Goal: Task Accomplishment & Management: Manage account settings

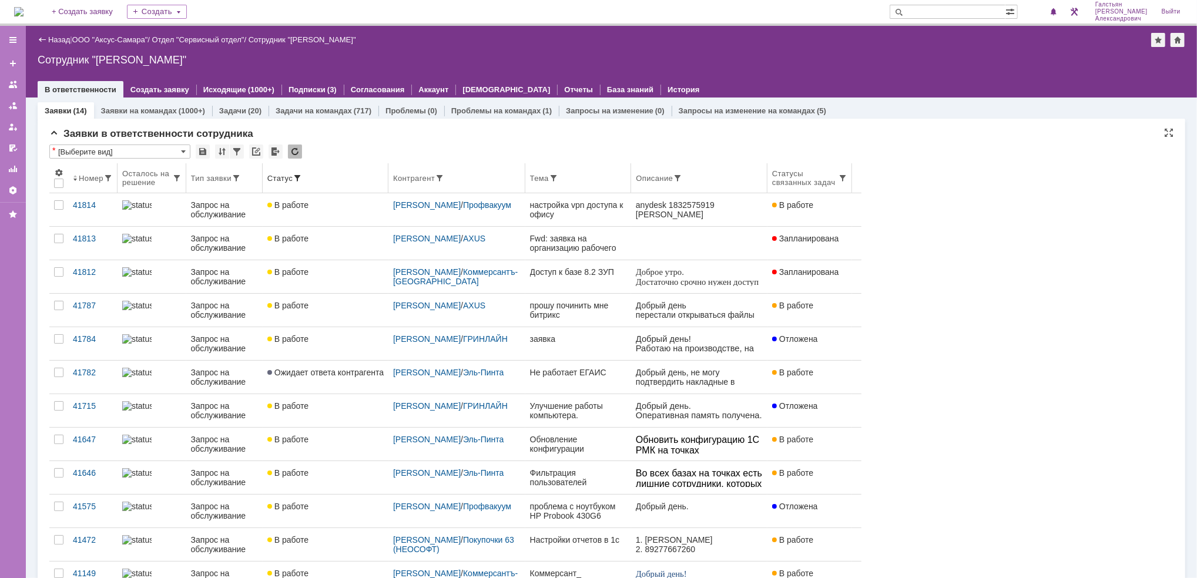
click at [147, 174] on div "Осталось на решение" at bounding box center [147, 178] width 50 height 18
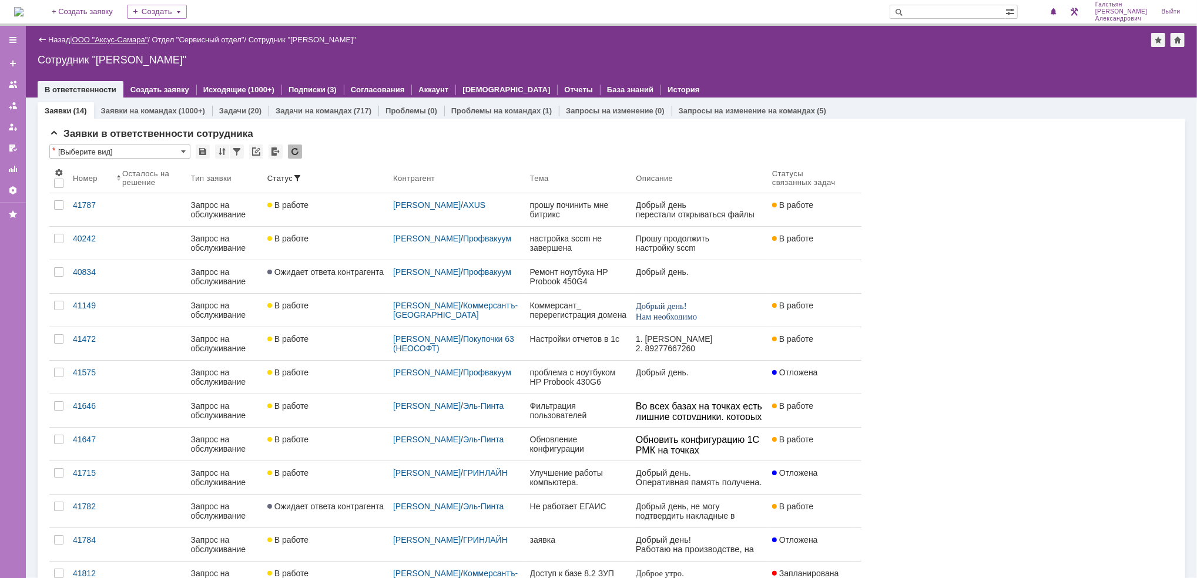
click at [112, 40] on link "ООО "Аксус-Самара"" at bounding box center [110, 39] width 76 height 9
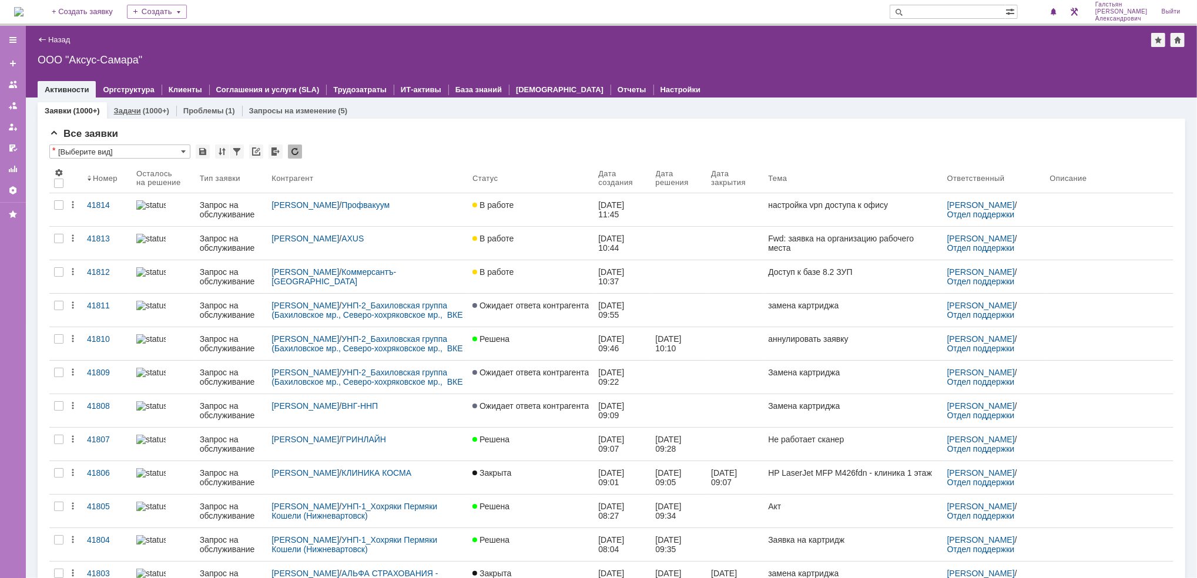
click at [135, 111] on link "Задачи" at bounding box center [127, 110] width 27 height 9
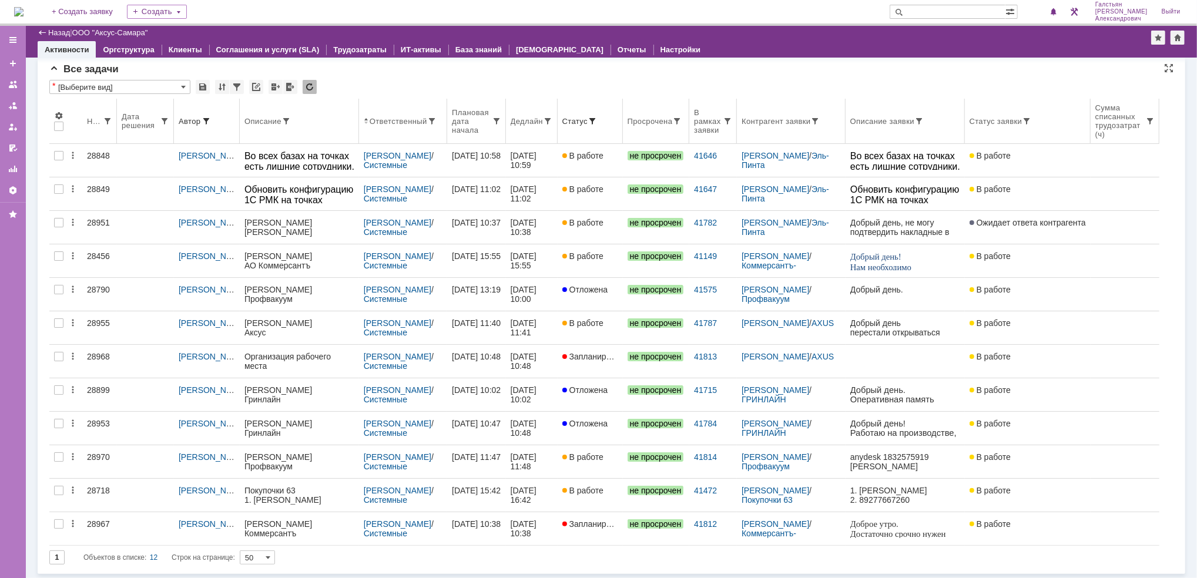
click at [543, 122] on div "Дедлайн" at bounding box center [527, 121] width 32 height 9
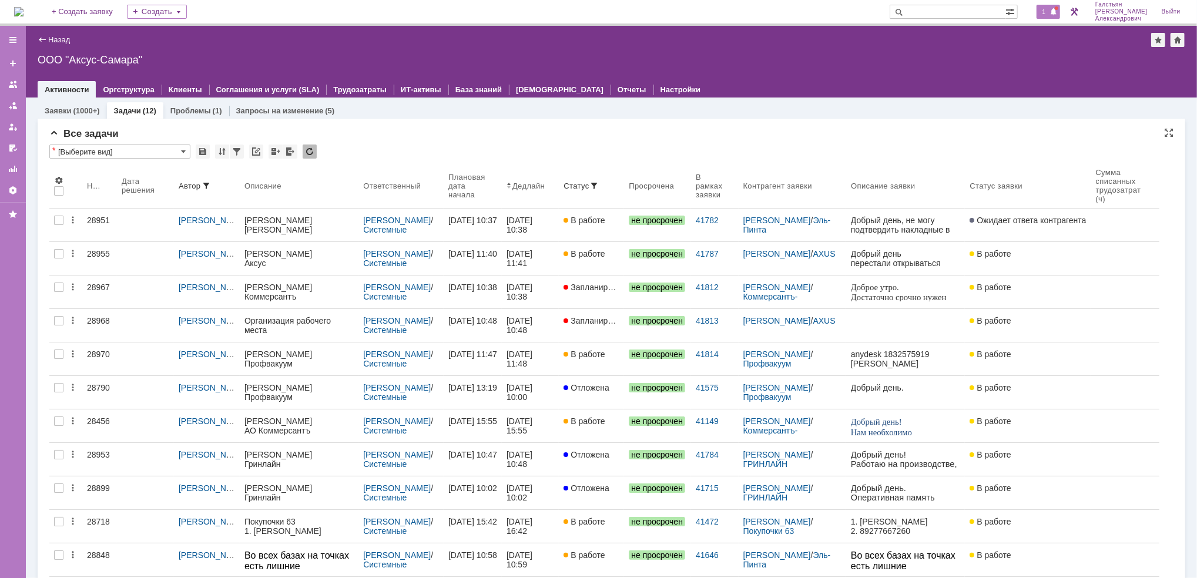
click at [1057, 5] on div "1" at bounding box center [1048, 12] width 24 height 14
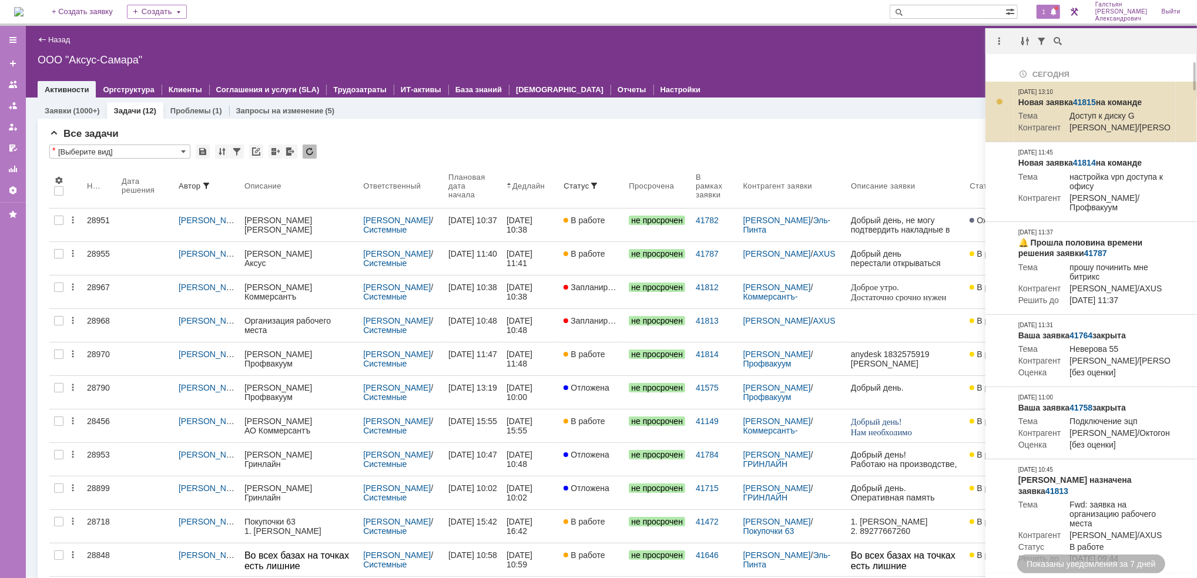
click at [1081, 103] on link "41815" at bounding box center [1084, 102] width 23 height 9
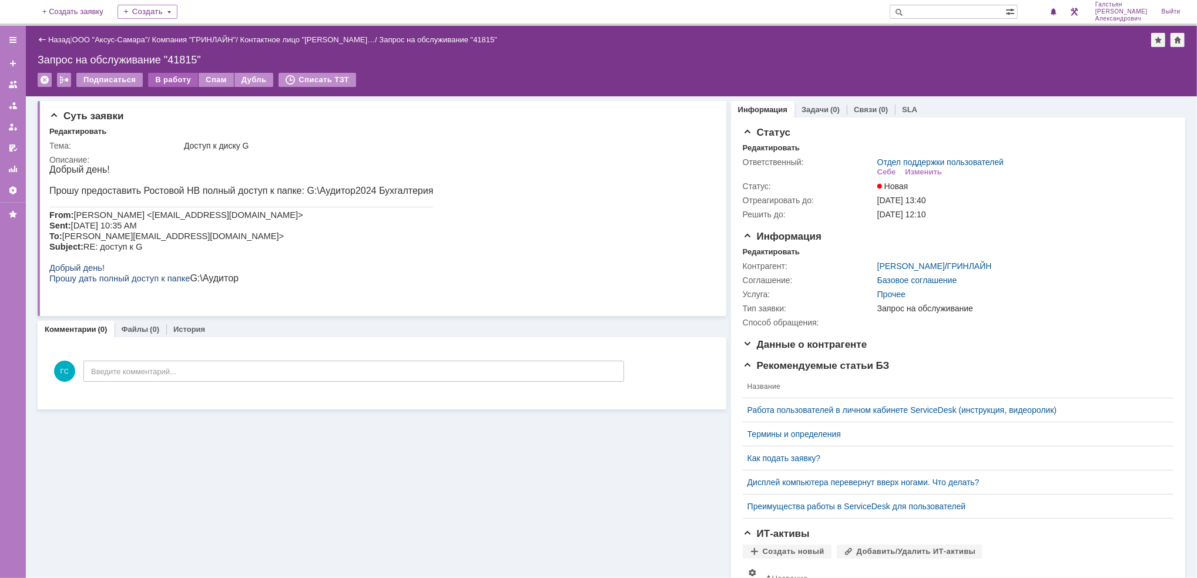
click at [160, 76] on div "В работу" at bounding box center [173, 80] width 50 height 14
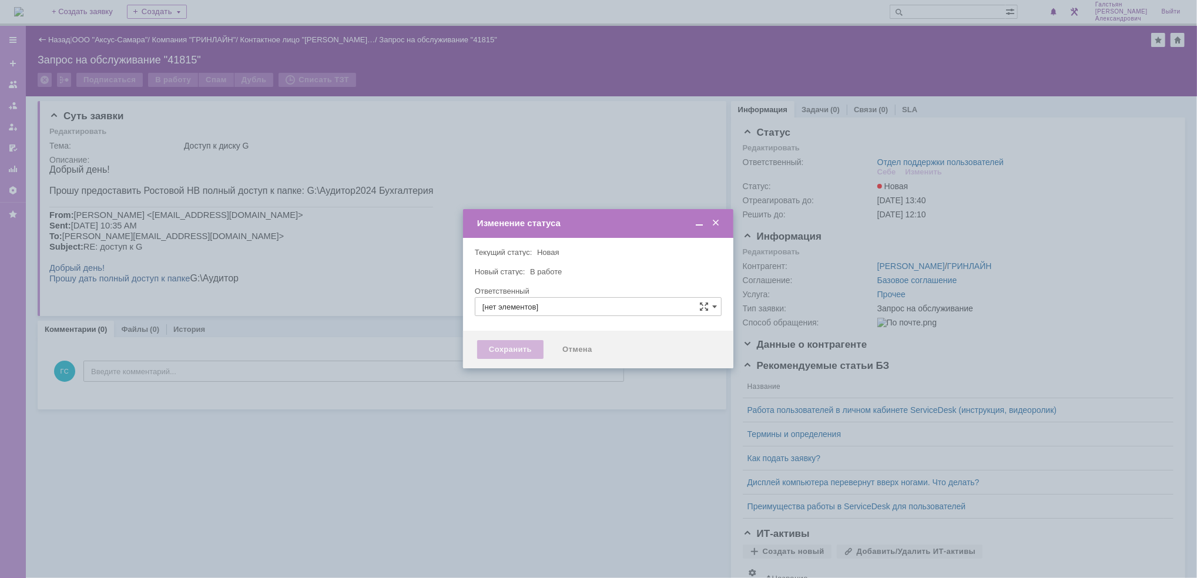
type input "Отдел поддержки пользователей"
type input "[PERSON_NAME]"
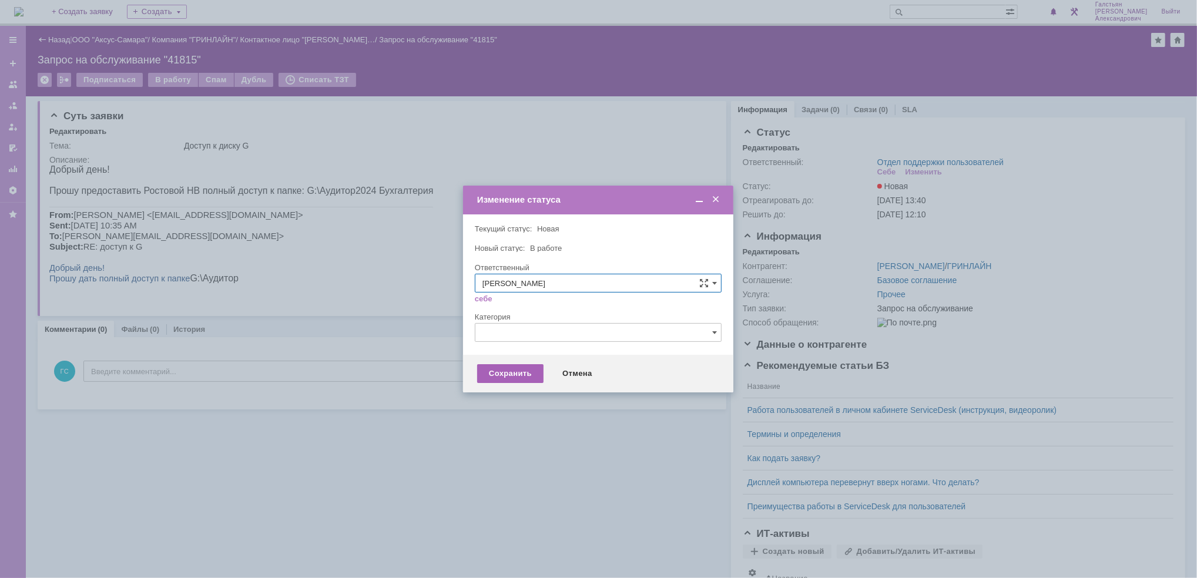
click at [516, 369] on div "Сохранить" at bounding box center [510, 373] width 66 height 19
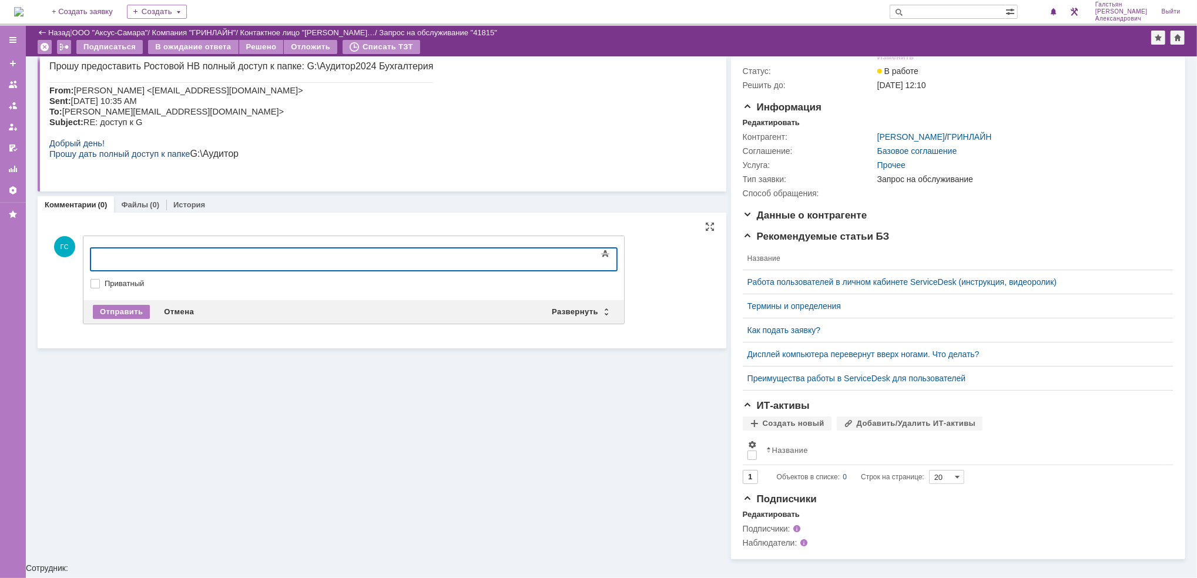
scroll to position [68, 0]
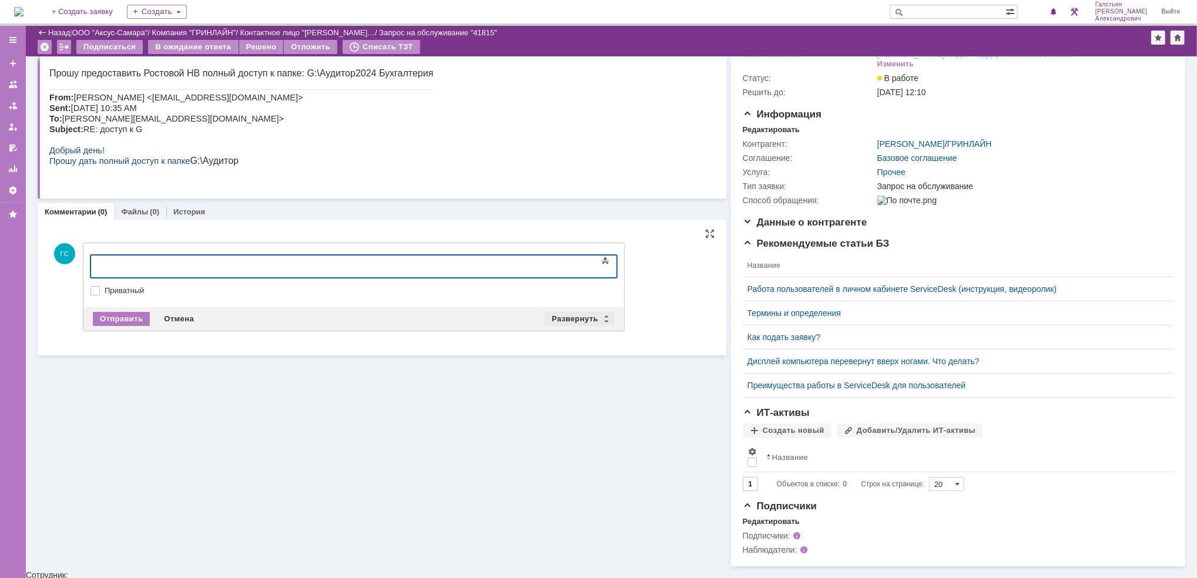
click at [562, 313] on div "Развернуть" at bounding box center [580, 319] width 70 height 14
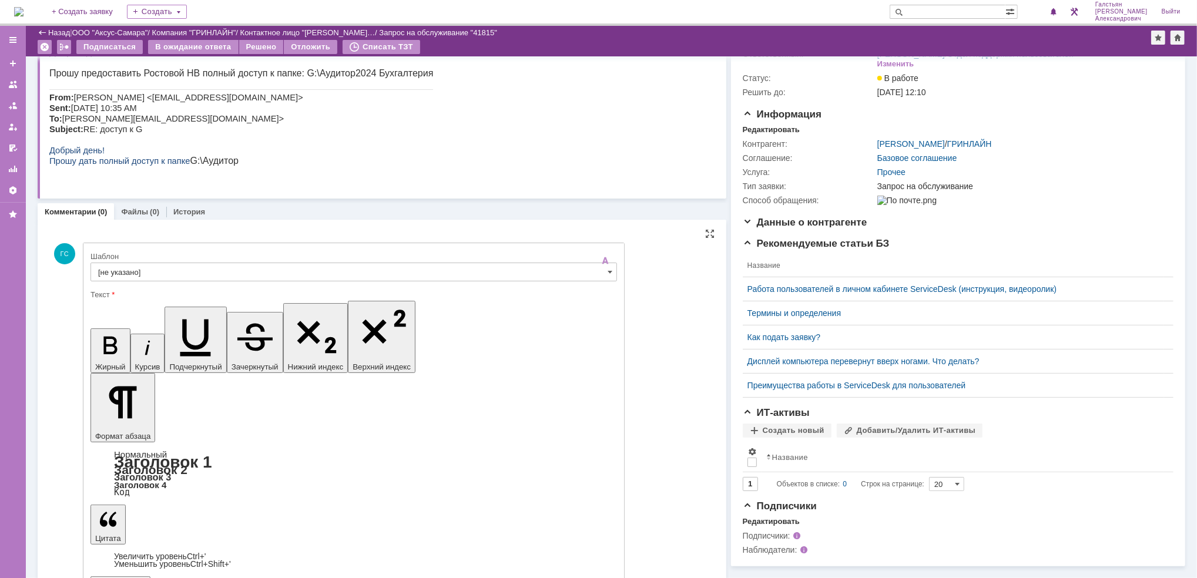
scroll to position [0, 0]
click at [213, 274] on input "[не указано]" at bounding box center [353, 272] width 526 height 19
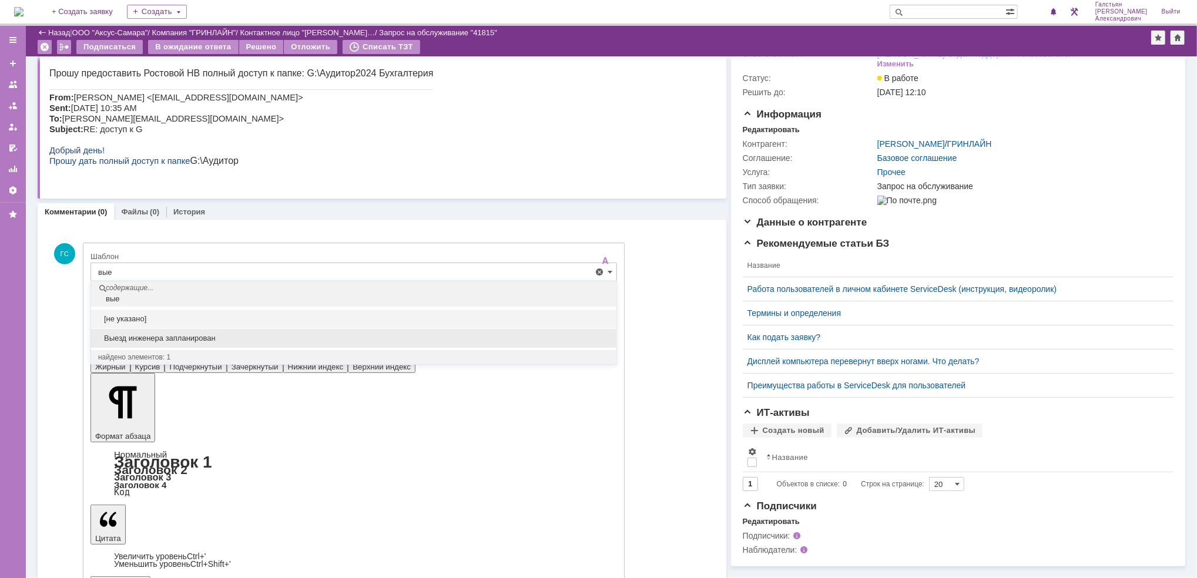
click at [212, 334] on span "Выезд инженера запланирован" at bounding box center [353, 338] width 511 height 9
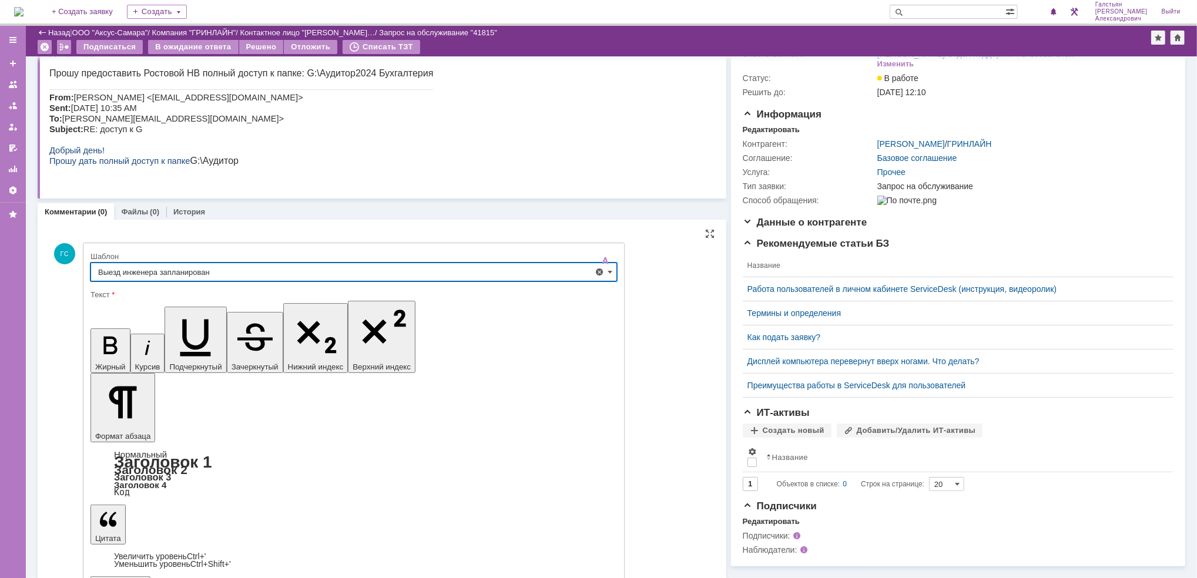
type input "Выезд инженера запланирован"
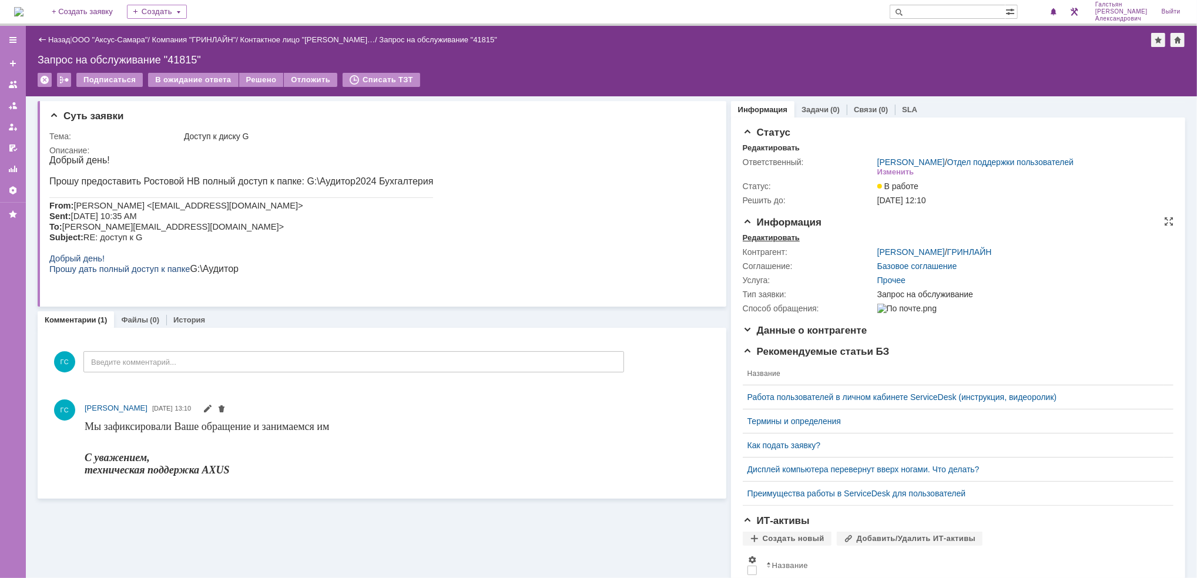
click at [766, 233] on div "Редактировать" at bounding box center [771, 237] width 57 height 9
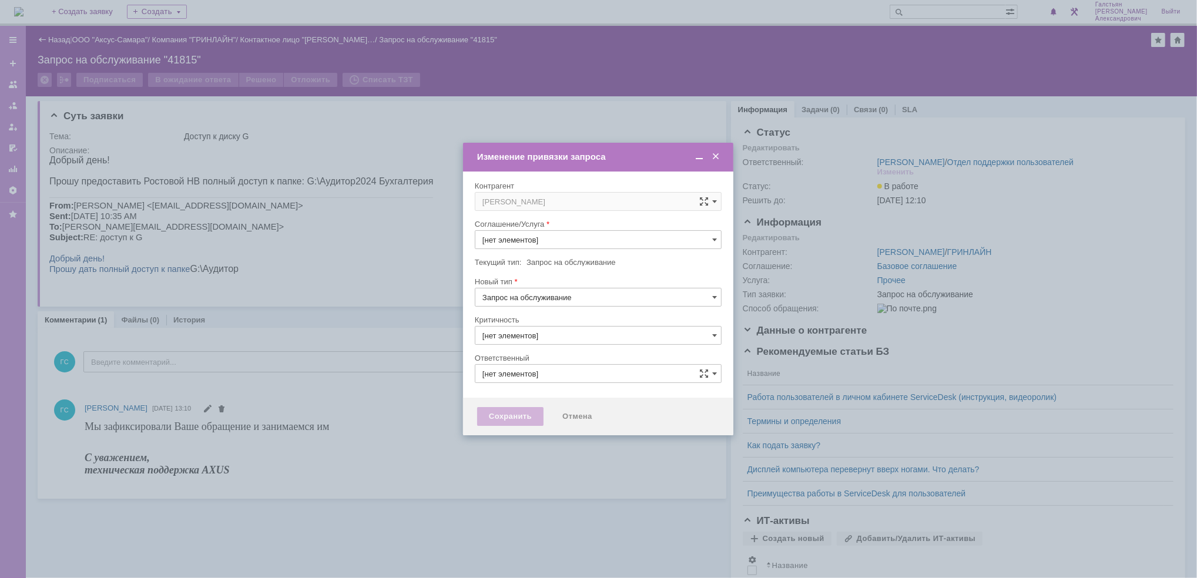
type input "3. Низкая"
type input "Прочее"
type input "[не указано]"
type input "[PERSON_NAME]"
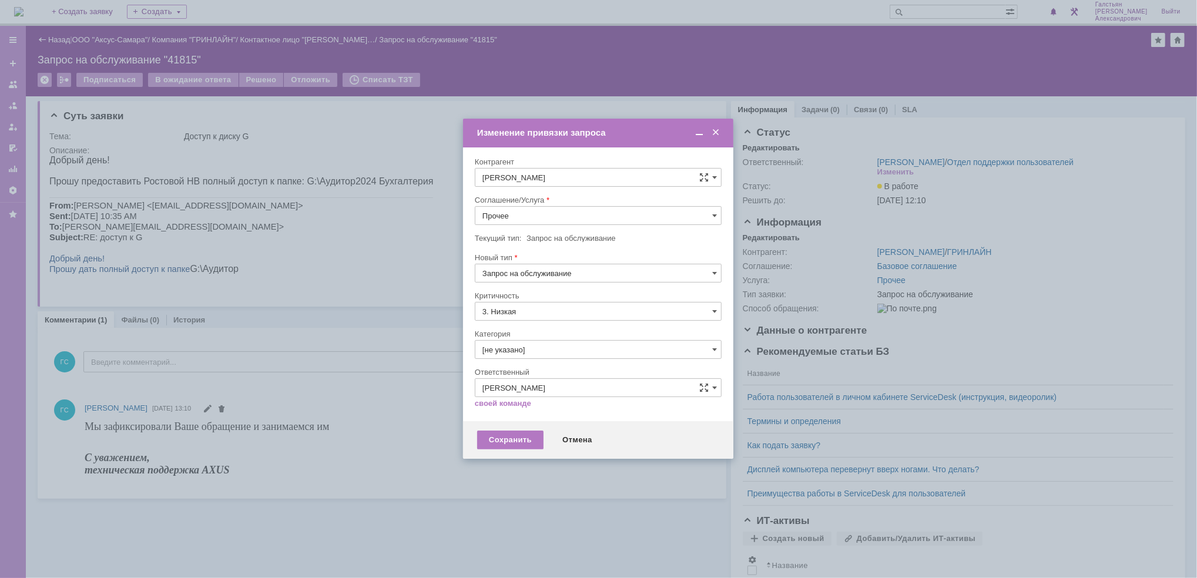
click at [564, 216] on input "Прочее" at bounding box center [598, 215] width 247 height 19
click at [555, 353] on span "АРМ_Настройка" at bounding box center [597, 357] width 231 height 9
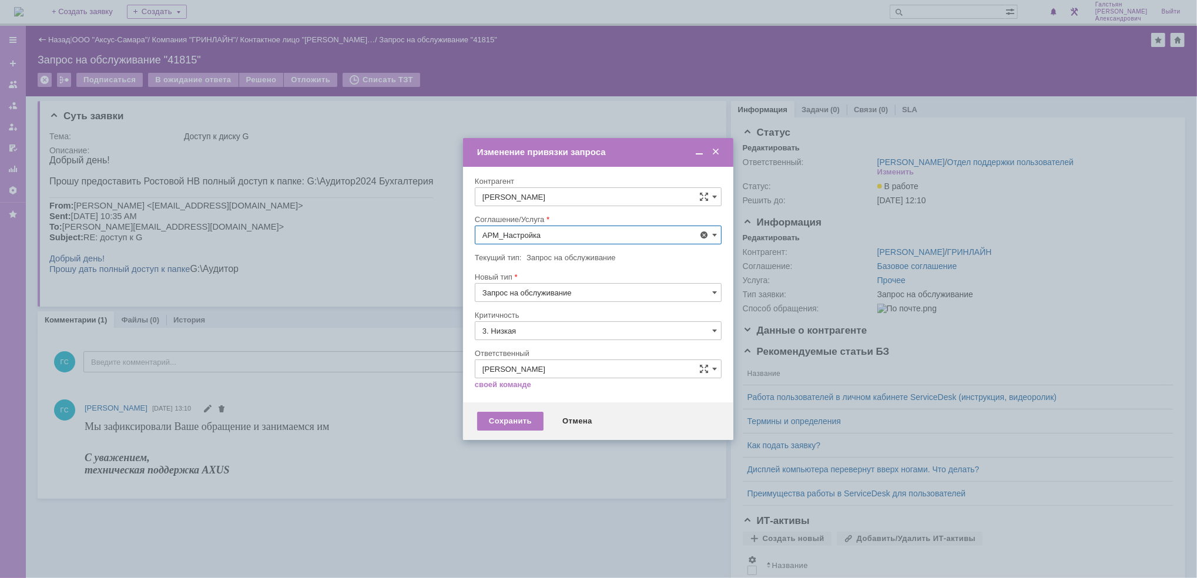
type input "АРМ_Настройка"
click at [553, 321] on input "3. Низкая" at bounding box center [598, 330] width 247 height 19
click at [537, 343] on div "[не указано]" at bounding box center [598, 352] width 246 height 19
type input "[не указано]"
click at [501, 419] on div "Сохранить" at bounding box center [510, 421] width 66 height 19
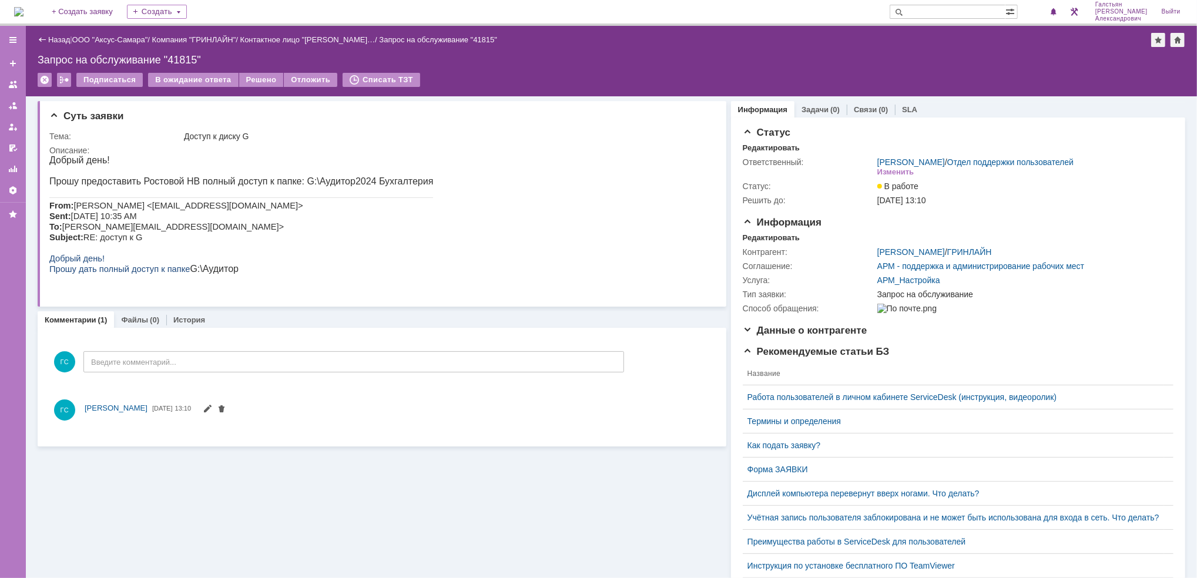
scroll to position [0, 0]
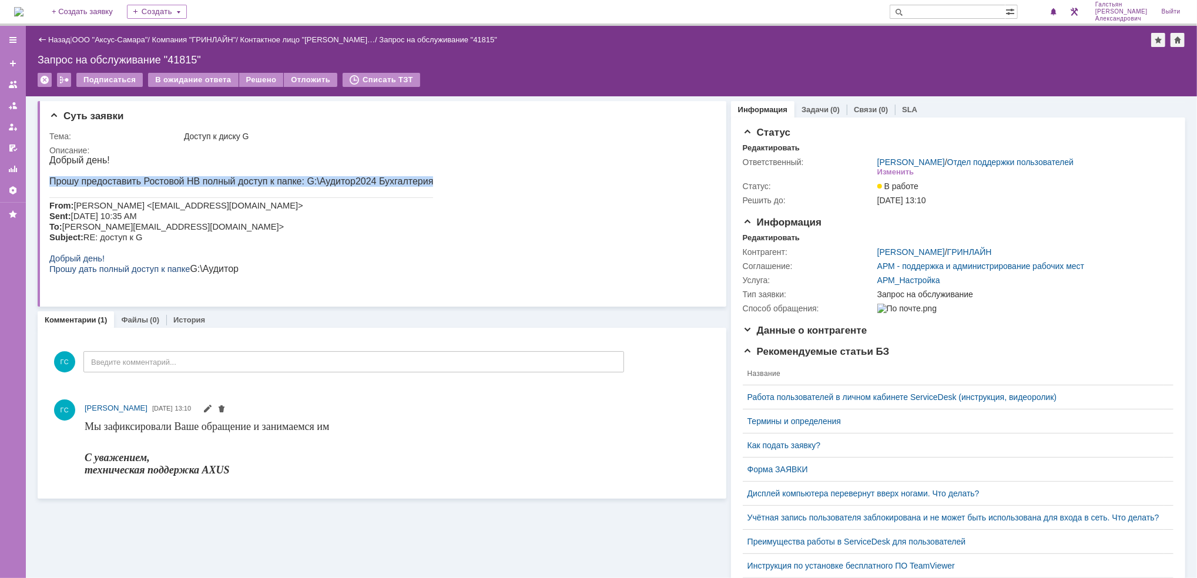
drag, startPoint x: 49, startPoint y: 183, endPoint x: 397, endPoint y: 182, distance: 347.8
click at [397, 182] on p "Прошу предоставить Ростовой НВ полный доступ к папке: G:\Аудитор2024 Бухгалтерия" at bounding box center [241, 181] width 384 height 11
copy p "Прошу предоставить Ростовой НВ полный доступ к папке: G:\Аудитор2024 Бухгалтерия"
click at [814, 105] on link "Задачи" at bounding box center [814, 109] width 27 height 9
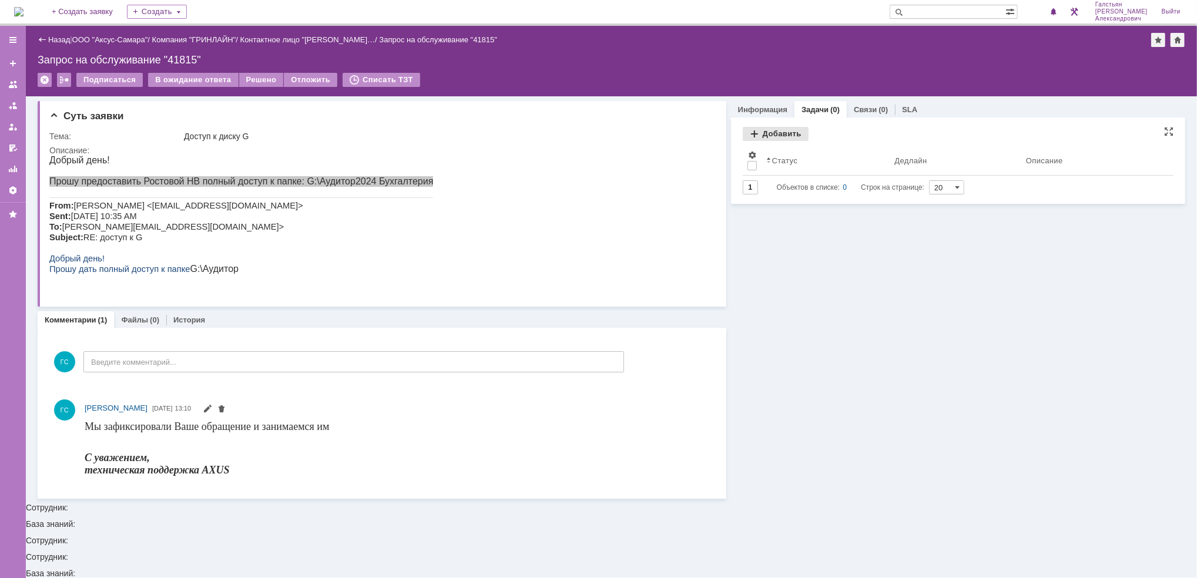
click at [771, 129] on div "Добавить" at bounding box center [776, 134] width 66 height 14
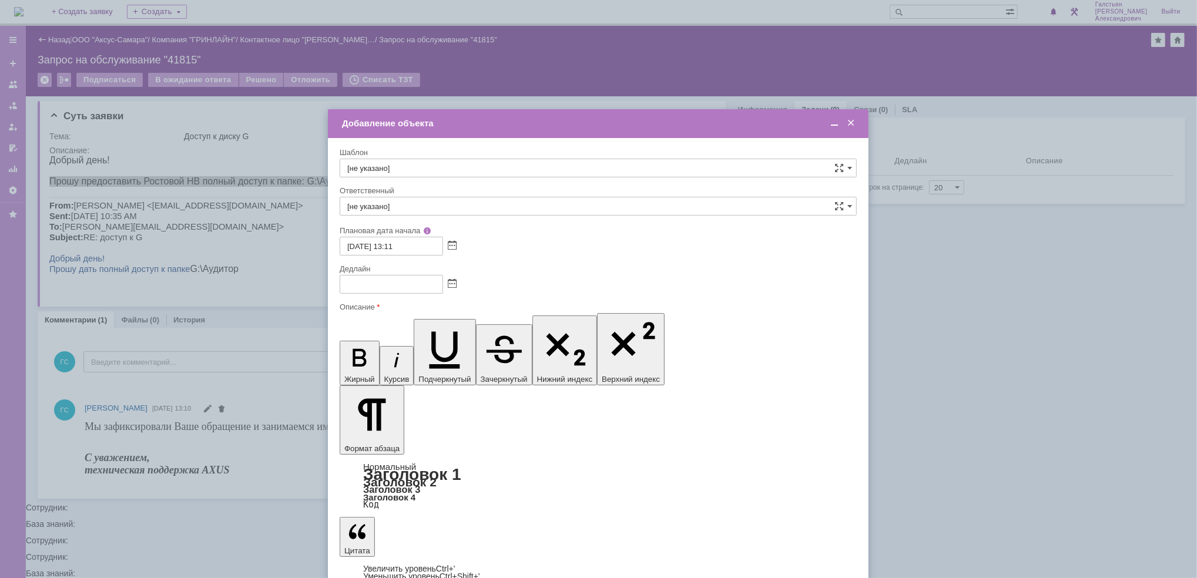
click at [454, 280] on span at bounding box center [452, 284] width 9 height 9
click at [407, 363] on div "18" at bounding box center [406, 365] width 12 height 10
type input "18.09.2025 13:11"
click at [448, 207] on input "[не указано]" at bounding box center [598, 206] width 517 height 19
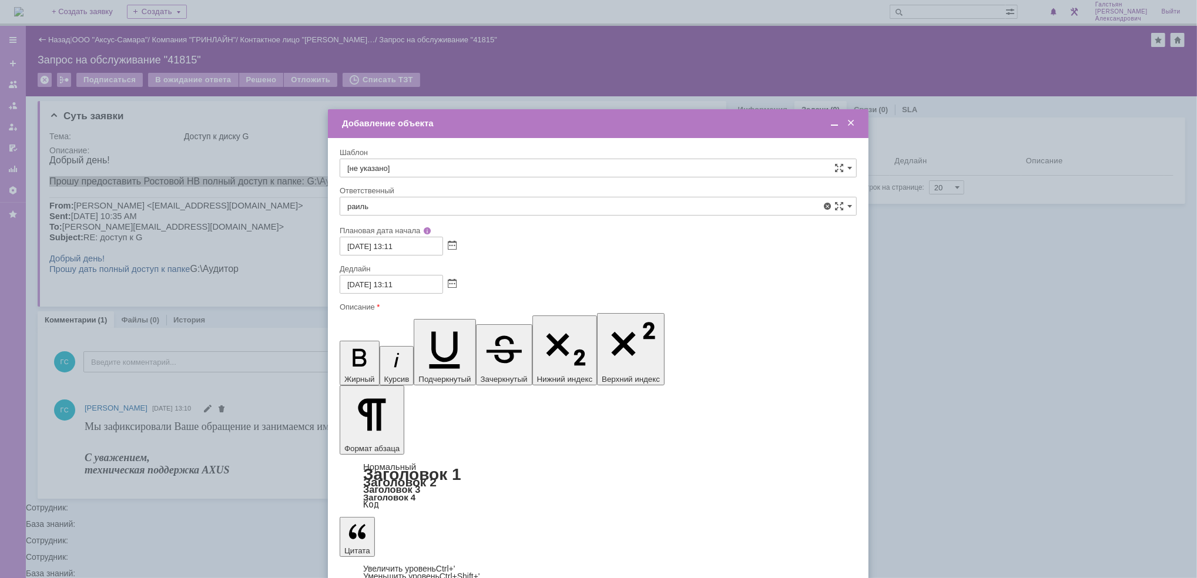
click at [471, 331] on span "[PERSON_NAME]" at bounding box center [598, 330] width 502 height 9
type input "[PERSON_NAME]"
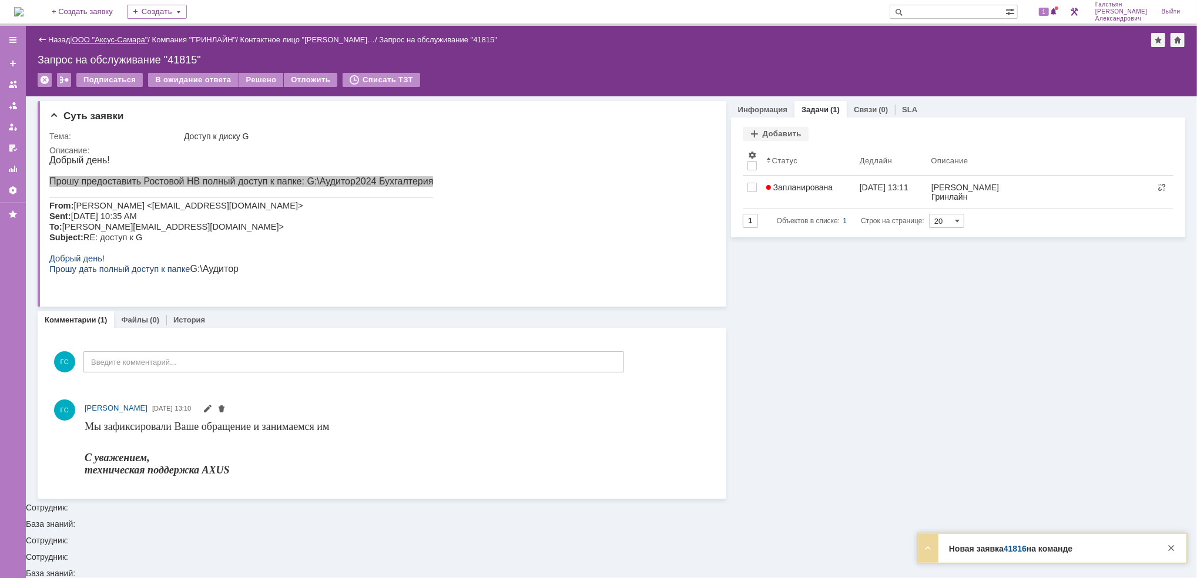
click at [113, 37] on link "ООО "Аксус-Самара"" at bounding box center [110, 39] width 76 height 9
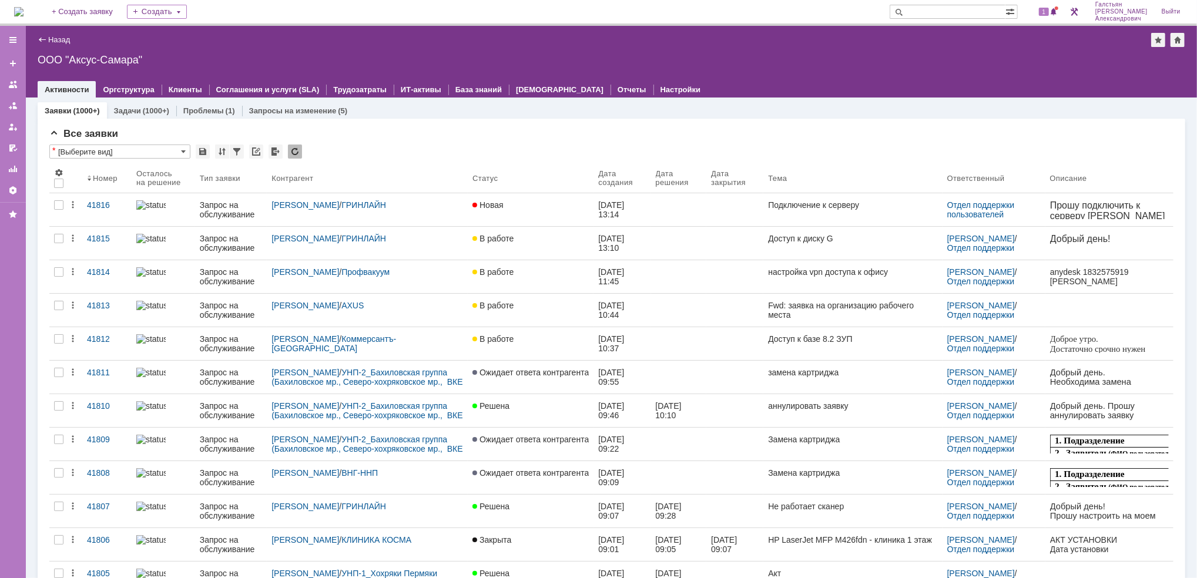
click at [1055, 2] on div "1" at bounding box center [1042, 12] width 35 height 24
click at [1058, 12] on span at bounding box center [1053, 12] width 8 height 9
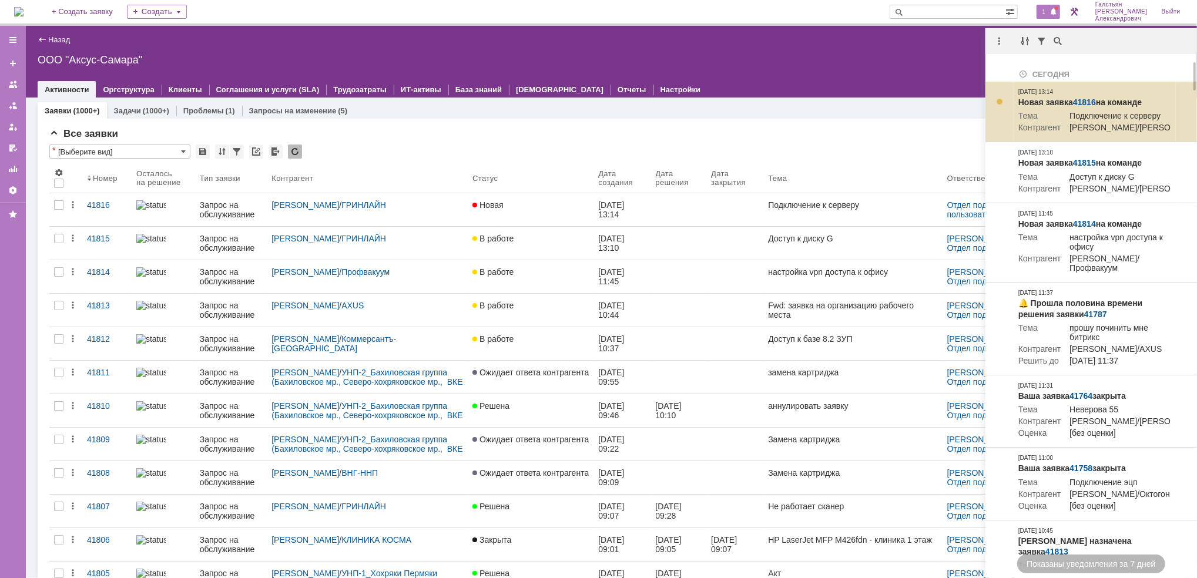
click at [1088, 98] on link "41816" at bounding box center [1084, 102] width 23 height 9
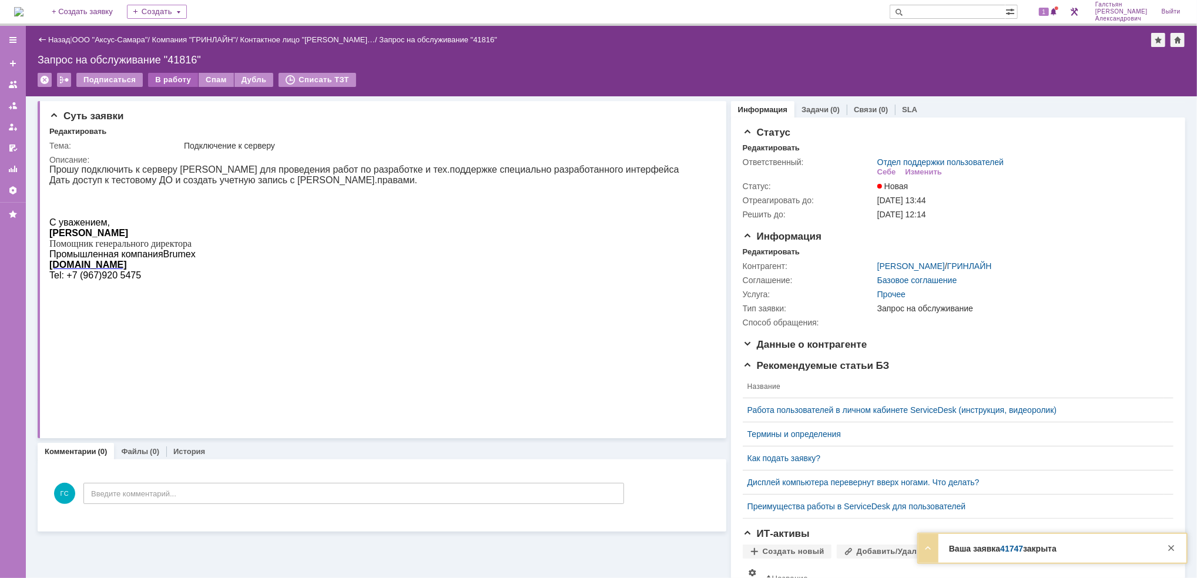
click at [166, 76] on div "В работу" at bounding box center [173, 80] width 50 height 14
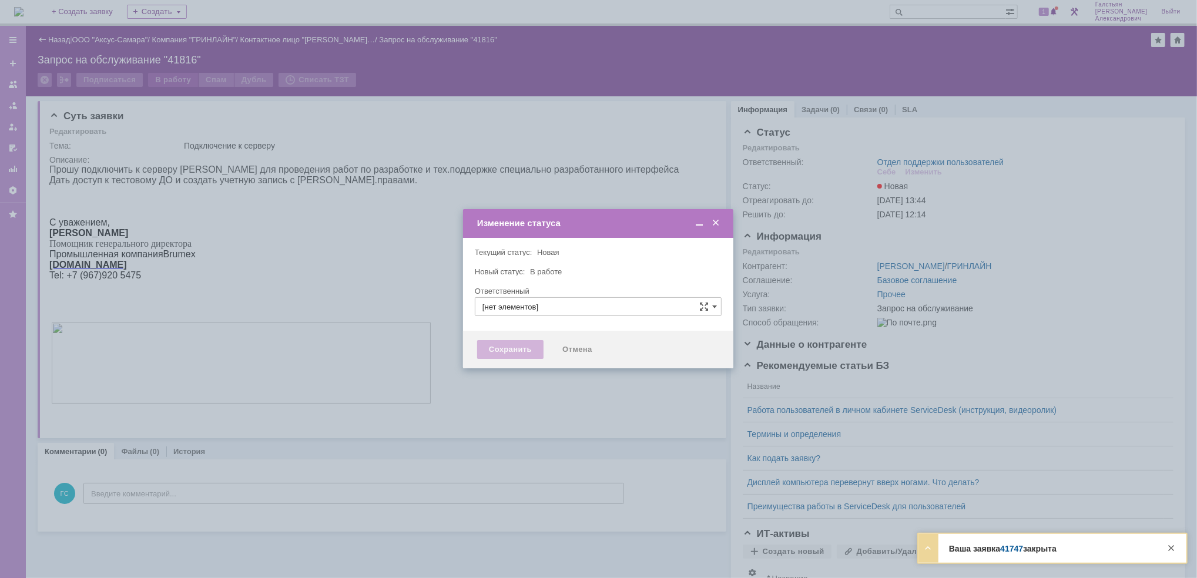
type input "Отдел поддержки пользователей"
type input "[PERSON_NAME]"
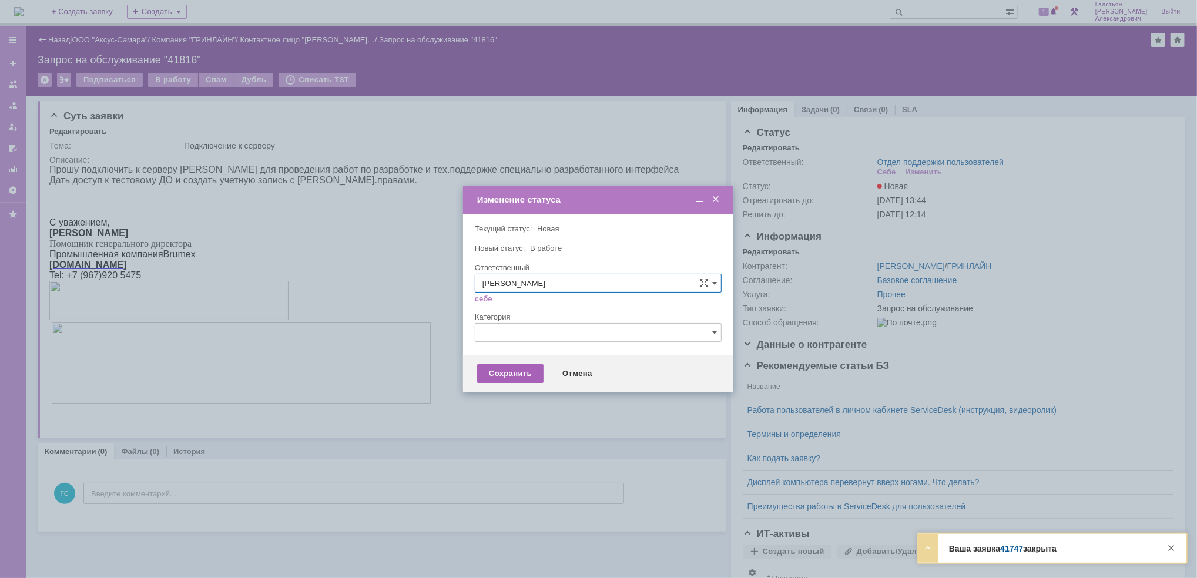
click at [509, 374] on div "Сохранить" at bounding box center [510, 373] width 66 height 19
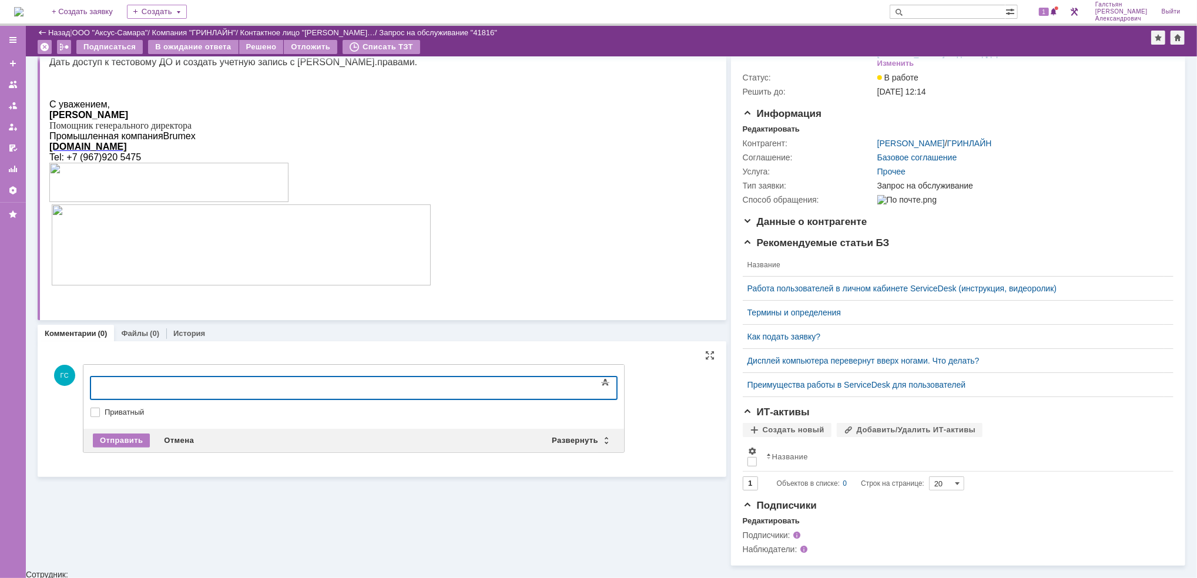
scroll to position [68, 0]
click at [572, 440] on div "Развернуть" at bounding box center [580, 441] width 70 height 14
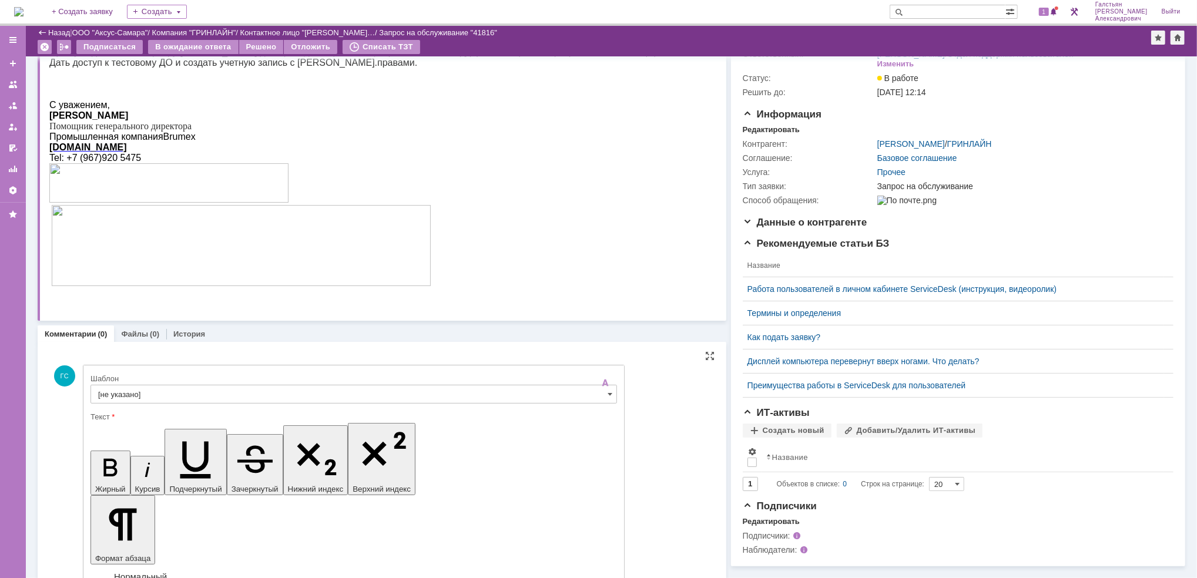
scroll to position [0, 0]
click at [180, 391] on input "[не указано]" at bounding box center [353, 394] width 526 height 19
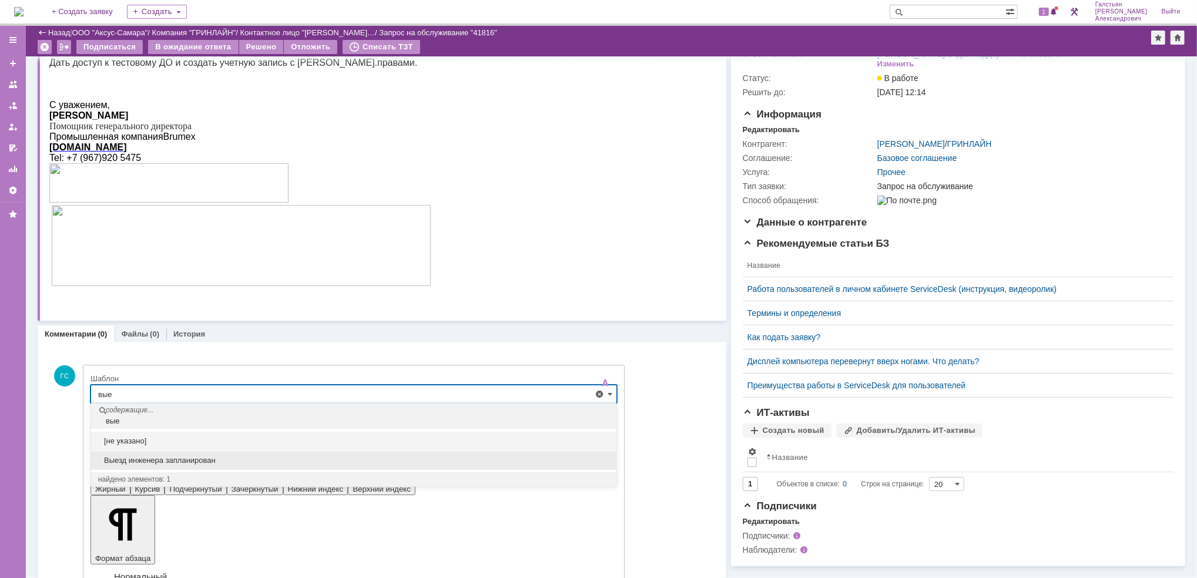
click at [205, 458] on span "Выезд инженера запланирован" at bounding box center [353, 460] width 511 height 9
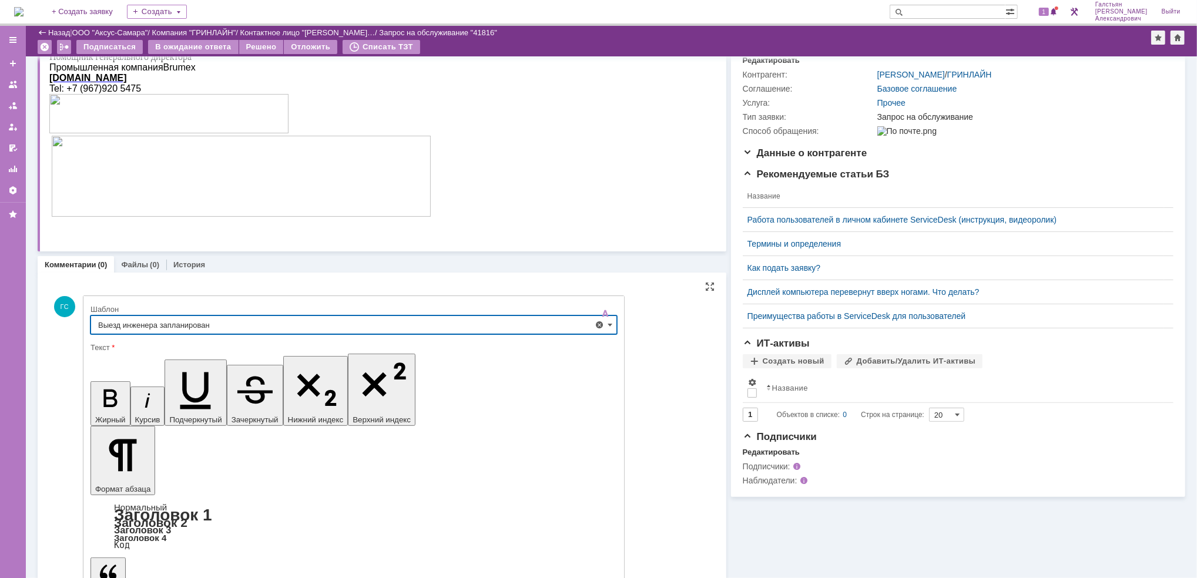
scroll to position [147, 0]
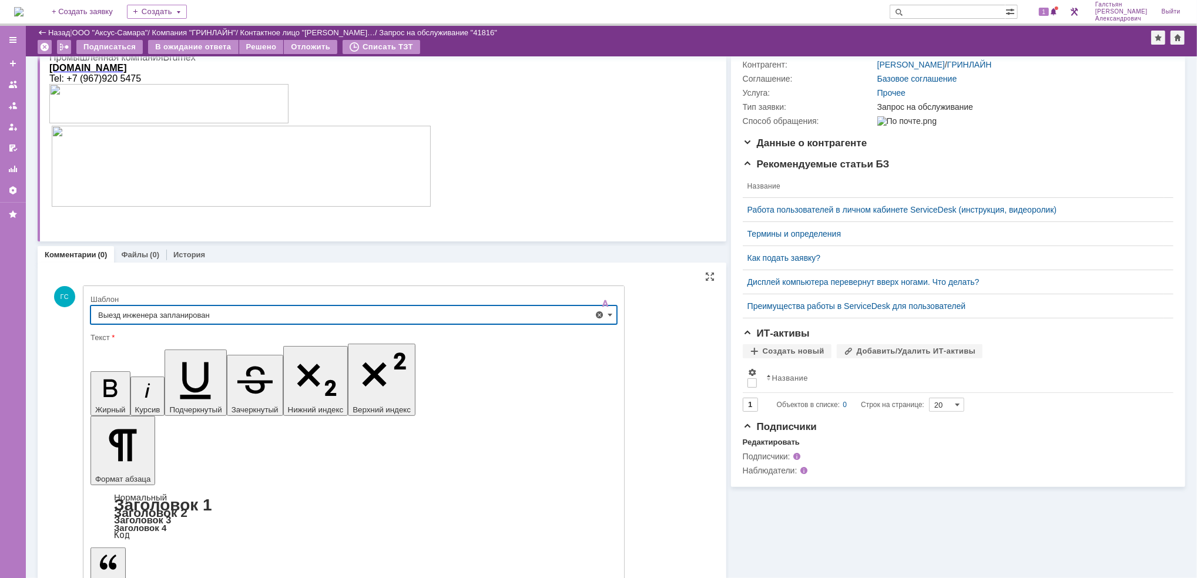
type input "Выезд инженера запланирован"
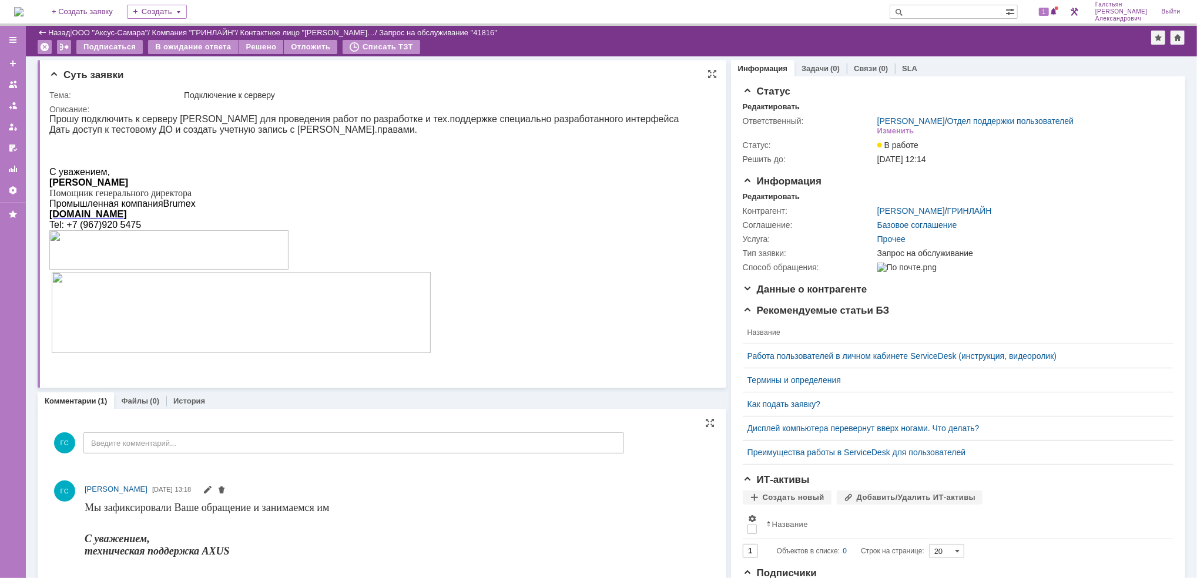
scroll to position [0, 0]
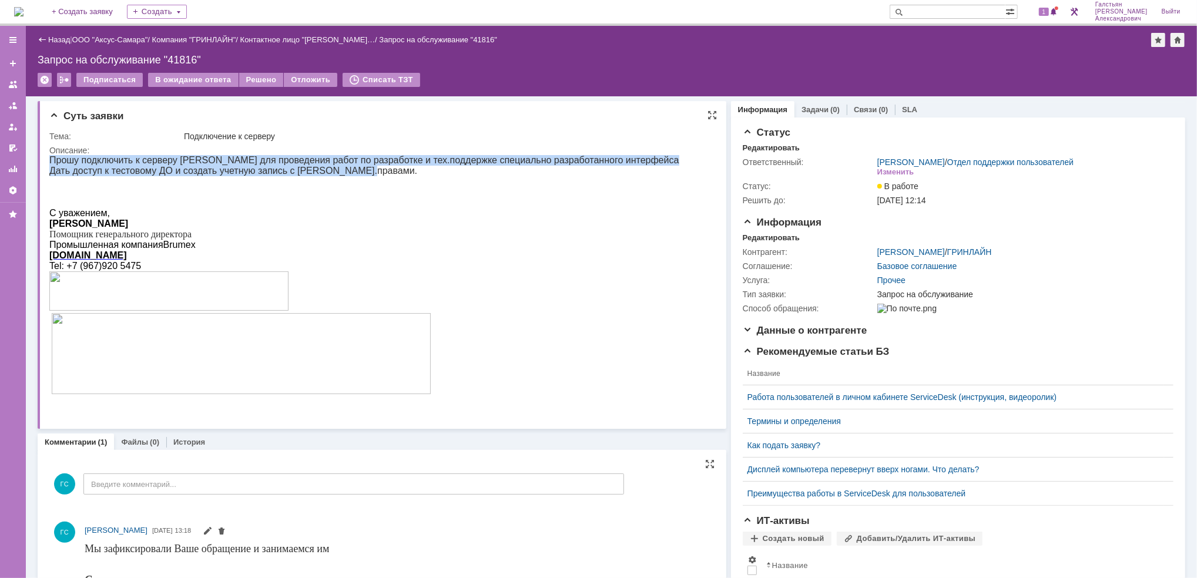
drag, startPoint x: 49, startPoint y: 159, endPoint x: 348, endPoint y: 172, distance: 299.3
click at [348, 172] on div "Прошу подключить к серверу [PERSON_NAME] для проведения работ по разработке и т…" at bounding box center [364, 281] width 630 height 252
copy div "Прошу подключить к серверу [PERSON_NAME] для проведения работ по разработке и т…"
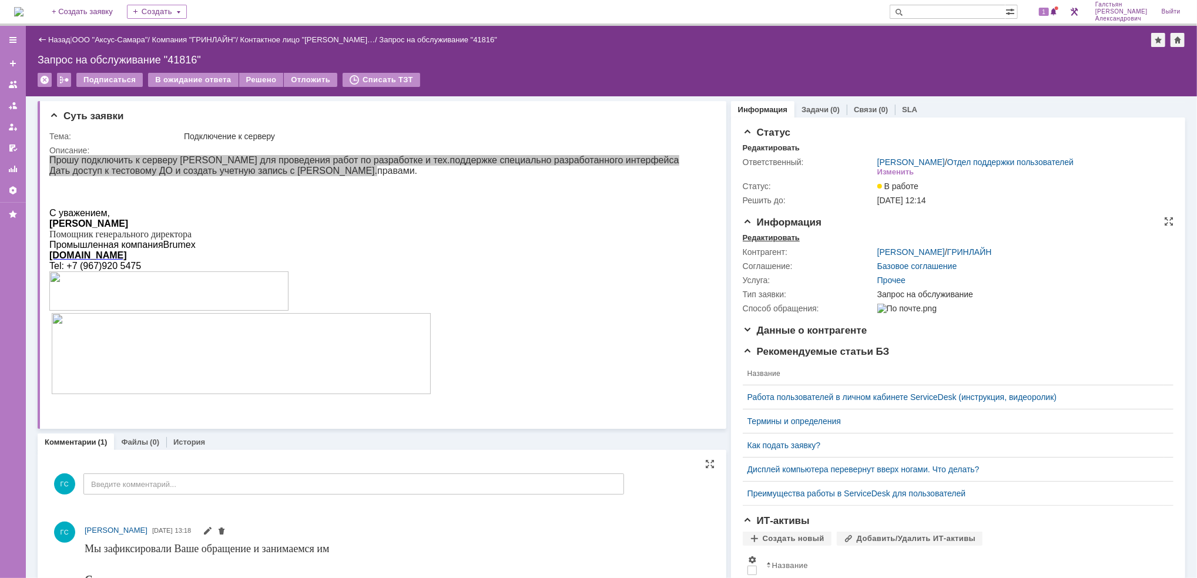
click at [766, 237] on div "Редактировать" at bounding box center [771, 237] width 57 height 9
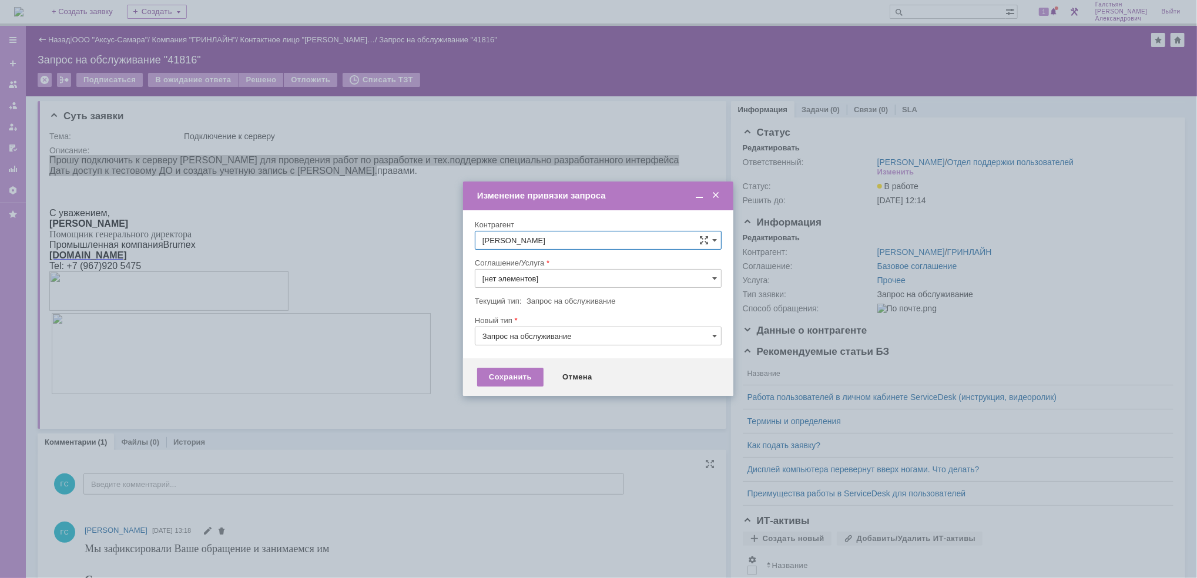
type input "Прочее"
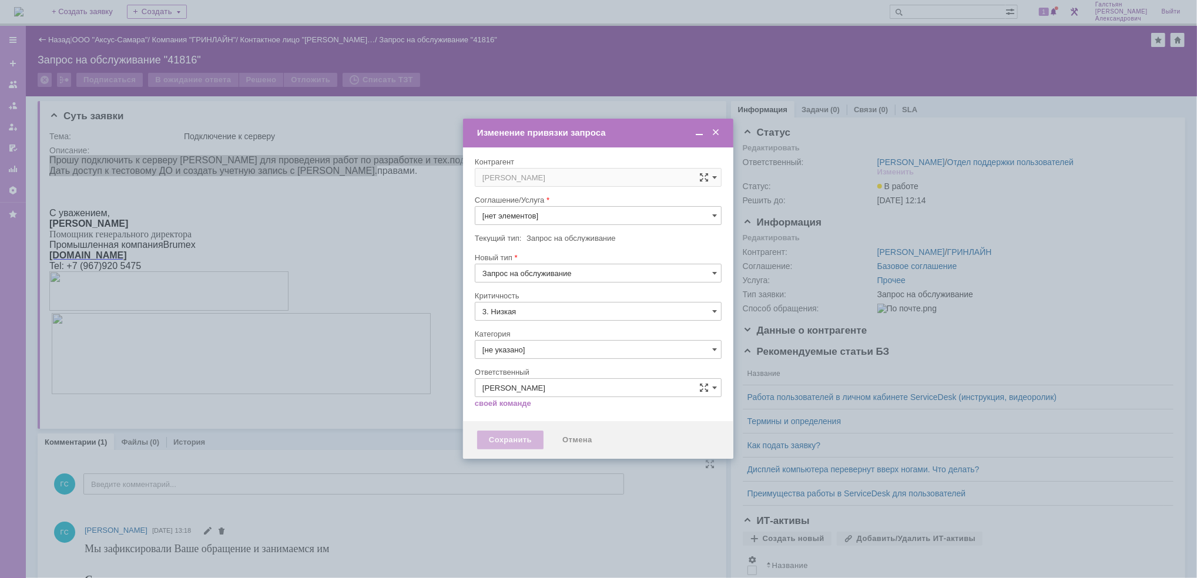
type input "Прочее"
click at [573, 214] on input "Прочее" at bounding box center [598, 215] width 247 height 19
click at [593, 355] on span "АРМ_Настройка" at bounding box center [597, 357] width 231 height 9
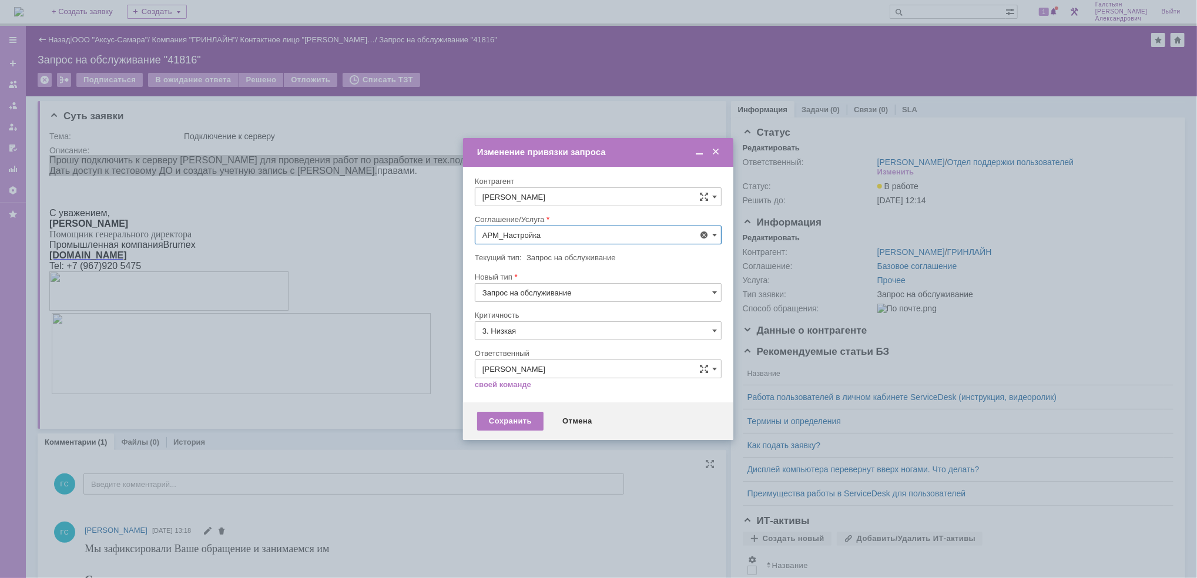
type input "АРМ_Настройка"
click at [572, 327] on input "3. Низкая" at bounding box center [598, 330] width 247 height 19
click at [553, 348] on span "[не указано]" at bounding box center [597, 352] width 231 height 9
type input "[не указано]"
click at [514, 423] on div "Сохранить" at bounding box center [510, 421] width 66 height 19
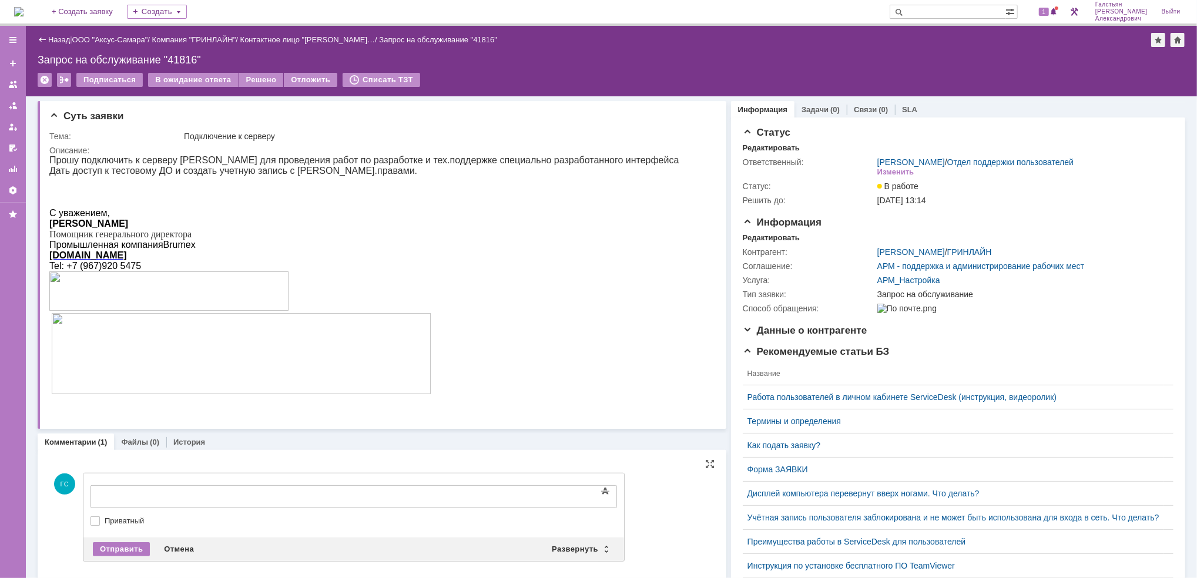
scroll to position [0, 0]
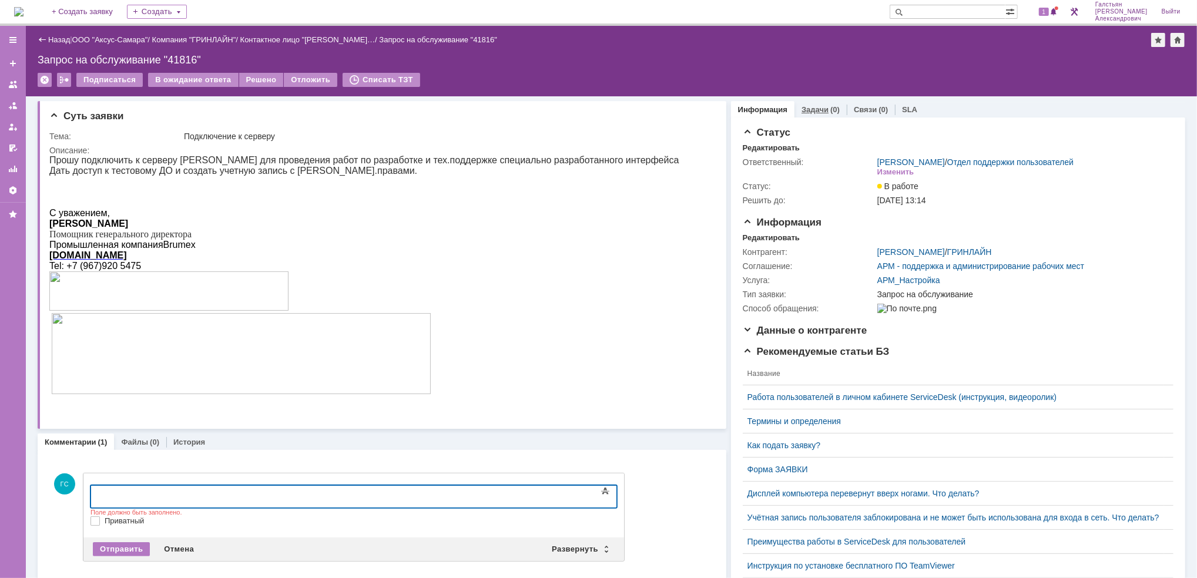
click at [830, 105] on div "(0)" at bounding box center [834, 109] width 9 height 9
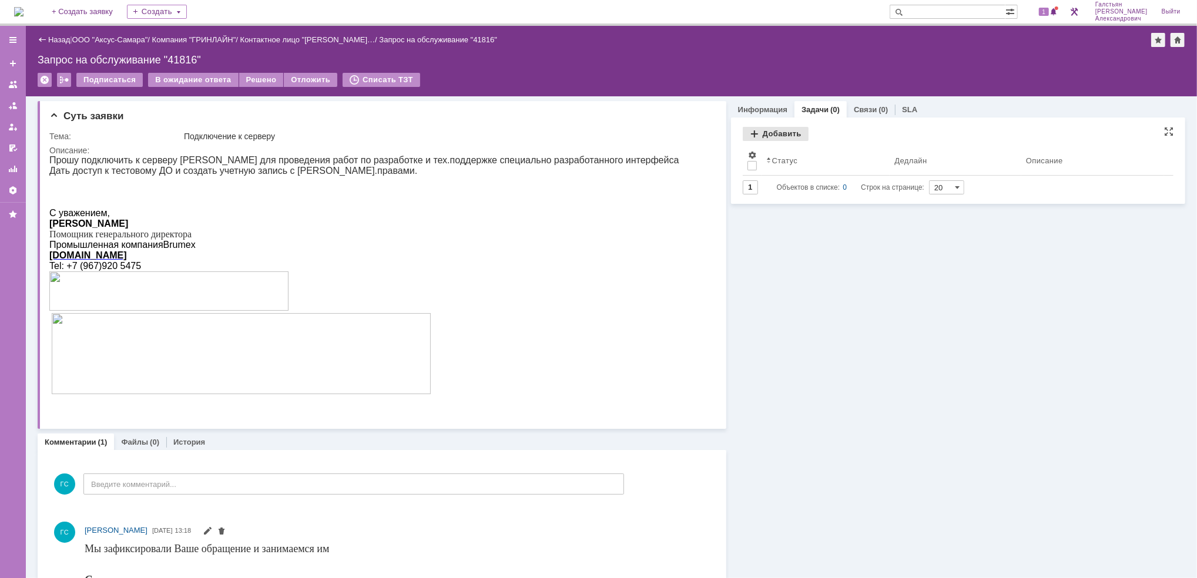
click at [774, 127] on div "Добавить" at bounding box center [776, 134] width 66 height 14
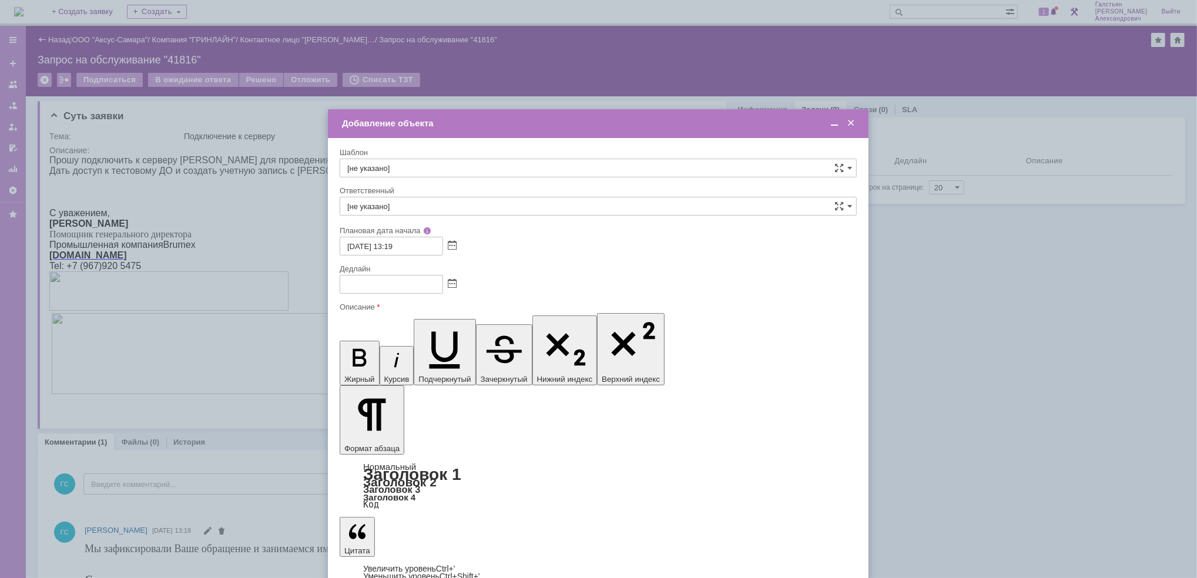
click at [454, 281] on span at bounding box center [452, 284] width 9 height 9
click at [407, 364] on div "18" at bounding box center [406, 365] width 12 height 10
type input "[DATE] 13:19"
click at [409, 216] on div "себе своей команде" at bounding box center [598, 217] width 517 height 2
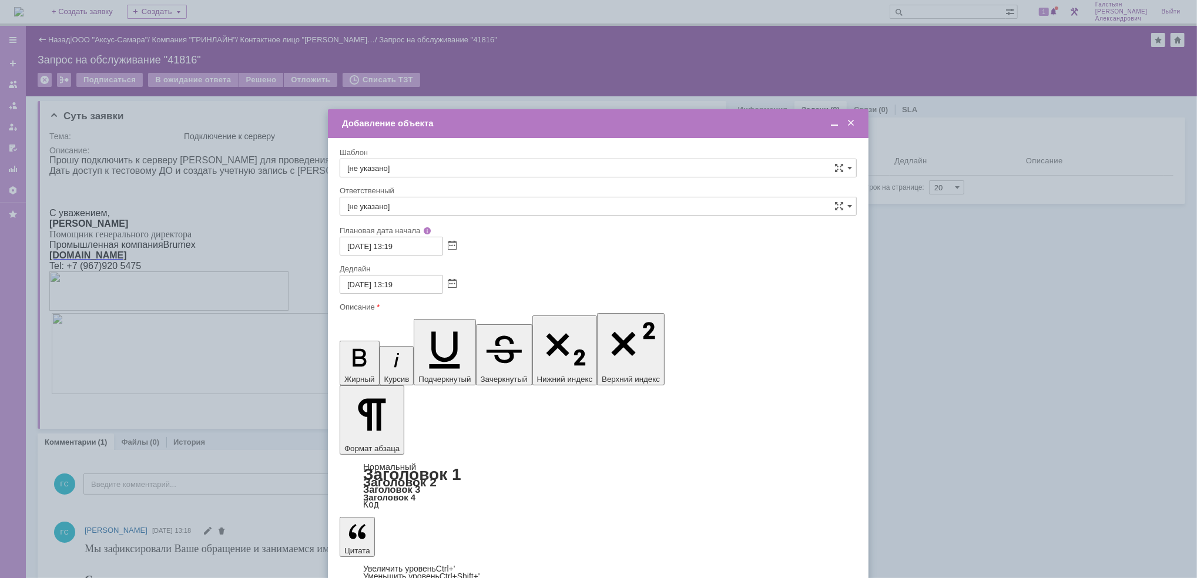
click at [412, 207] on input "[не указано]" at bounding box center [598, 206] width 517 height 19
click at [468, 328] on span "[PERSON_NAME]" at bounding box center [598, 330] width 502 height 9
type input "[PERSON_NAME]"
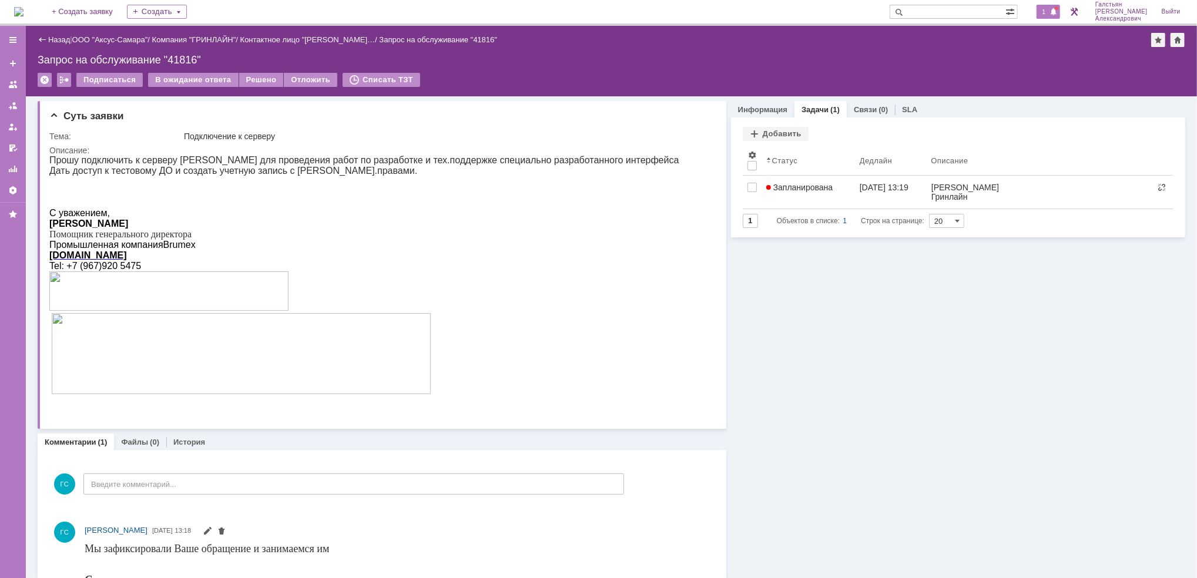
click at [1056, 11] on span at bounding box center [1053, 12] width 8 height 9
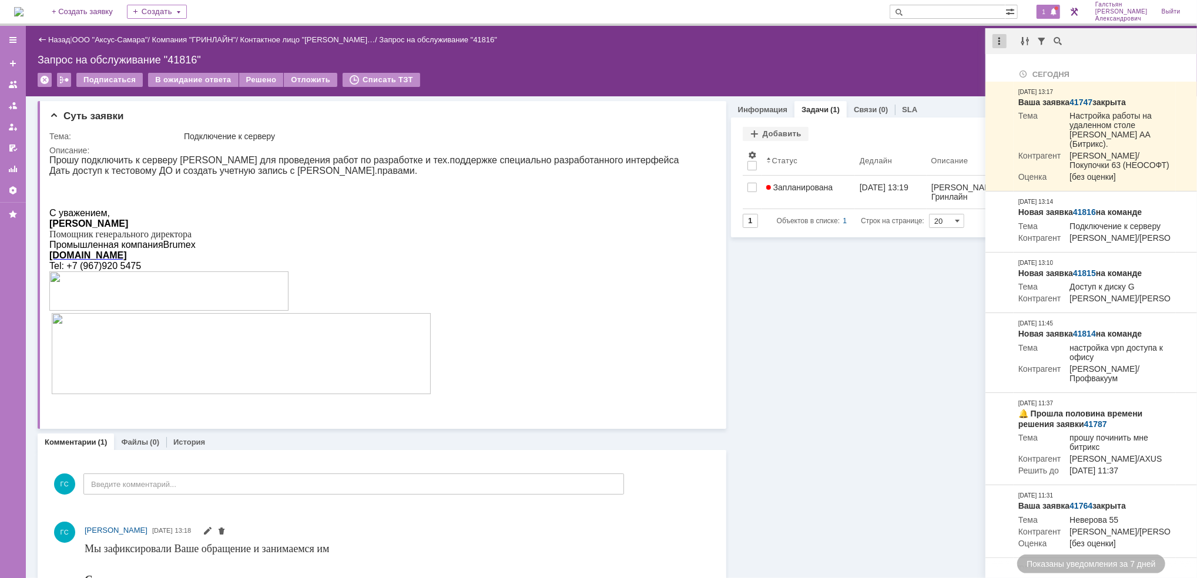
click at [998, 36] on div at bounding box center [999, 41] width 14 height 14
click at [1019, 68] on div "Отметить уведомления прочитанными" at bounding box center [1080, 71] width 157 height 8
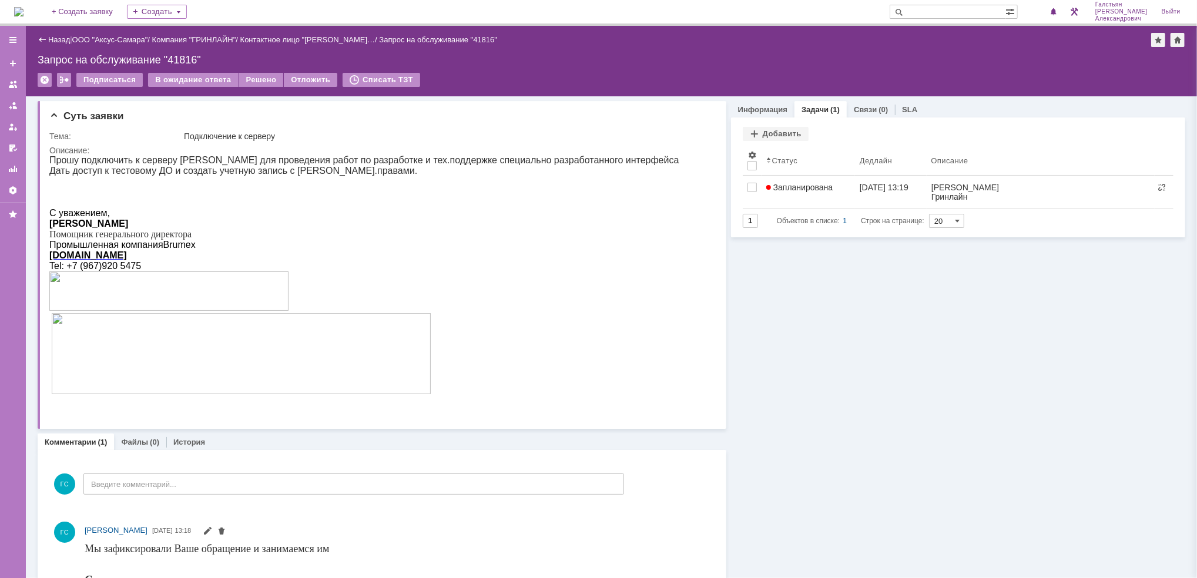
click at [15, 11] on img at bounding box center [18, 11] width 9 height 9
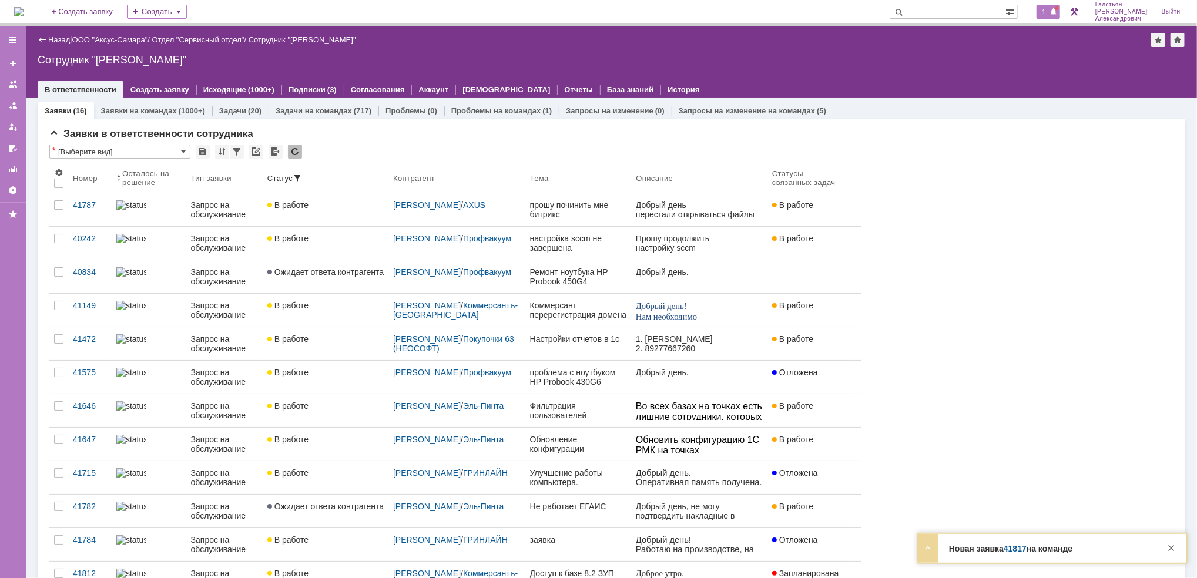
click at [1049, 12] on span "1" at bounding box center [1044, 12] width 11 height 8
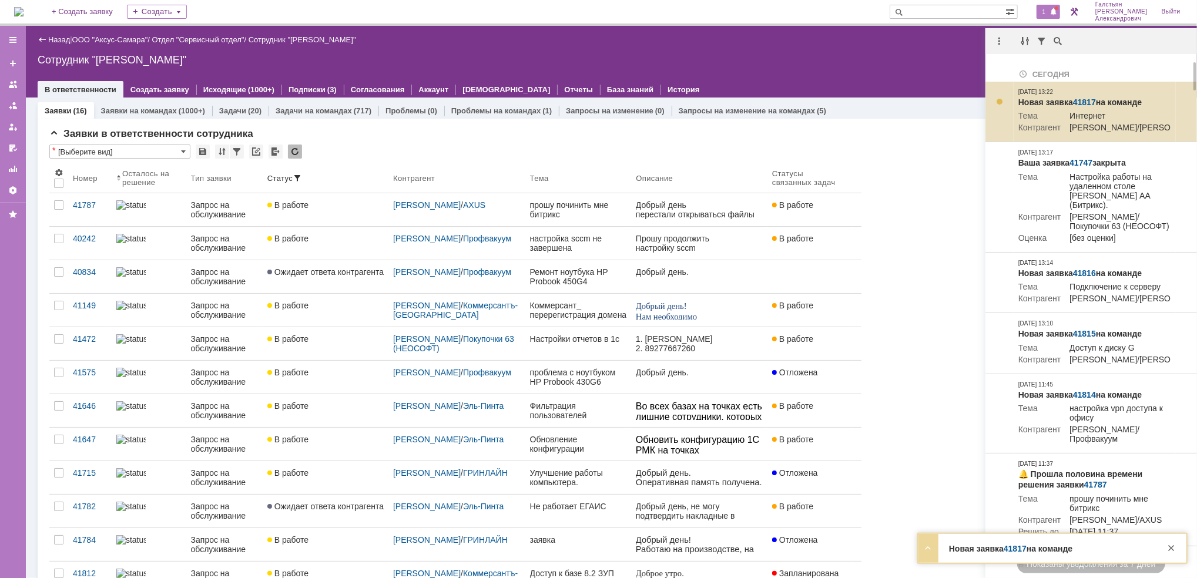
click at [1079, 99] on link "41817" at bounding box center [1084, 102] width 23 height 9
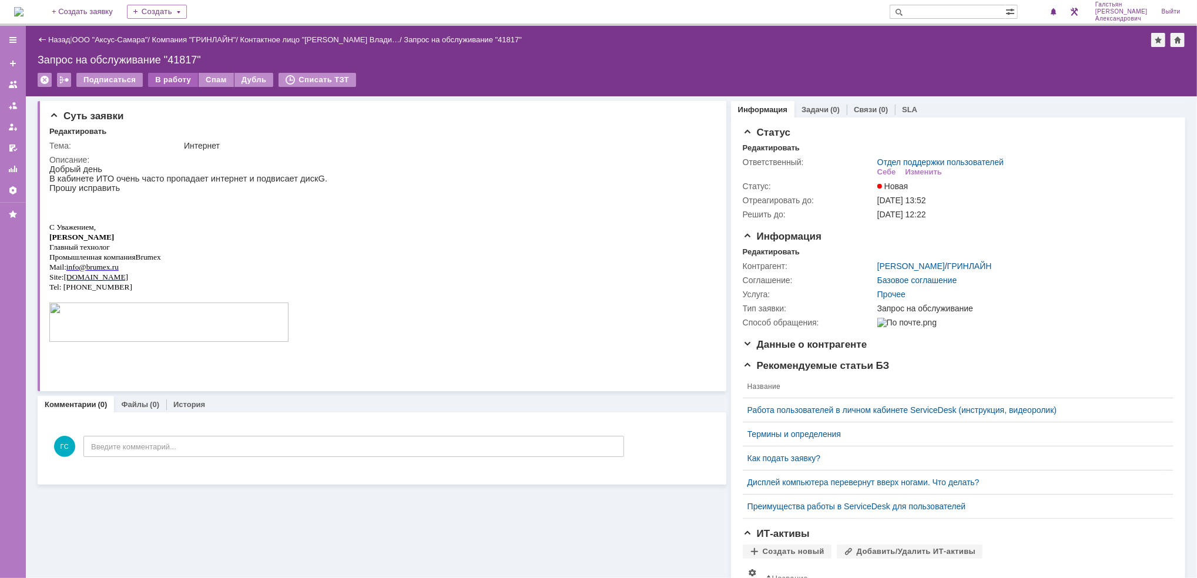
click at [162, 88] on div "Подписаться В работу Спам Дубль Списать ТЗТ" at bounding box center [611, 85] width 1147 height 25
click at [164, 79] on div "В работу" at bounding box center [173, 80] width 50 height 14
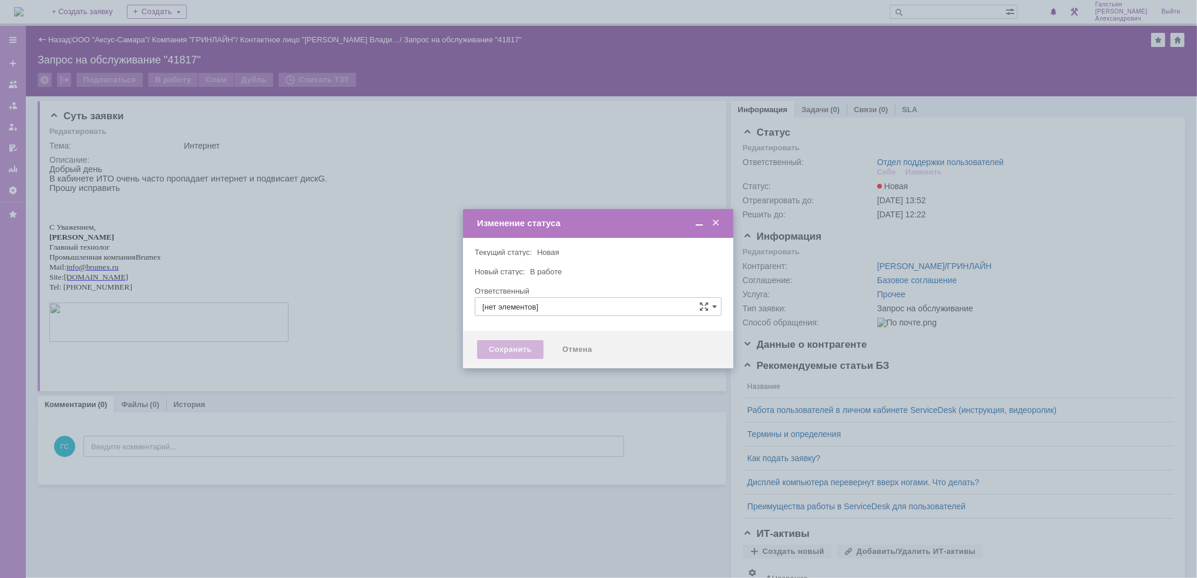
type input "Отдел поддержки пользователей"
type input "[PERSON_NAME]"
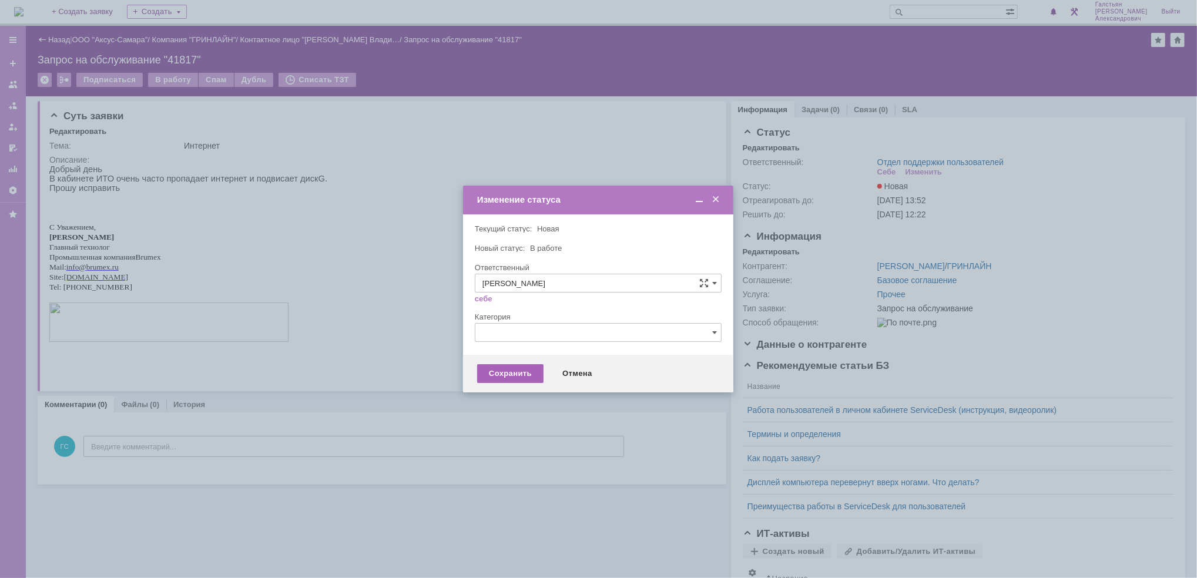
click at [502, 372] on div "Сохранить" at bounding box center [510, 373] width 66 height 19
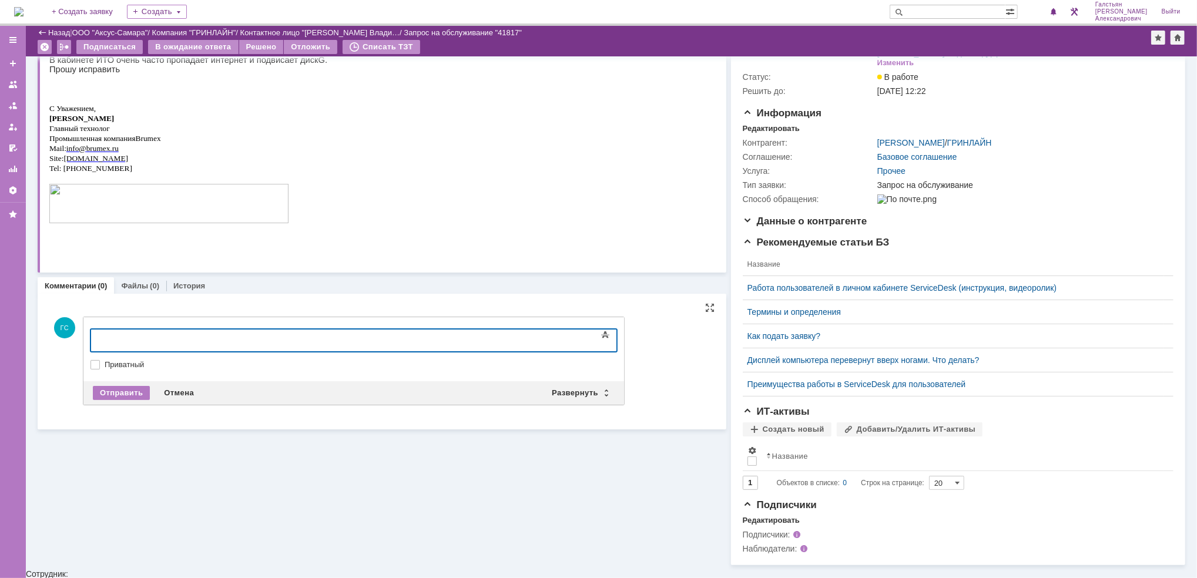
scroll to position [68, 0]
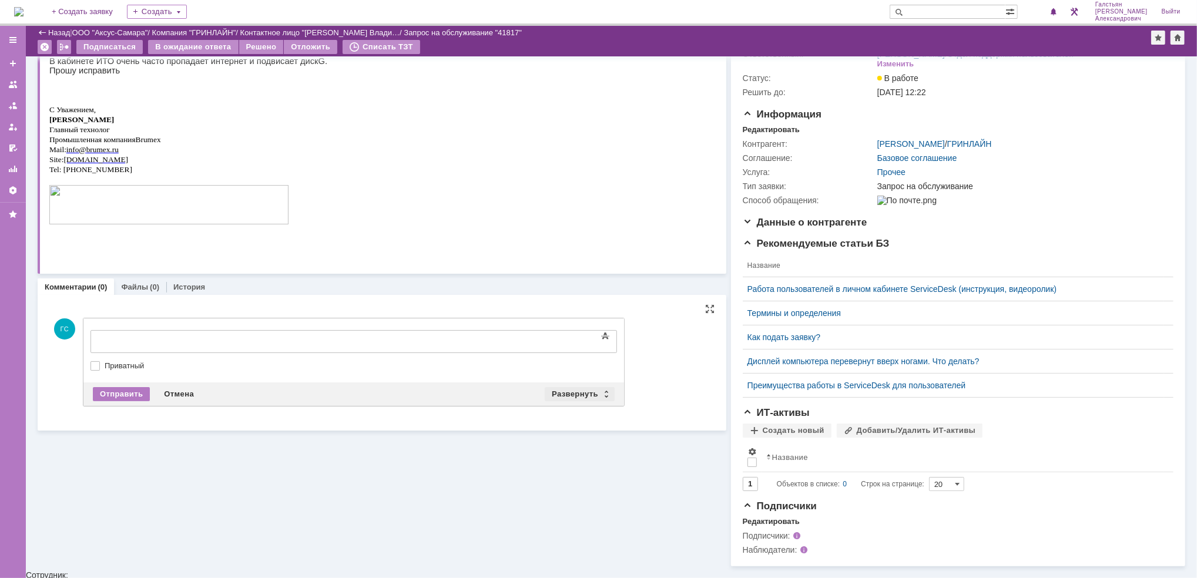
click at [563, 395] on div "Развернуть" at bounding box center [580, 394] width 70 height 14
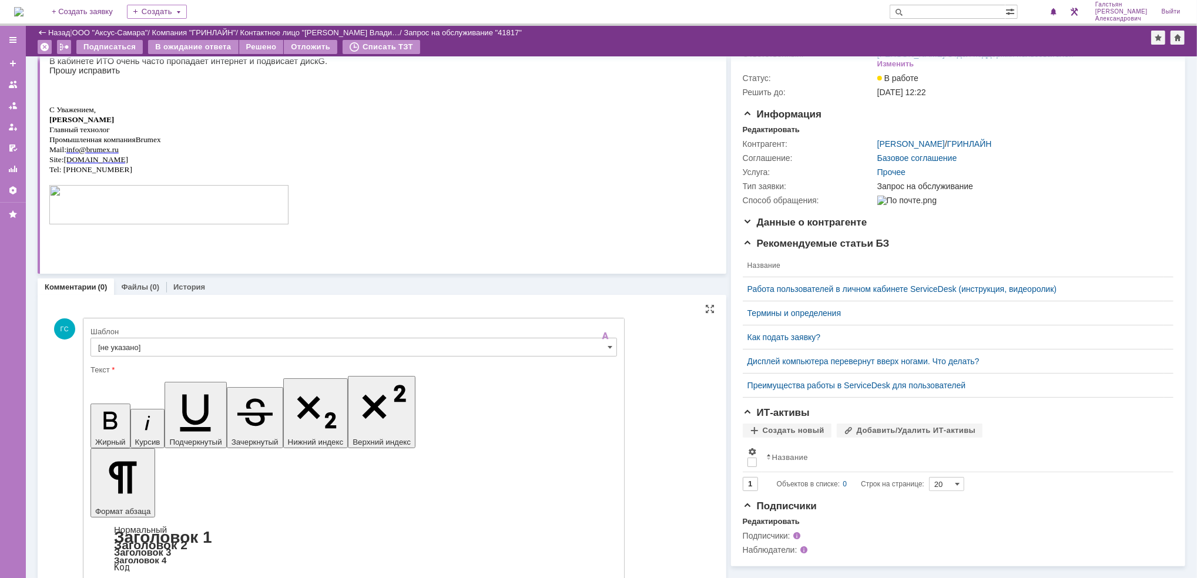
scroll to position [0, 0]
click at [148, 335] on div "Шаблон" at bounding box center [353, 332] width 526 height 11
click at [149, 344] on input "[не указано]" at bounding box center [353, 347] width 526 height 19
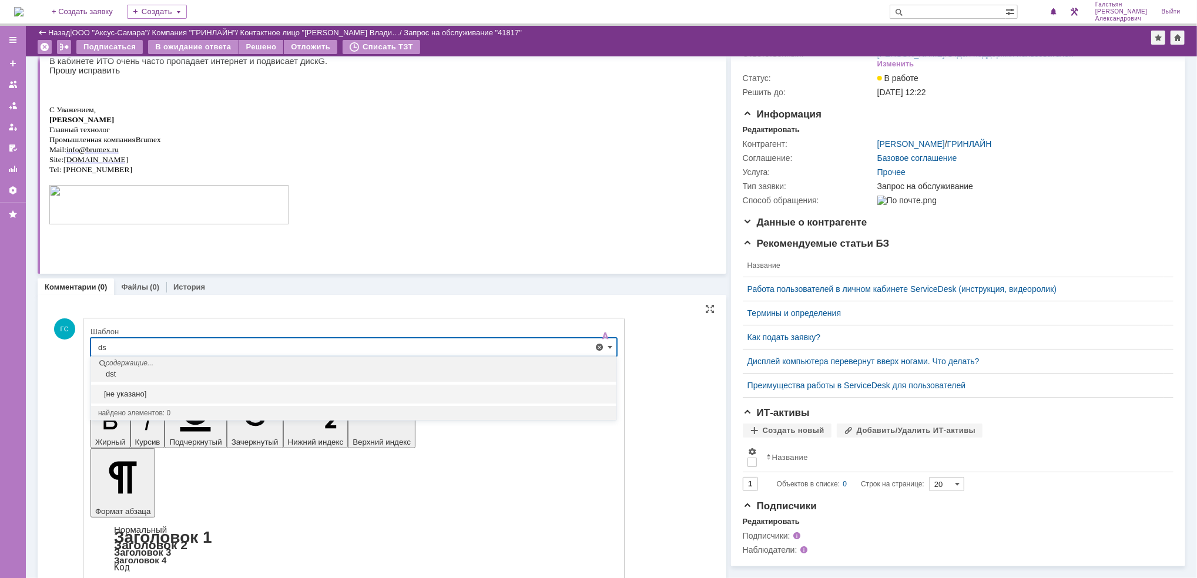
type input "d"
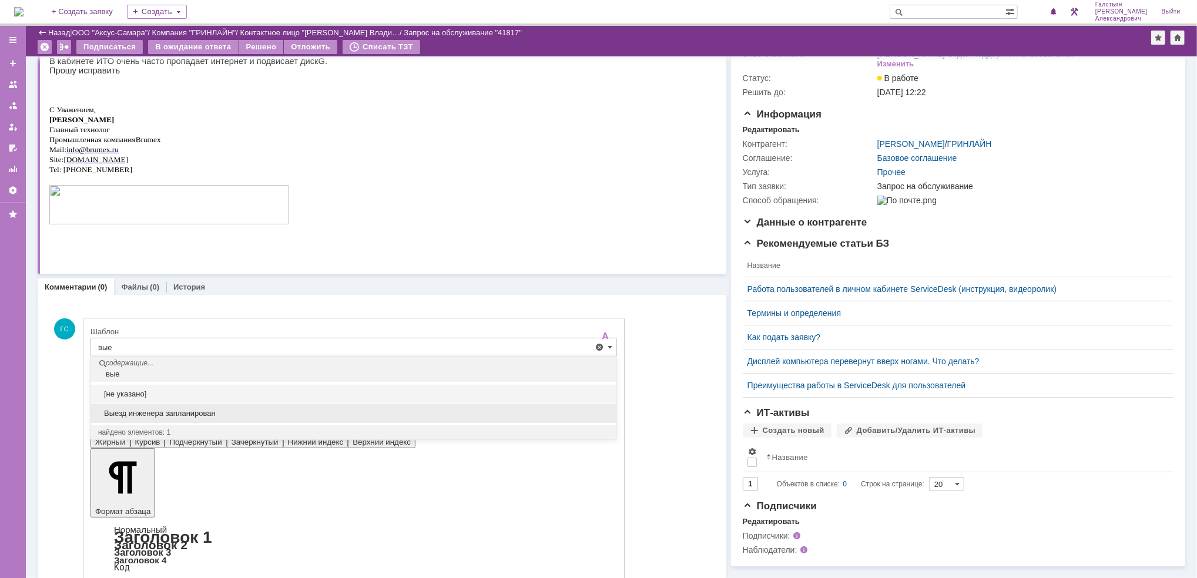
click at [179, 407] on div "Выезд инженера запланирован" at bounding box center [353, 413] width 525 height 19
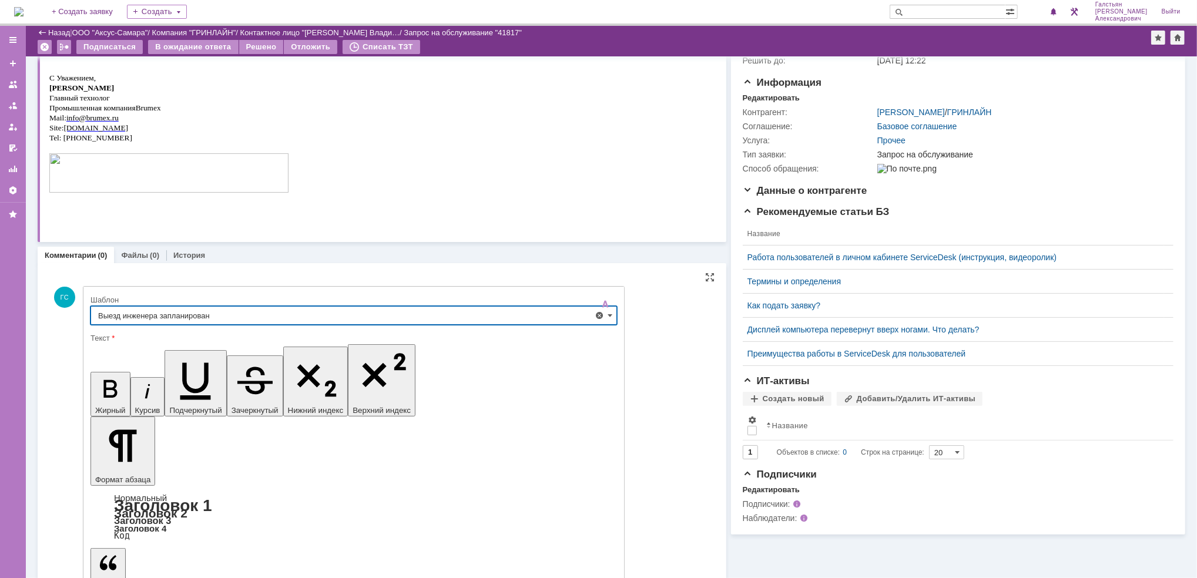
type input "Выезд инженера запланирован"
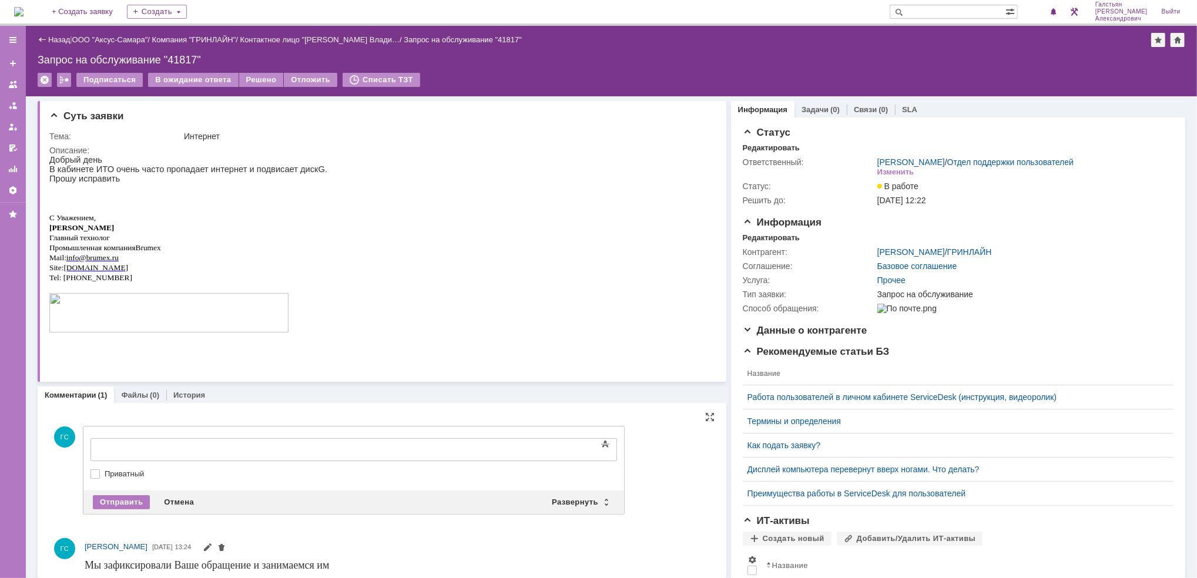
scroll to position [0, 0]
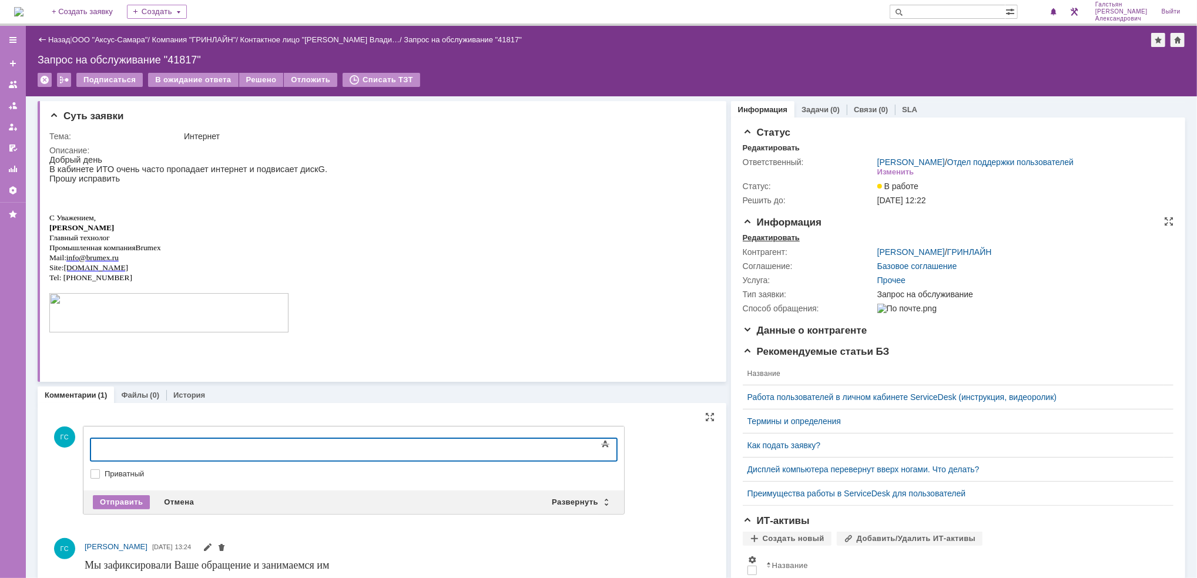
click at [775, 237] on div "Редактировать" at bounding box center [771, 237] width 57 height 9
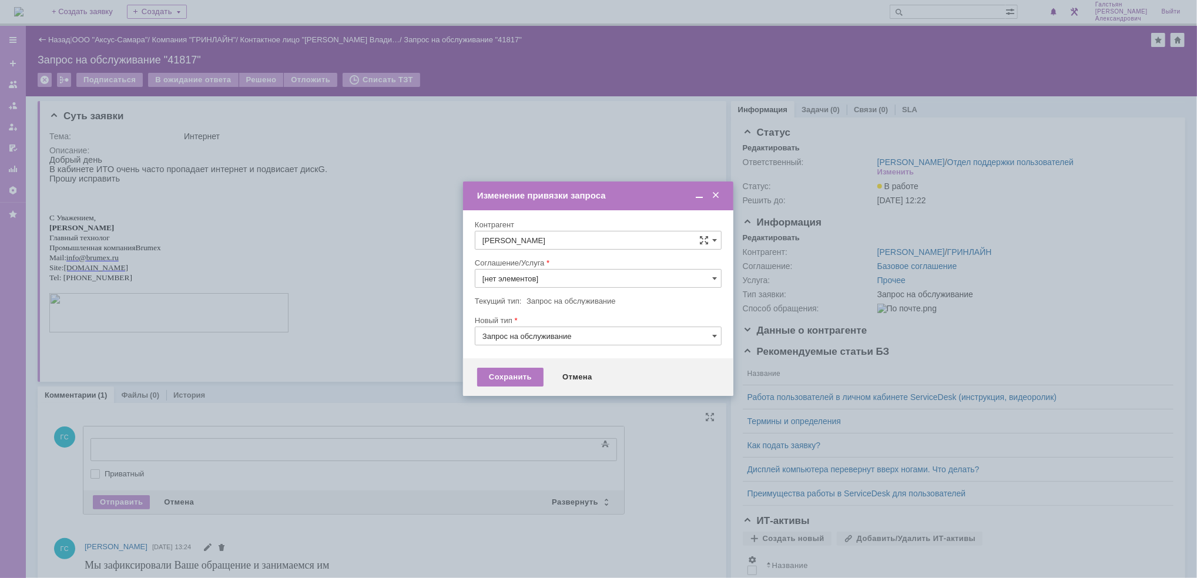
type input "Прочее"
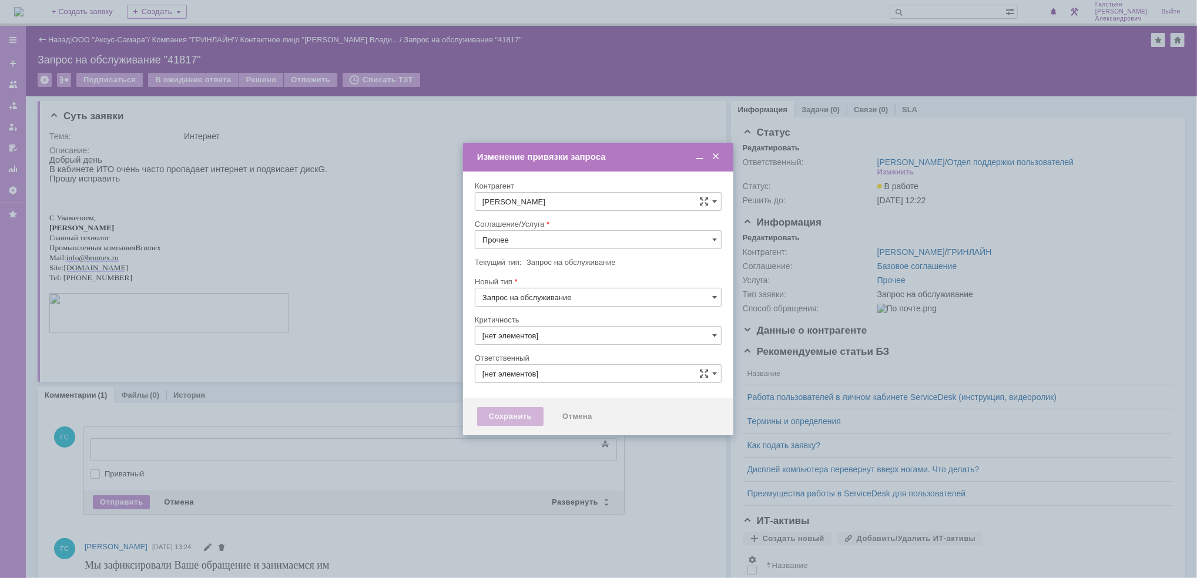
type input "3. Низкая"
type input "[не указано]"
type input "[PERSON_NAME]"
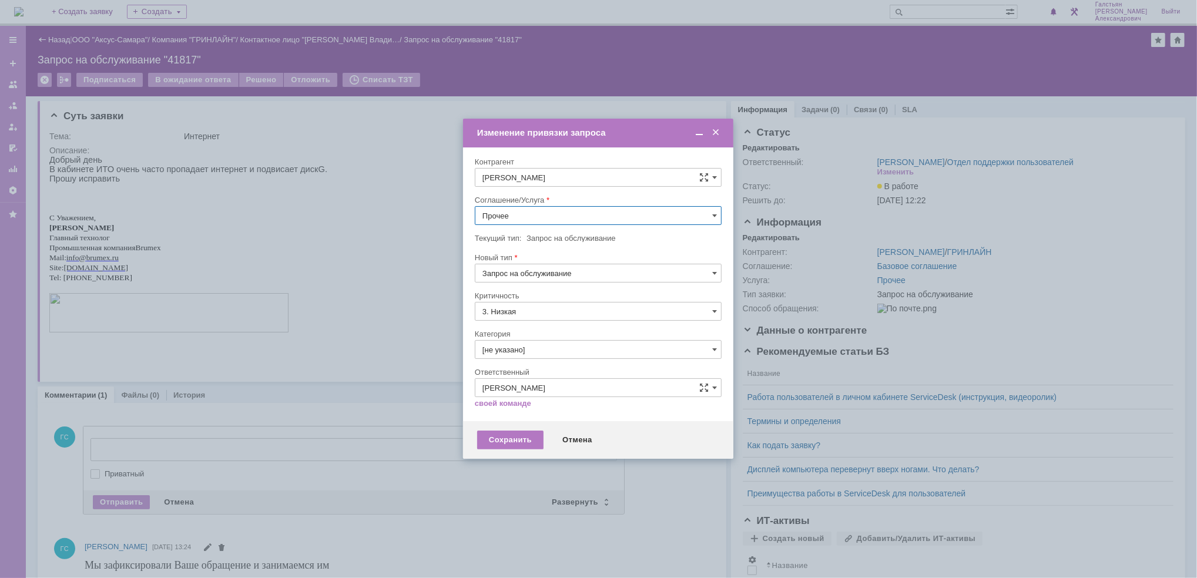
click at [555, 214] on input "Прочее" at bounding box center [598, 215] width 247 height 19
click at [544, 353] on span "АРМ_Настройка" at bounding box center [597, 357] width 231 height 9
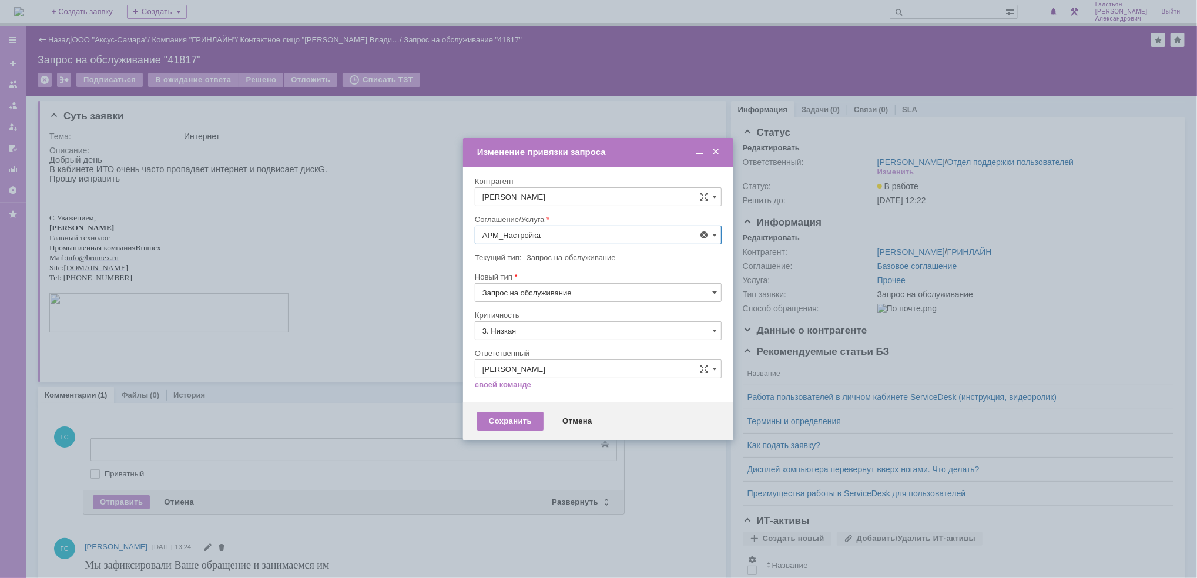
type input "АРМ_Настройка"
click at [539, 332] on input "3. Низкая" at bounding box center [598, 330] width 247 height 19
click at [533, 348] on span "[не указано]" at bounding box center [597, 352] width 231 height 9
type input "[не указано]"
click at [511, 417] on div "Сохранить" at bounding box center [510, 421] width 66 height 19
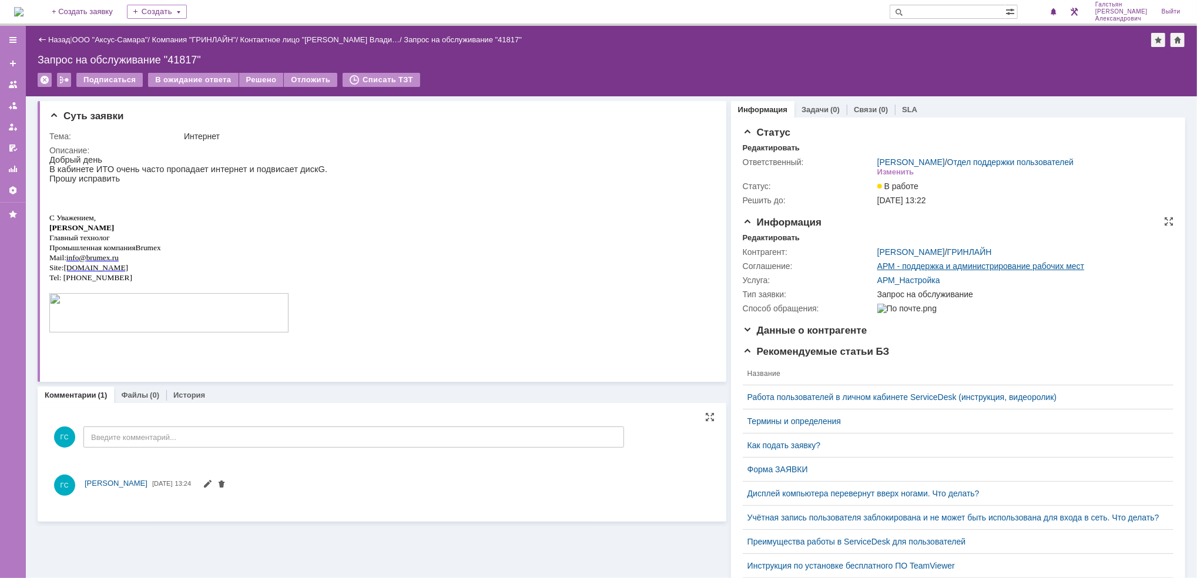
scroll to position [0, 0]
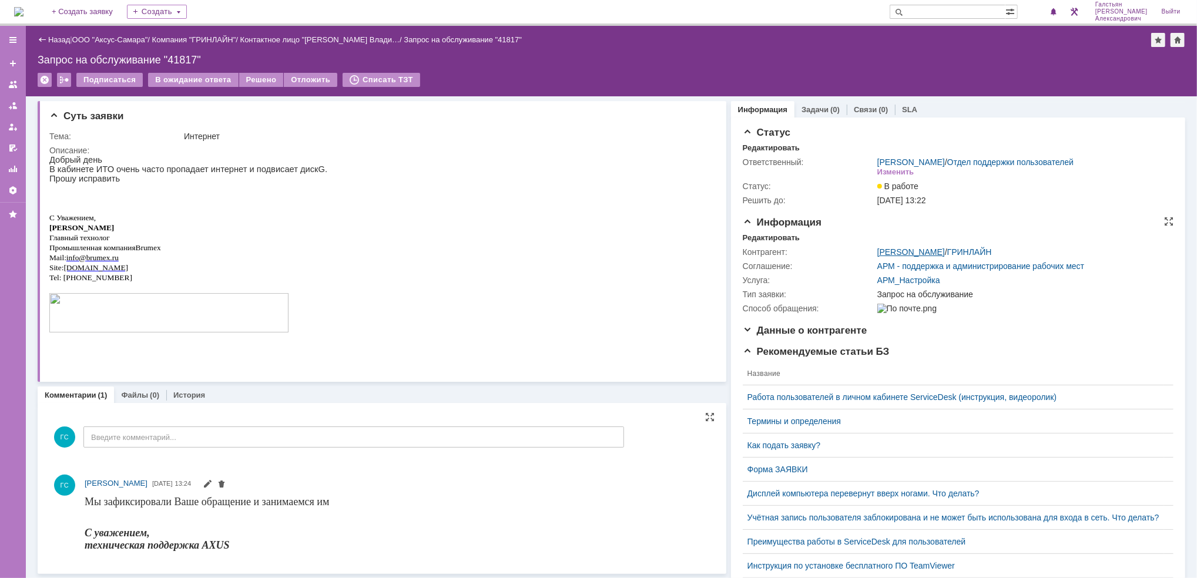
click at [903, 253] on link "[PERSON_NAME]" at bounding box center [911, 251] width 68 height 9
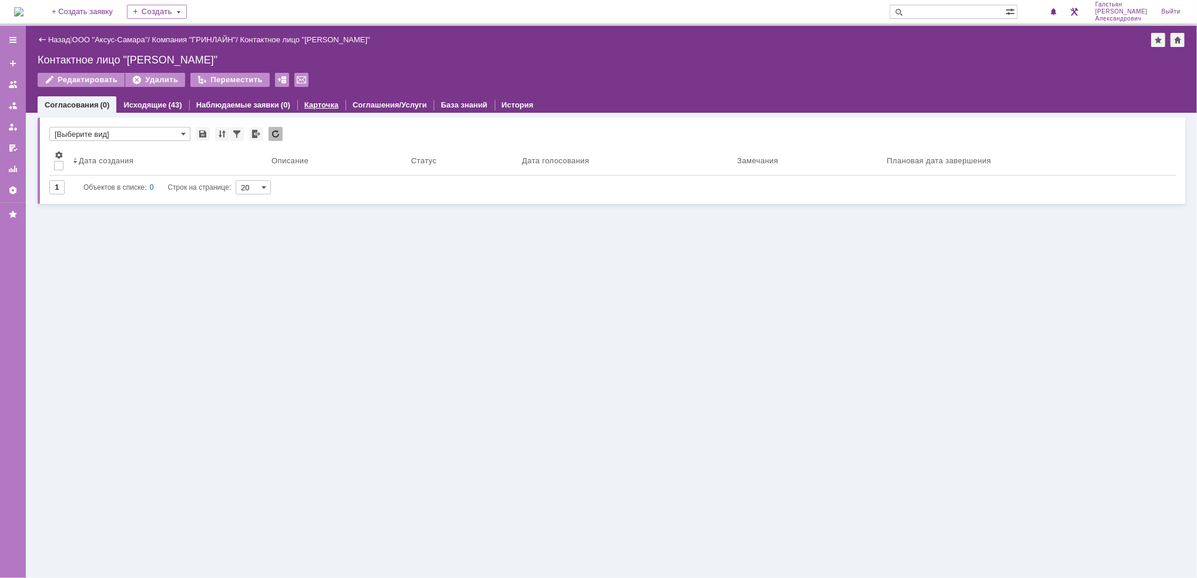
click at [316, 109] on div "Карточка" at bounding box center [321, 104] width 48 height 17
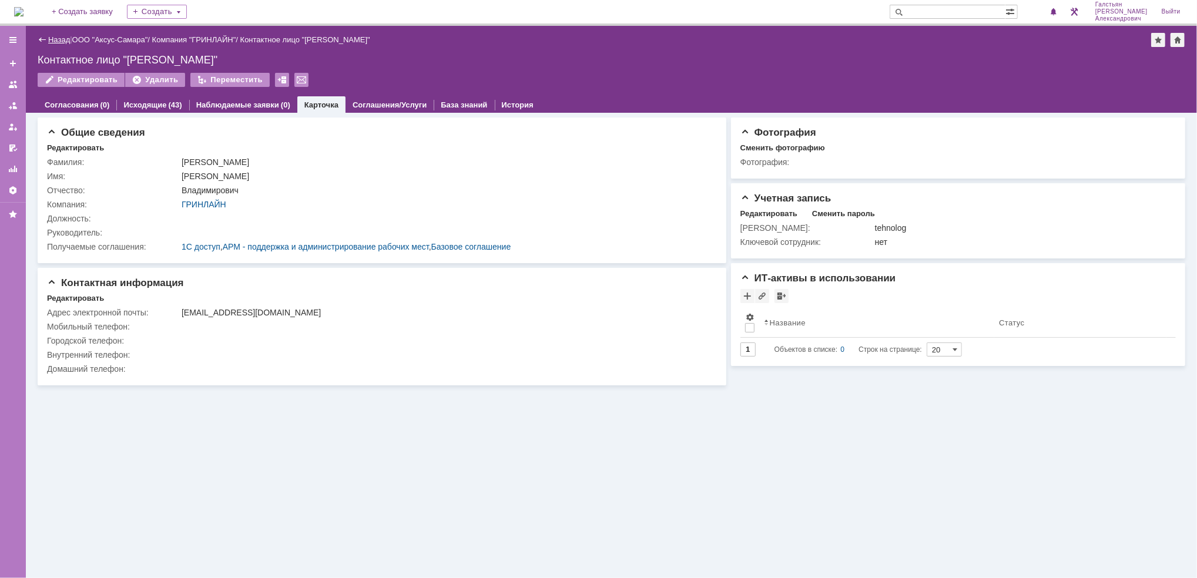
click at [60, 41] on link "Назад" at bounding box center [59, 39] width 22 height 9
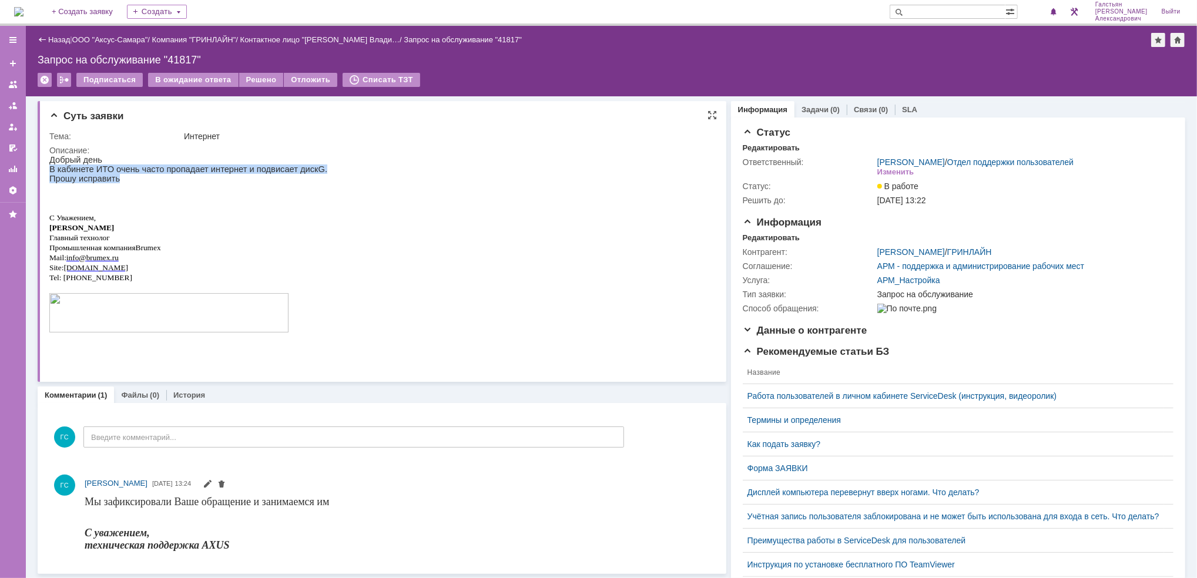
drag, startPoint x: 49, startPoint y: 169, endPoint x: 146, endPoint y: 182, distance: 98.3
click at [146, 182] on div "Добрый день В кабинете ИТО очень часто пропадает интернет и подвисает диск G . …" at bounding box center [188, 255] width 278 height 200
copy div "В кабинете ИТО очень часто пропадает интернет и подвисает диск G . Прошу исправ…"
click at [814, 109] on link "Задачи" at bounding box center [814, 109] width 27 height 9
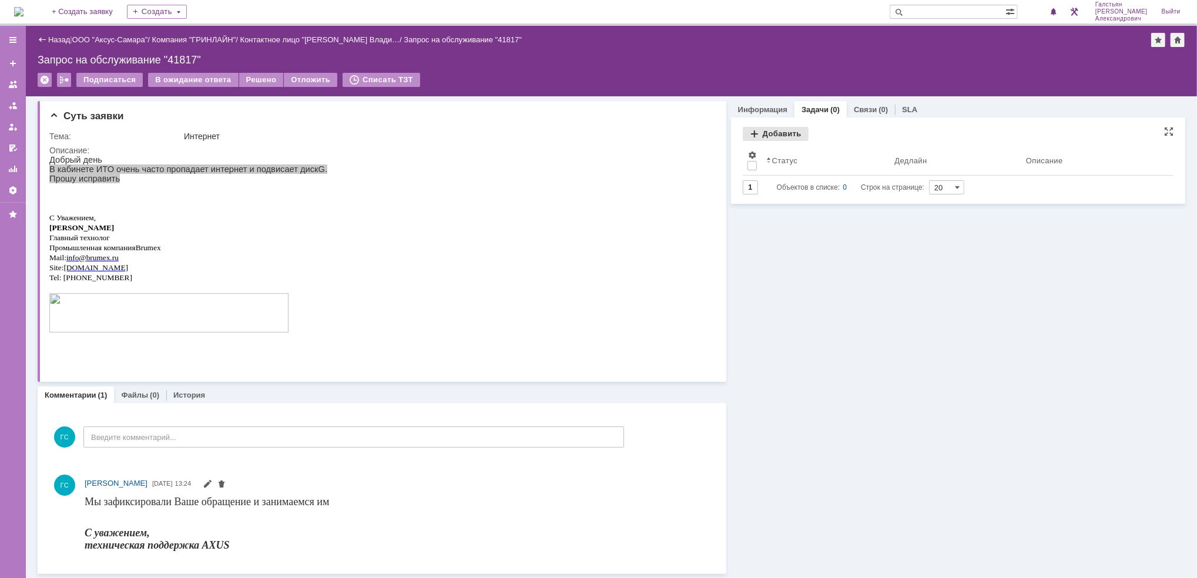
click at [778, 135] on div "Добавить" at bounding box center [776, 134] width 66 height 14
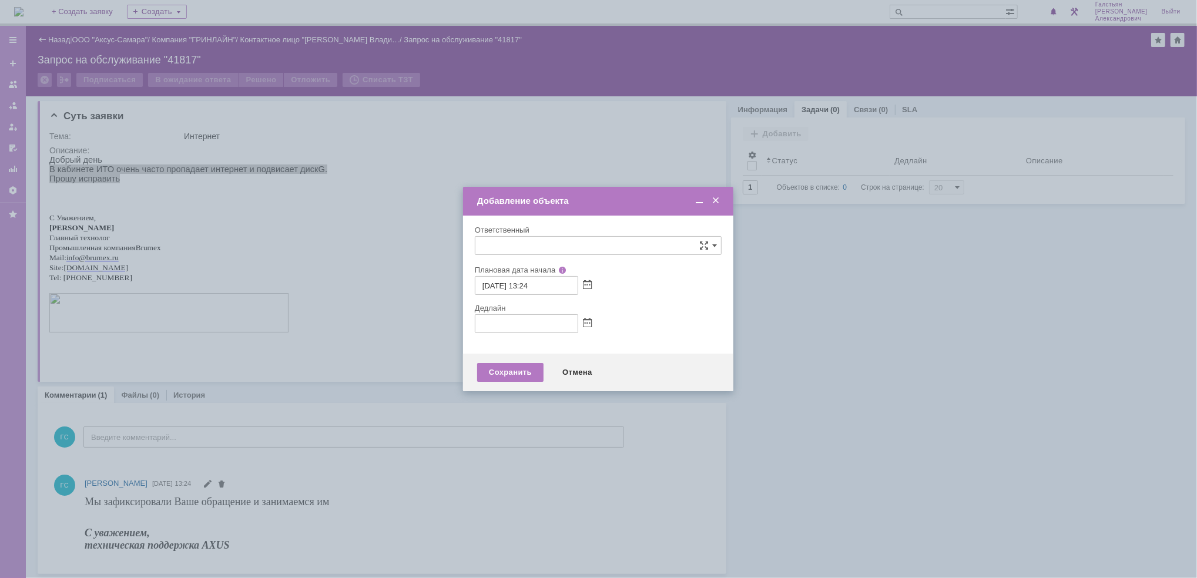
type input "[не указано]"
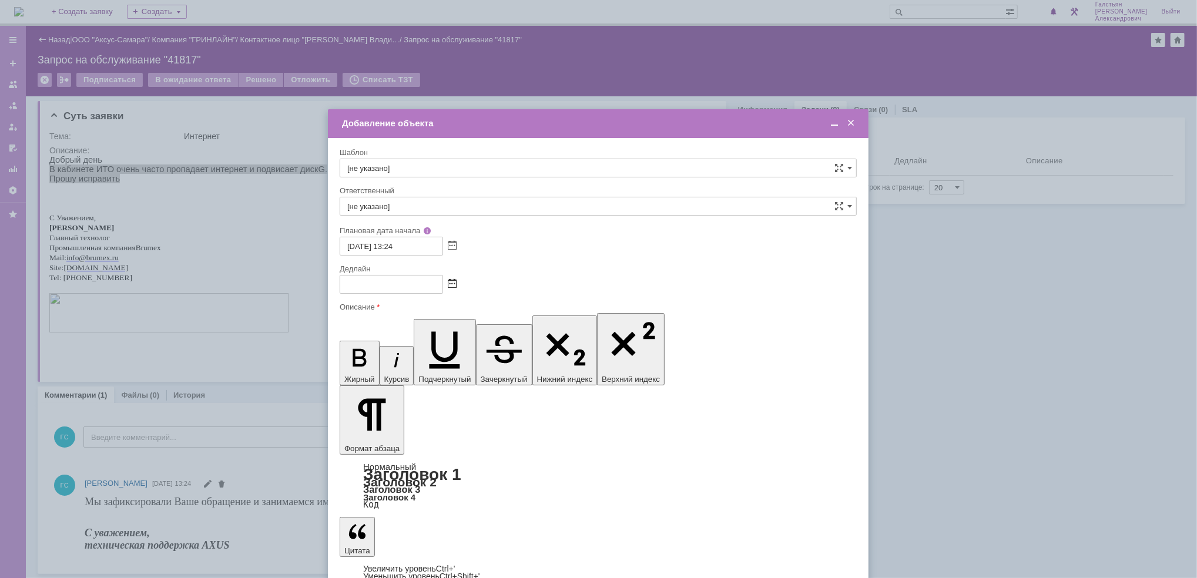
click at [453, 284] on span at bounding box center [452, 284] width 9 height 9
click at [408, 361] on div "18" at bounding box center [406, 365] width 12 height 10
type input "18.09.2025 13:24"
click at [449, 199] on input "[не указано]" at bounding box center [598, 206] width 517 height 19
click at [480, 325] on div "Мукминьзянов Раиль Рамильевич" at bounding box center [598, 330] width 516 height 19
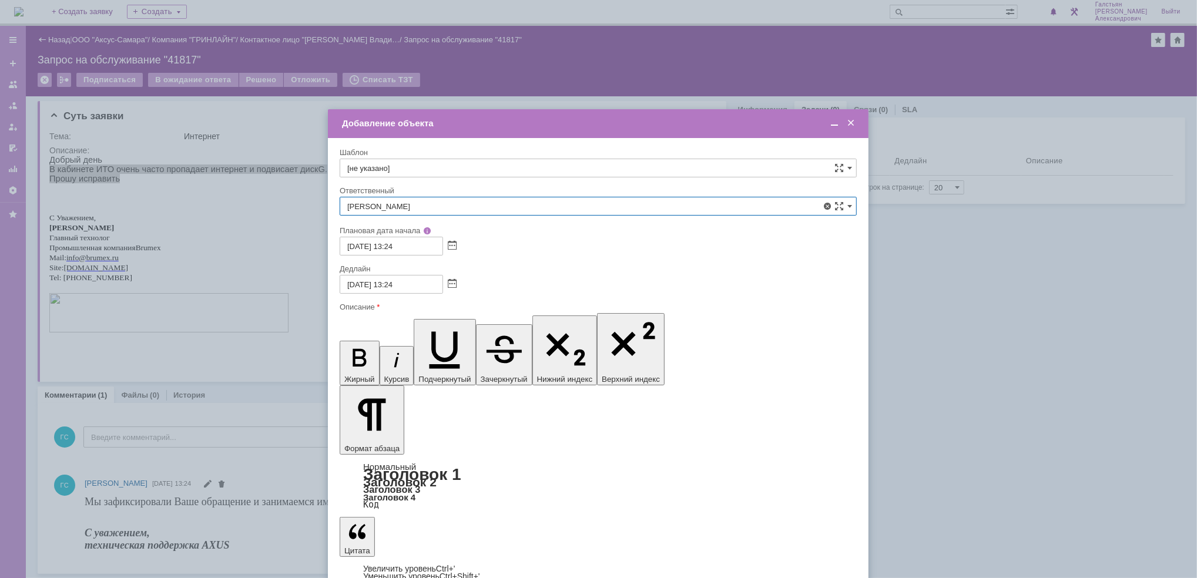
type input "Мукминьзянов Раиль Рамильевич"
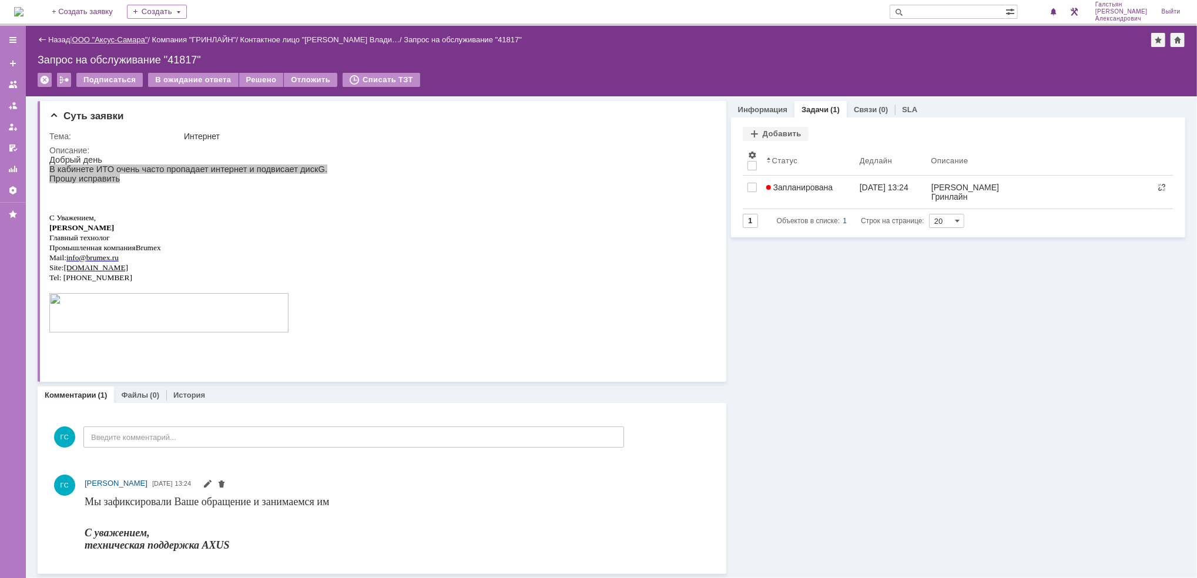
click at [98, 42] on link "ООО "Аксус-Самара"" at bounding box center [110, 39] width 76 height 9
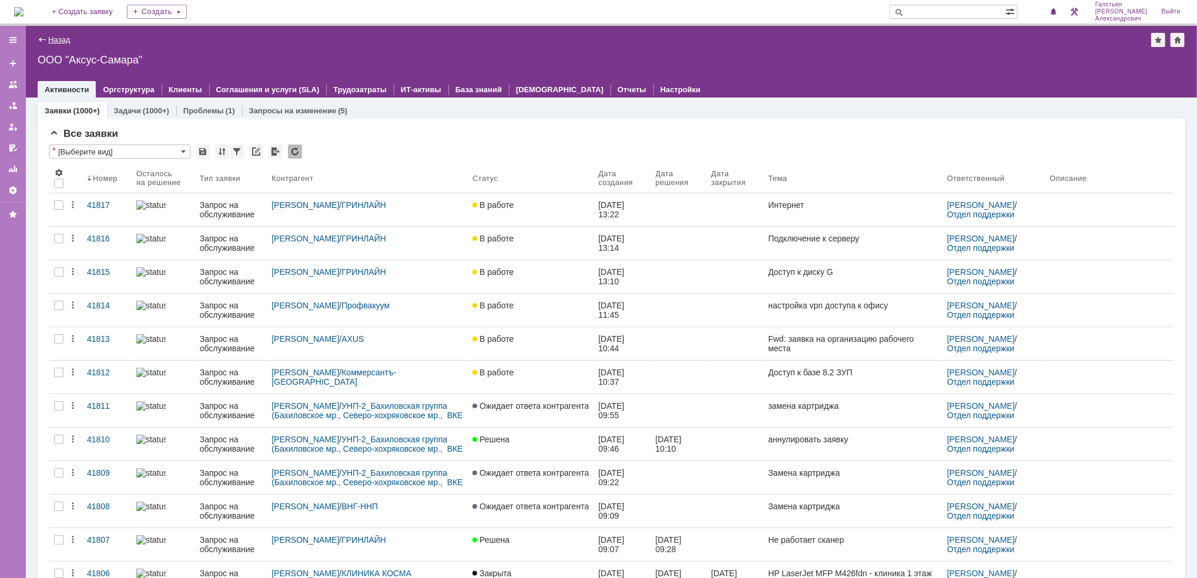
click at [58, 38] on link "Назад" at bounding box center [59, 39] width 22 height 9
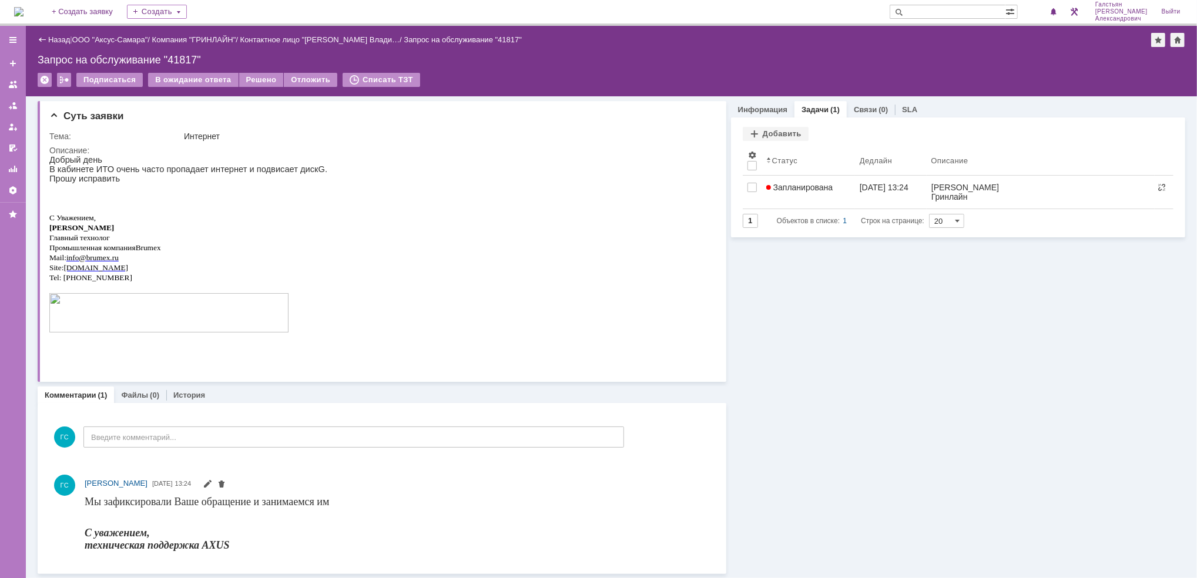
click at [24, 12] on img at bounding box center [18, 11] width 9 height 9
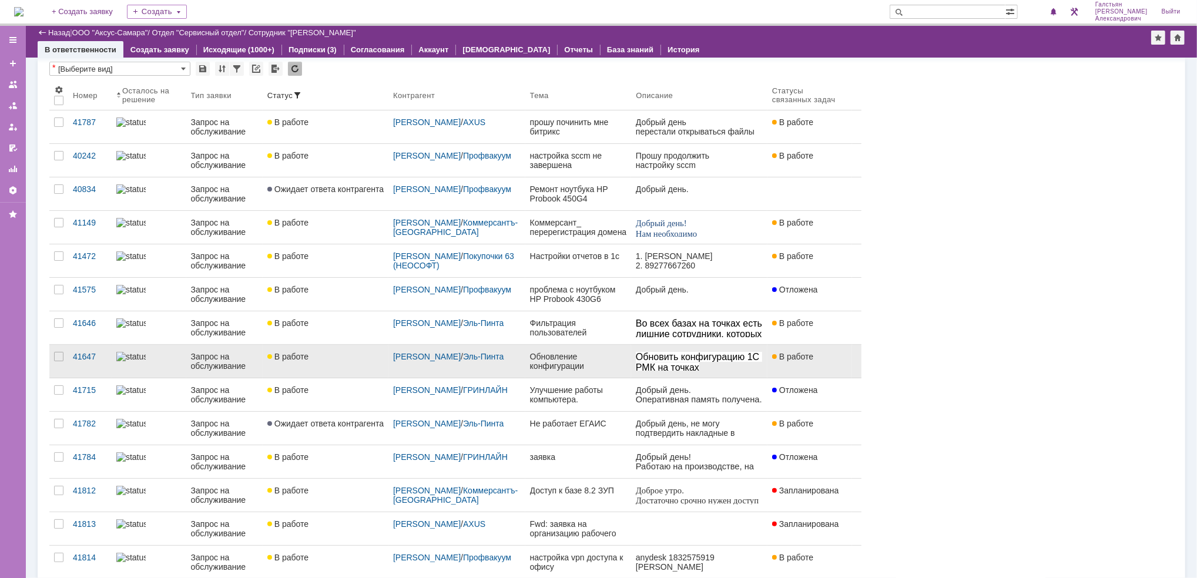
scroll to position [78, 0]
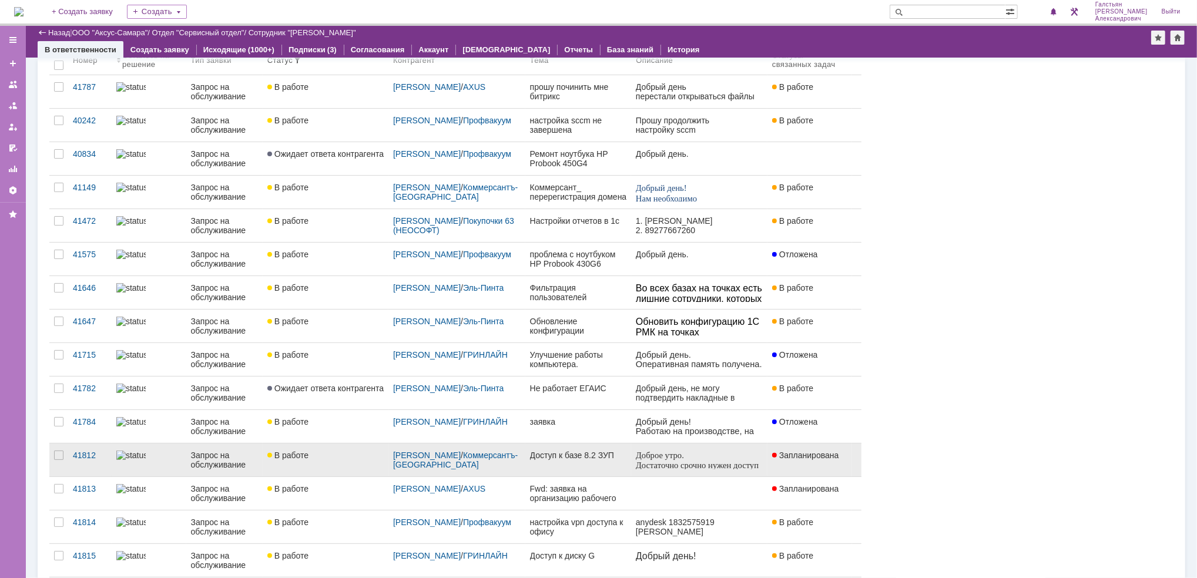
click at [578, 469] on link "Доступ к базе 8.2 ЗУП" at bounding box center [578, 460] width 106 height 33
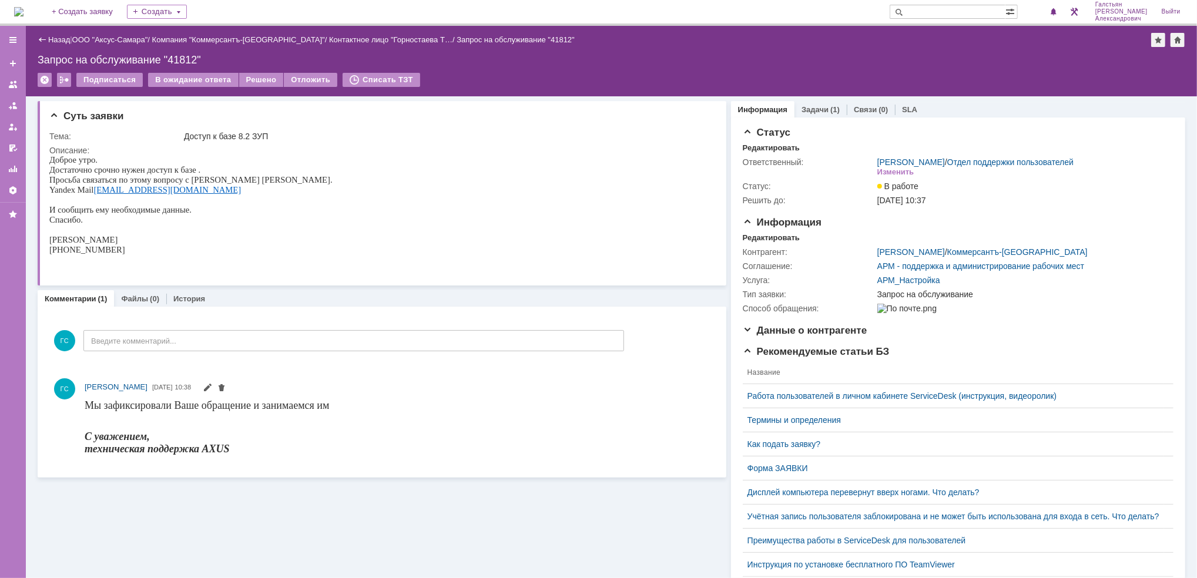
click at [49, 39] on link "Назад" at bounding box center [59, 39] width 22 height 9
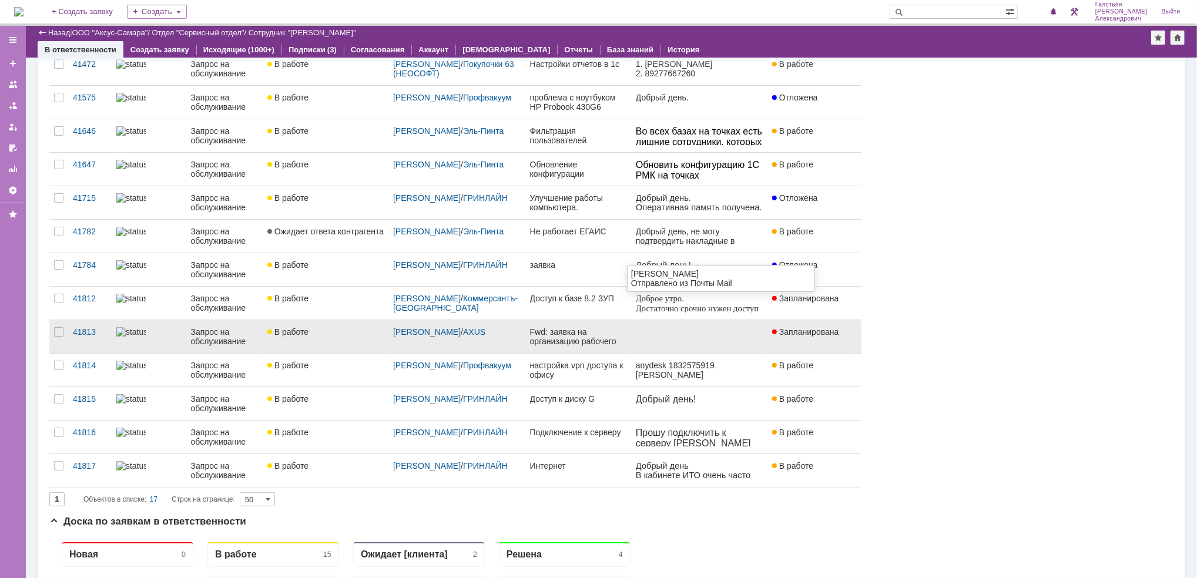
click at [657, 338] on div "Егор Ефимов Отправлено из Почты Mail" at bounding box center [685, 350] width 99 height 28
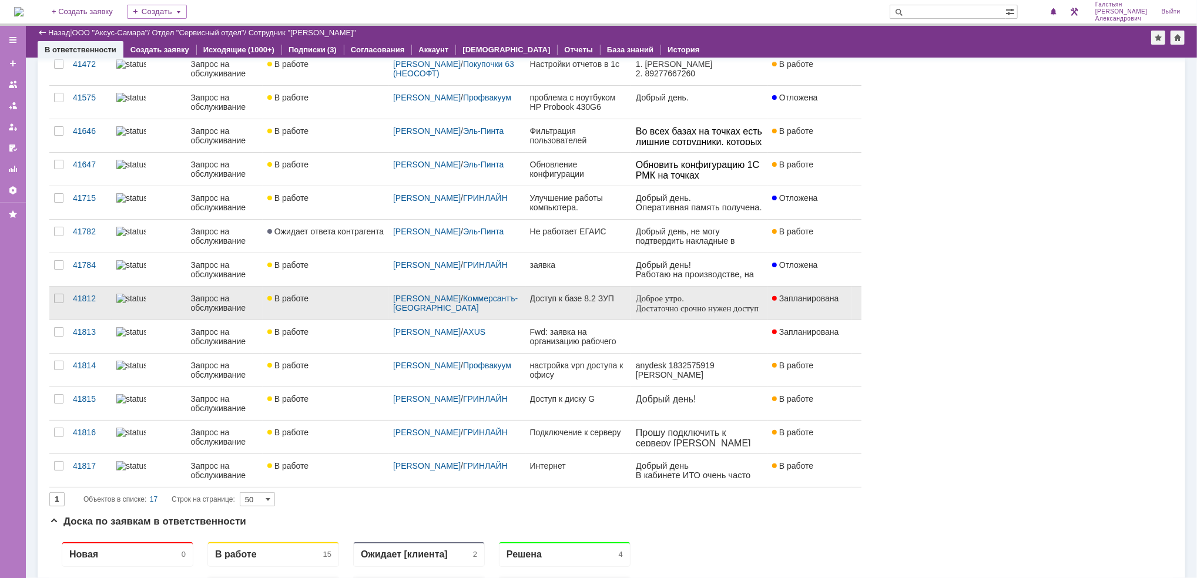
click at [689, 311] on p "Достаточно срочно нужен доступ к базе ." at bounding box center [699, 313] width 127 height 20
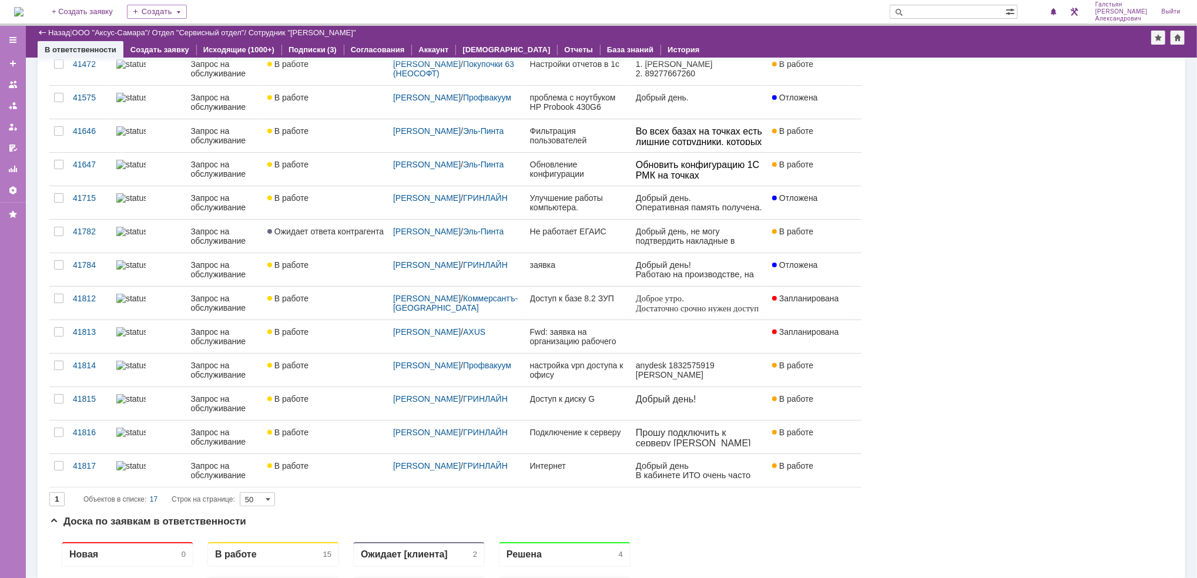
click at [1032, 298] on div "Номер Осталось на решение Тип заявки Статус Контрагент Тема Описание Статусы св…" at bounding box center [611, 187] width 1124 height 599
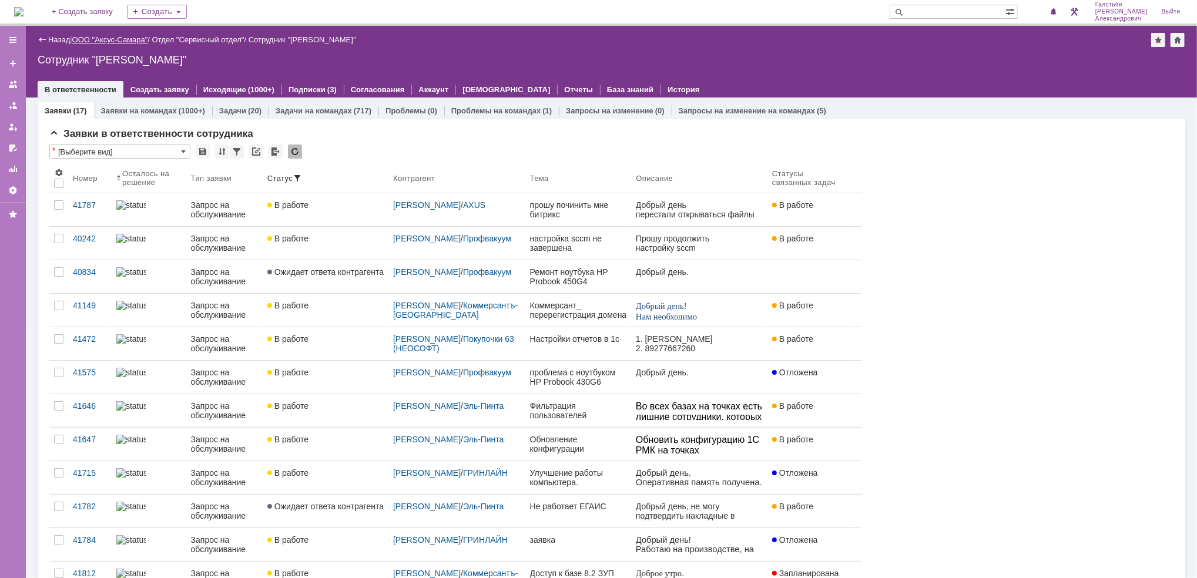
click at [110, 38] on link "ООО "Аксус-Самара"" at bounding box center [110, 39] width 76 height 9
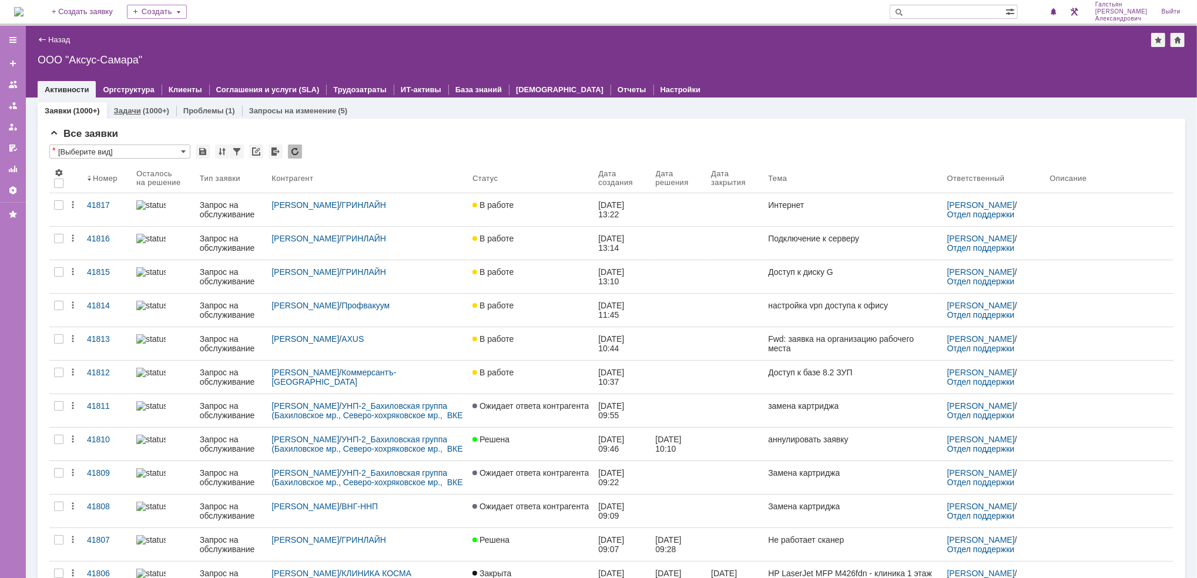
click at [133, 109] on link "Задачи" at bounding box center [127, 110] width 27 height 9
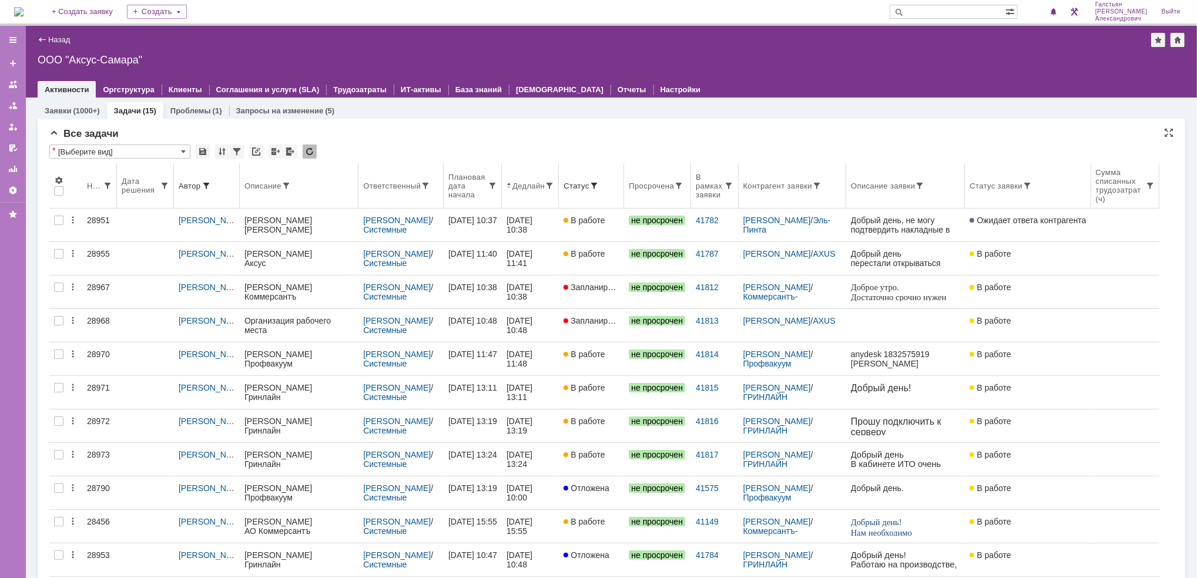
click at [390, 188] on div "Ответственный" at bounding box center [392, 186] width 58 height 9
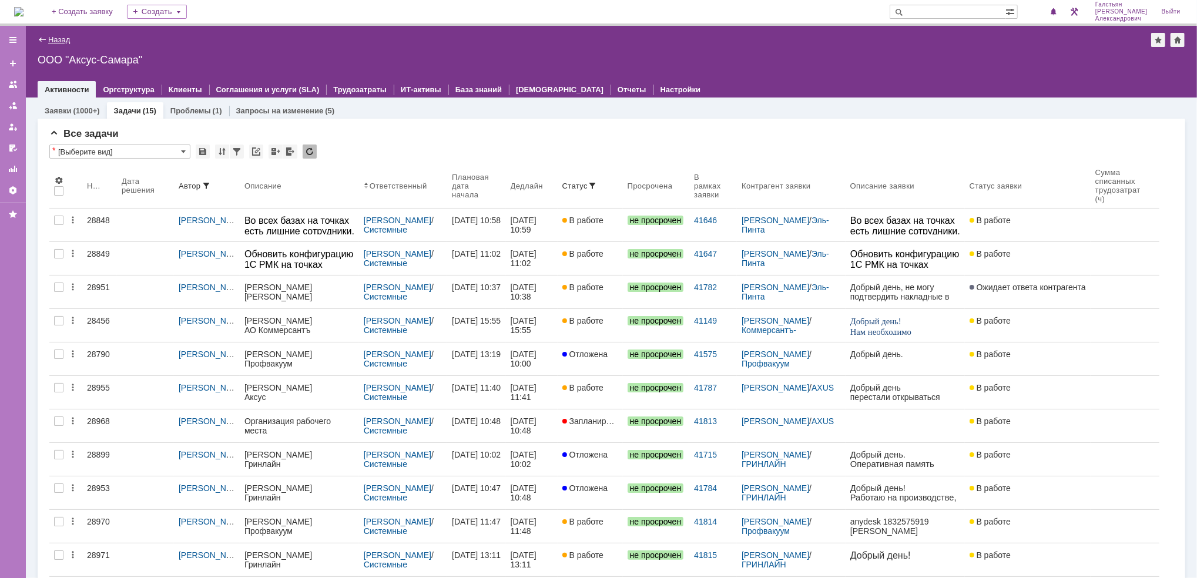
click at [64, 36] on link "Назад" at bounding box center [59, 39] width 22 height 9
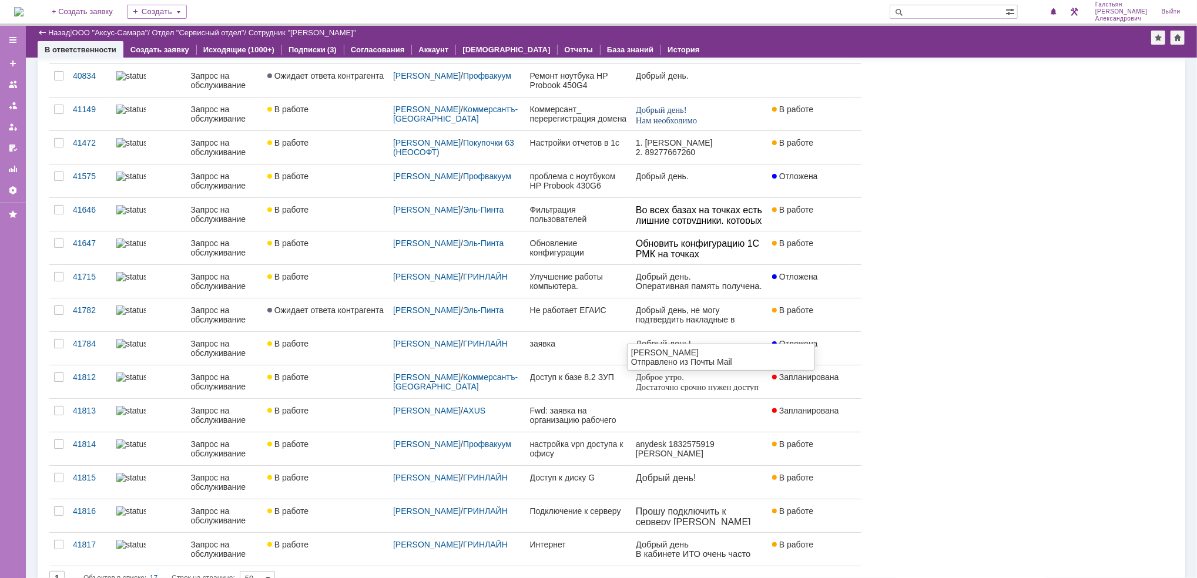
drag, startPoint x: 1267, startPoint y: 821, endPoint x: 641, endPoint y: 417, distance: 744.9
click at [641, 417] on div "Егор Ефимов Отправлено из Почты Mail" at bounding box center [685, 429] width 99 height 28
click at [645, 417] on div "Егор Ефимов Отправлено из Почты Mail" at bounding box center [685, 429] width 99 height 28
click at [847, 420] on link "Запланирована" at bounding box center [809, 415] width 85 height 33
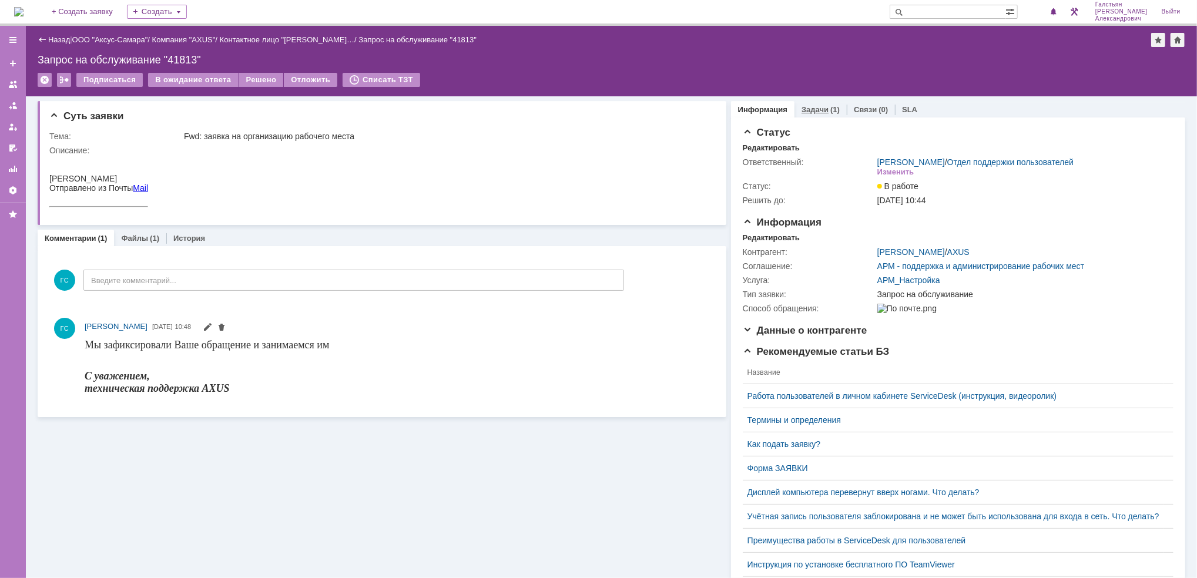
click at [801, 111] on link "Задачи" at bounding box center [814, 109] width 27 height 9
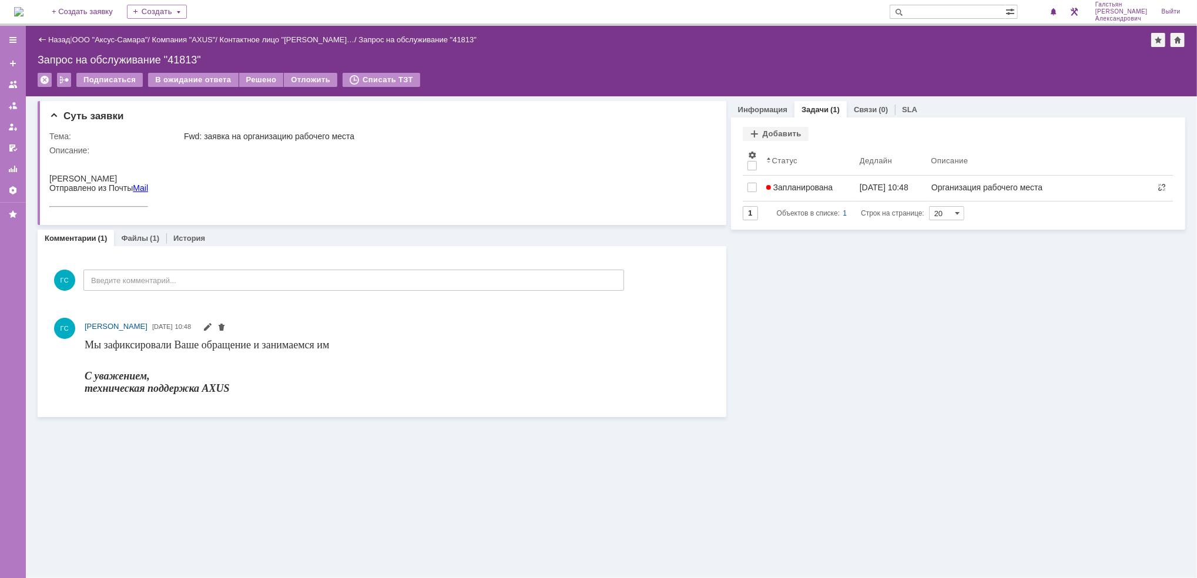
click at [1019, 189] on div "Организация рабочего места" at bounding box center [986, 186] width 111 height 9
click at [24, 13] on img at bounding box center [18, 11] width 9 height 9
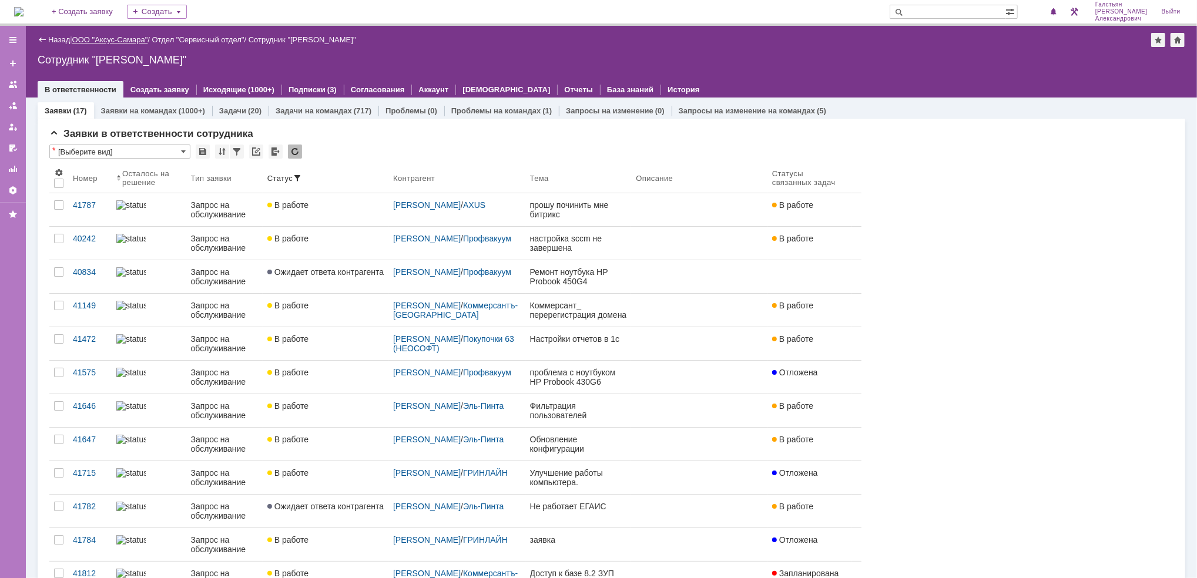
click at [105, 40] on link "ООО "Аксус-Самара"" at bounding box center [110, 39] width 76 height 9
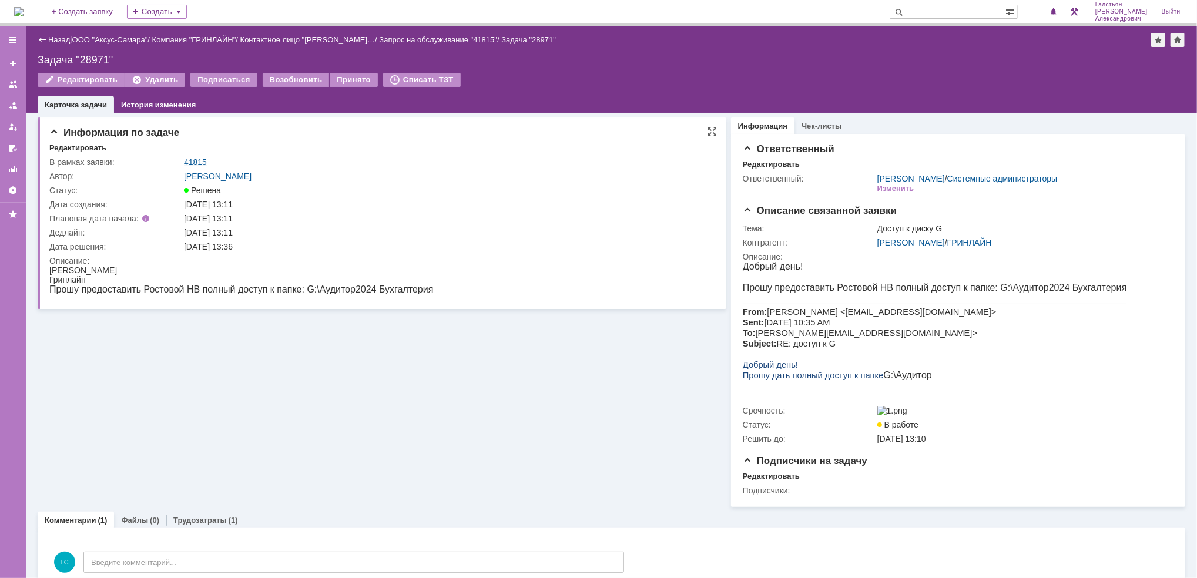
click at [193, 166] on link "41815" at bounding box center [195, 161] width 23 height 9
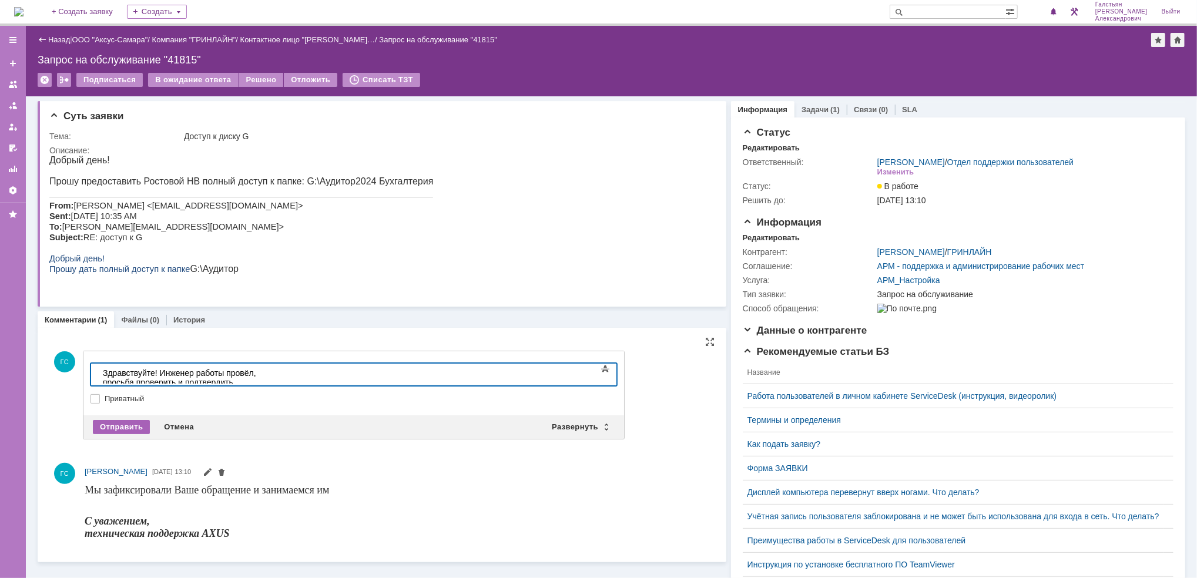
click at [112, 422] on div "Отправить" at bounding box center [121, 427] width 57 height 14
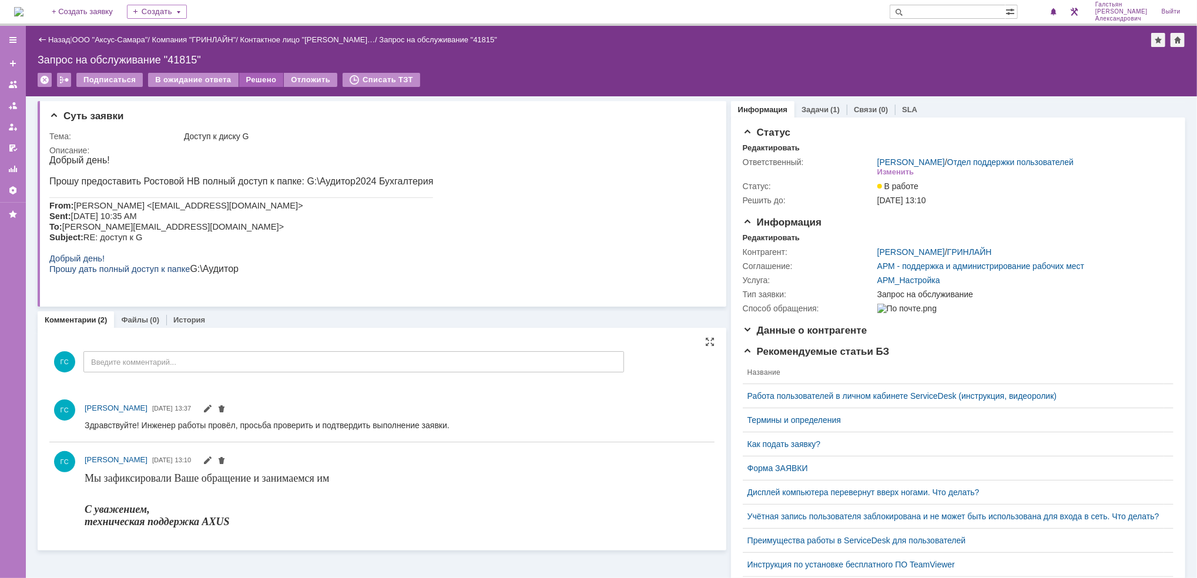
click at [253, 79] on div "Решено" at bounding box center [261, 80] width 45 height 14
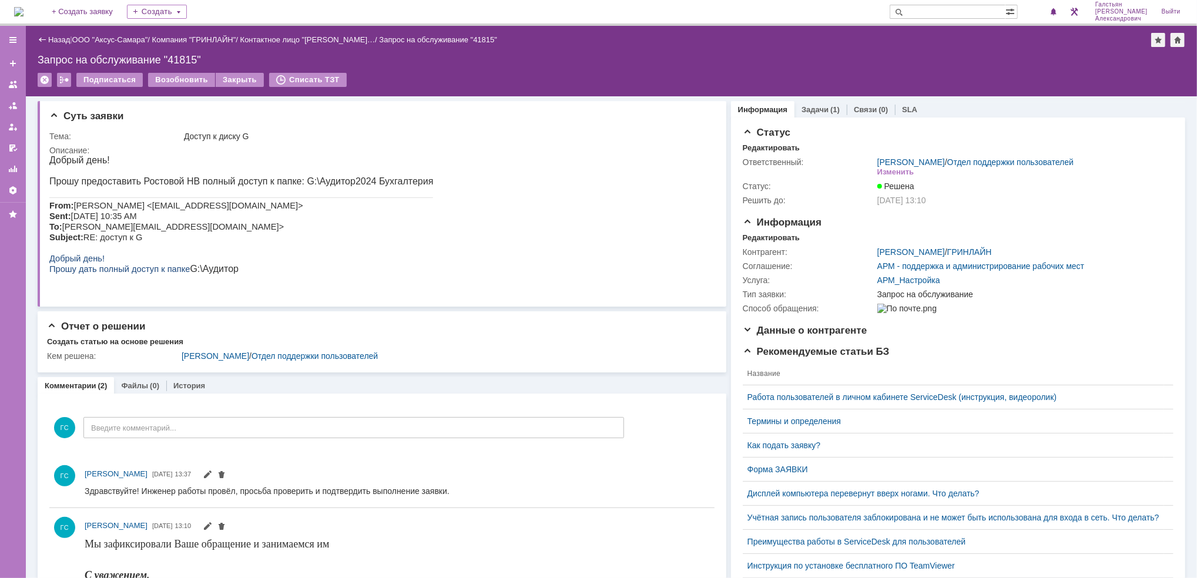
click at [24, 10] on img at bounding box center [18, 11] width 9 height 9
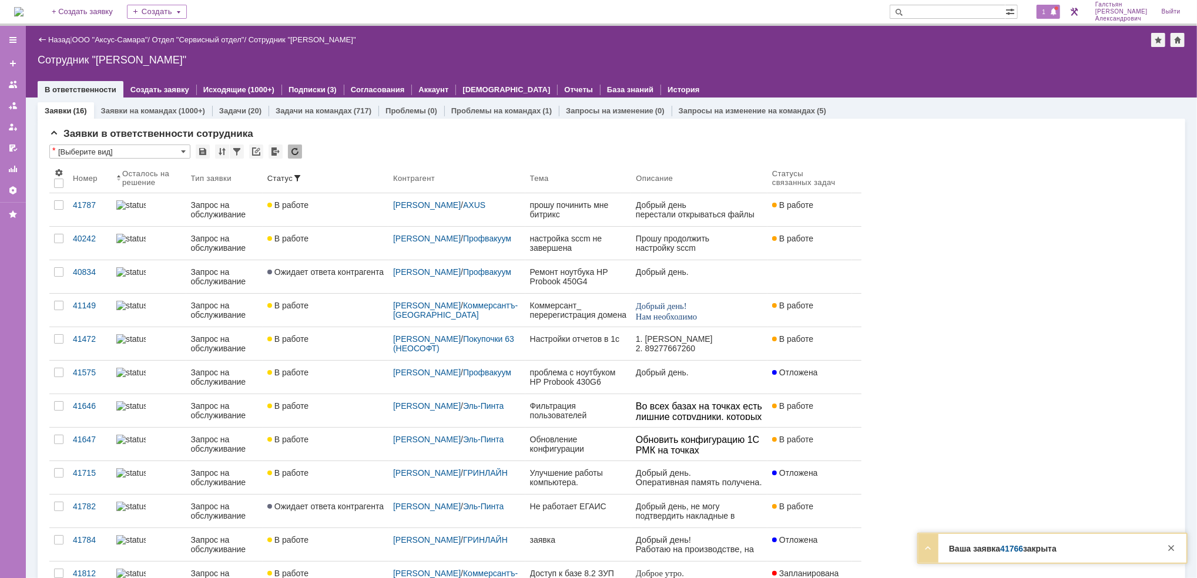
click at [1049, 11] on span "1" at bounding box center [1044, 12] width 11 height 8
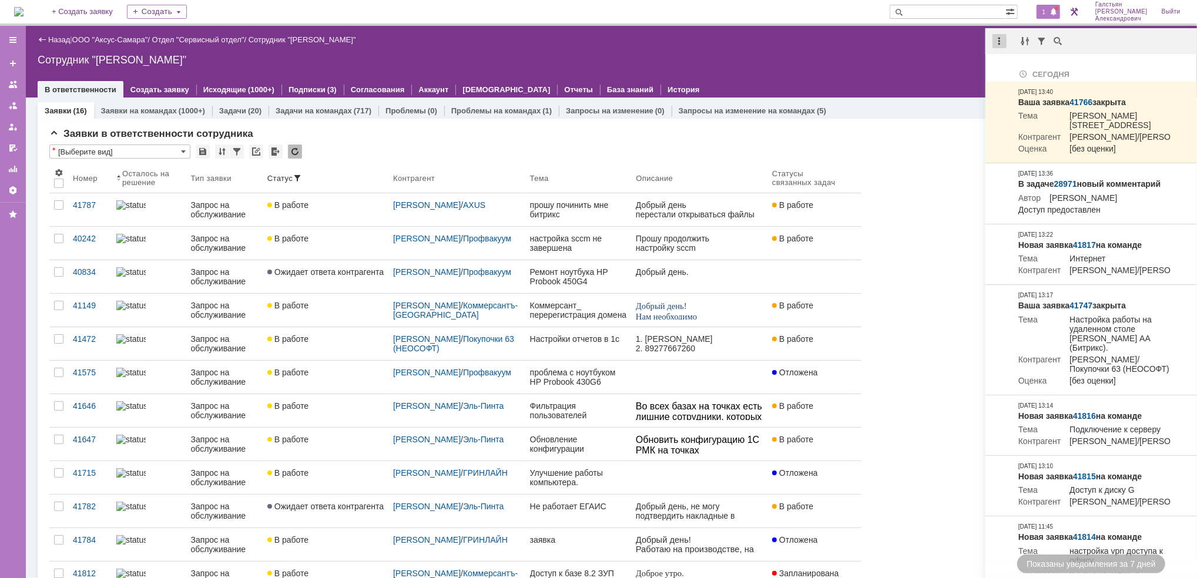
click at [1001, 41] on div at bounding box center [999, 41] width 14 height 14
click at [1015, 69] on div "Отметить уведомления прочитанными" at bounding box center [1080, 71] width 157 height 8
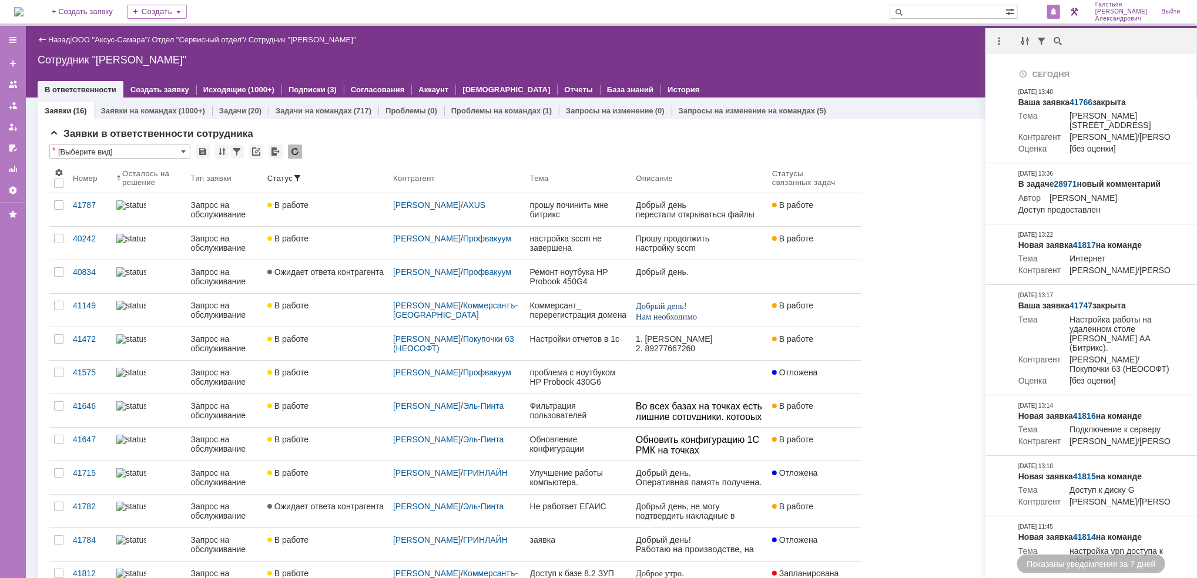
click at [942, 69] on div "Назад | ООО "Аксус-Самара" / Отдел "Сервисный отдел" / Сотрудник "Галстьян Степ…" at bounding box center [611, 62] width 1171 height 72
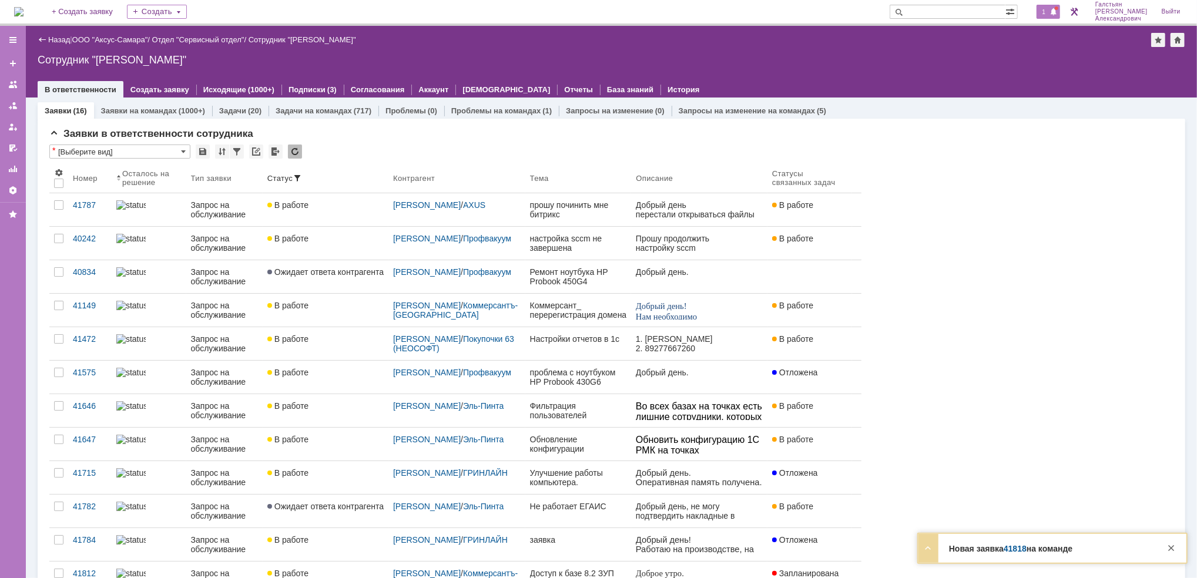
click at [1049, 9] on span "1" at bounding box center [1044, 12] width 11 height 8
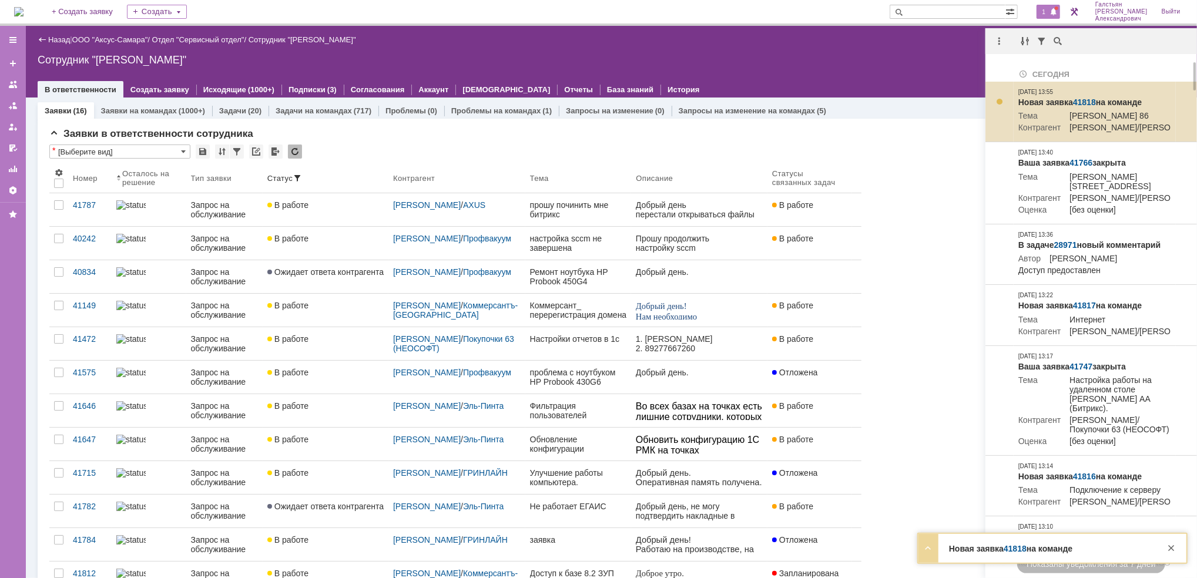
click at [1085, 102] on link "41818" at bounding box center [1084, 102] width 23 height 9
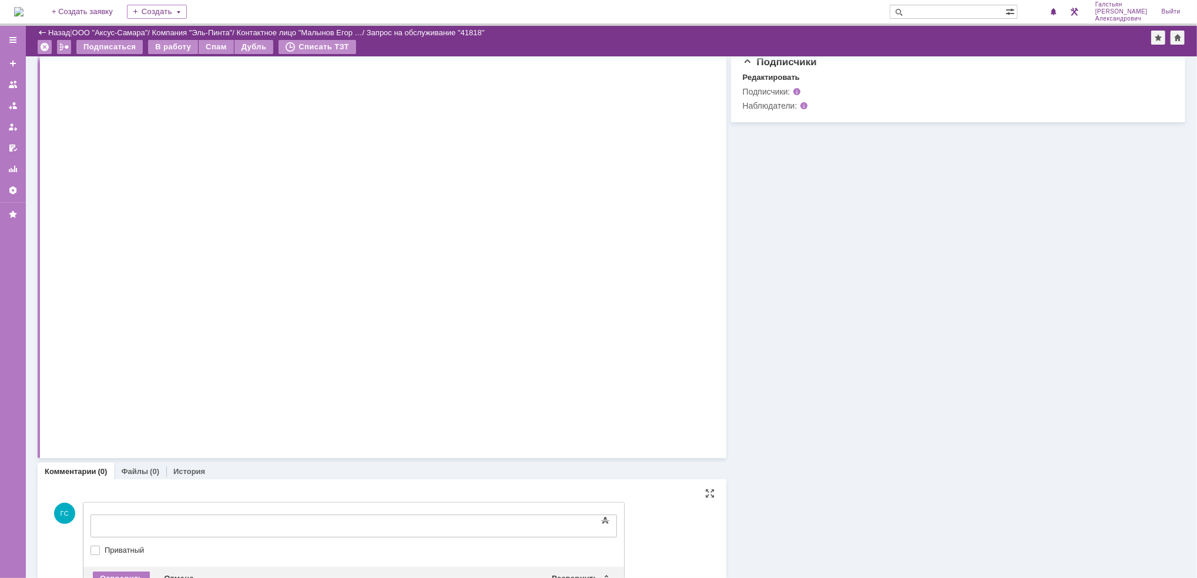
scroll to position [588, 0]
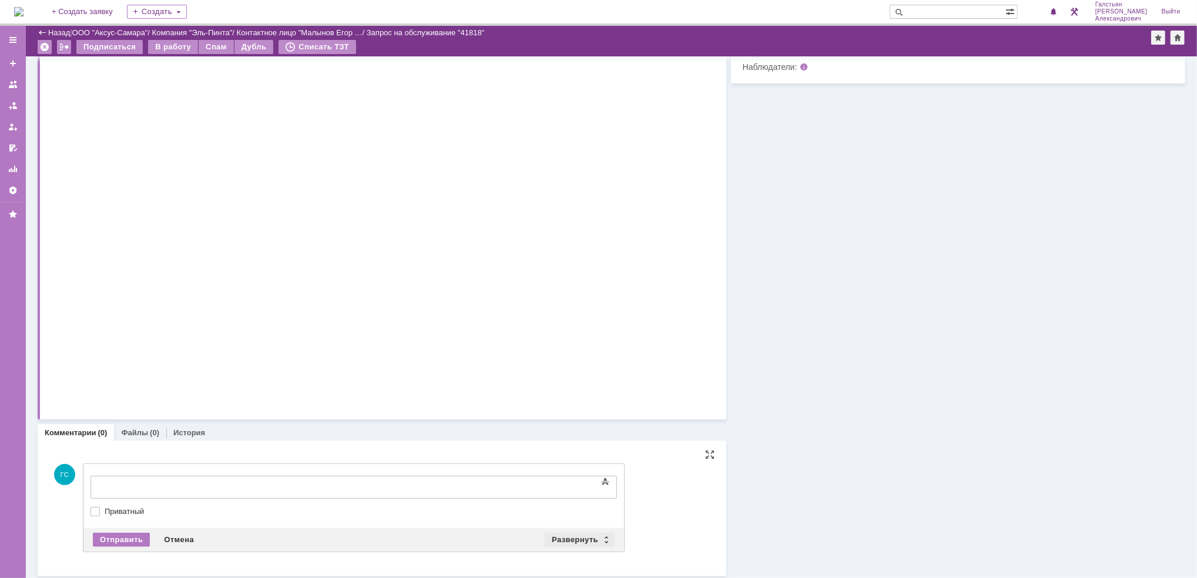
click at [547, 536] on div "Развернуть" at bounding box center [580, 540] width 70 height 14
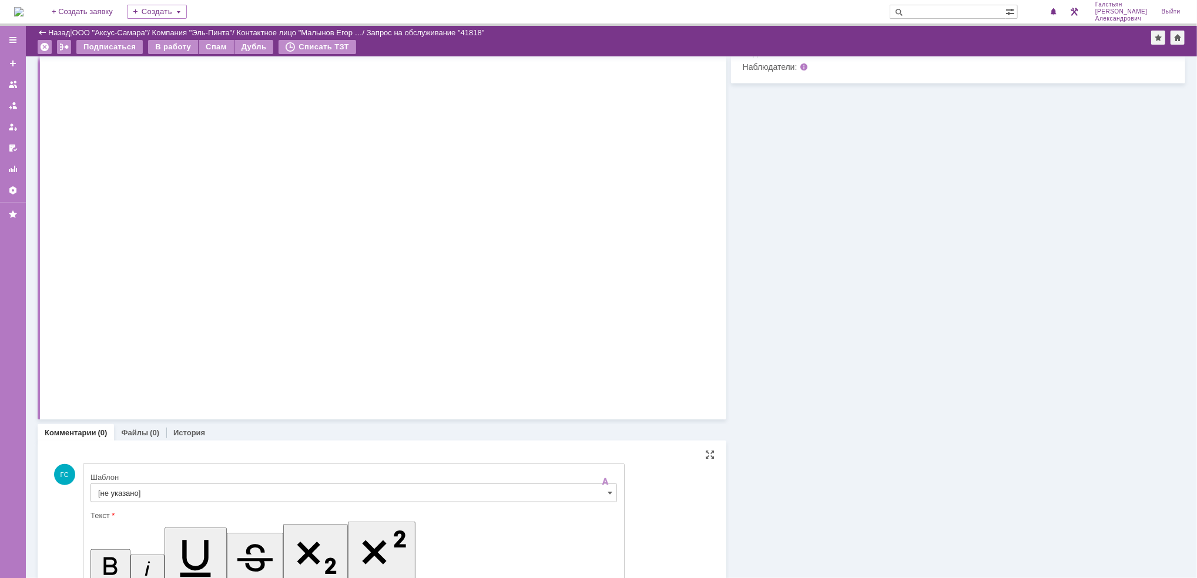
scroll to position [0, 0]
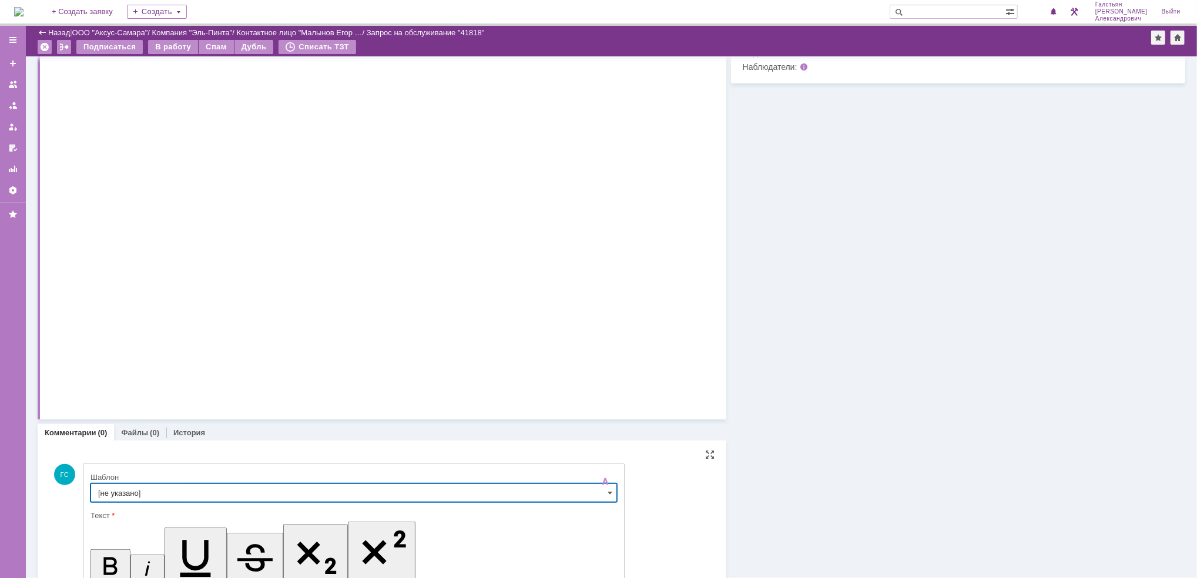
click at [316, 492] on input "[не указано]" at bounding box center [353, 493] width 526 height 19
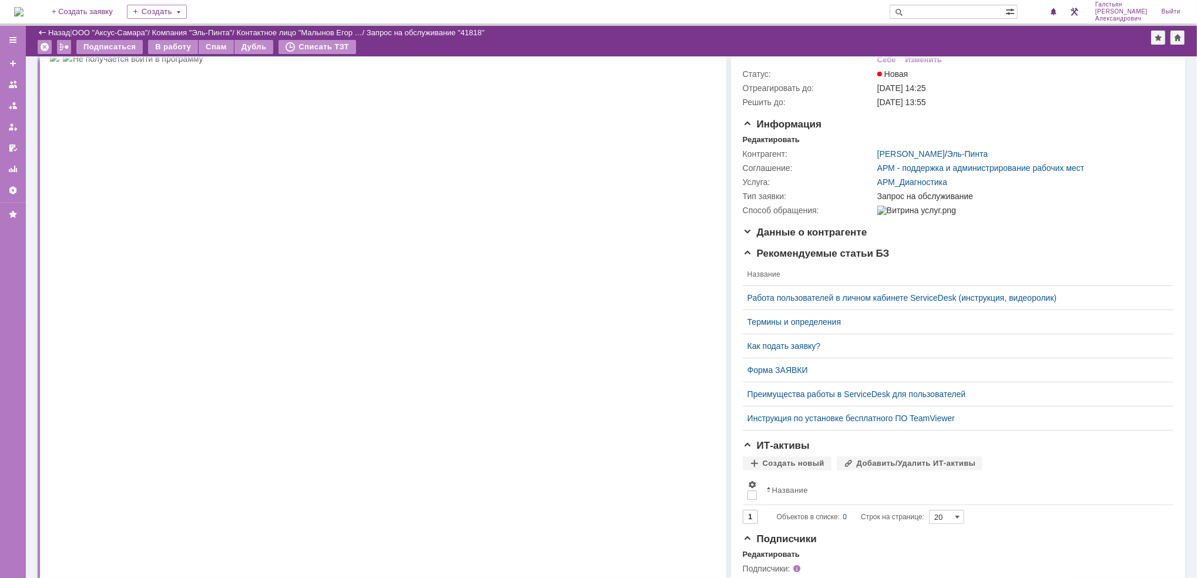
scroll to position [55, 0]
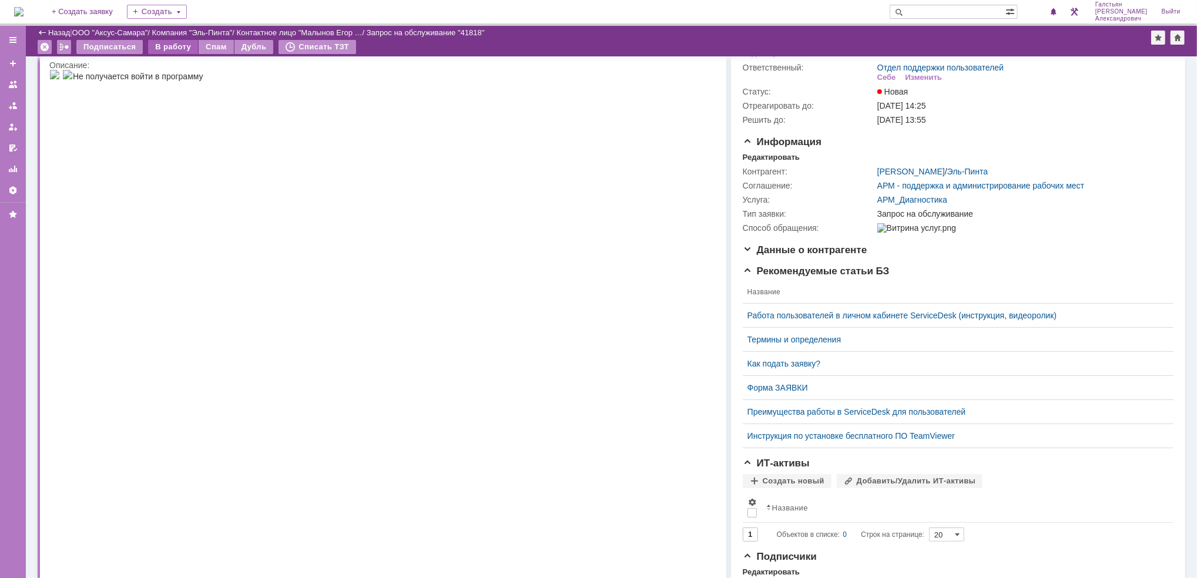
click at [166, 49] on div "В работу" at bounding box center [173, 47] width 50 height 14
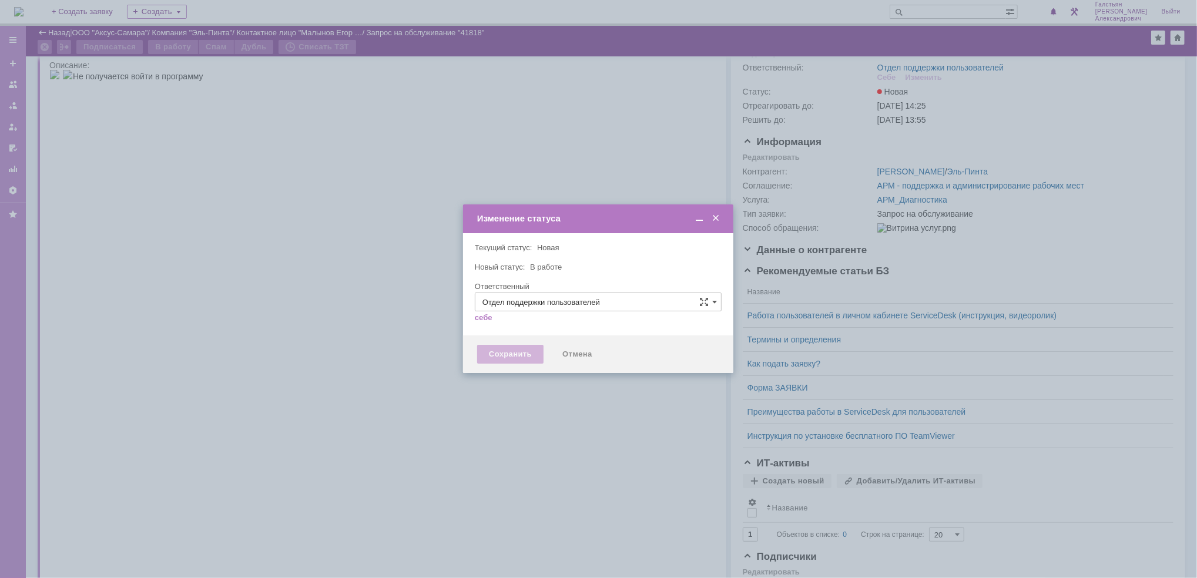
type input "[PERSON_NAME]"
type input "[не указано]"
click at [495, 355] on div "Сохранить" at bounding box center [510, 354] width 66 height 19
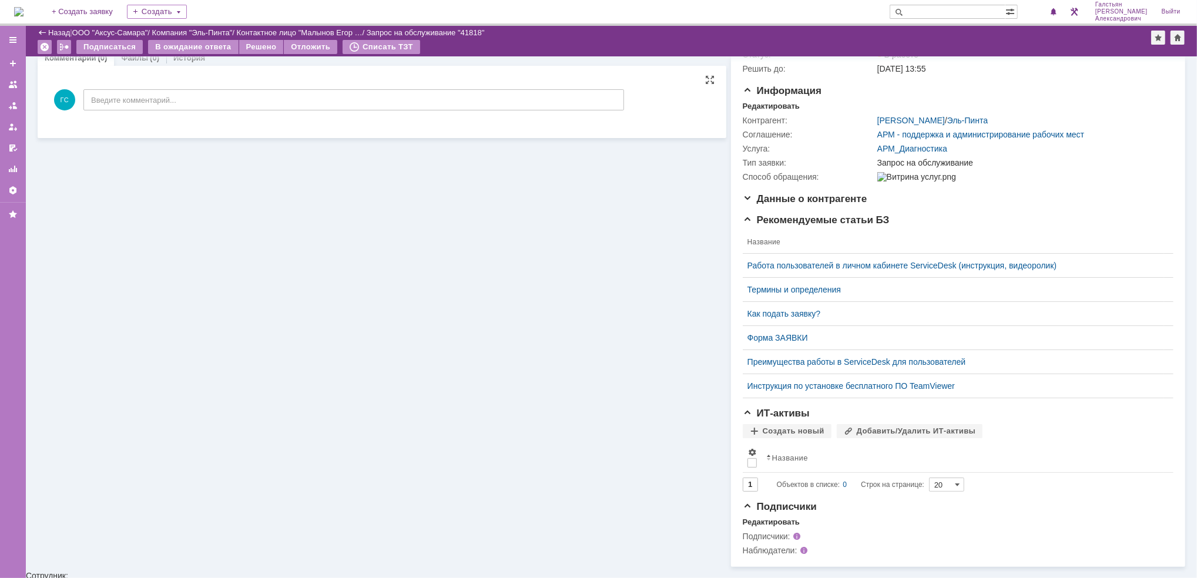
scroll to position [518, 0]
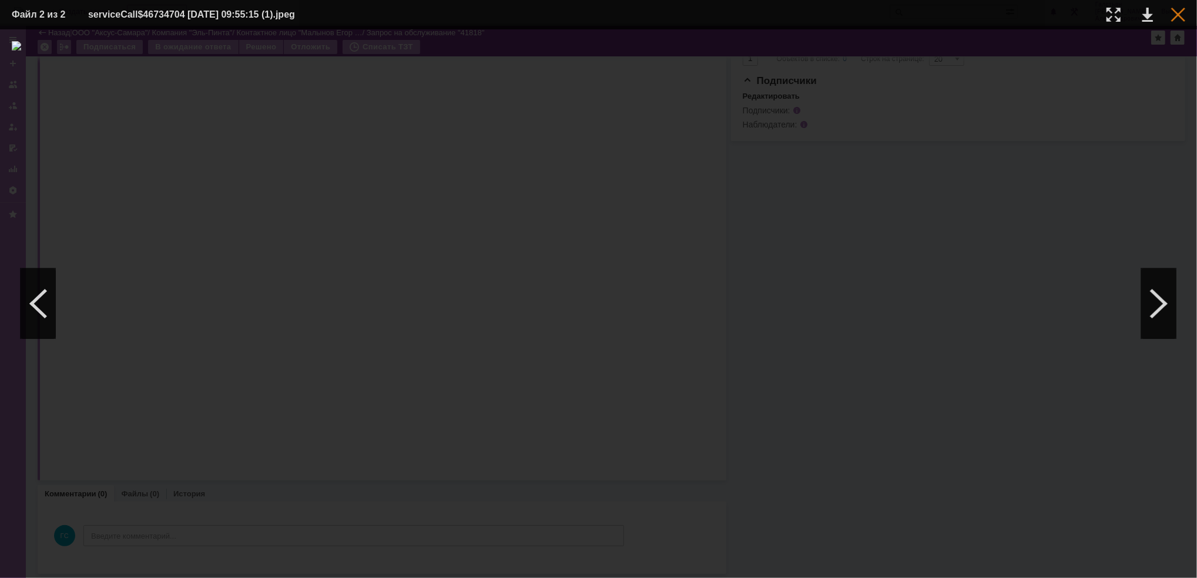
click at [1173, 16] on div at bounding box center [1178, 15] width 14 height 14
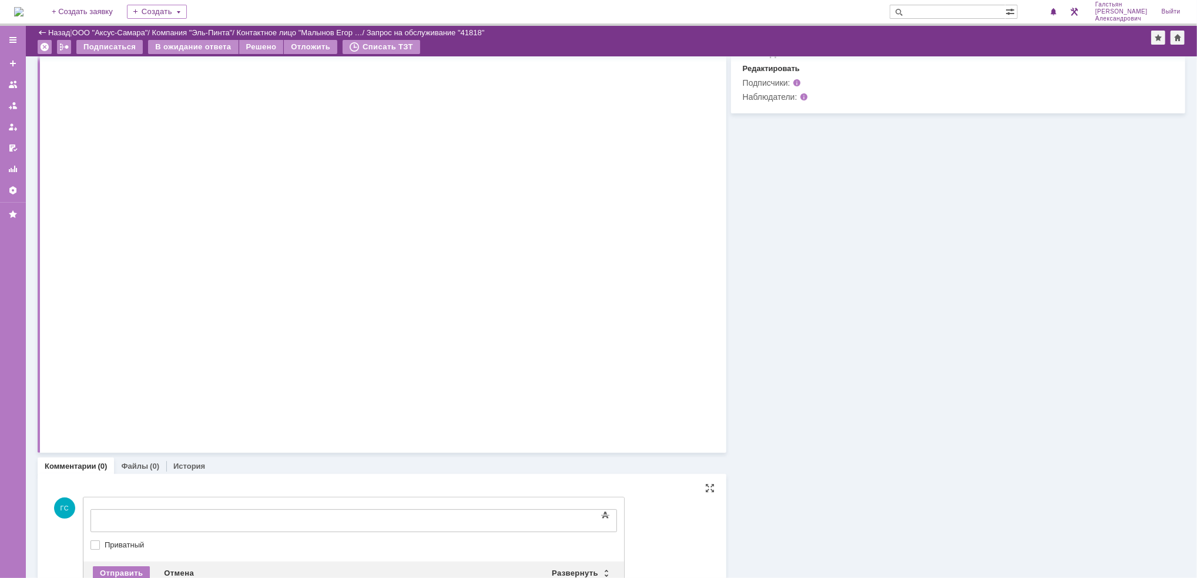
scroll to position [579, 0]
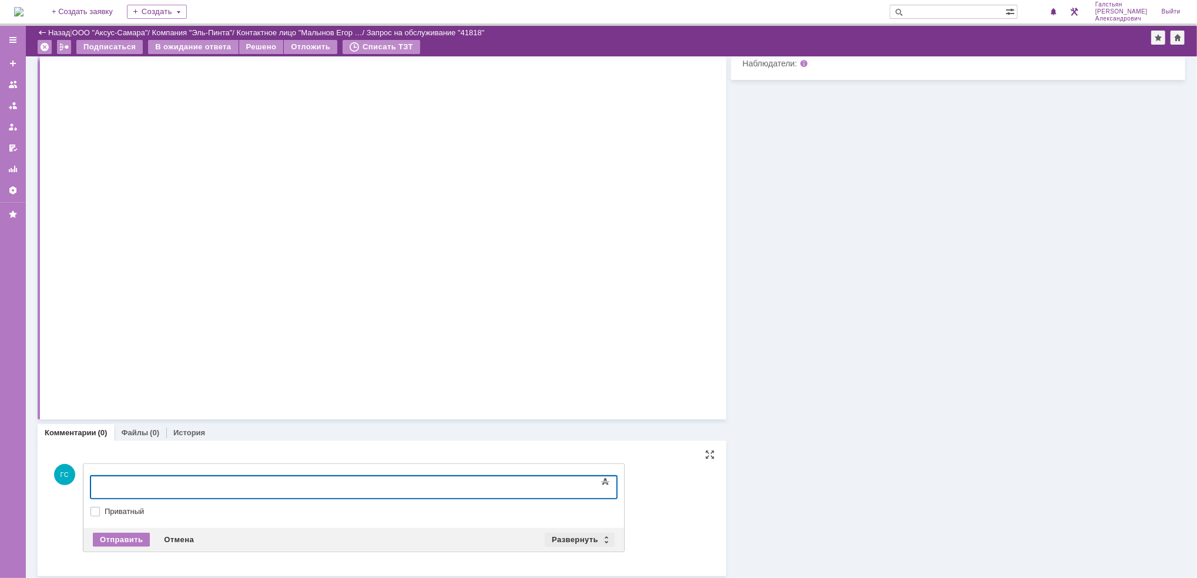
click at [560, 538] on div "Развернуть" at bounding box center [580, 540] width 70 height 14
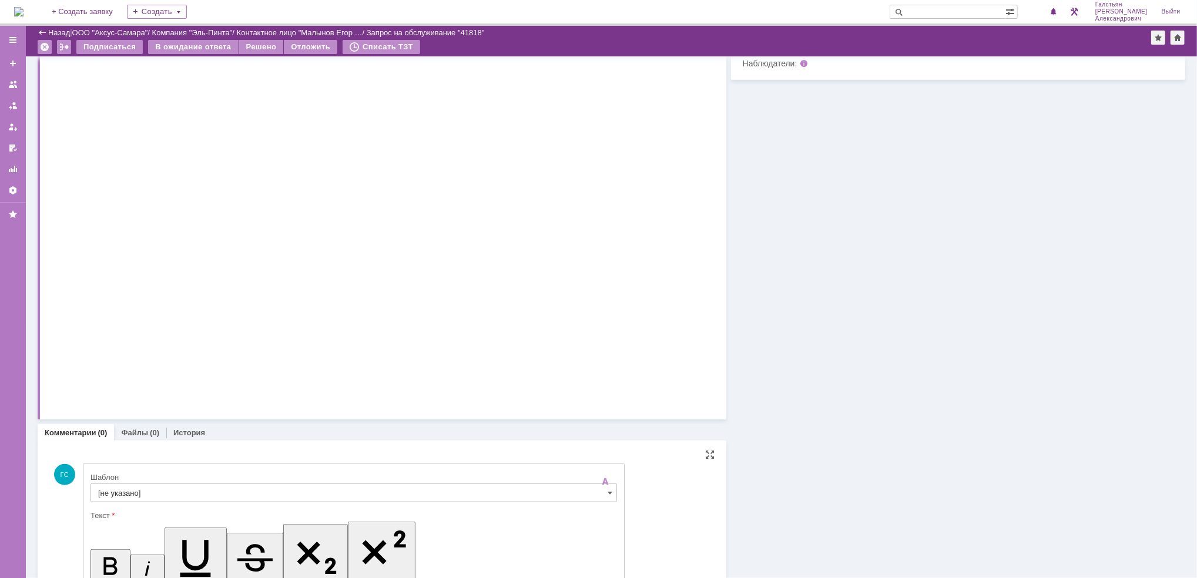
scroll to position [0, 0]
click at [238, 492] on input "[не указано]" at bounding box center [353, 493] width 526 height 19
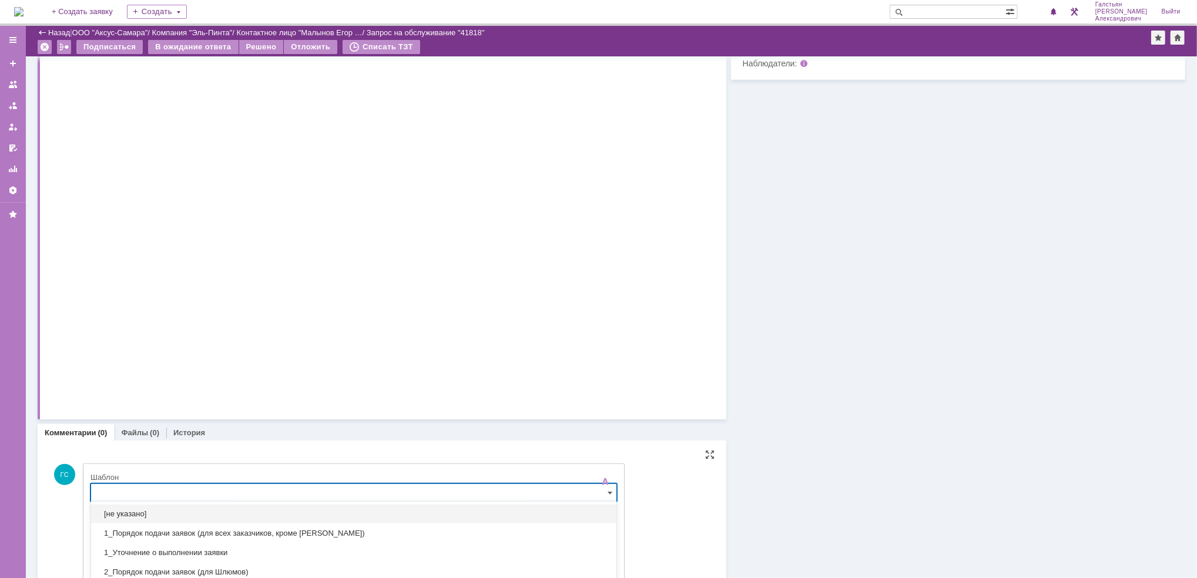
scroll to position [672, 0]
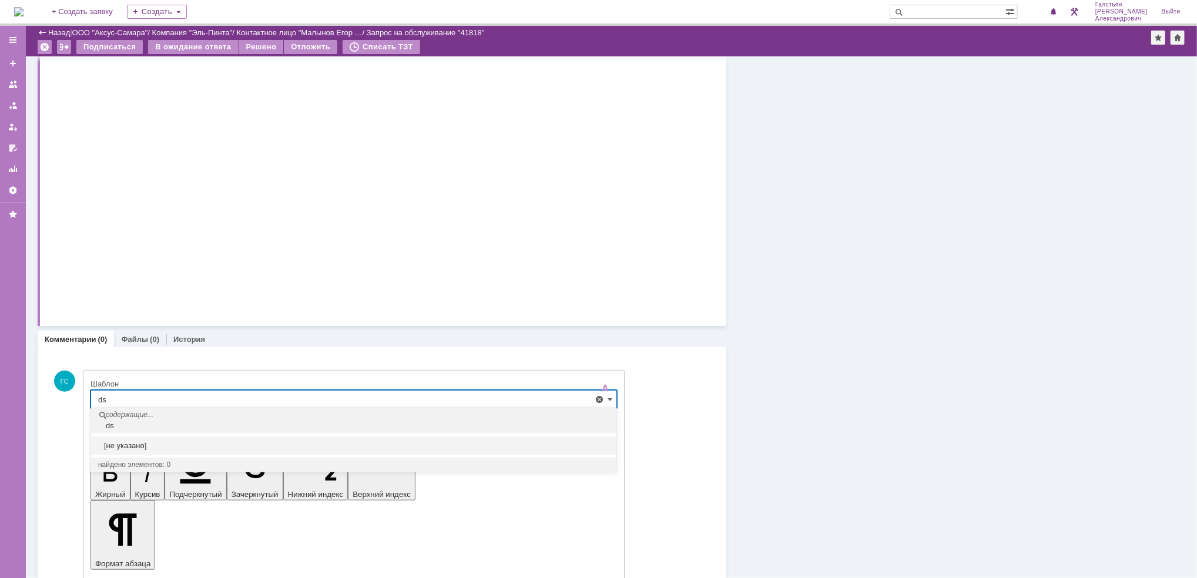
type input "d"
click at [221, 461] on span "Выезд инженера запланирован" at bounding box center [353, 465] width 511 height 9
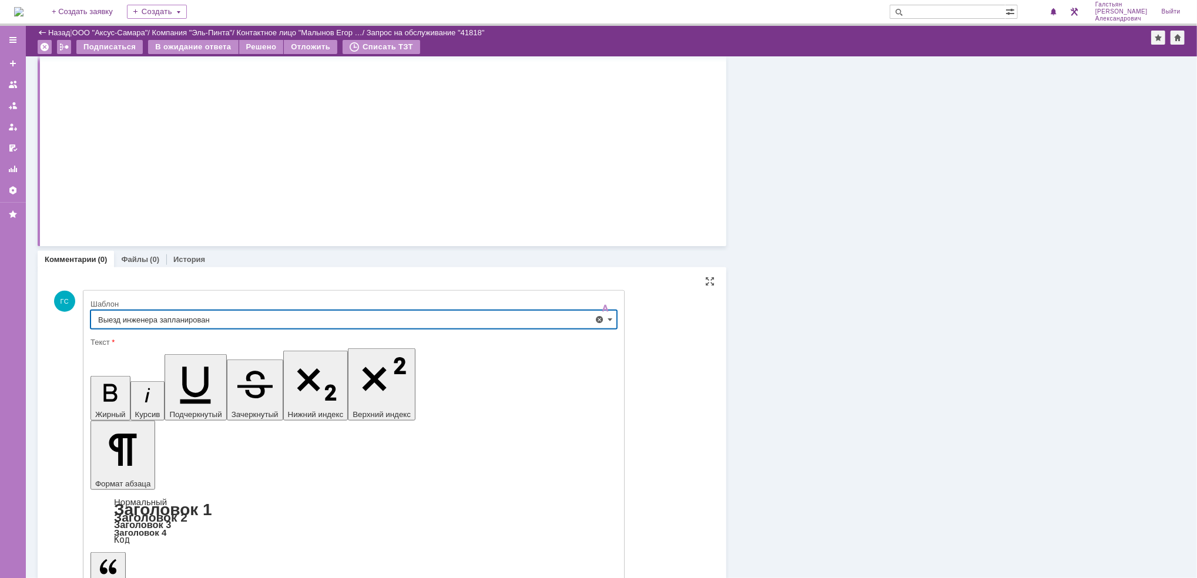
type input "Выезд инженера запланирован"
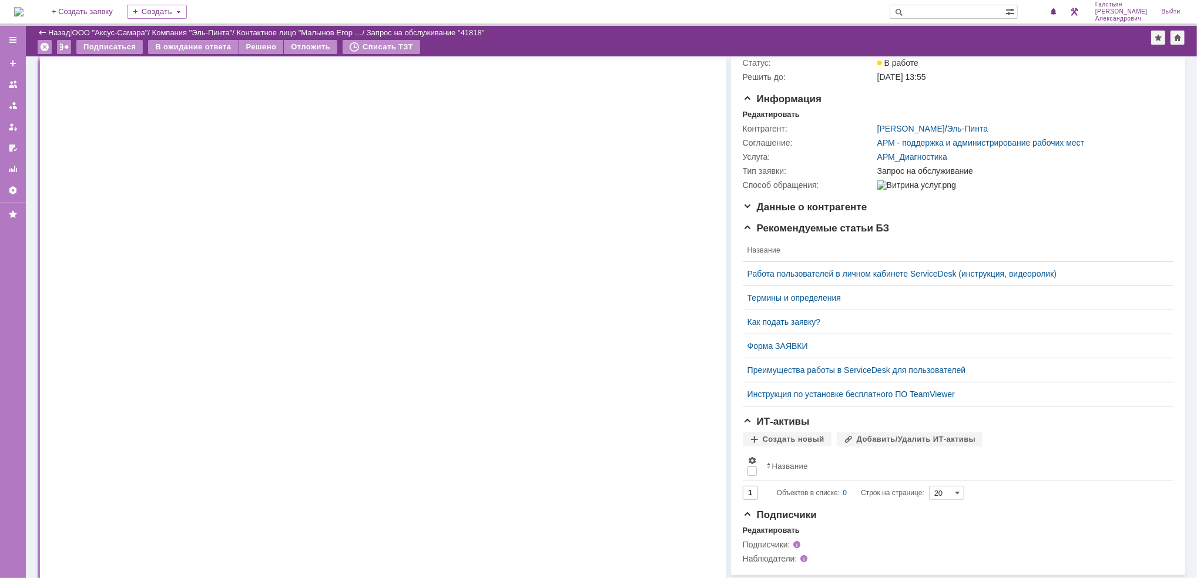
scroll to position [0, 0]
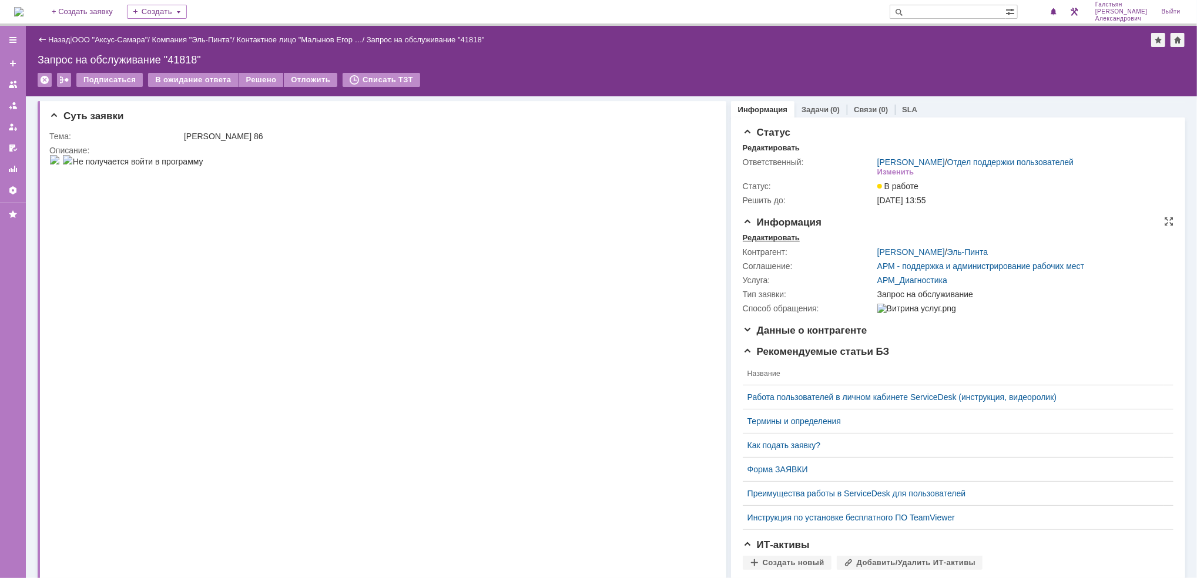
click at [757, 237] on div "Редактировать" at bounding box center [771, 237] width 57 height 9
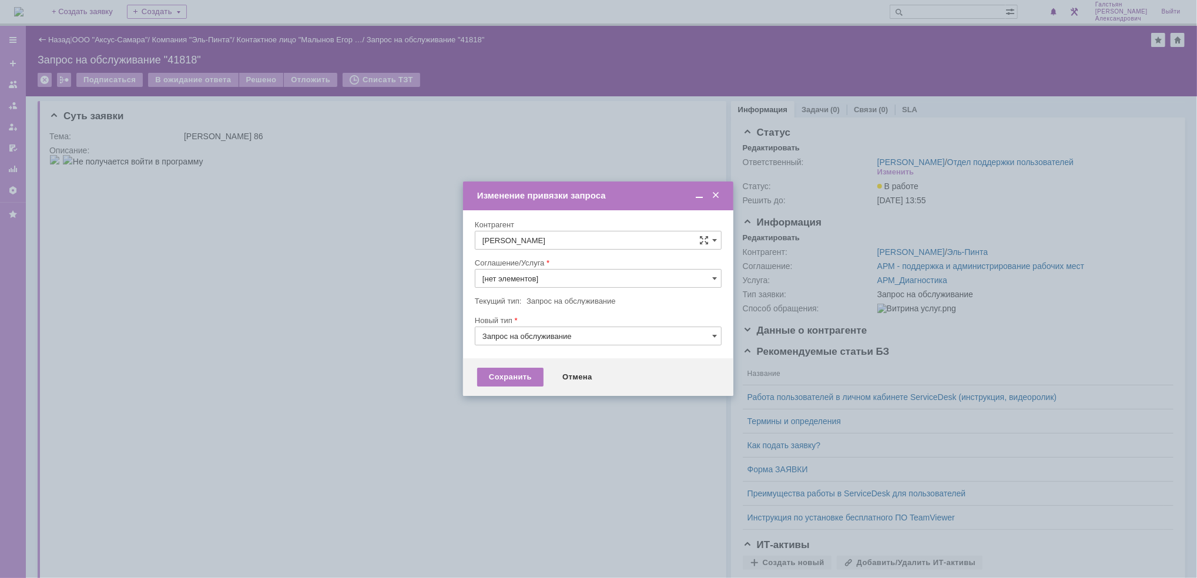
type input "АРМ_Диагностика"
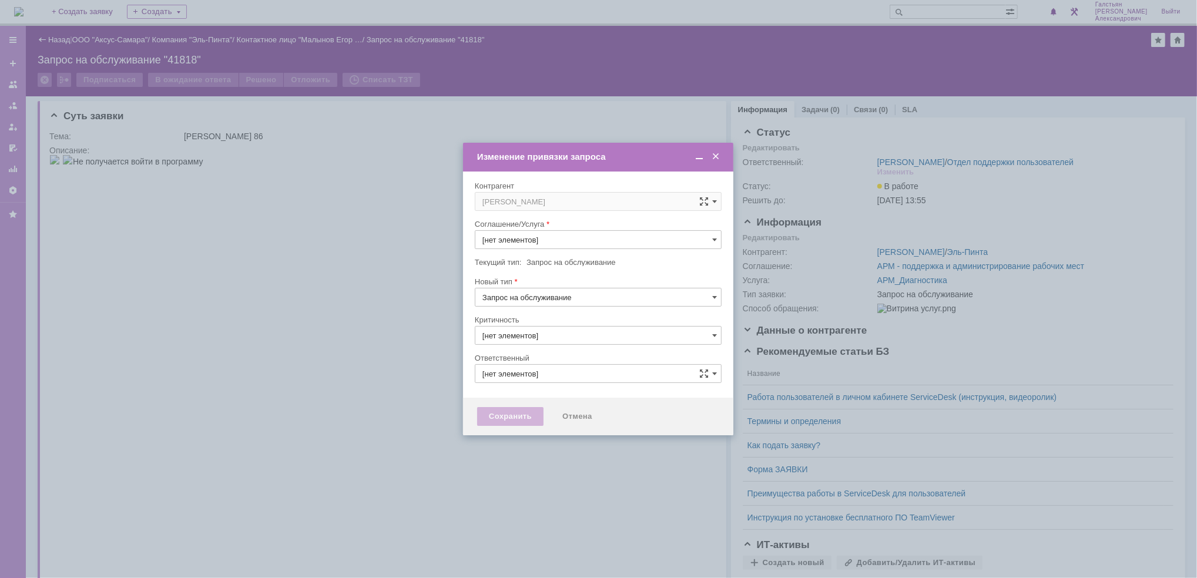
type input "АРМ_Диагностика"
type input "3. Низкая"
type input "[PERSON_NAME]"
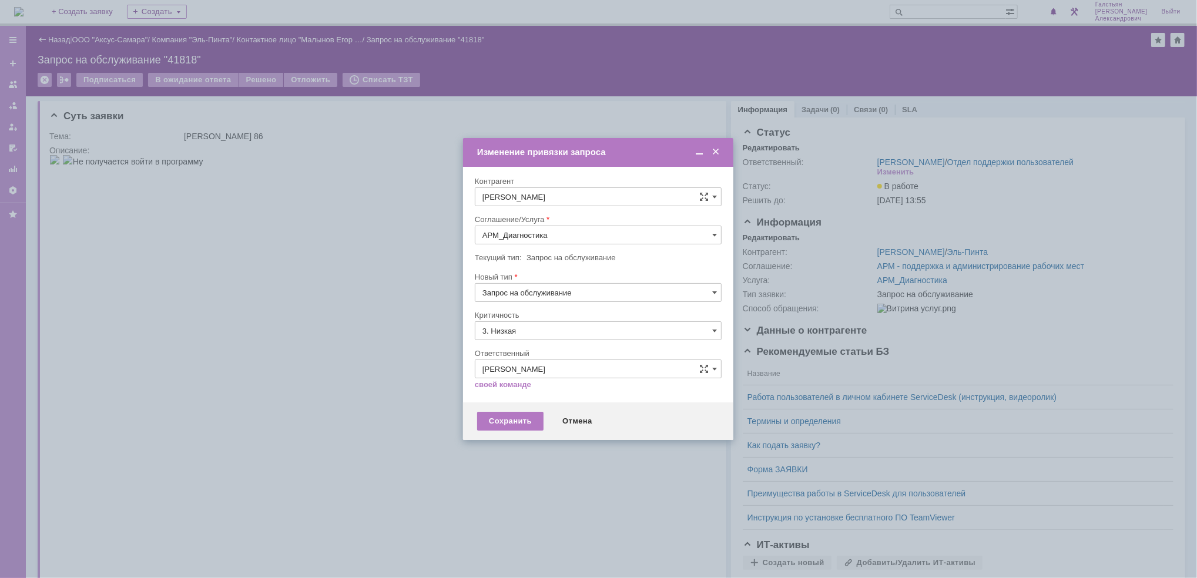
click at [713, 152] on span at bounding box center [716, 152] width 12 height 11
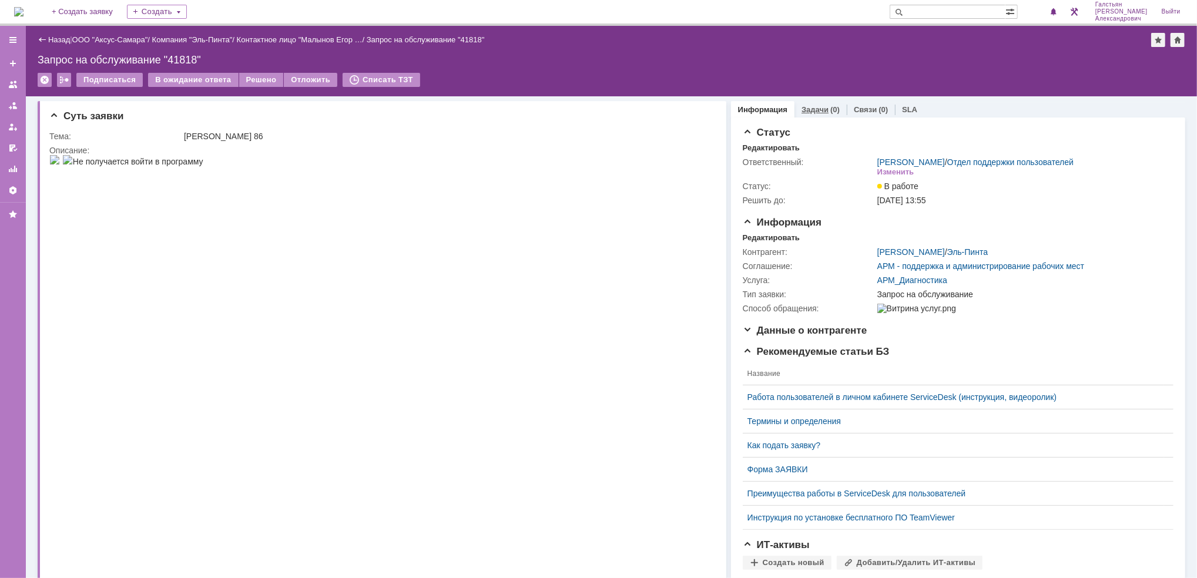
click at [813, 105] on link "Задачи" at bounding box center [814, 109] width 27 height 9
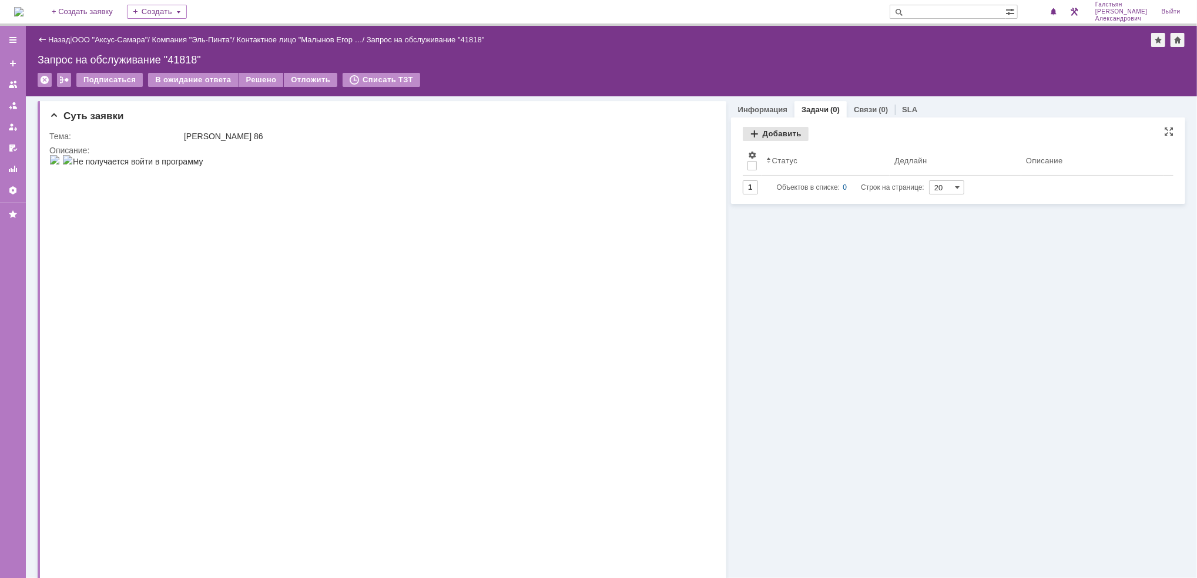
click at [767, 133] on div "Добавить" at bounding box center [776, 134] width 66 height 14
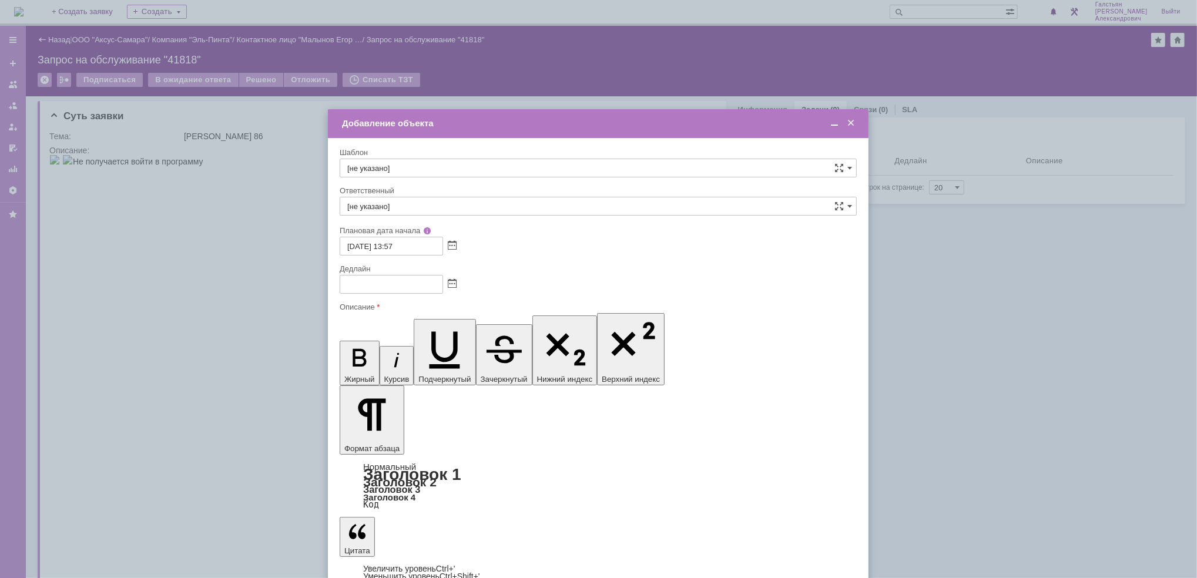
click at [835, 123] on span at bounding box center [834, 123] width 12 height 11
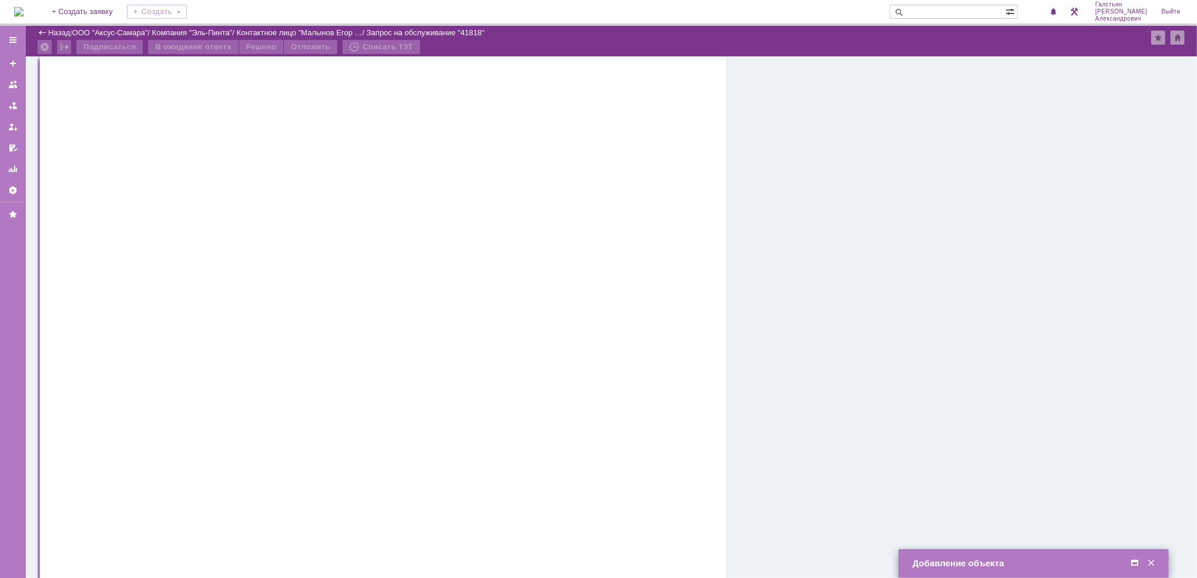
scroll to position [145, 0]
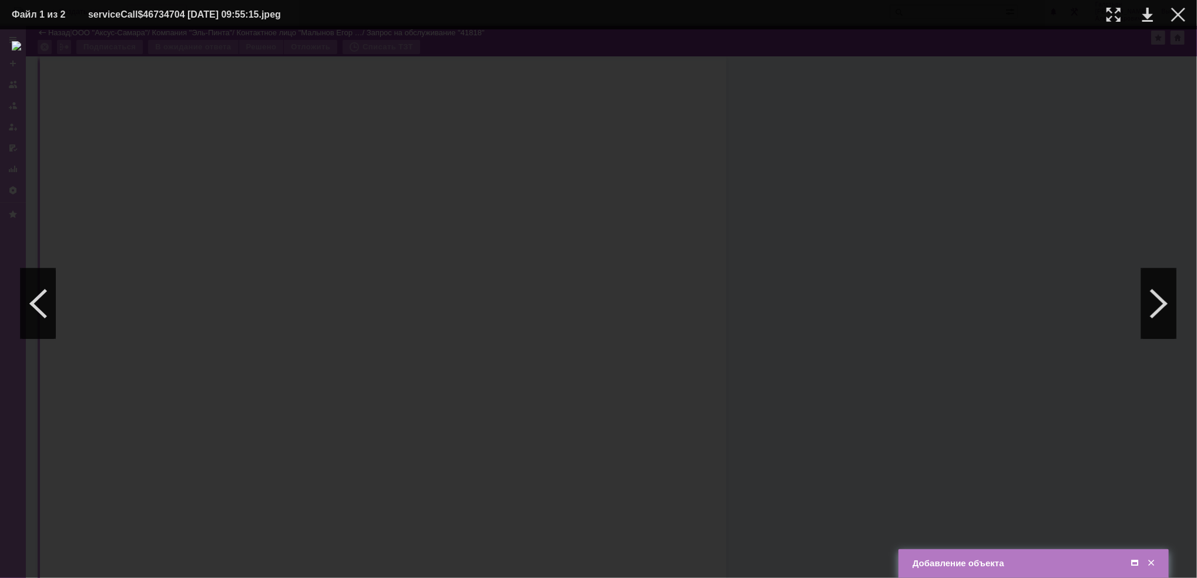
click at [1186, 10] on table "Файл 1 из 2 serviceCall$46734704 16.09.2025 09:55:15.jpeg" at bounding box center [598, 14] width 1197 height 29
click at [1180, 15] on div at bounding box center [1178, 15] width 14 height 14
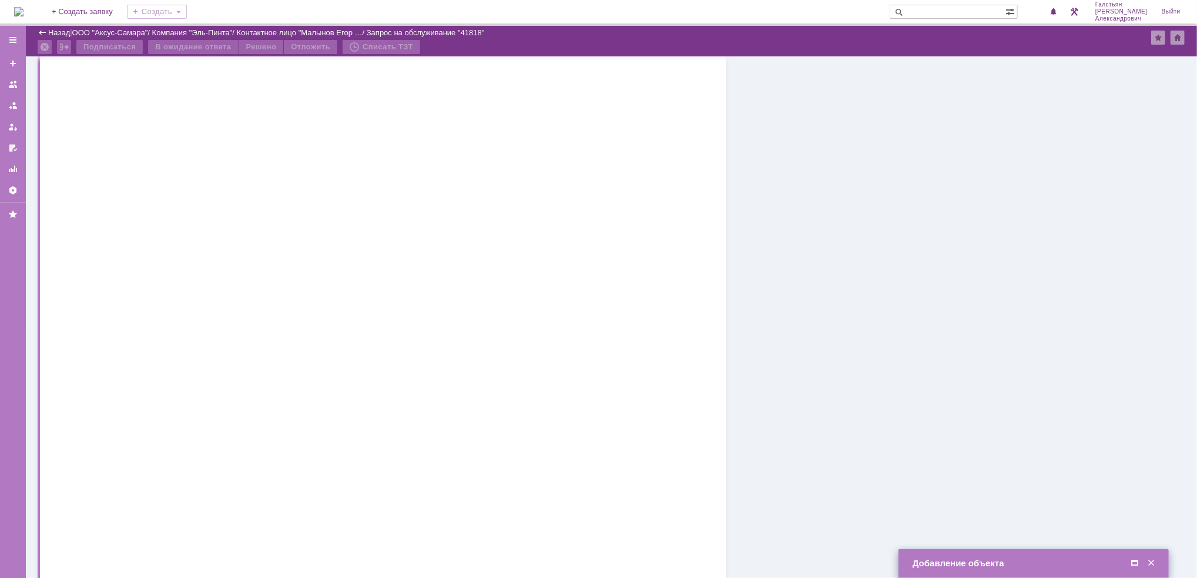
click at [1009, 557] on div "Добавление объекта" at bounding box center [1034, 564] width 244 height 14
click at [991, 560] on div "Добавление объекта" at bounding box center [1034, 563] width 244 height 11
click at [1136, 563] on span at bounding box center [1135, 563] width 12 height 11
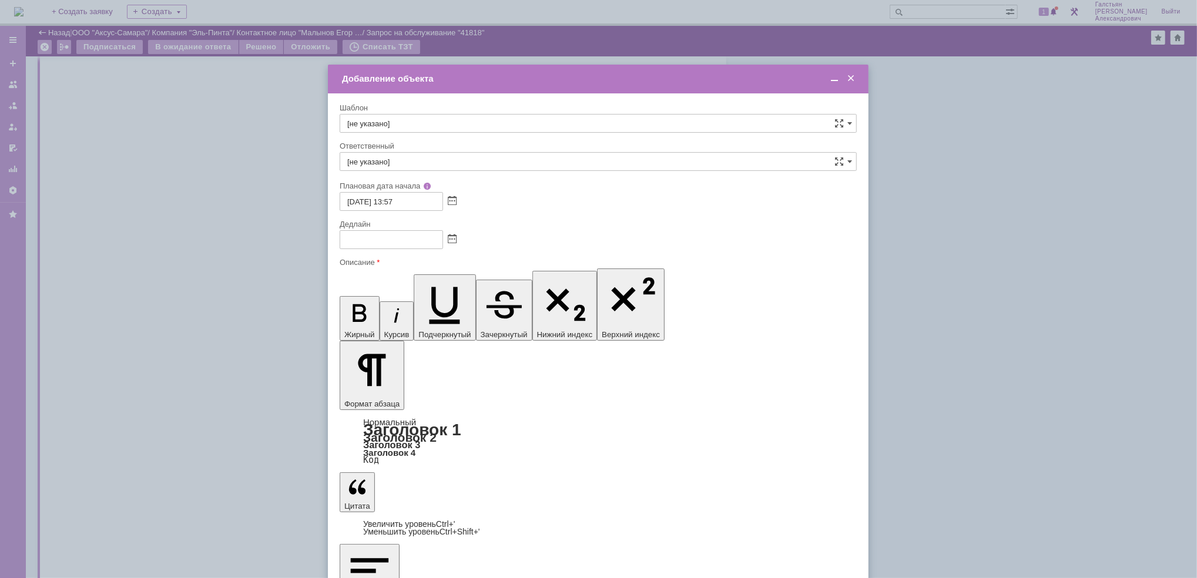
scroll to position [42, 0]
click at [830, 79] on span at bounding box center [834, 78] width 12 height 11
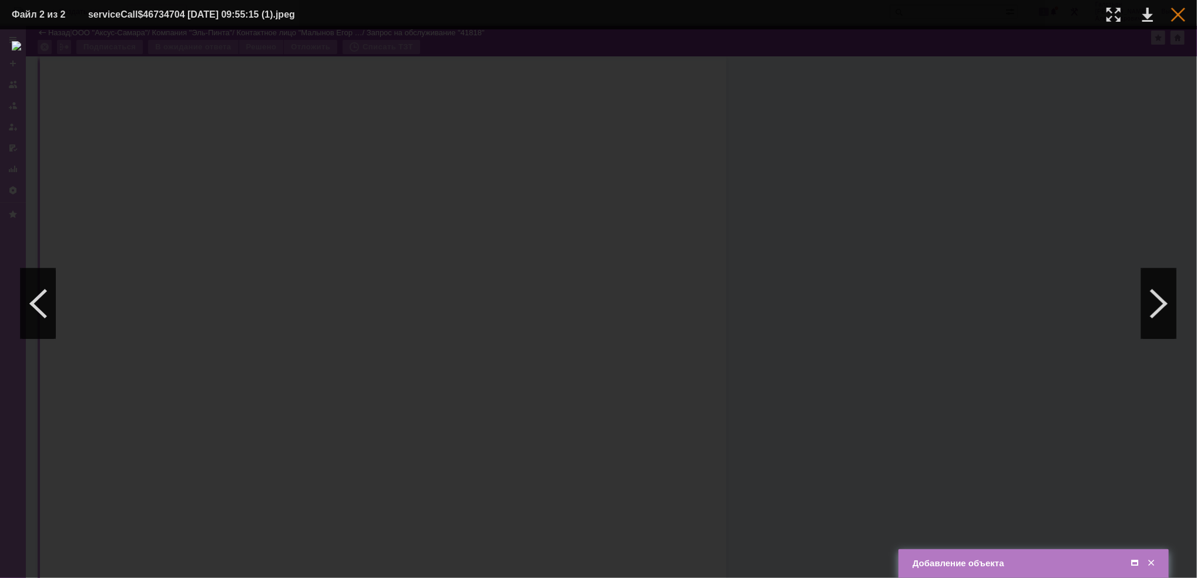
click at [1172, 18] on div at bounding box center [1178, 15] width 14 height 14
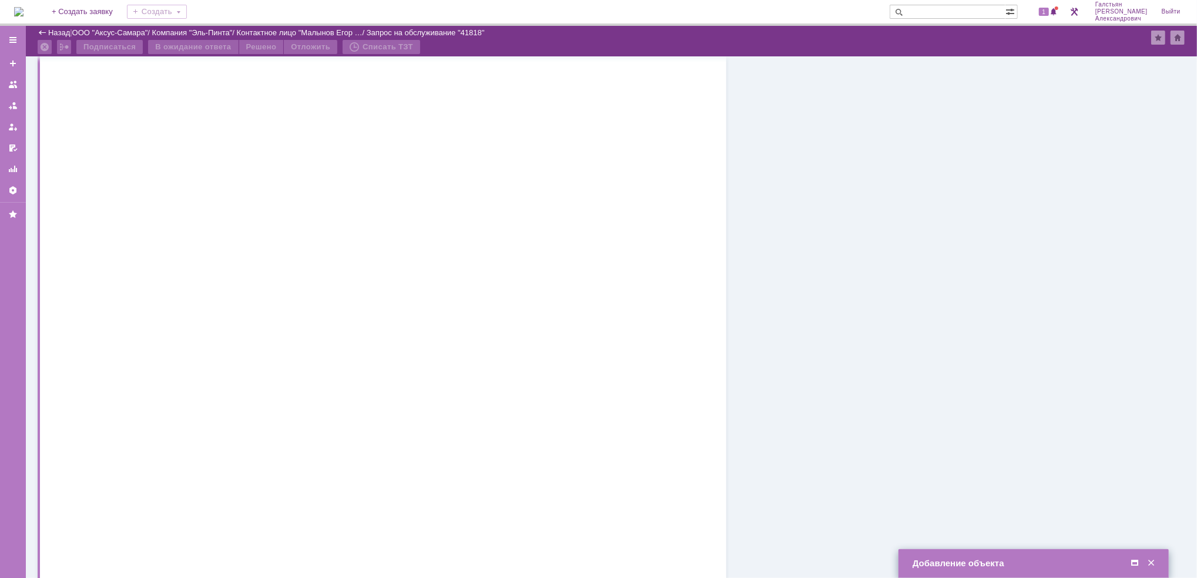
click at [1133, 561] on span at bounding box center [1135, 563] width 12 height 11
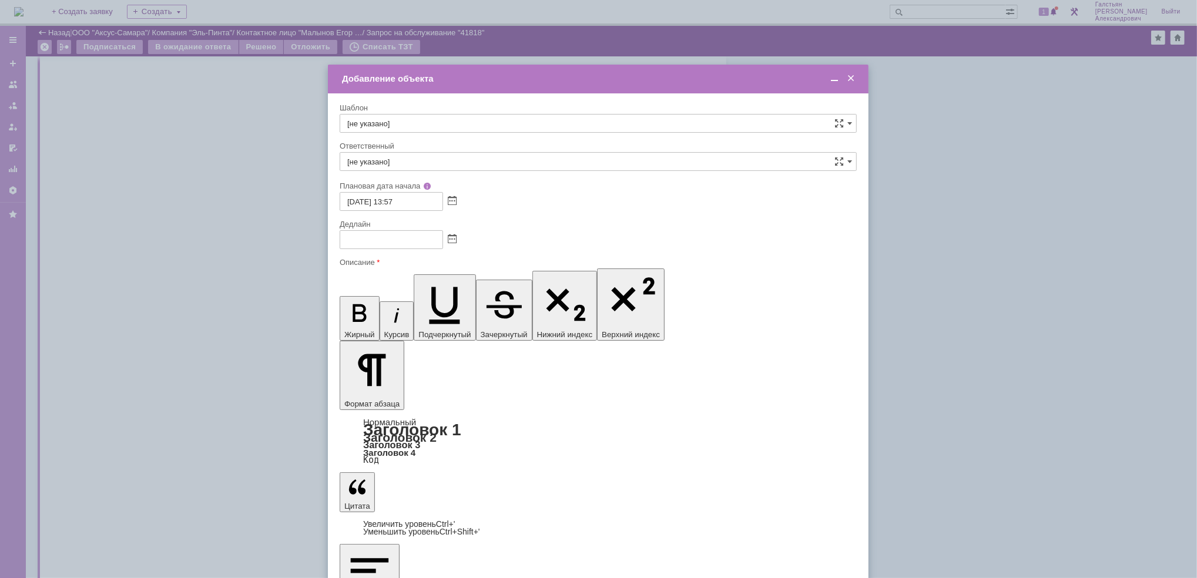
scroll to position [190, 0]
click at [453, 241] on span at bounding box center [452, 239] width 9 height 9
click at [408, 317] on div "18" at bounding box center [406, 321] width 12 height 10
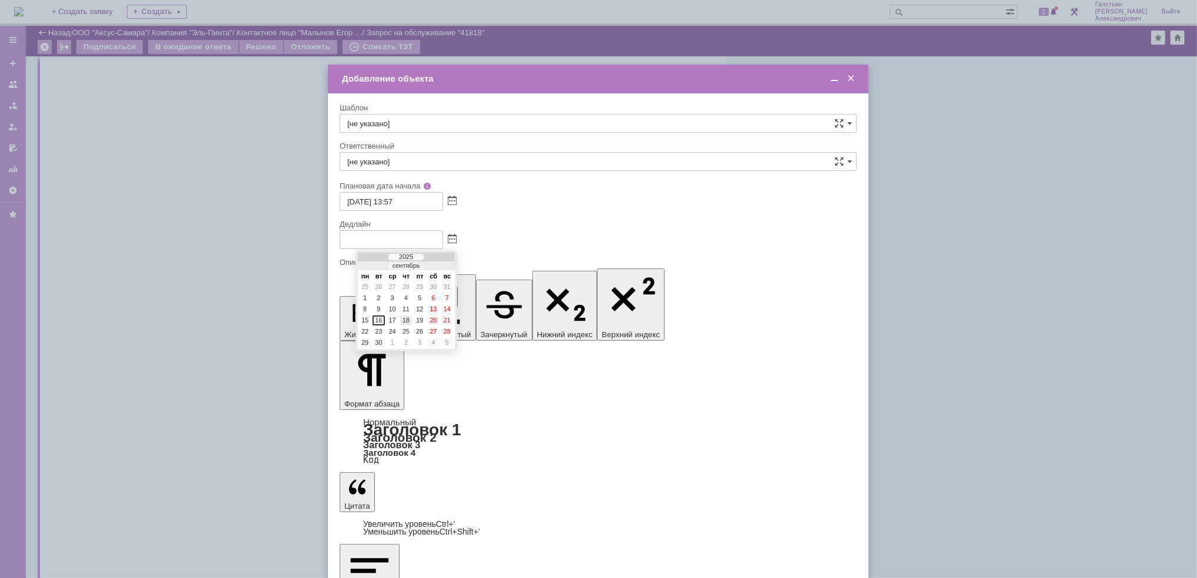
type input "18.09.2025 13:58"
click at [494, 162] on input "[не указано]" at bounding box center [598, 161] width 517 height 19
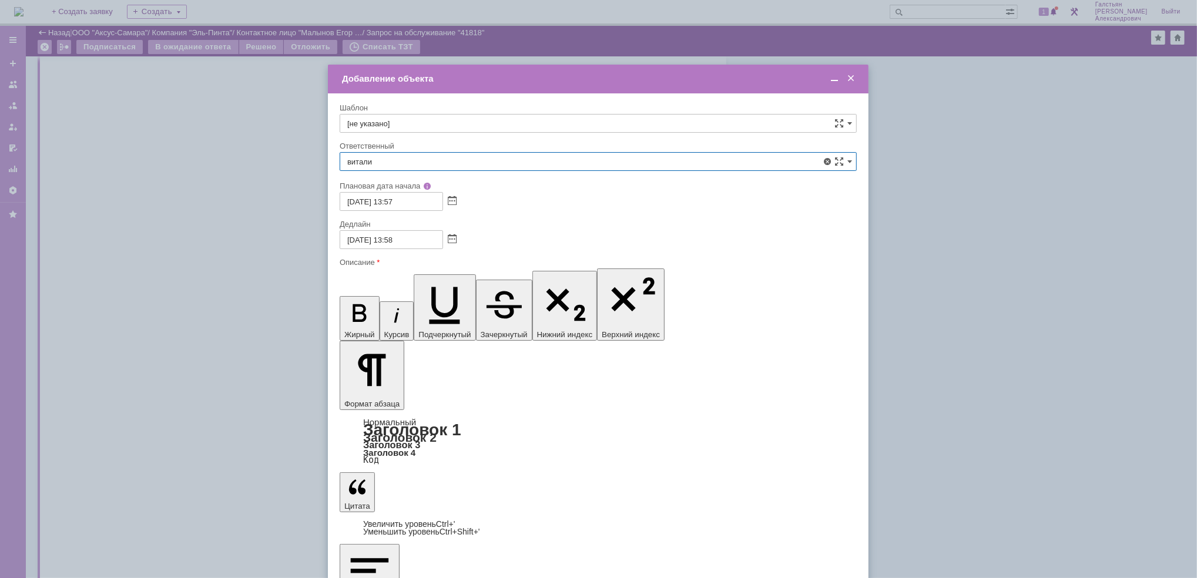
click at [398, 157] on input "витали" at bounding box center [598, 161] width 517 height 19
click at [437, 247] on span "[PERSON_NAME]" at bounding box center [598, 247] width 502 height 9
type input "[PERSON_NAME]"
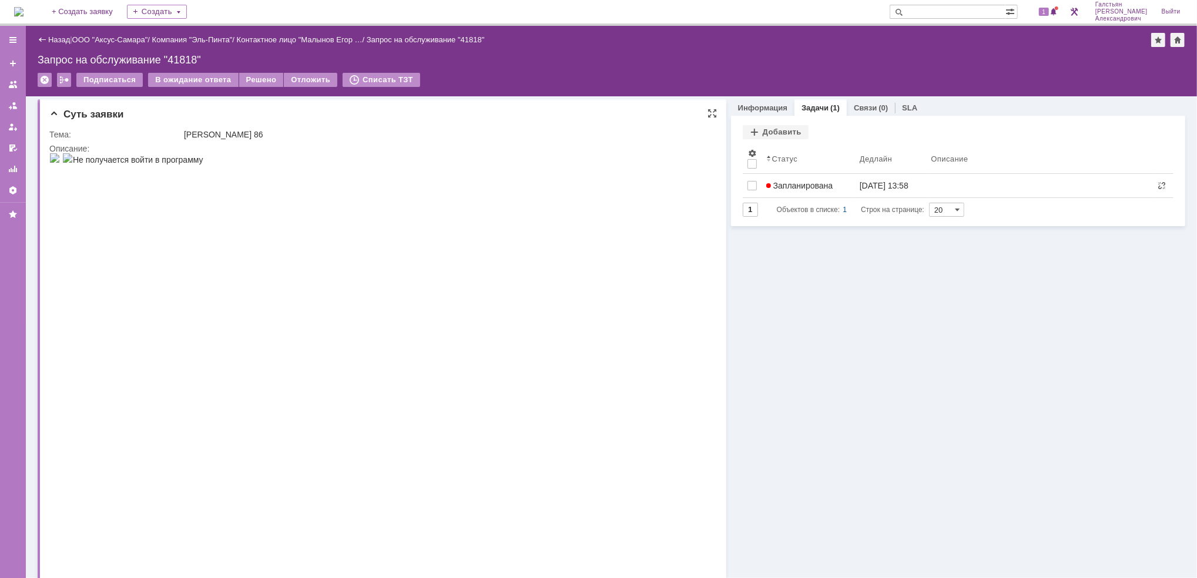
scroll to position [0, 0]
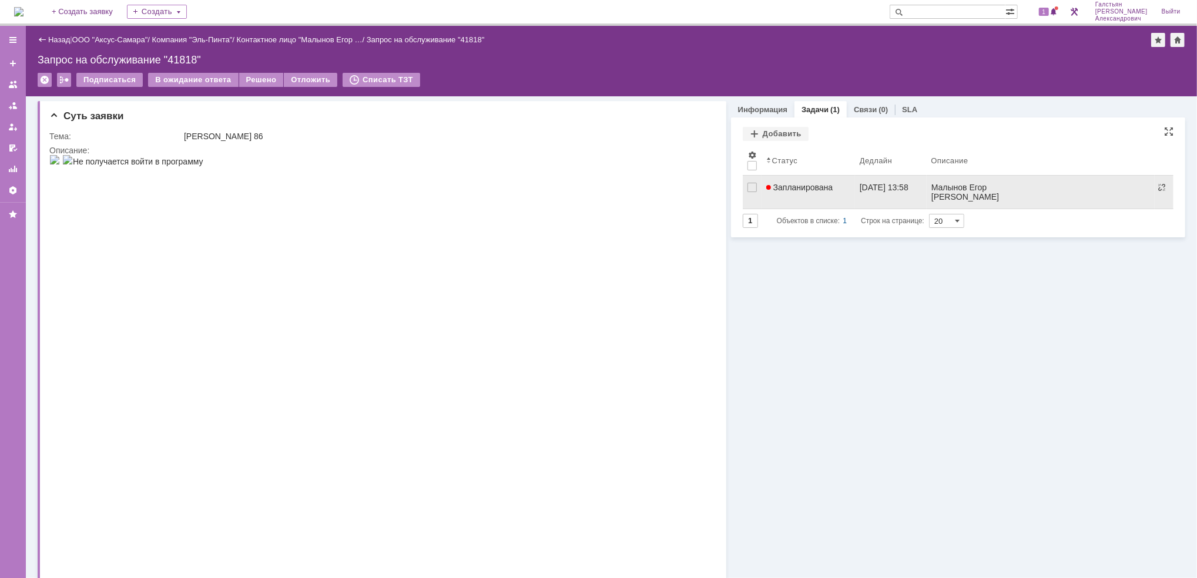
click at [833, 193] on link "Запланирована" at bounding box center [807, 192] width 93 height 33
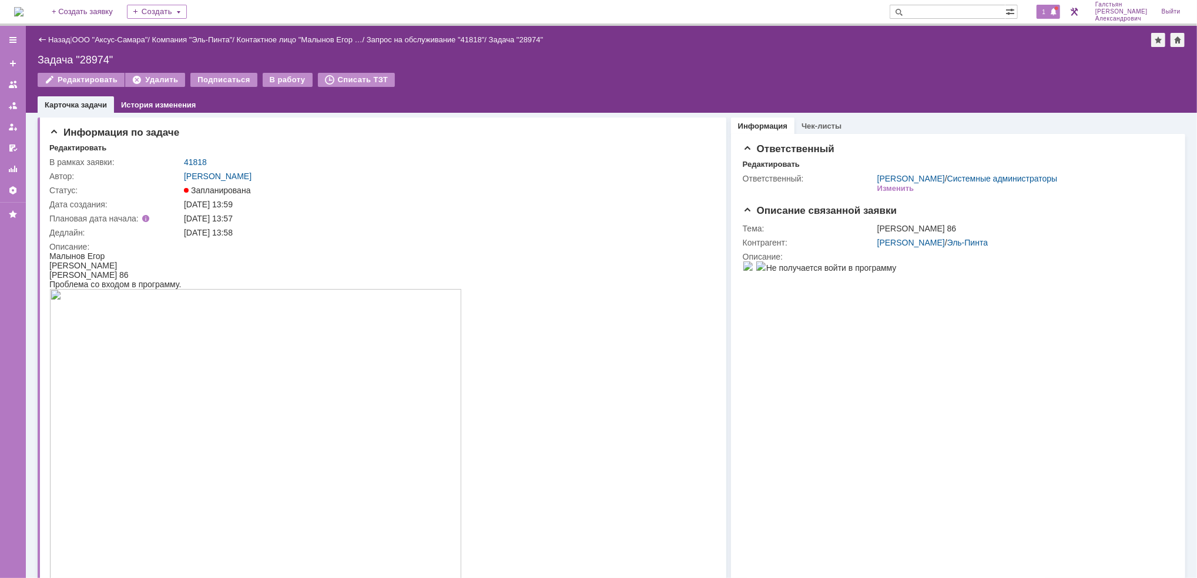
click at [1057, 11] on span at bounding box center [1053, 12] width 8 height 9
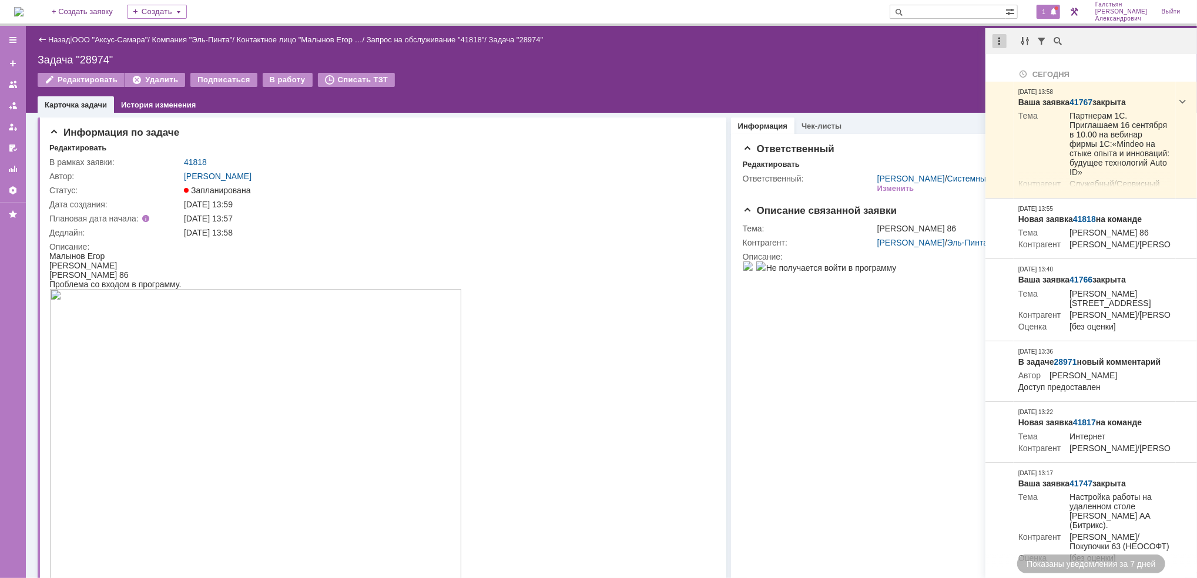
click at [1001, 43] on div at bounding box center [999, 41] width 14 height 14
click at [1023, 71] on div "Отметить уведомления прочитанными" at bounding box center [1080, 71] width 157 height 8
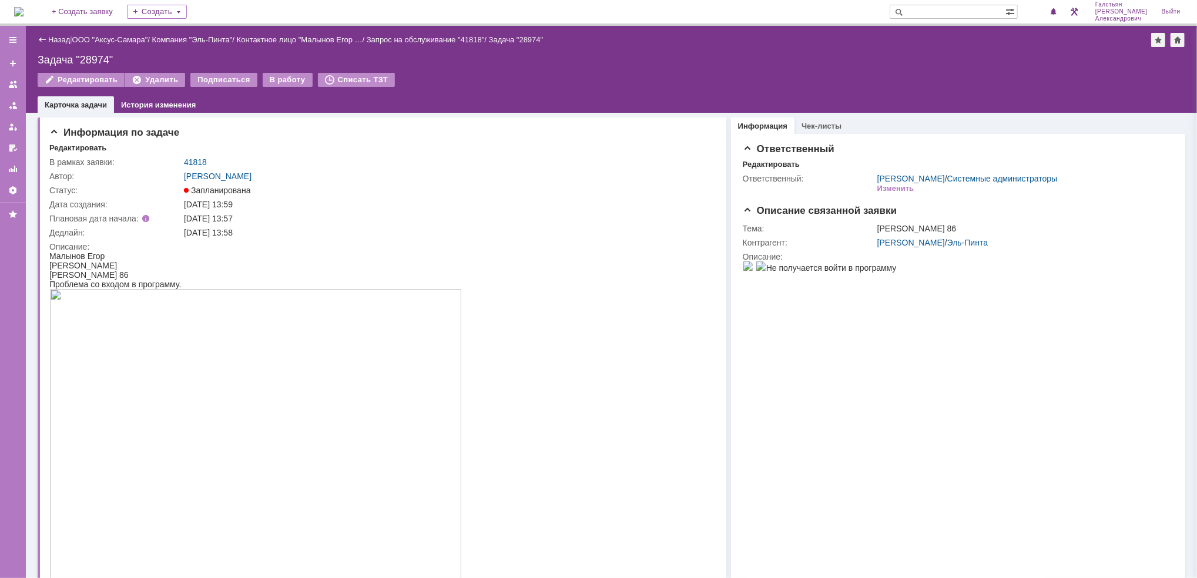
click at [857, 69] on div "Назад | ООО "Аксус-Самара" / Компания "Эль-Пинта" / Контактное лицо "Малынов Ег…" at bounding box center [611, 69] width 1171 height 87
click at [24, 12] on img at bounding box center [18, 11] width 9 height 9
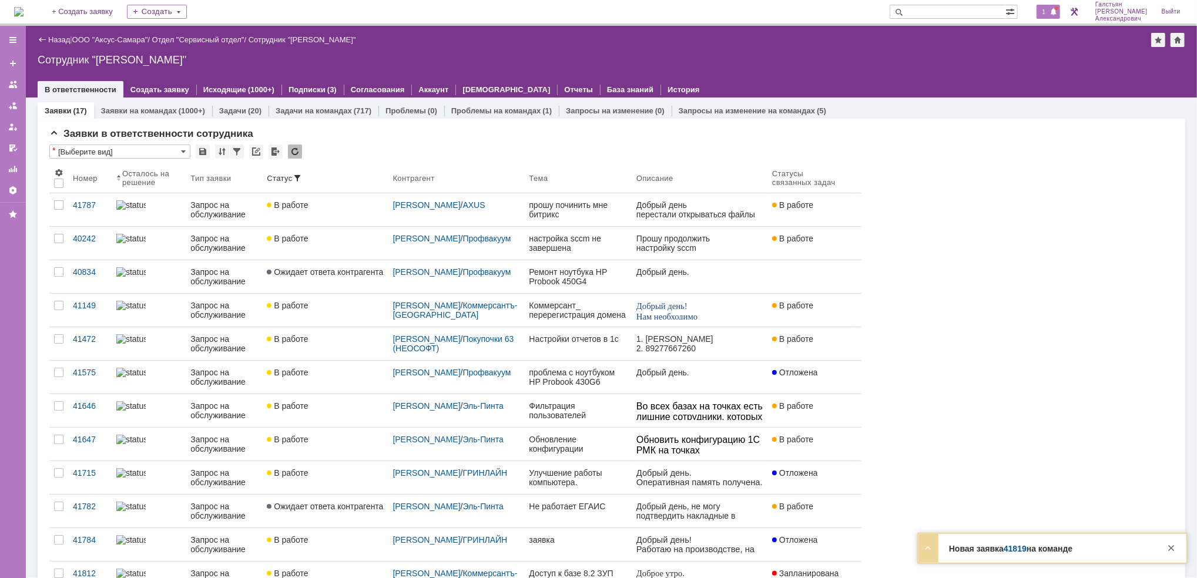
click at [1049, 12] on span "1" at bounding box center [1044, 12] width 11 height 8
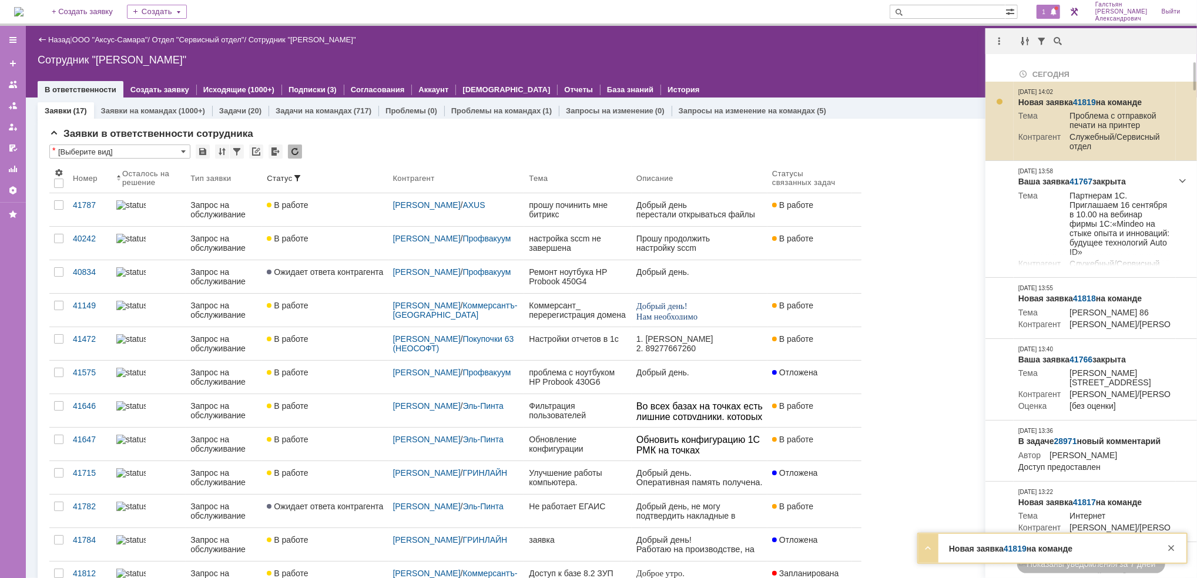
click at [1089, 99] on link "41819" at bounding box center [1084, 102] width 23 height 9
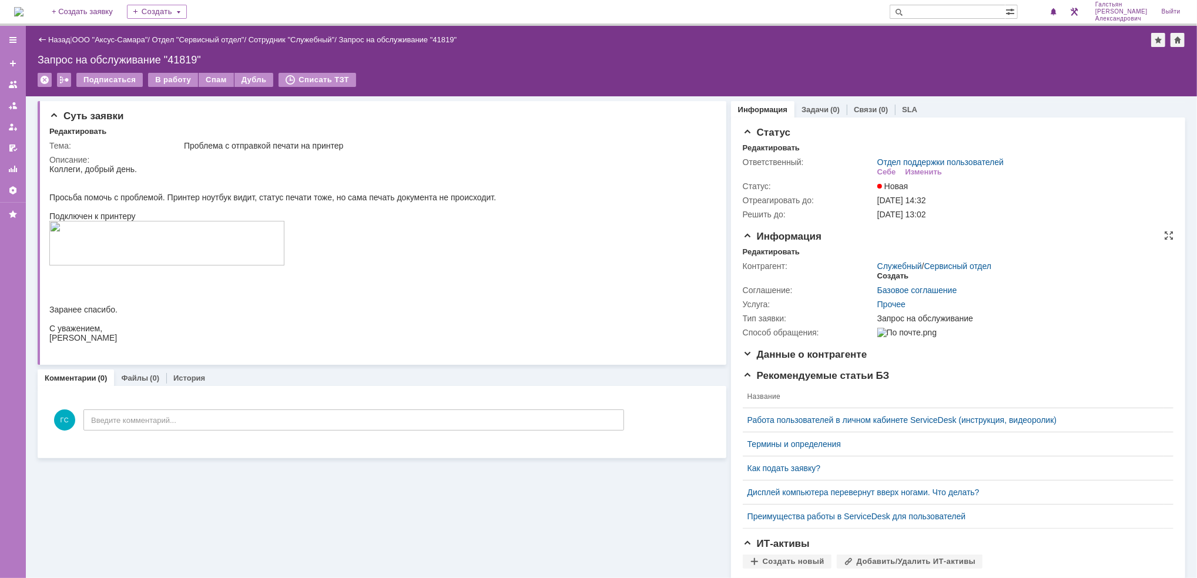
click at [887, 274] on div "Создать" at bounding box center [892, 275] width 31 height 9
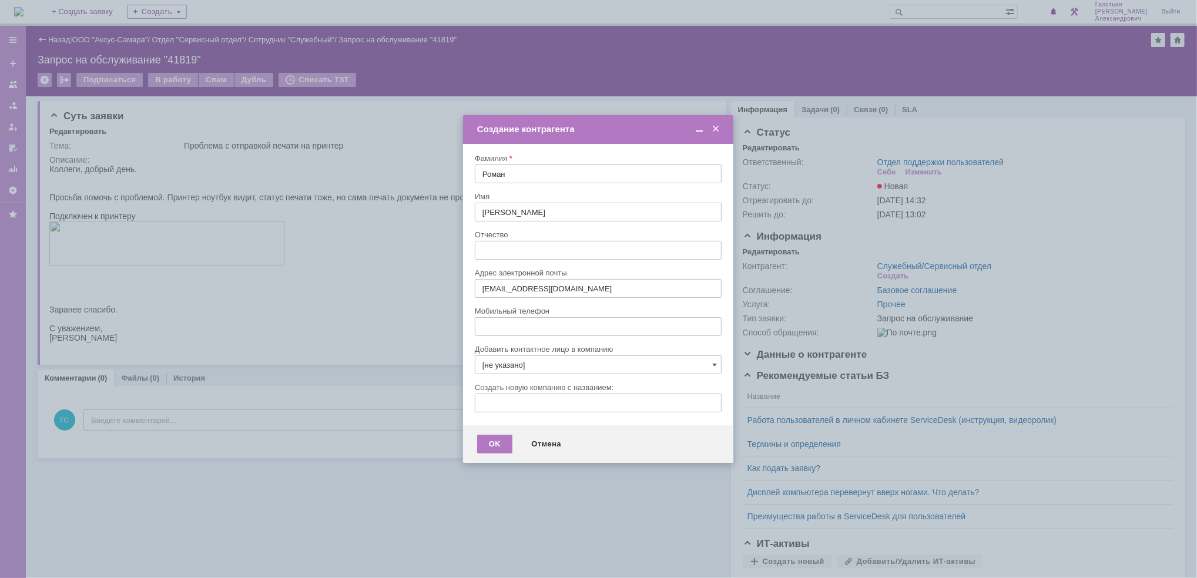
click at [713, 130] on span at bounding box center [716, 129] width 12 height 11
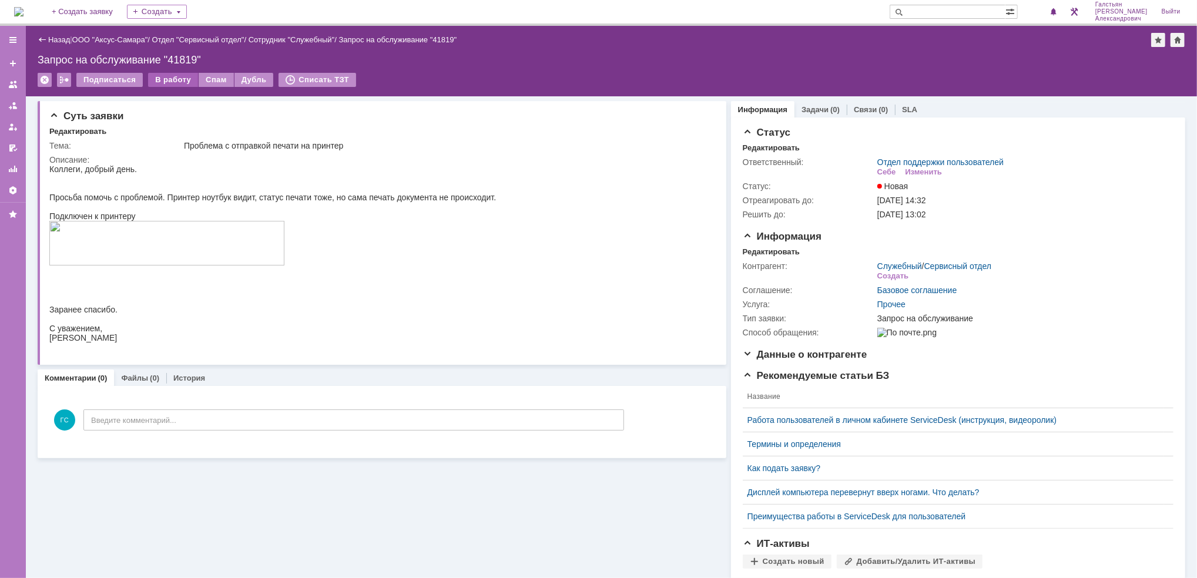
click at [177, 76] on div "В работу" at bounding box center [173, 80] width 50 height 14
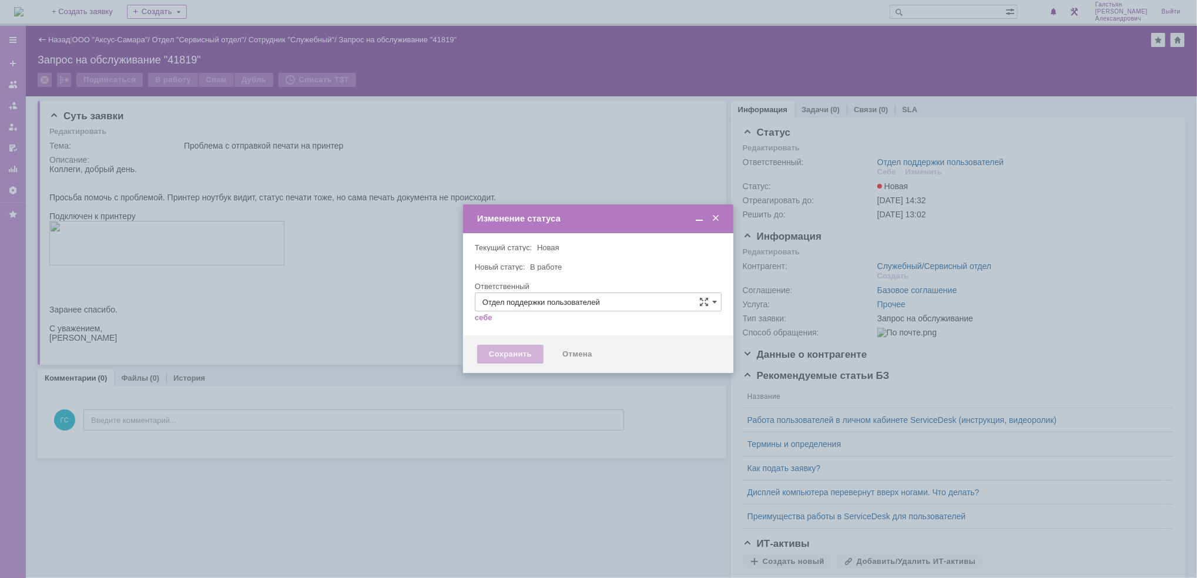
type input "[PERSON_NAME]"
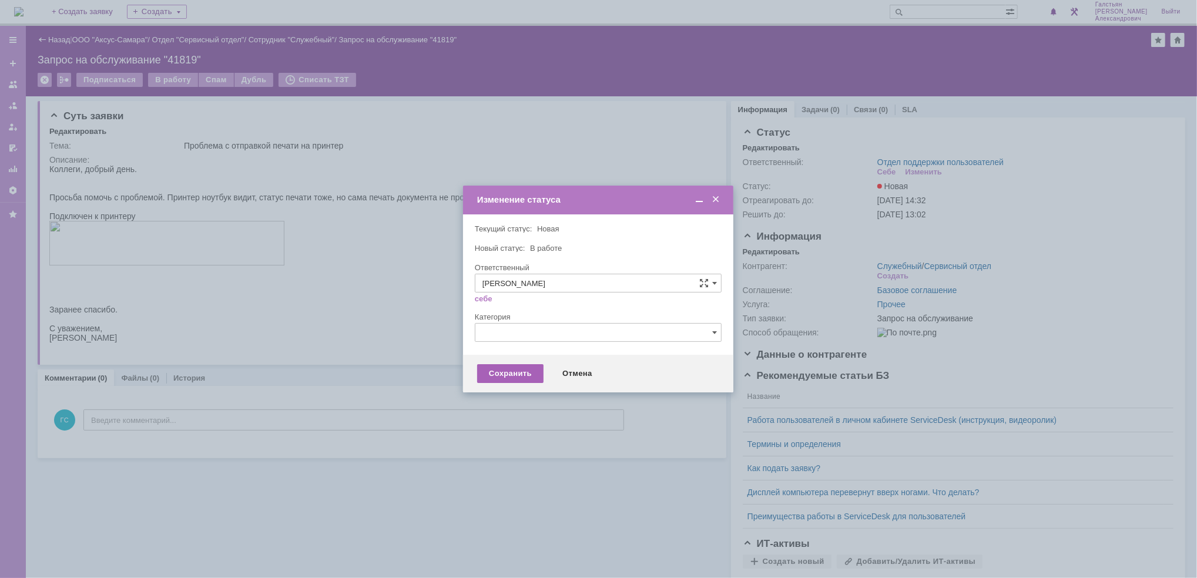
click at [501, 372] on div "Сохранить" at bounding box center [510, 373] width 66 height 19
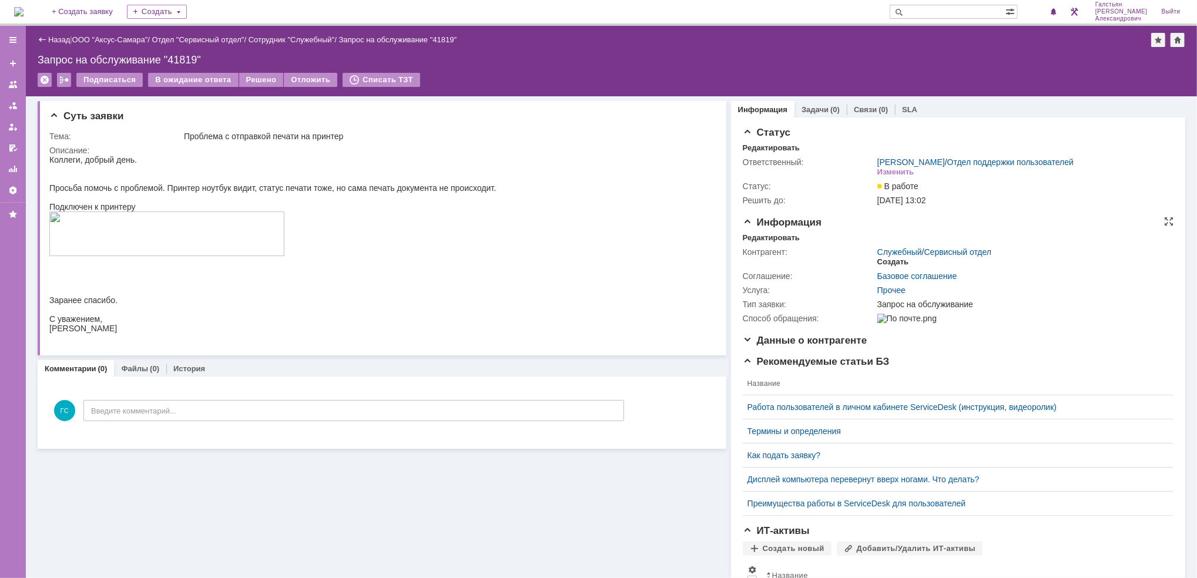
click at [877, 261] on div "Создать" at bounding box center [892, 261] width 31 height 9
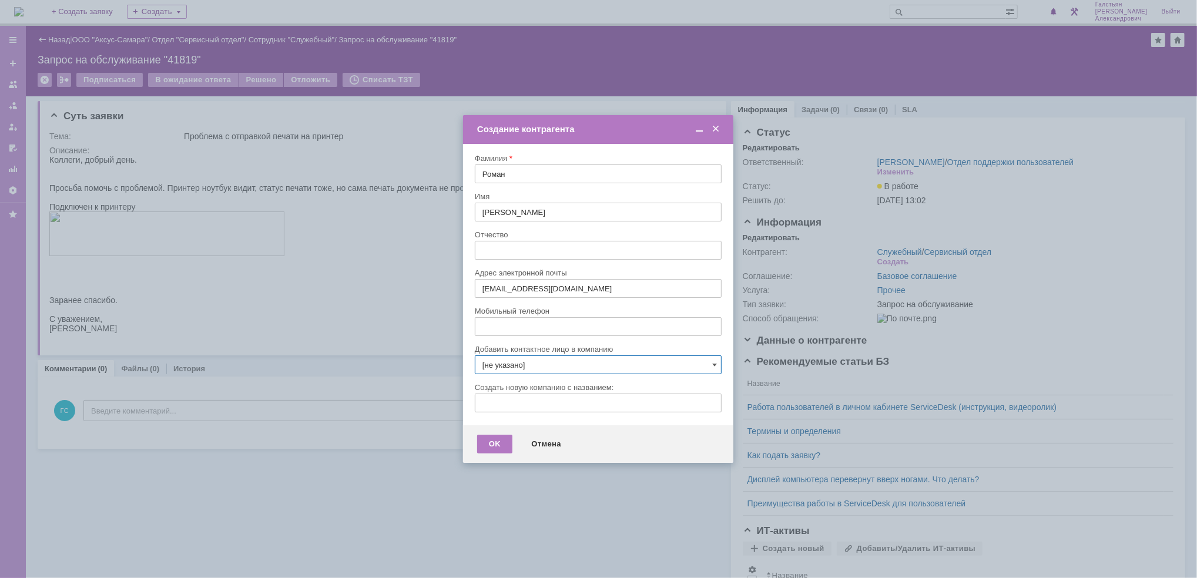
click at [567, 370] on input "[не указано]" at bounding box center [598, 364] width 247 height 19
click at [528, 425] on div "AXUS" at bounding box center [604, 426] width 217 height 9
type input "AXUS"
click at [499, 445] on div "OK" at bounding box center [494, 444] width 35 height 19
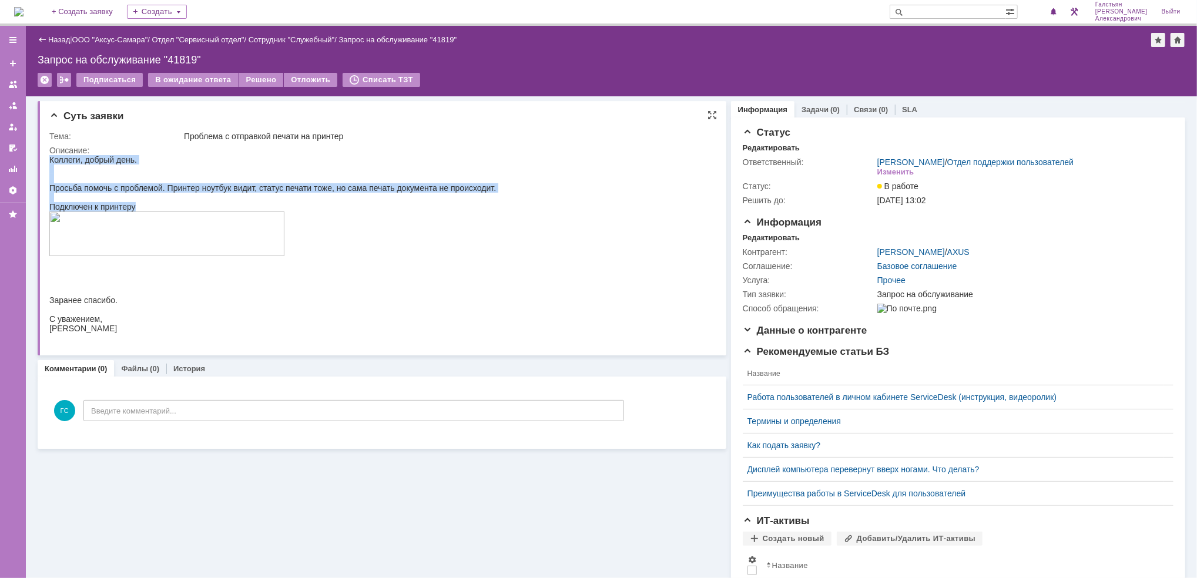
drag, startPoint x: 49, startPoint y: 158, endPoint x: 253, endPoint y: 230, distance: 216.9
click at [253, 230] on body "Коллеги, добрый день. Просьба помочь с проблемой. Принтер ноутбук видит, статус…" at bounding box center [272, 248] width 447 height 187
copy body "Коллеги, добрый день. Просьба помочь с проблемой. Принтер ноутбук видит, статус…"
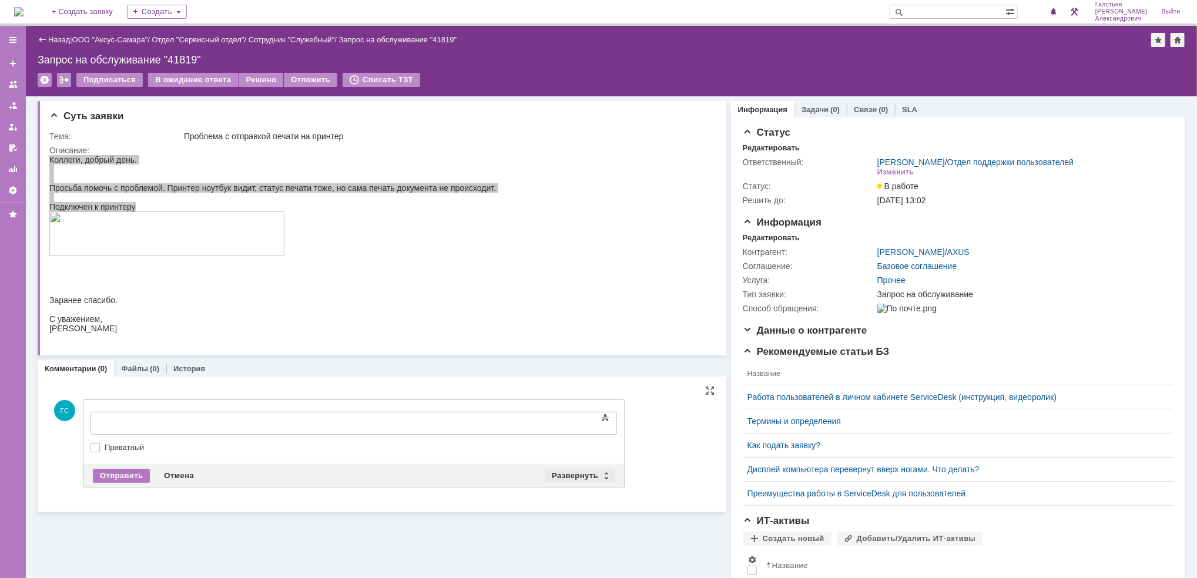
click at [569, 479] on div "Развернуть" at bounding box center [580, 476] width 70 height 14
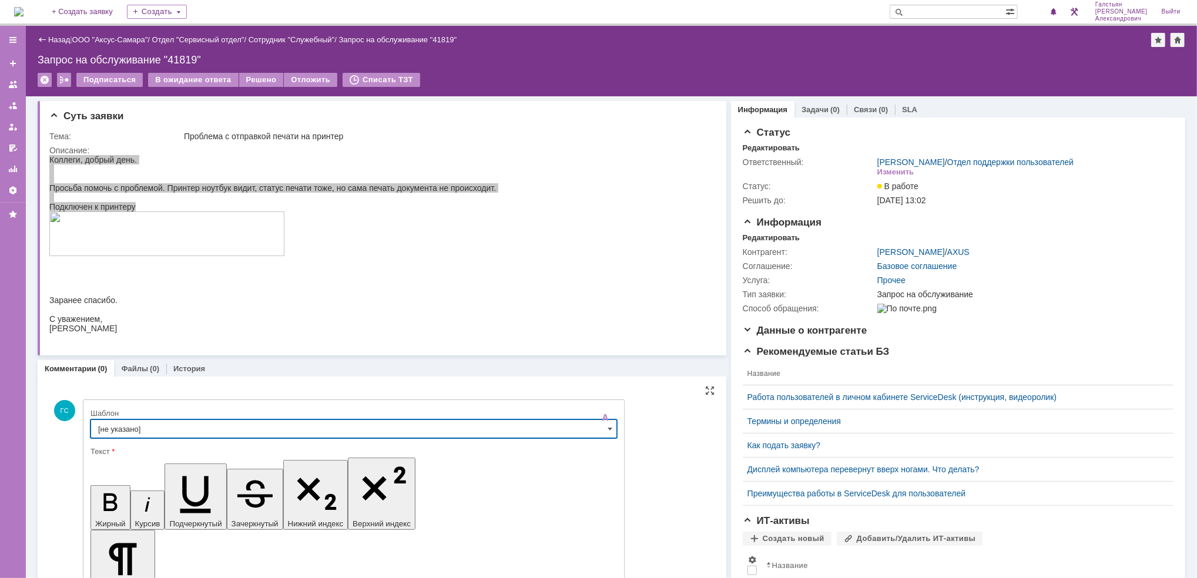
click at [247, 422] on input "[не указано]" at bounding box center [353, 428] width 526 height 19
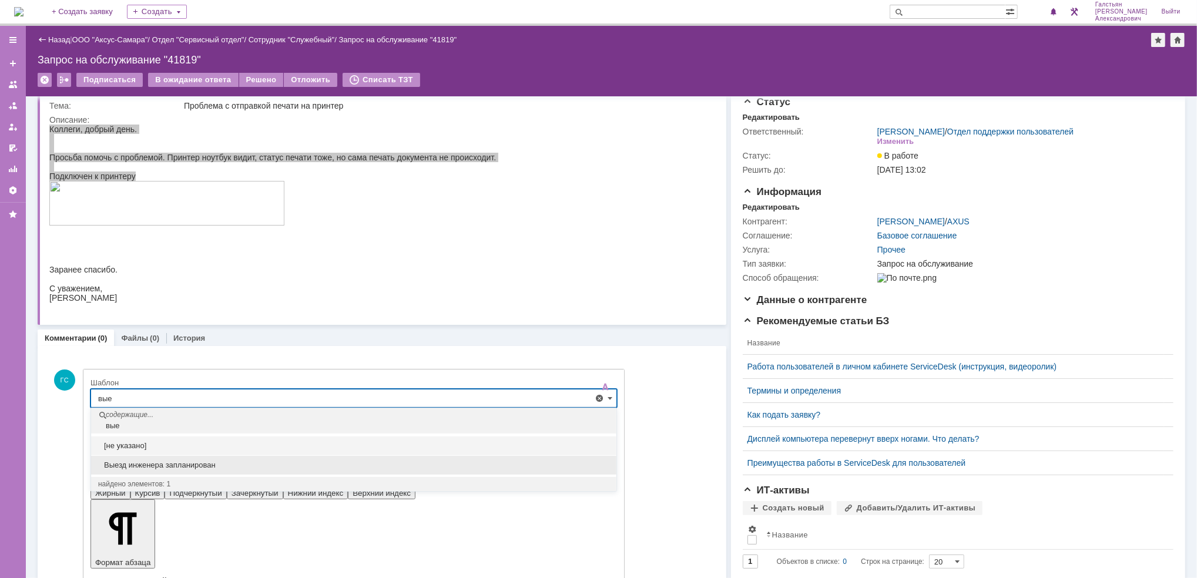
click at [210, 464] on span "Выезд инженера запланирован" at bounding box center [353, 465] width 511 height 9
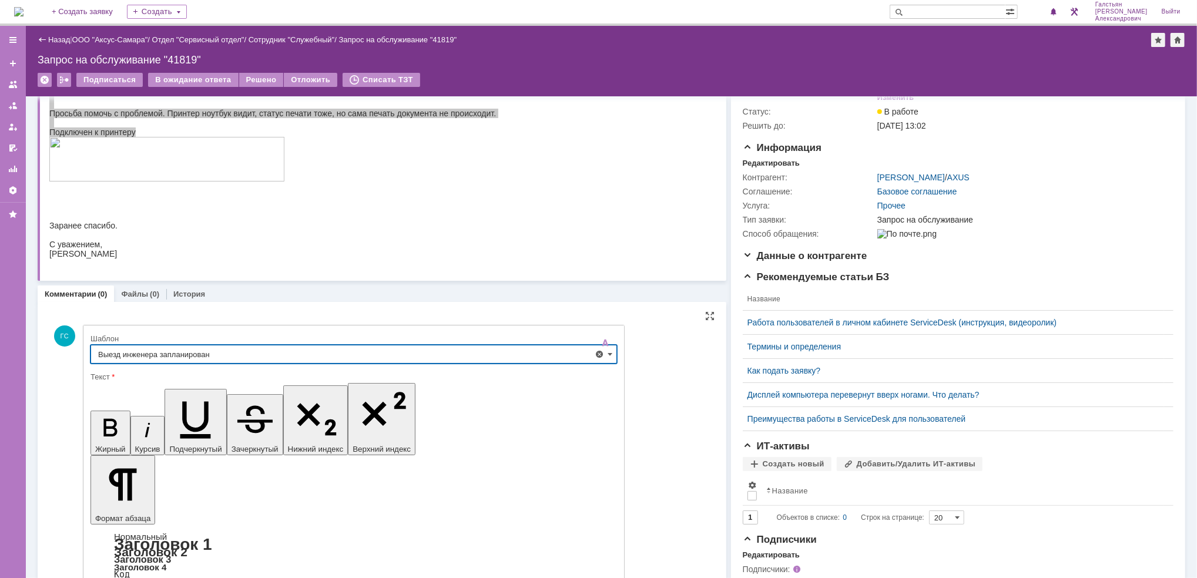
type input "Выезд инженера запланирован"
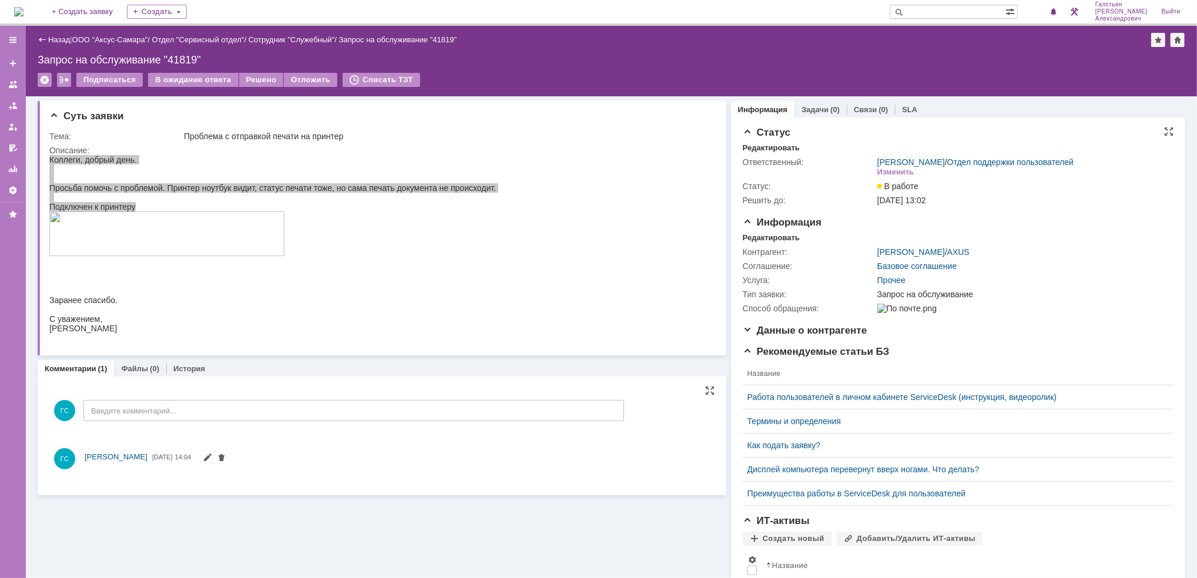
scroll to position [0, 0]
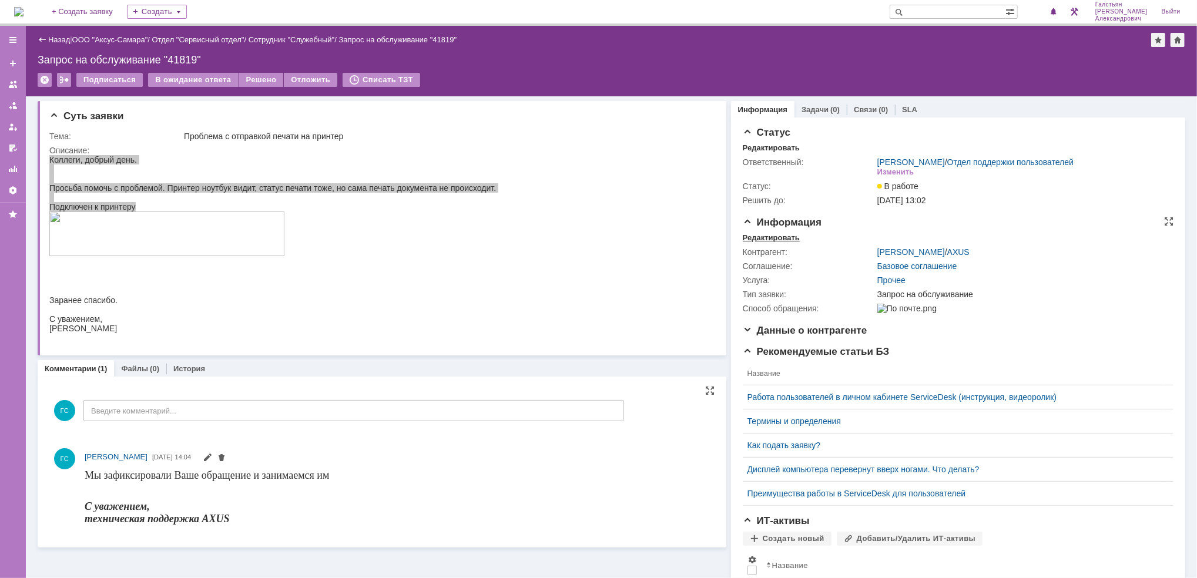
click at [755, 237] on div "Редактировать" at bounding box center [771, 237] width 57 height 9
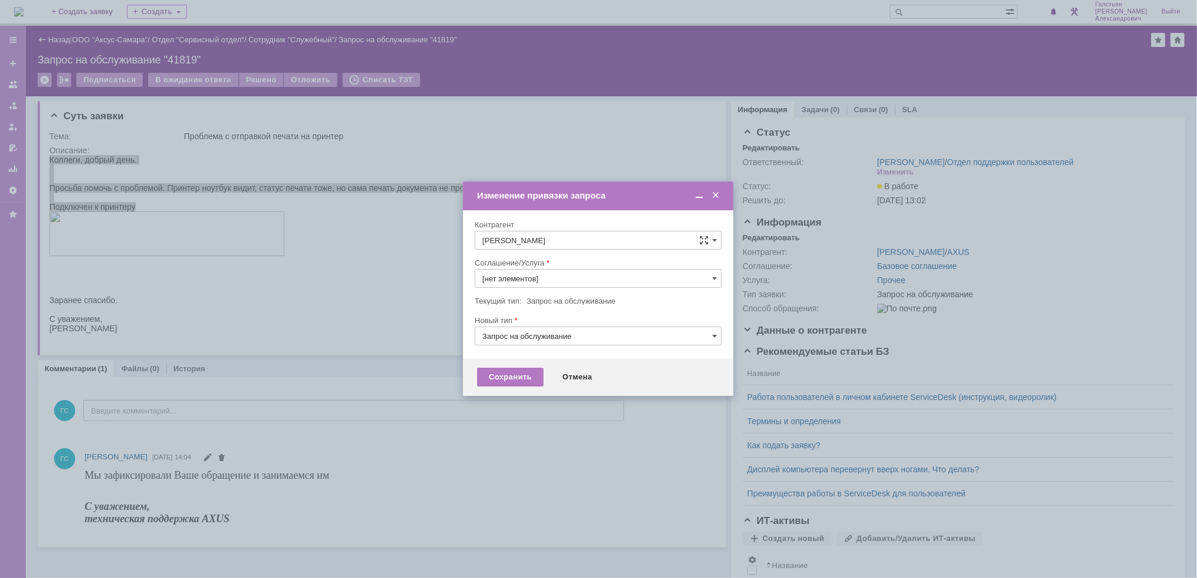
type input "Прочее"
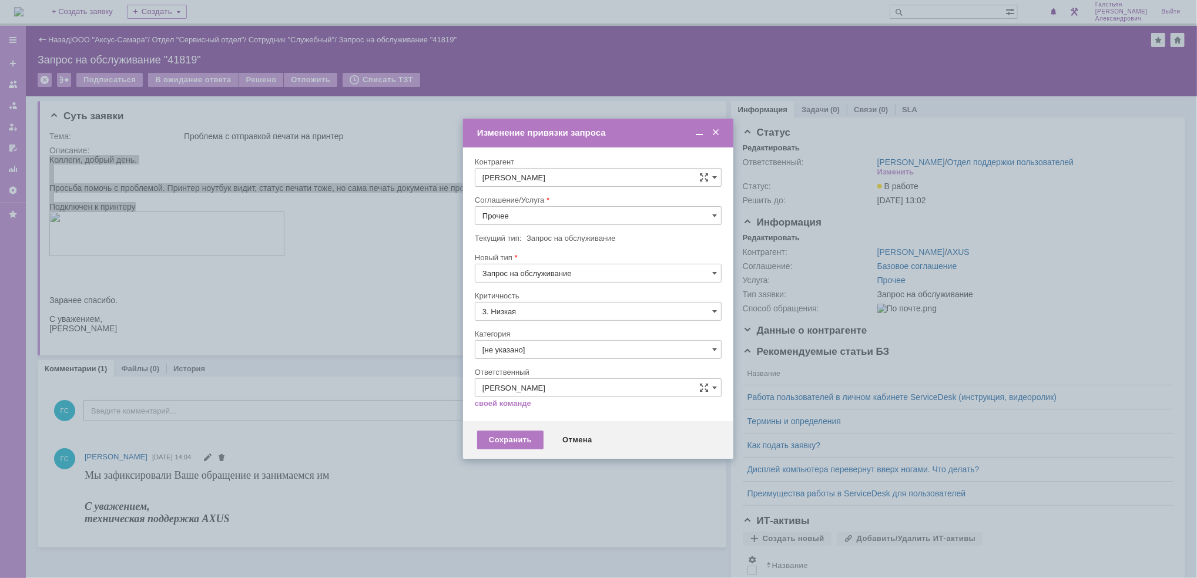
click at [552, 203] on div "Соглашение/Услуга" at bounding box center [597, 200] width 244 height 8
click at [552, 213] on input "Прочее" at bounding box center [598, 215] width 247 height 19
click at [566, 330] on span "АРМ_Настройка" at bounding box center [597, 329] width 231 height 9
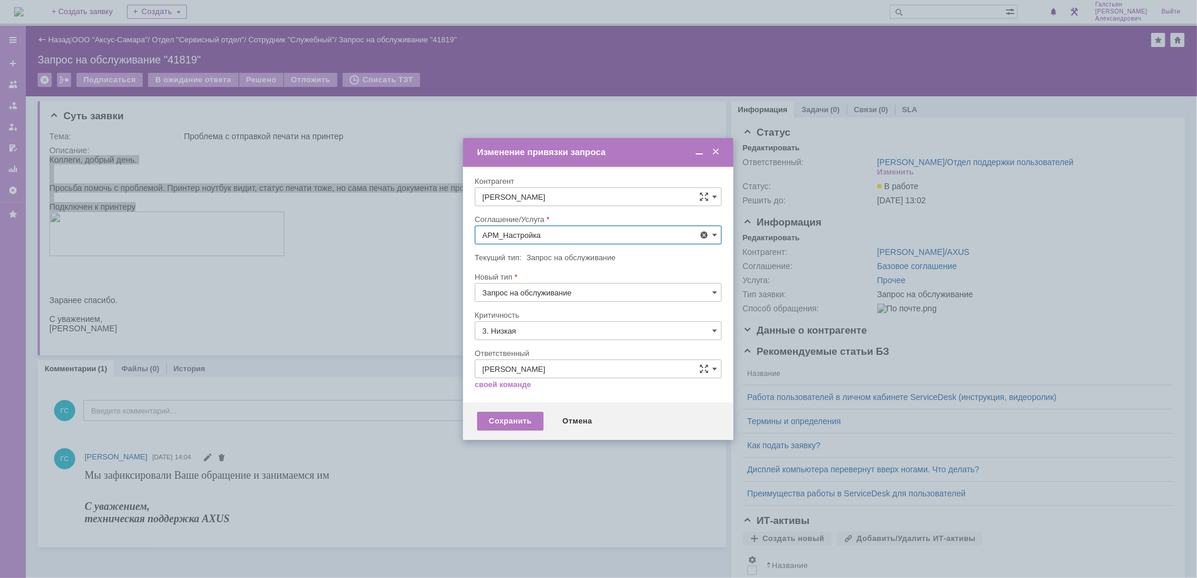
type input "АРМ_Настройка"
click at [546, 339] on input "3. Низкая" at bounding box center [598, 330] width 247 height 19
click at [539, 355] on span "[не указано]" at bounding box center [597, 352] width 231 height 9
type input "[не указано]"
click at [519, 417] on div "Сохранить" at bounding box center [510, 421] width 66 height 19
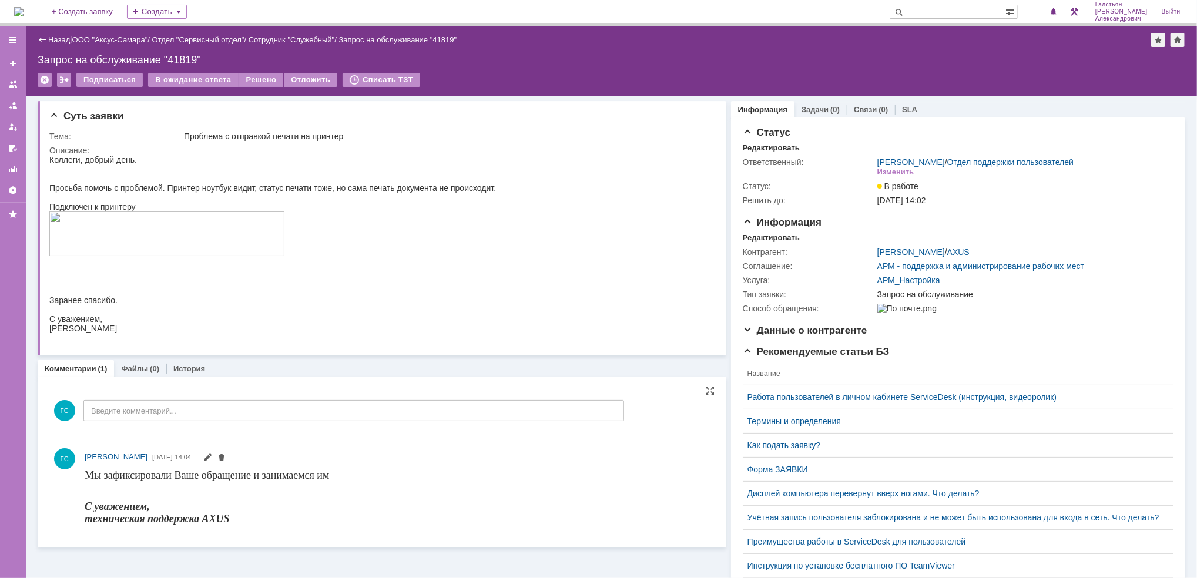
click at [810, 113] on link "Задачи" at bounding box center [814, 109] width 27 height 9
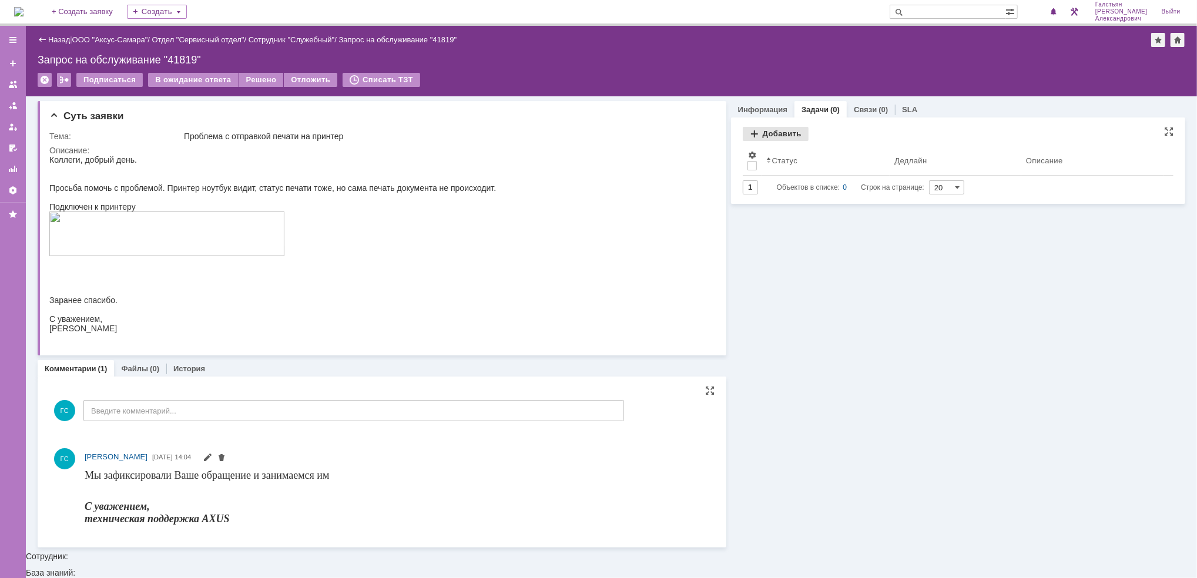
click at [781, 130] on div "Добавить" at bounding box center [776, 134] width 66 height 14
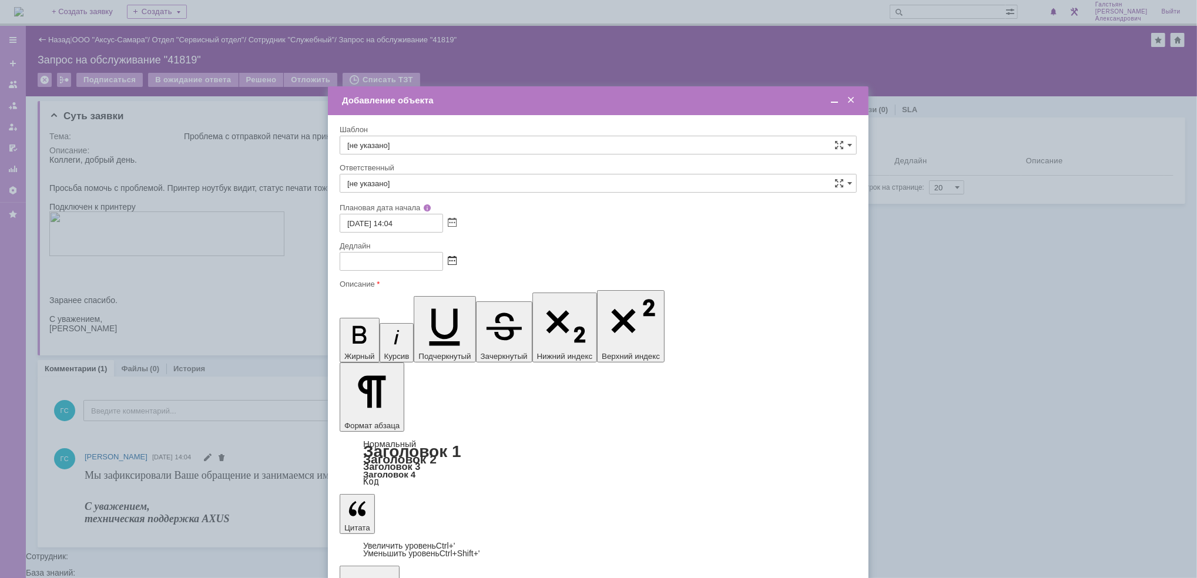
click at [449, 259] on span at bounding box center [452, 261] width 9 height 9
drag, startPoint x: 405, startPoint y: 340, endPoint x: 72, endPoint y: 2, distance: 474.0
click at [405, 340] on div "18" at bounding box center [406, 342] width 12 height 10
type input "[DATE] 14:04"
click at [418, 170] on div "Ответственный" at bounding box center [597, 168] width 515 height 8
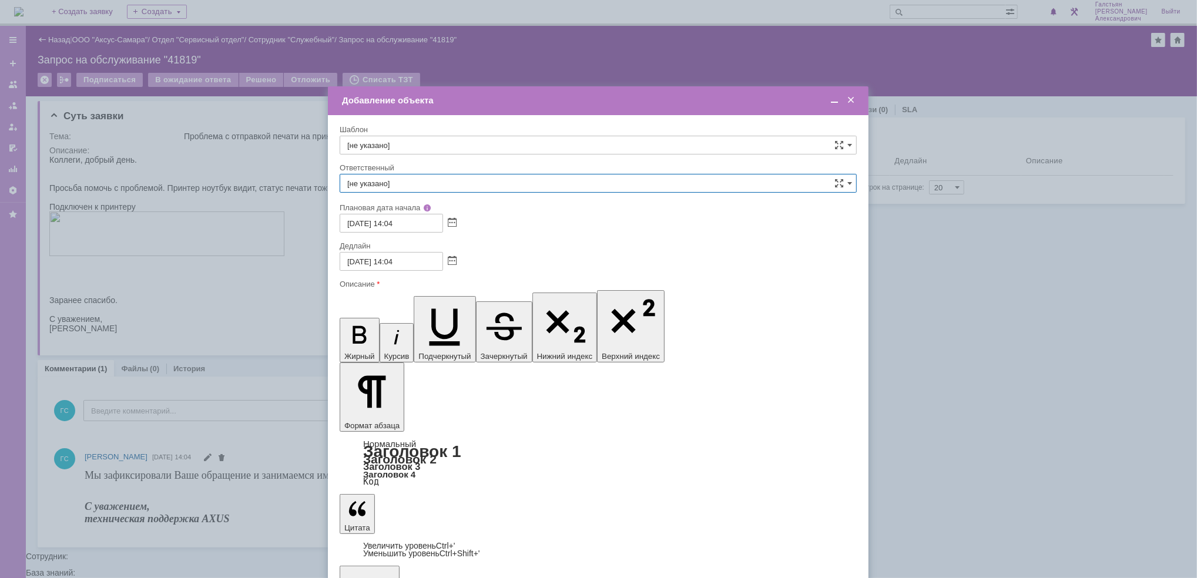
click at [418, 175] on input "[не указано]" at bounding box center [598, 183] width 517 height 19
click at [444, 304] on span "[PERSON_NAME]" at bounding box center [598, 307] width 502 height 9
type input "[PERSON_NAME]"
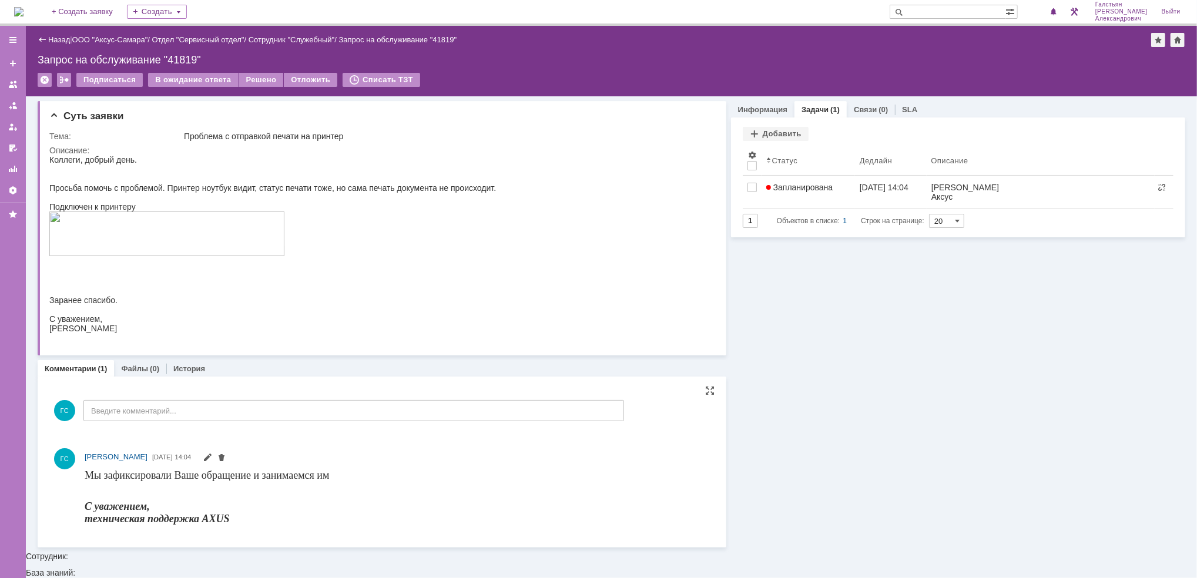
click at [24, 12] on img at bounding box center [18, 11] width 9 height 9
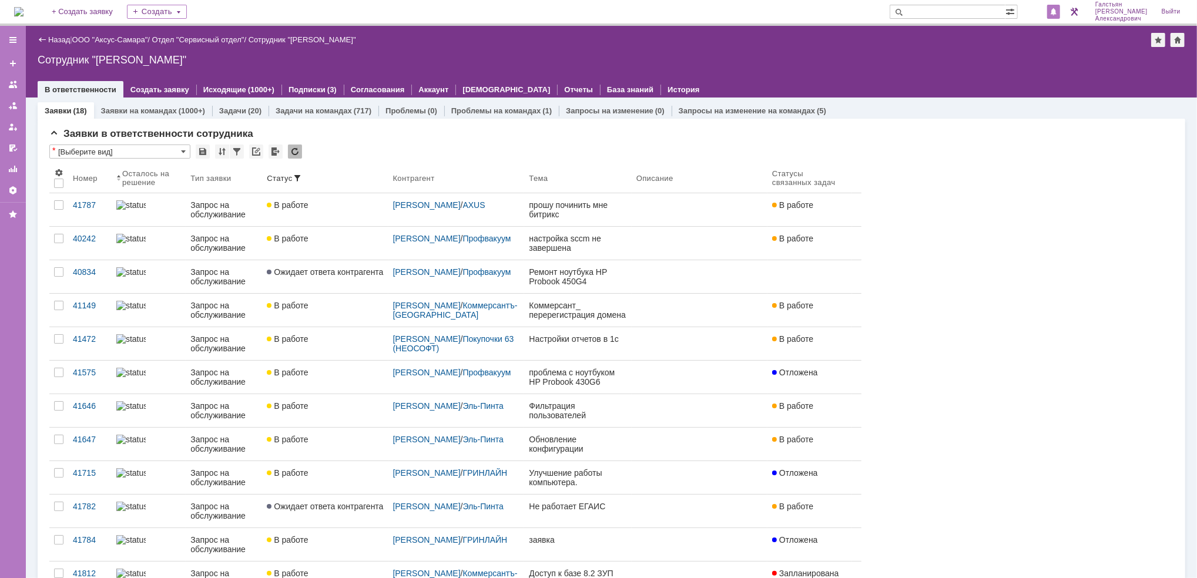
click at [1058, 15] on span at bounding box center [1053, 12] width 8 height 9
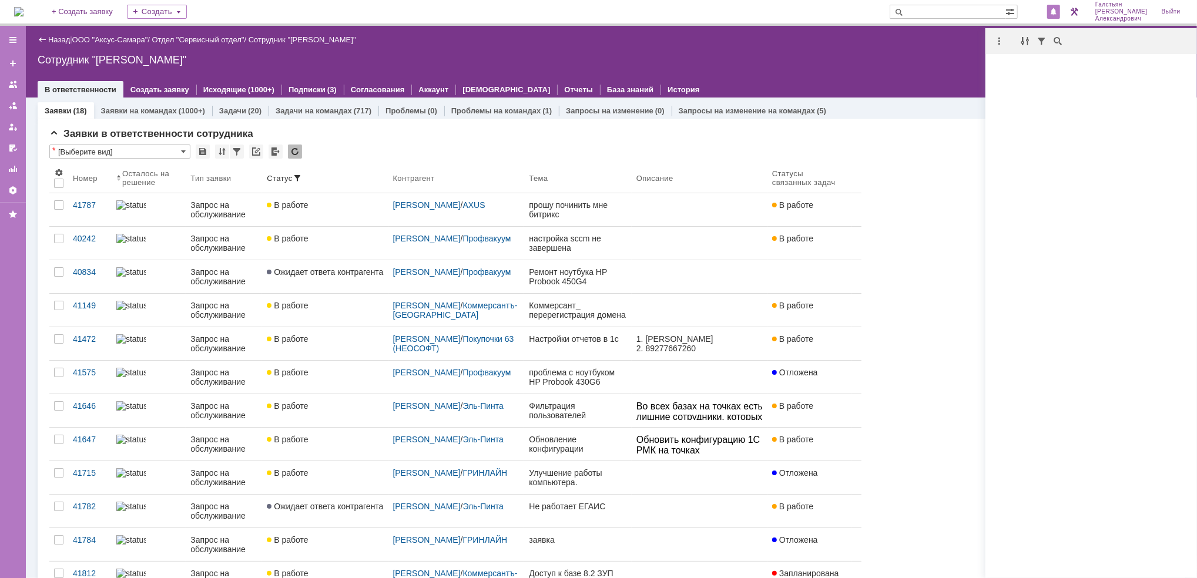
click at [1056, 11] on span at bounding box center [1053, 12] width 8 height 9
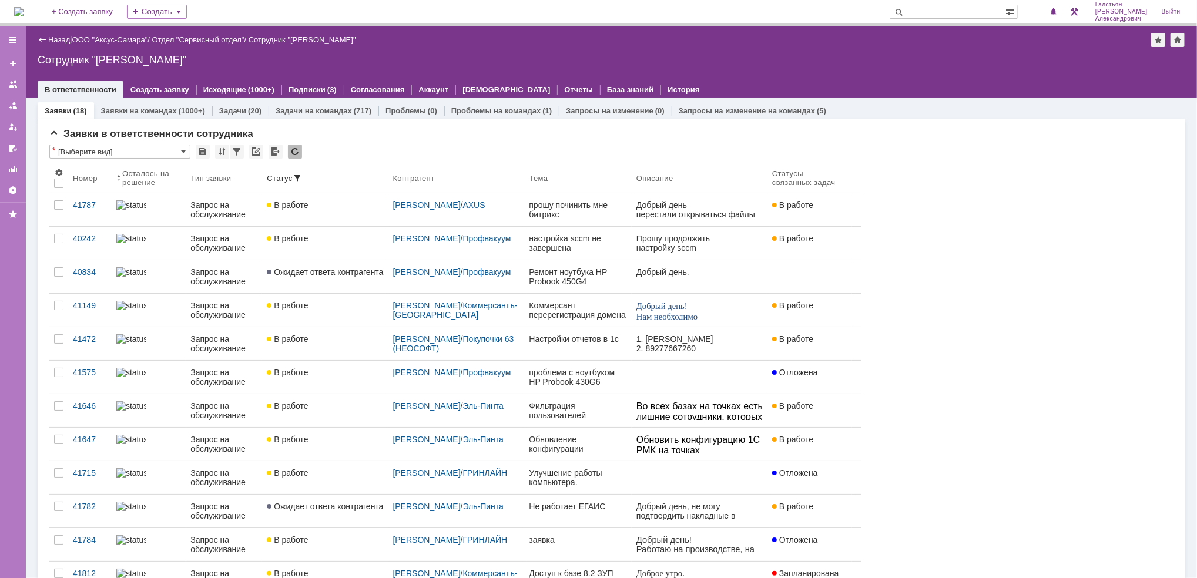
click at [979, 95] on div "В ответственности Создать заявку Исходящие (1000+) Подписки (3) Согласования Ак…" at bounding box center [611, 89] width 1147 height 16
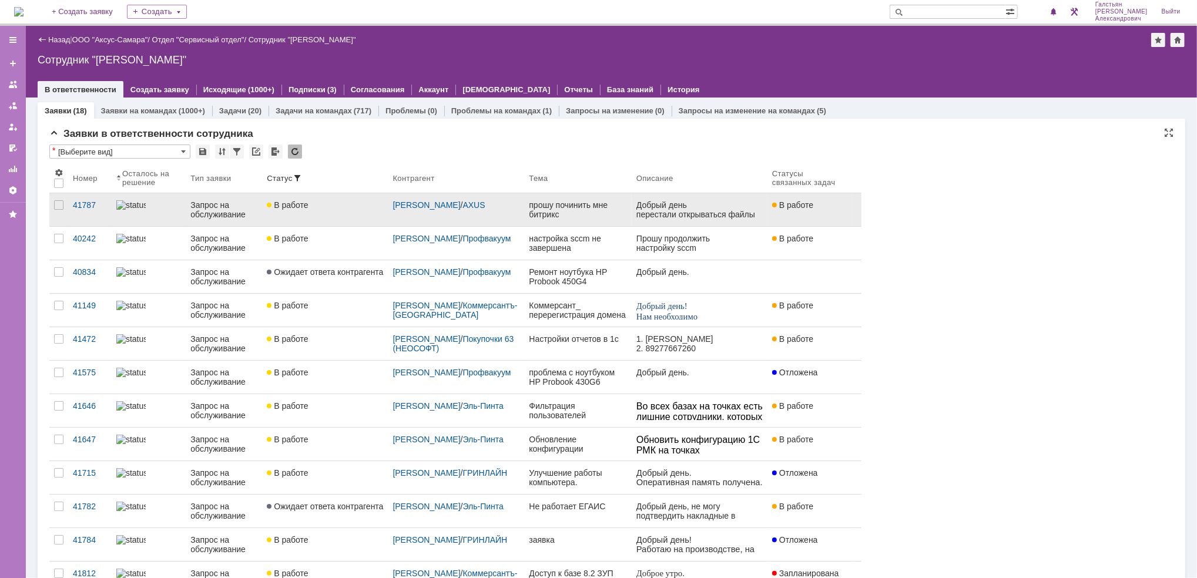
click at [327, 206] on div "В работе" at bounding box center [325, 204] width 116 height 9
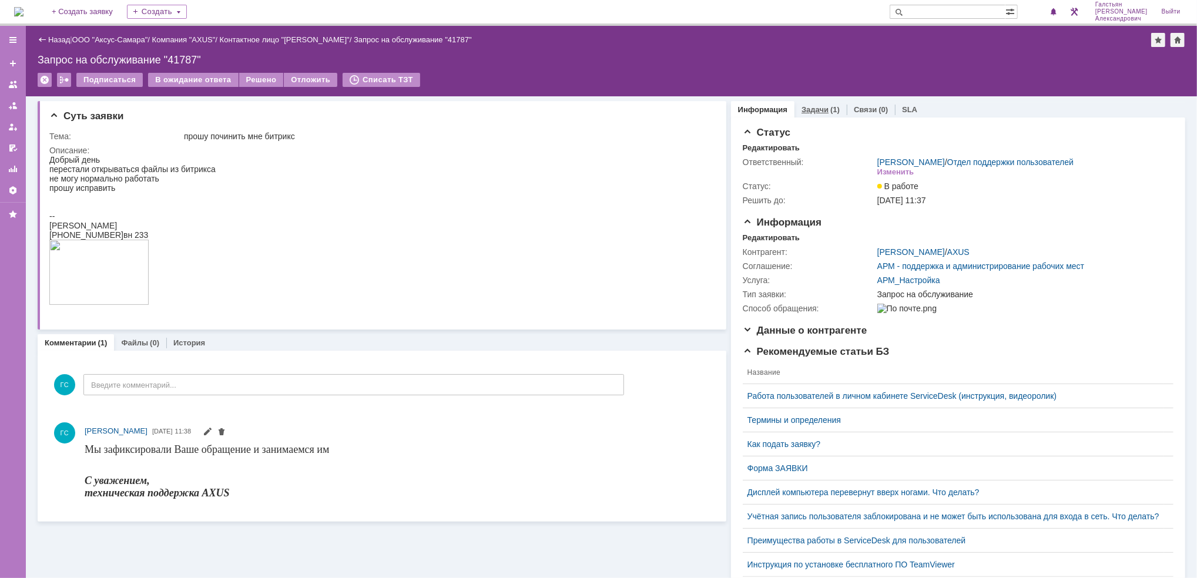
click at [801, 110] on link "Задачи" at bounding box center [814, 109] width 27 height 9
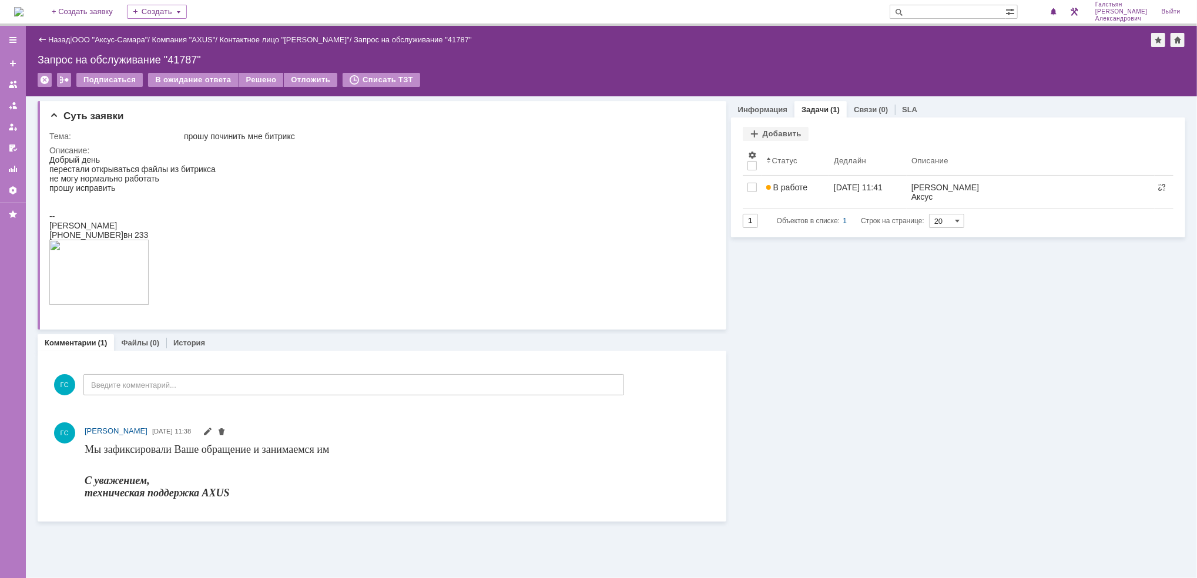
click at [24, 7] on img at bounding box center [18, 11] width 9 height 9
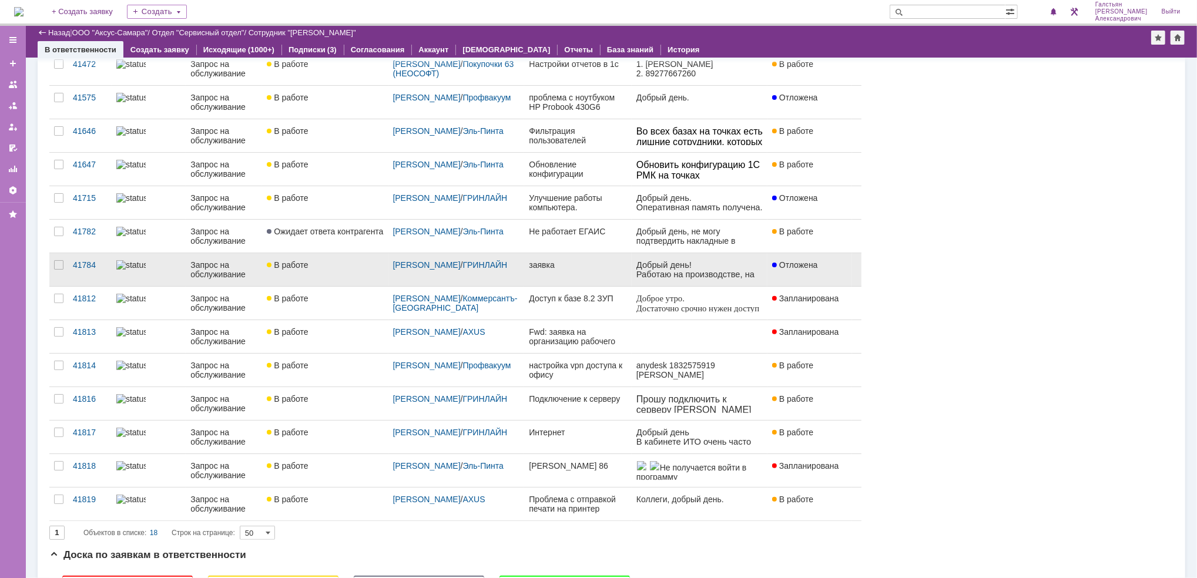
scroll to position [470, 0]
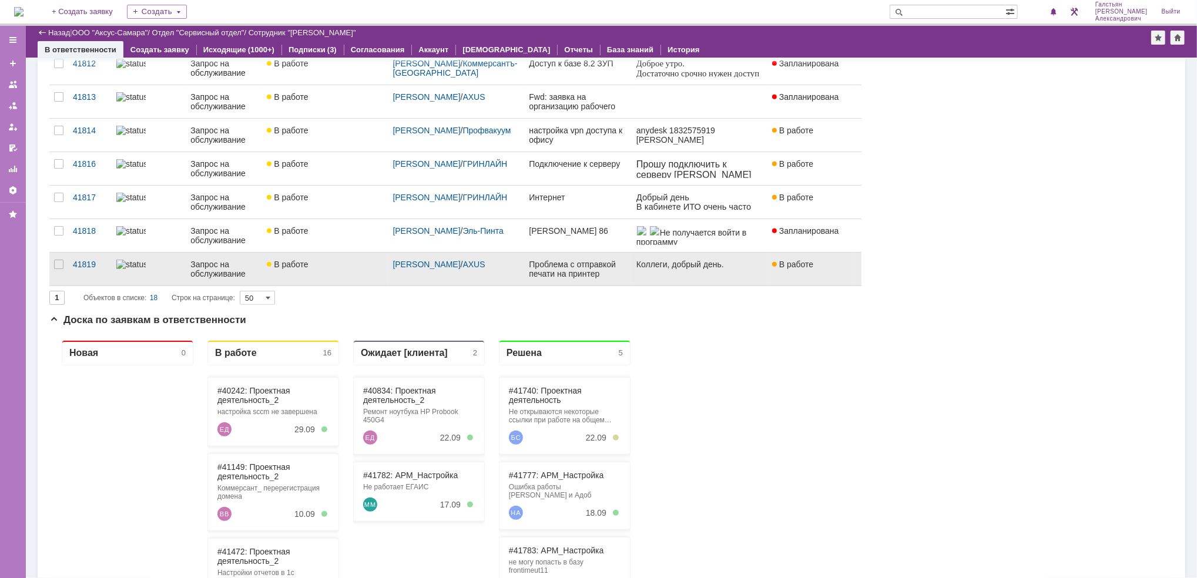
click at [425, 272] on div "[PERSON_NAME] / AXUS" at bounding box center [456, 269] width 136 height 33
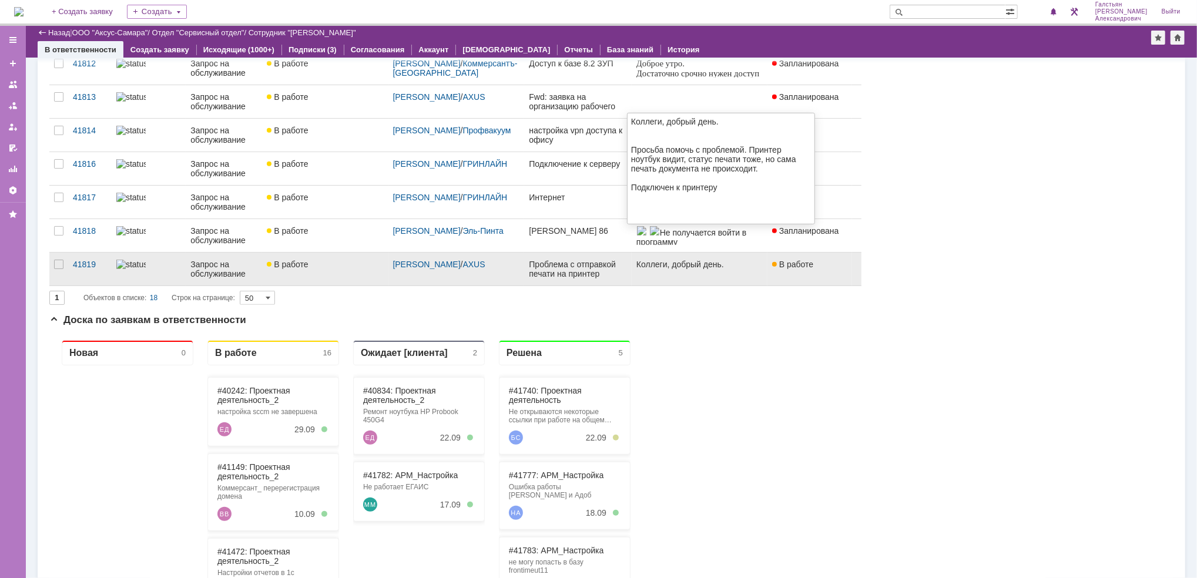
click at [729, 269] on div at bounding box center [699, 273] width 126 height 9
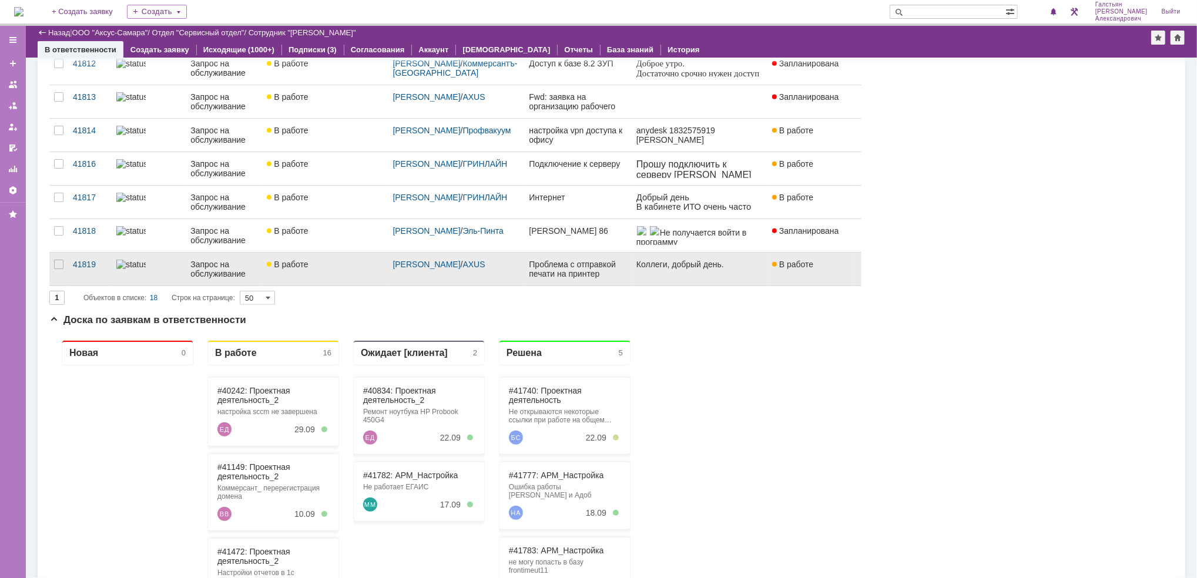
click at [331, 266] on div "В работе" at bounding box center [325, 264] width 116 height 9
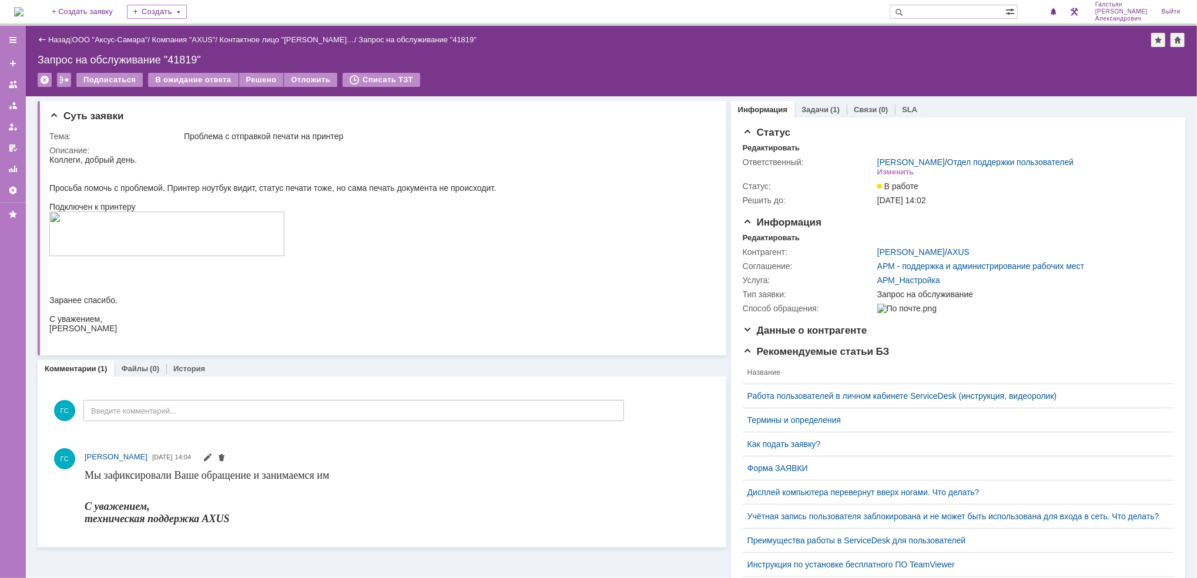
click at [24, 15] on img at bounding box center [18, 11] width 9 height 9
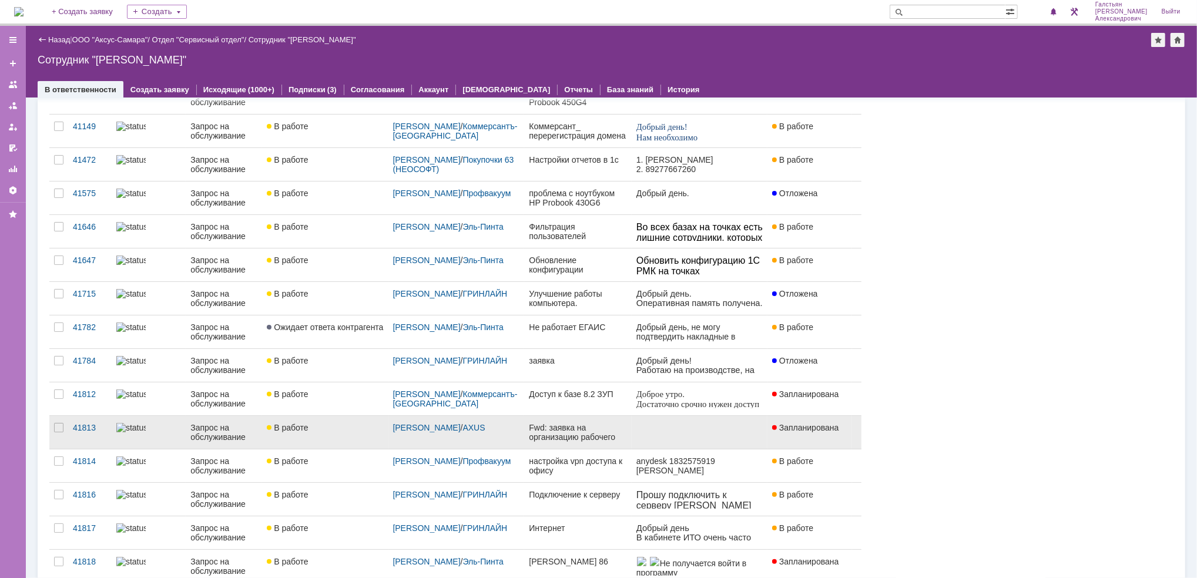
scroll to position [313, 0]
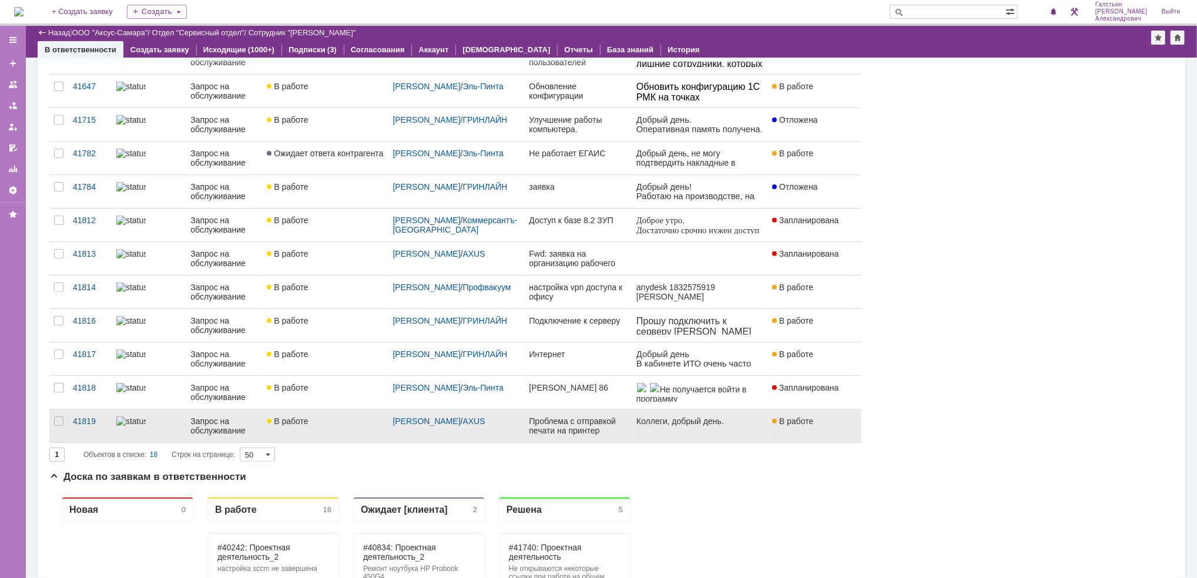
click at [358, 417] on div "В работе" at bounding box center [325, 421] width 116 height 9
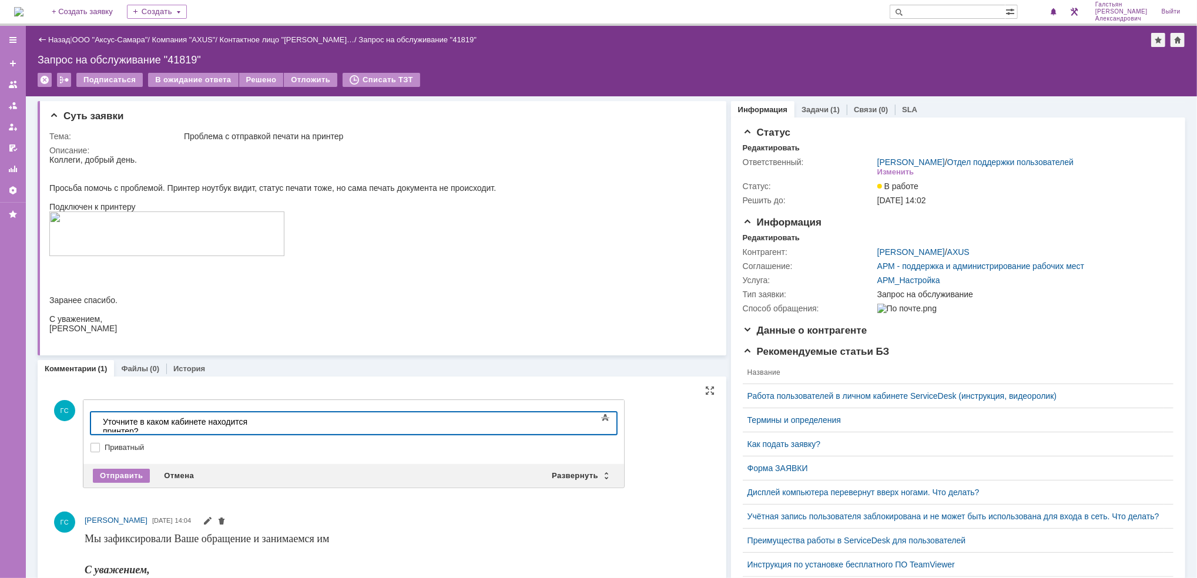
click at [101, 419] on body "​Уточните в каком кабинете находится принтер?" at bounding box center [186, 426] width 176 height 28
click at [193, 423] on div "Здравствуйте! Уточните в каком кабинете находится принтер?" at bounding box center [185, 426] width 167 height 19
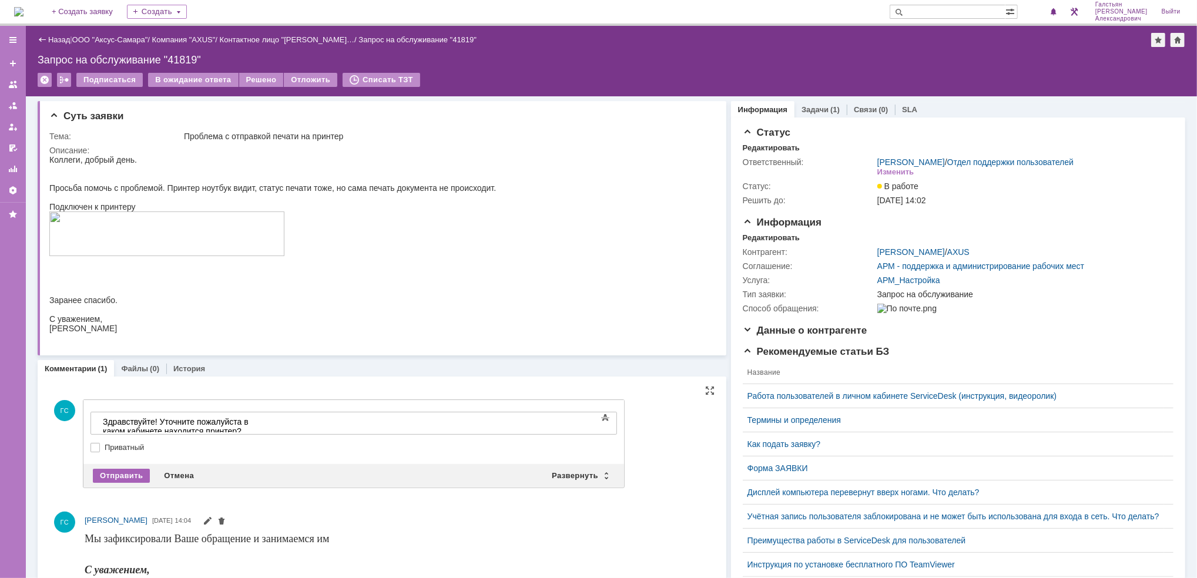
click at [132, 469] on div "Отправить" at bounding box center [121, 476] width 57 height 14
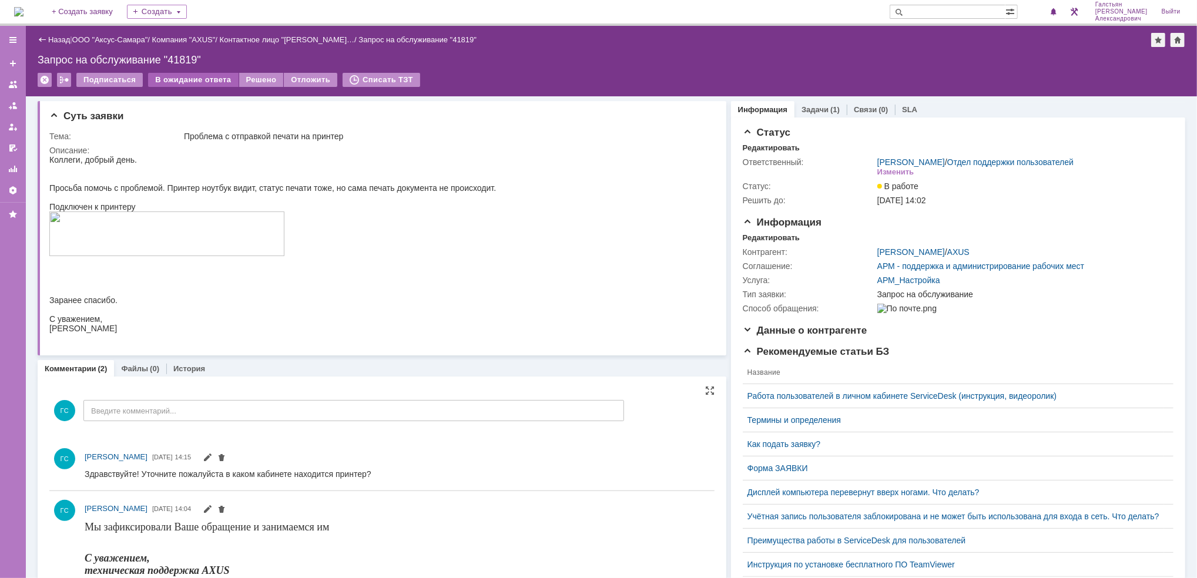
click at [179, 78] on div "В ожидание ответа" at bounding box center [193, 80] width 90 height 14
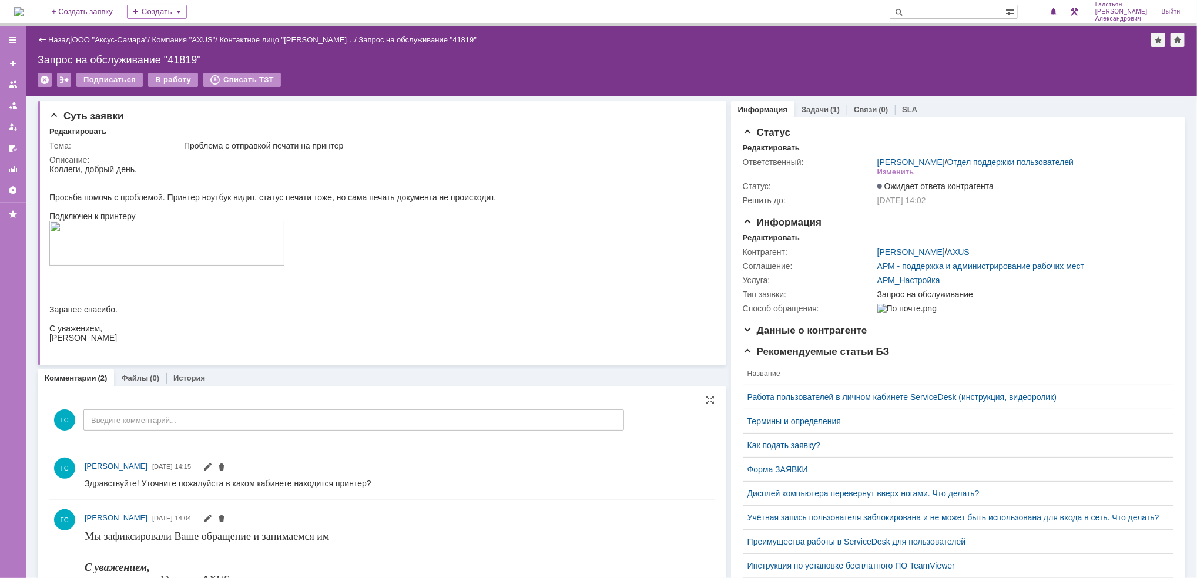
click at [22, 9] on img at bounding box center [18, 11] width 9 height 9
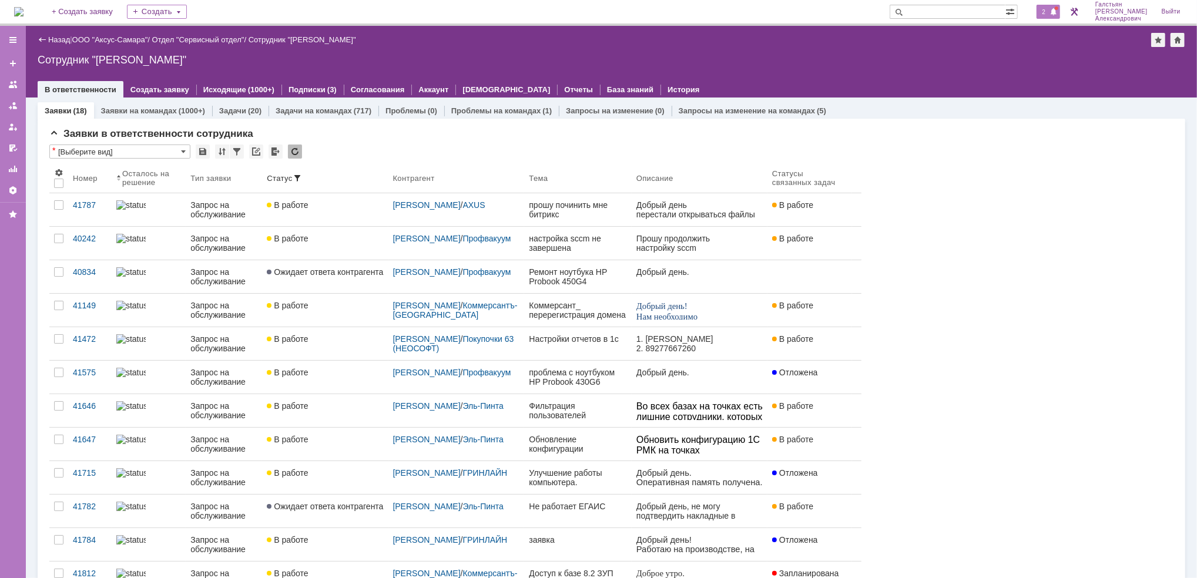
click at [1055, 8] on span at bounding box center [1053, 12] width 8 height 9
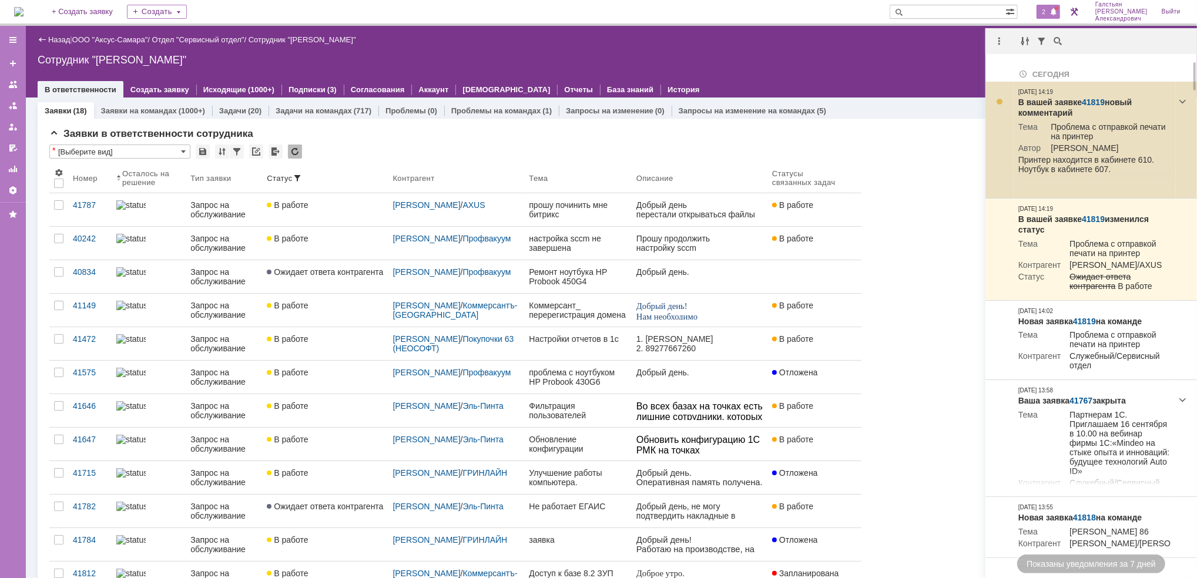
click at [1092, 99] on link "41819" at bounding box center [1093, 102] width 23 height 9
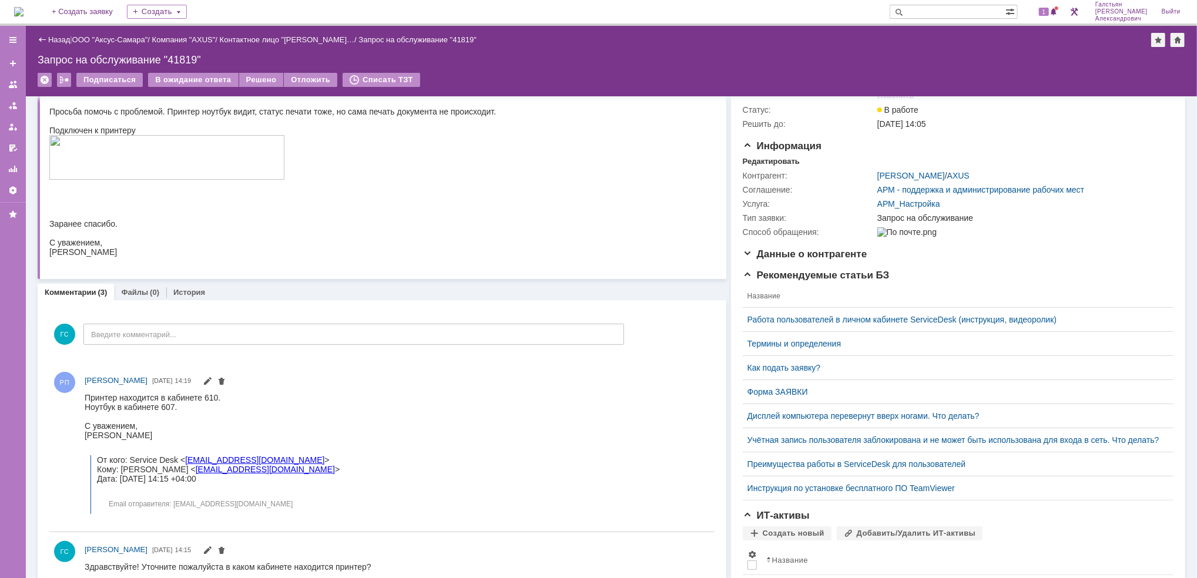
scroll to position [78, 0]
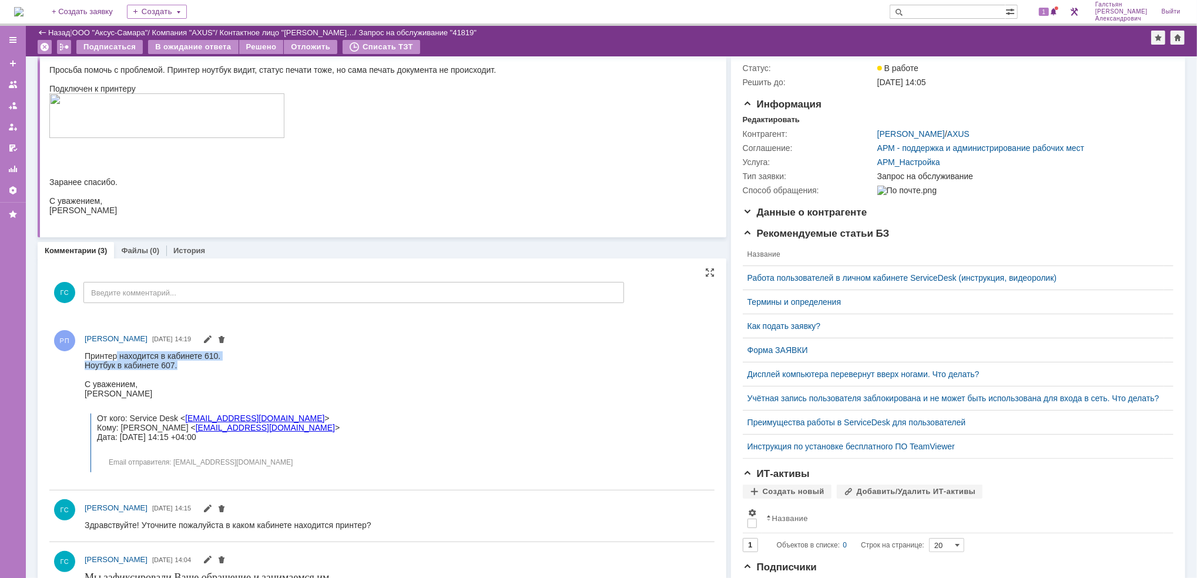
drag, startPoint x: 116, startPoint y: 353, endPoint x: 224, endPoint y: 363, distance: 108.5
click at [224, 363] on div "Принтер находится в кабинете 610. Ноутбук в кабинете 607. С уважением, [PERSON_…" at bounding box center [214, 411] width 261 height 121
copy div "находится в кабинете 610. Ноутбук в кабинете 607."
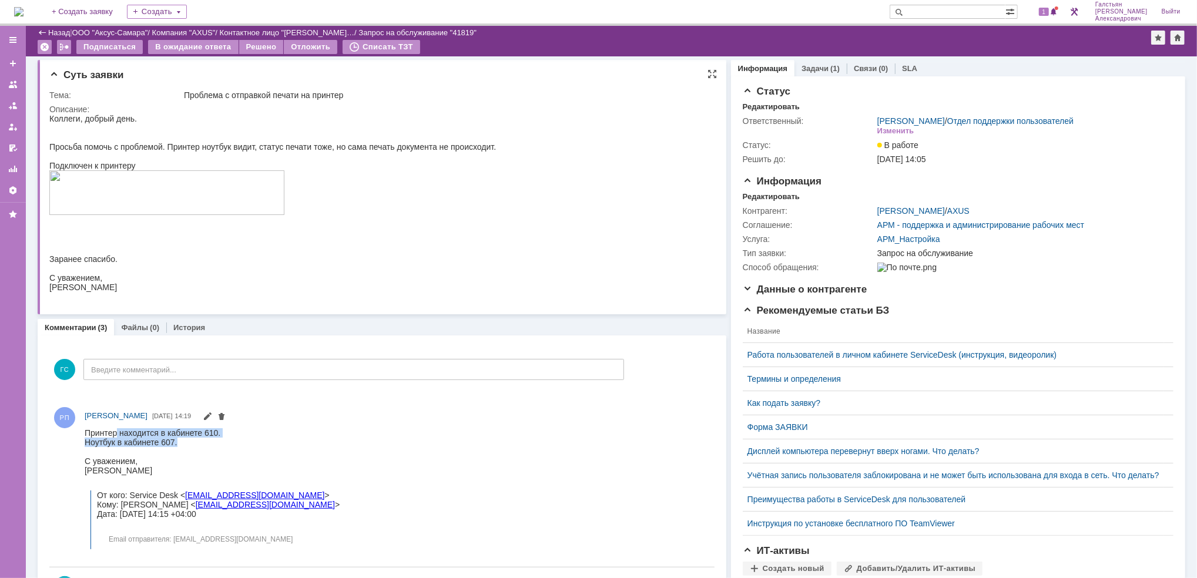
scroll to position [0, 0]
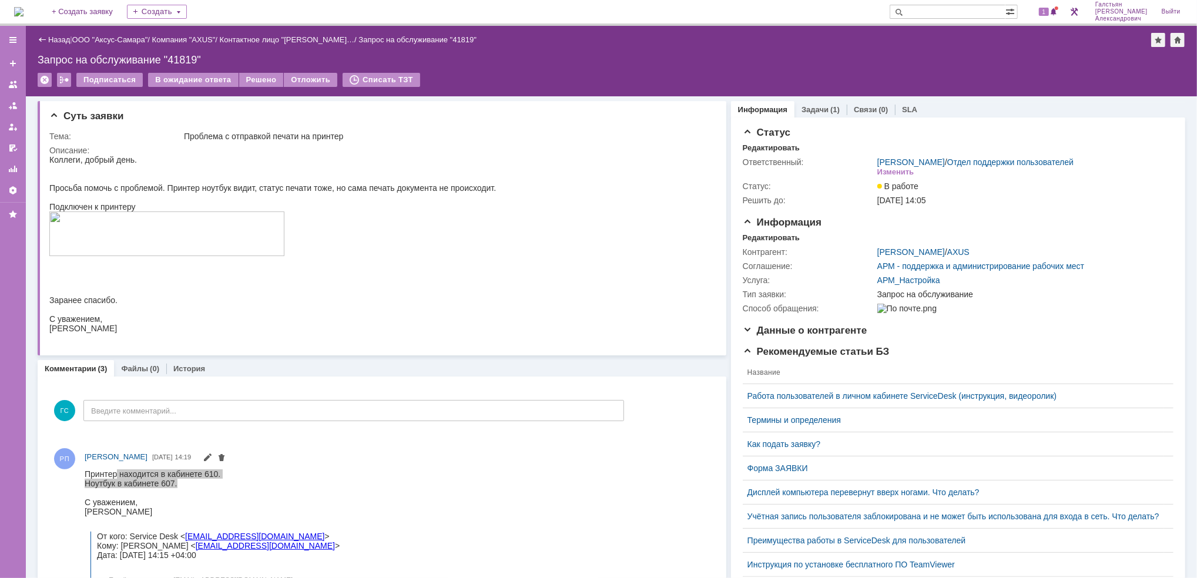
click at [936, 13] on input "text" at bounding box center [948, 12] width 116 height 14
type input "[PERSON_NAME]"
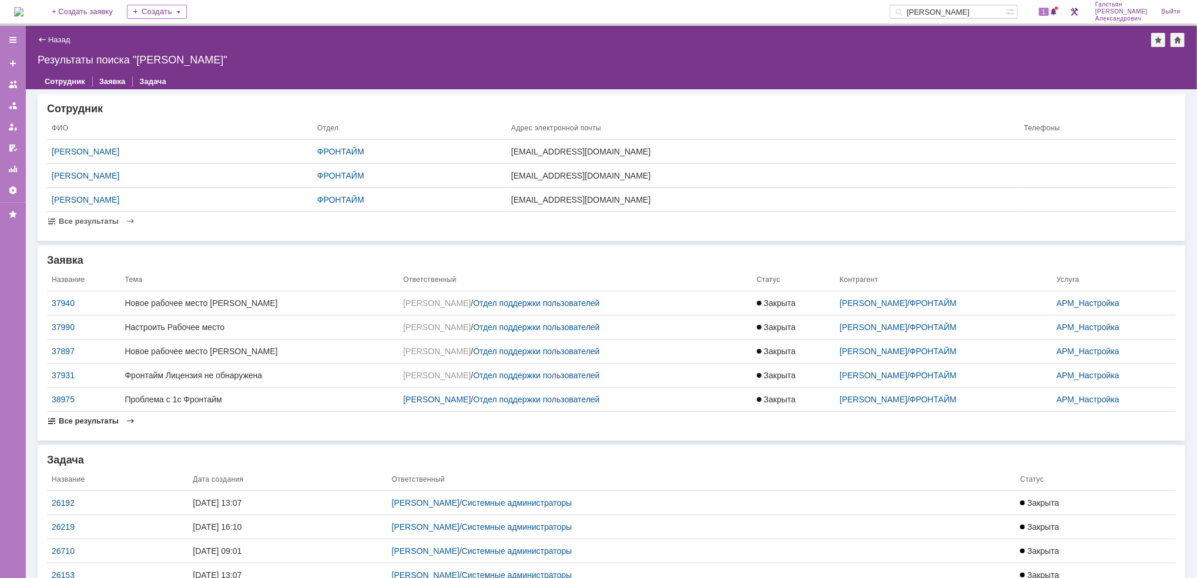
click at [80, 421] on span "Все результаты" at bounding box center [89, 421] width 60 height 9
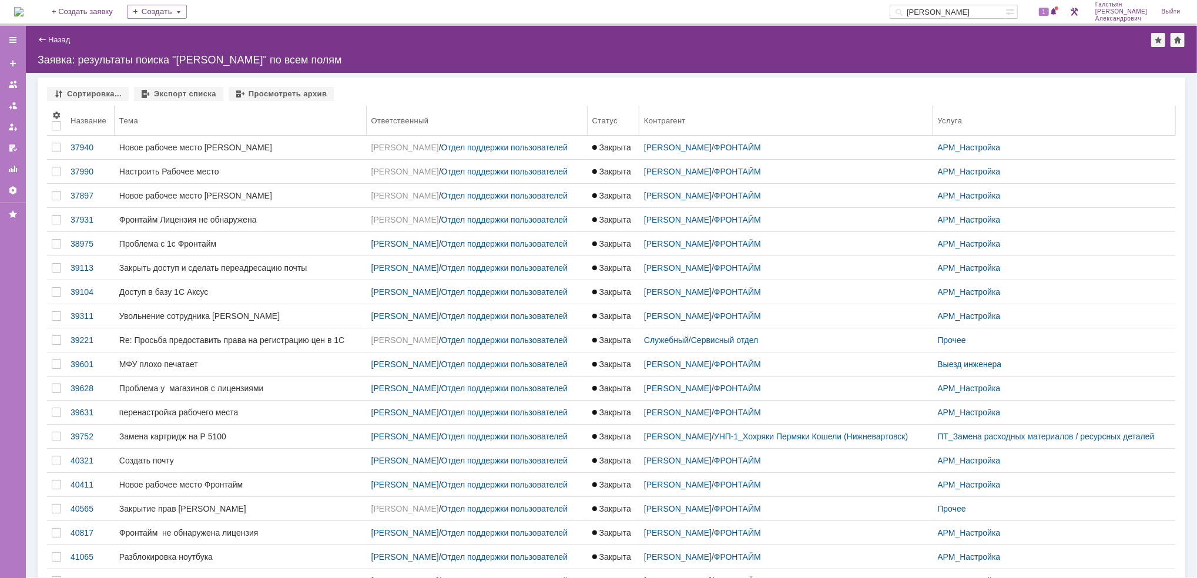
click at [76, 119] on div "Название" at bounding box center [89, 120] width 36 height 9
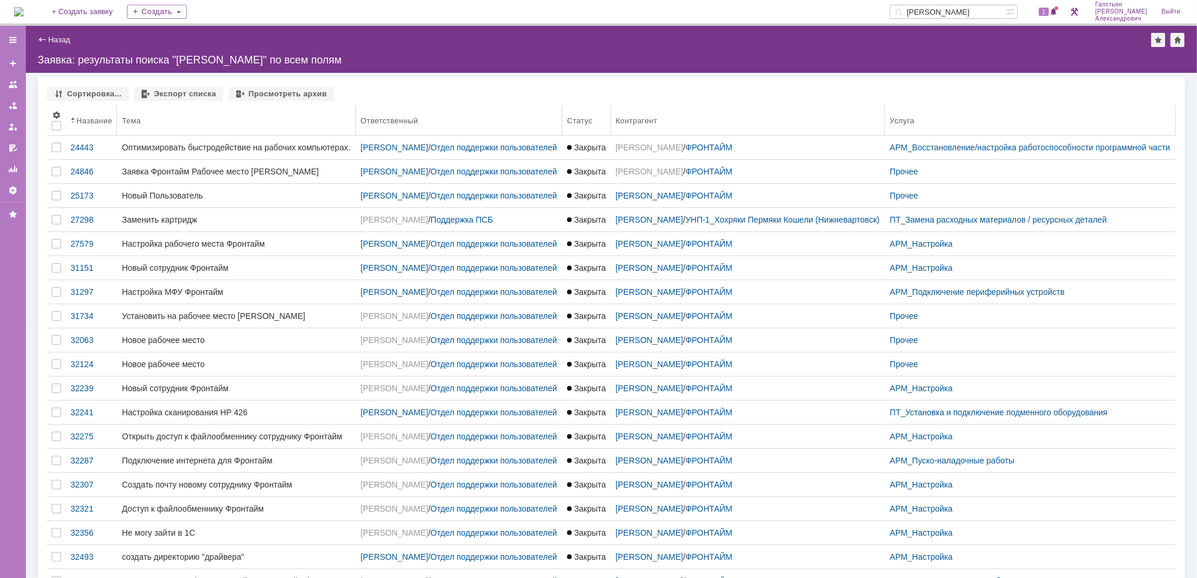
click at [82, 116] on div "Название" at bounding box center [94, 120] width 36 height 9
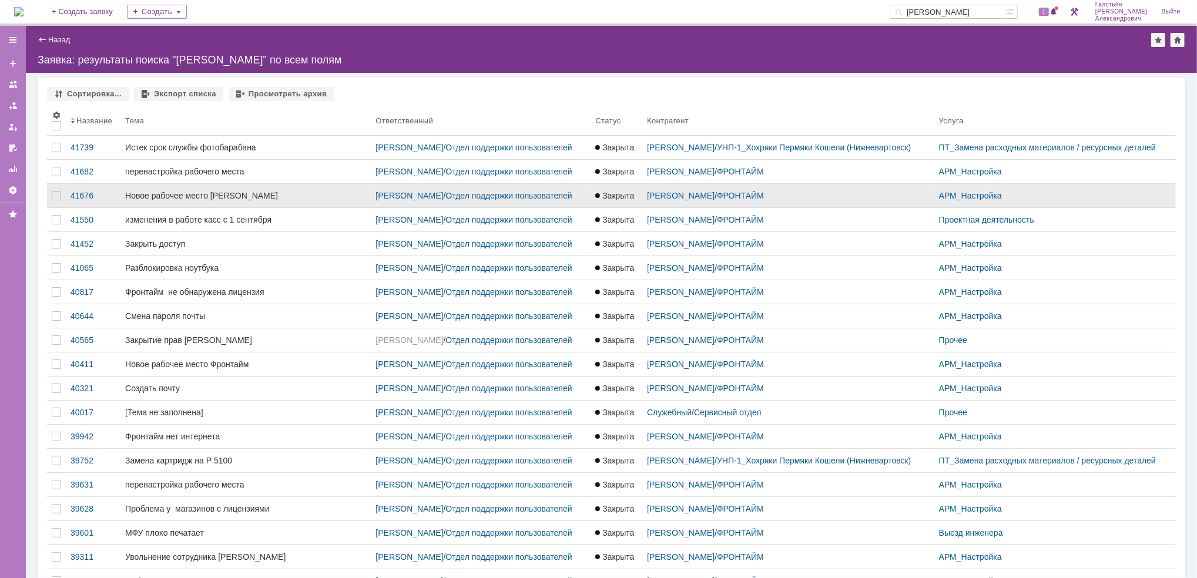
click at [276, 207] on link "Новое рабочее место Потапов Роман Васильевич" at bounding box center [245, 196] width 250 height 24
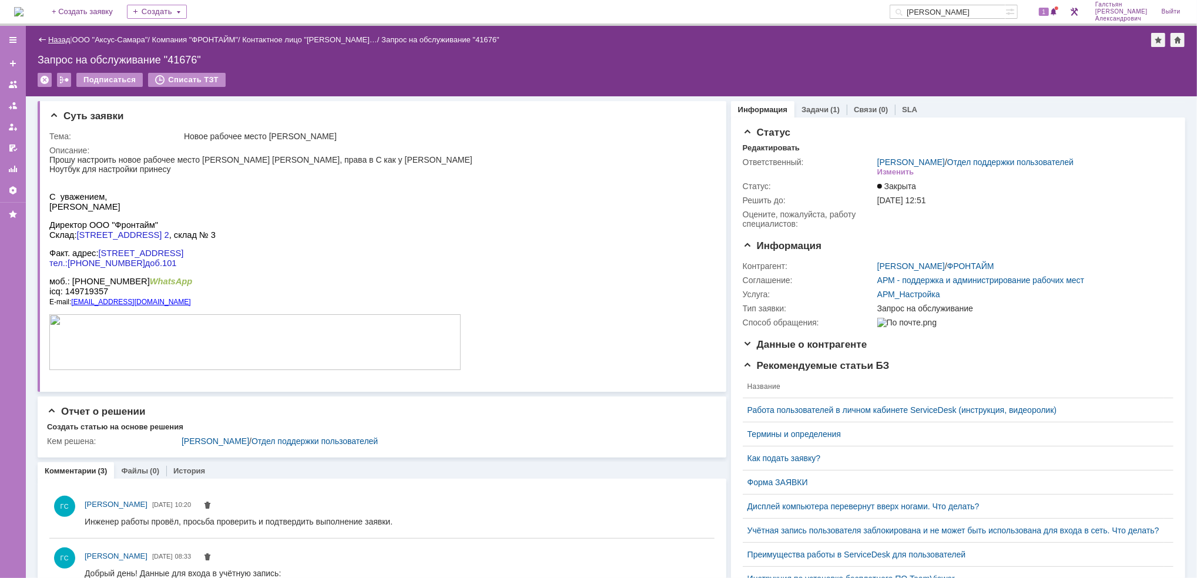
click at [53, 38] on link "Назад" at bounding box center [59, 39] width 22 height 9
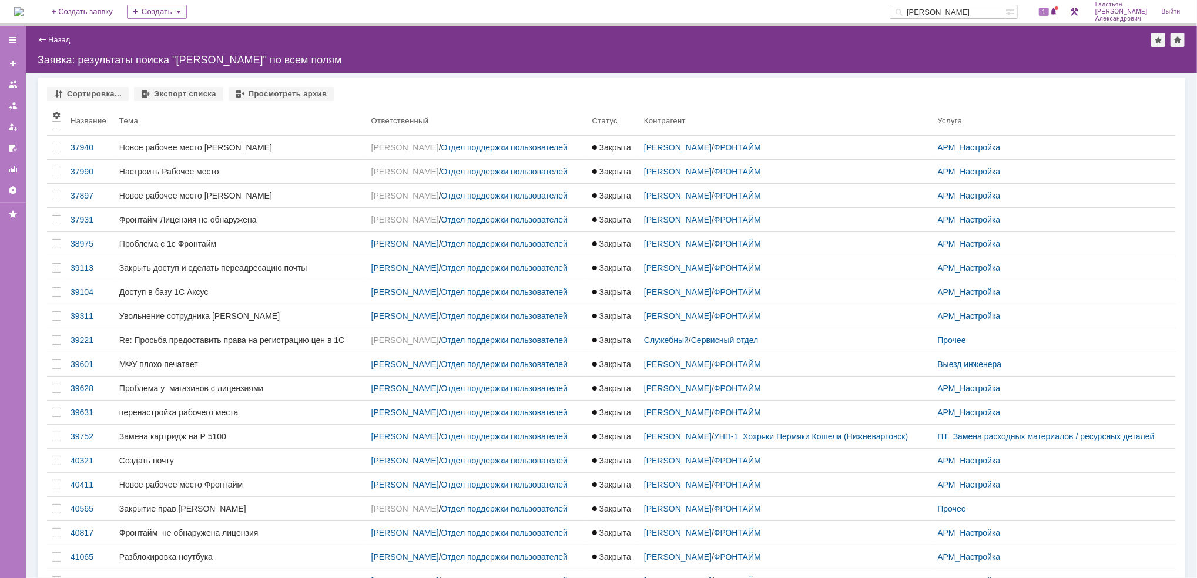
click at [53, 38] on link "Назад" at bounding box center [59, 39] width 22 height 9
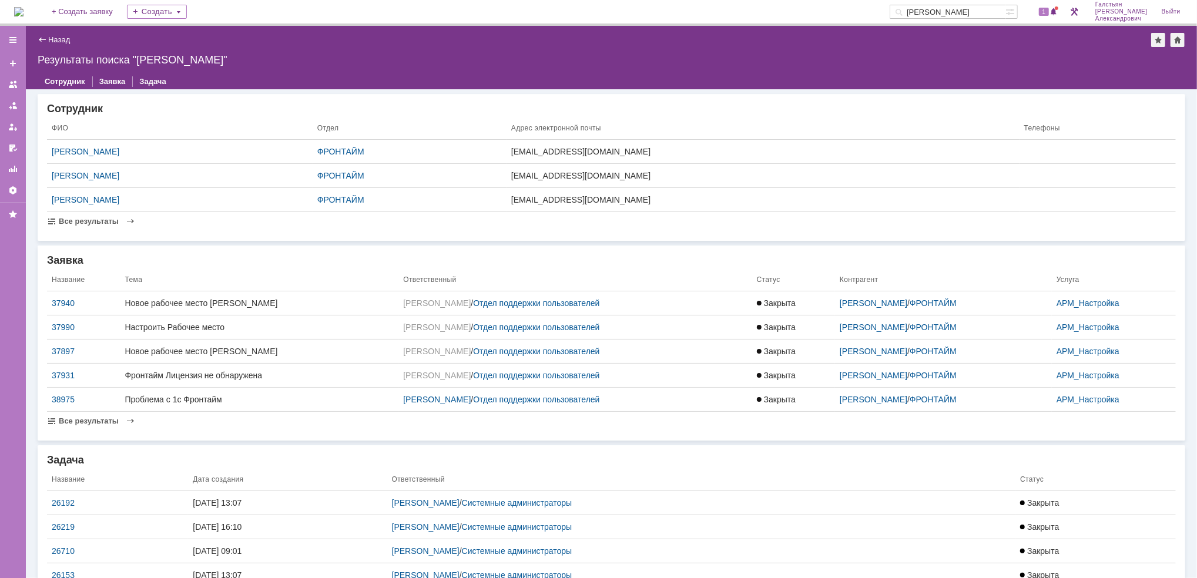
click at [53, 38] on link "Назад" at bounding box center [59, 39] width 22 height 9
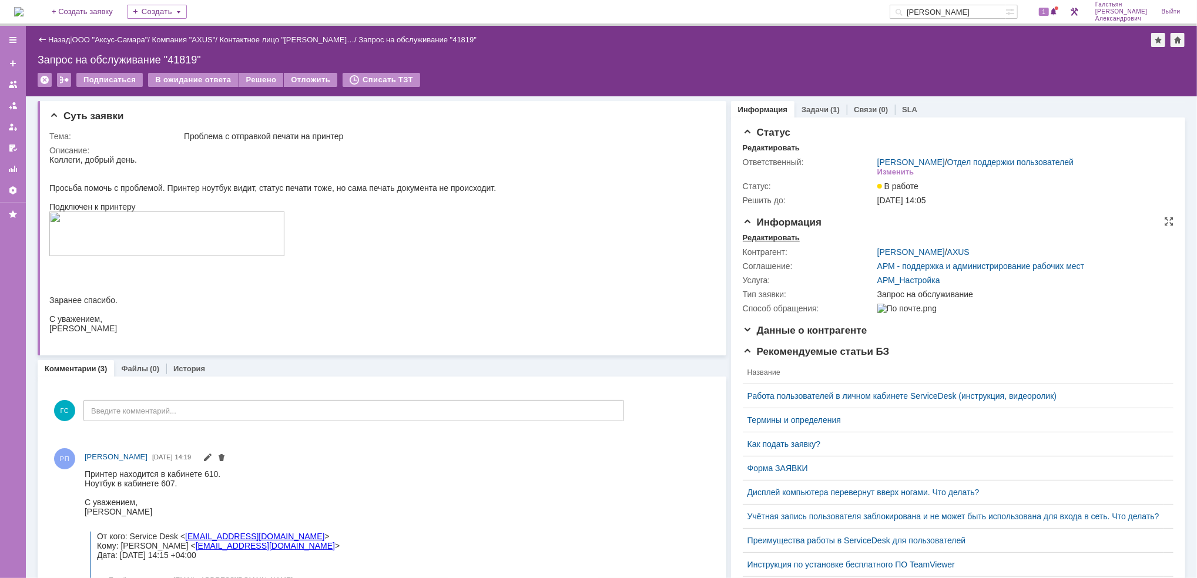
click at [768, 233] on div "Редактировать" at bounding box center [771, 237] width 57 height 9
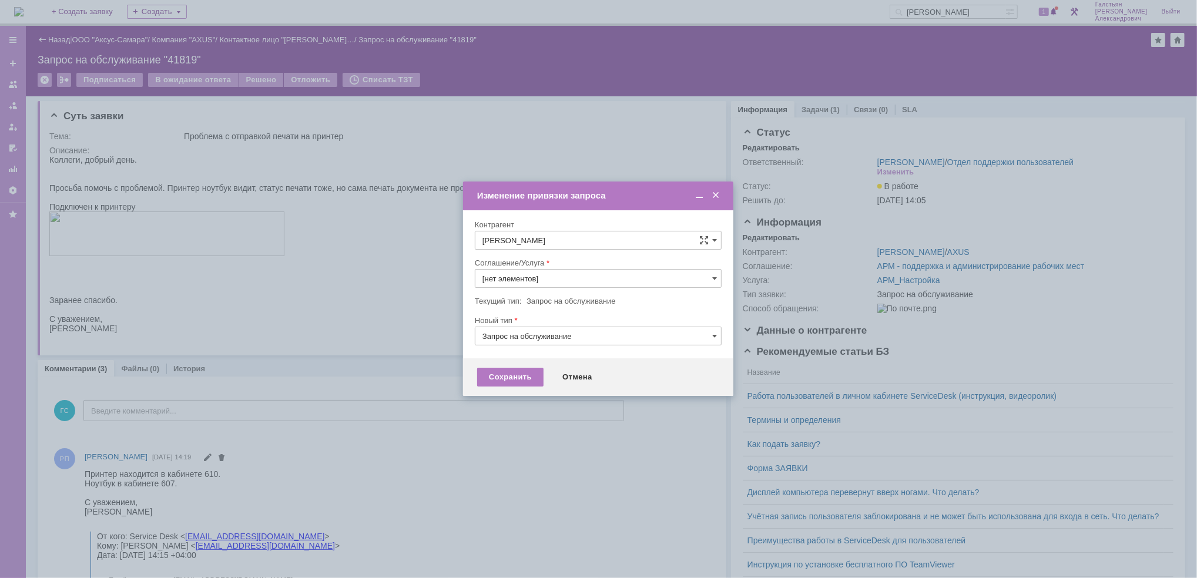
type input "АРМ_Настройка"
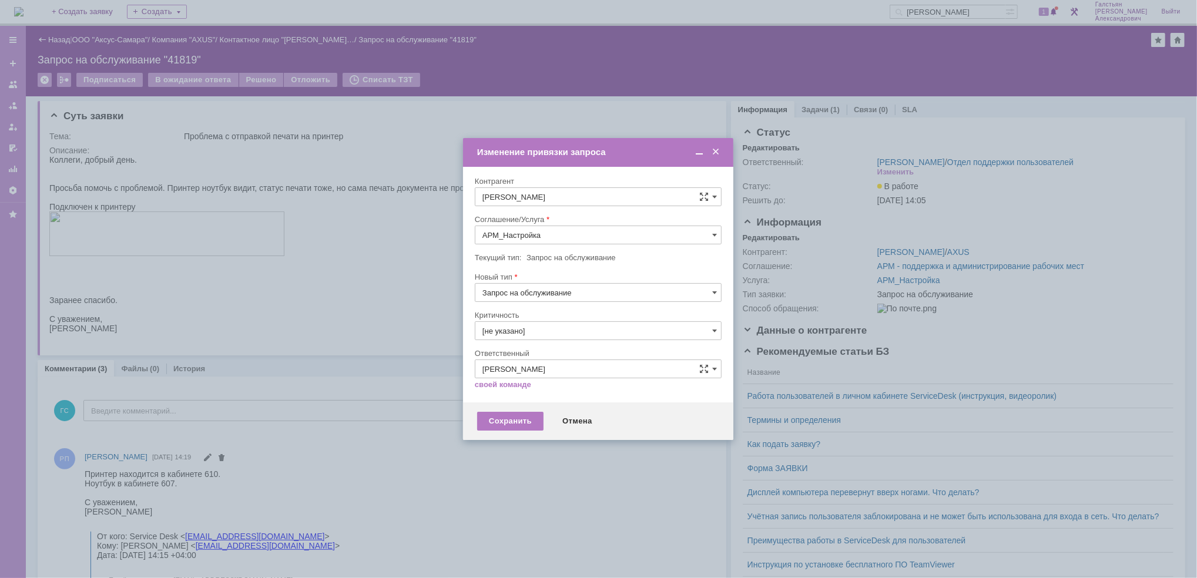
click at [714, 149] on span at bounding box center [716, 152] width 12 height 11
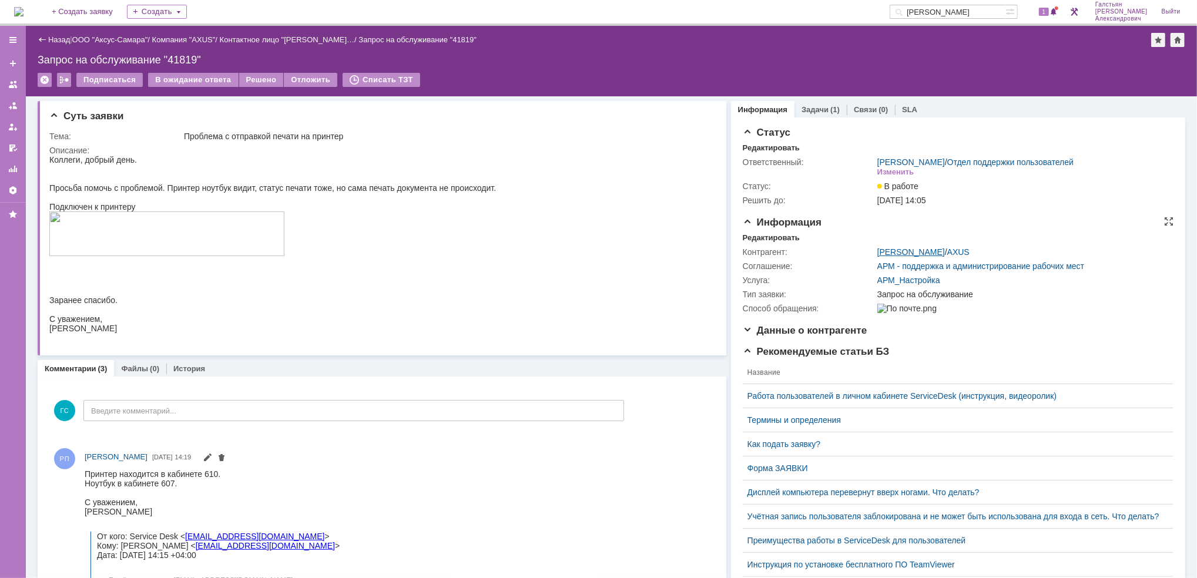
click at [909, 253] on link "[PERSON_NAME]" at bounding box center [911, 251] width 68 height 9
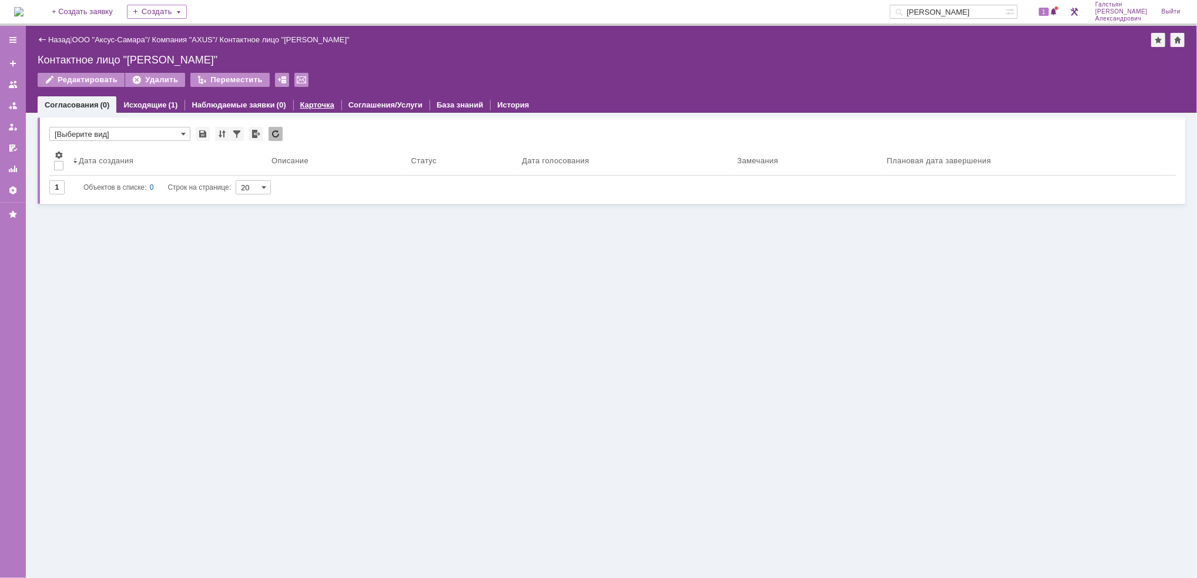
click at [316, 107] on link "Карточка" at bounding box center [317, 104] width 34 height 9
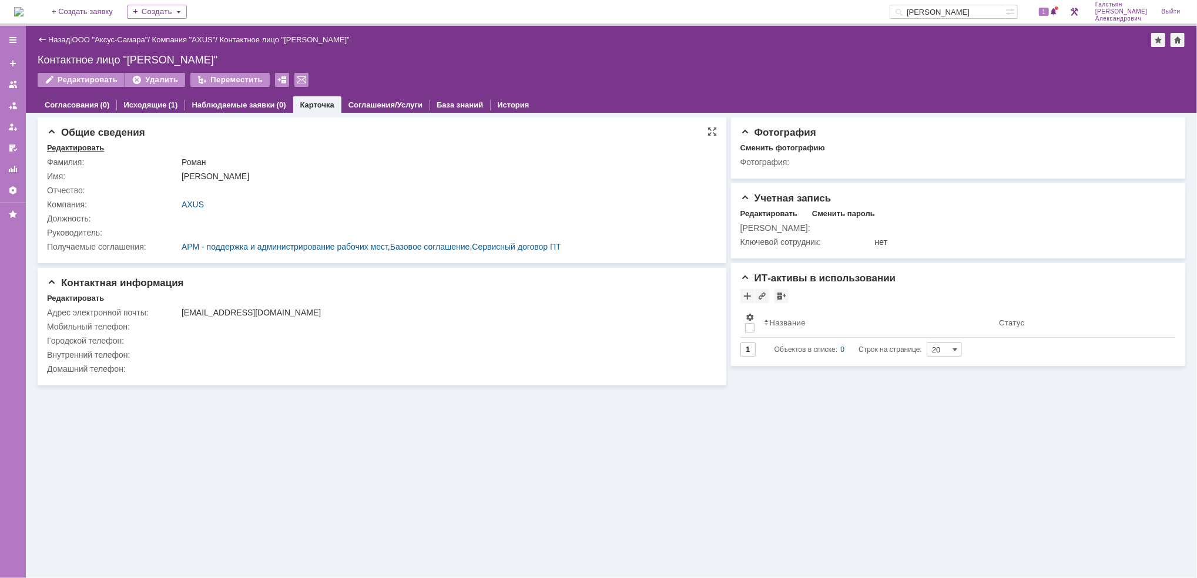
click at [71, 147] on div "Редактировать" at bounding box center [75, 147] width 57 height 9
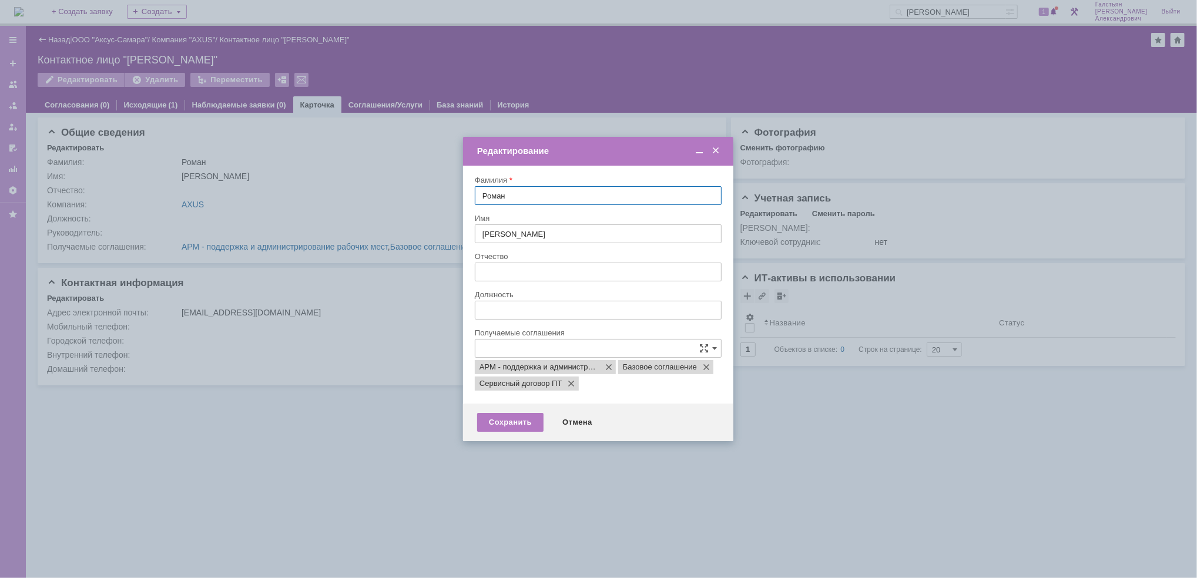
click at [400, 210] on div at bounding box center [598, 289] width 1197 height 578
click at [579, 424] on div "Отмена" at bounding box center [577, 422] width 53 height 19
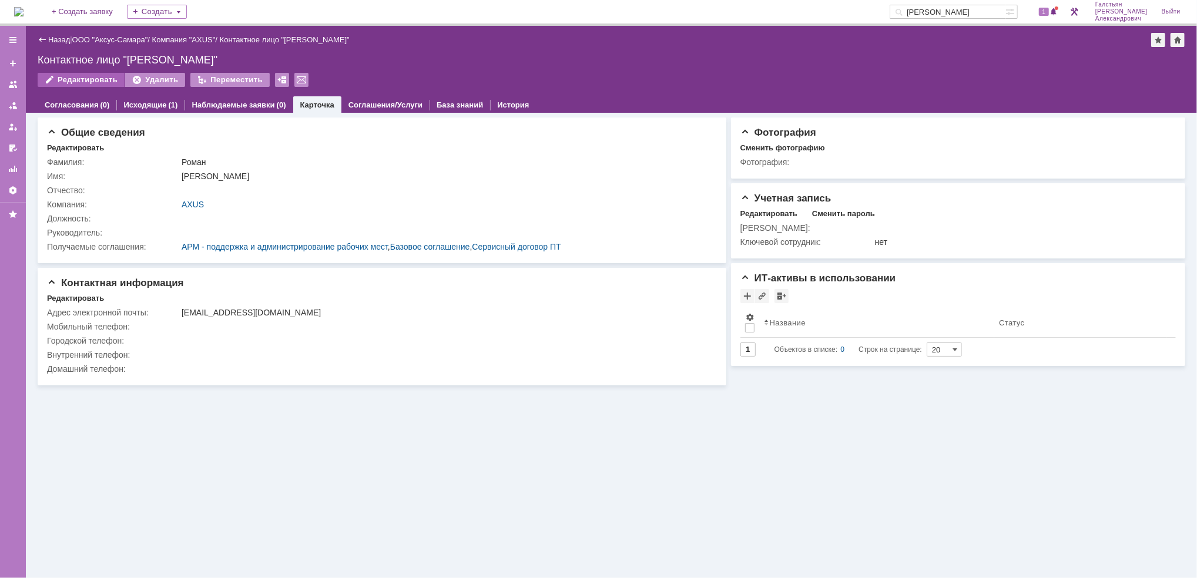
click at [77, 80] on div "Редактировать" at bounding box center [81, 80] width 87 height 14
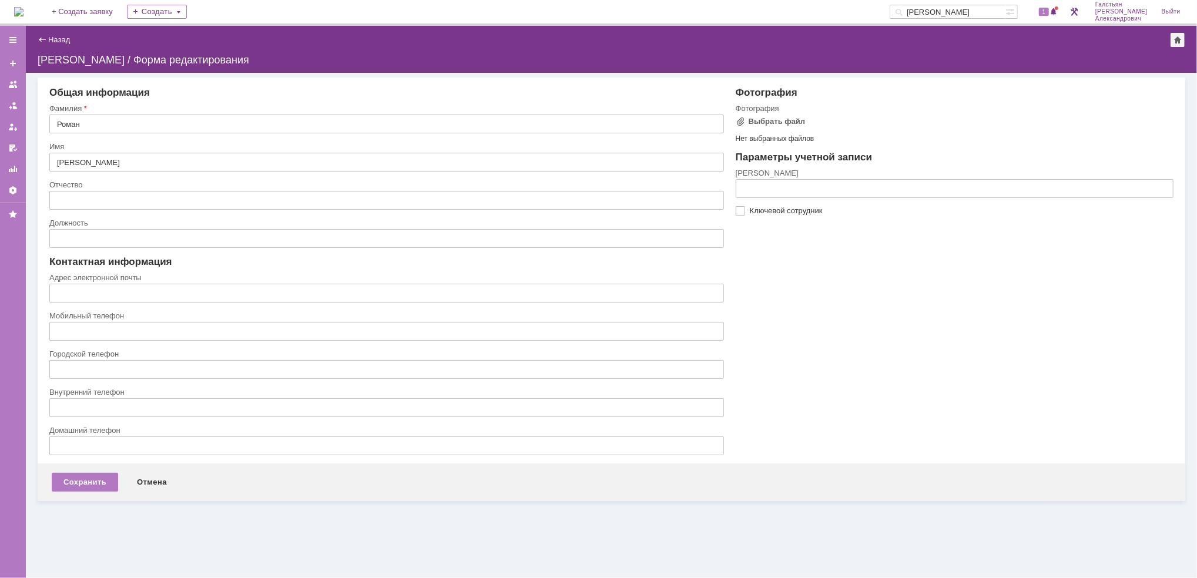
type input "potapovrv@axus.name"
click at [55, 41] on link "Назад" at bounding box center [59, 39] width 22 height 9
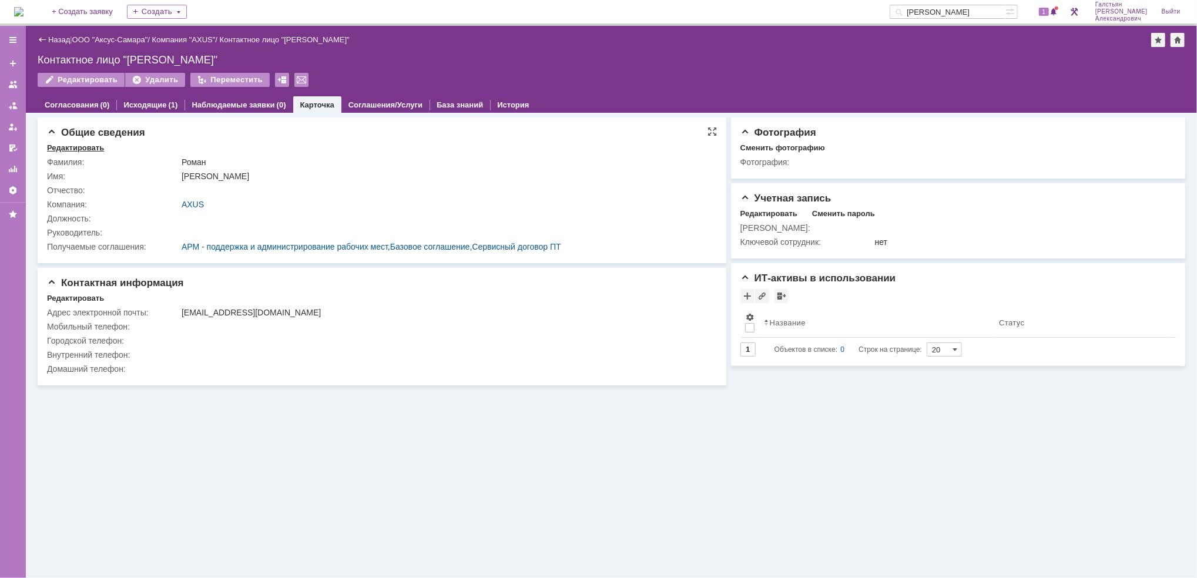
click at [68, 143] on div "Редактировать" at bounding box center [75, 147] width 57 height 9
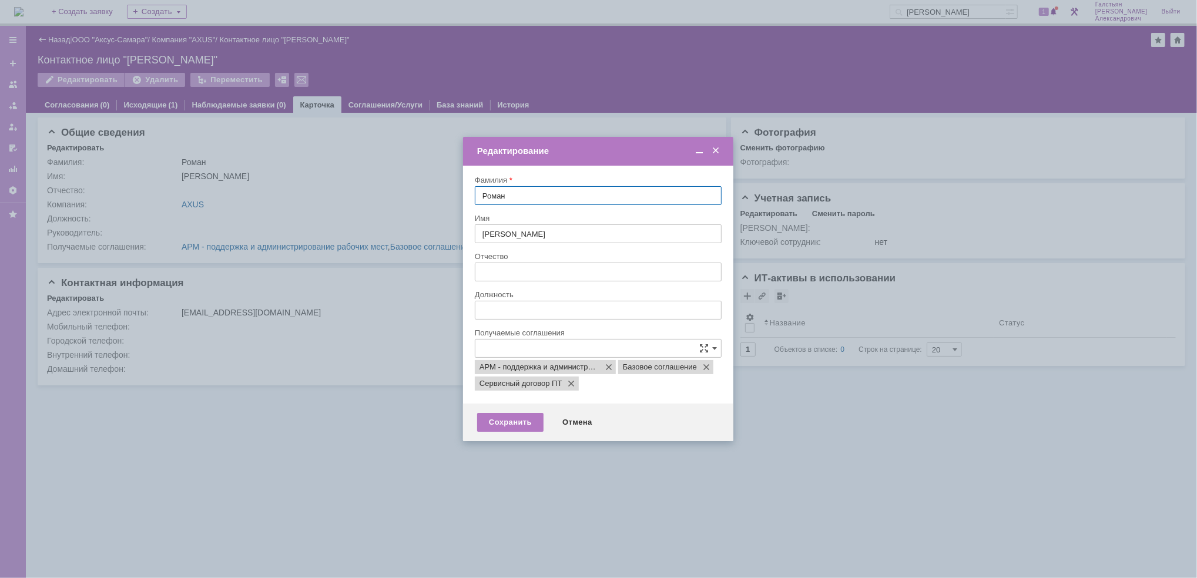
click at [583, 100] on div at bounding box center [598, 289] width 1197 height 578
click at [712, 148] on span at bounding box center [716, 151] width 12 height 11
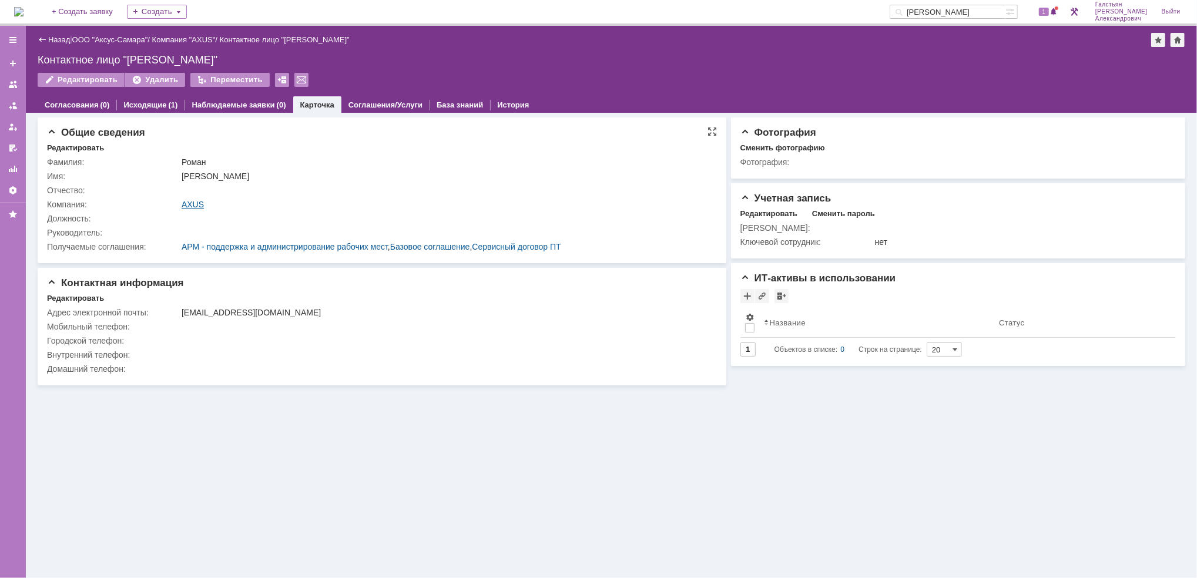
click at [193, 201] on link "AXUS" at bounding box center [193, 204] width 22 height 9
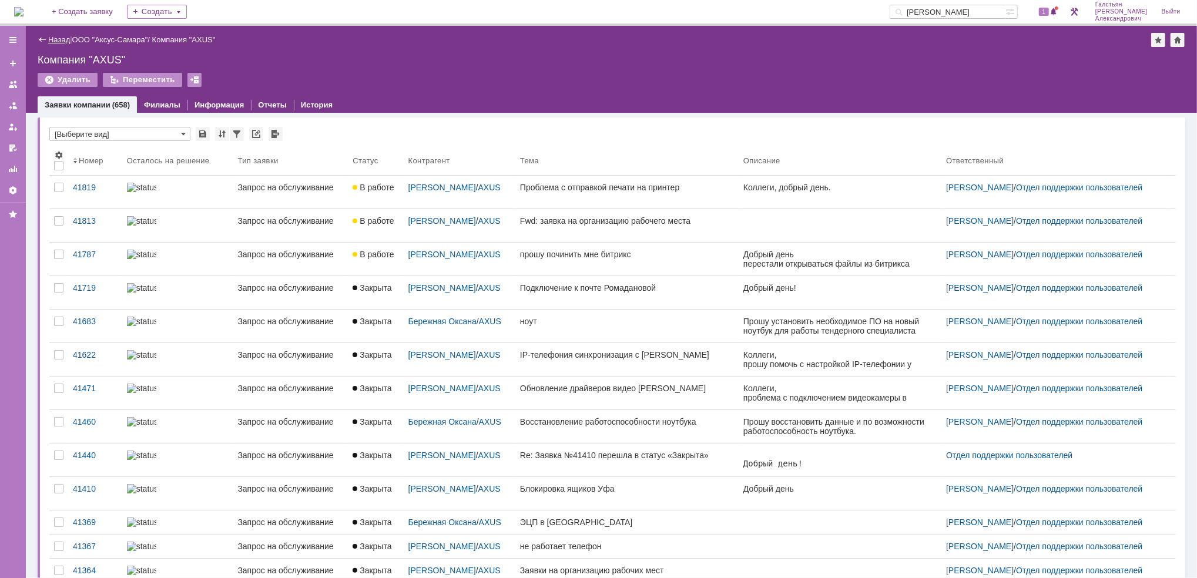
click at [49, 40] on link "Назад" at bounding box center [59, 39] width 22 height 9
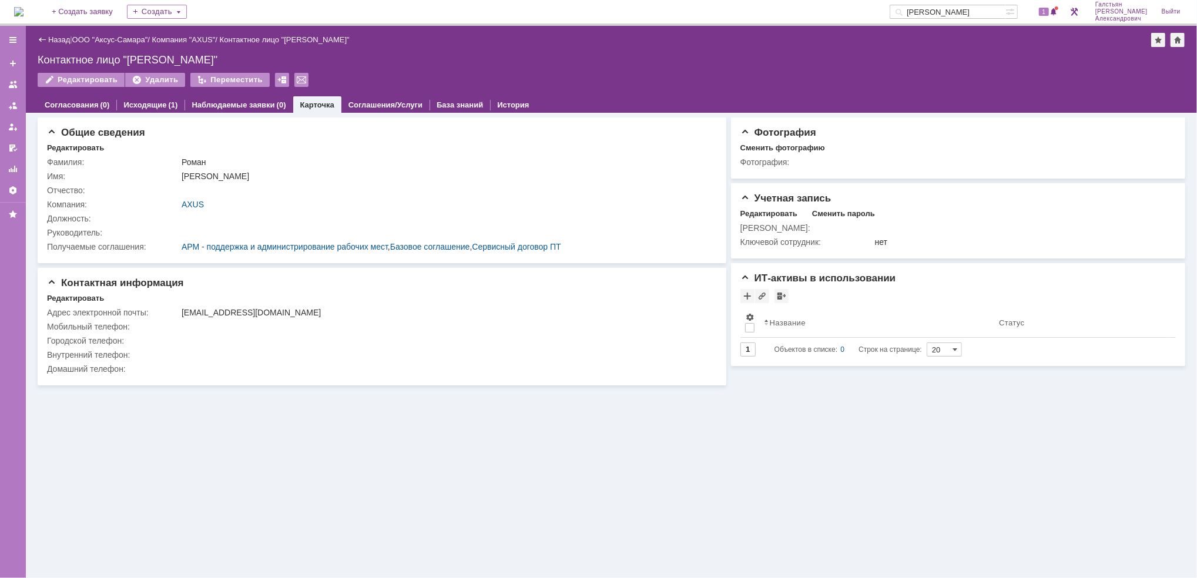
click at [49, 40] on link "Назад" at bounding box center [59, 39] width 22 height 9
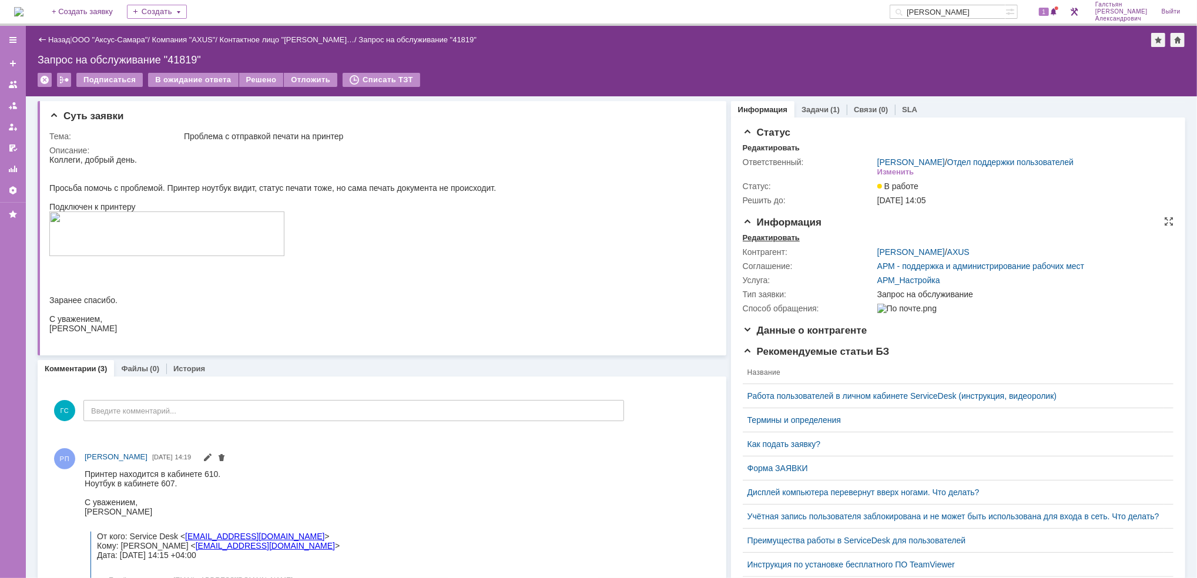
click at [768, 235] on div "Редактировать" at bounding box center [771, 237] width 57 height 9
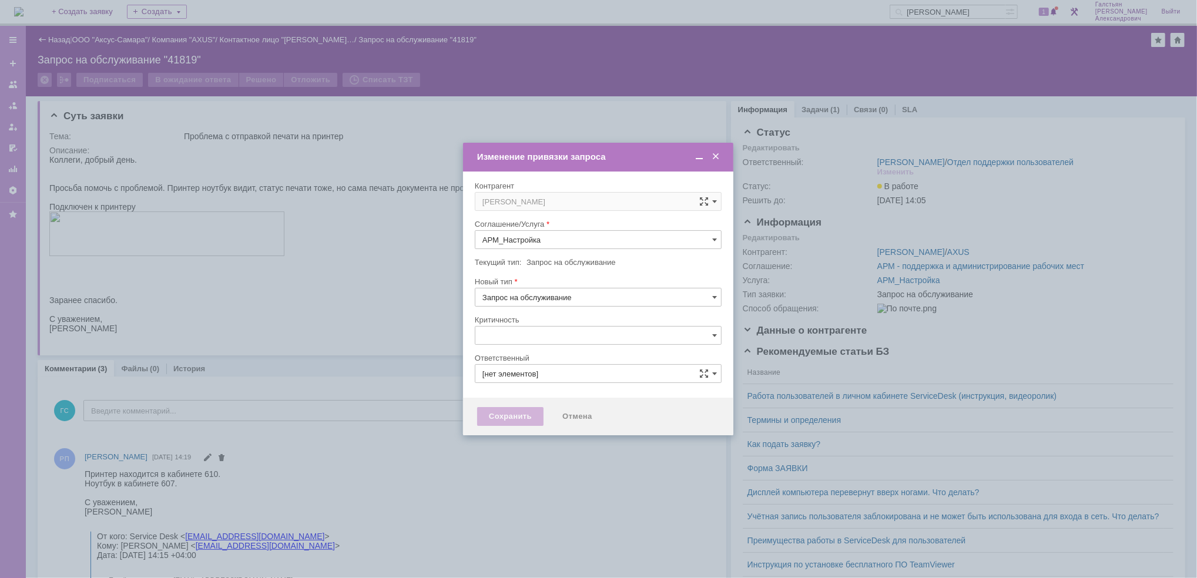
type input "[не указано]"
type input "[PERSON_NAME]"
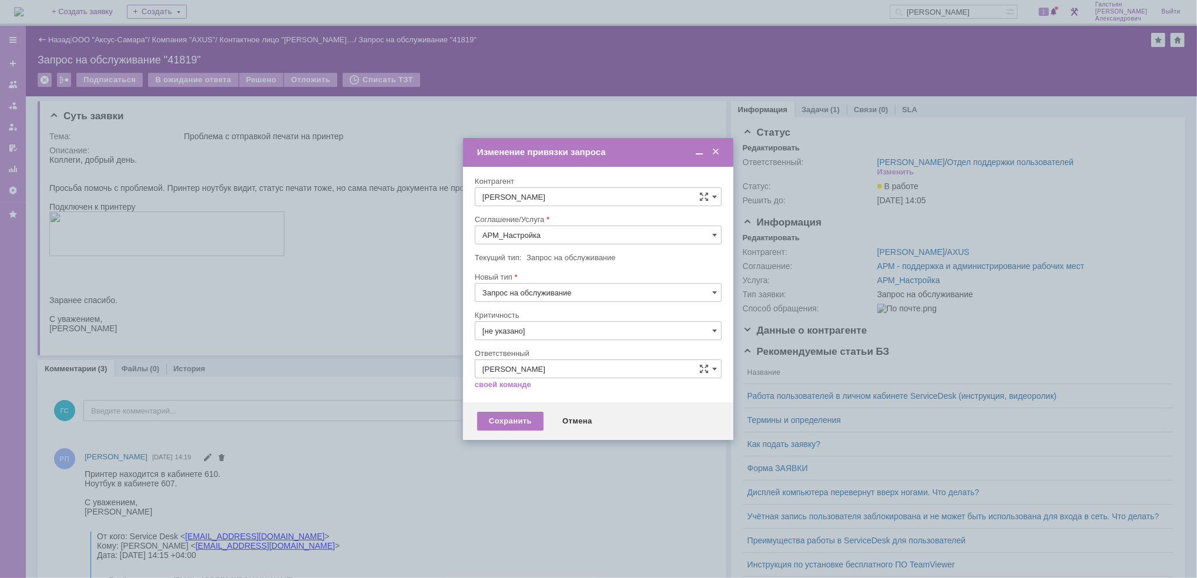
click at [715, 150] on span at bounding box center [716, 152] width 12 height 11
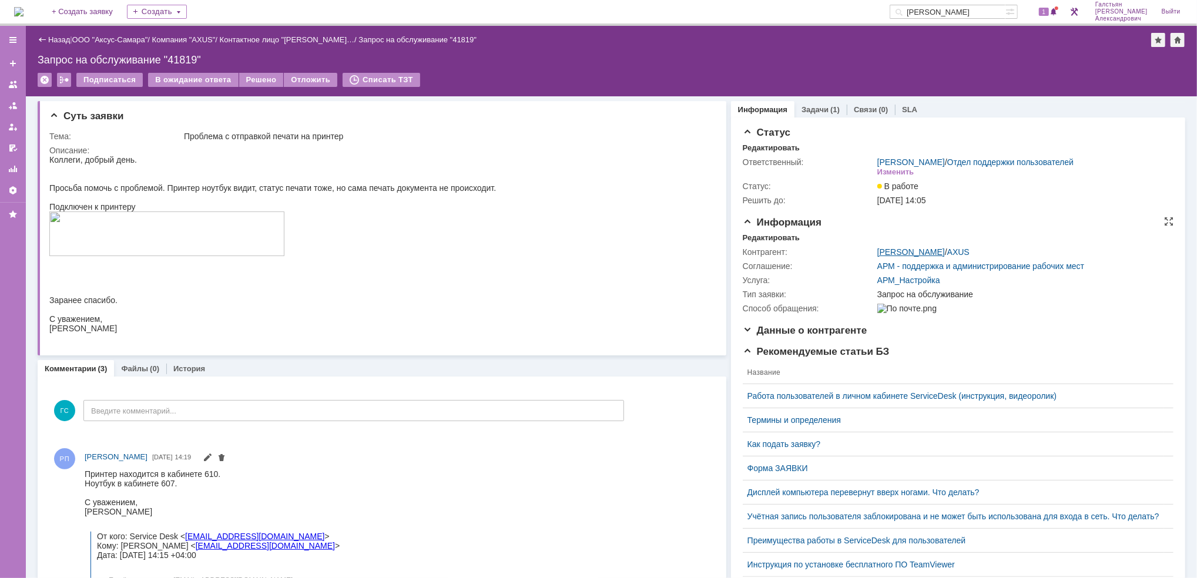
click at [919, 247] on link "Роман Потапов" at bounding box center [911, 251] width 68 height 9
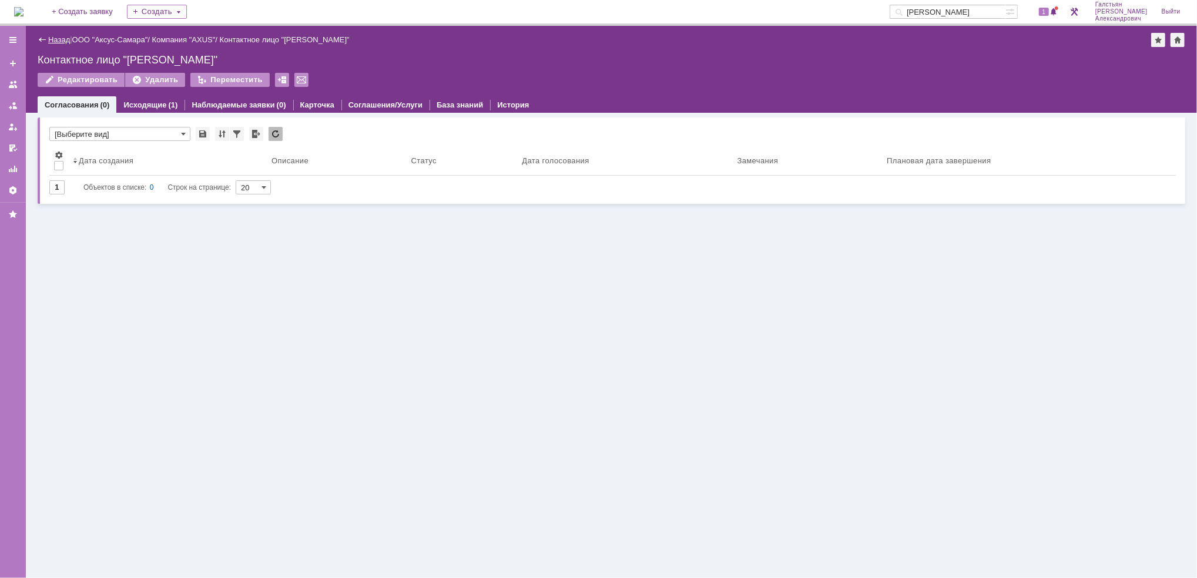
click at [58, 39] on link "Назад" at bounding box center [59, 39] width 22 height 9
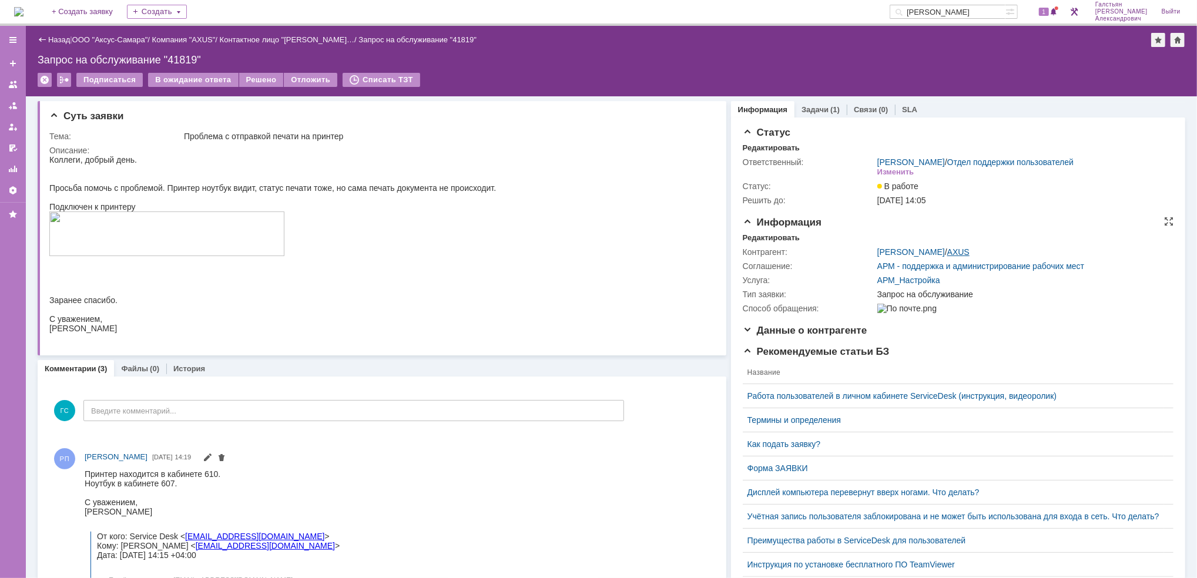
click at [947, 251] on link "AXUS" at bounding box center [958, 251] width 22 height 9
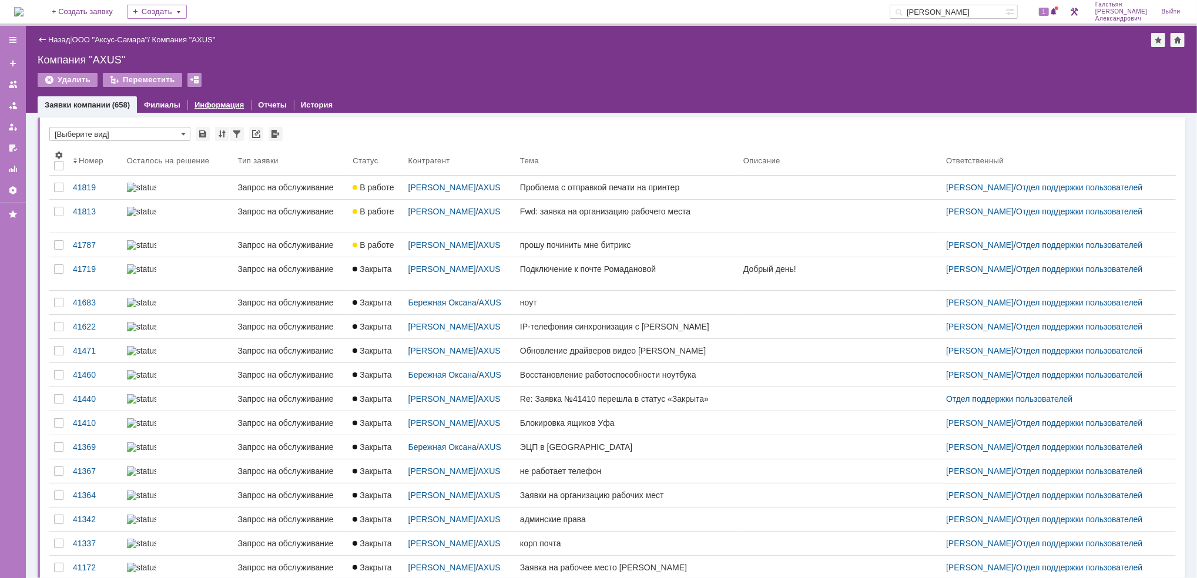
click at [227, 105] on link "Информация" at bounding box center [218, 104] width 49 height 9
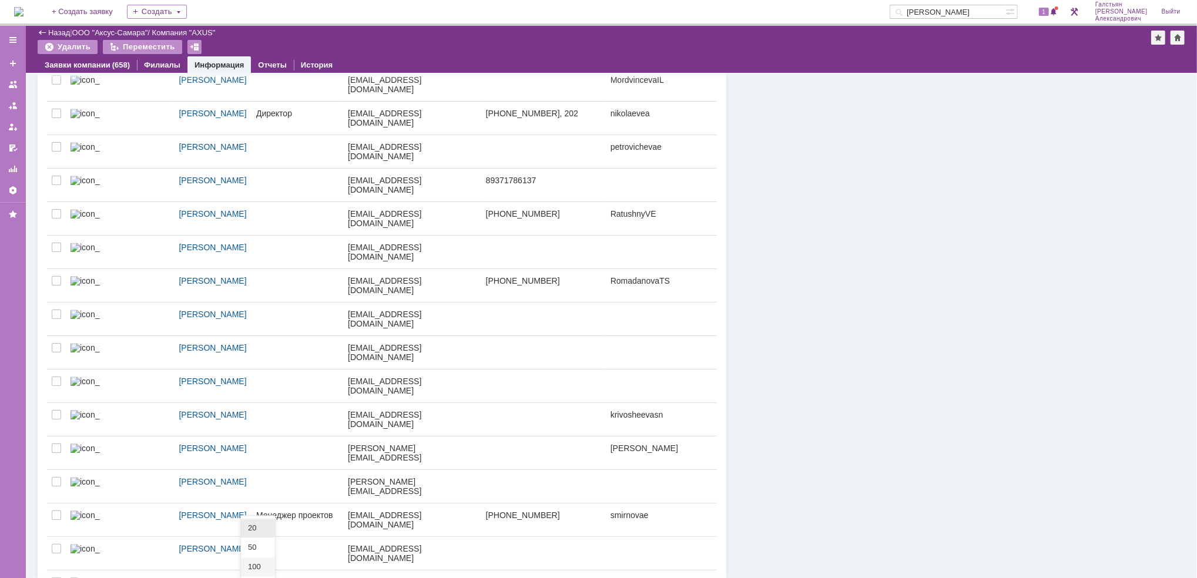
click at [263, 566] on span "100" at bounding box center [258, 566] width 20 height 9
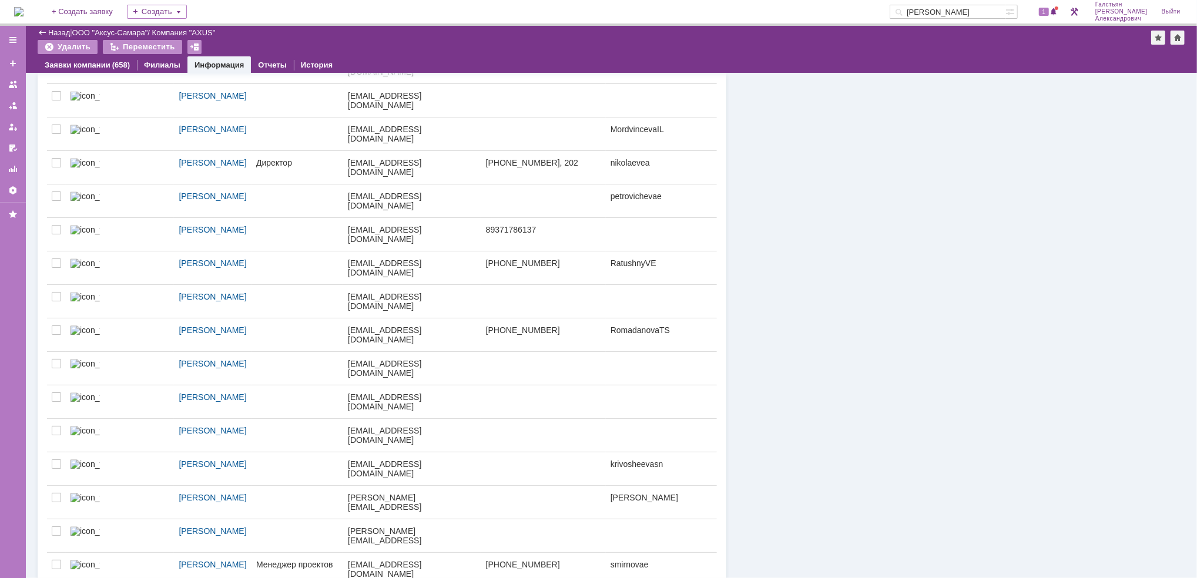
type input "100"
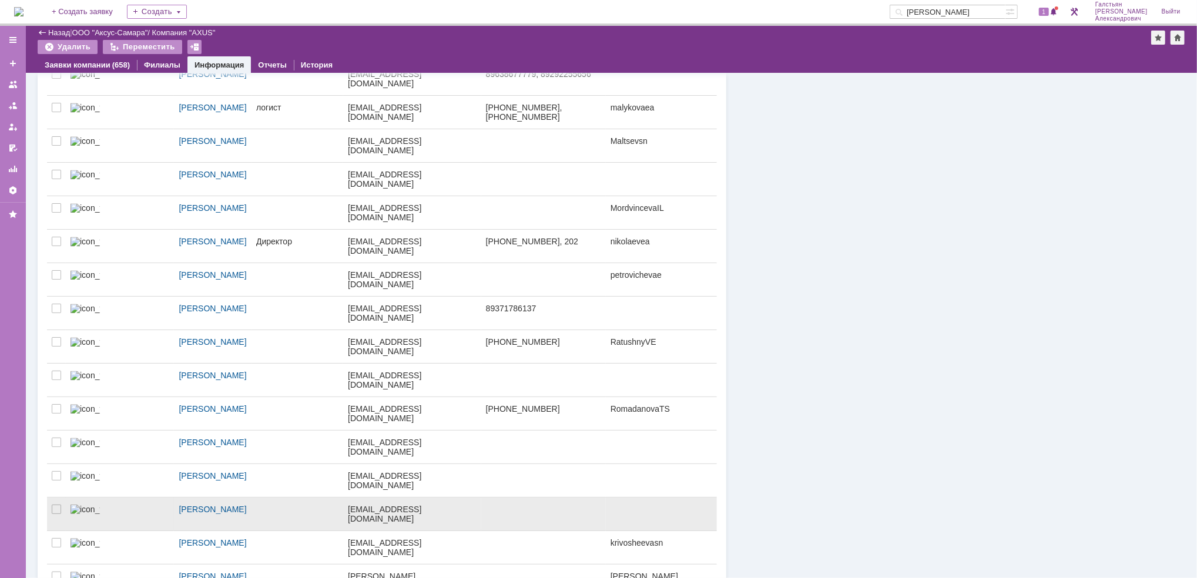
click at [276, 498] on link at bounding box center [297, 514] width 92 height 33
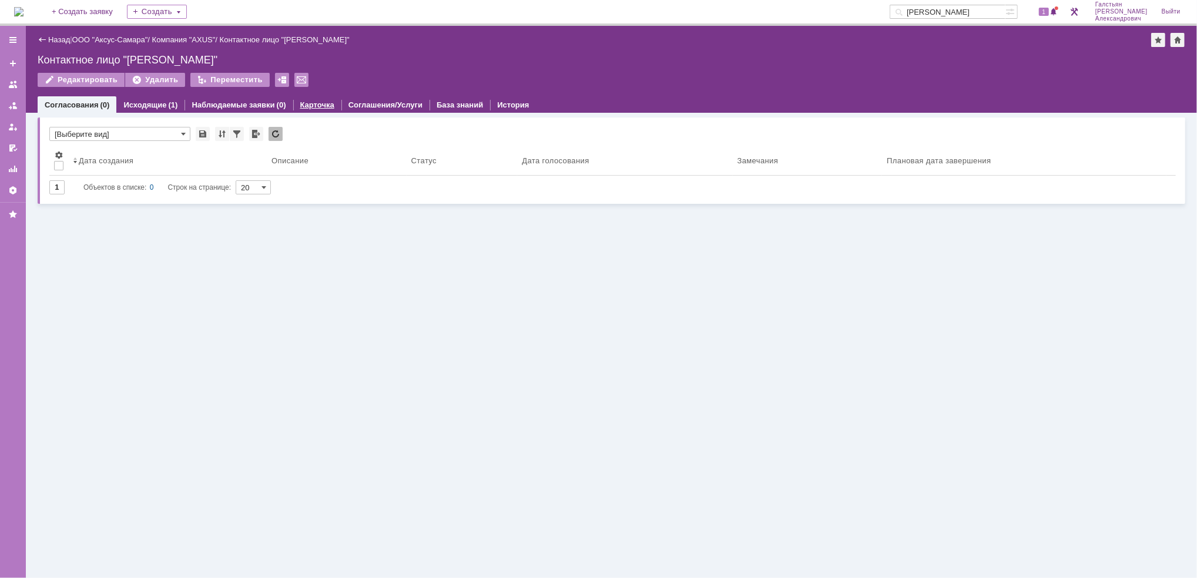
click at [322, 105] on link "Карточка" at bounding box center [317, 104] width 34 height 9
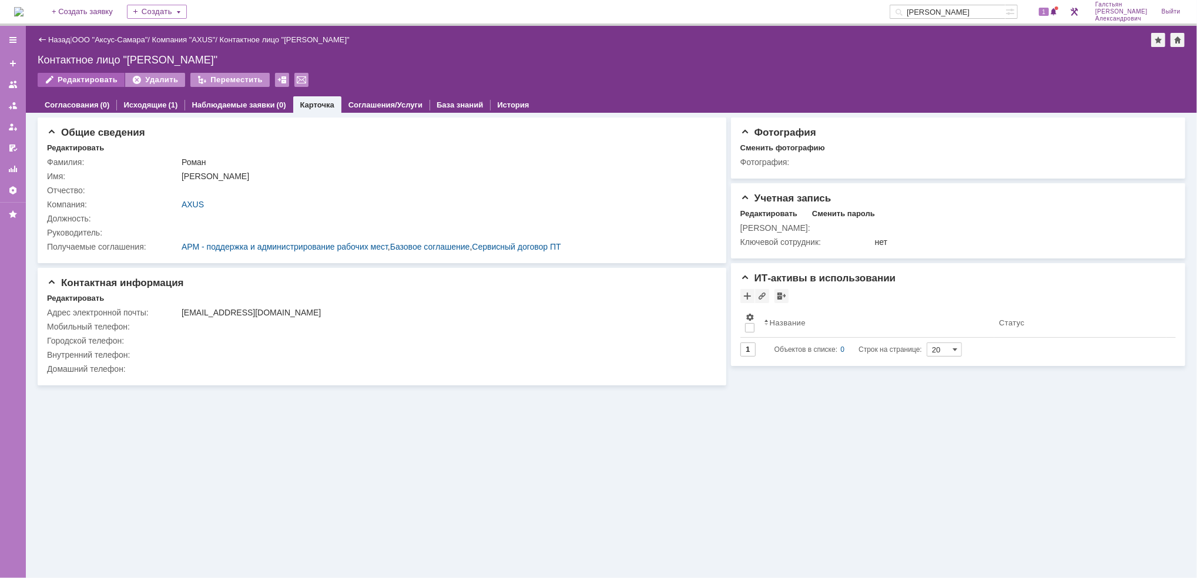
click at [79, 75] on div "Редактировать" at bounding box center [81, 80] width 87 height 14
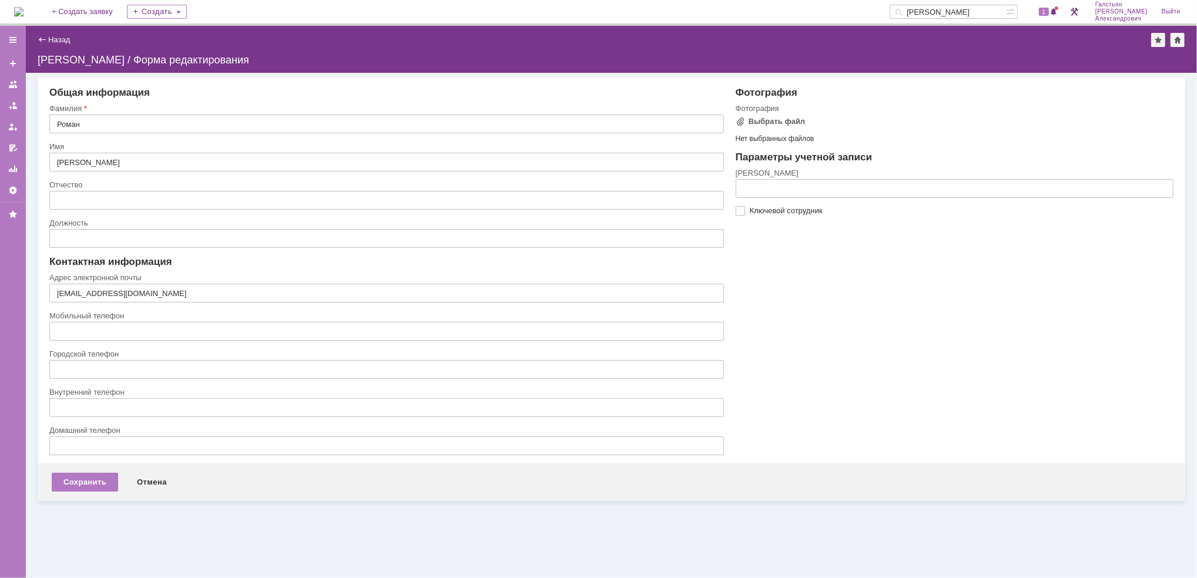
click at [45, 38] on div "Назад" at bounding box center [54, 39] width 32 height 9
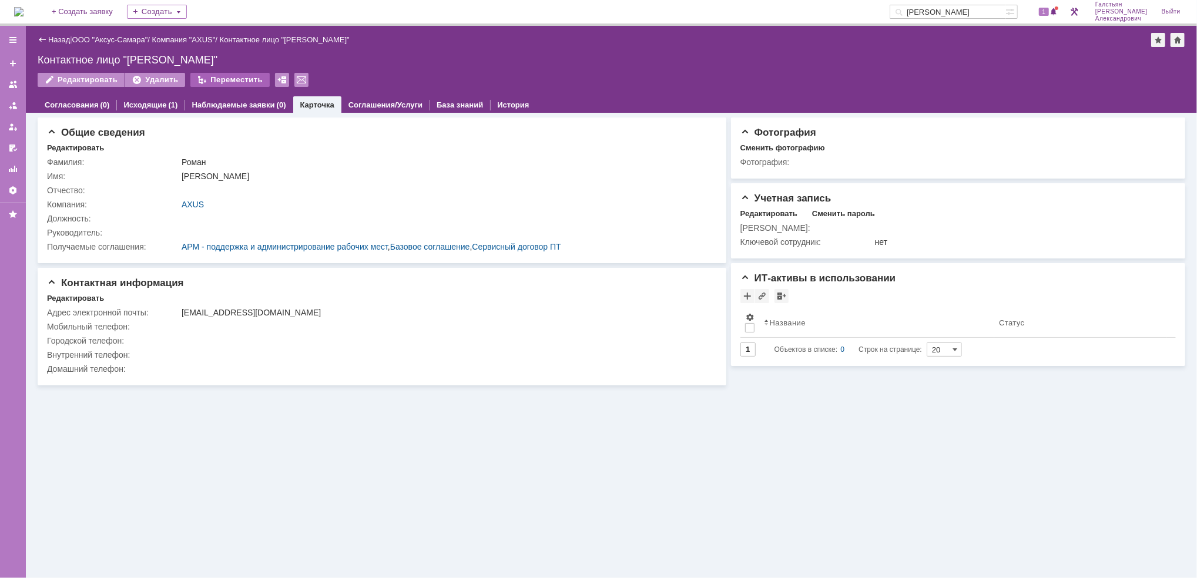
click at [229, 83] on div "Переместить" at bounding box center [229, 80] width 79 height 14
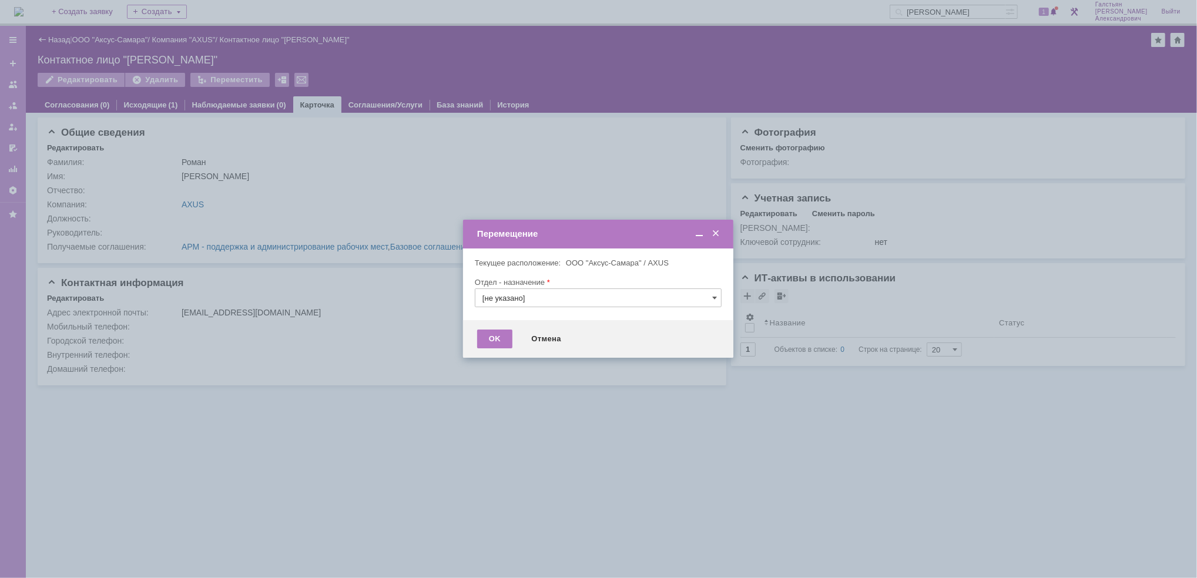
click at [663, 260] on span "ООО "Аксус-Самара" / AXUS" at bounding box center [617, 263] width 103 height 9
click at [672, 289] on input "[не указано]" at bounding box center [598, 297] width 247 height 19
click at [552, 363] on div "ФРОНТАЙМ" at bounding box center [604, 365] width 217 height 9
type input "ФРОНТАЙМ"
click at [491, 341] on div "OK" at bounding box center [494, 339] width 35 height 19
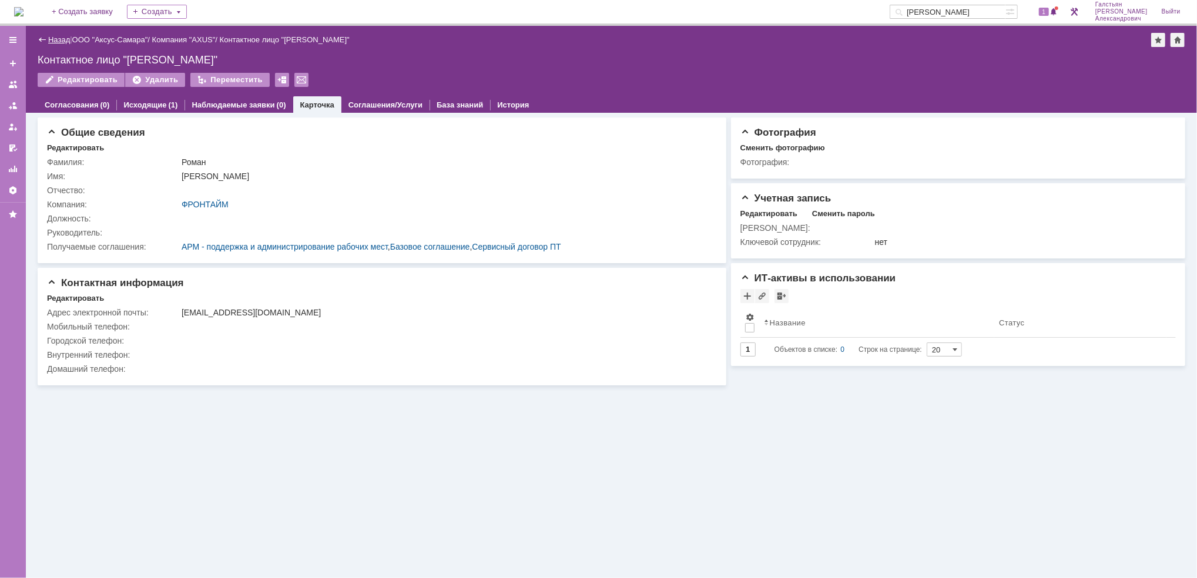
click at [59, 41] on link "Назад" at bounding box center [59, 39] width 22 height 9
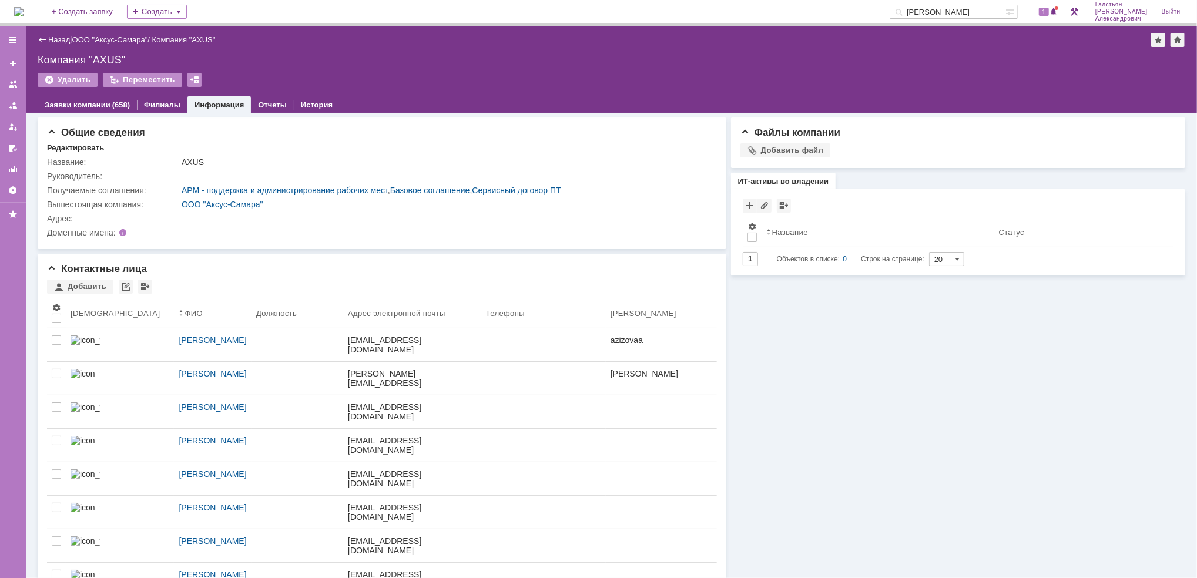
click at [55, 38] on link "Назад" at bounding box center [59, 39] width 22 height 9
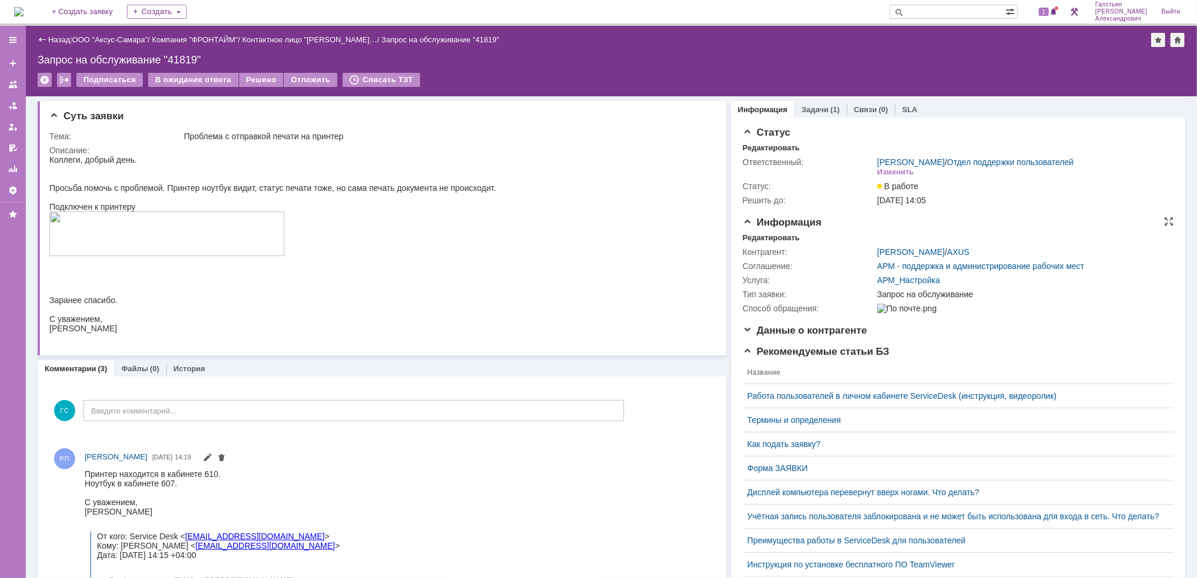
click at [779, 229] on div "Информация Редактировать Контрагент: [PERSON_NAME] / AXUS Соглашение: АРМ - под…" at bounding box center [958, 271] width 431 height 108
click at [780, 236] on div "Редактировать" at bounding box center [771, 237] width 57 height 9
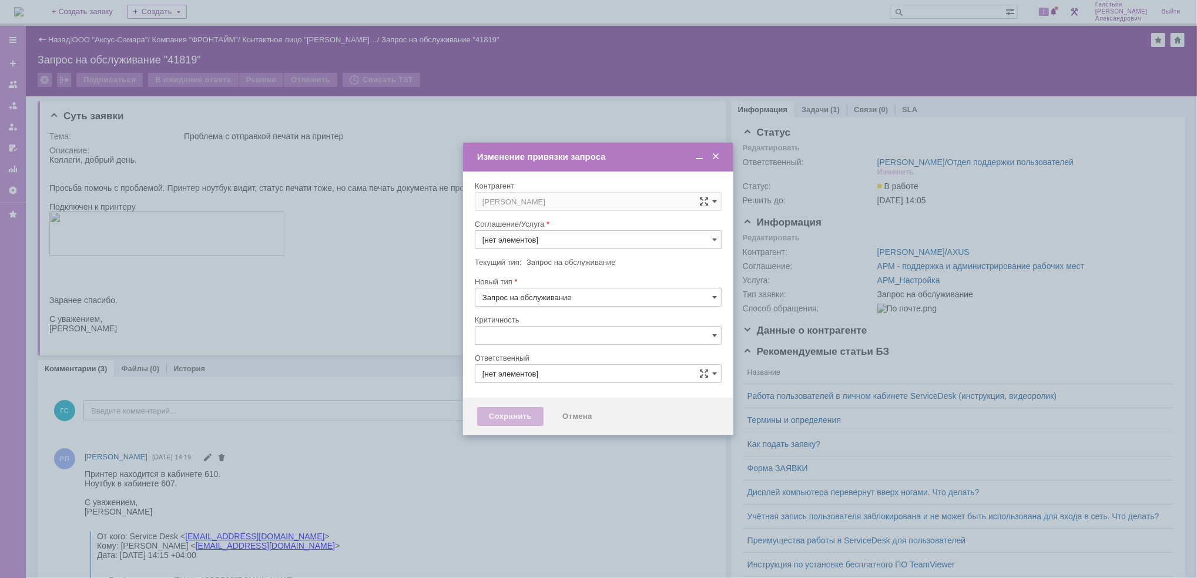
type input "АРМ_Настройка"
type input "[не указано]"
type input "[PERSON_NAME]"
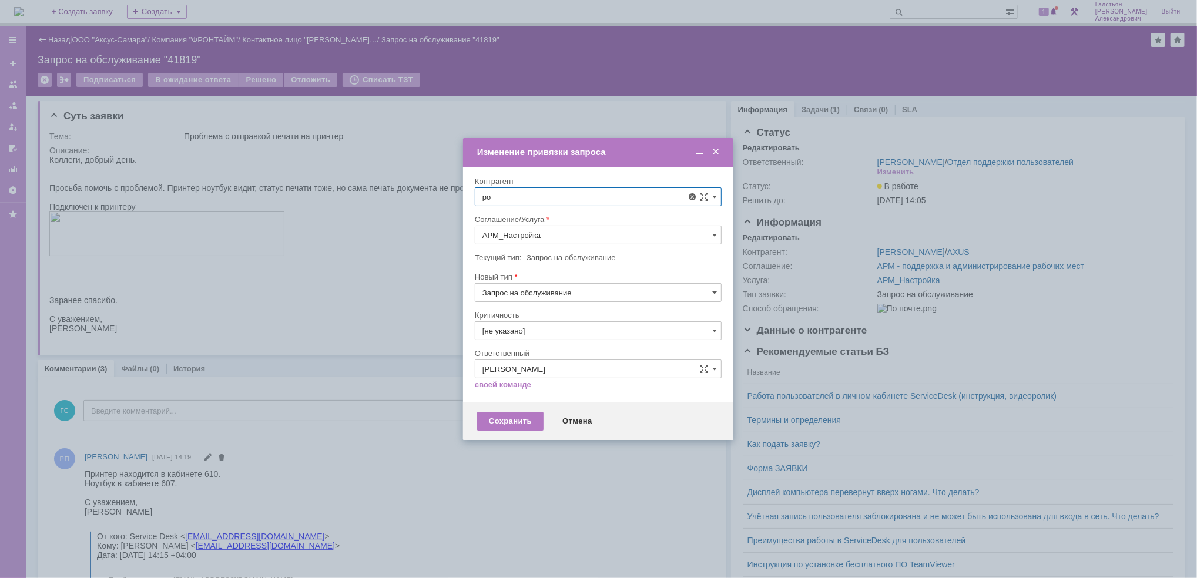
type input "р"
click at [579, 286] on div "[PERSON_NAME]" at bounding box center [612, 284] width 203 height 9
type input "[PERSON_NAME]"
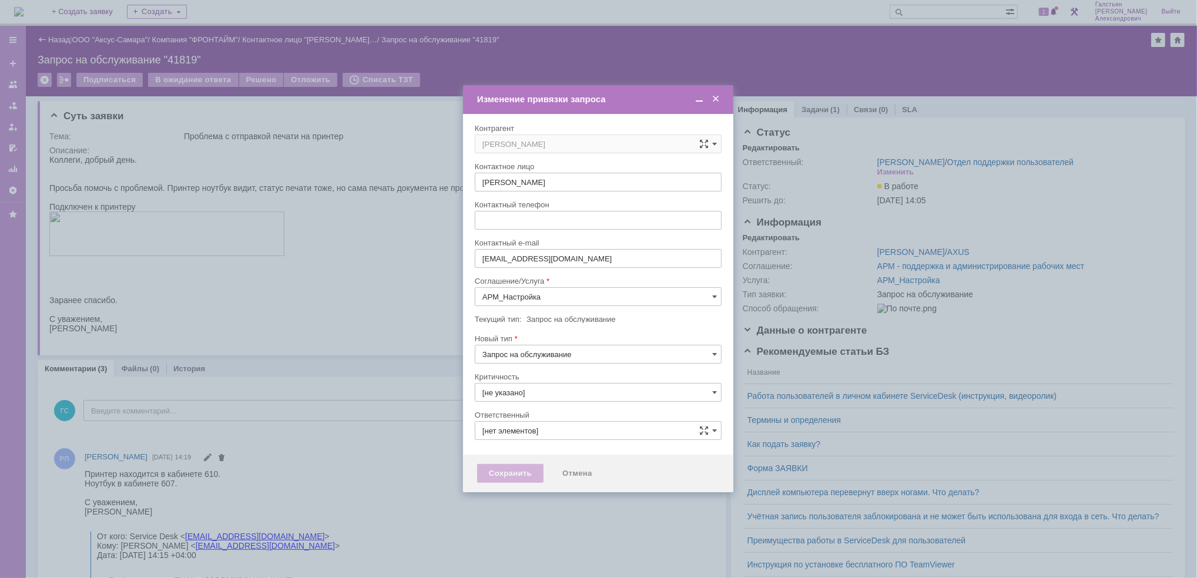
type input "[PERSON_NAME]"
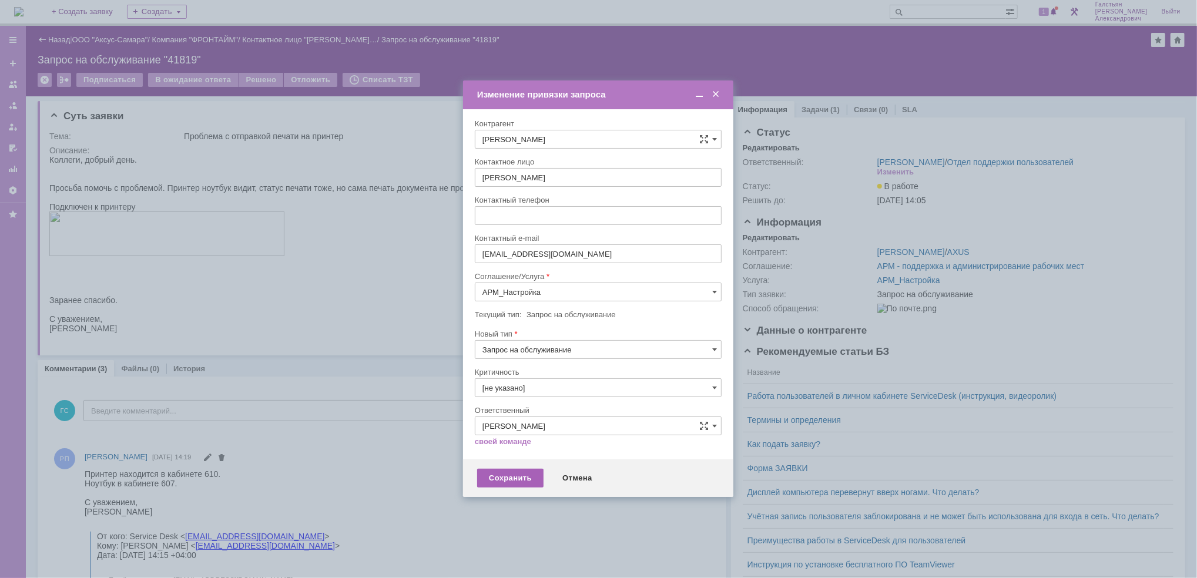
click at [518, 479] on div "Сохранить" at bounding box center [510, 478] width 66 height 19
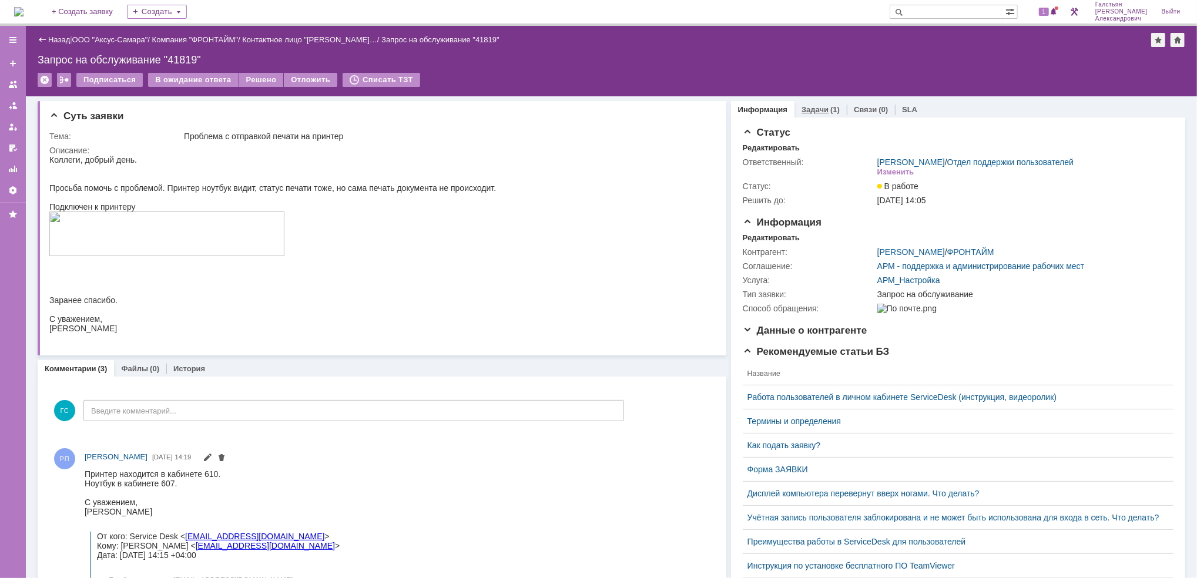
click at [818, 109] on link "Задачи" at bounding box center [814, 109] width 27 height 9
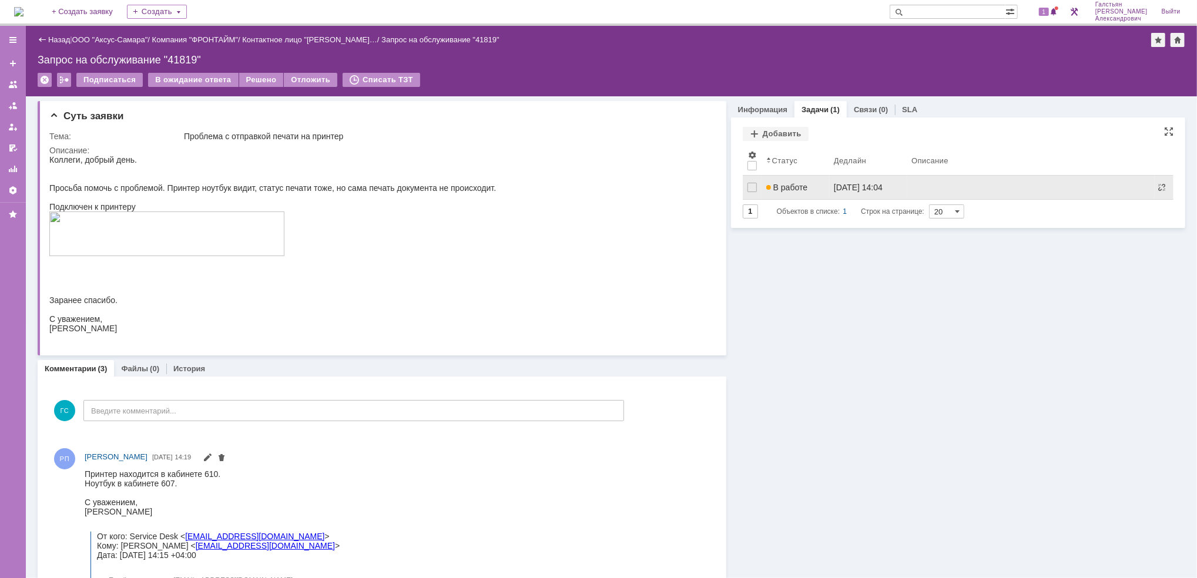
click at [800, 179] on link "В работе" at bounding box center [795, 188] width 68 height 24
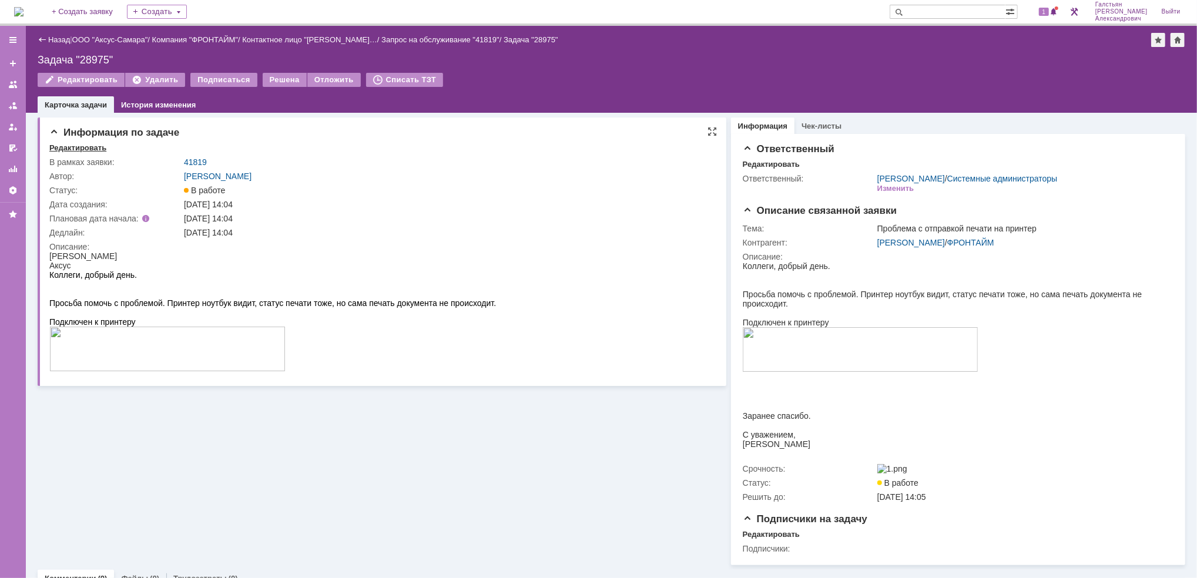
click at [70, 149] on div "Редактировать" at bounding box center [77, 147] width 57 height 9
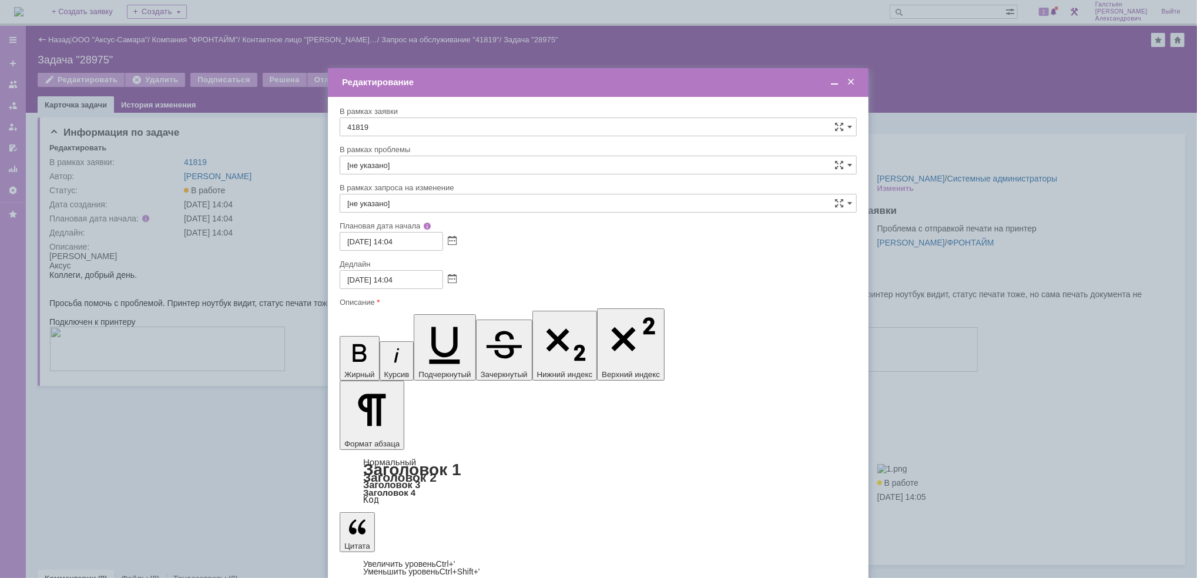
drag, startPoint x: 370, startPoint y: 3463, endPoint x: 686, endPoint y: 3793, distance: 456.7
drag, startPoint x: 366, startPoint y: 3464, endPoint x: 353, endPoint y: 3463, distance: 13.0
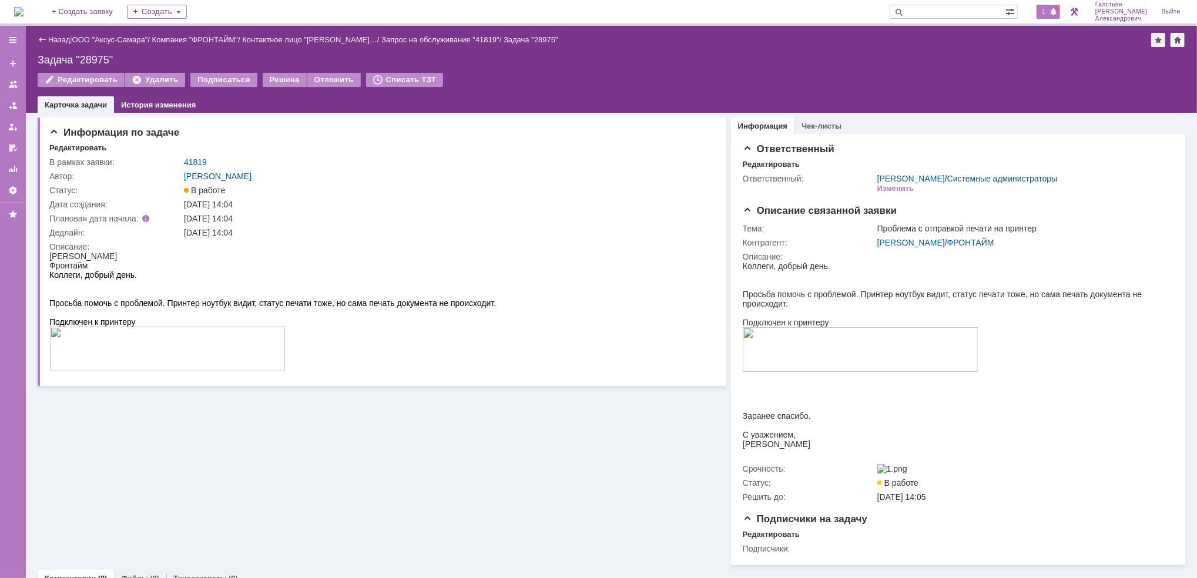
click at [1055, 8] on span at bounding box center [1053, 12] width 8 height 9
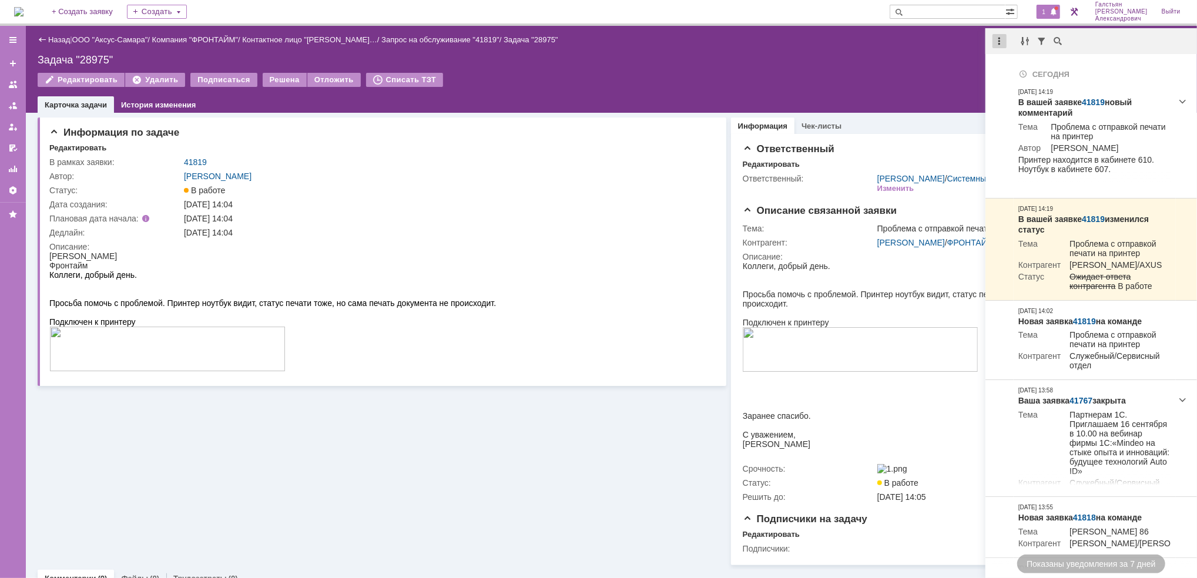
click at [1001, 38] on div at bounding box center [999, 41] width 14 height 14
click at [1019, 64] on div "Отметить уведомления прочитанными" at bounding box center [1081, 71] width 172 height 18
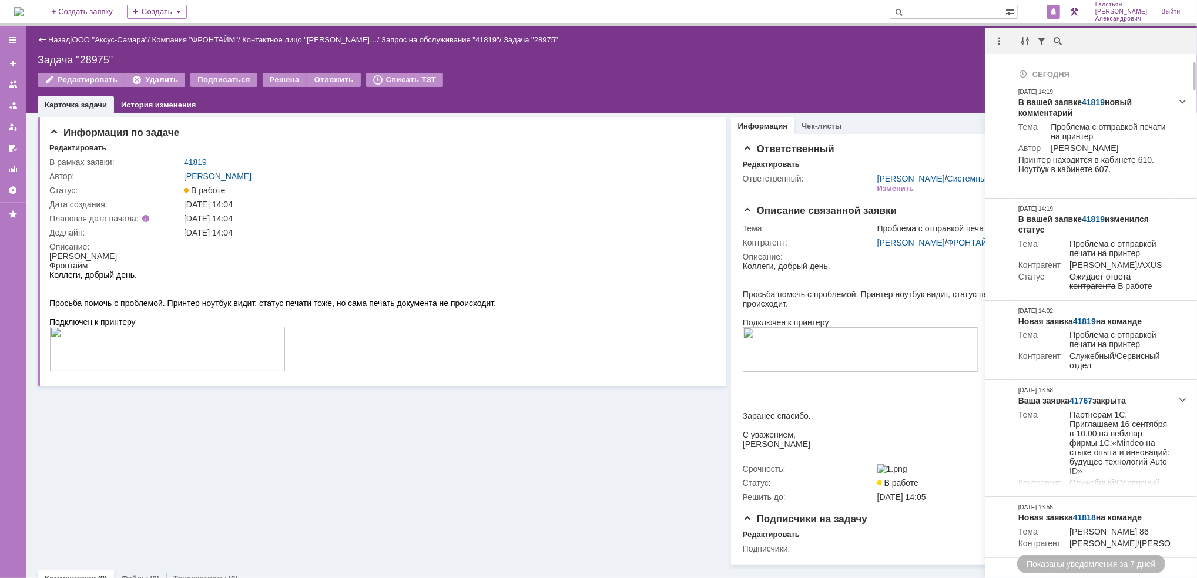
click at [818, 58] on div "Задача "28975"" at bounding box center [611, 60] width 1147 height 12
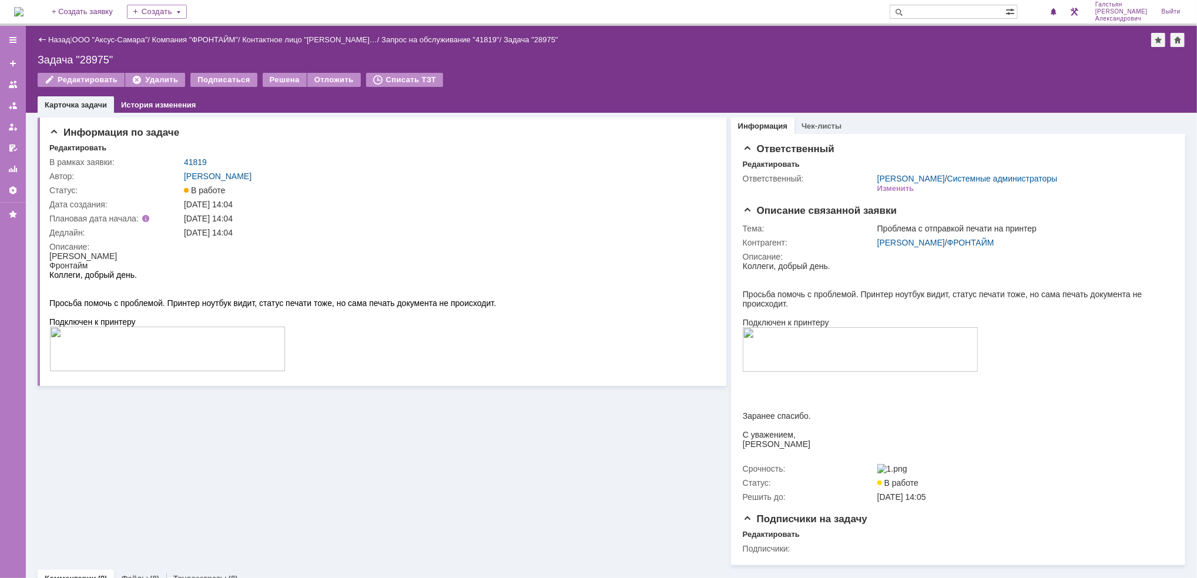
click at [24, 12] on img at bounding box center [18, 11] width 9 height 9
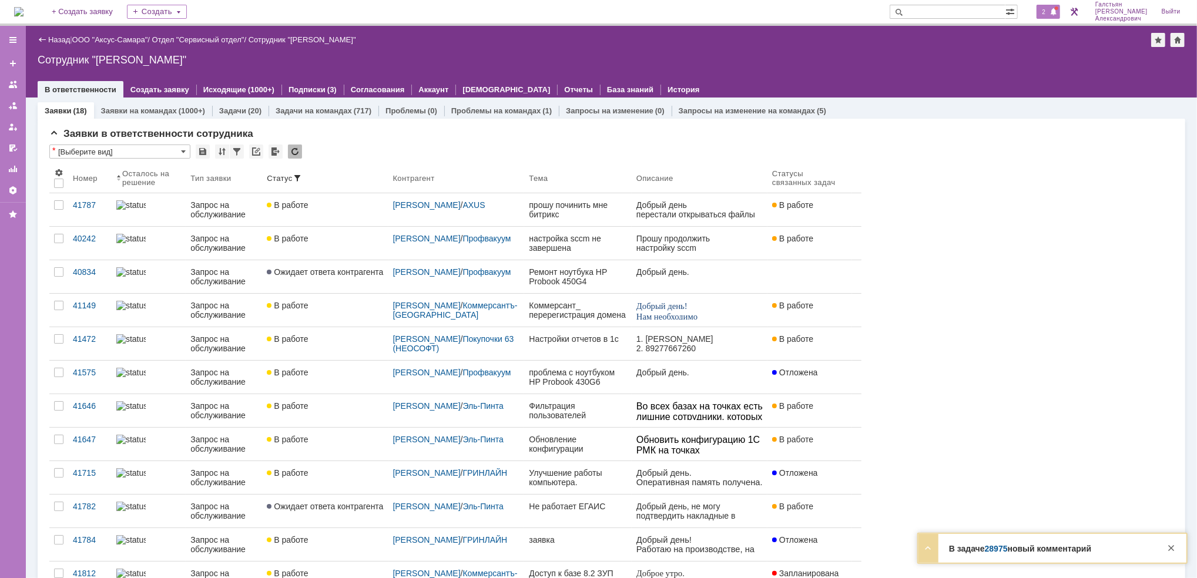
click at [1055, 11] on span at bounding box center [1053, 12] width 8 height 9
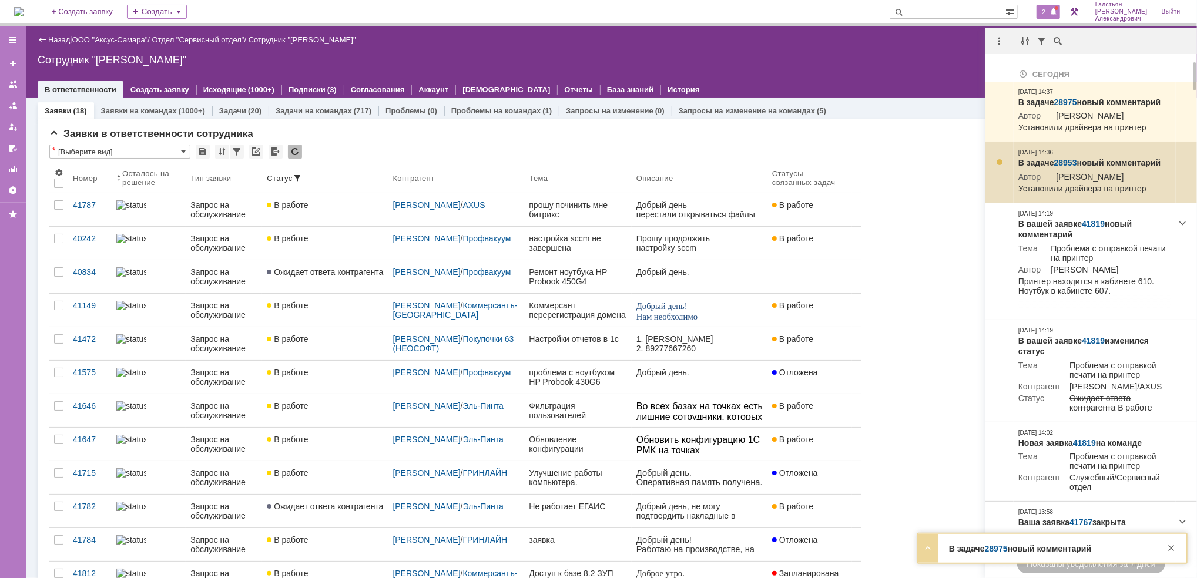
click at [1069, 167] on link "28953" at bounding box center [1065, 162] width 23 height 9
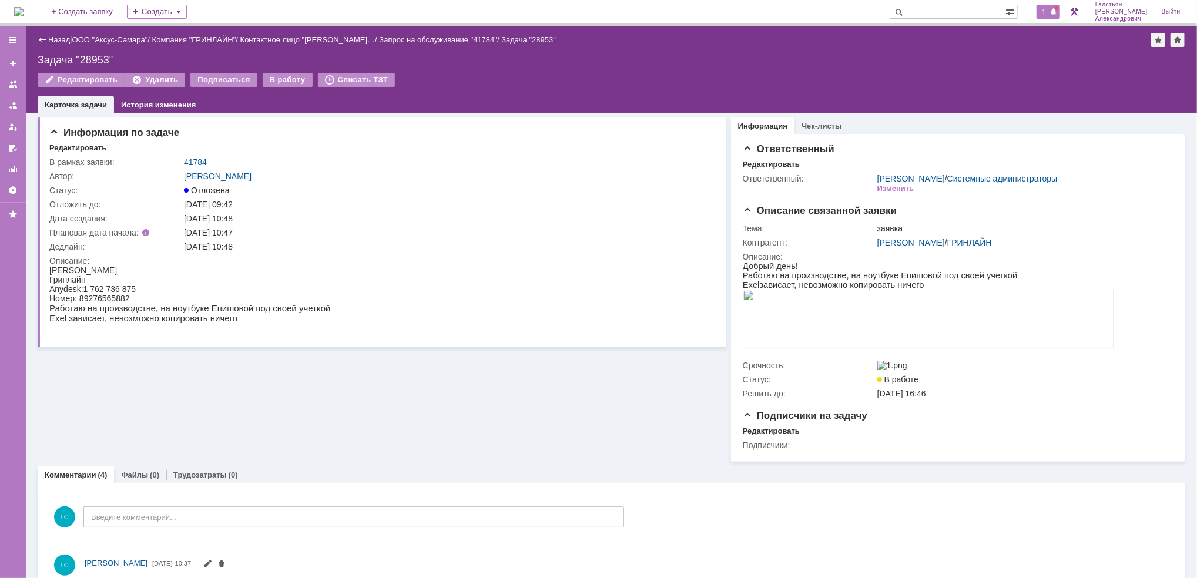
click at [1057, 8] on span at bounding box center [1053, 12] width 8 height 9
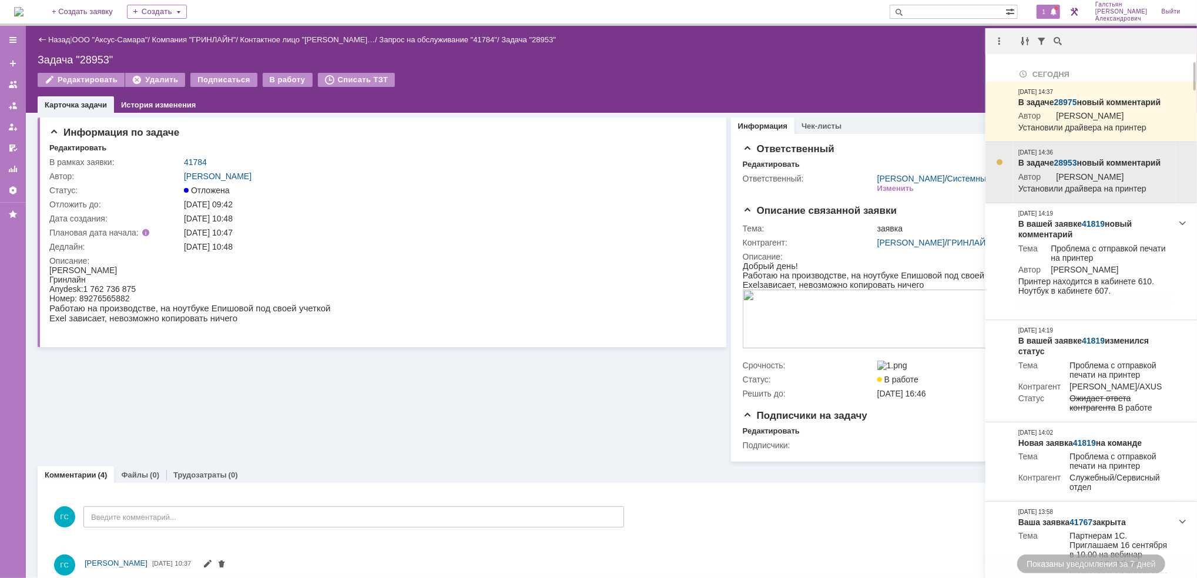
click at [1066, 167] on link "28953" at bounding box center [1065, 162] width 23 height 9
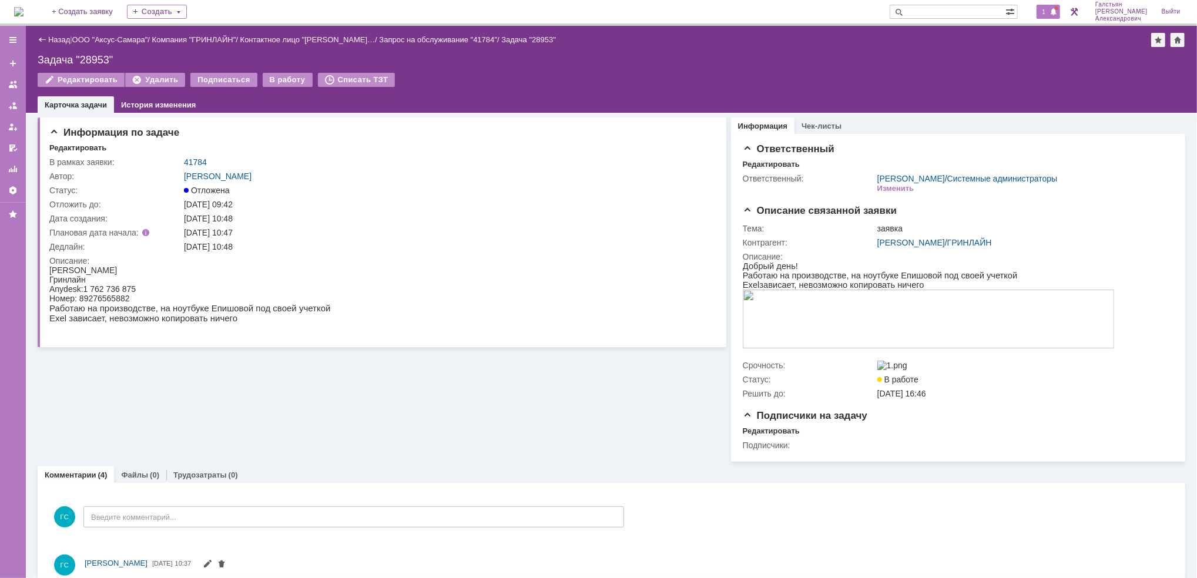
click at [1056, 8] on span at bounding box center [1053, 12] width 8 height 9
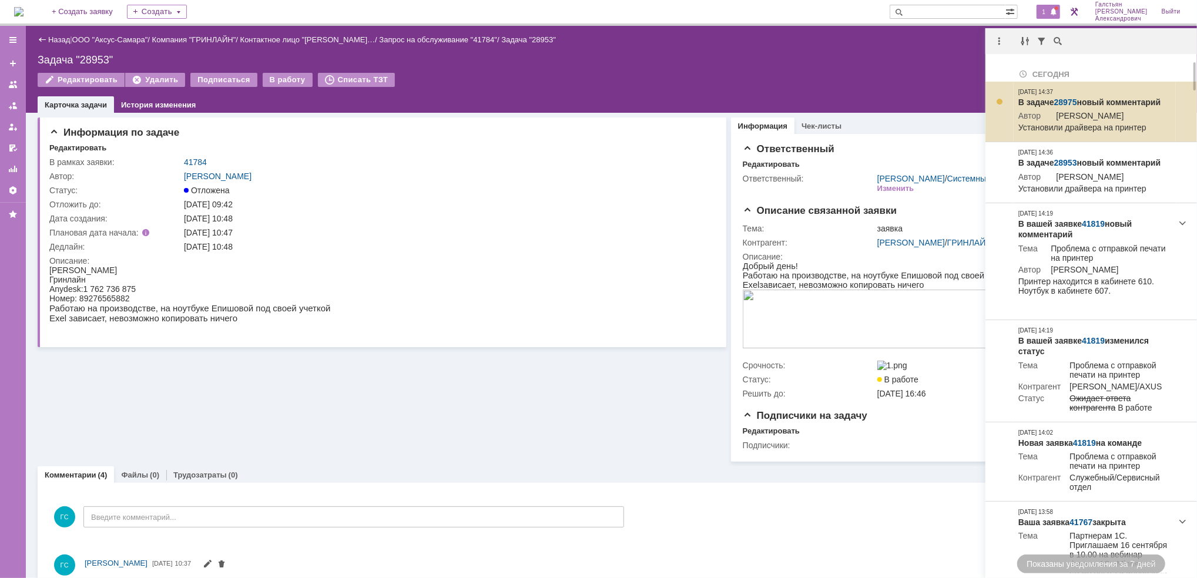
click at [1068, 103] on link "28975" at bounding box center [1065, 102] width 23 height 9
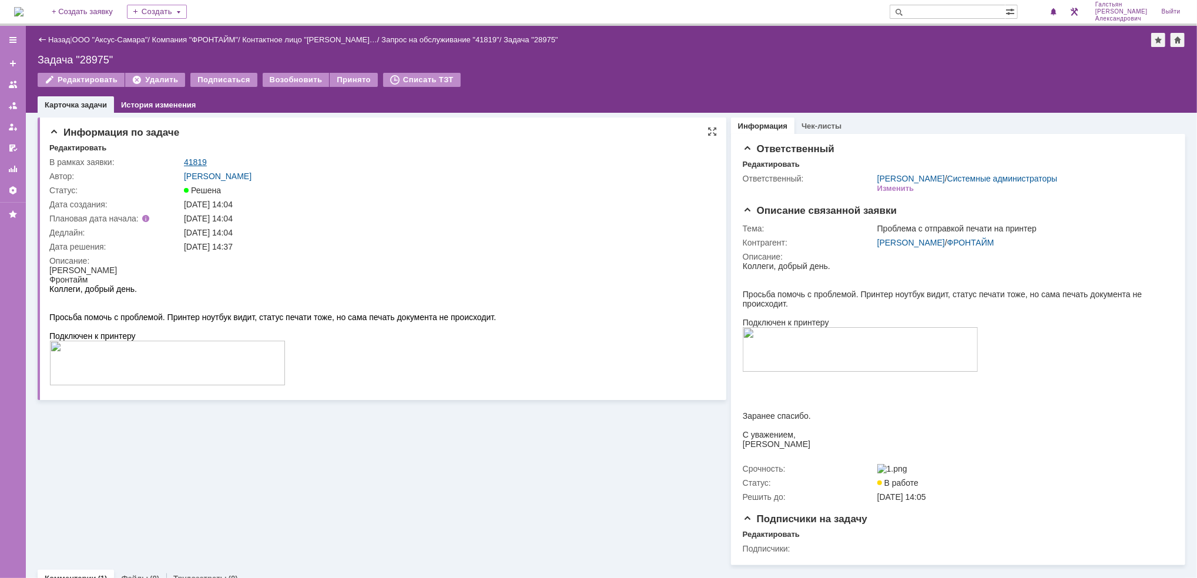
click at [195, 155] on td "41819" at bounding box center [446, 162] width 528 height 14
click at [193, 163] on link "41819" at bounding box center [195, 161] width 23 height 9
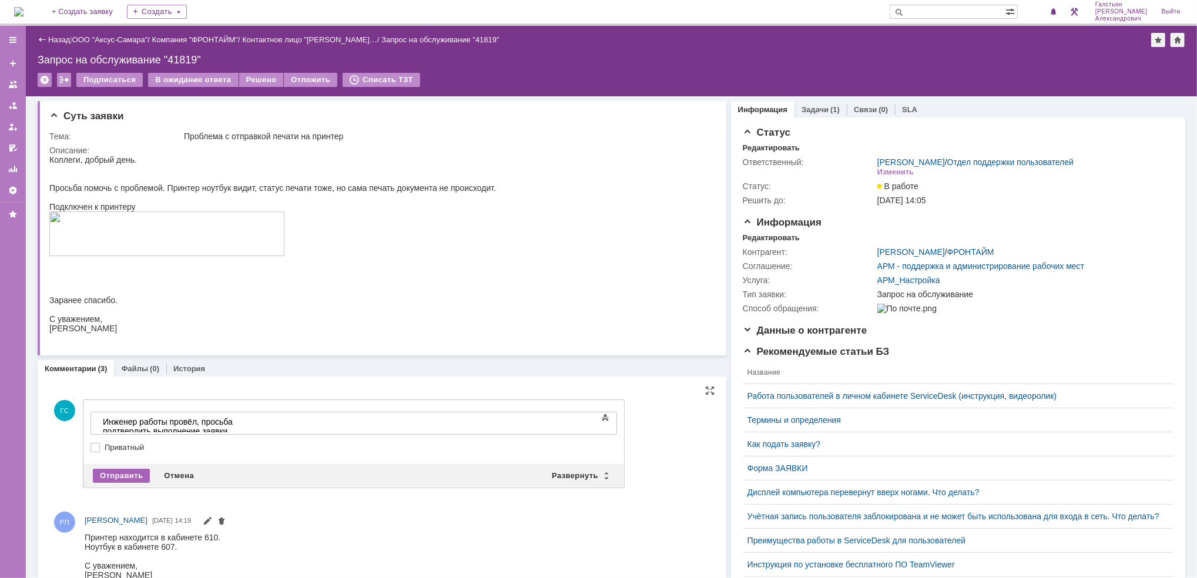
click at [103, 475] on div "Отправить" at bounding box center [121, 476] width 57 height 14
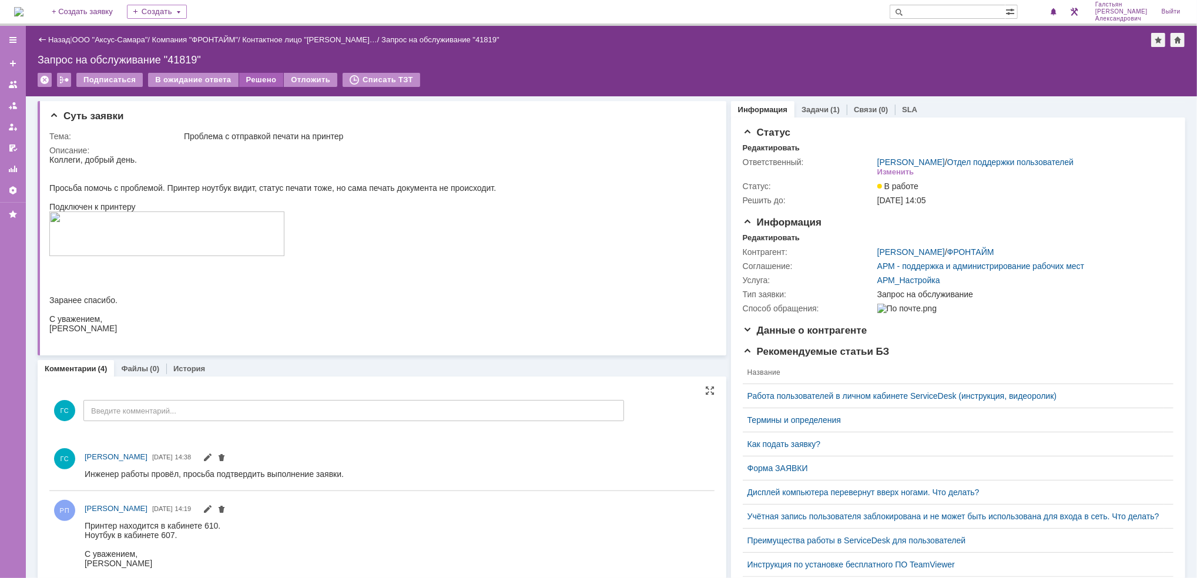
click at [259, 77] on div "Решено" at bounding box center [261, 80] width 45 height 14
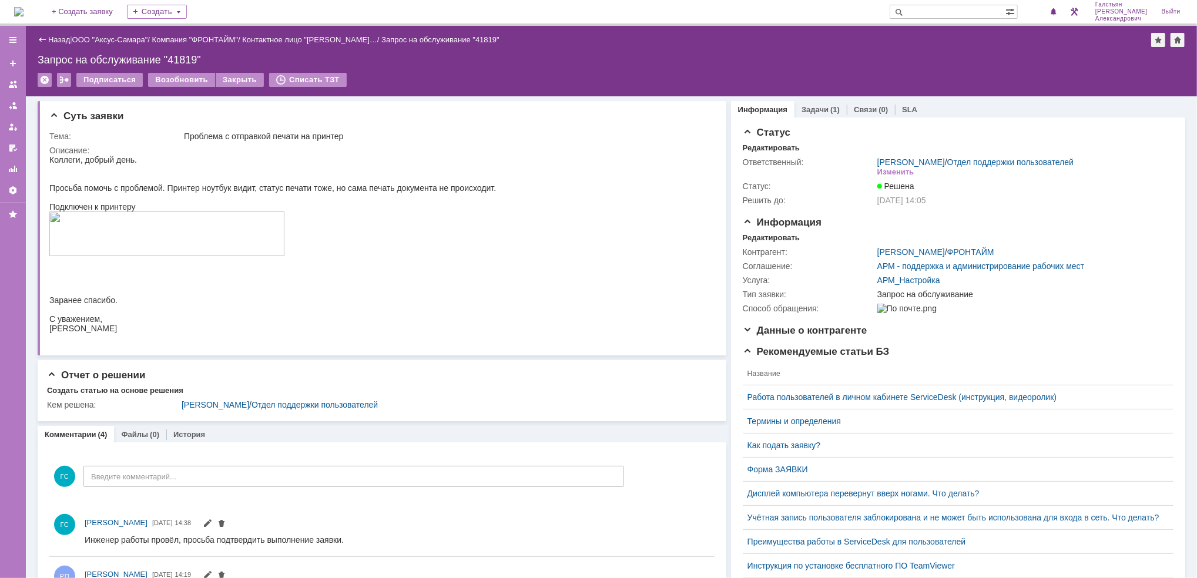
click at [24, 11] on img at bounding box center [18, 11] width 9 height 9
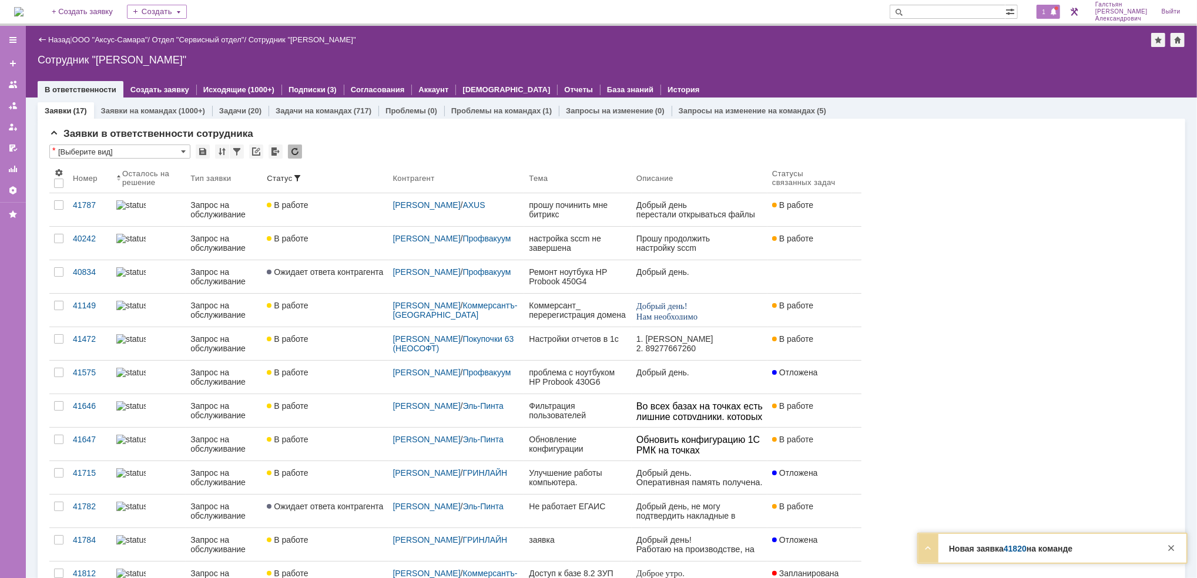
click at [1049, 9] on span "1" at bounding box center [1044, 12] width 11 height 8
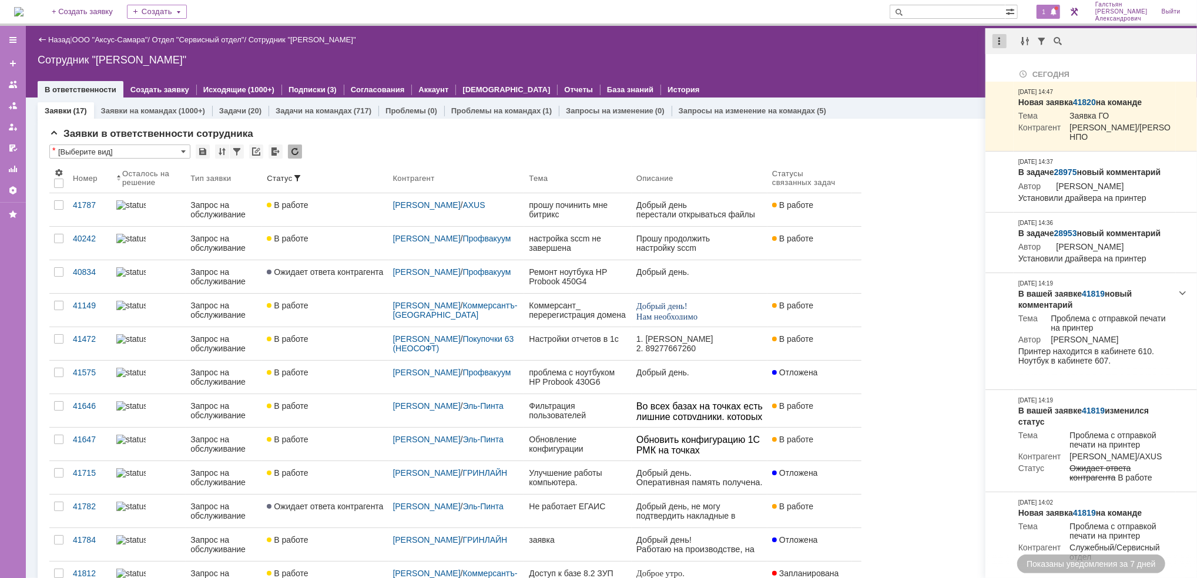
click at [1002, 41] on div at bounding box center [999, 41] width 14 height 14
click at [1016, 71] on div "Отметить уведомления прочитанными" at bounding box center [1080, 71] width 157 height 8
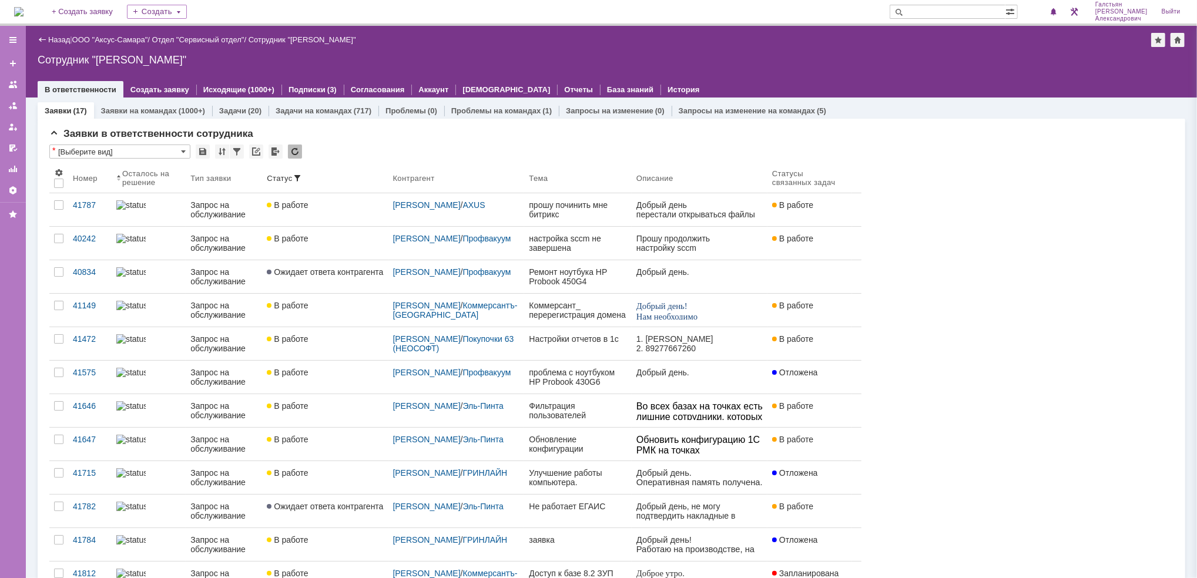
click at [887, 71] on div "Назад | ООО "Аксус-Самара" / Отдел "Сервисный отдел" / Сотрудник "[PERSON_NAME]…" at bounding box center [611, 62] width 1171 height 72
click at [1056, 13] on span at bounding box center [1053, 12] width 8 height 9
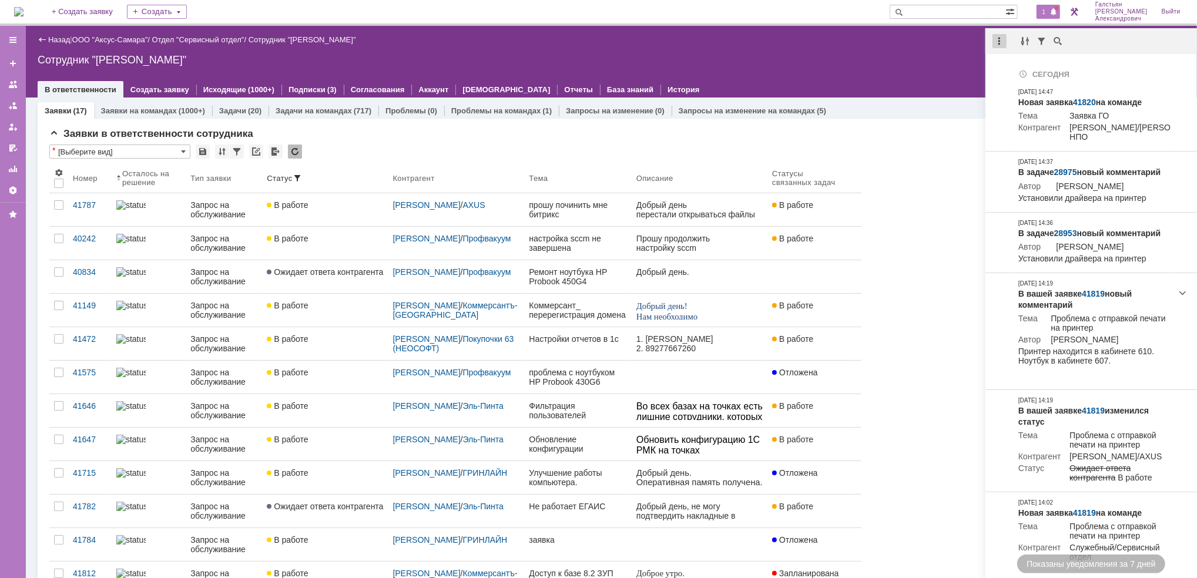
click at [1000, 41] on div at bounding box center [999, 41] width 14 height 14
click at [1009, 76] on div "Отметить уведомления прочитанными" at bounding box center [1081, 71] width 172 height 18
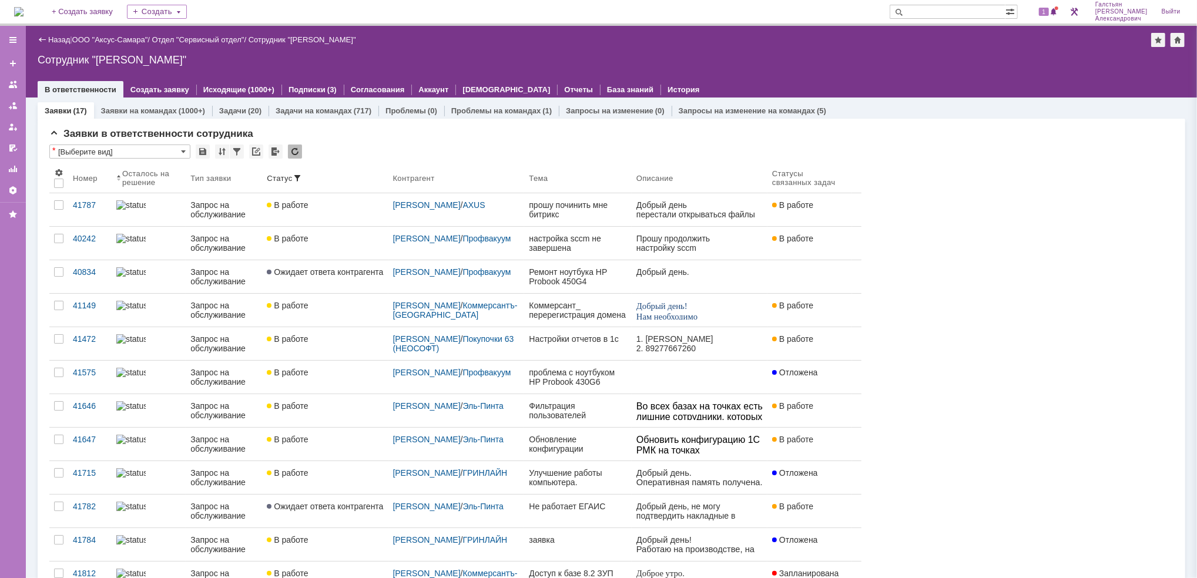
click at [924, 75] on div at bounding box center [611, 77] width 1147 height 9
click at [1058, 14] on span at bounding box center [1053, 12] width 8 height 9
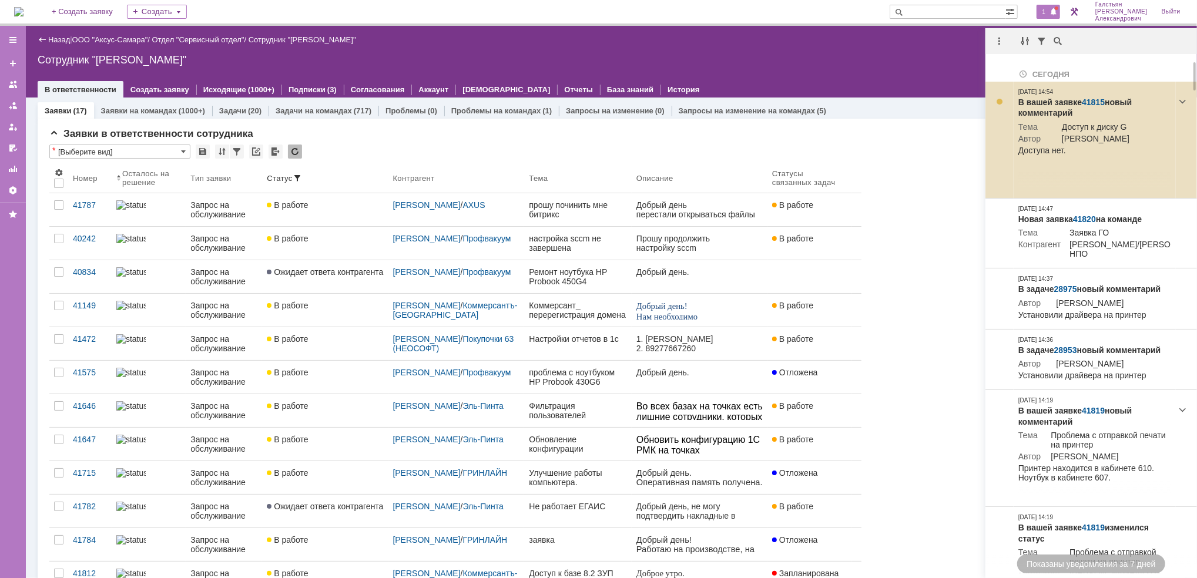
click at [1089, 99] on link "41815" at bounding box center [1093, 102] width 23 height 9
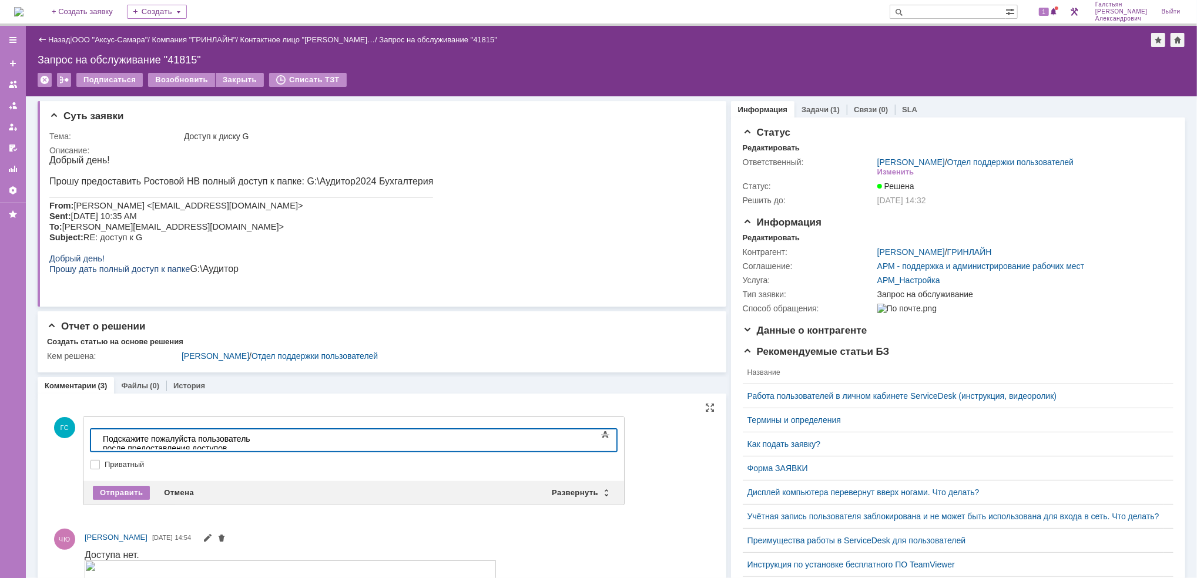
click at [274, 443] on body "Подскажите пожалуйста пользователь после предоставления доступов перезаходил в …" at bounding box center [186, 448] width 176 height 38
click at [119, 494] on div "Отправить" at bounding box center [121, 493] width 57 height 14
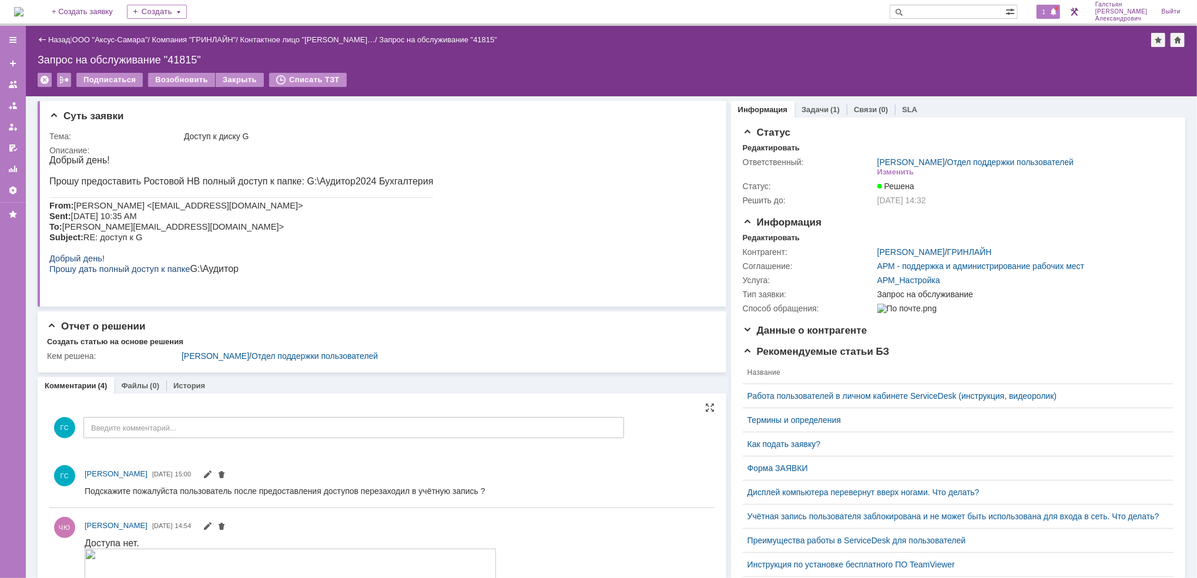
click at [1049, 11] on span "1" at bounding box center [1044, 12] width 11 height 8
click at [919, 61] on div "Запрос на обслуживание "41815"" at bounding box center [611, 60] width 1147 height 12
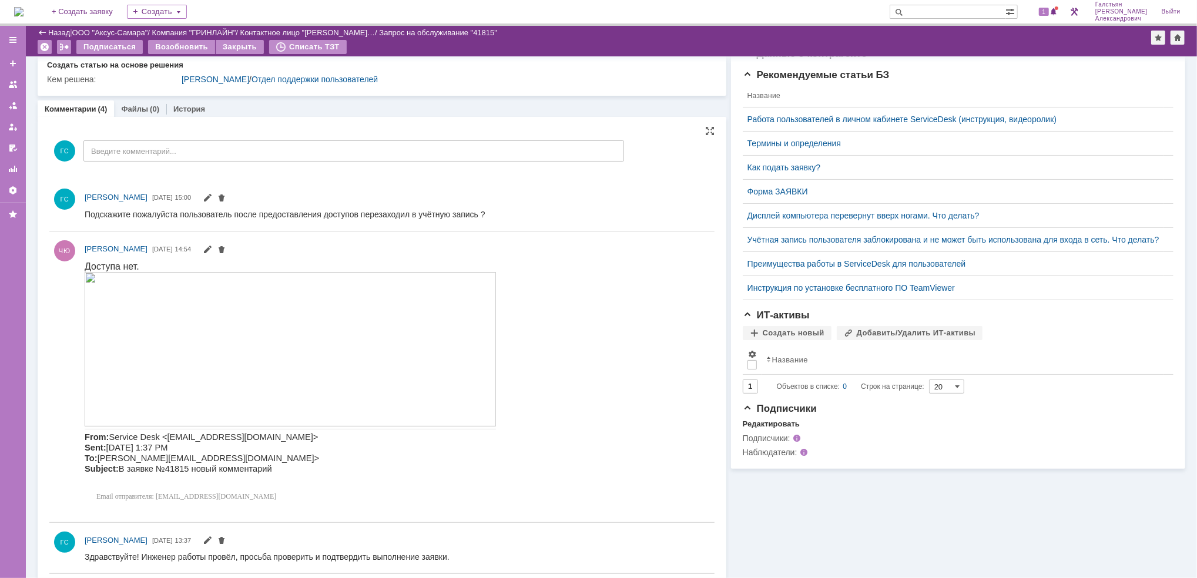
scroll to position [235, 0]
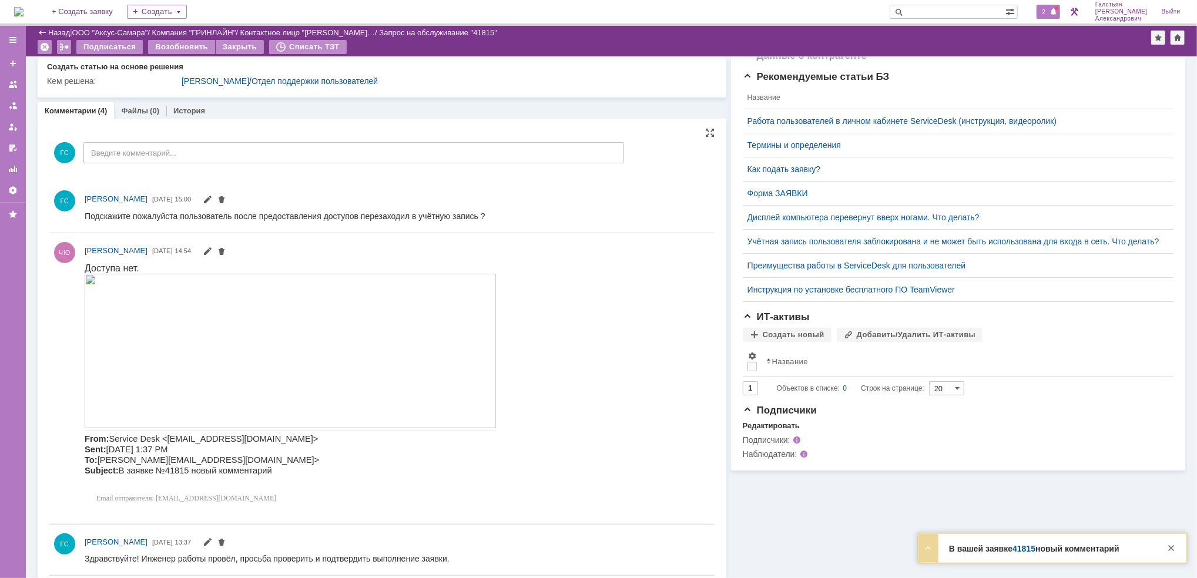
click at [1048, 10] on span "2" at bounding box center [1044, 12] width 11 height 8
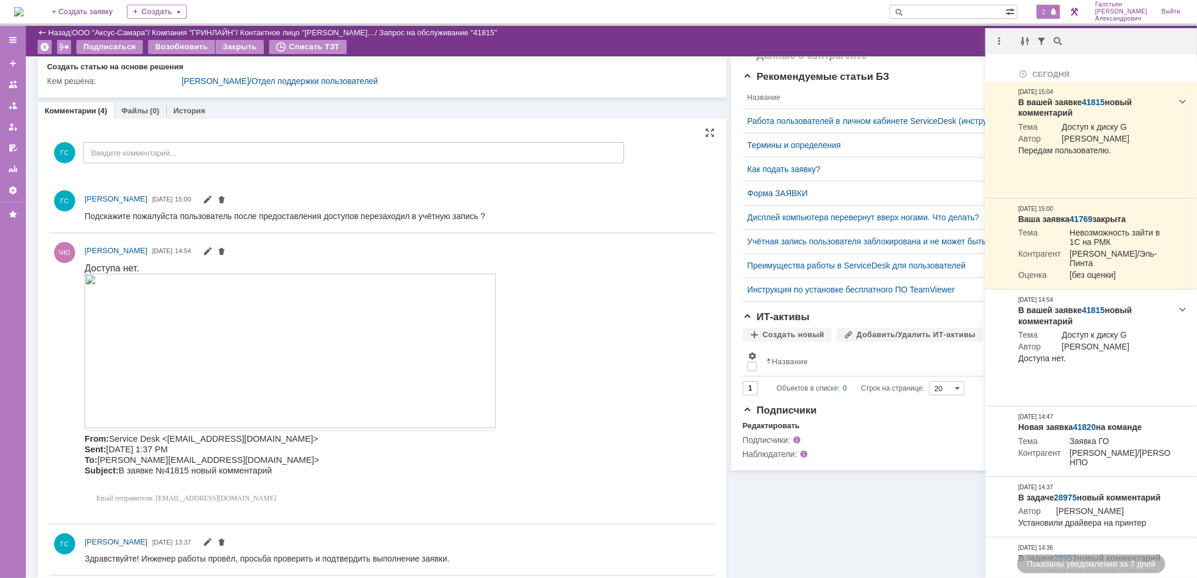
click at [24, 12] on img at bounding box center [18, 11] width 9 height 9
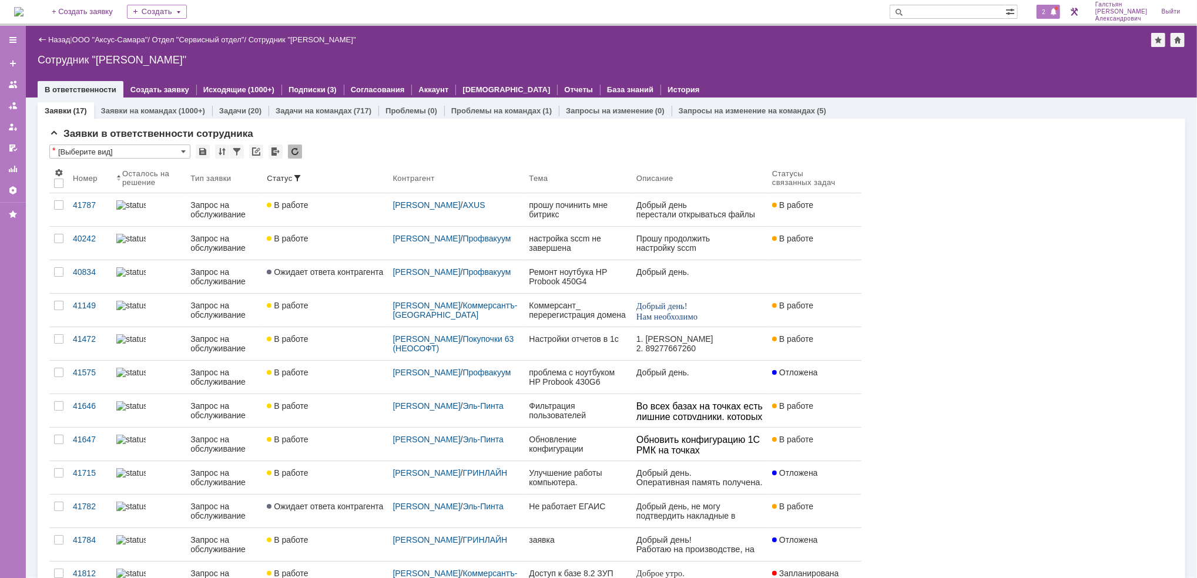
click at [1053, 9] on div "2" at bounding box center [1048, 12] width 24 height 14
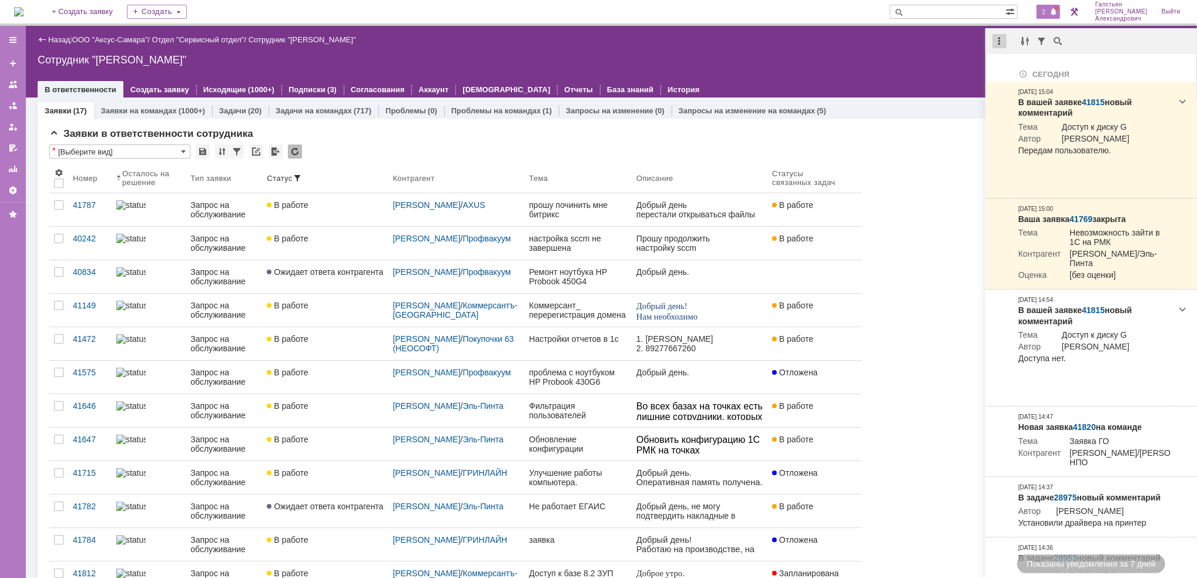
click at [999, 38] on div at bounding box center [999, 41] width 14 height 14
click at [1020, 69] on div "Отметить уведомления прочитанными" at bounding box center [1080, 71] width 157 height 8
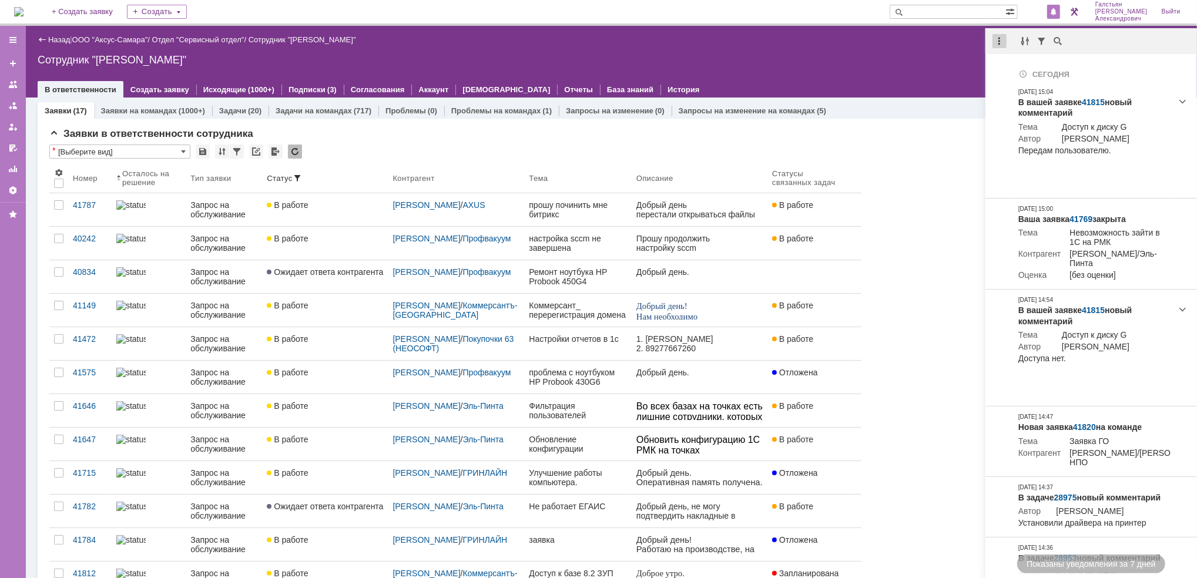
click at [1001, 38] on div at bounding box center [999, 41] width 14 height 14
click at [1006, 69] on div "Отметить уведомления прочитанными" at bounding box center [1080, 71] width 157 height 8
click at [952, 114] on div "Заявки (17) Заявки на командах (1000+) Задачи (20) Задачи на командах (717) Про…" at bounding box center [611, 110] width 1147 height 16
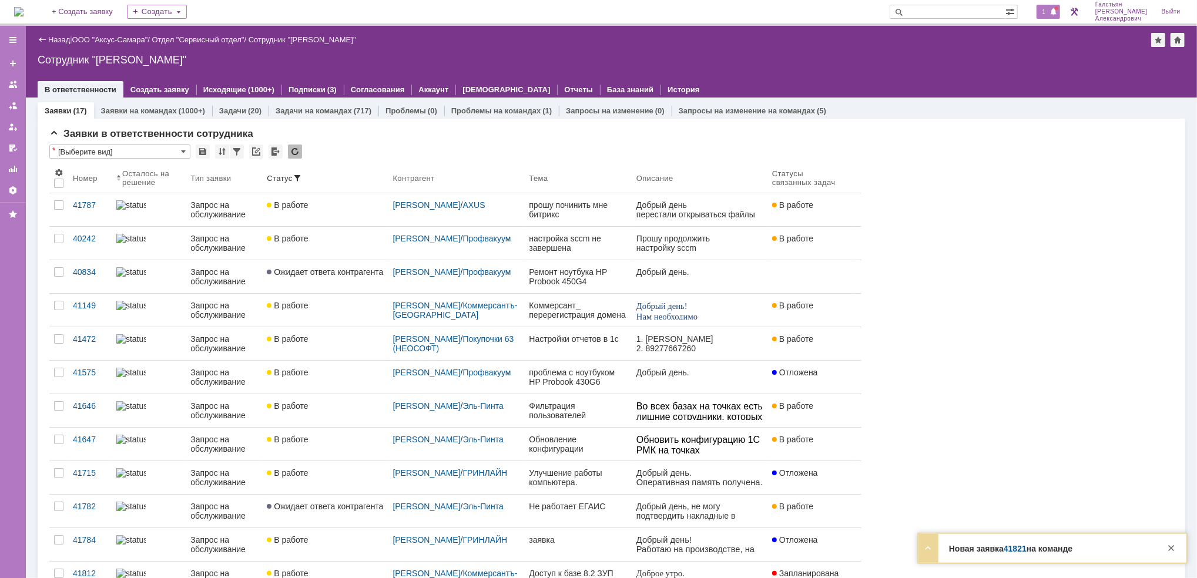
click at [1049, 11] on span "1" at bounding box center [1044, 12] width 11 height 8
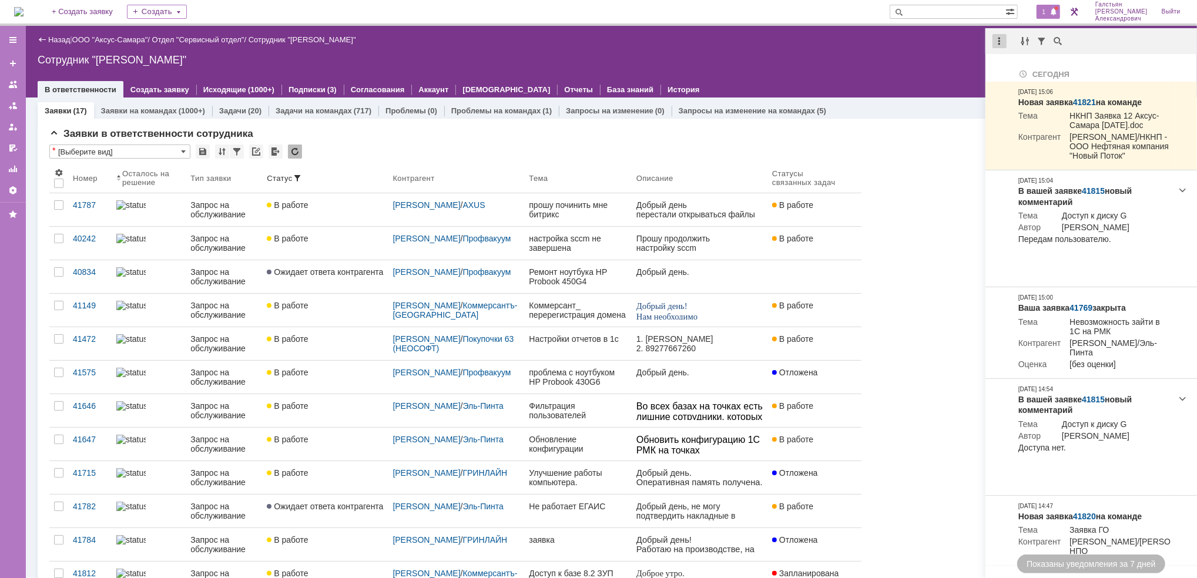
click at [996, 45] on div at bounding box center [999, 41] width 14 height 14
click at [1018, 67] on div "Отметить уведомления прочитанными" at bounding box center [1080, 71] width 157 height 8
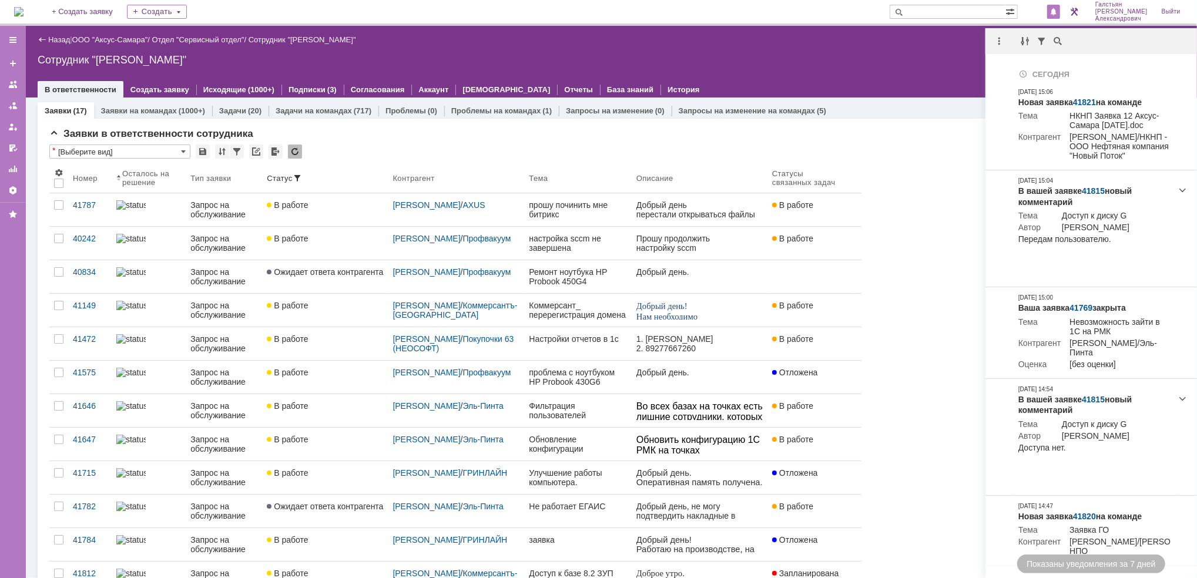
click at [876, 68] on div "Назад | ООО "Аксус-Самара" / Отдел "Сервисный отдел" / Сотрудник "[PERSON_NAME]…" at bounding box center [611, 62] width 1171 height 72
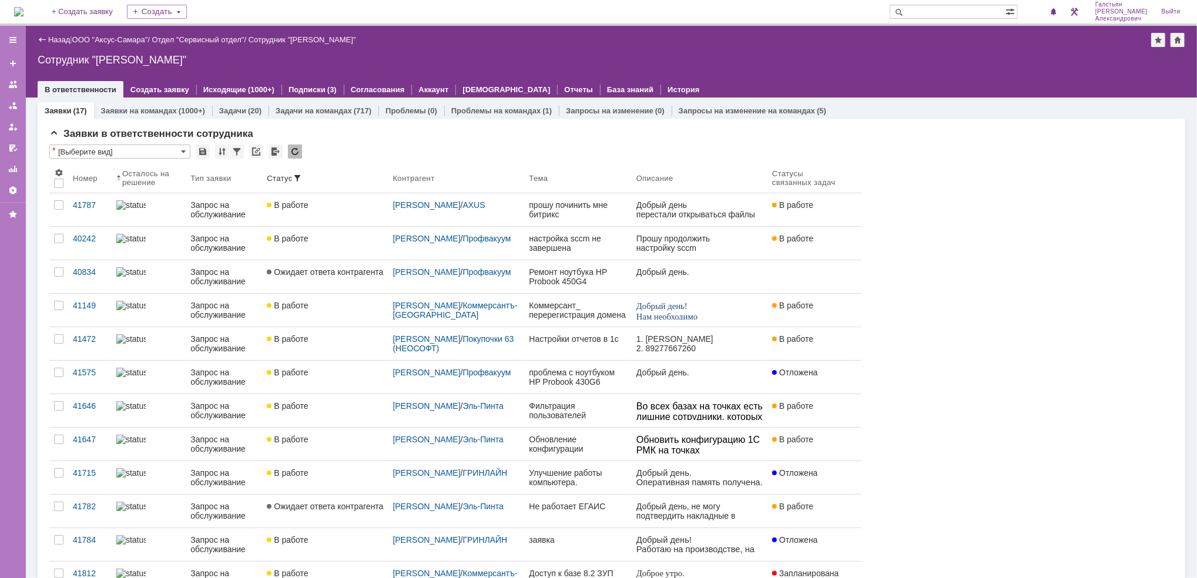
click at [24, 8] on img at bounding box center [18, 11] width 9 height 9
click at [1055, 11] on span at bounding box center [1053, 12] width 8 height 9
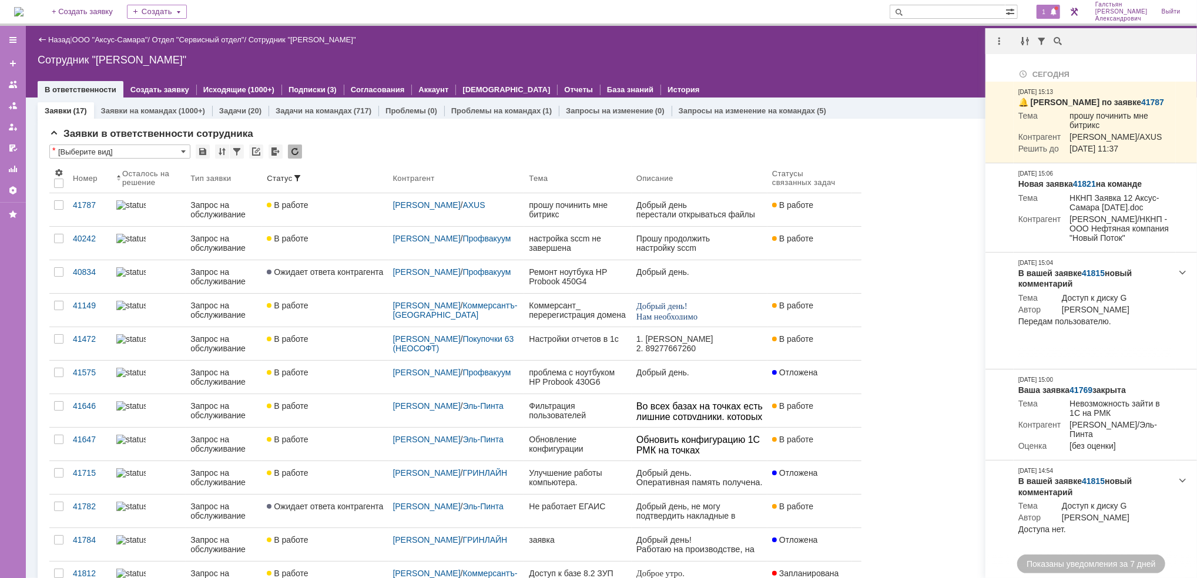
drag, startPoint x: 880, startPoint y: 72, endPoint x: 780, endPoint y: 66, distance: 100.0
click at [877, 71] on div "Назад | ООО "Аксус-Самара" / Отдел "Сервисный отдел" / Сотрудник "[PERSON_NAME]…" at bounding box center [611, 62] width 1171 height 72
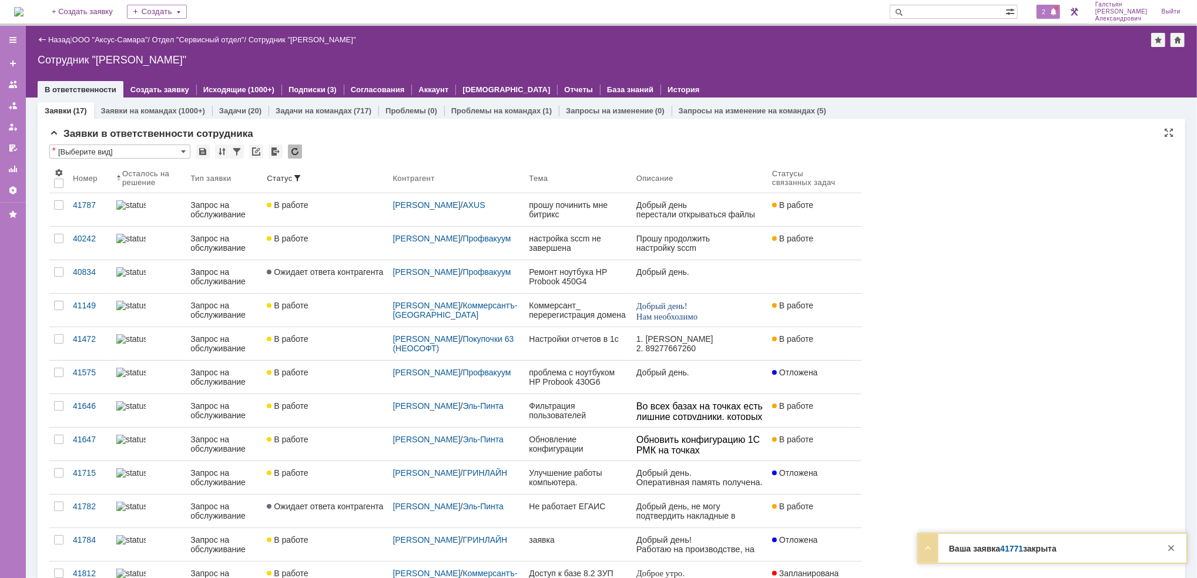
click at [1050, 16] on div "2" at bounding box center [1048, 12] width 24 height 14
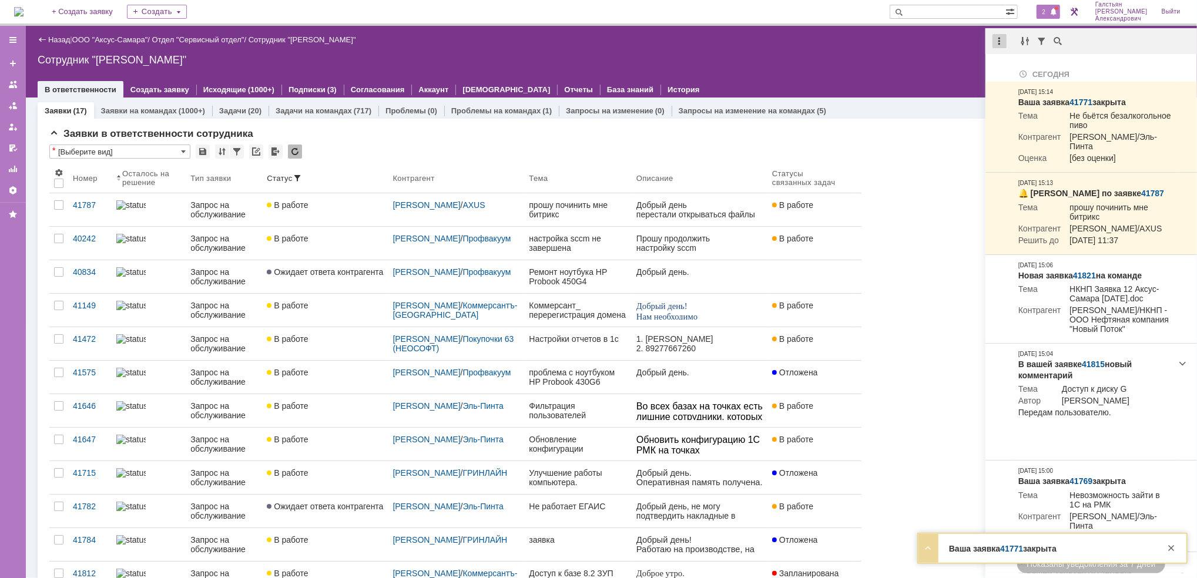
click at [1006, 38] on div at bounding box center [999, 41] width 14 height 14
click at [1015, 71] on div "Отметить уведомления прочитанными" at bounding box center [1080, 71] width 157 height 8
click at [894, 72] on div "Назад | ООО "Аксус-Самара" / Отдел "Сервисный отдел" / Сотрудник "Галстьян Степ…" at bounding box center [611, 62] width 1171 height 72
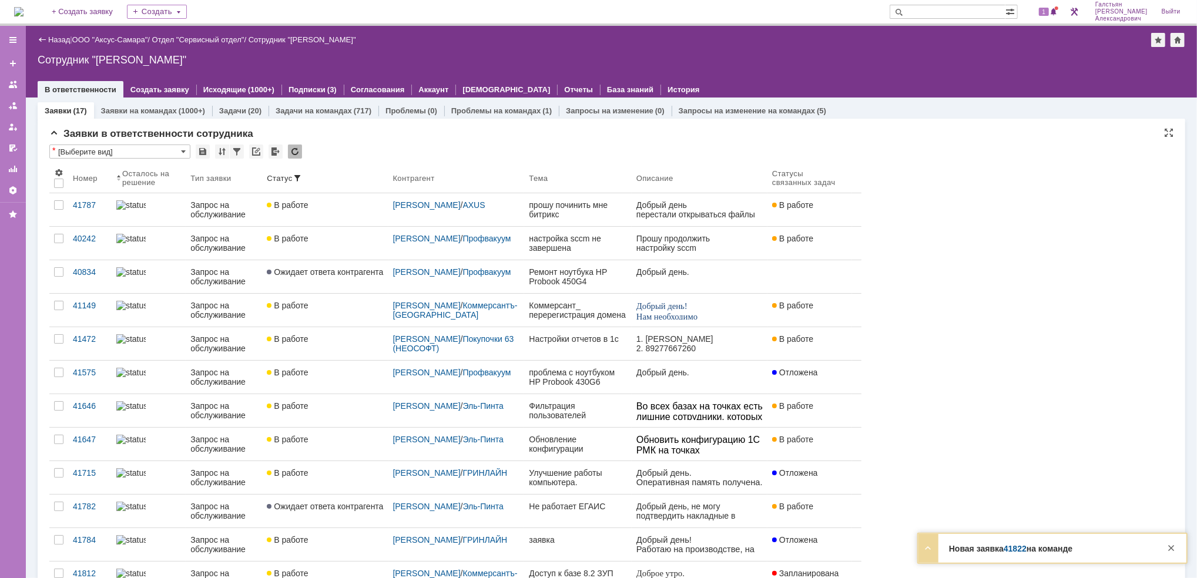
click at [1065, 14] on div "1 Галстьян Степан Александрович Выйти" at bounding box center [1110, 12] width 156 height 24
click at [1055, 12] on span at bounding box center [1053, 12] width 8 height 9
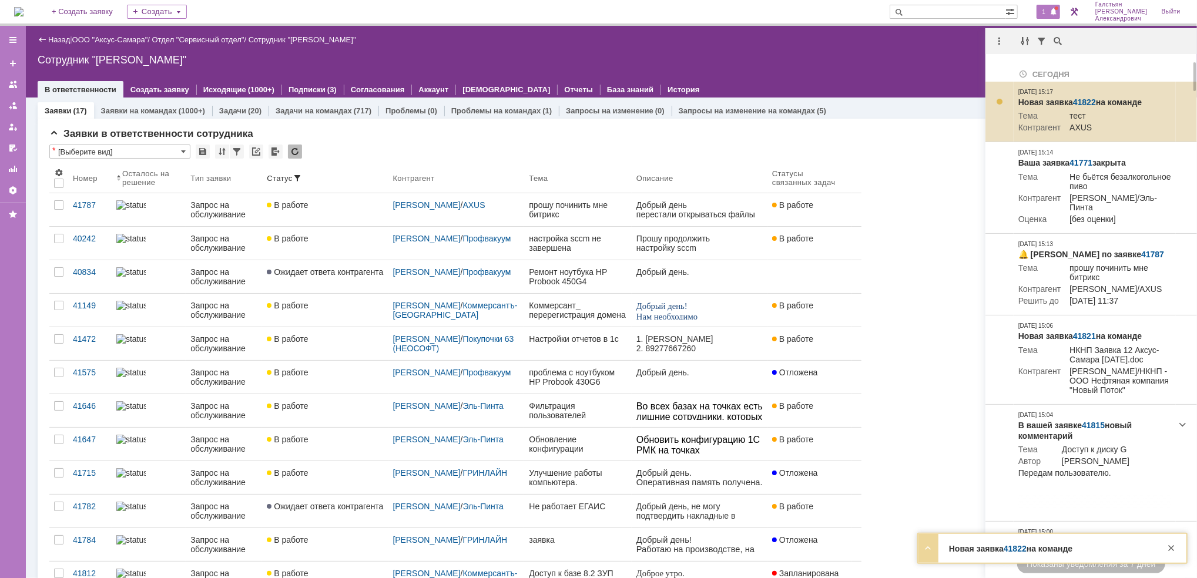
click at [1092, 98] on link "41822" at bounding box center [1084, 102] width 23 height 9
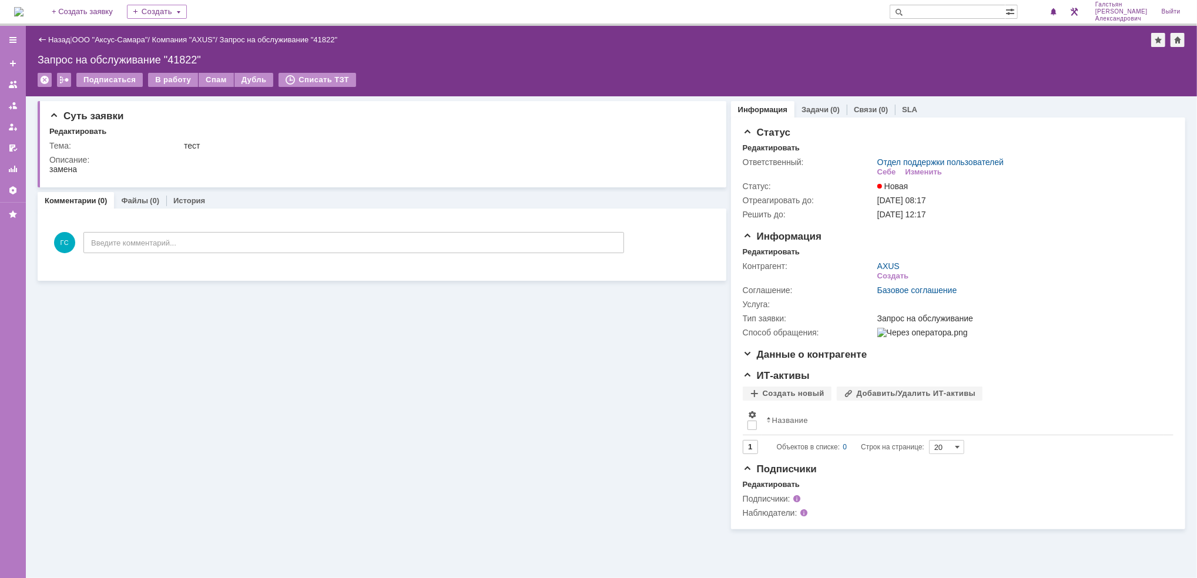
click at [24, 10] on img at bounding box center [18, 11] width 9 height 9
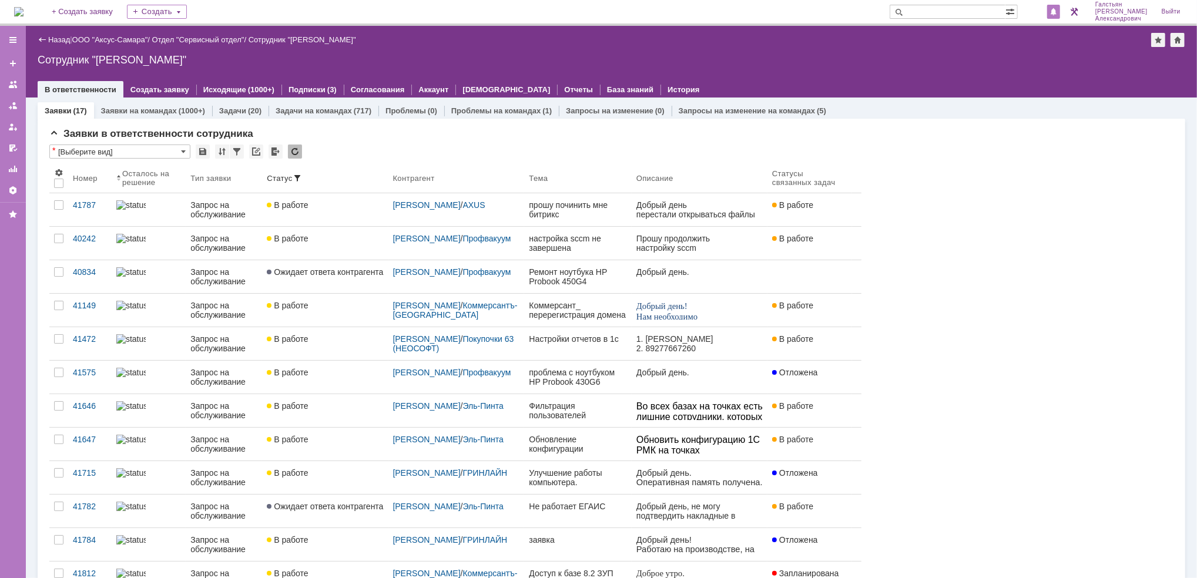
click at [1054, 8] on span at bounding box center [1053, 12] width 8 height 9
click at [943, 83] on div "В ответственности Создать заявку Исходящие (1000+) Подписки (3) Согласования Ак…" at bounding box center [611, 89] width 1147 height 16
click at [24, 8] on img at bounding box center [18, 11] width 9 height 9
click at [1055, 11] on span at bounding box center [1053, 12] width 8 height 9
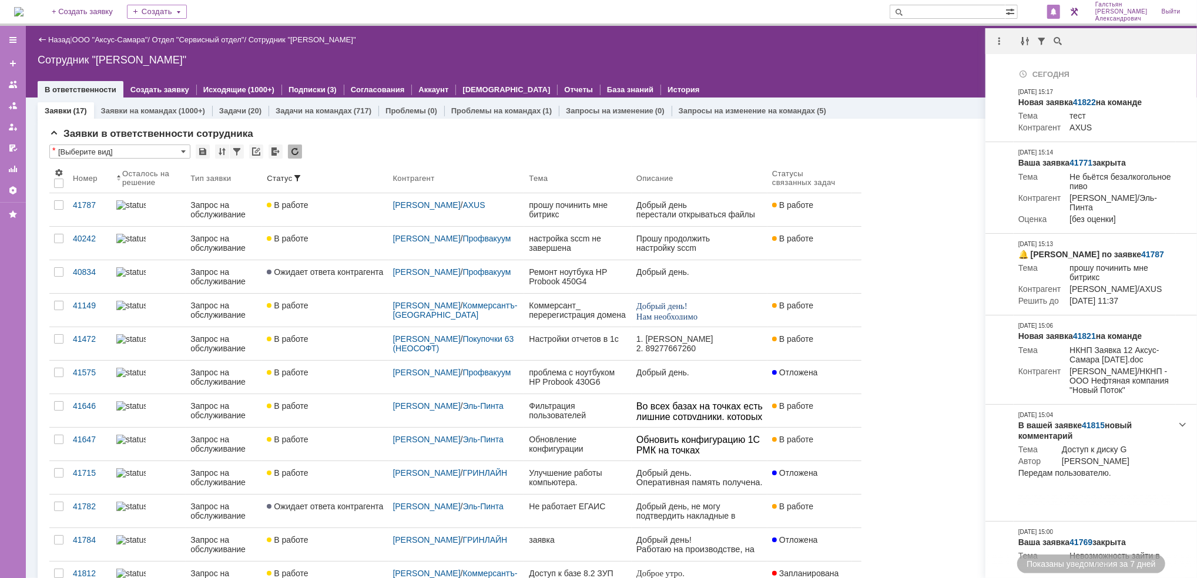
click at [931, 75] on div at bounding box center [611, 77] width 1147 height 9
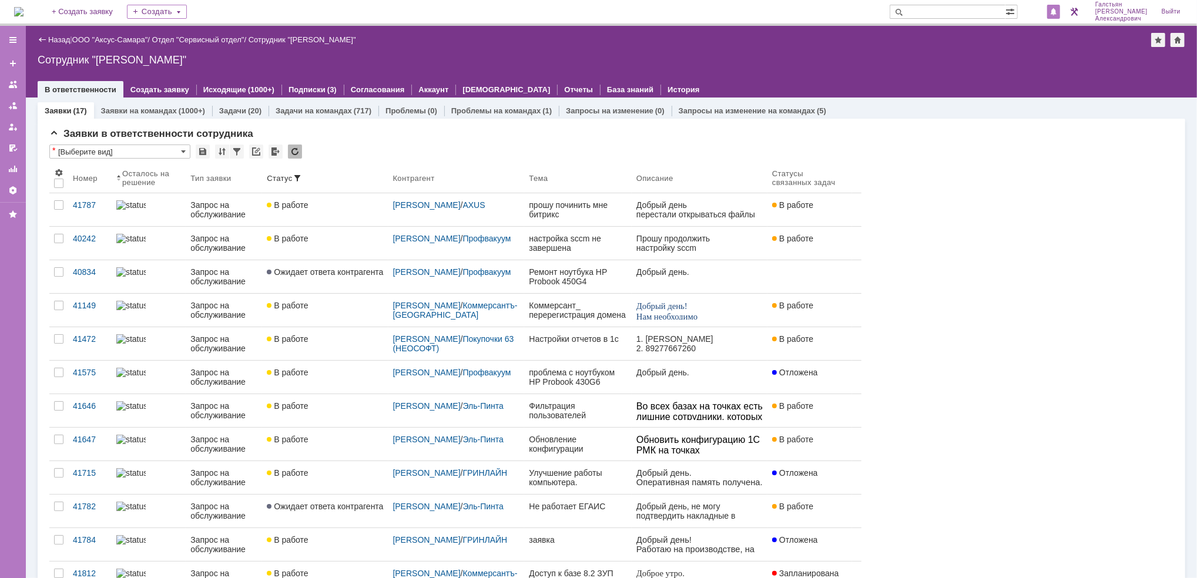
click at [1058, 9] on span at bounding box center [1053, 12] width 8 height 9
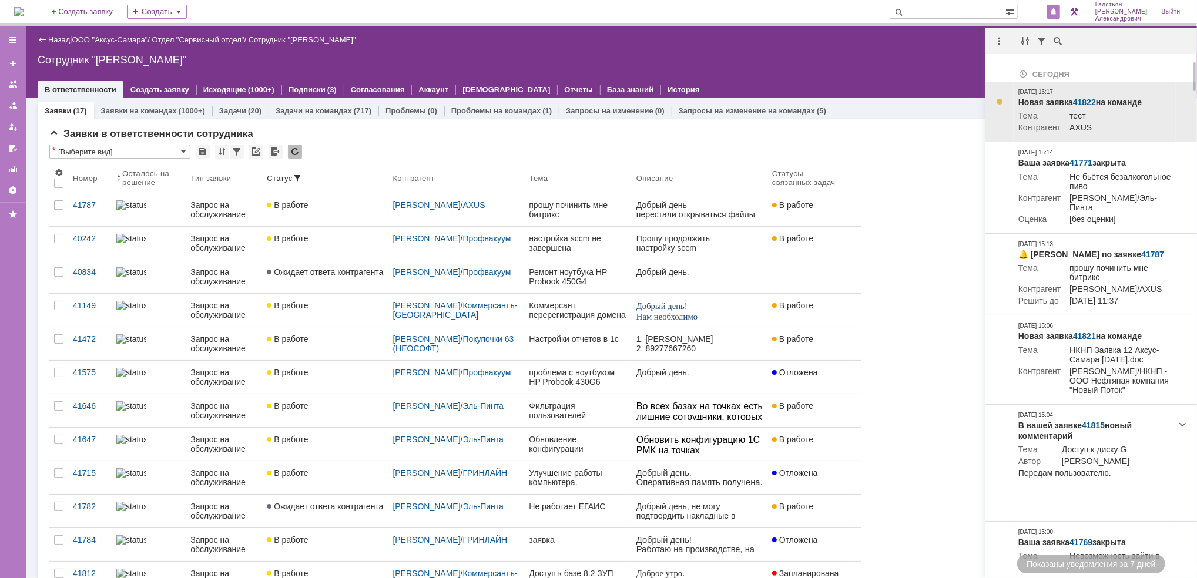
click at [1076, 100] on link "41822" at bounding box center [1084, 102] width 23 height 9
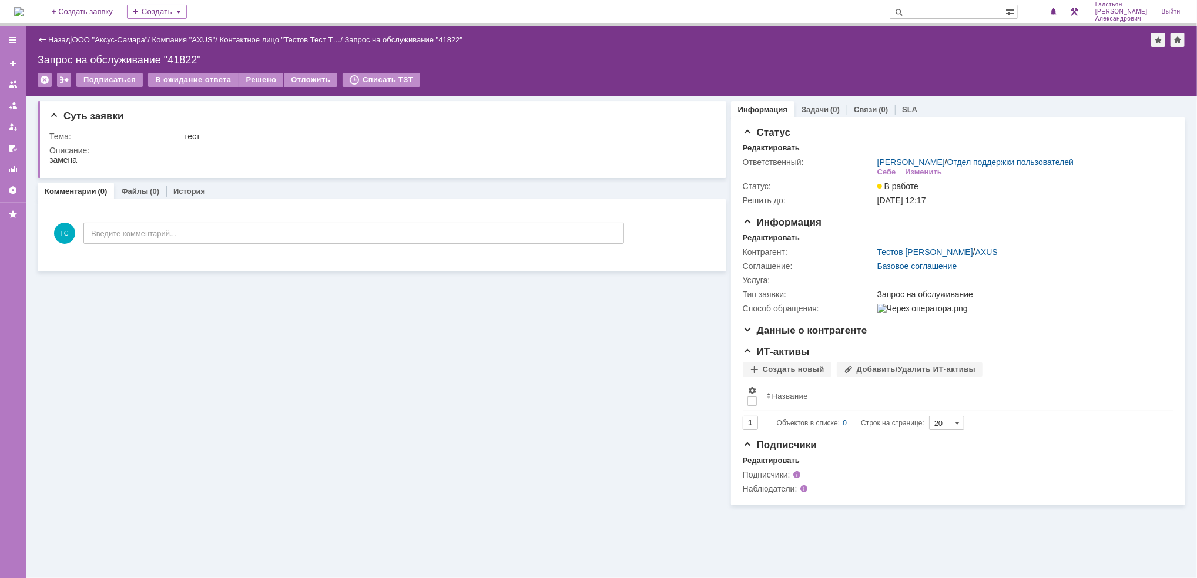
click at [24, 8] on img at bounding box center [18, 11] width 9 height 9
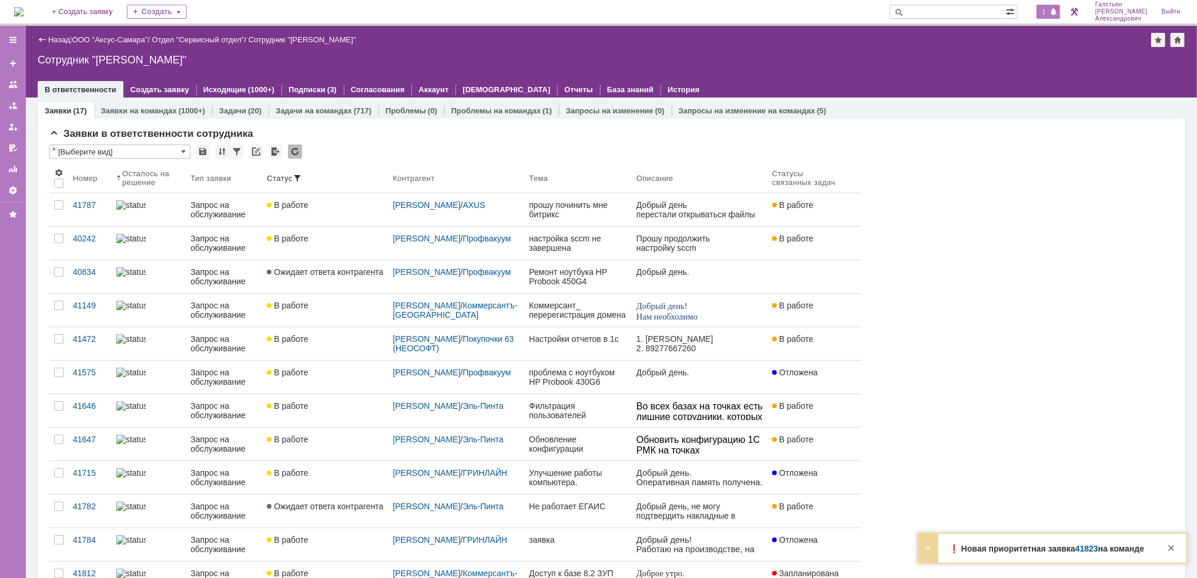
click at [1058, 9] on div at bounding box center [1057, 8] width 4 height 4
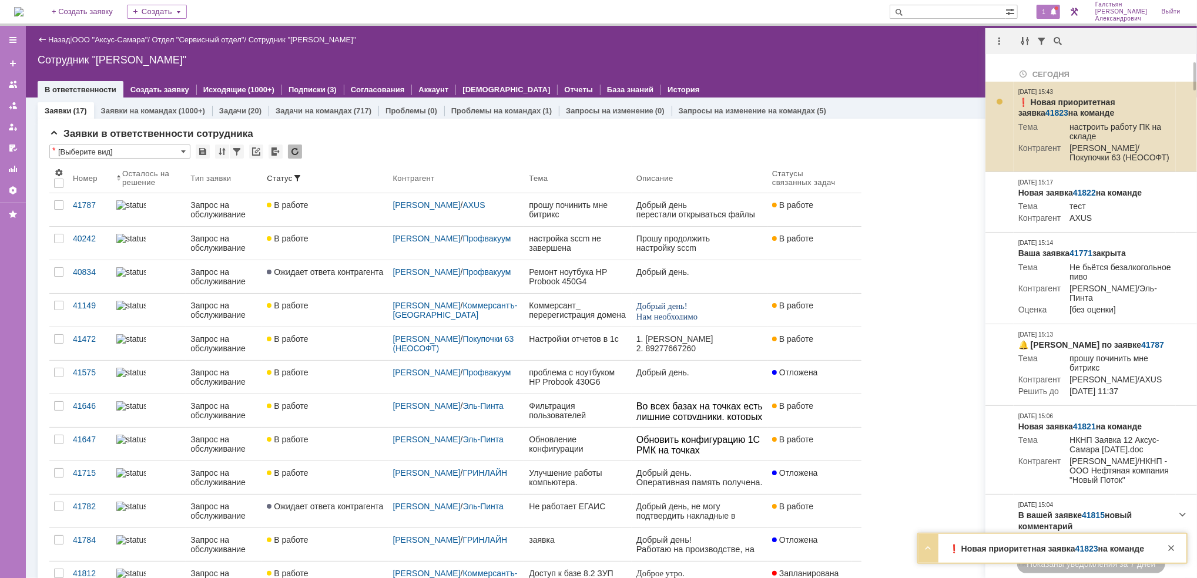
click at [1068, 108] on link "41823" at bounding box center [1056, 112] width 23 height 9
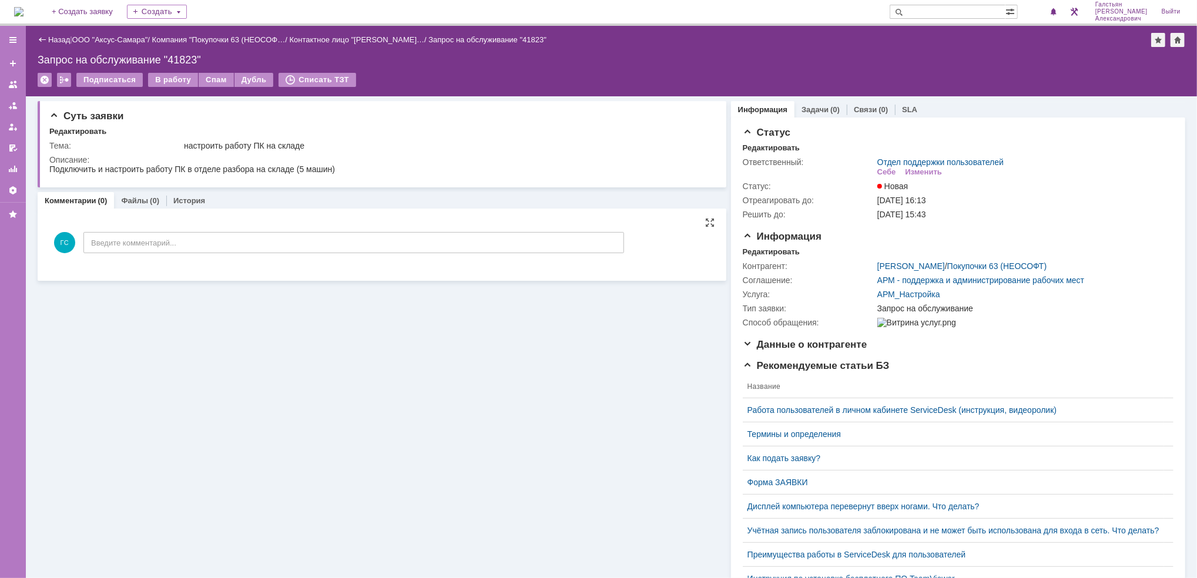
click at [183, 255] on div "ГС Введите комментарий..." at bounding box center [336, 244] width 575 height 55
click at [160, 81] on div "В работу" at bounding box center [173, 80] width 50 height 14
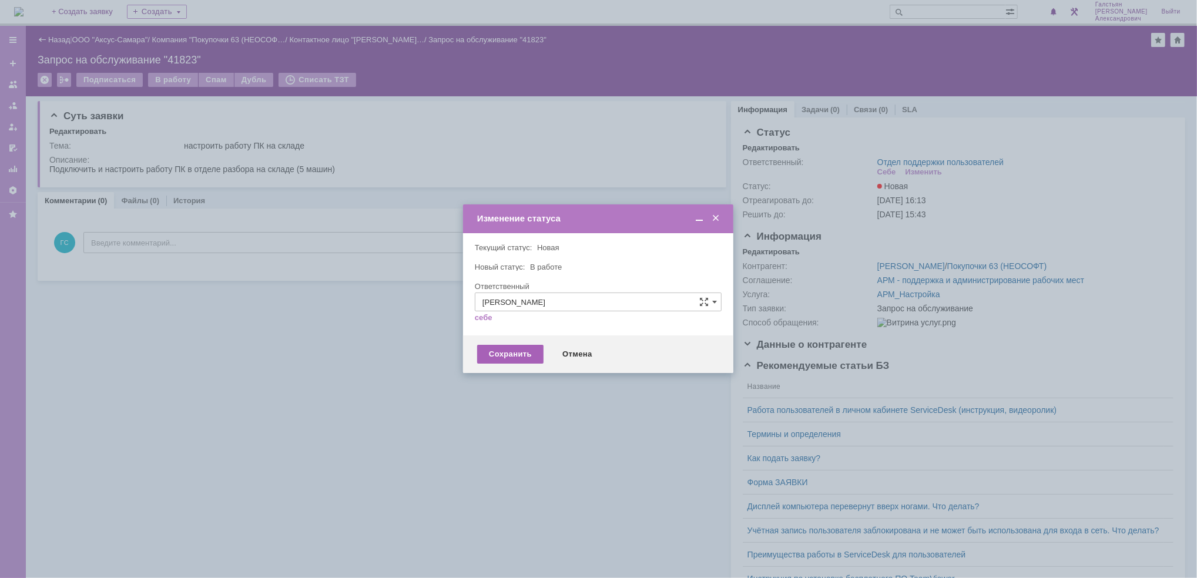
click at [506, 348] on div "Сохранить" at bounding box center [510, 354] width 66 height 19
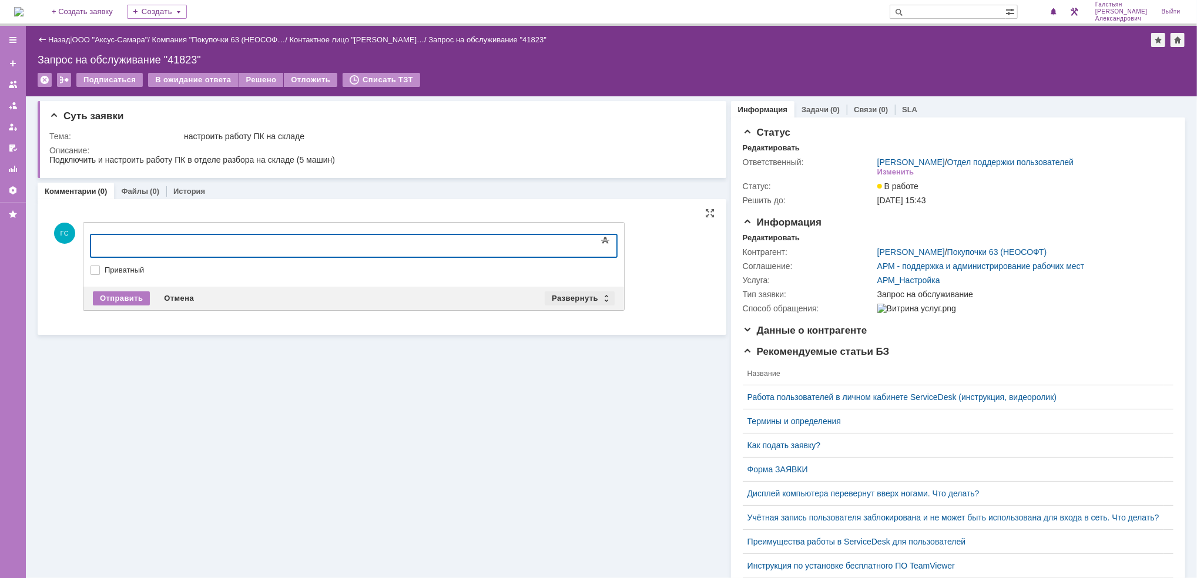
click at [567, 291] on div "Развернуть" at bounding box center [580, 298] width 70 height 14
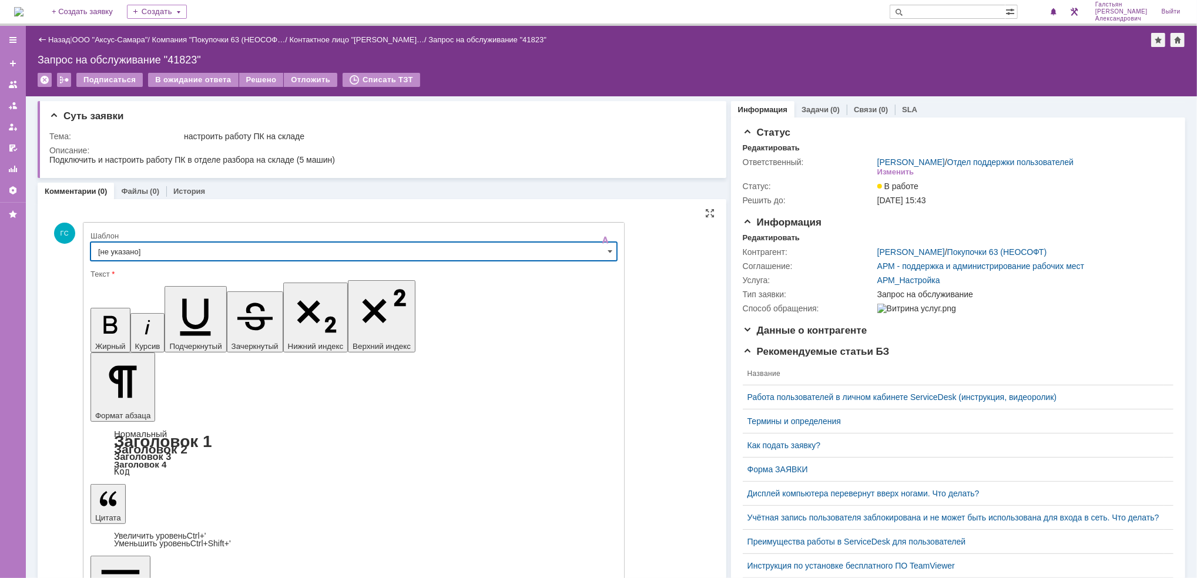
click at [212, 248] on input "[не указано]" at bounding box center [353, 251] width 526 height 19
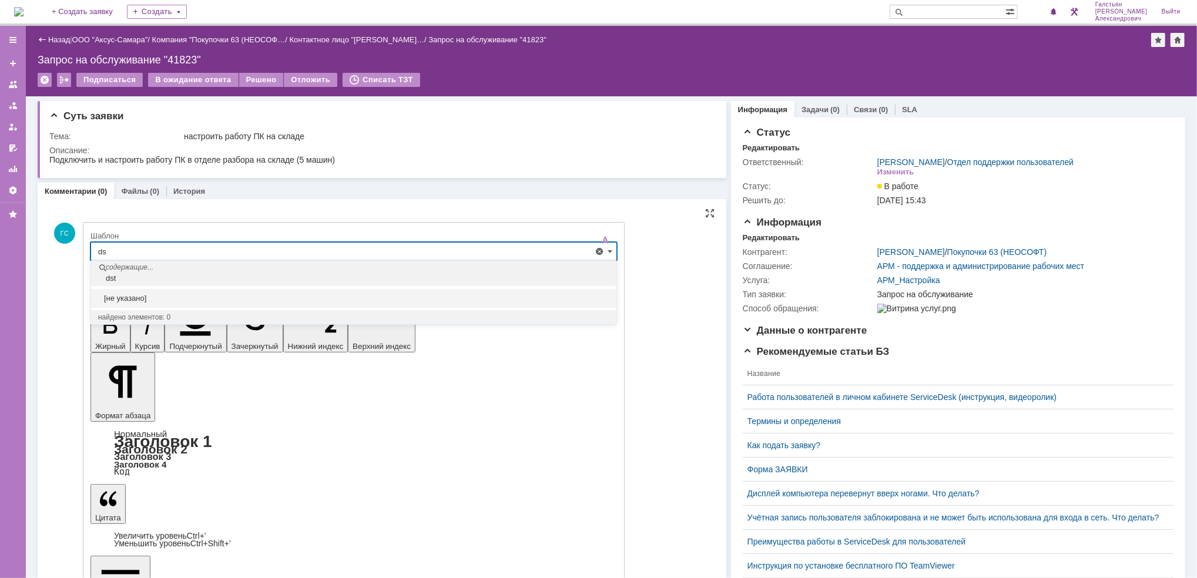
type input "d"
click at [212, 314] on span "Выезд инженера запланирован" at bounding box center [353, 317] width 511 height 9
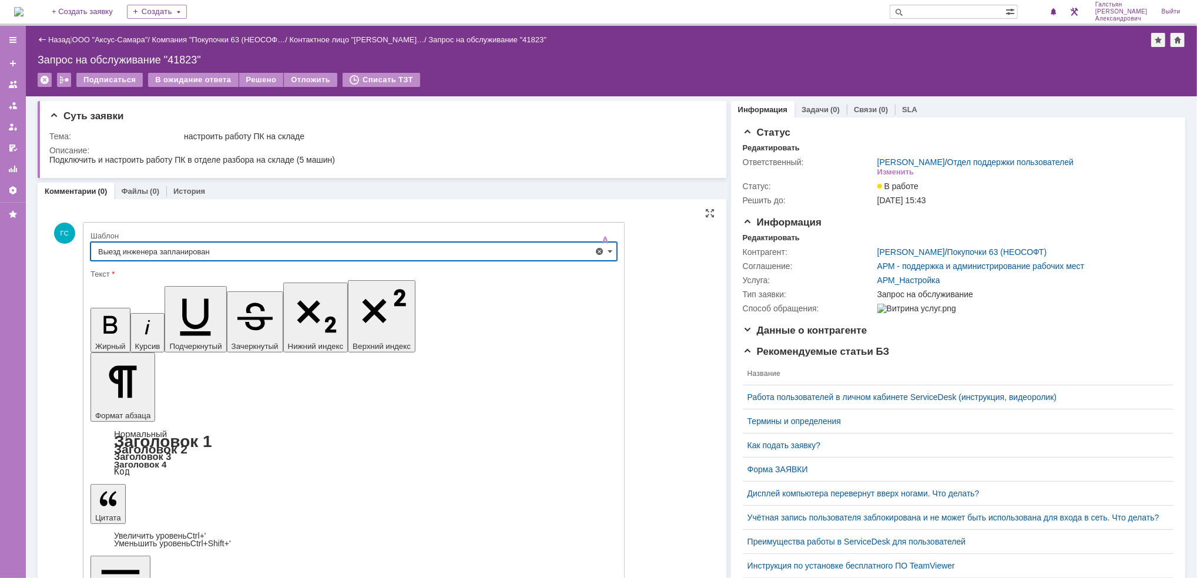
type input "Выезд инженера запланирован"
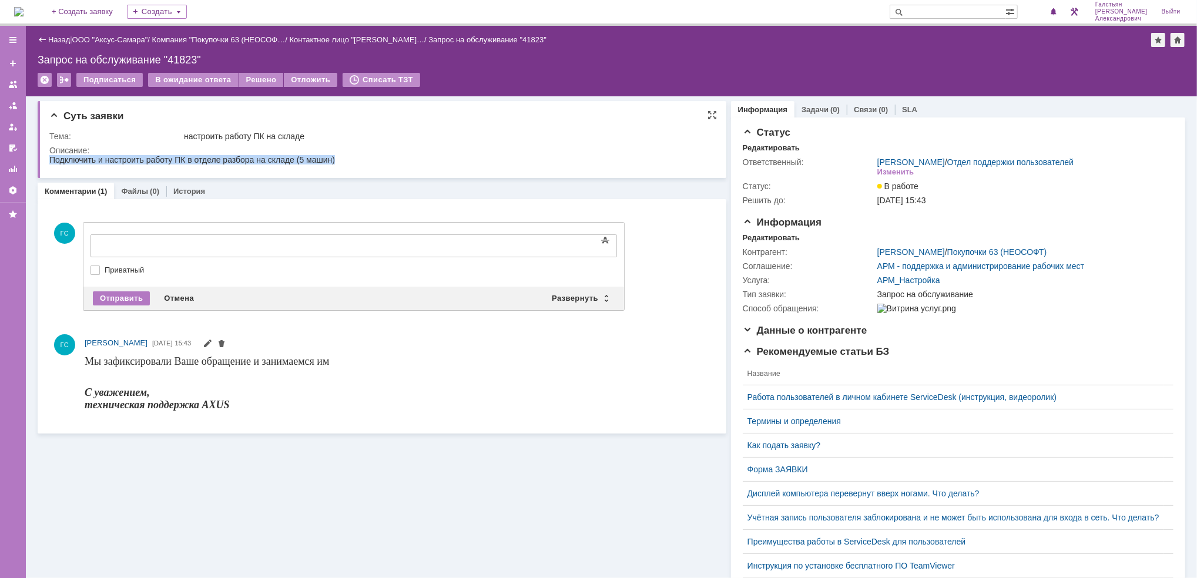
drag, startPoint x: 49, startPoint y: 159, endPoint x: 269, endPoint y: 166, distance: 220.4
click at [269, 165] on html "Подключить и настроить работу ПК в отделе разбора на складе (5 машин)" at bounding box center [375, 160] width 653 height 11
copy div "Подключить и настроить работу ПК в отделе разбора на складе (5 машин)"
click at [771, 236] on div "Редактировать" at bounding box center [771, 237] width 57 height 9
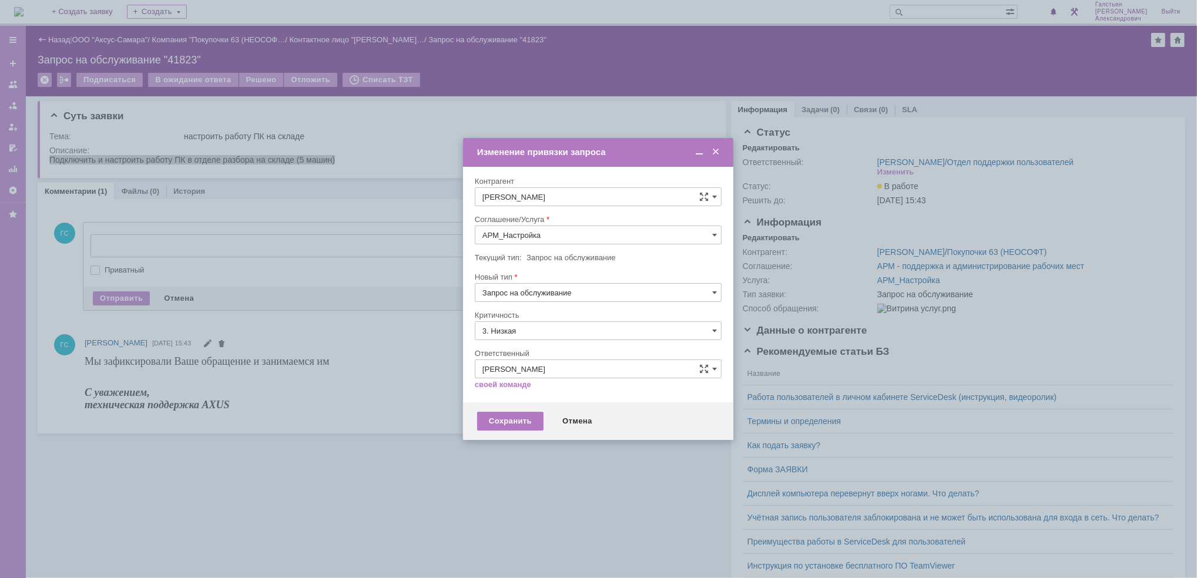
click at [617, 231] on input "АРМ_Настройка" at bounding box center [598, 235] width 247 height 19
click at [591, 240] on span "АРМ_Настройка" at bounding box center [597, 234] width 231 height 9
type input "АРМ_Настройка"
click at [561, 325] on input "3. Низкая" at bounding box center [598, 330] width 247 height 19
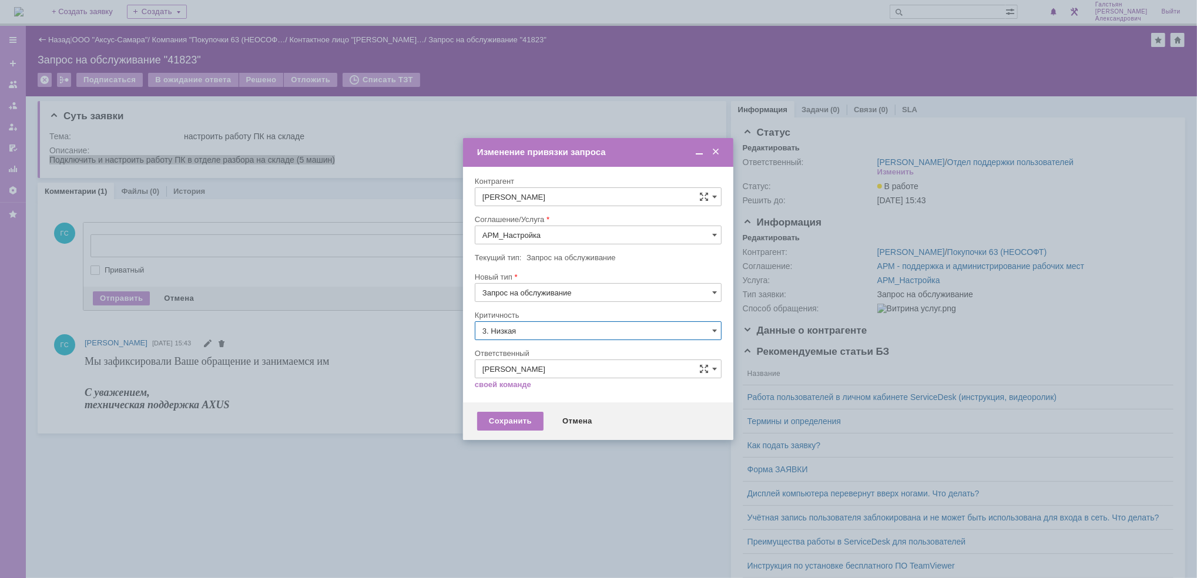
click at [530, 353] on span "[не указано]" at bounding box center [597, 352] width 231 height 9
type input "[не указано]"
click at [502, 429] on div "Сохранить" at bounding box center [510, 421] width 66 height 19
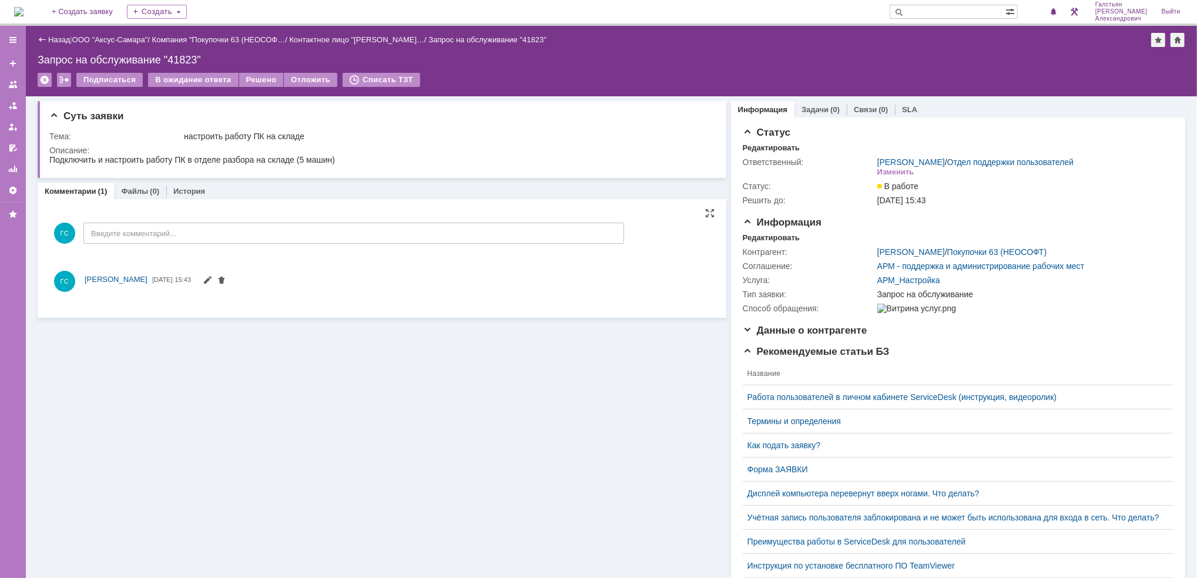
scroll to position [0, 0]
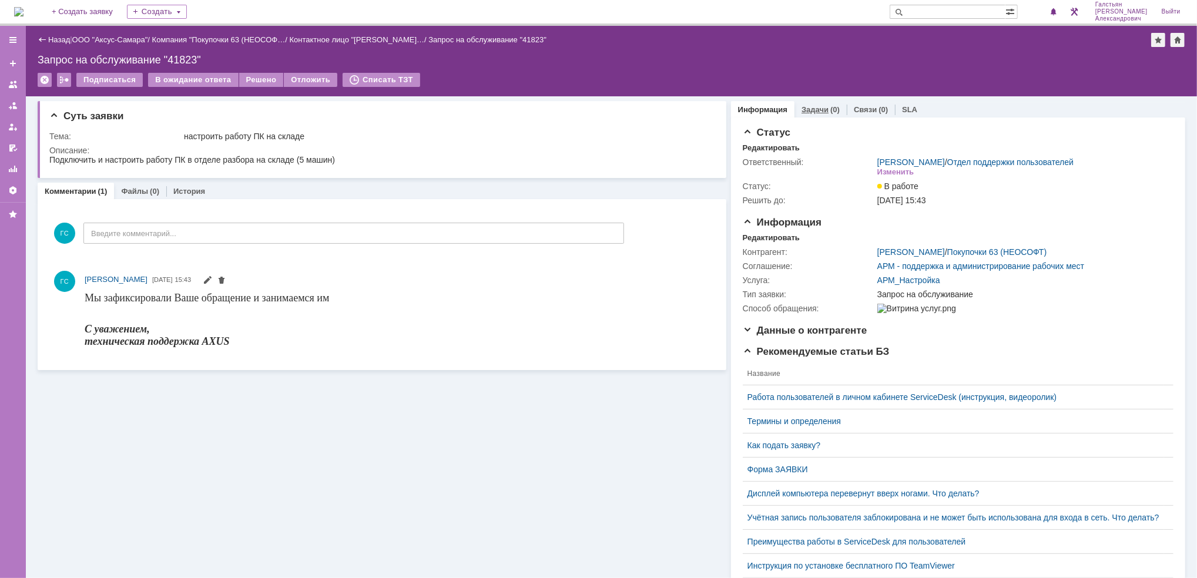
click at [814, 105] on link "Задачи" at bounding box center [814, 109] width 27 height 9
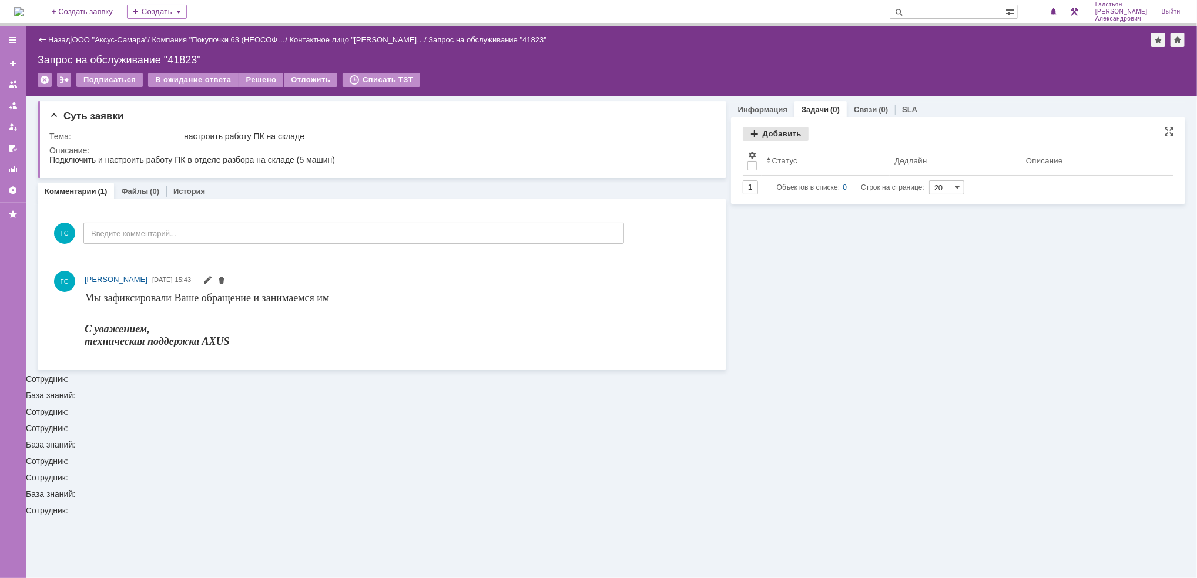
click at [771, 130] on div "Добавить" at bounding box center [776, 134] width 66 height 14
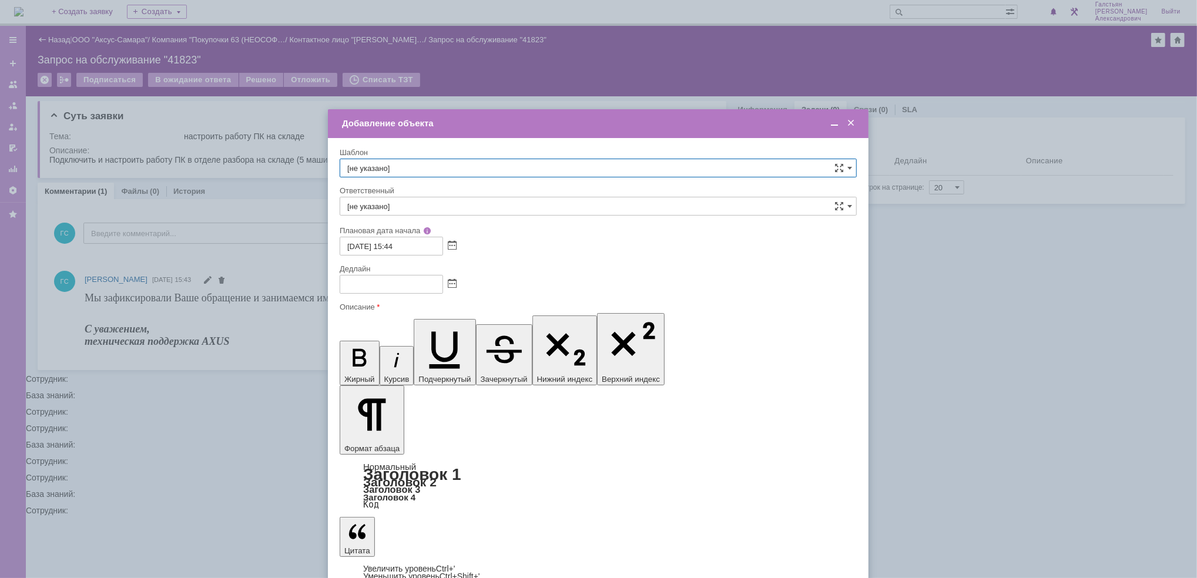
click at [829, 124] on span at bounding box center [834, 123] width 12 height 11
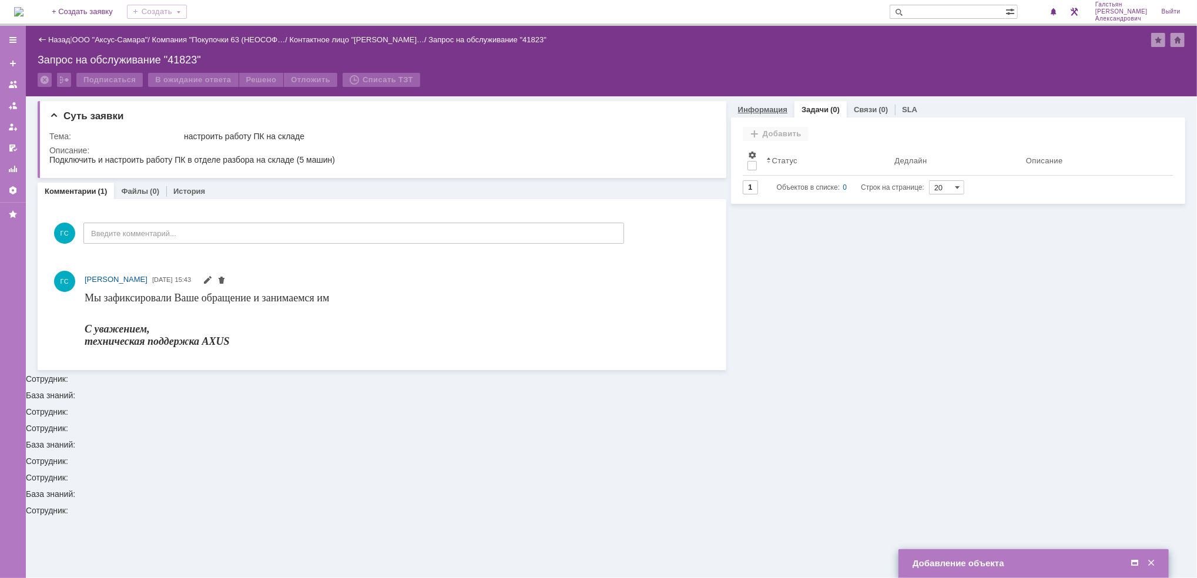
click at [781, 106] on link "Информация" at bounding box center [762, 109] width 49 height 9
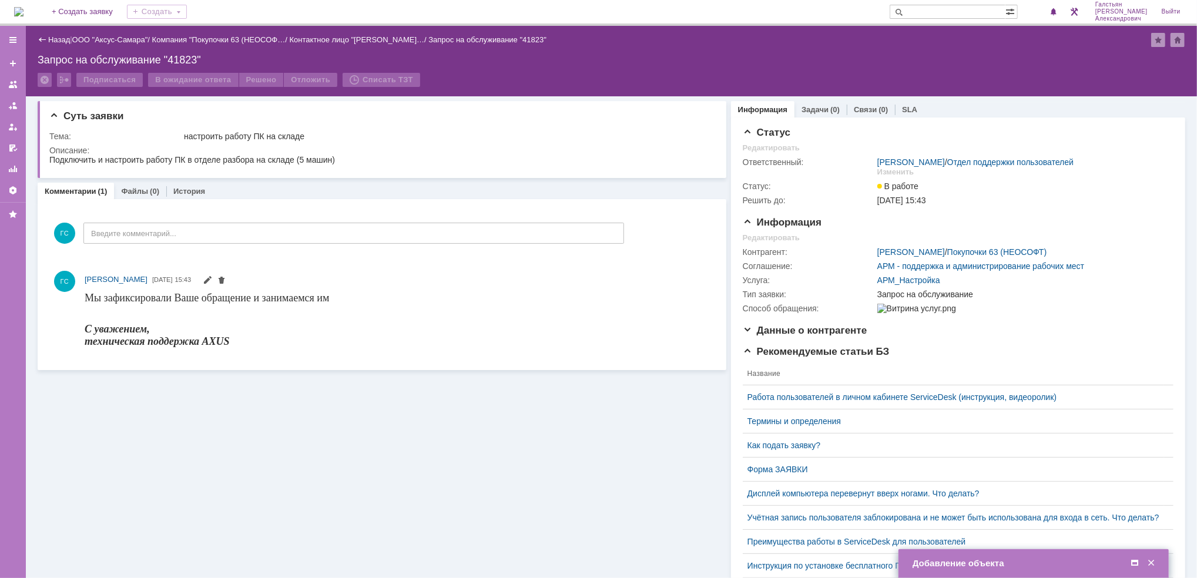
click at [1133, 562] on span at bounding box center [1135, 563] width 12 height 11
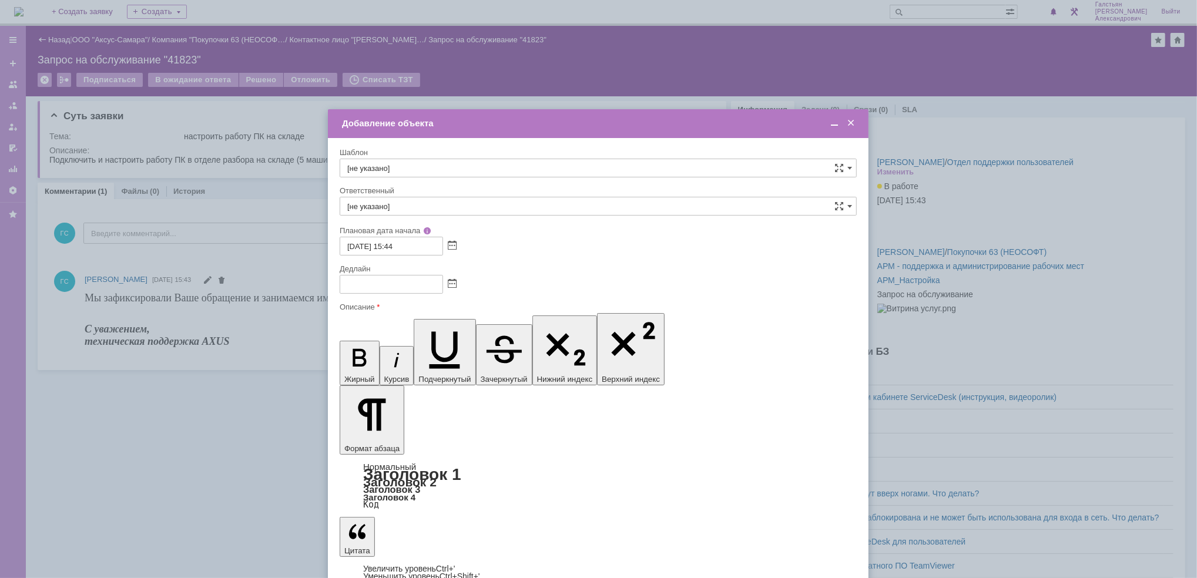
click at [452, 280] on span at bounding box center [452, 284] width 9 height 9
click at [408, 361] on div "18" at bounding box center [406, 365] width 12 height 10
type input "18.09.2025 15:45"
click at [412, 210] on input "[не указано]" at bounding box center [598, 206] width 517 height 19
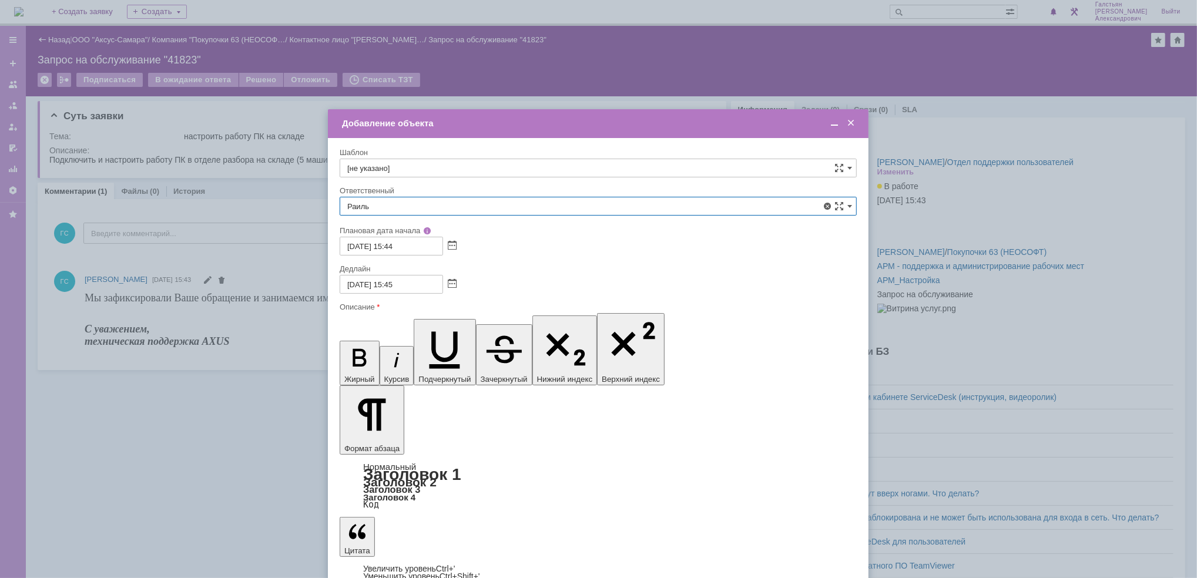
click at [435, 335] on span "[PERSON_NAME]" at bounding box center [598, 330] width 502 height 9
type input "[PERSON_NAME]"
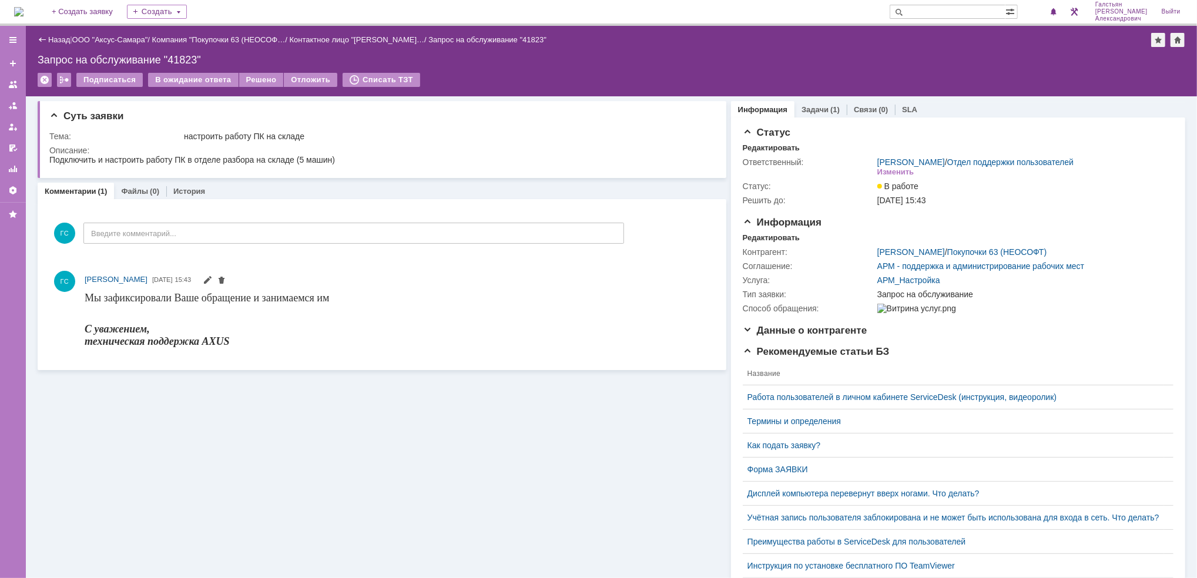
click at [24, 8] on img at bounding box center [18, 11] width 9 height 9
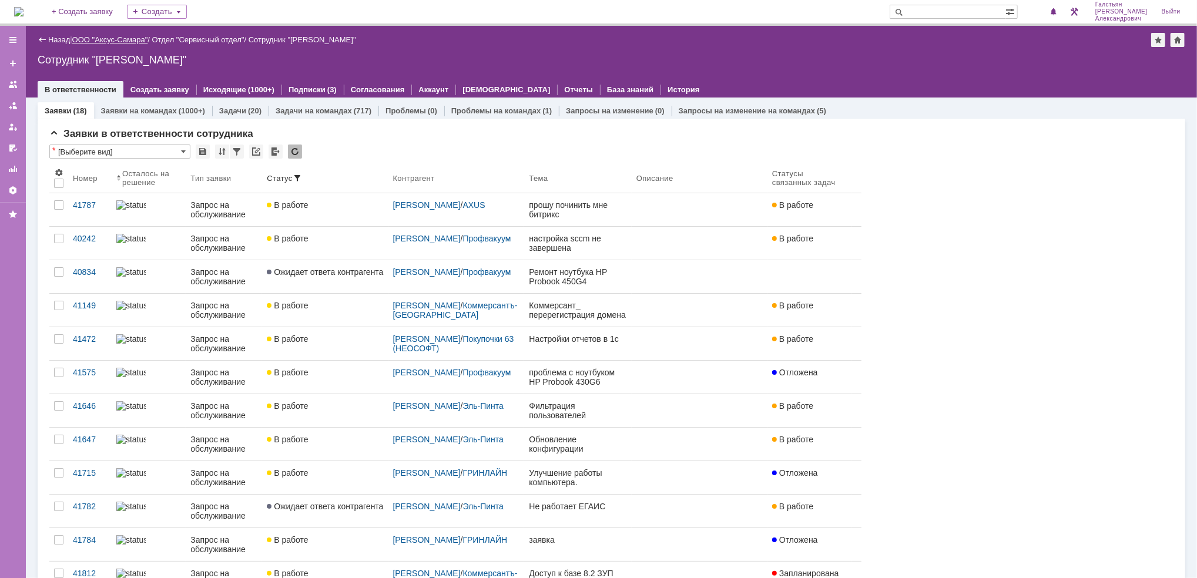
click at [116, 43] on link "ООО "Аксус-Самара"" at bounding box center [110, 39] width 76 height 9
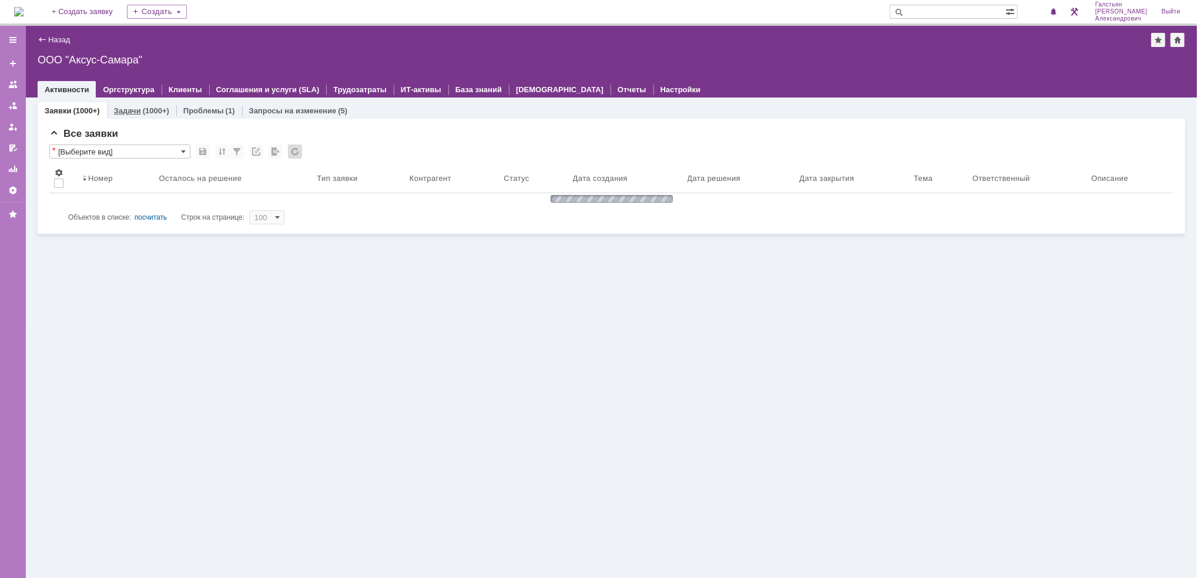
click at [143, 110] on div "(1000+)" at bounding box center [156, 110] width 26 height 9
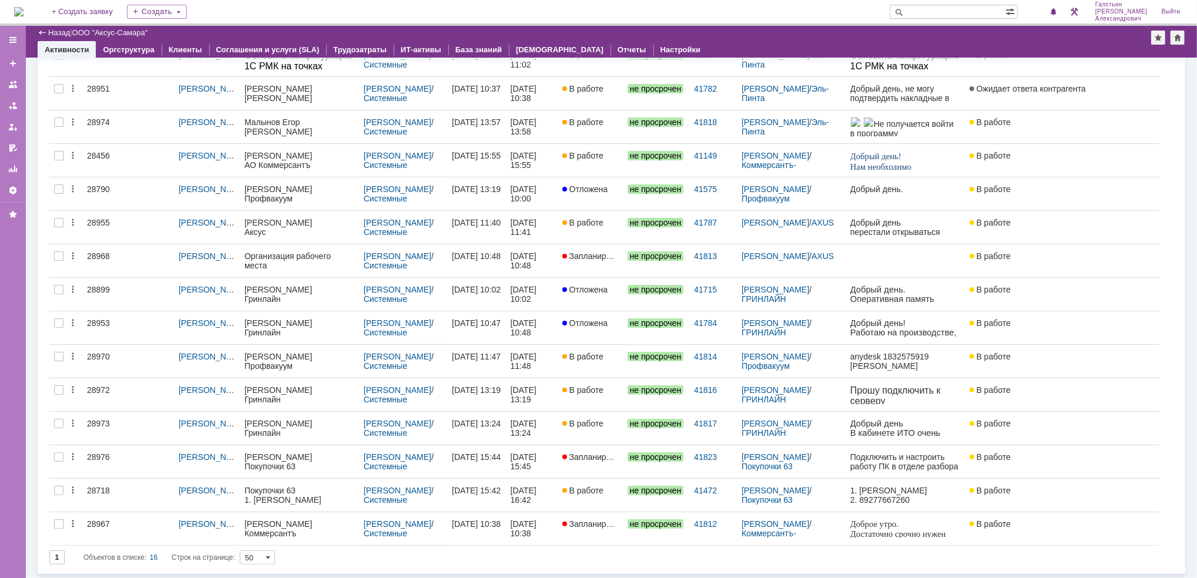
click at [24, 8] on img at bounding box center [18, 11] width 9 height 9
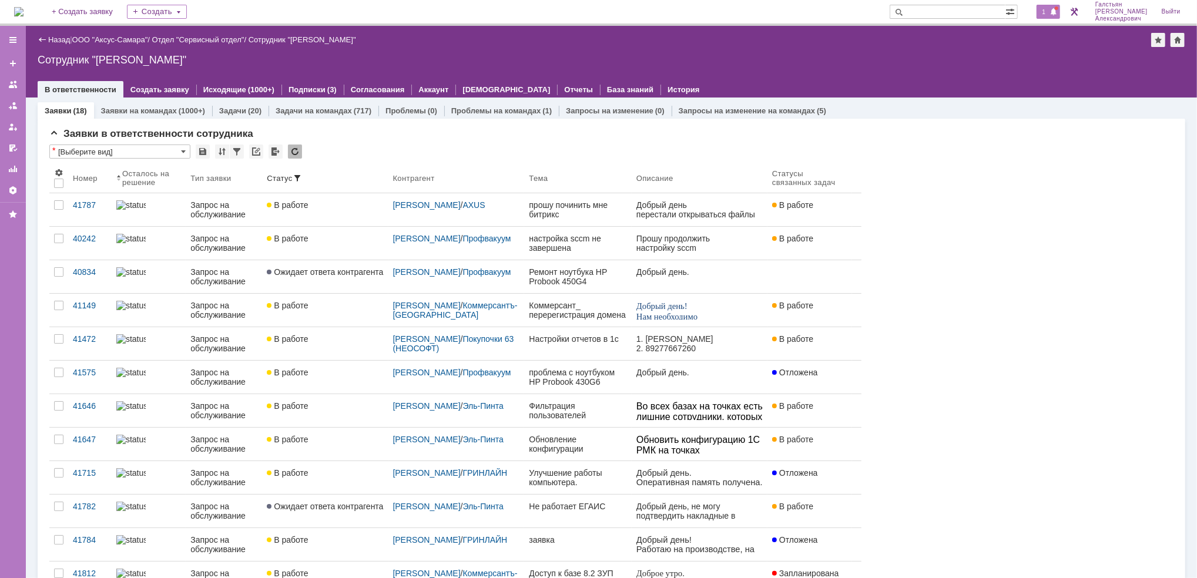
click at [1058, 11] on span at bounding box center [1053, 12] width 8 height 9
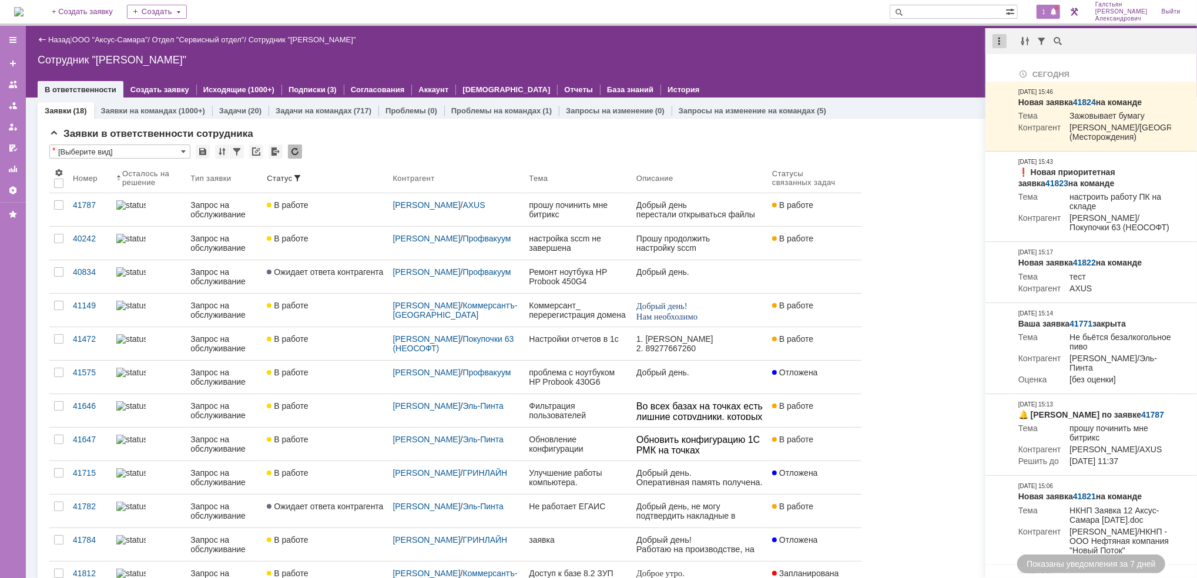
click at [997, 38] on div at bounding box center [999, 41] width 14 height 14
click at [1013, 71] on div "Отметить уведомления прочитанными" at bounding box center [1080, 71] width 157 height 8
click at [897, 52] on div "Назад | ООО "Аксус-Самара" / Отдел "Сервисный отдел" / Сотрудник "Галстьян Степ…" at bounding box center [611, 62] width 1171 height 72
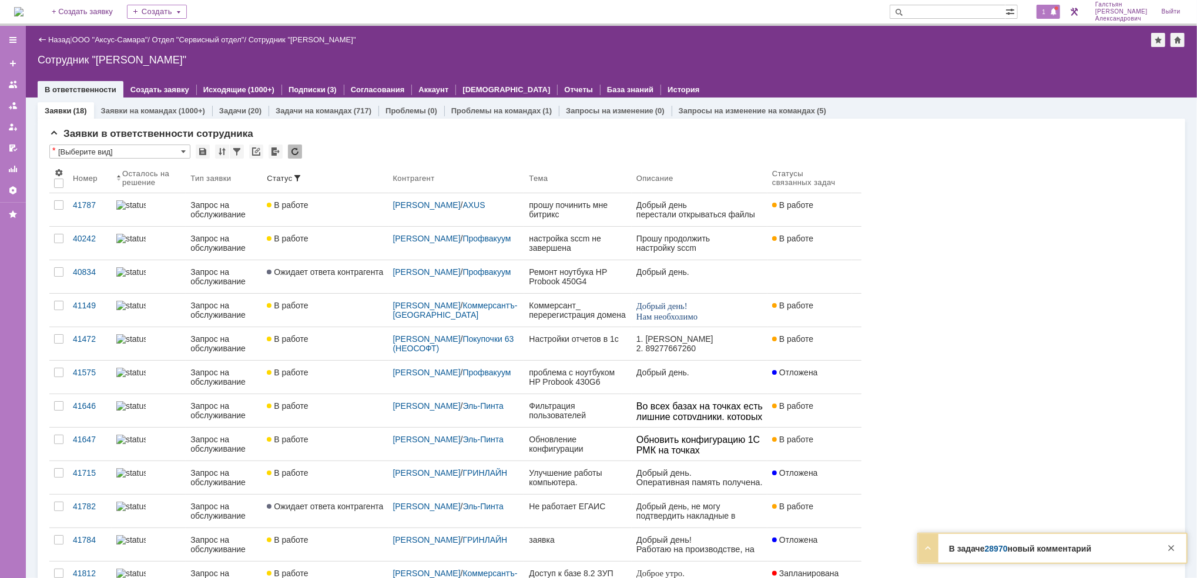
click at [1049, 15] on span "1" at bounding box center [1044, 12] width 11 height 8
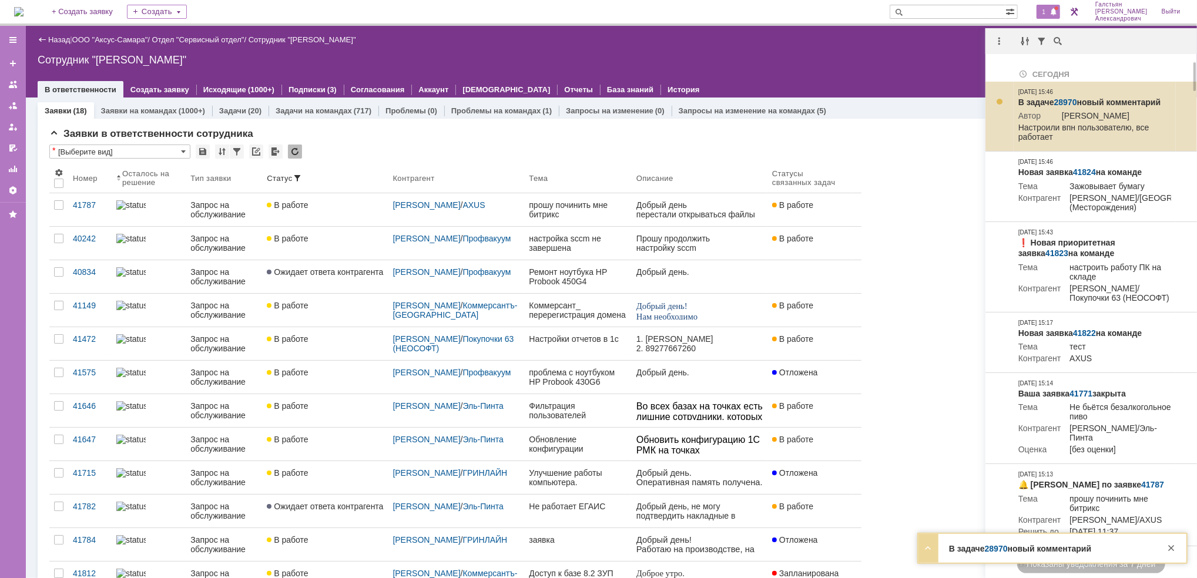
click at [1068, 103] on link "28970" at bounding box center [1065, 102] width 23 height 9
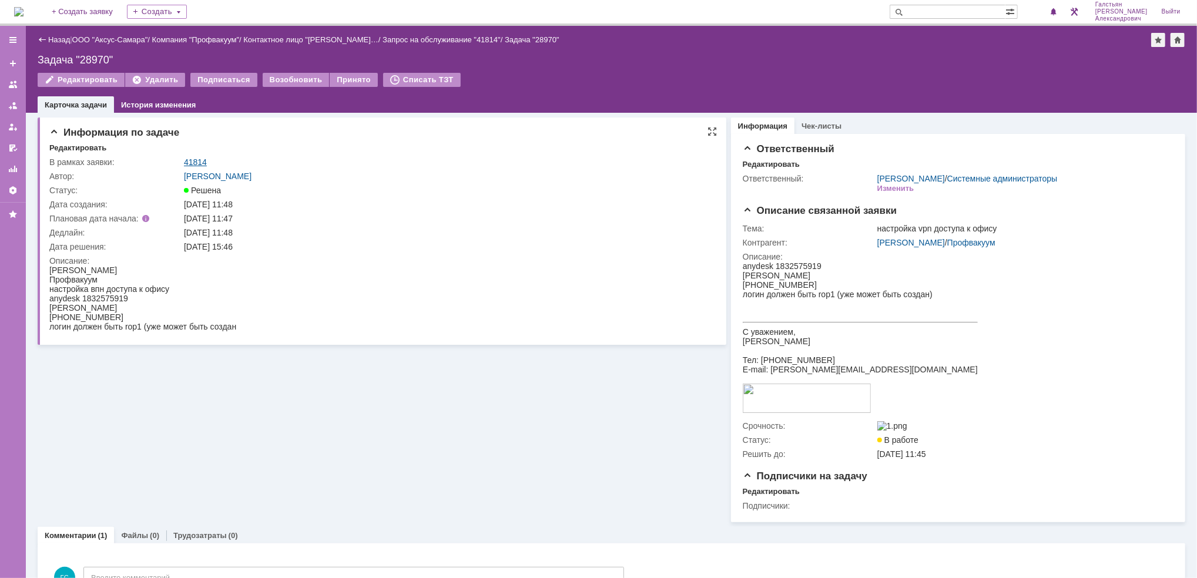
click at [192, 158] on link "41814" at bounding box center [195, 161] width 23 height 9
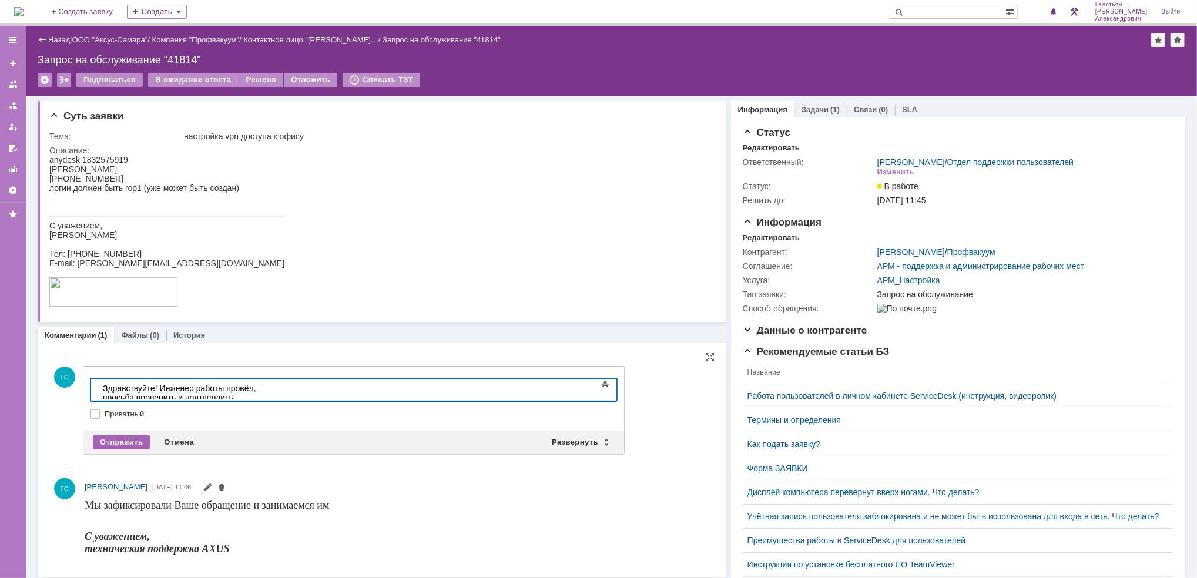
click at [120, 441] on div "Отправить" at bounding box center [121, 442] width 57 height 14
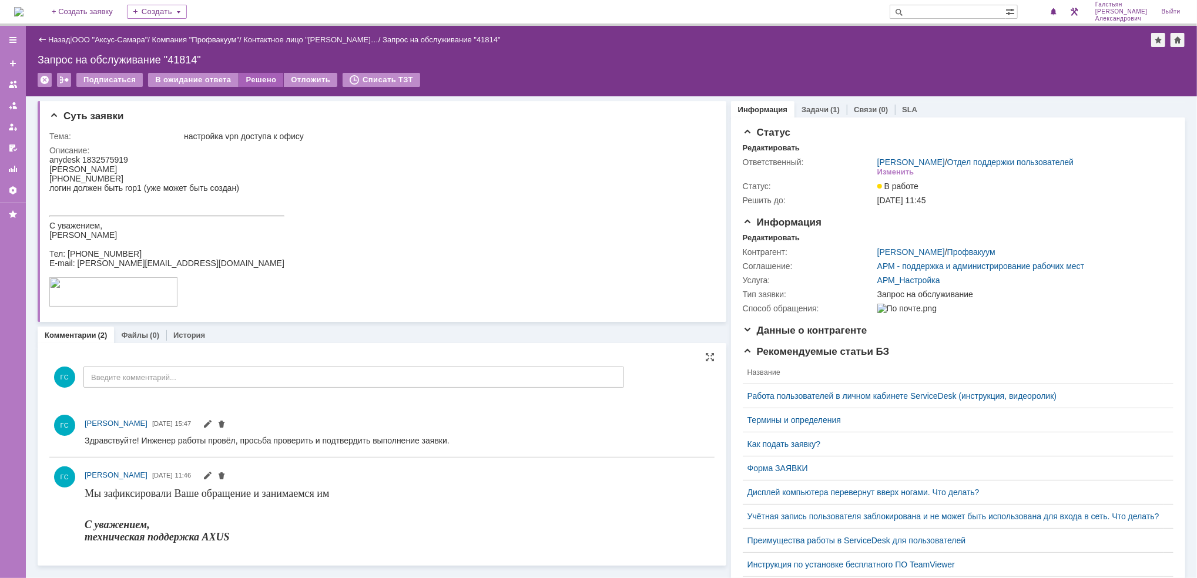
click at [257, 75] on div "Решено" at bounding box center [261, 80] width 45 height 14
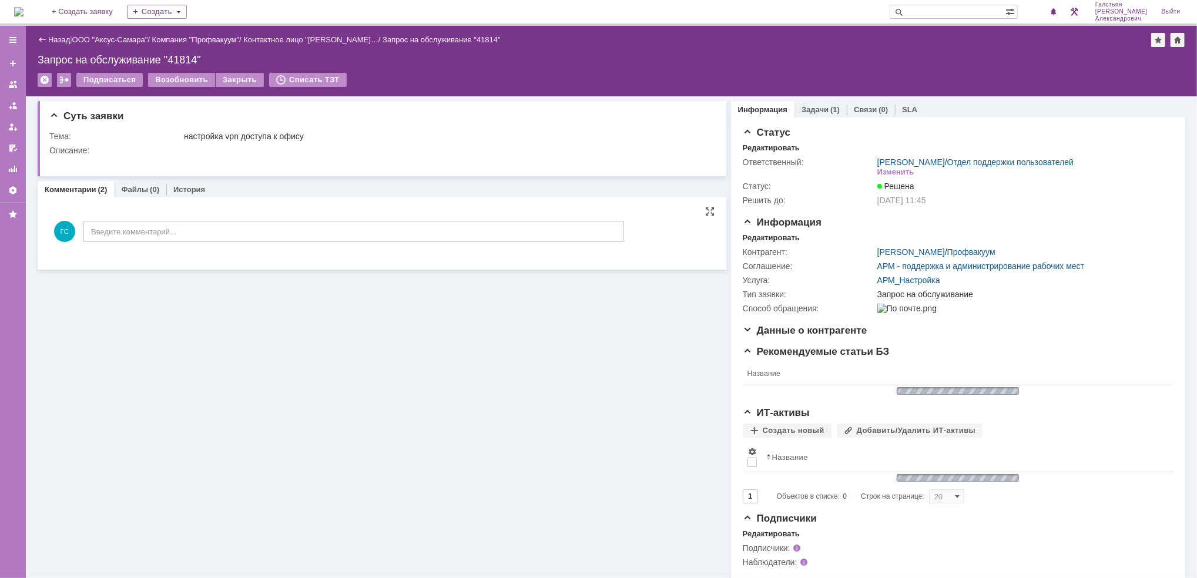
click at [24, 11] on img at bounding box center [18, 11] width 9 height 9
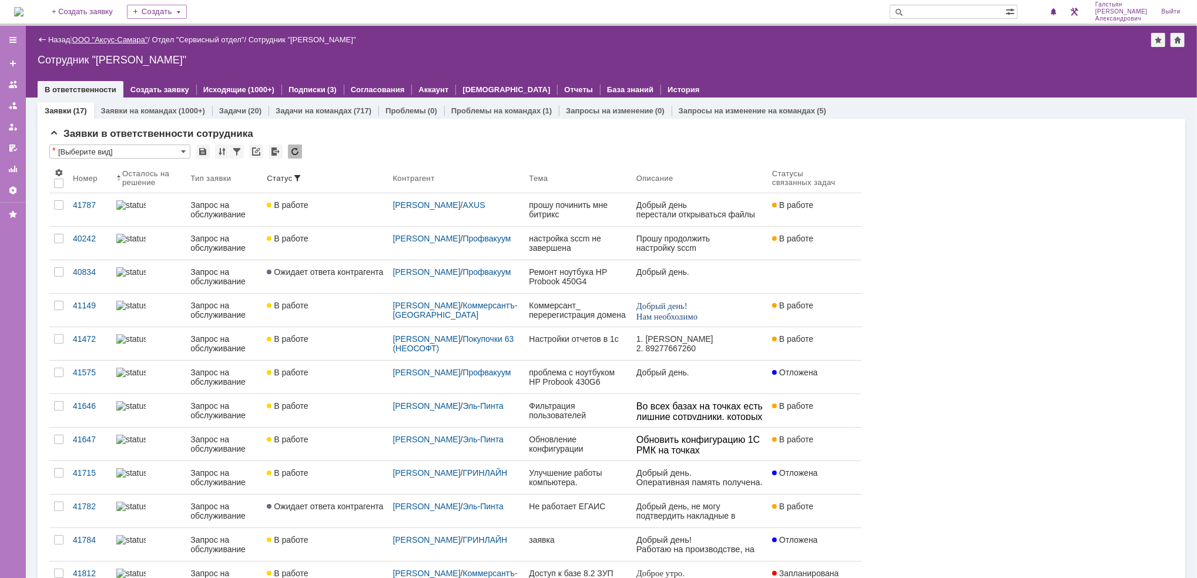
click at [115, 41] on link "ООО "Аксус-Самара"" at bounding box center [110, 39] width 76 height 9
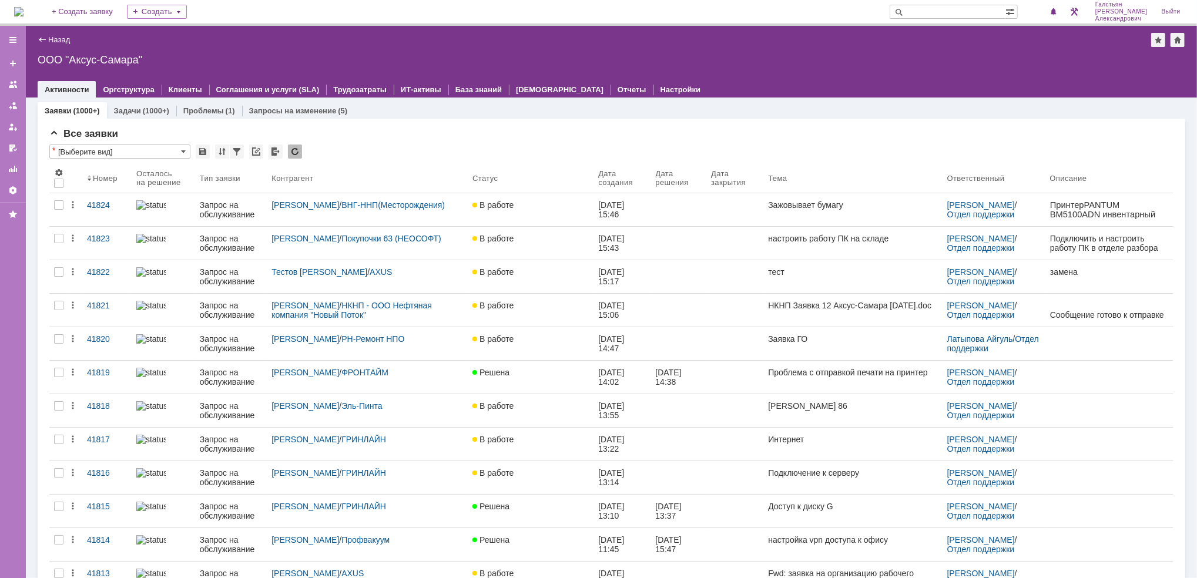
click at [55, 44] on div "Назад | ООО "Аксус-Самара"" at bounding box center [611, 40] width 1147 height 14
click at [55, 39] on link "Назад" at bounding box center [59, 39] width 22 height 9
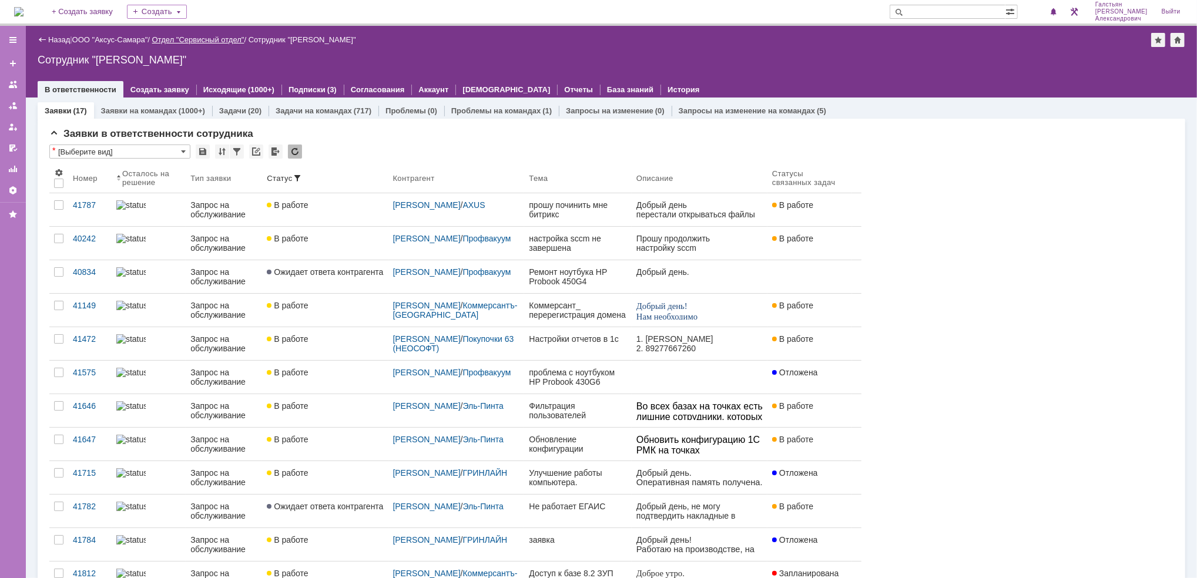
click at [202, 43] on link "Отдел "Сервисный отдел"" at bounding box center [198, 39] width 92 height 9
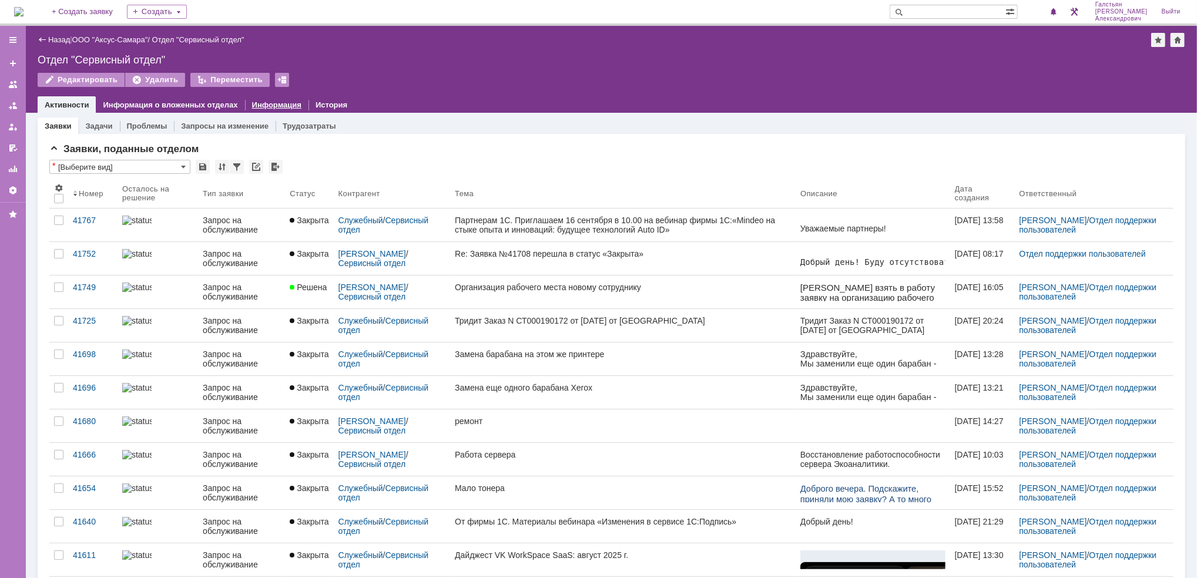
click at [282, 103] on link "Информация" at bounding box center [276, 104] width 49 height 9
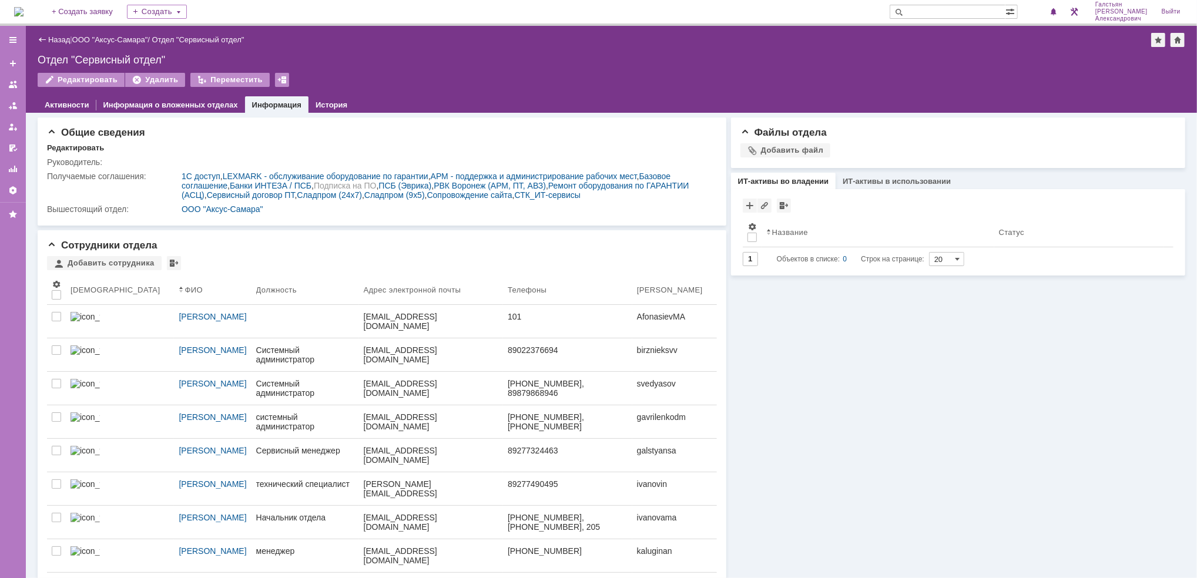
click at [270, 105] on link "Информация" at bounding box center [276, 104] width 49 height 9
click at [255, 103] on link "Информация" at bounding box center [276, 104] width 49 height 9
click at [255, 105] on link "Информация" at bounding box center [276, 104] width 49 height 9
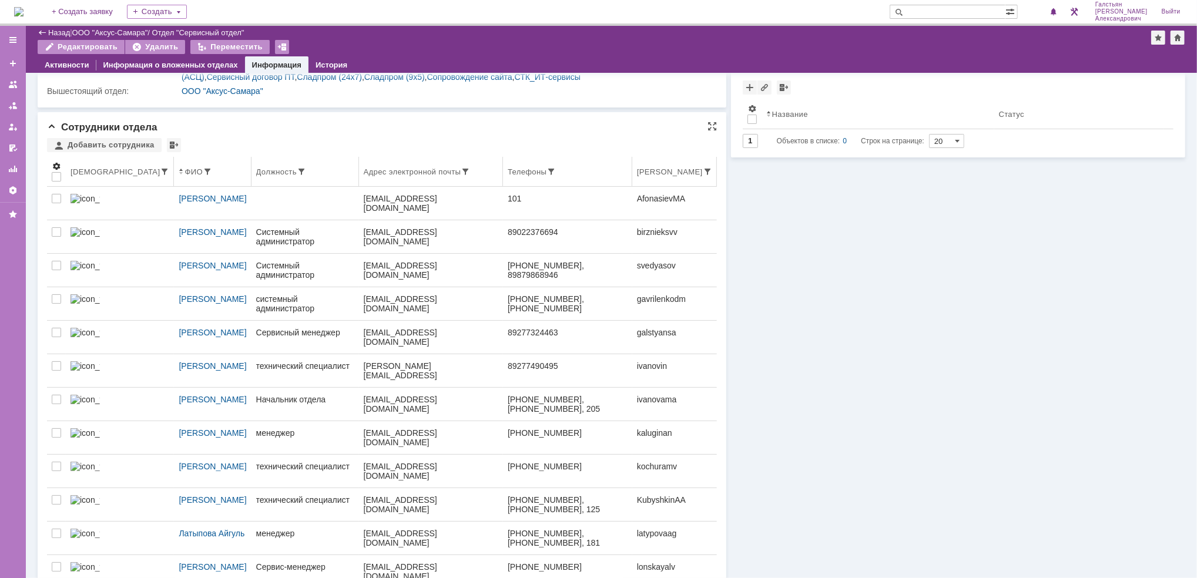
click at [52, 163] on span at bounding box center [56, 166] width 9 height 9
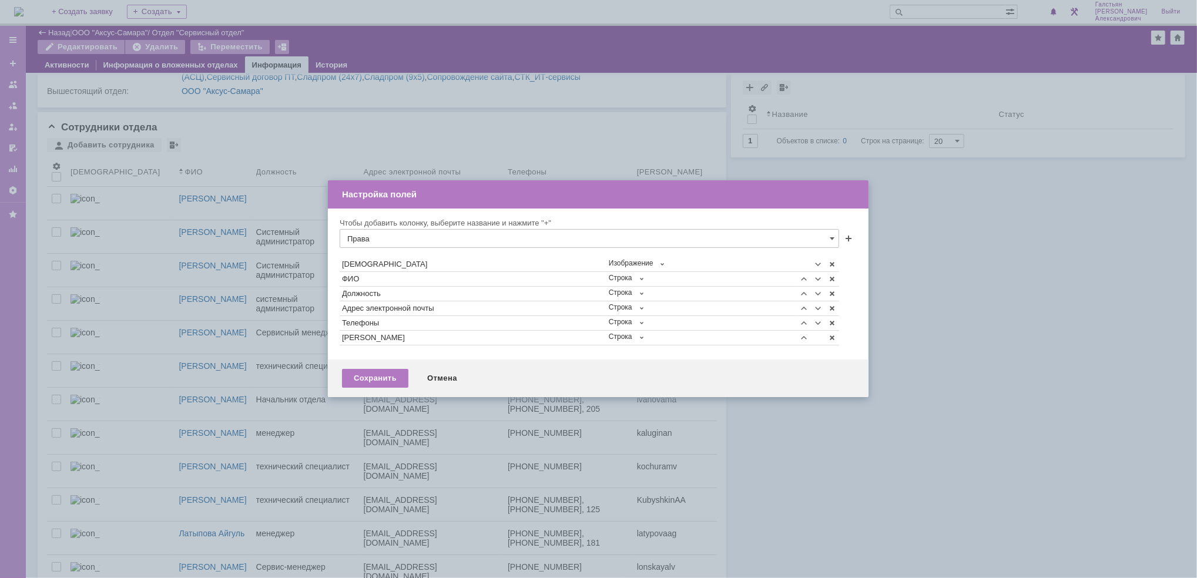
click at [835, 237] on input "Права" at bounding box center [589, 238] width 499 height 19
click at [781, 217] on div "Чтобы добавить колонку, выберите название и нажмите "+" Права Иконка Изображени…" at bounding box center [598, 279] width 517 height 132
click at [851, 237] on span at bounding box center [848, 239] width 9 height 9
type input "[нет элементов]"
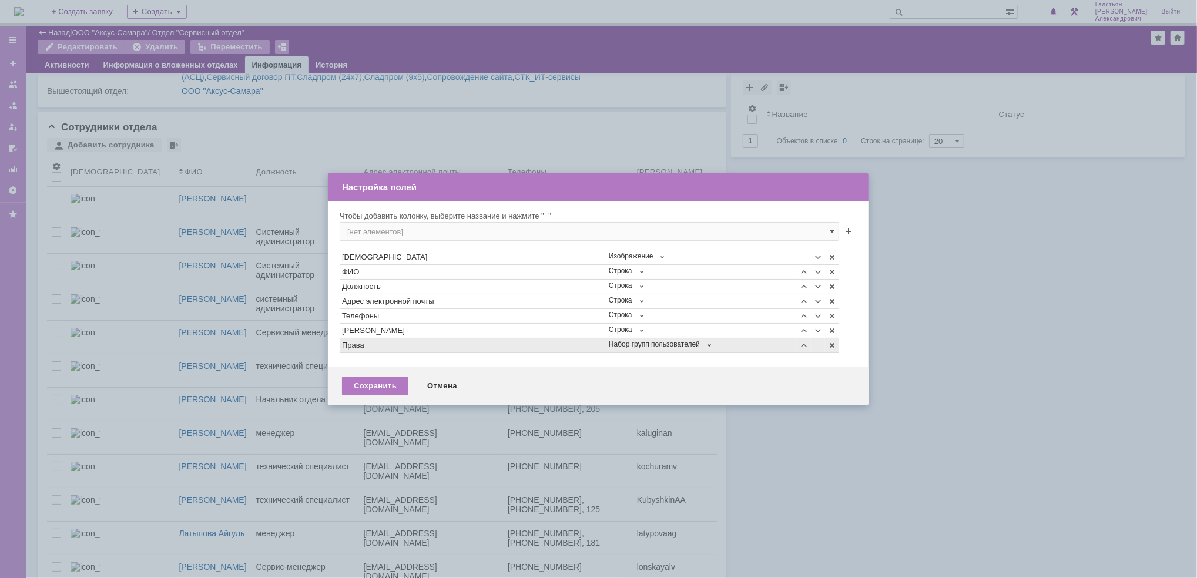
click at [709, 345] on span at bounding box center [708, 345] width 9 height 9
click at [723, 205] on div "Чтобы добавить колонку, выберите название и нажмите "+" [нет элементов] Иконка …" at bounding box center [598, 285] width 541 height 166
click at [364, 382] on div "Сохранить" at bounding box center [375, 386] width 66 height 19
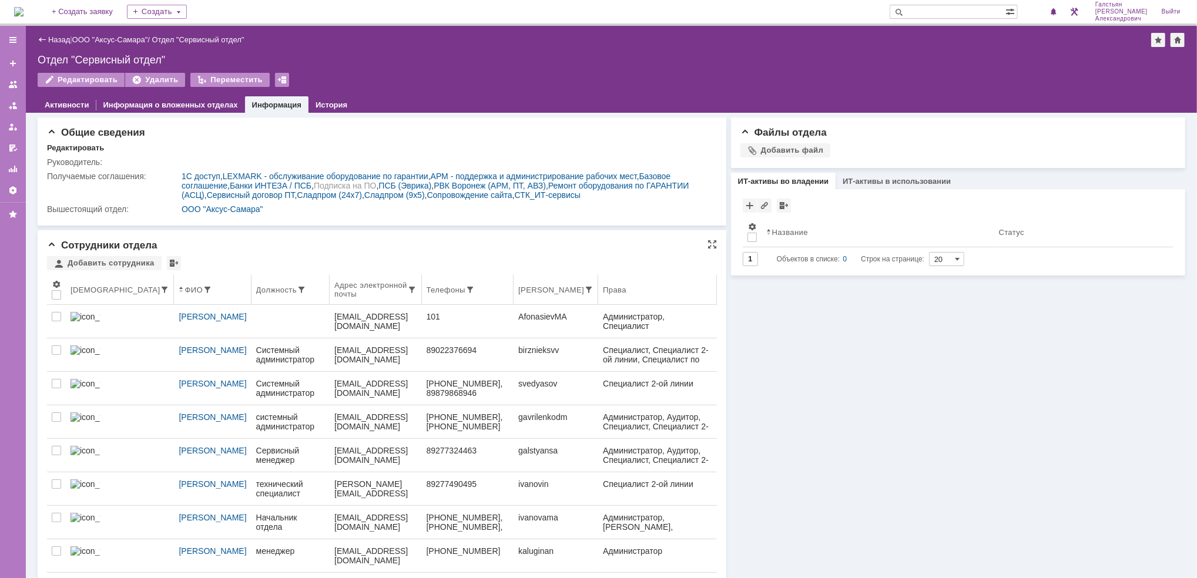
click at [603, 288] on div "Права" at bounding box center [615, 290] width 24 height 9
click at [59, 283] on span at bounding box center [56, 284] width 9 height 9
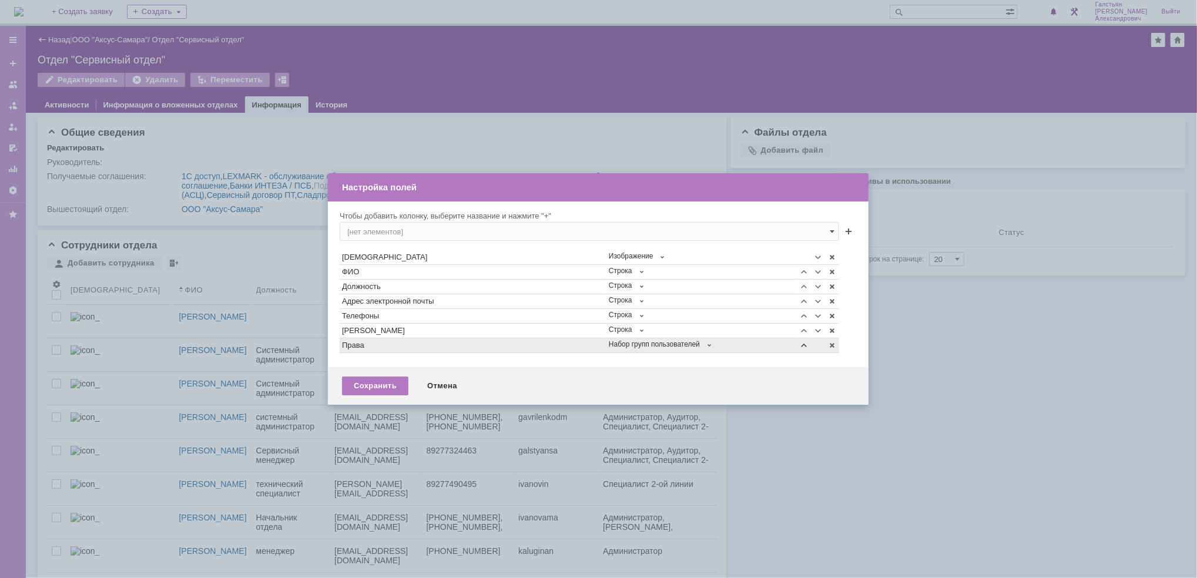
click at [802, 344] on span at bounding box center [803, 345] width 9 height 9
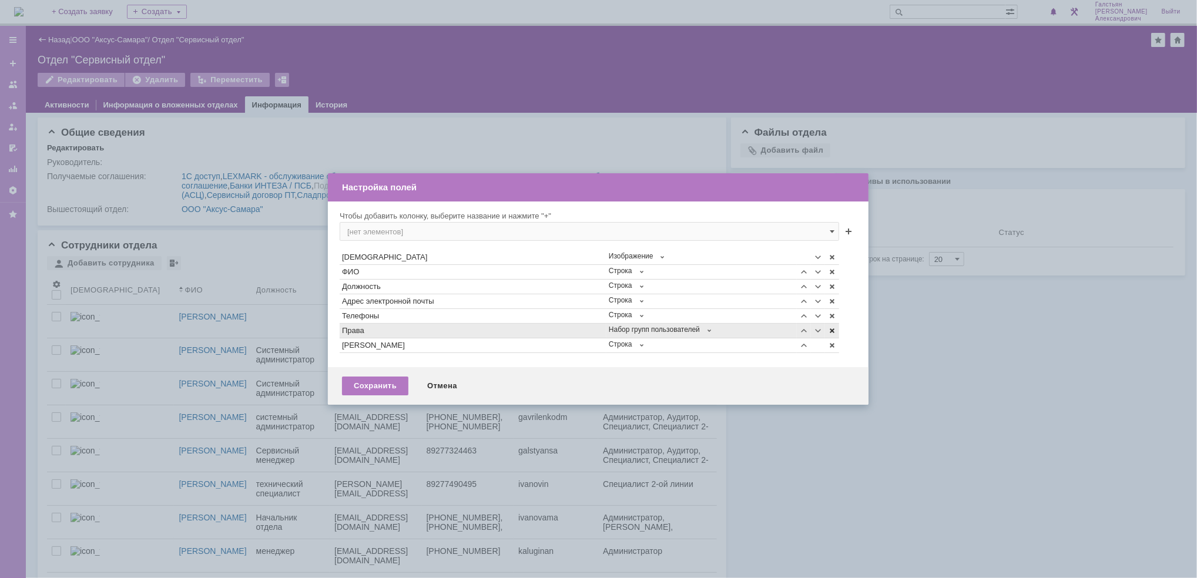
click at [833, 330] on span at bounding box center [831, 330] width 9 height 9
type input "Права"
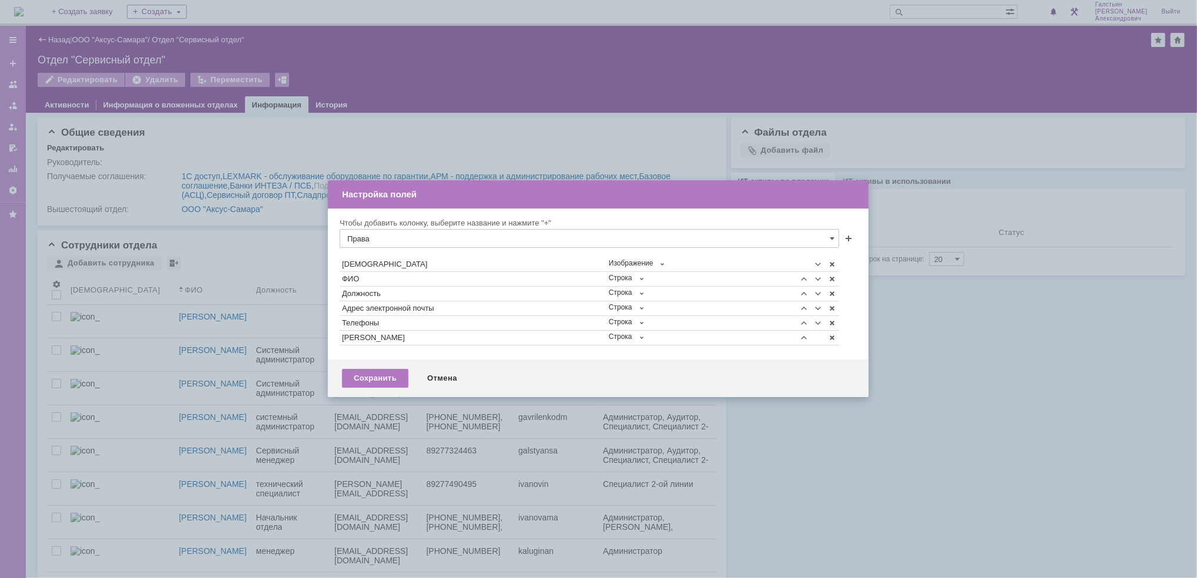
click at [757, 236] on input "Права" at bounding box center [589, 238] width 499 height 19
click at [778, 231] on input "Права" at bounding box center [589, 238] width 499 height 19
click at [443, 373] on div "Отмена" at bounding box center [441, 378] width 53 height 19
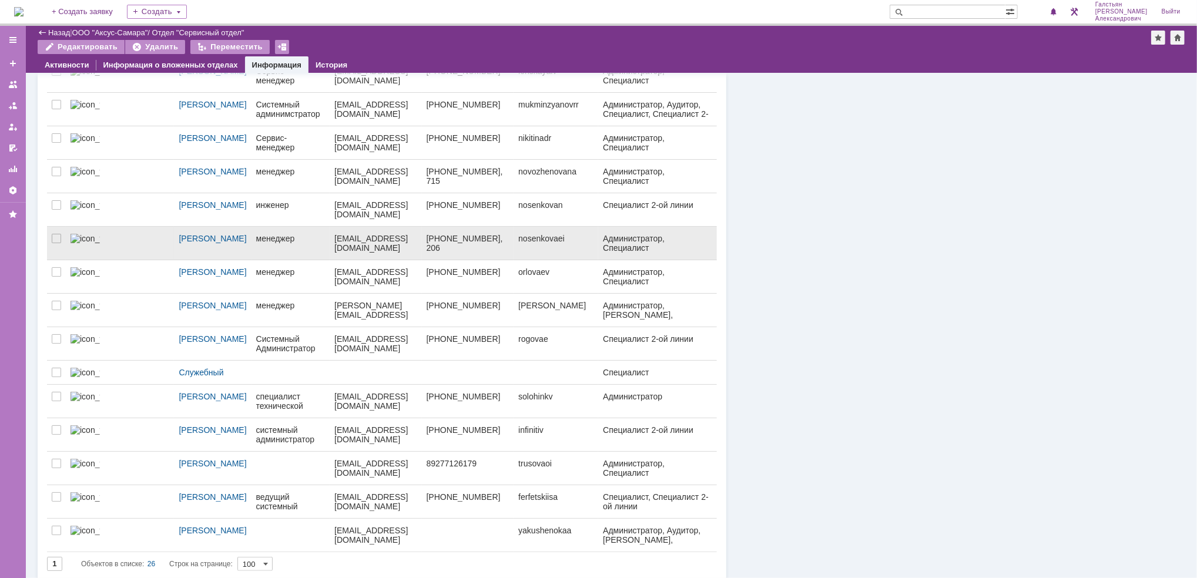
scroll to position [580, 0]
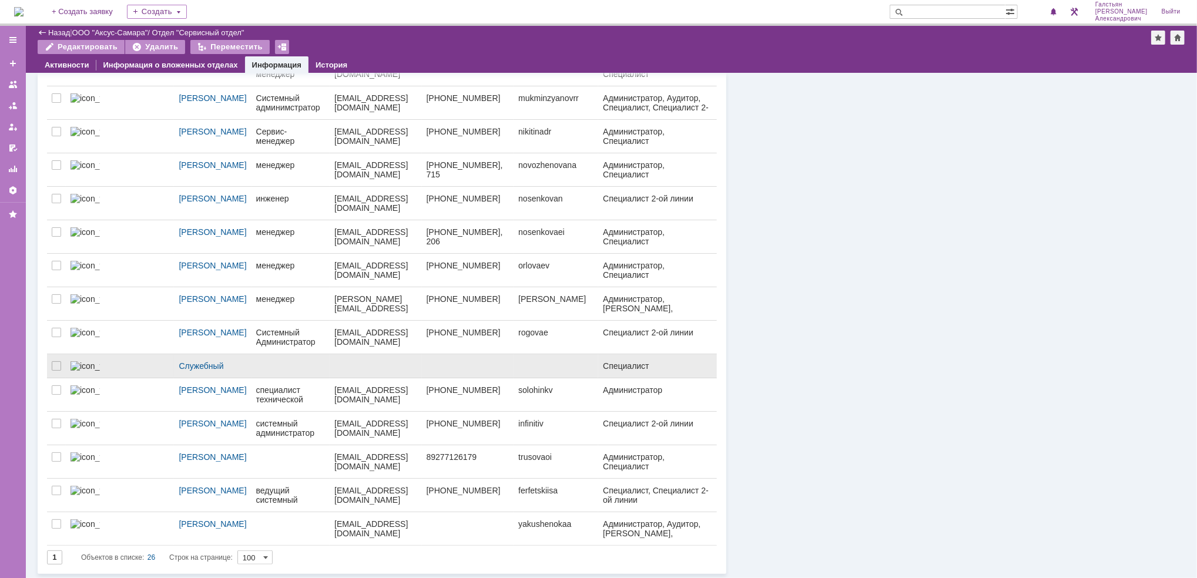
click at [251, 370] on link at bounding box center [290, 366] width 79 height 24
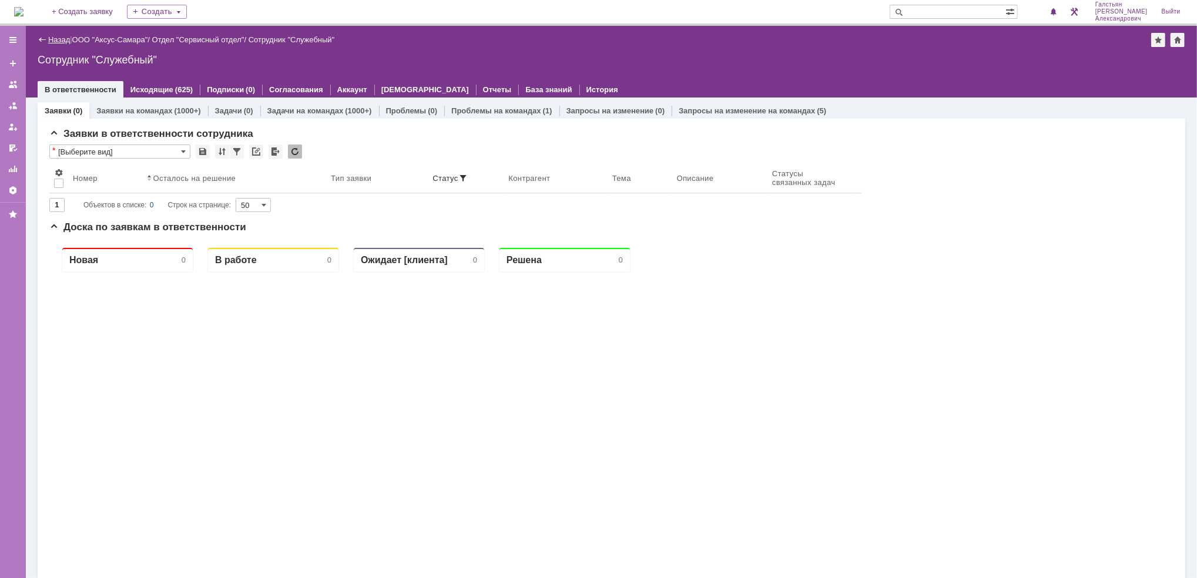
click at [50, 41] on link "Назад" at bounding box center [59, 39] width 22 height 9
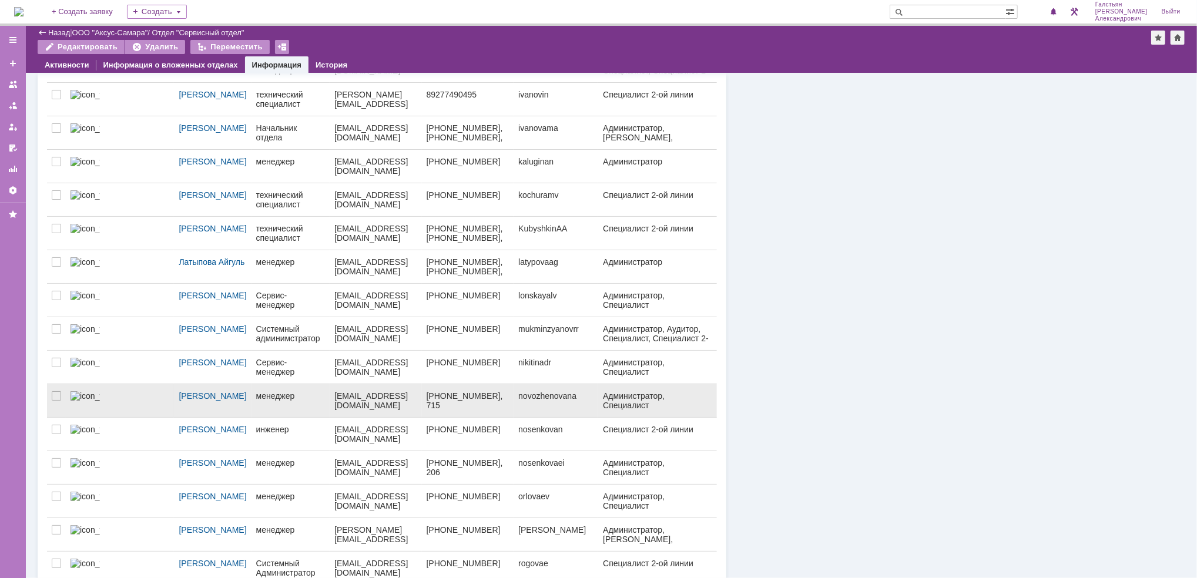
scroll to position [345, 0]
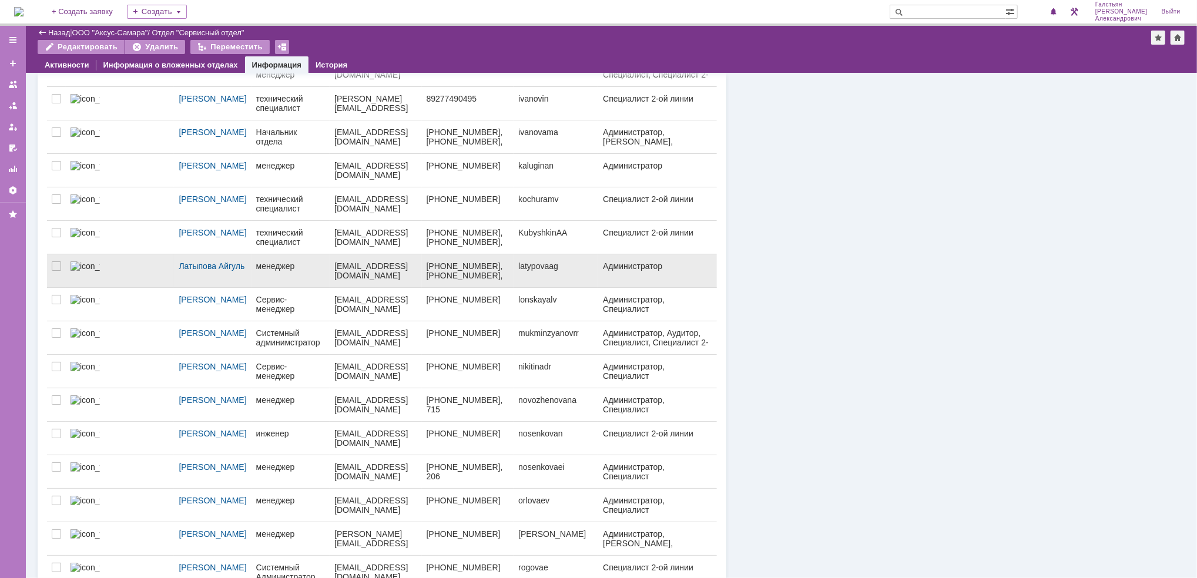
click at [257, 267] on div "менеджер" at bounding box center [290, 265] width 69 height 9
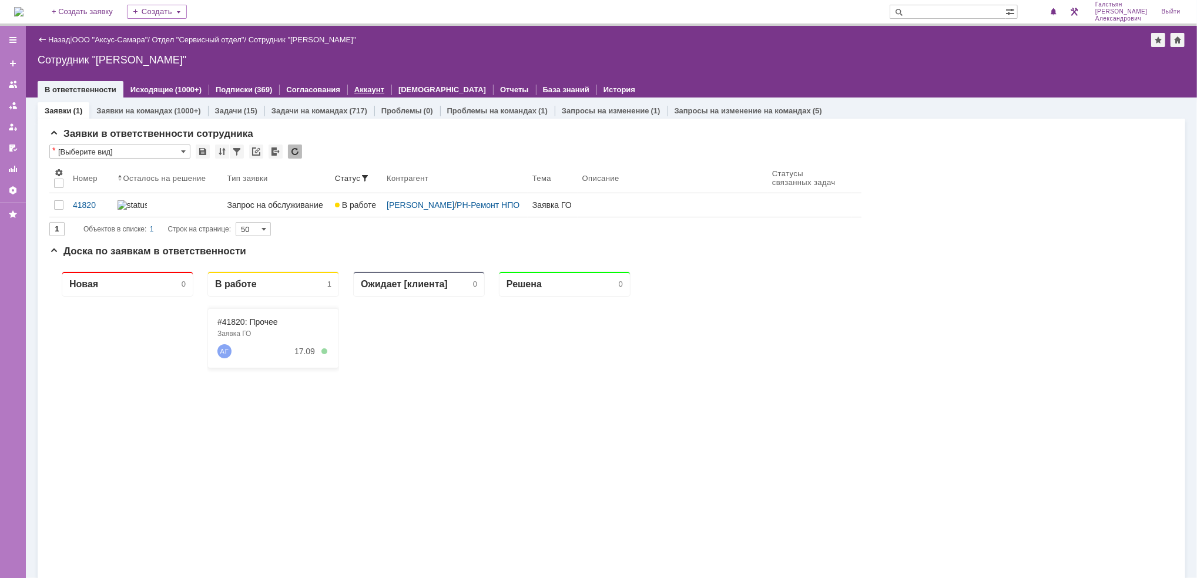
click at [355, 92] on link "Аккаунт" at bounding box center [369, 89] width 30 height 9
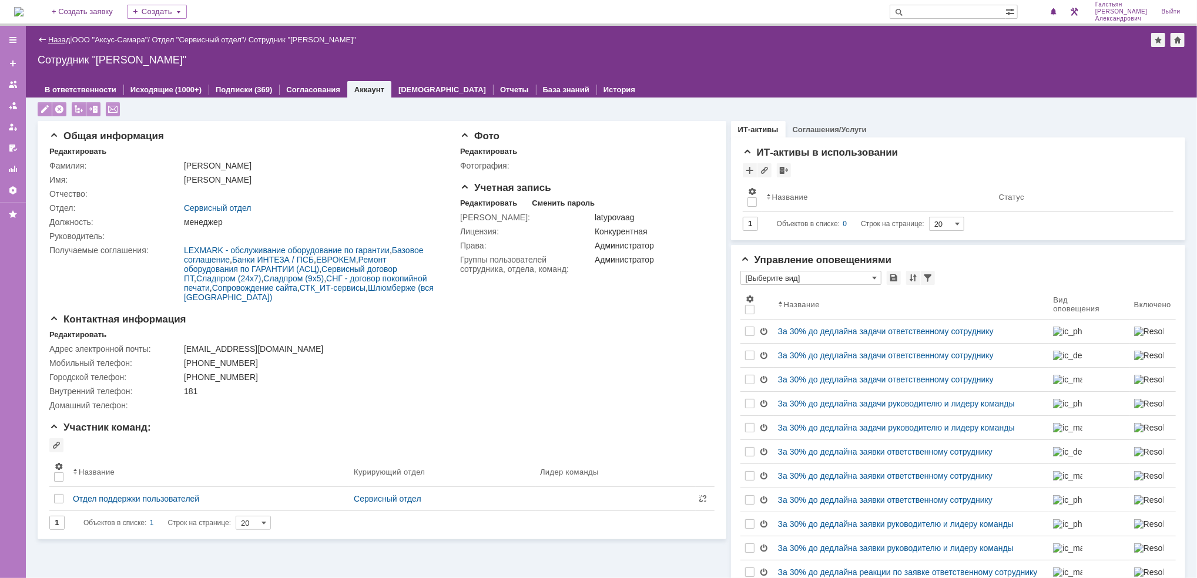
click at [56, 39] on link "Назад" at bounding box center [59, 39] width 22 height 9
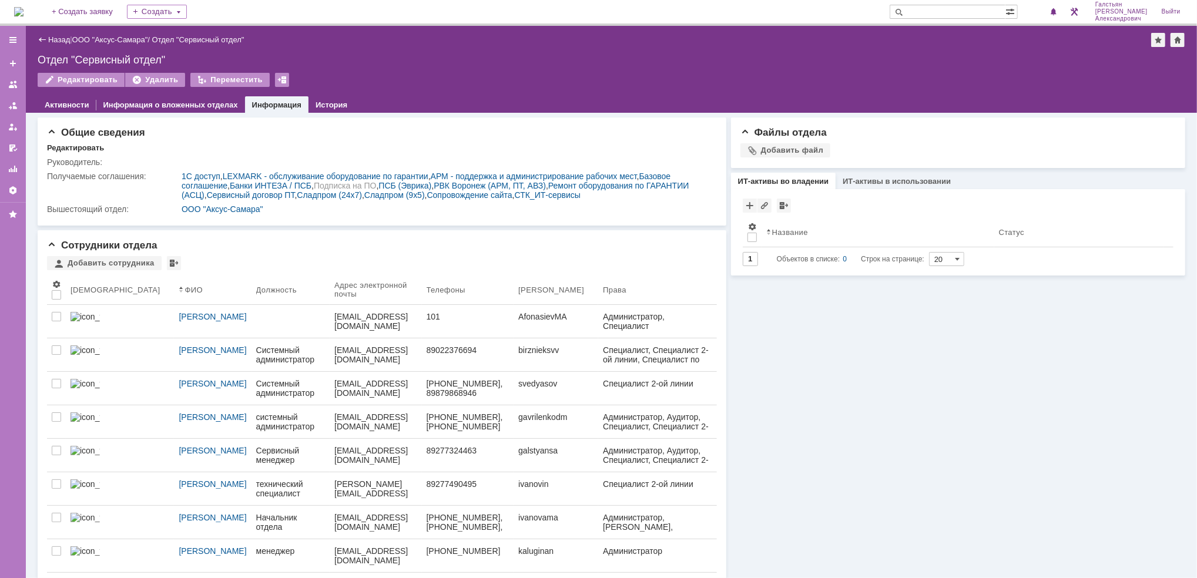
click at [23, 7] on img at bounding box center [18, 11] width 9 height 9
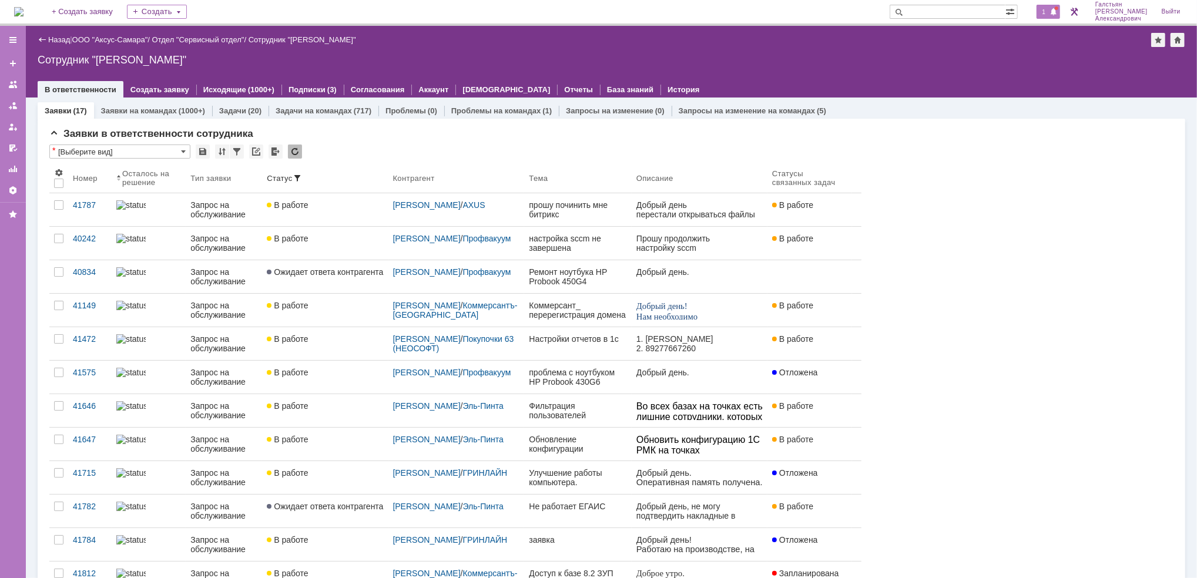
click at [1055, 13] on span at bounding box center [1053, 12] width 8 height 9
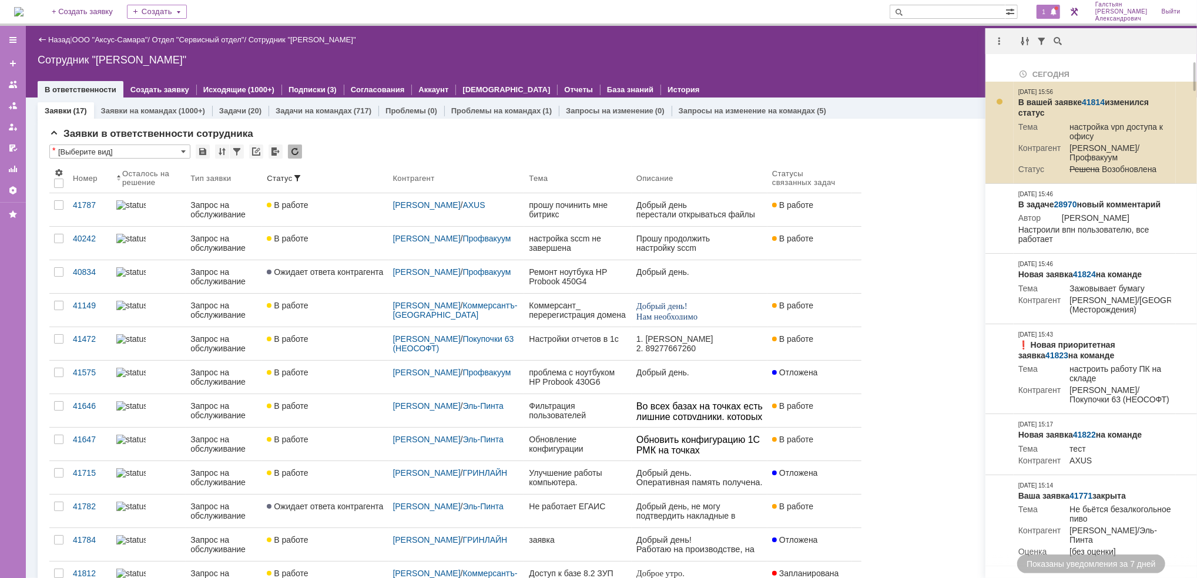
click at [1096, 98] on link "41814" at bounding box center [1093, 102] width 23 height 9
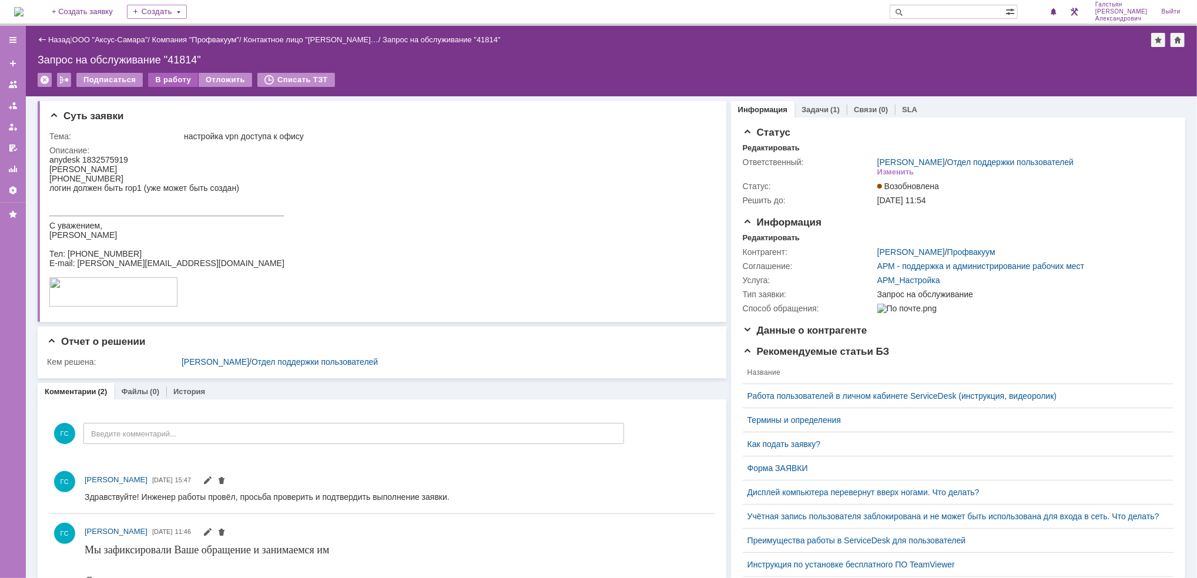
click at [161, 78] on div "В работу" at bounding box center [173, 80] width 50 height 14
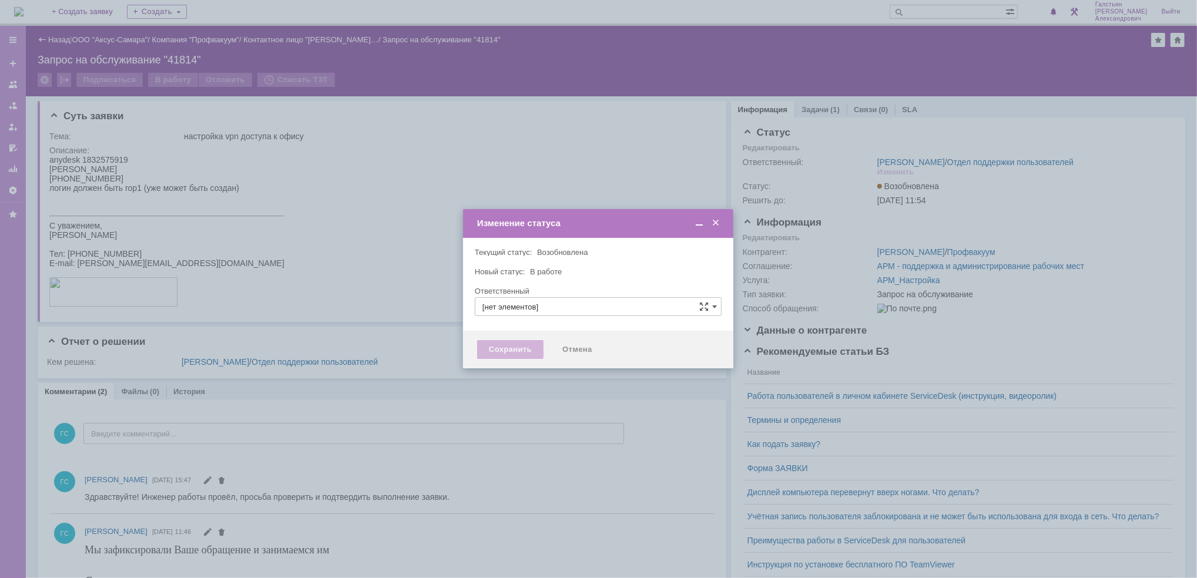
type input "[PERSON_NAME]"
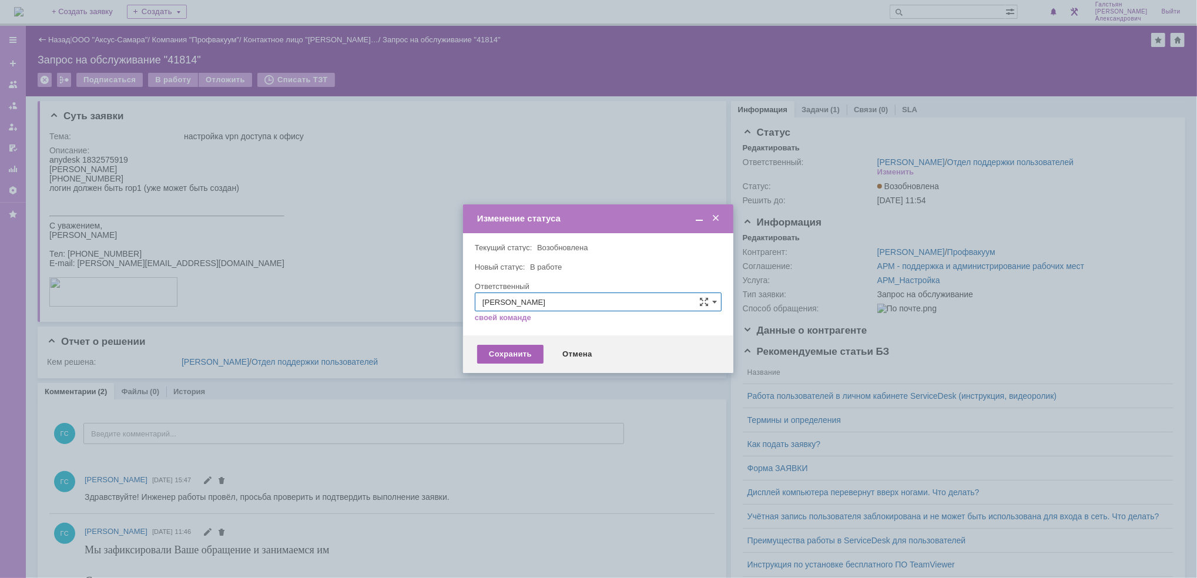
click at [505, 353] on div "Сохранить" at bounding box center [510, 354] width 66 height 19
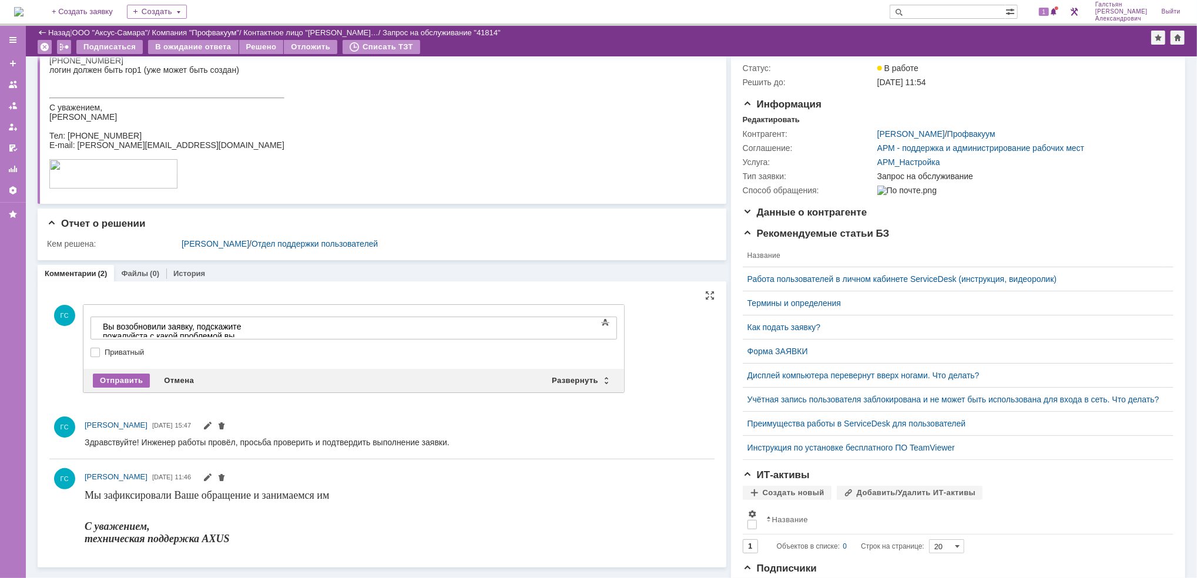
click at [119, 378] on div "Отправить" at bounding box center [121, 381] width 57 height 14
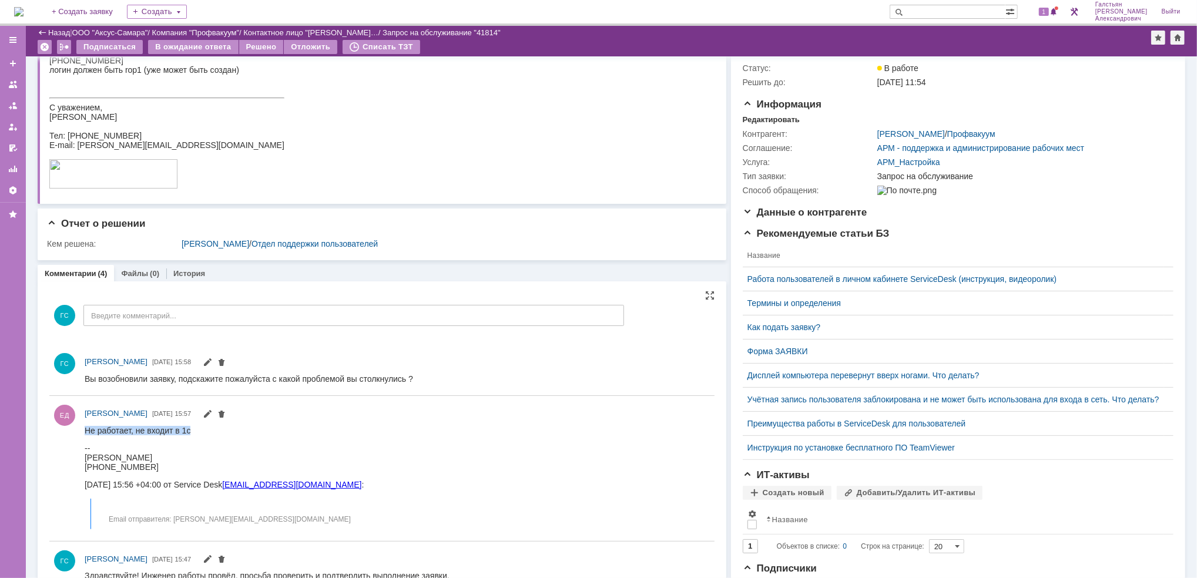
drag, startPoint x: 193, startPoint y: 431, endPoint x: 76, endPoint y: 435, distance: 116.4
click at [84, 435] on html "Не работает, не входит в 1с -- Дорофеев Евгений +7(987)447-33-26 вторник, 16 се…" at bounding box center [392, 476] width 617 height 103
copy p "Не работает, не входит в 1с"
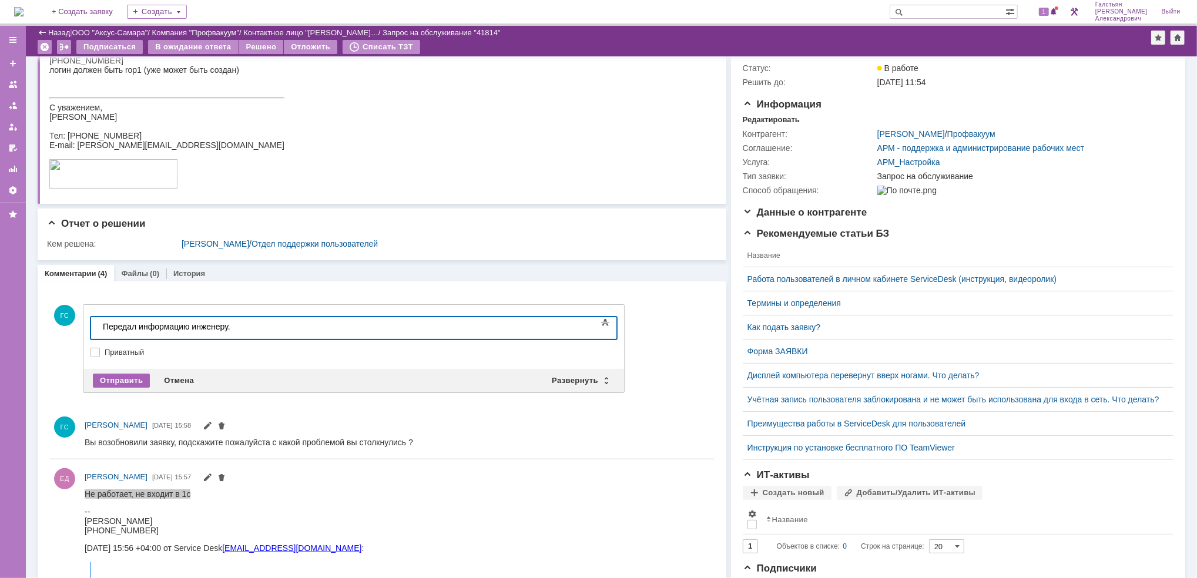
click at [129, 374] on div "Отправить" at bounding box center [121, 381] width 57 height 14
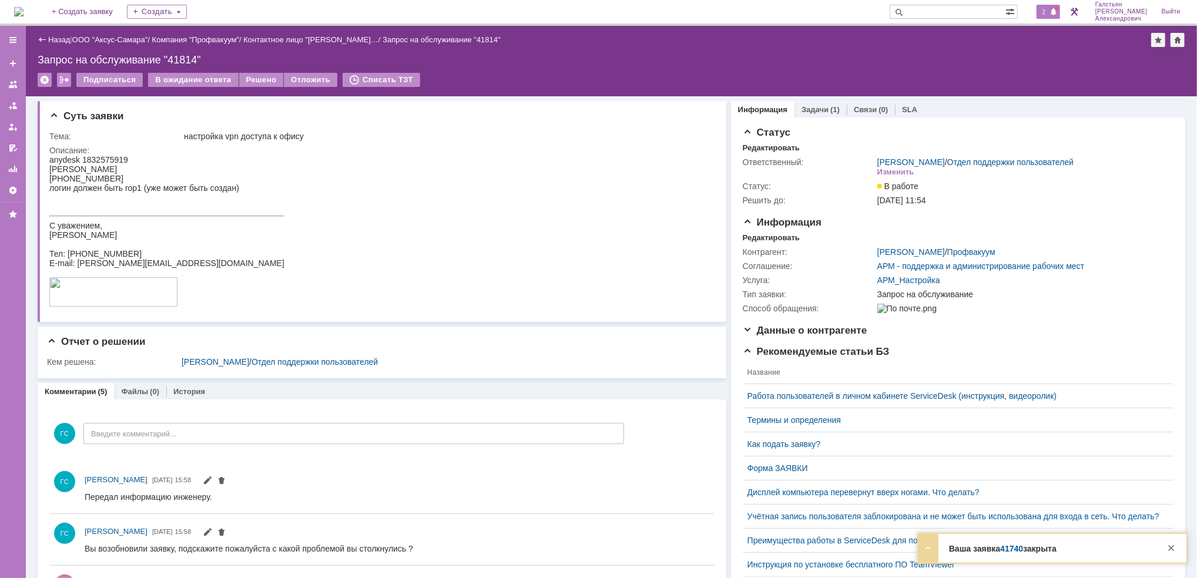
click at [1049, 10] on span "2" at bounding box center [1044, 12] width 11 height 8
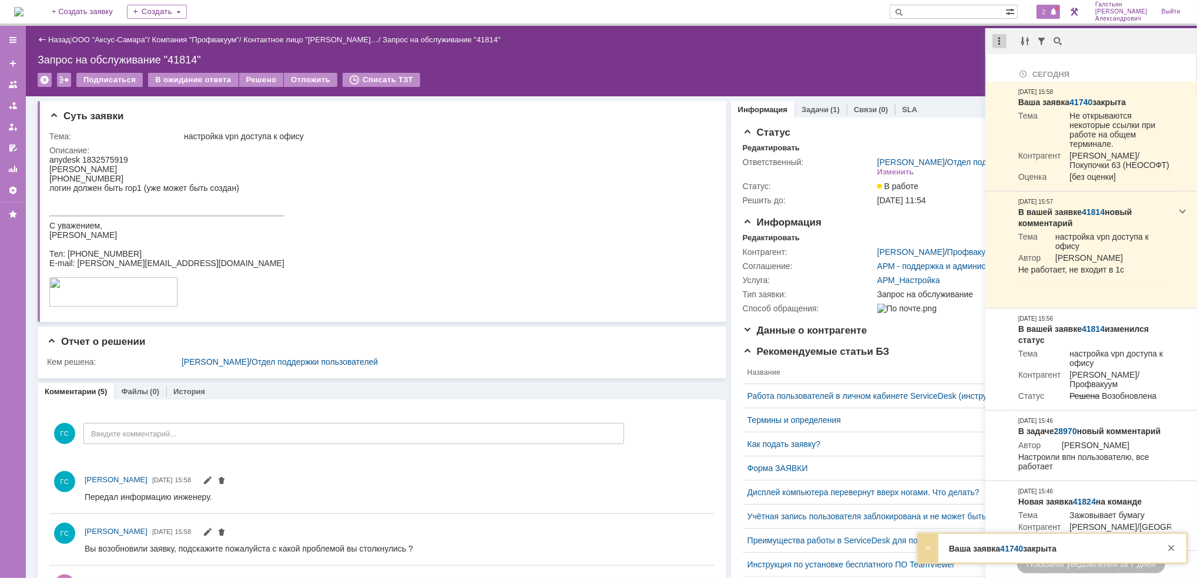
click at [1000, 39] on div at bounding box center [999, 41] width 14 height 14
click at [1040, 69] on div "Отметить уведомления прочитанными" at bounding box center [1080, 71] width 157 height 8
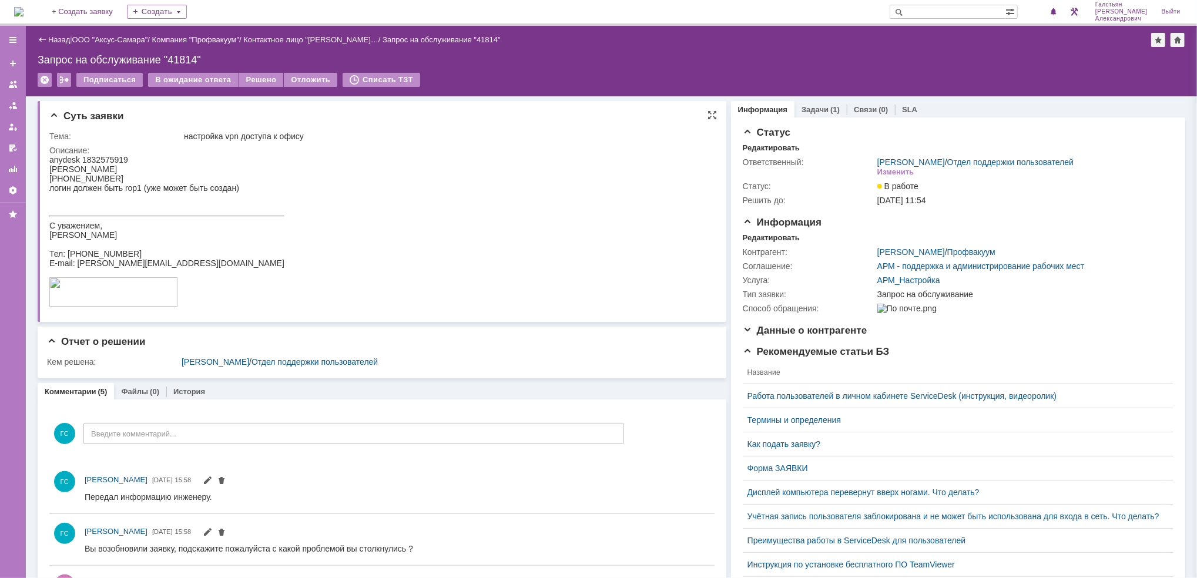
drag, startPoint x: 95, startPoint y: 320, endPoint x: 86, endPoint y: 167, distance: 153.0
drag, startPoint x: 106, startPoint y: 176, endPoint x: 50, endPoint y: 165, distance: 57.5
click at [50, 165] on body "anydesk 1832575919 Елена +79879793008 логин должен быть rop1 (уже может быть со…" at bounding box center [166, 231] width 235 height 153
copy body "Елена +79879793008"
click at [46, 153] on div "Суть заявки Тема: настройка vpn доступа к офису Описание:" at bounding box center [382, 211] width 689 height 221
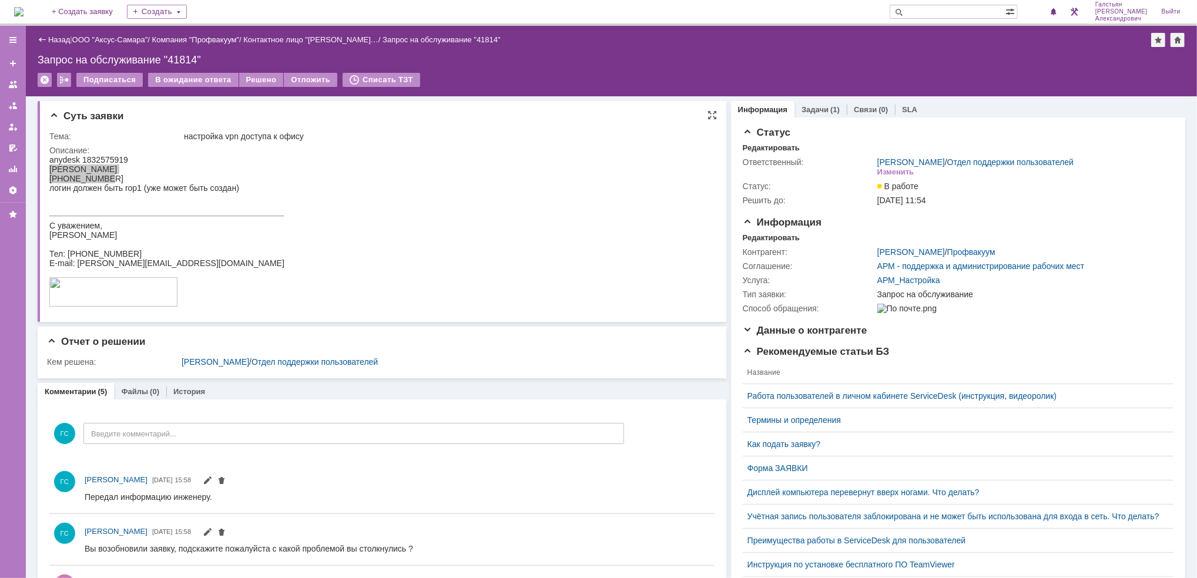
click at [48, 158] on div "Суть заявки Тема: настройка vpn доступа к офису Описание:" at bounding box center [382, 211] width 689 height 221
click at [50, 158] on div "anydesk 1832575919" at bounding box center [166, 159] width 235 height 9
drag, startPoint x: 50, startPoint y: 158, endPoint x: 110, endPoint y: 177, distance: 63.0
click at [110, 177] on body "anydesk 1832575919 Елена +79879793008 логин должен быть rop1 (уже может быть со…" at bounding box center [166, 231] width 235 height 153
copy body "anydesk 1832575919 Елена +79879793008"
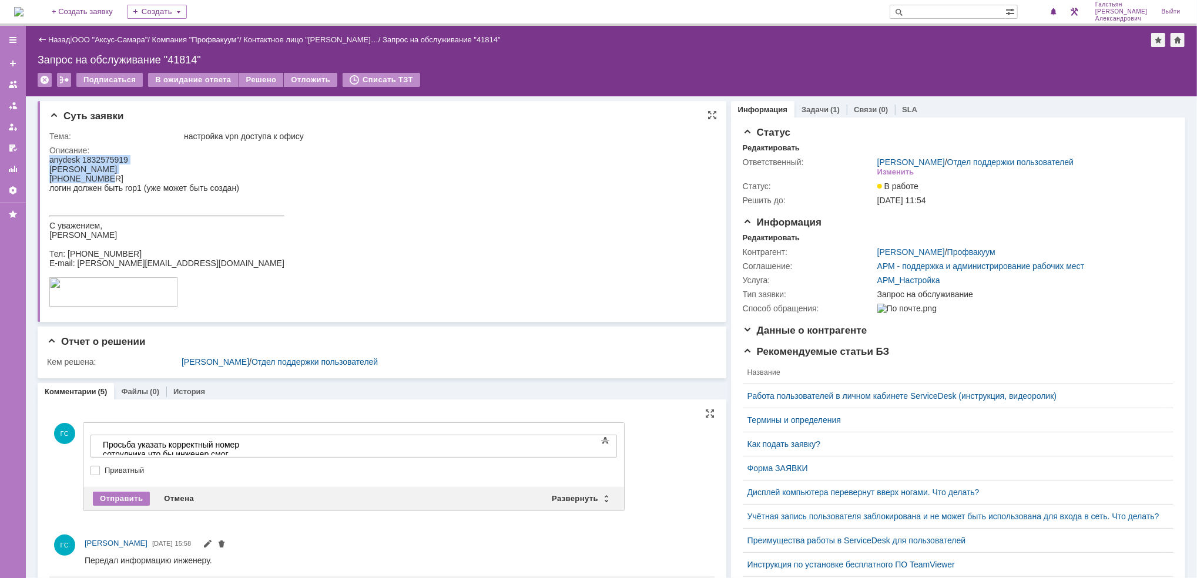
click at [119, 159] on div "anydesk 1832575919" at bounding box center [166, 159] width 235 height 9
drag, startPoint x: 49, startPoint y: 174, endPoint x: 62, endPoint y: 173, distance: 13.5
click at [62, 173] on div "[PHONE_NUMBER]" at bounding box center [166, 177] width 235 height 9
drag, startPoint x: 62, startPoint y: 173, endPoint x: 112, endPoint y: 177, distance: 49.5
click at [112, 177] on div "[PHONE_NUMBER]" at bounding box center [166, 177] width 235 height 9
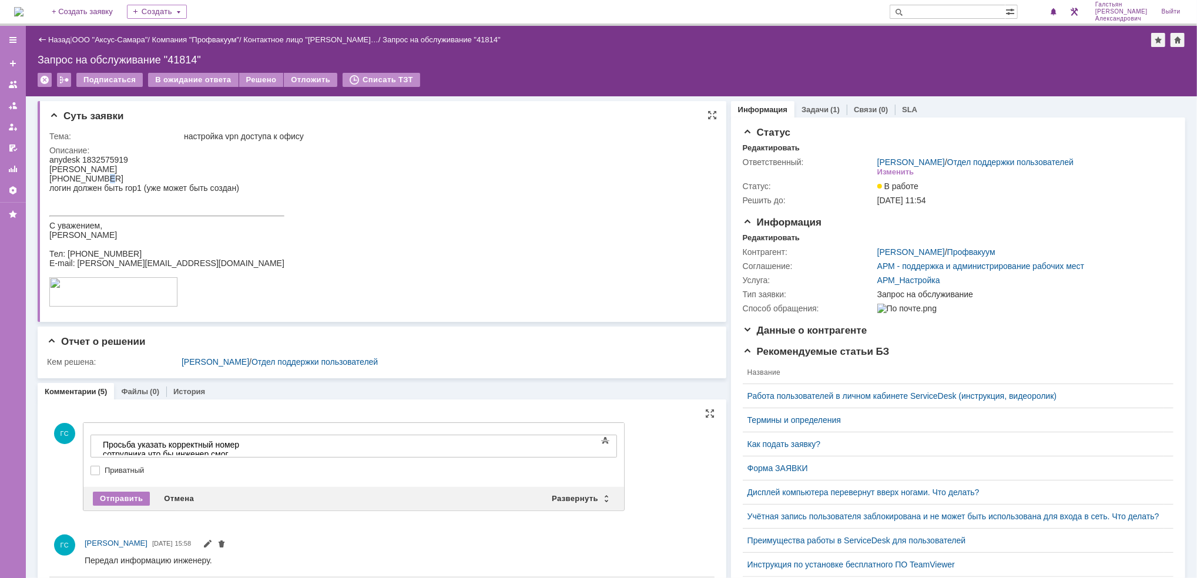
drag, startPoint x: 106, startPoint y: 176, endPoint x: 98, endPoint y: 176, distance: 7.6
click at [98, 176] on div "[PHONE_NUMBER]" at bounding box center [166, 177] width 235 height 9
click at [113, 179] on div "[PHONE_NUMBER]" at bounding box center [166, 177] width 235 height 9
click at [110, 177] on div "[PHONE_NUMBER]" at bounding box center [166, 177] width 235 height 9
click at [103, 177] on div "[PHONE_NUMBER]" at bounding box center [166, 177] width 235 height 9
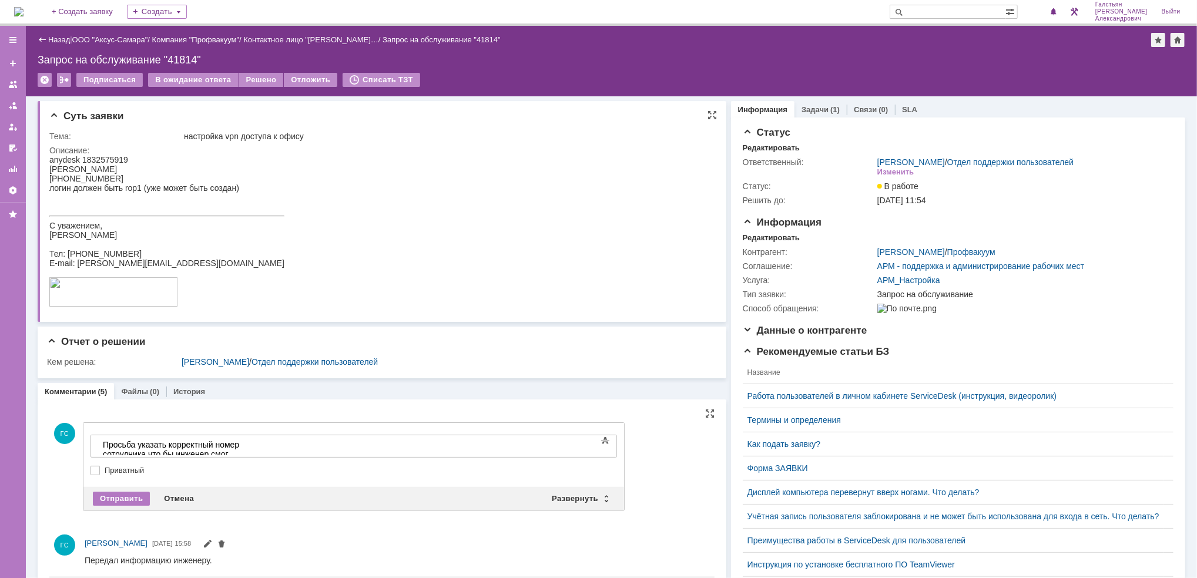
click at [108, 181] on div "[PHONE_NUMBER]" at bounding box center [166, 177] width 235 height 9
click at [103, 176] on div "[PHONE_NUMBER]" at bounding box center [166, 177] width 235 height 9
drag, startPoint x: 92, startPoint y: 178, endPoint x: 79, endPoint y: 177, distance: 13.6
click at [79, 177] on div "[PHONE_NUMBER]" at bounding box center [166, 177] width 235 height 9
click at [77, 176] on div "[PHONE_NUMBER]" at bounding box center [166, 177] width 235 height 9
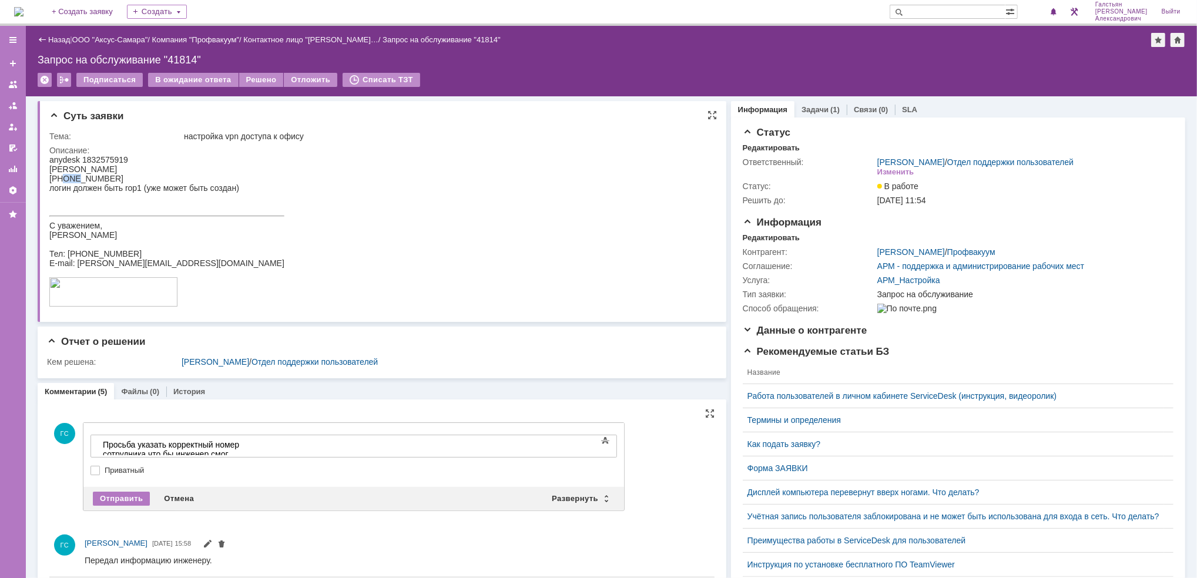
drag, startPoint x: 77, startPoint y: 176, endPoint x: 63, endPoint y: 174, distance: 14.2
click at [63, 174] on div "[PHONE_NUMBER]" at bounding box center [166, 177] width 235 height 9
drag, startPoint x: 431, startPoint y: 439, endPoint x: 441, endPoint y: 438, distance: 10.1
click at [269, 439] on div "Просьба указать корректный номер сотрудника что бы инженер смог связаться." at bounding box center [185, 453] width 167 height 28
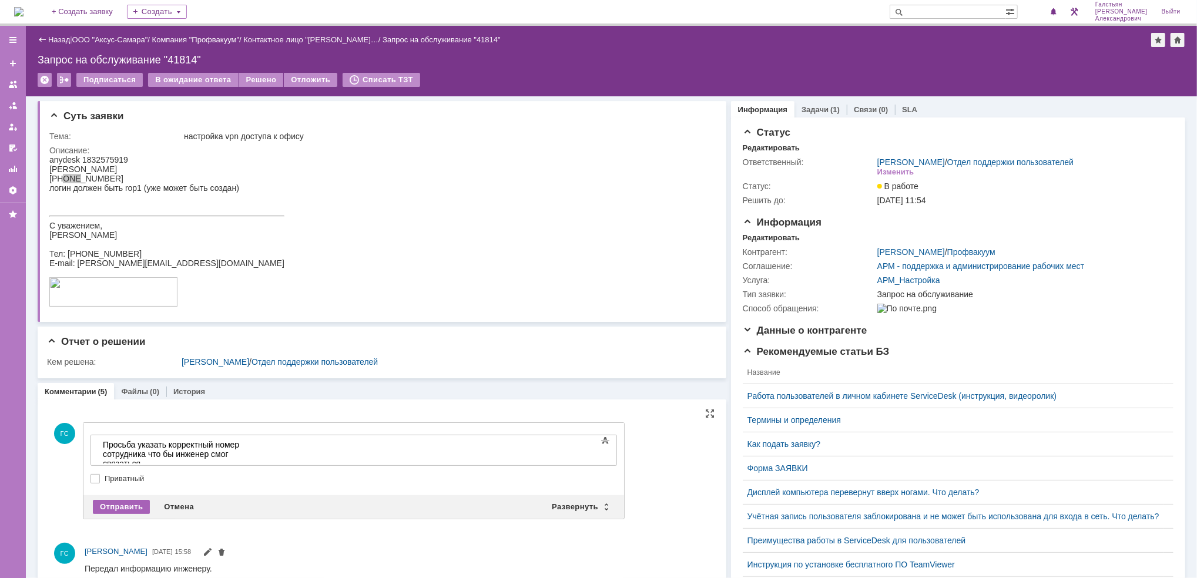
click at [109, 505] on div "Отправить" at bounding box center [121, 507] width 57 height 14
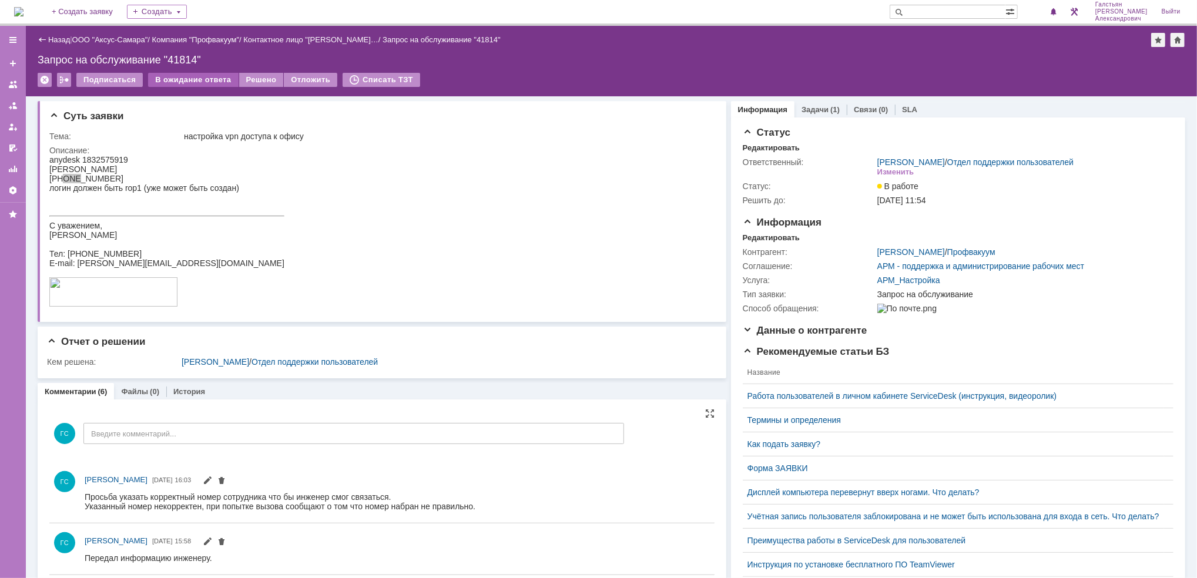
click at [186, 82] on div "В ожидание ответа" at bounding box center [193, 80] width 90 height 14
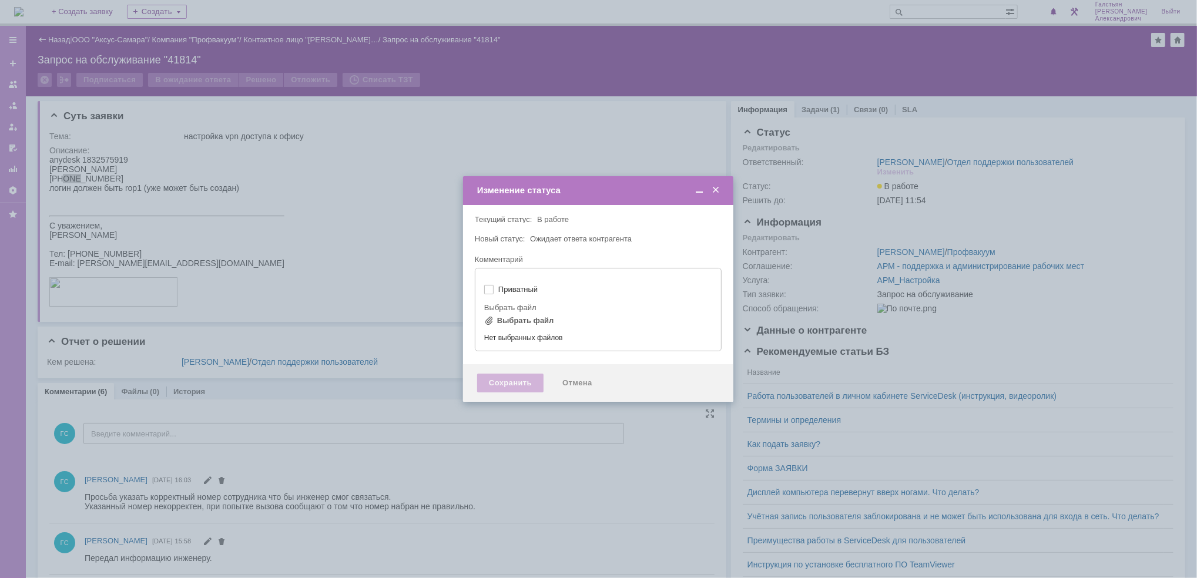
type input "[не указано]"
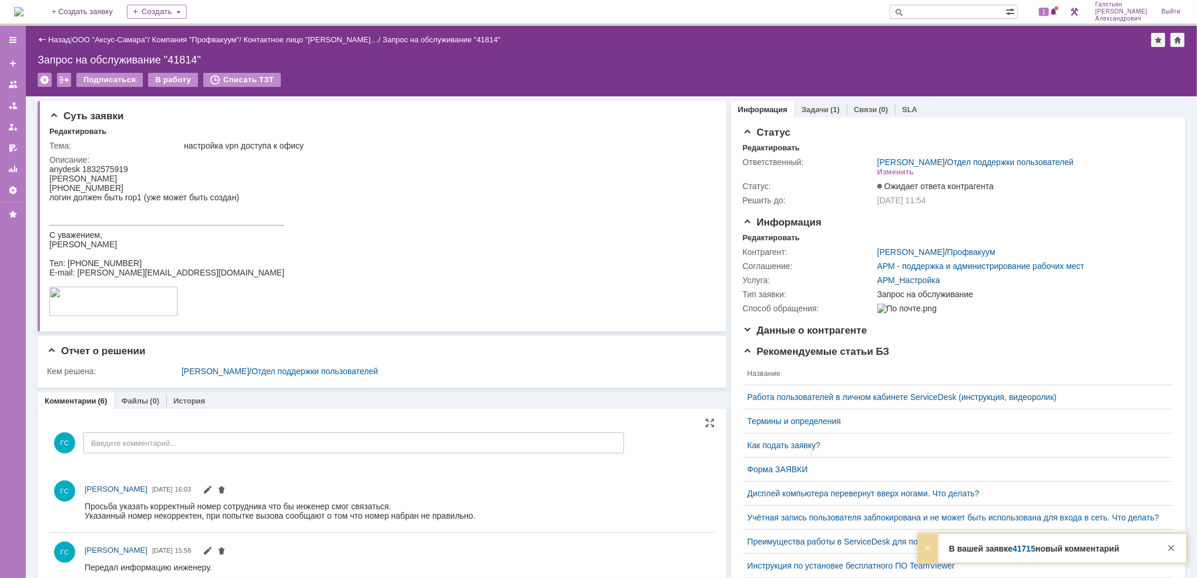
click at [24, 8] on img at bounding box center [18, 11] width 9 height 9
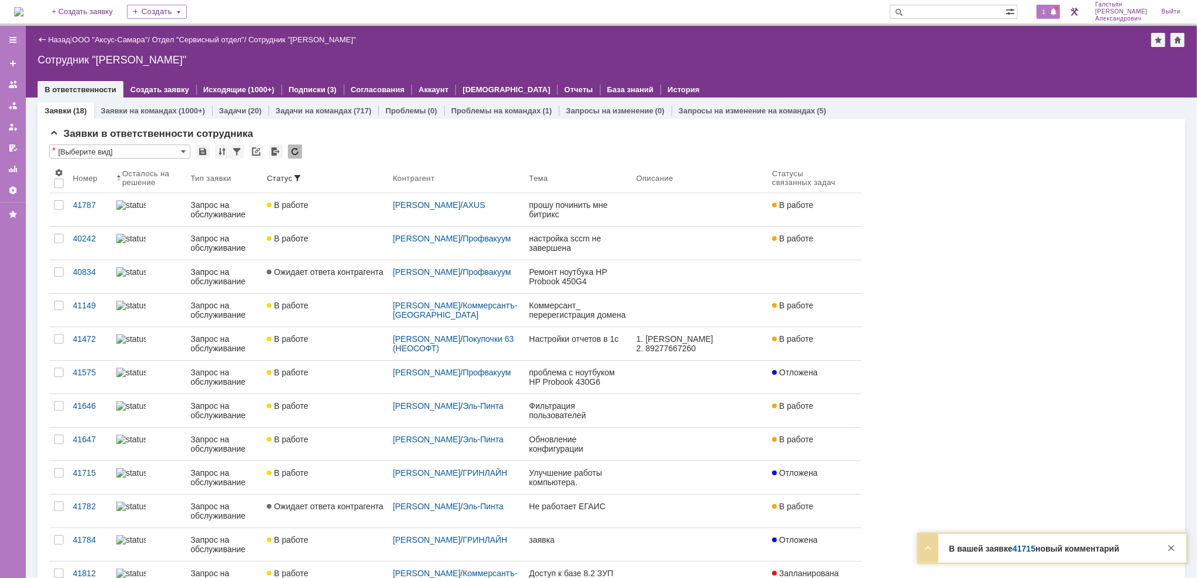
click at [1058, 10] on span at bounding box center [1053, 12] width 8 height 9
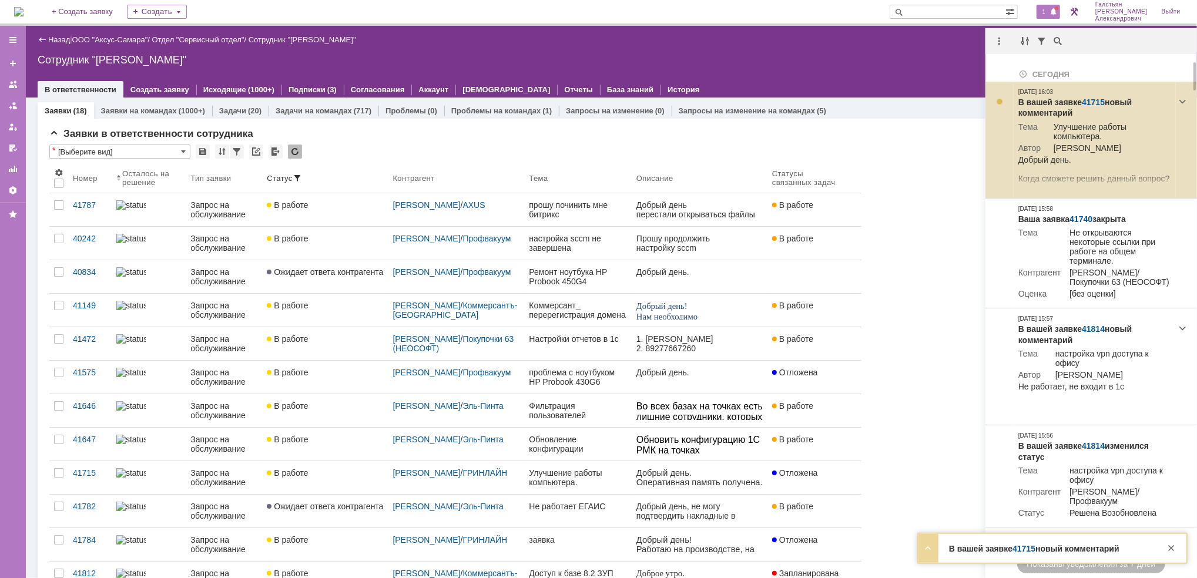
click at [1089, 99] on link "41715" at bounding box center [1093, 102] width 23 height 9
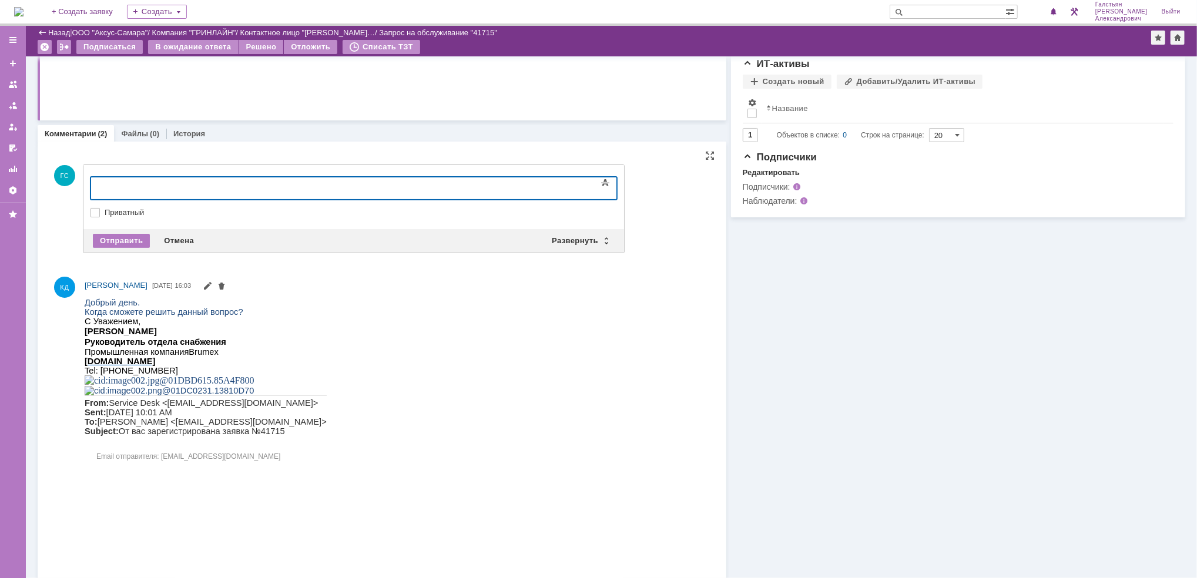
scroll to position [246, 0]
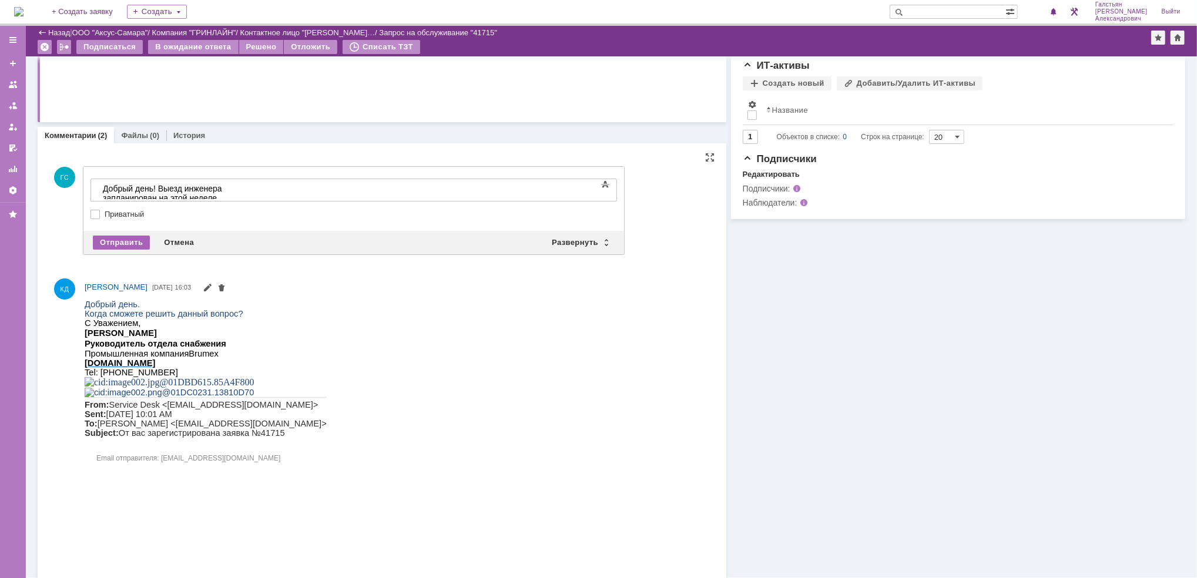
click at [111, 239] on div "Отправить" at bounding box center [121, 243] width 57 height 14
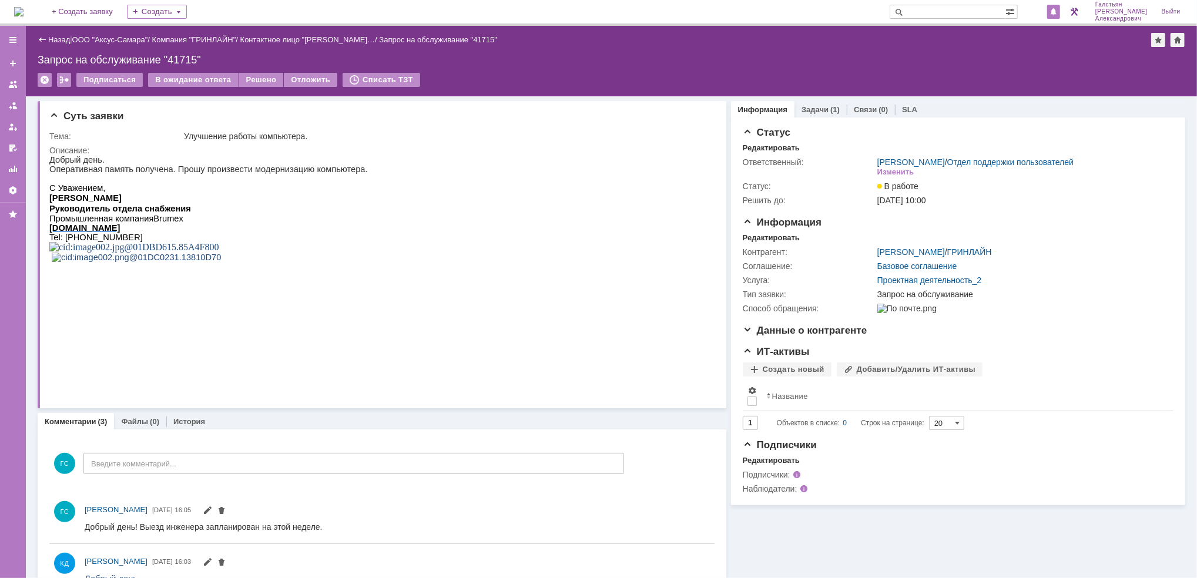
scroll to position [0, 0]
click at [1058, 8] on span at bounding box center [1053, 12] width 8 height 9
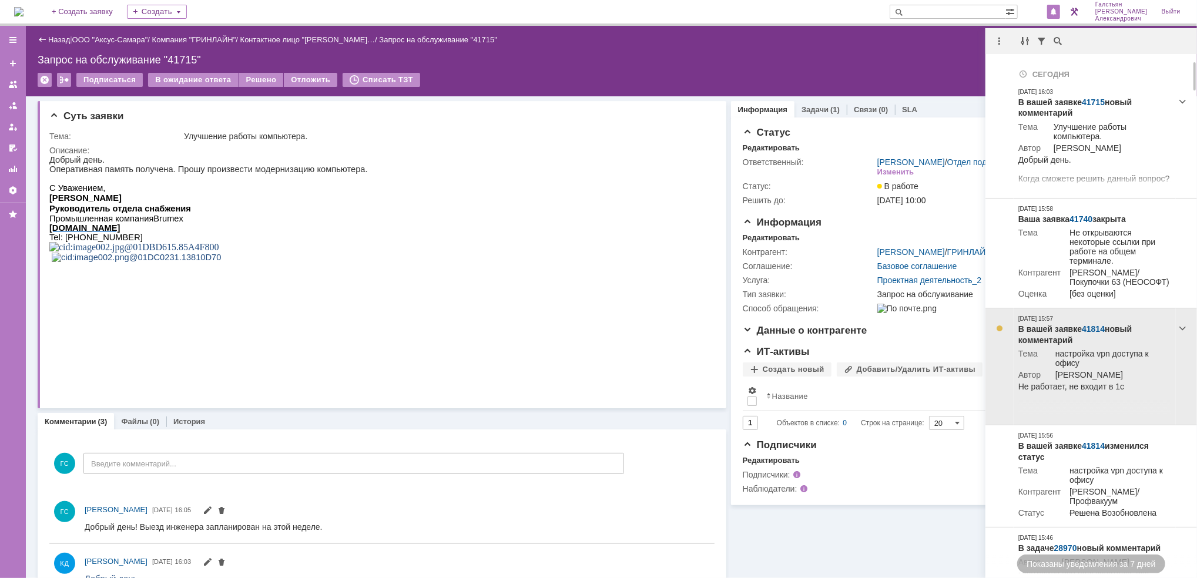
click at [1091, 330] on link "41814" at bounding box center [1093, 328] width 23 height 9
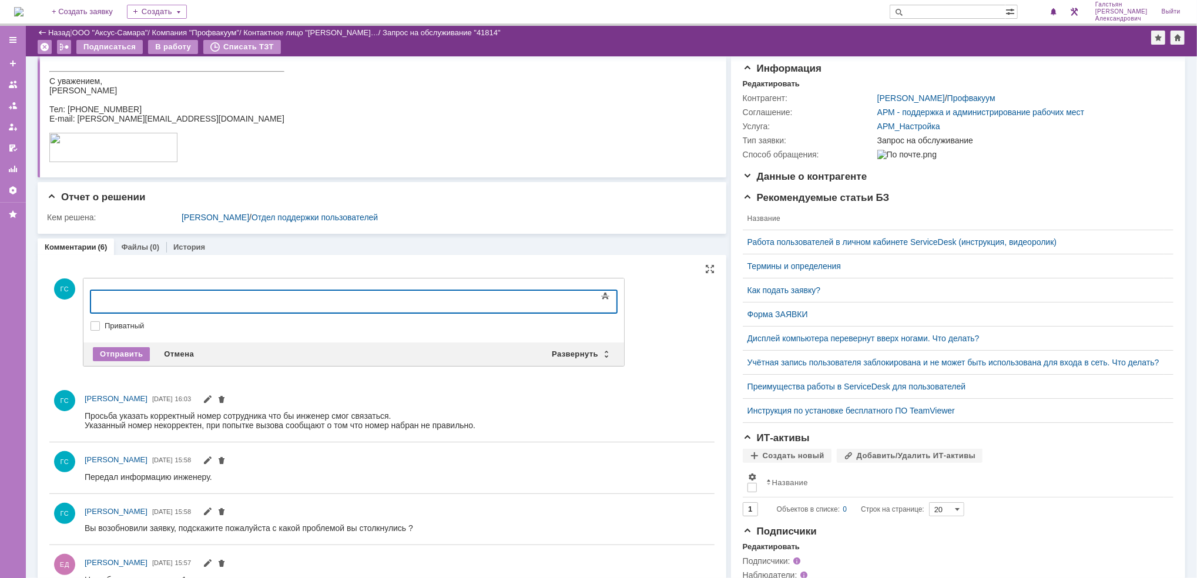
scroll to position [235, 0]
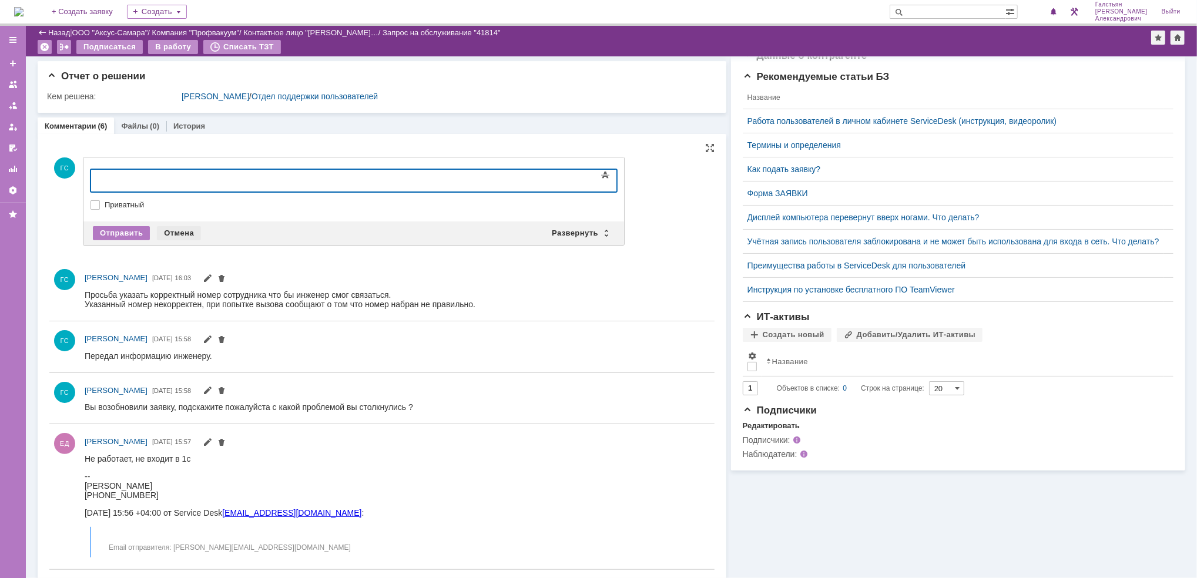
click at [193, 226] on div "Отмена" at bounding box center [179, 233] width 44 height 14
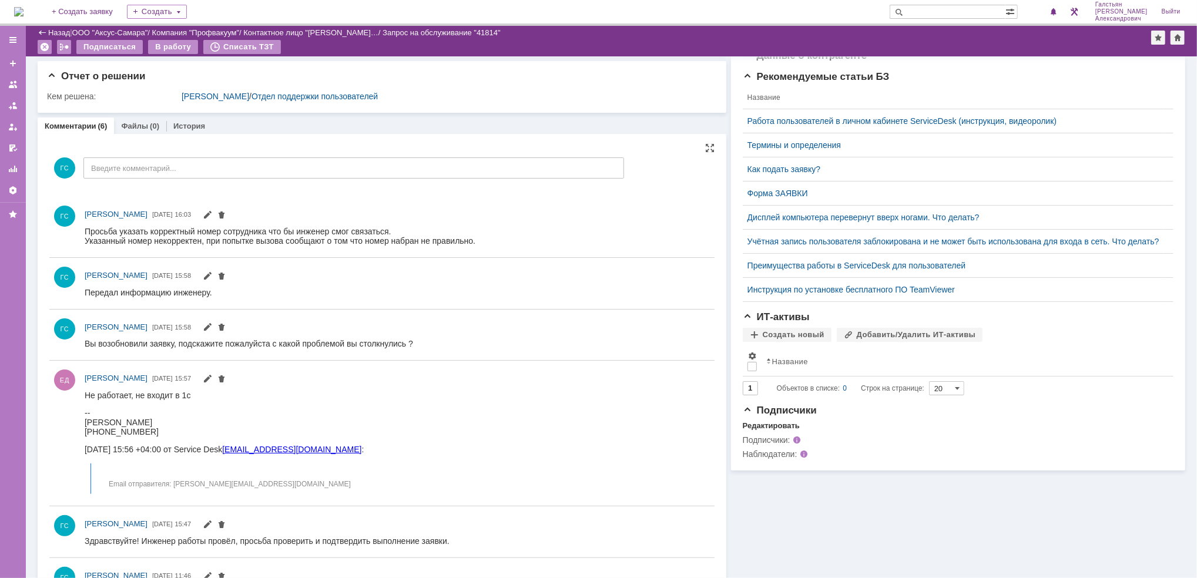
click at [24, 7] on img at bounding box center [18, 11] width 9 height 9
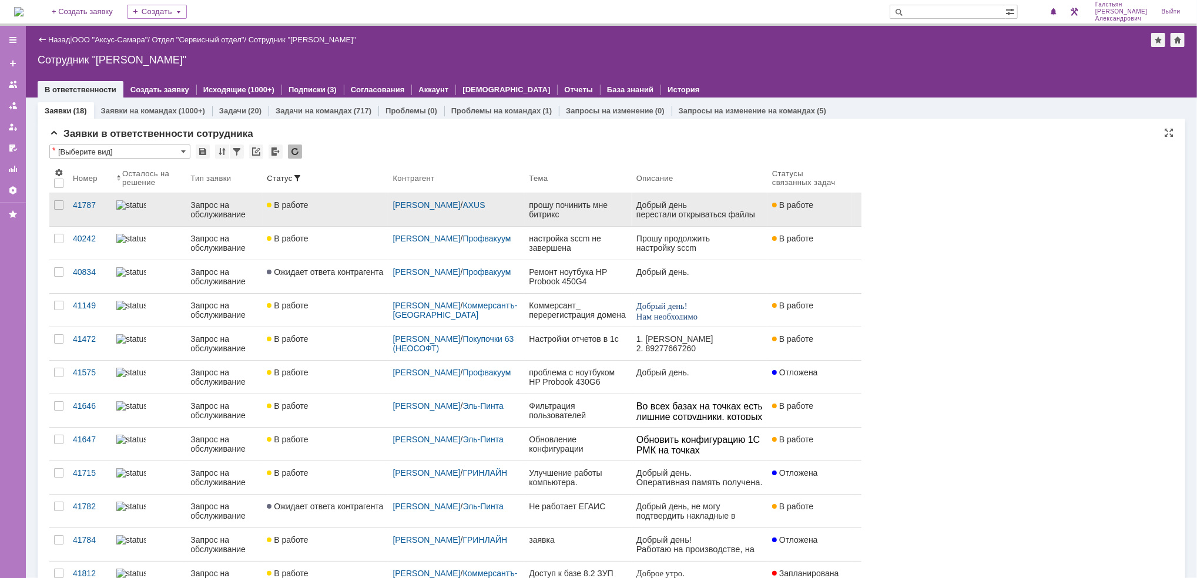
click at [333, 214] on link "В работе" at bounding box center [325, 209] width 126 height 33
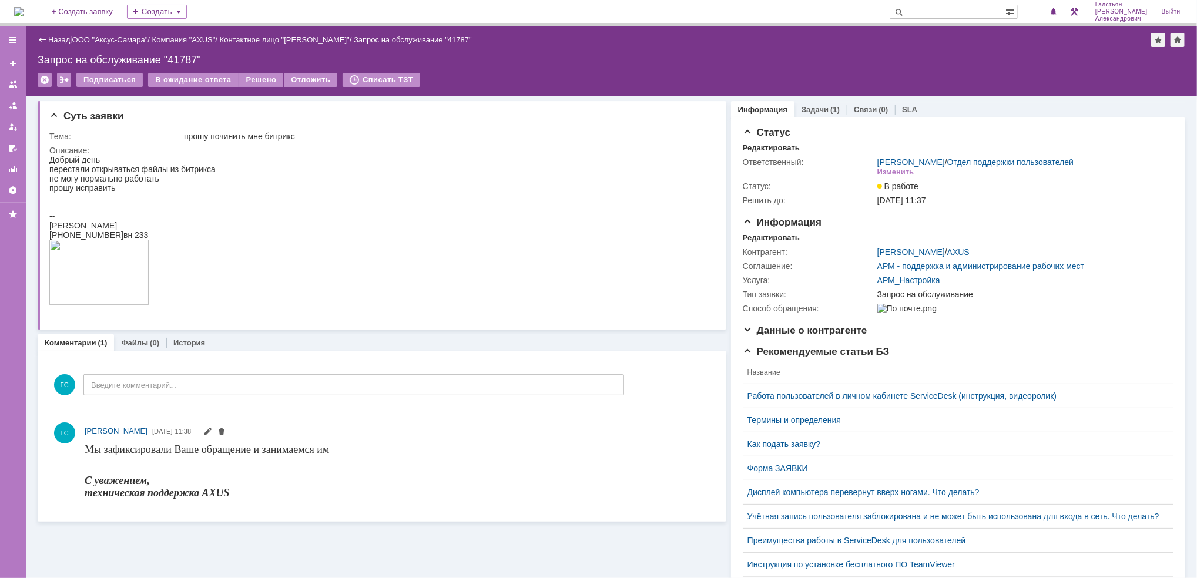
click at [814, 105] on link "Задачи" at bounding box center [814, 109] width 27 height 9
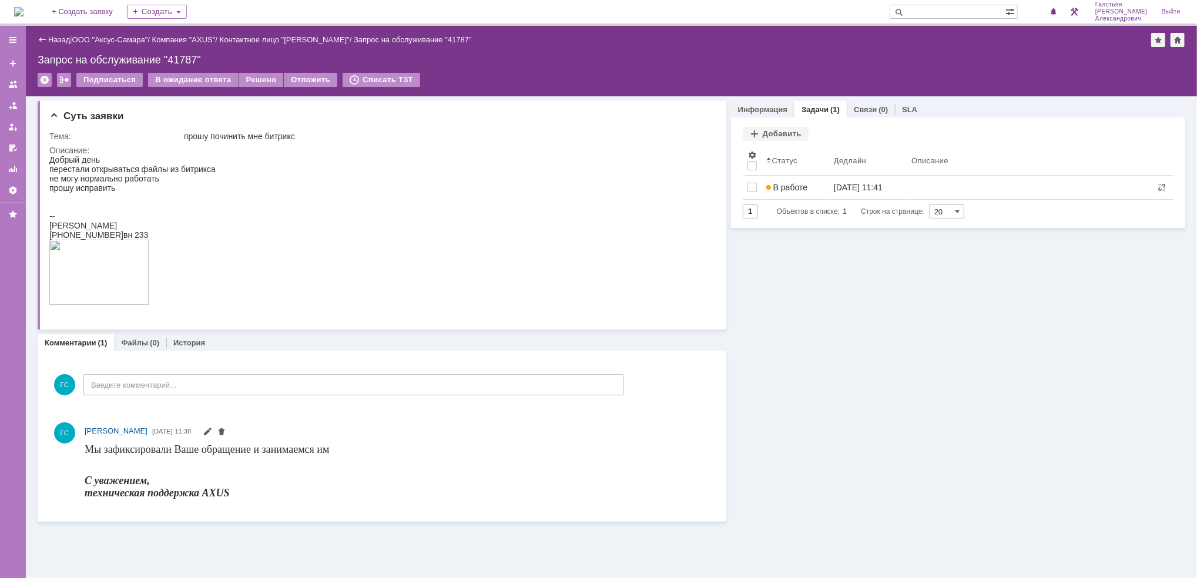
click at [811, 186] on div "В работе" at bounding box center [795, 187] width 58 height 9
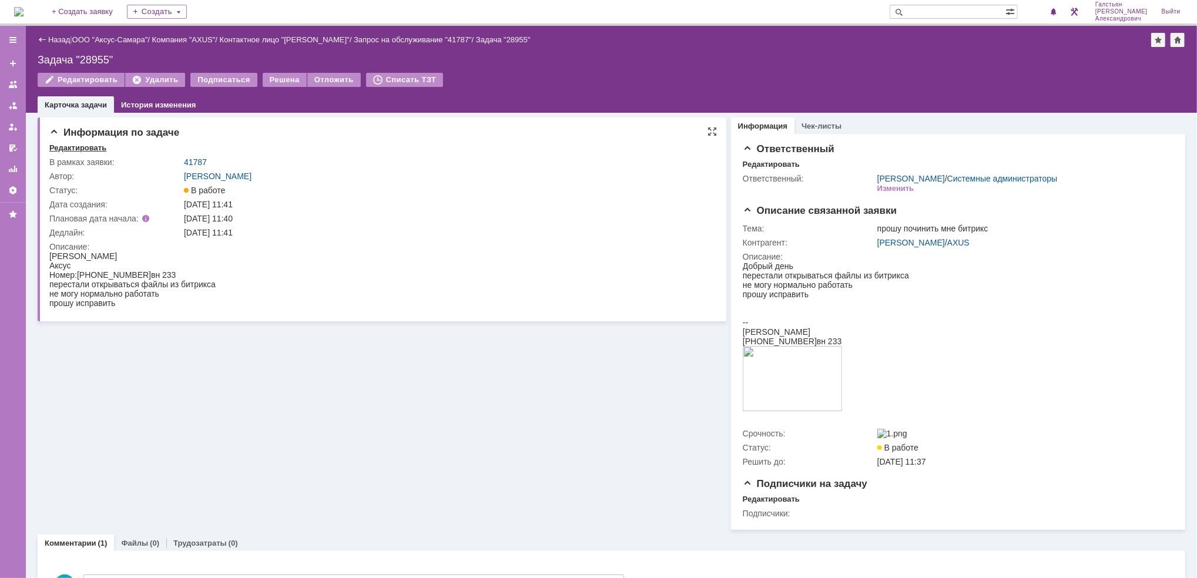
click at [80, 147] on div "Редактировать" at bounding box center [77, 147] width 57 height 9
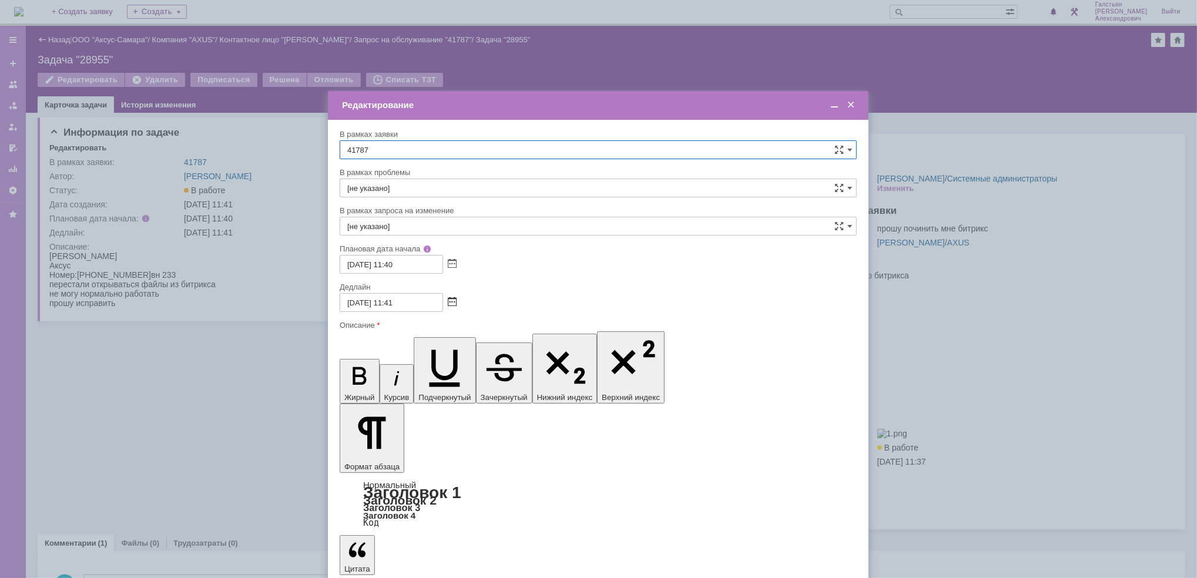
click at [450, 301] on span at bounding box center [452, 302] width 9 height 9
click at [421, 381] on div "19" at bounding box center [420, 383] width 12 height 10
type input "19.09.2025 11:41"
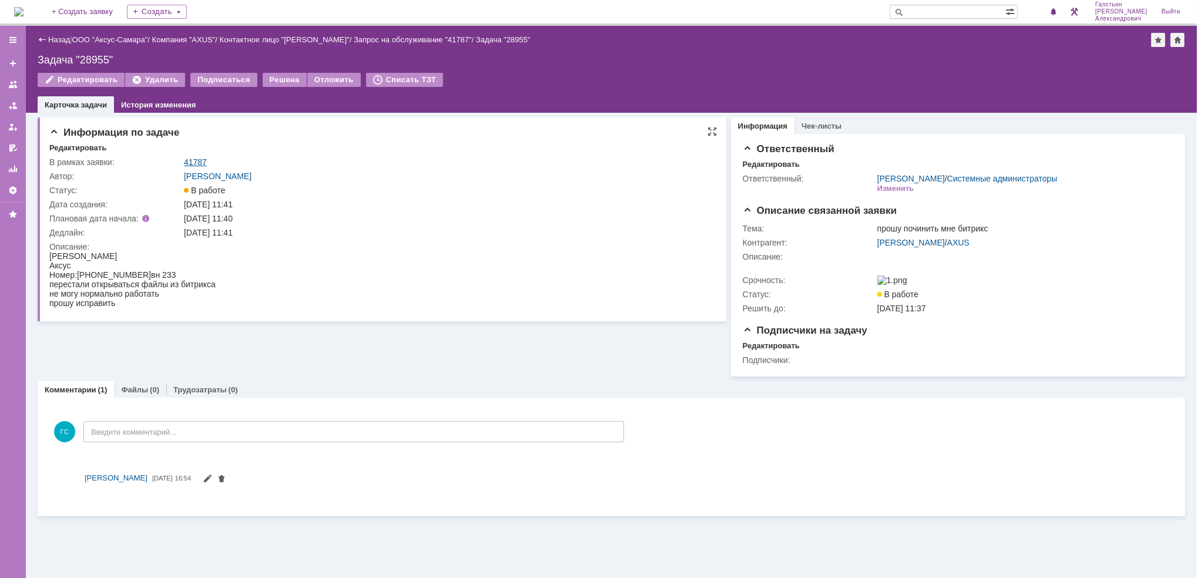
click at [190, 163] on link "41787" at bounding box center [195, 161] width 23 height 9
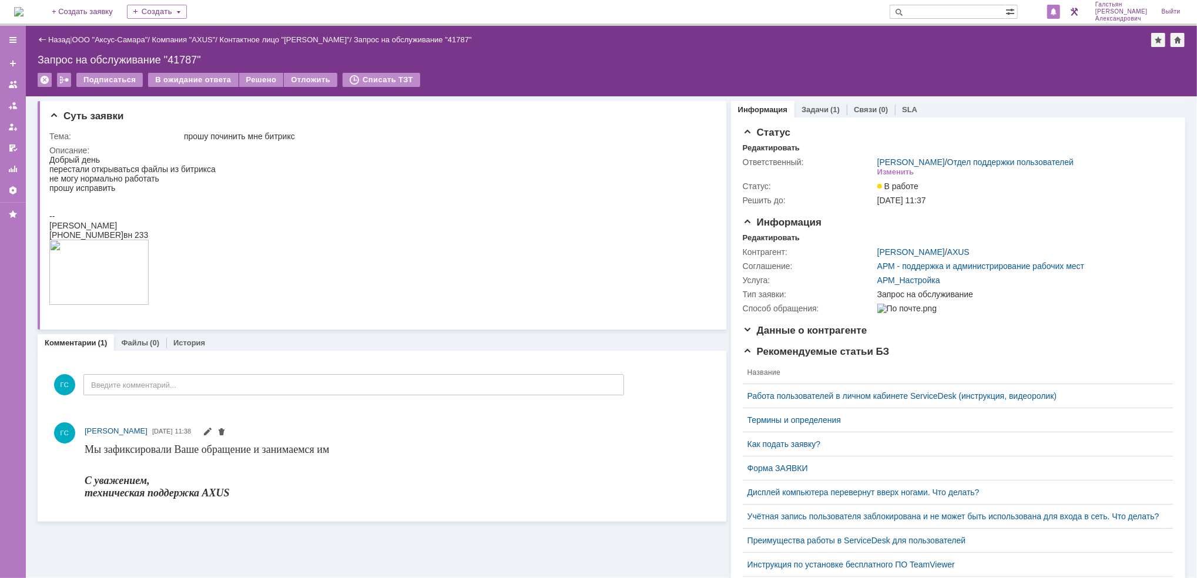
click at [1056, 9] on span at bounding box center [1053, 12] width 8 height 9
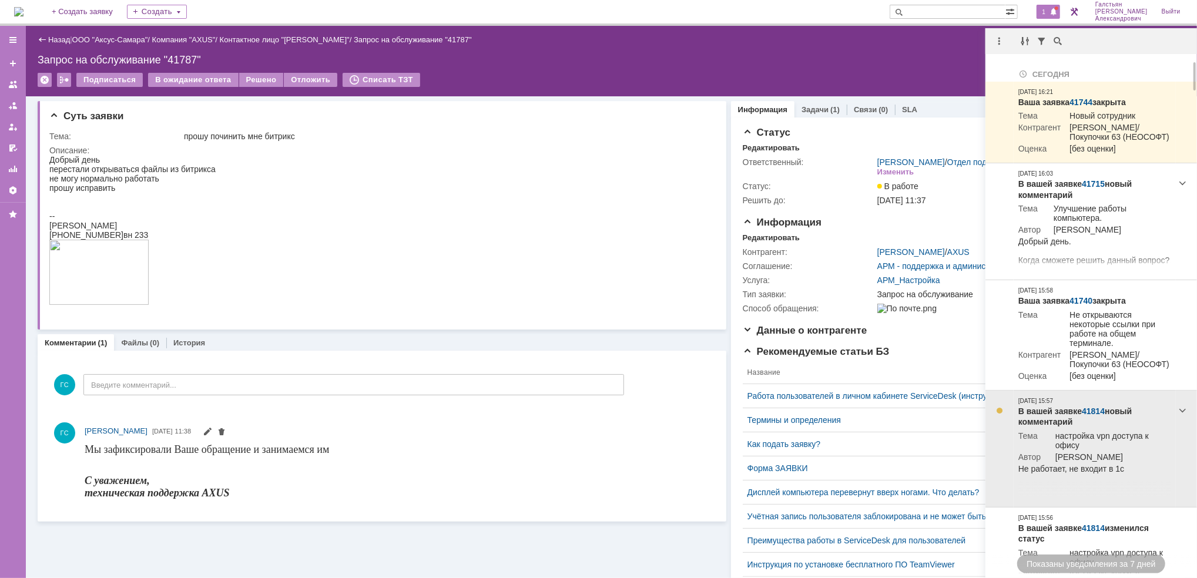
click at [1088, 408] on link "41814" at bounding box center [1093, 411] width 23 height 9
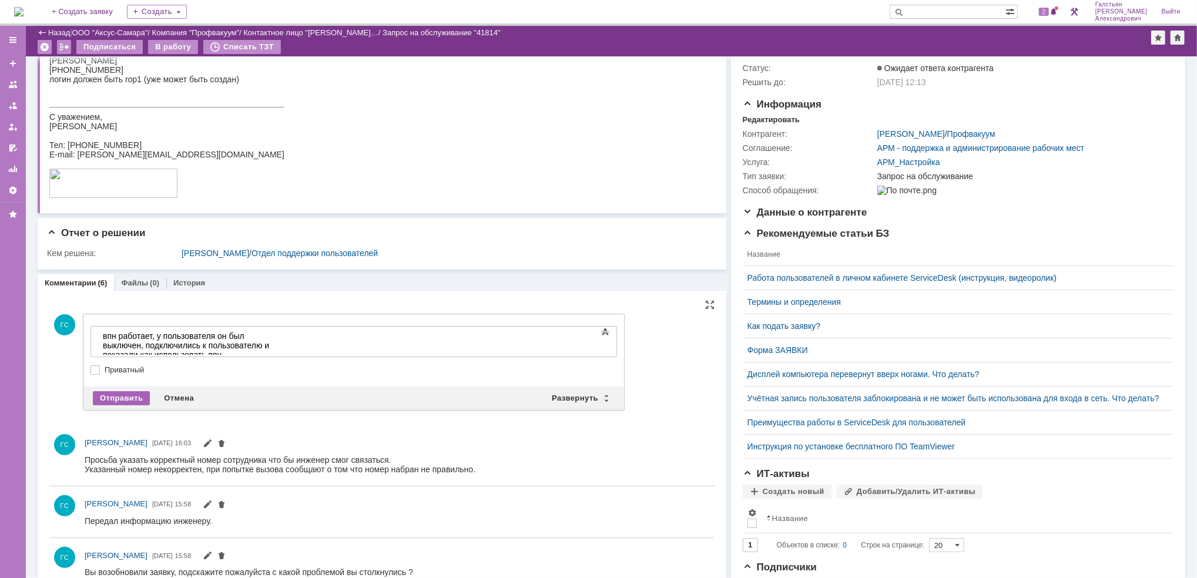
click at [113, 395] on div "Отправить" at bounding box center [121, 398] width 57 height 14
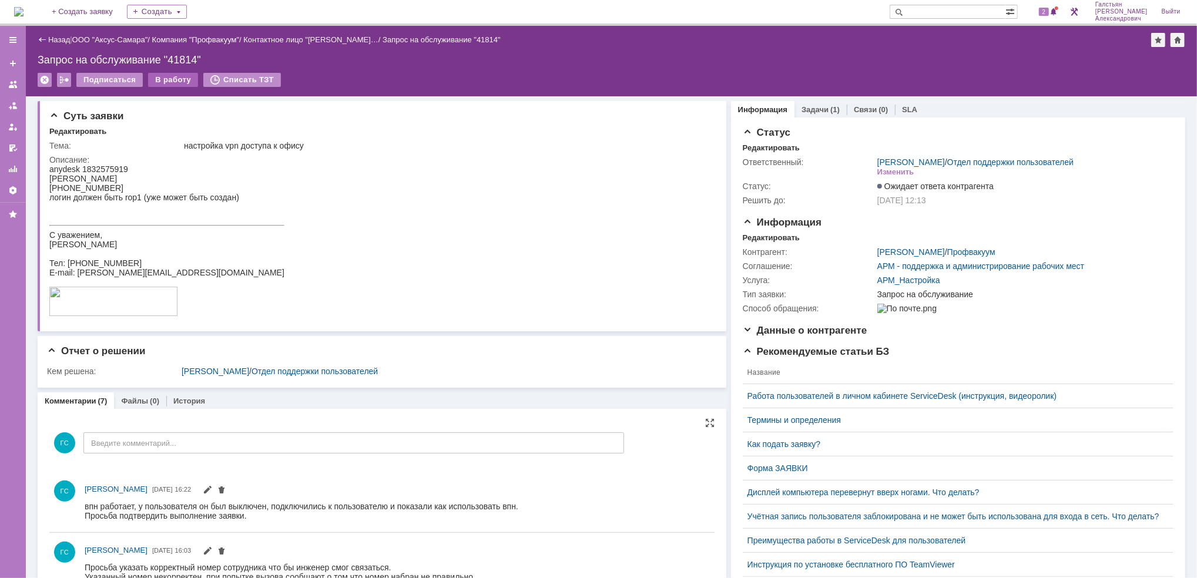
click at [163, 77] on div "В работу" at bounding box center [173, 80] width 50 height 14
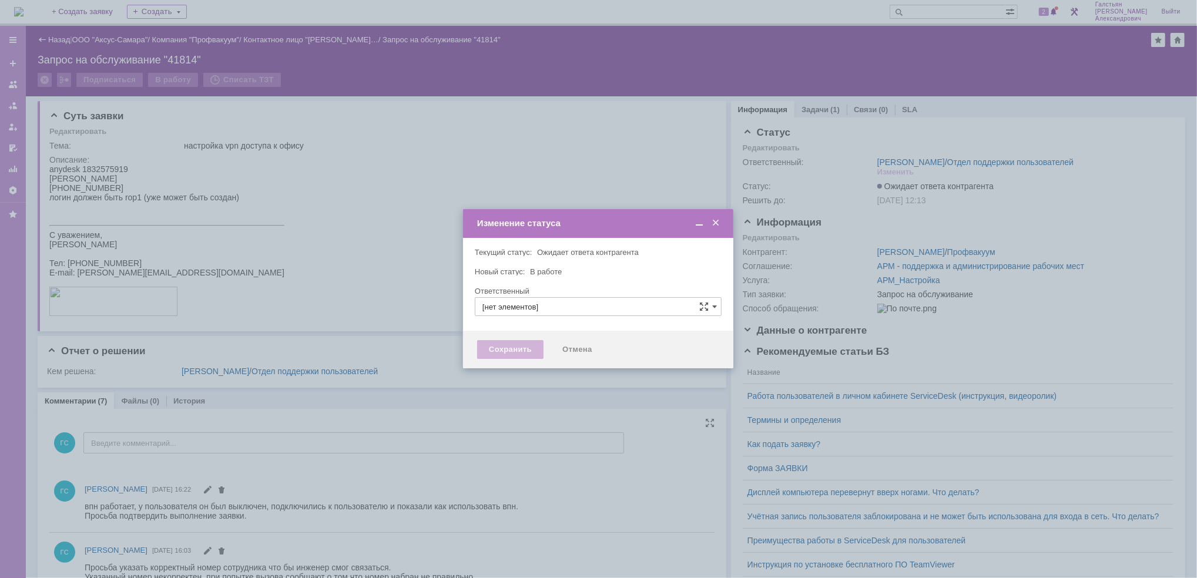
type input "[PERSON_NAME]"
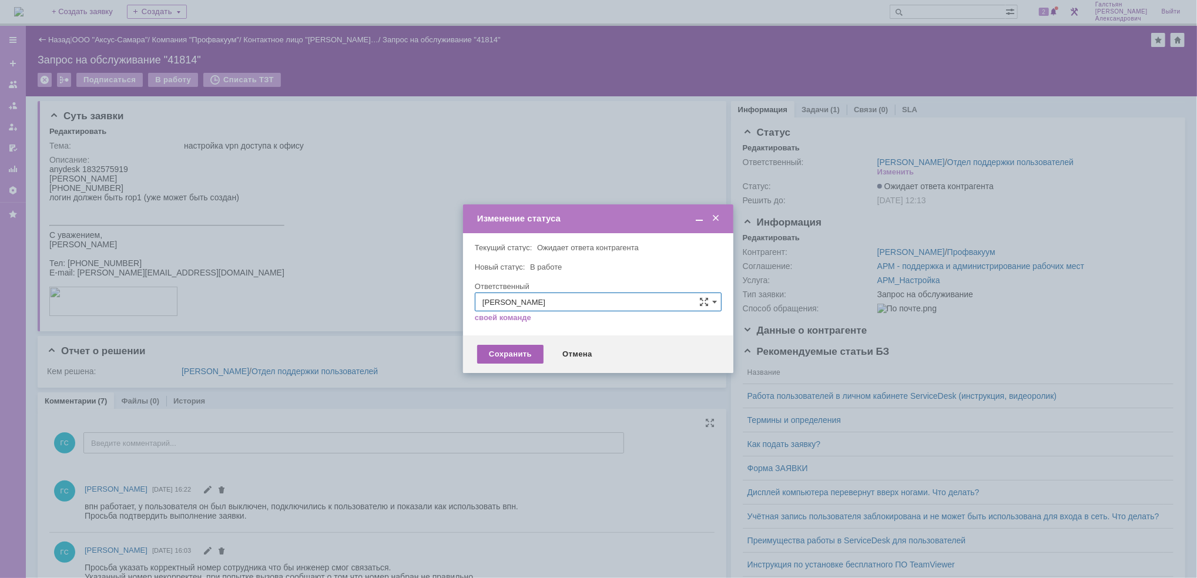
click at [526, 356] on div "Сохранить" at bounding box center [510, 354] width 66 height 19
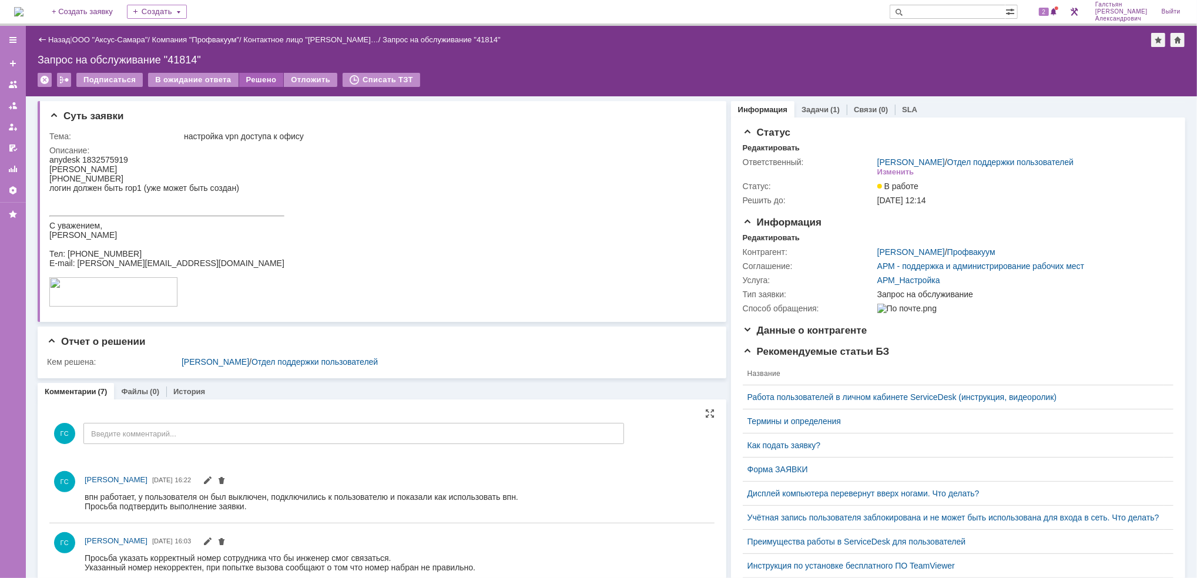
click at [257, 85] on div "Решено" at bounding box center [261, 80] width 45 height 14
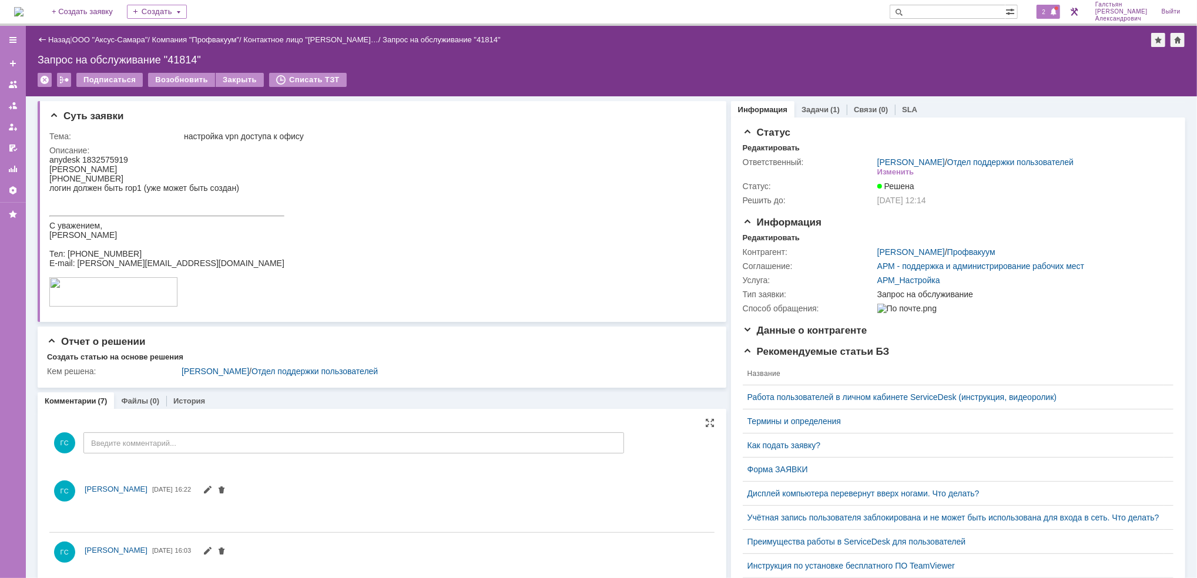
click at [1058, 13] on span at bounding box center [1053, 12] width 8 height 9
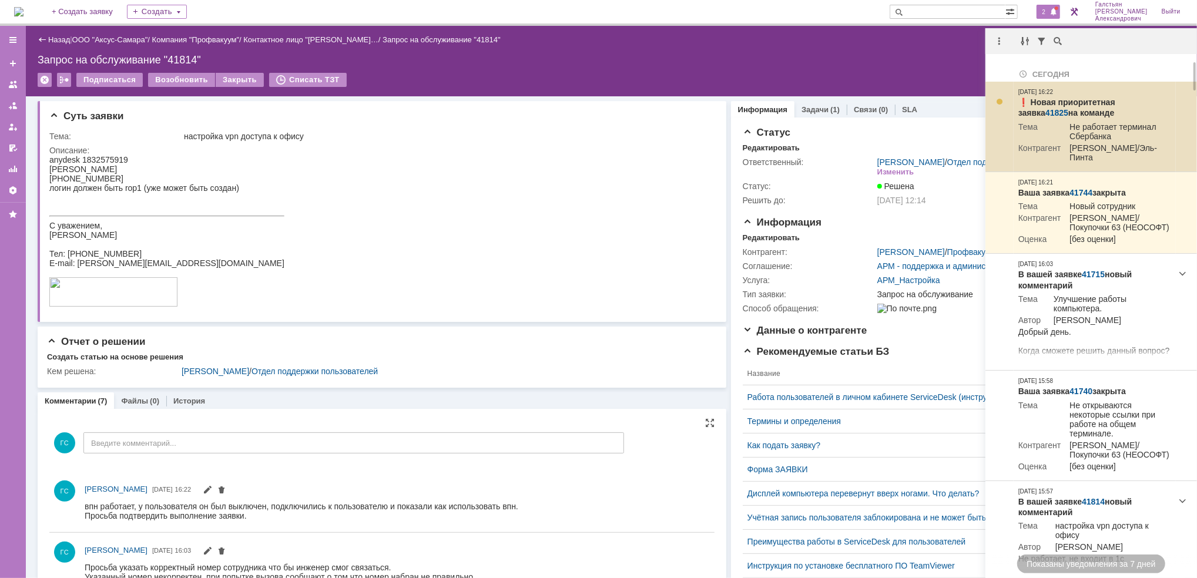
click at [1068, 108] on link "41825" at bounding box center [1056, 112] width 23 height 9
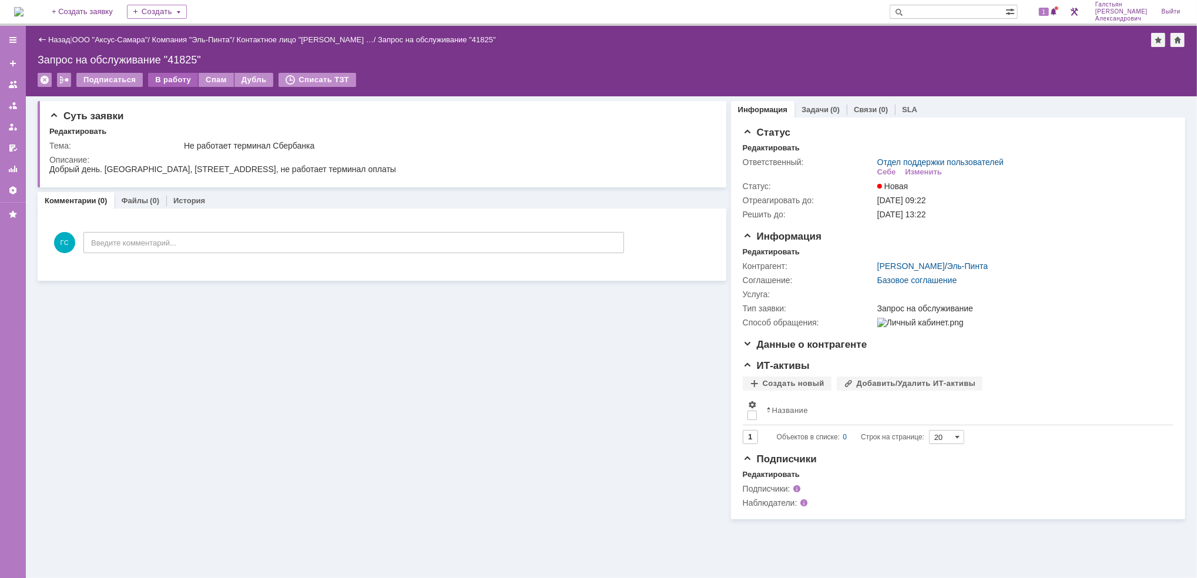
click at [162, 83] on div "В работу" at bounding box center [173, 80] width 50 height 14
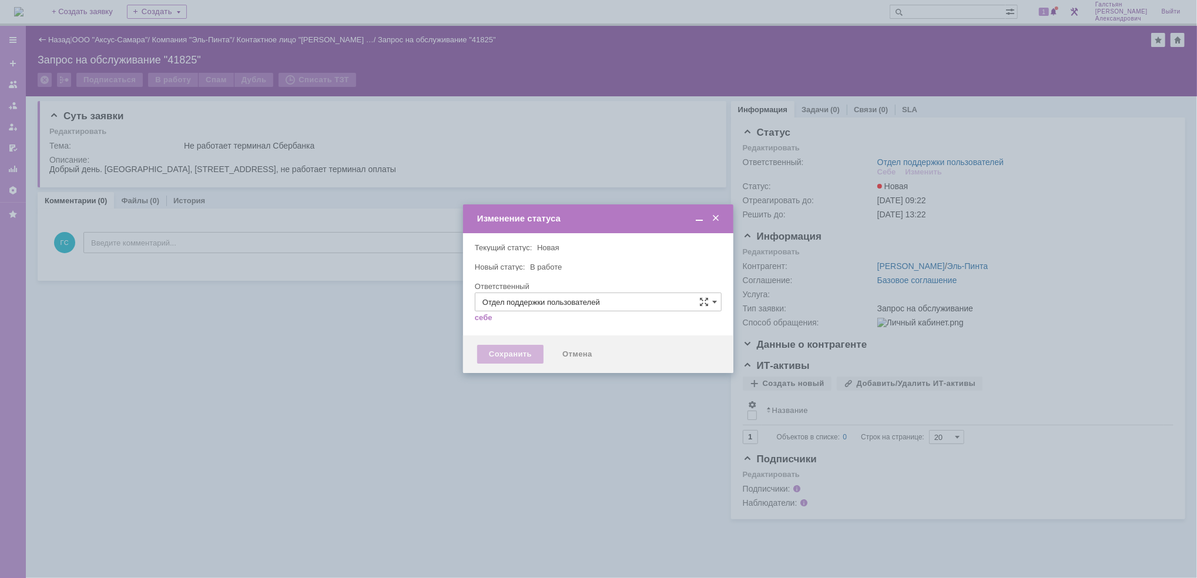
type input "[PERSON_NAME]"
click at [499, 359] on div "Сохранить" at bounding box center [510, 354] width 66 height 19
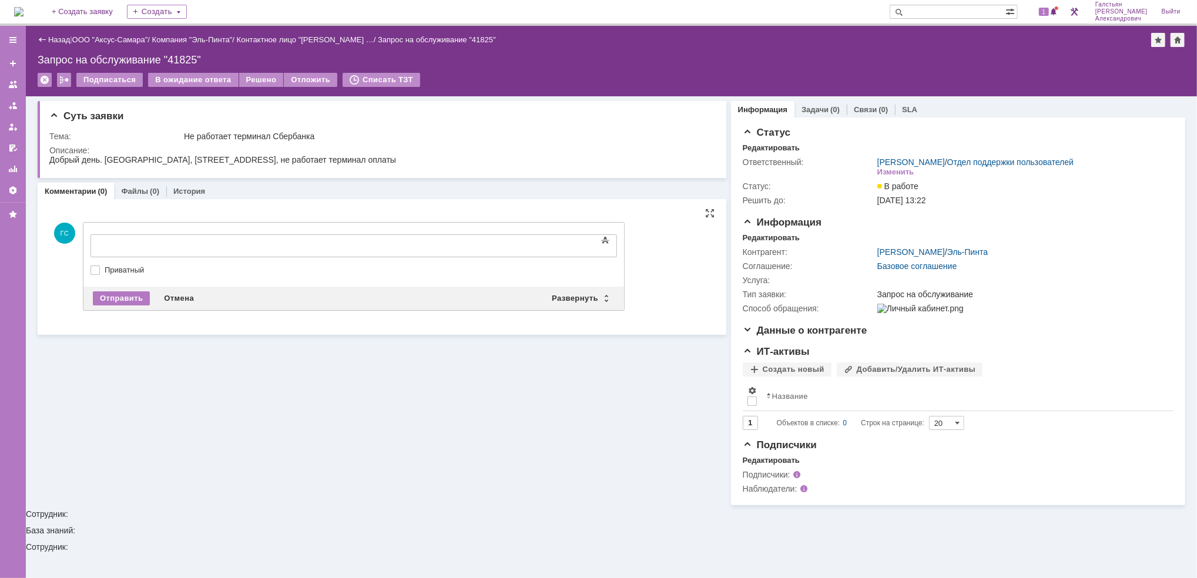
click at [548, 304] on div "Отправить Отмена Развернуть Свернуть" at bounding box center [353, 299] width 541 height 24
click at [568, 301] on div "Развернуть" at bounding box center [580, 298] width 70 height 14
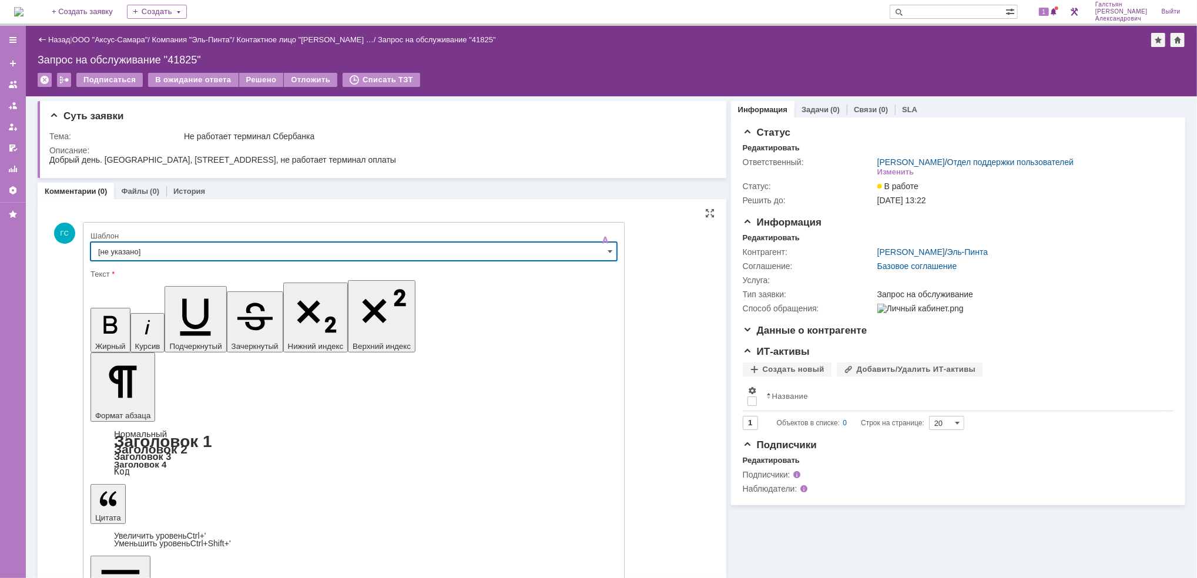
click at [189, 255] on input "[не указано]" at bounding box center [353, 251] width 526 height 19
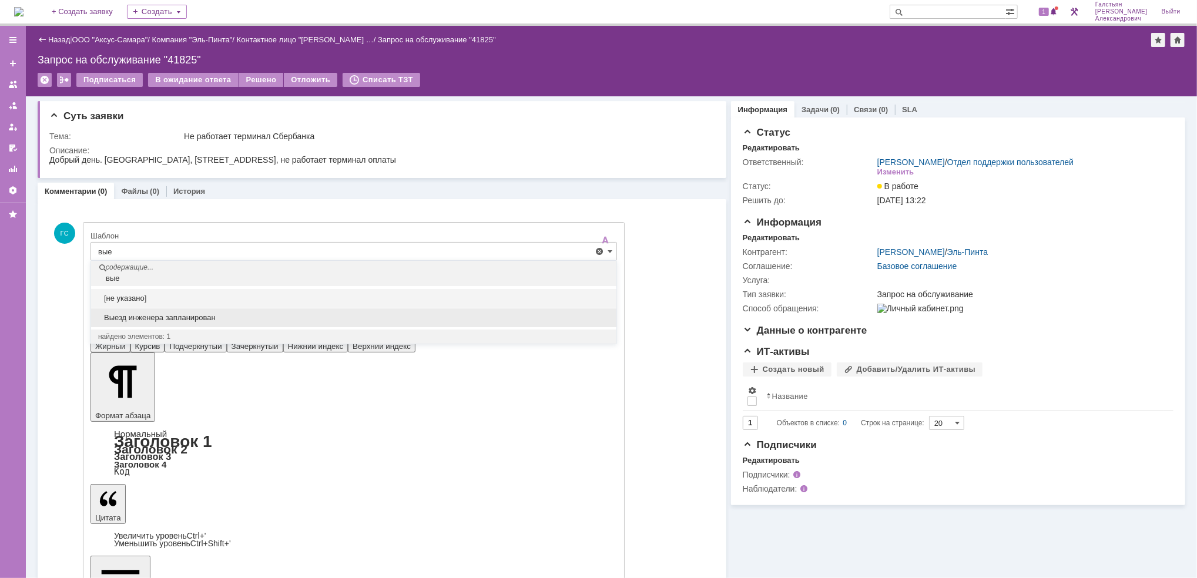
click at [190, 321] on span "Выезд инженера запланирован" at bounding box center [353, 317] width 511 height 9
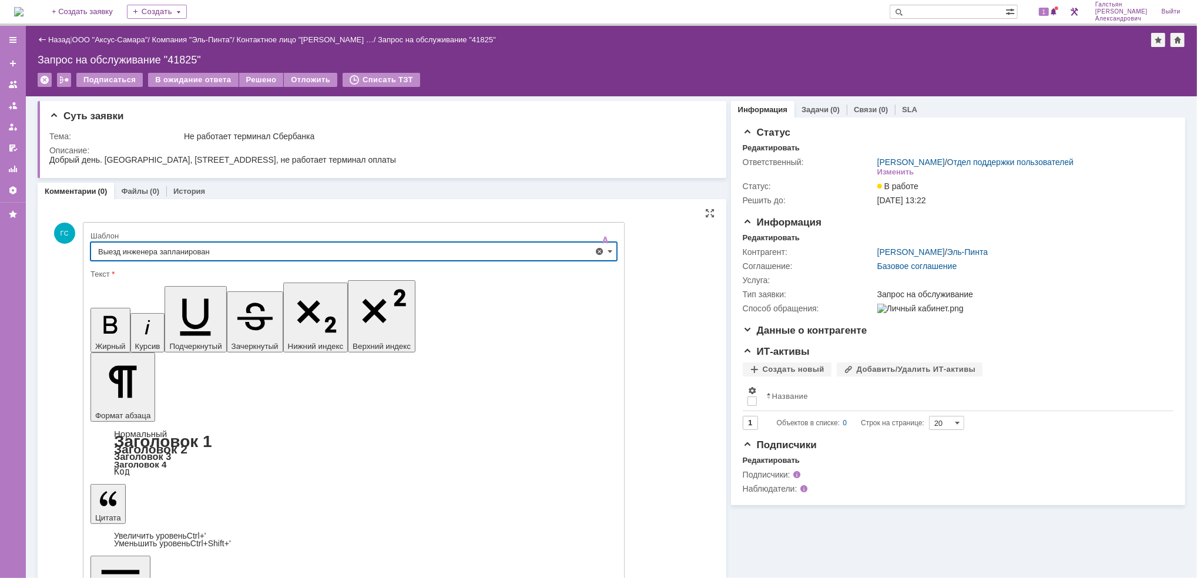
type input "Выезд инженера запланирован"
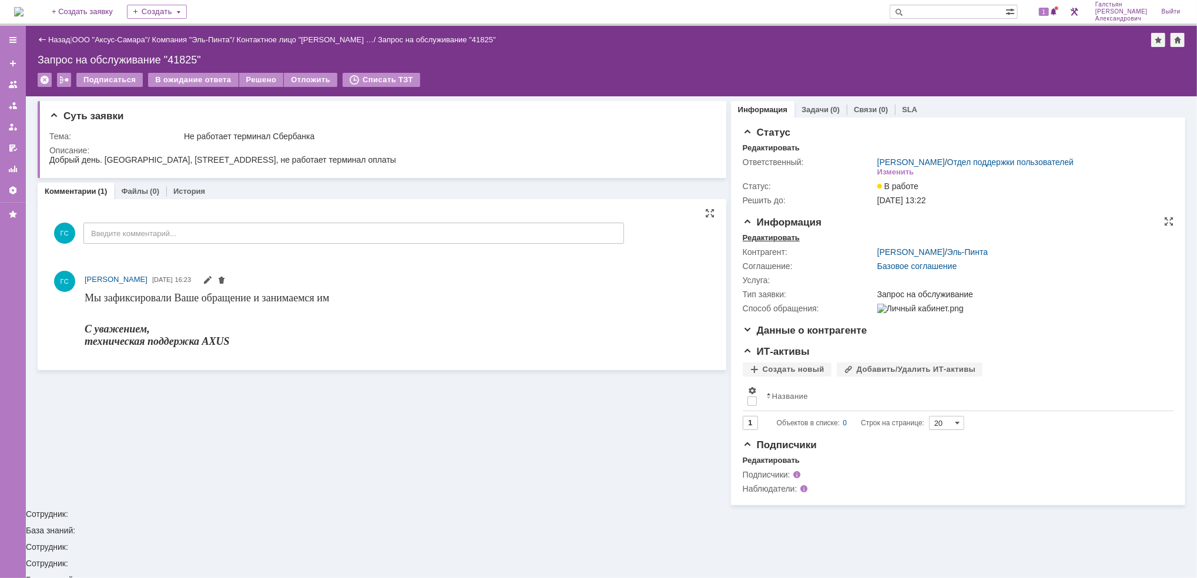
click at [774, 234] on div "Редактировать" at bounding box center [771, 237] width 57 height 9
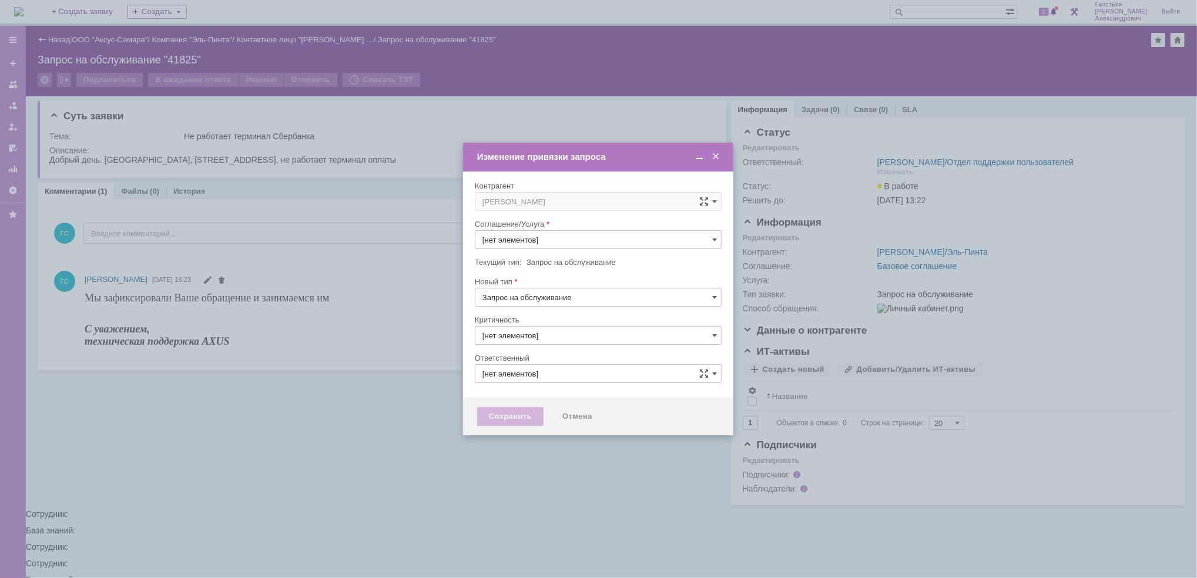
type input "Базовое соглашение"
type input "3. Низкая"
type input "[PERSON_NAME]"
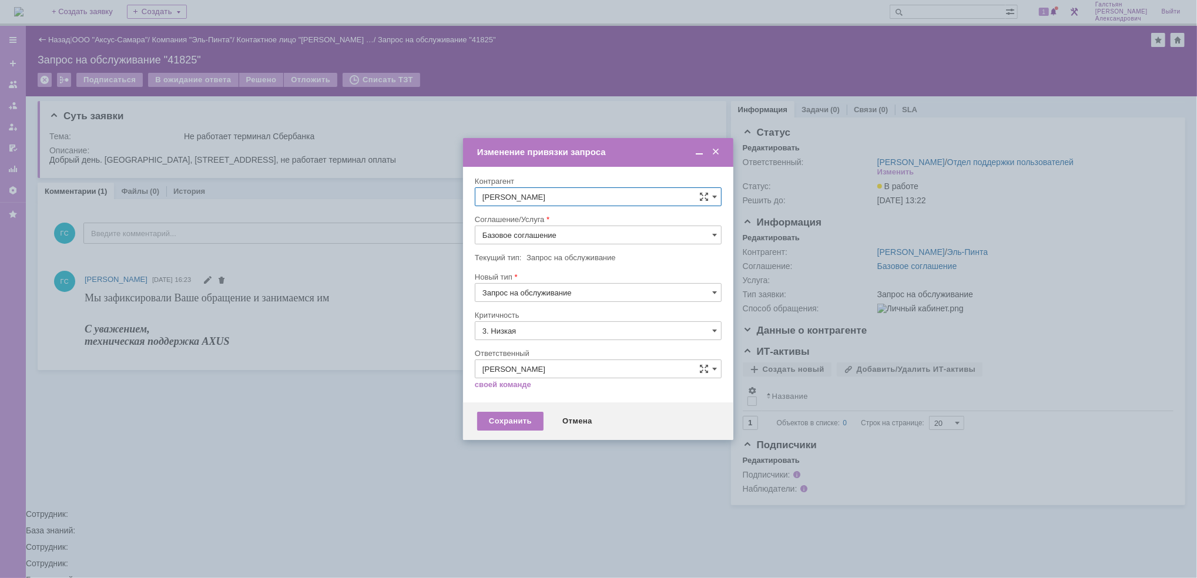
click at [584, 231] on input "Базовое соглашение" at bounding box center [598, 235] width 247 height 19
type input "н"
click at [590, 319] on span "Проектная деятельность" at bounding box center [597, 320] width 231 height 9
type input "Проектная деятельность"
click at [561, 326] on input "3. Низкая" at bounding box center [598, 330] width 247 height 19
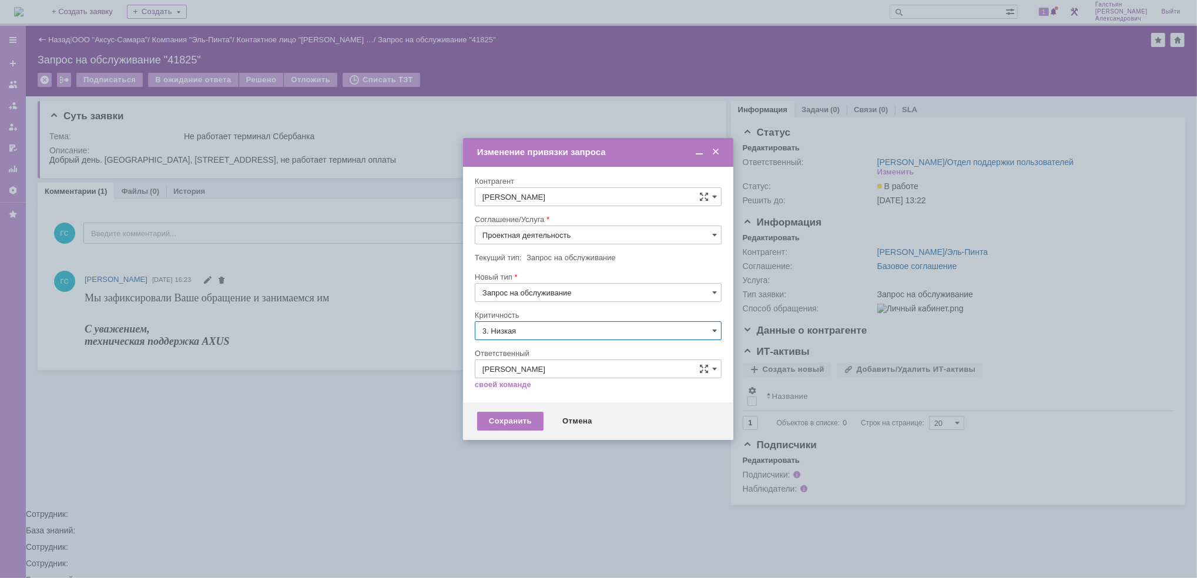
click at [536, 348] on span "[не указано]" at bounding box center [597, 352] width 231 height 9
type input "[не указано]"
click at [501, 419] on div "Сохранить" at bounding box center [510, 421] width 66 height 19
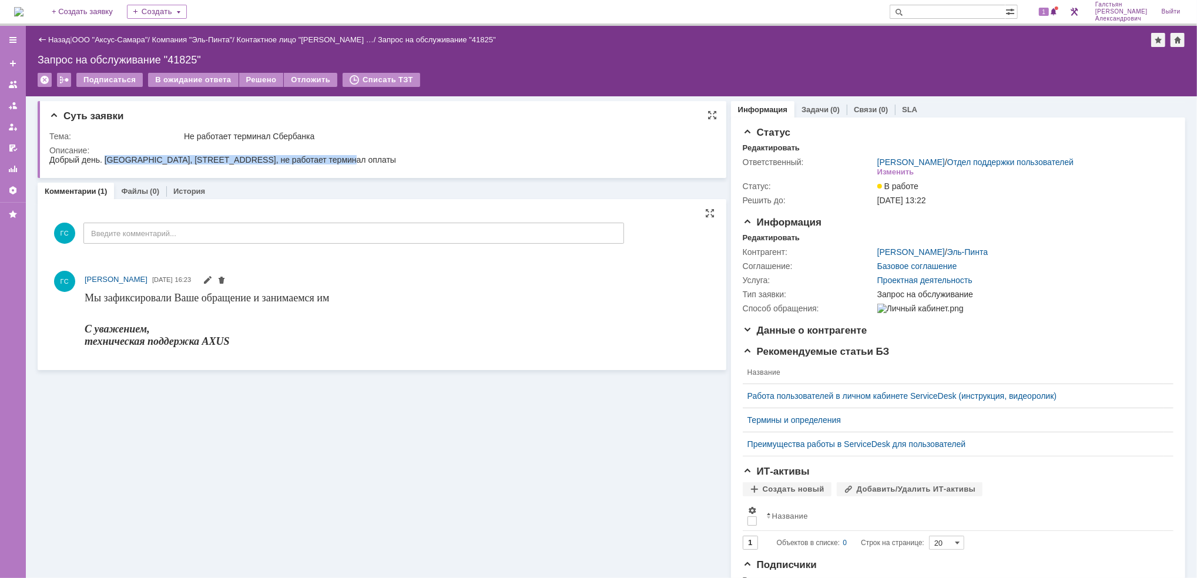
drag, startPoint x: 103, startPoint y: 159, endPoint x: 341, endPoint y: 160, distance: 238.5
click at [341, 160] on html "Добрый день. Димитровград, Куйбышева 42, не работает терминал оплаты" at bounding box center [379, 160] width 660 height 11
copy div "Димитровград, Куйбышева 42, не работает терминал оплаты"
click at [815, 109] on link "Задачи" at bounding box center [814, 109] width 27 height 9
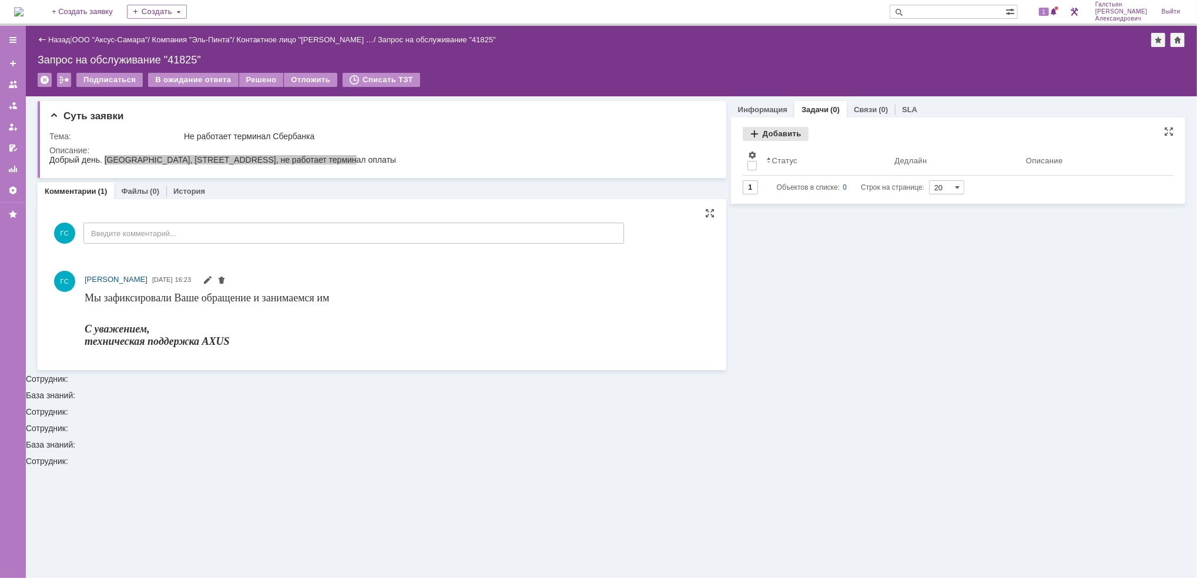
click at [776, 133] on div "Добавить" at bounding box center [776, 134] width 66 height 14
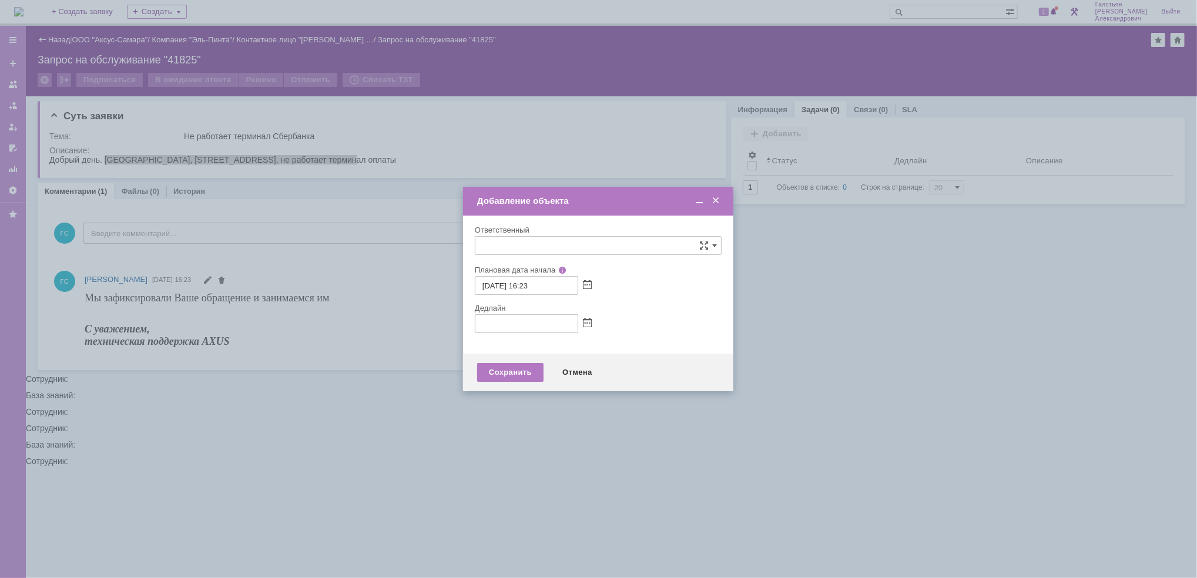
type input "[не указано]"
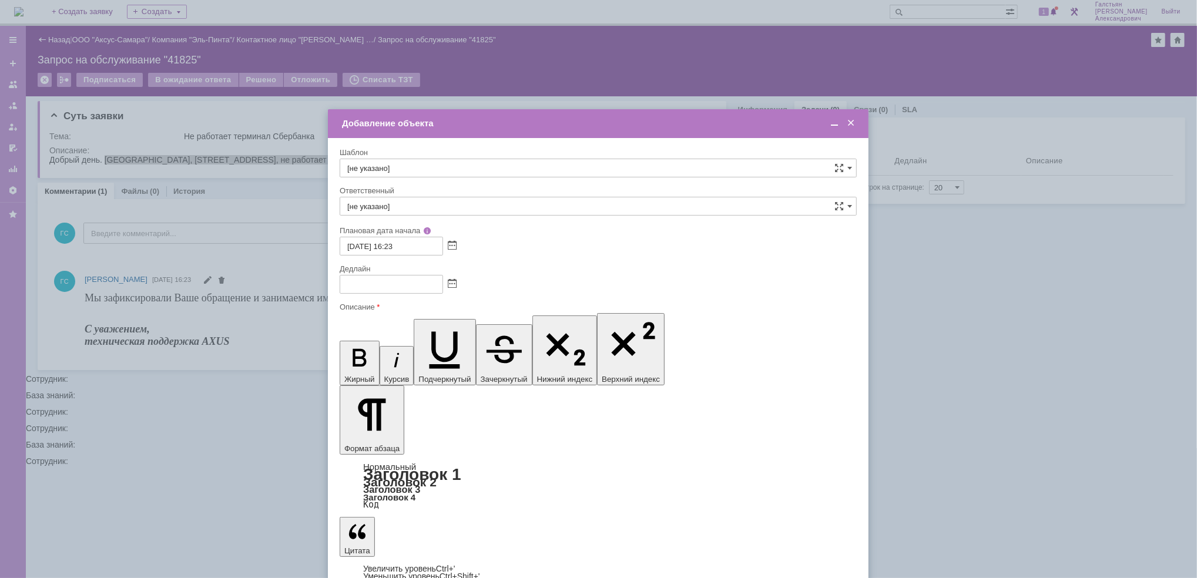
click at [451, 284] on span at bounding box center [452, 284] width 9 height 9
click at [380, 372] on div "23" at bounding box center [378, 376] width 12 height 10
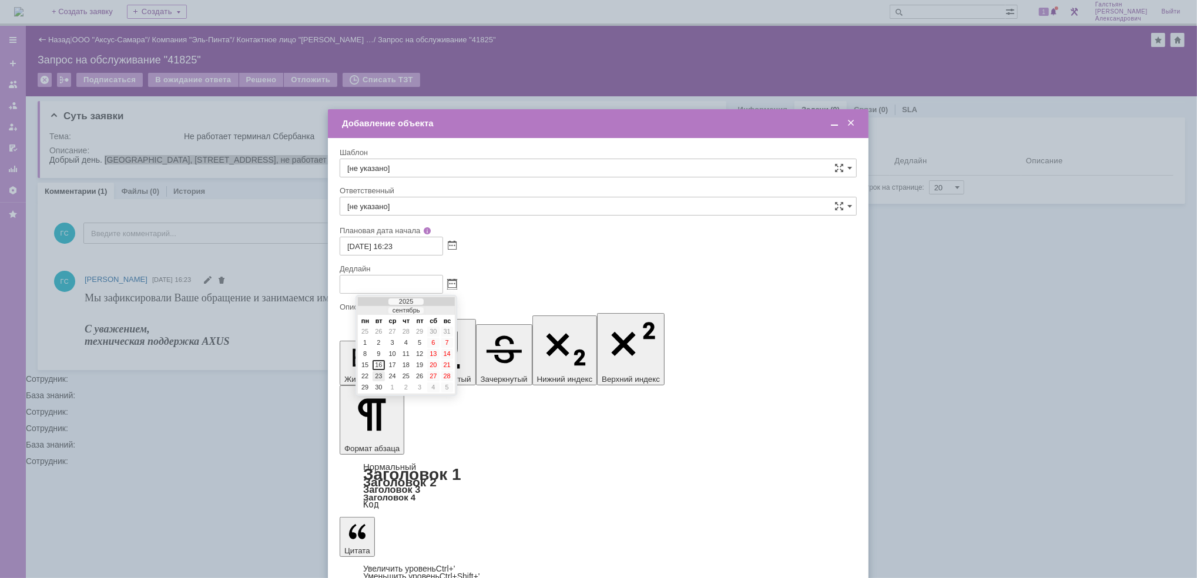
type input "23.09.2025 16:24"
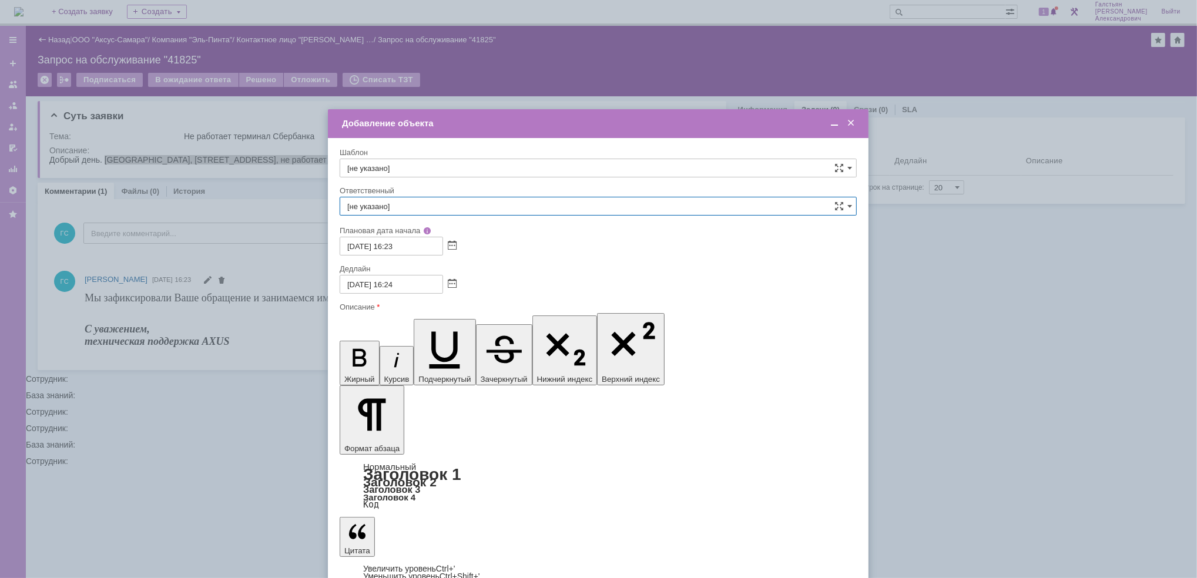
click at [428, 203] on input "[не указано]" at bounding box center [598, 206] width 517 height 19
click at [455, 298] on div "Бирзниекс Виталий Вячаславович" at bounding box center [598, 292] width 516 height 19
type input "Бирзниекс Виталий Вячаславович"
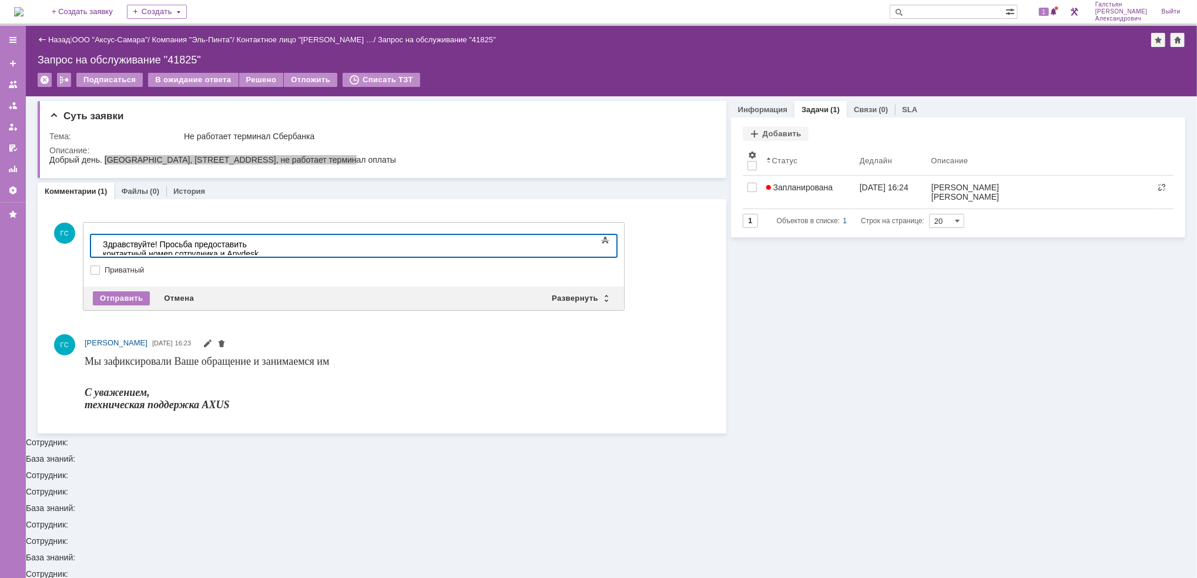
click at [269, 240] on div "Здравствуйте! Просьба предоставить контактный номер сотрудника и Anydesk" at bounding box center [185, 248] width 167 height 19
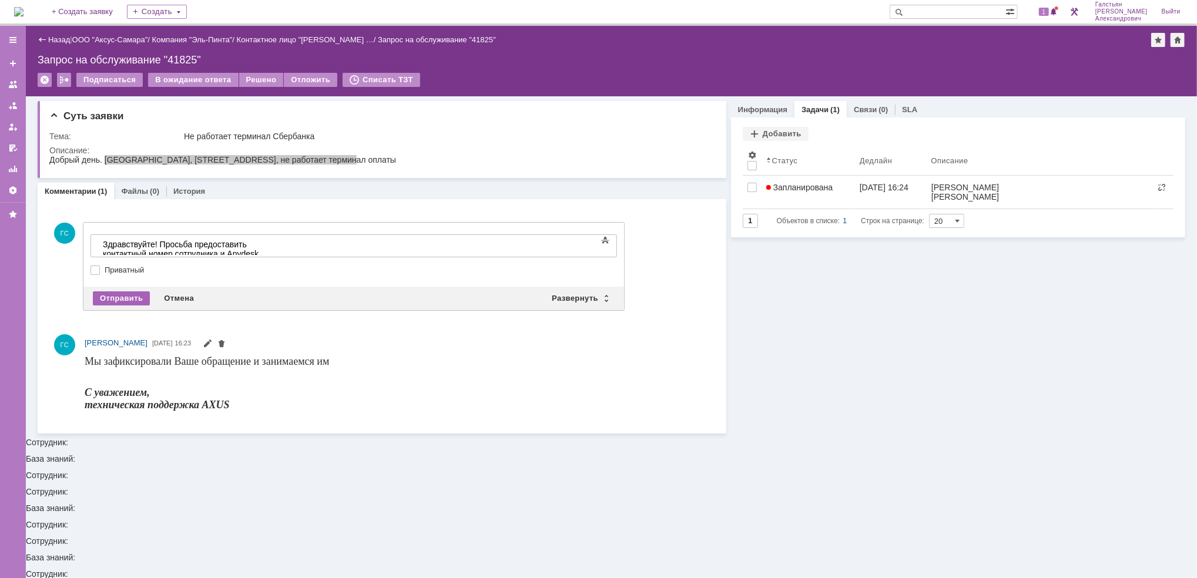
click at [110, 301] on div "Отправить" at bounding box center [121, 298] width 57 height 14
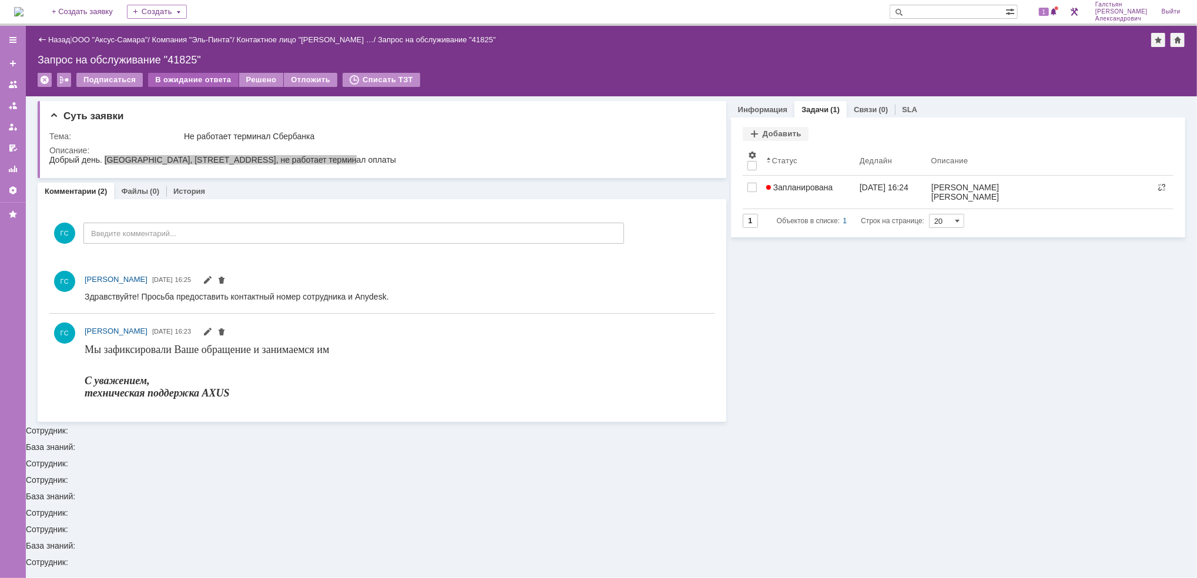
click at [174, 80] on div "В ожидание ответа" at bounding box center [193, 80] width 90 height 14
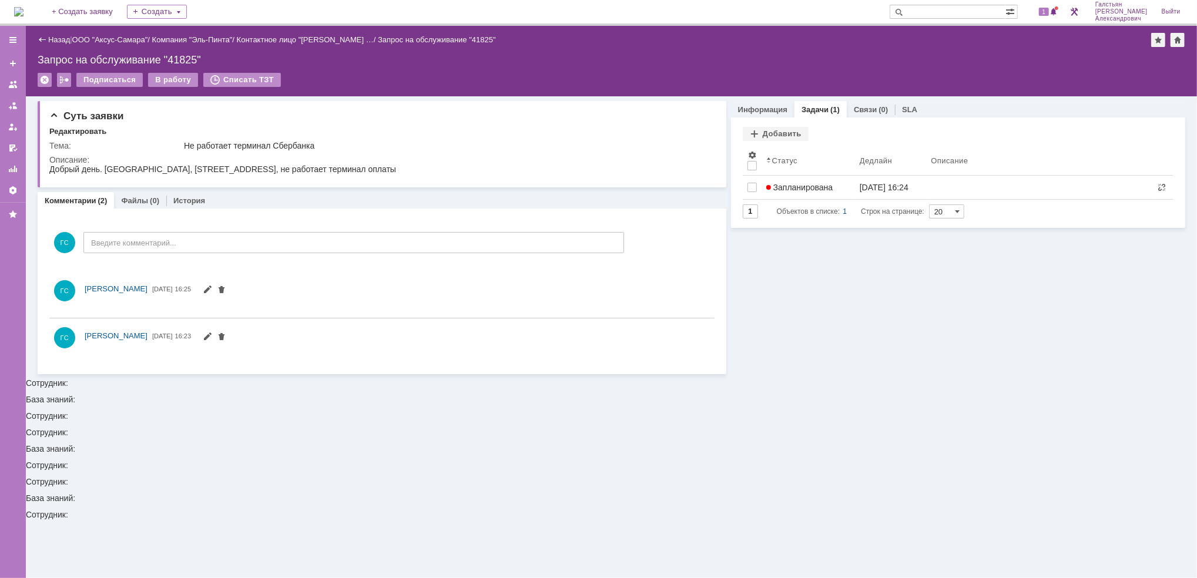
click at [810, 105] on link "Задачи" at bounding box center [814, 109] width 27 height 9
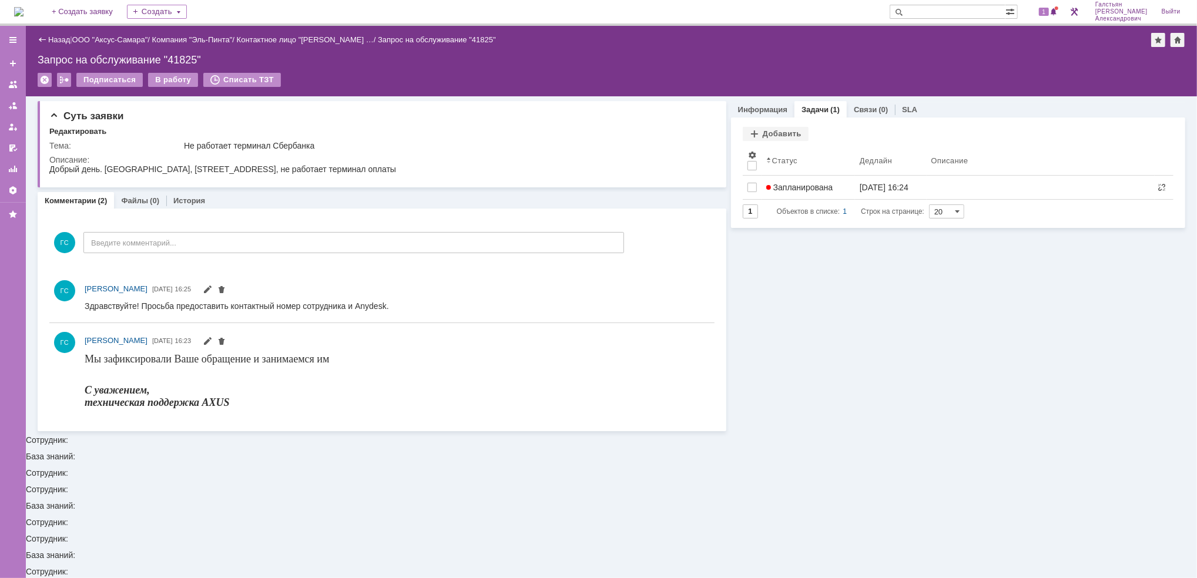
click at [825, 107] on div "Задачи (1)" at bounding box center [820, 110] width 38 height 8
click at [830, 118] on div "Задачи Добавить Результаты поиска: Изменить Сбросить Сортировать по: Статус 1 О…" at bounding box center [958, 178] width 454 height 120
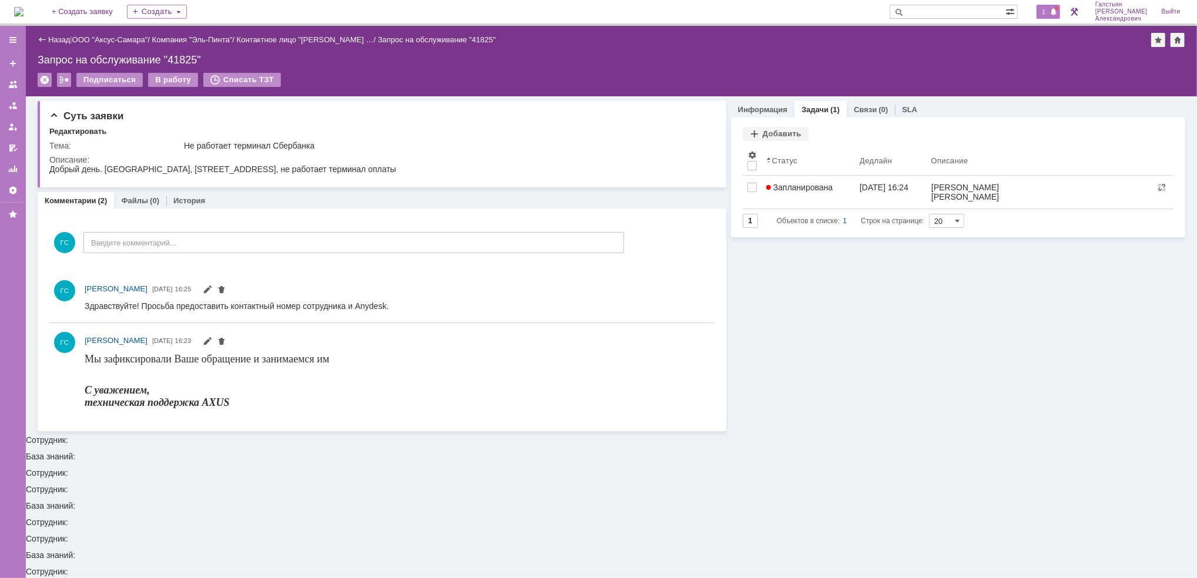
click at [1049, 14] on span "1" at bounding box center [1044, 12] width 11 height 8
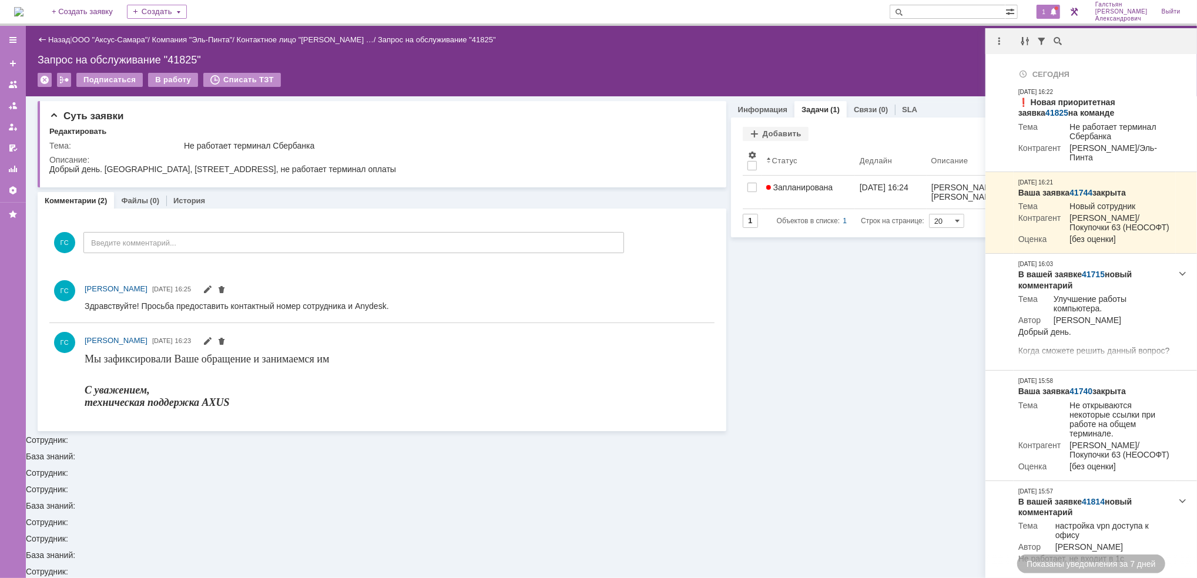
click at [1055, 8] on span at bounding box center [1053, 12] width 8 height 9
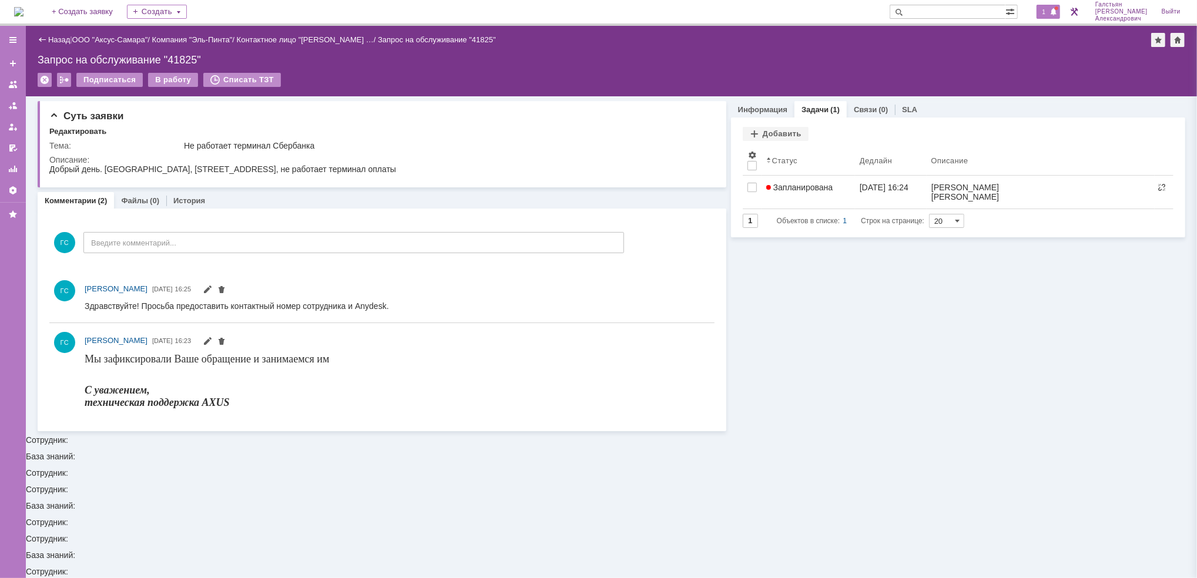
click at [1055, 8] on span at bounding box center [1053, 12] width 8 height 9
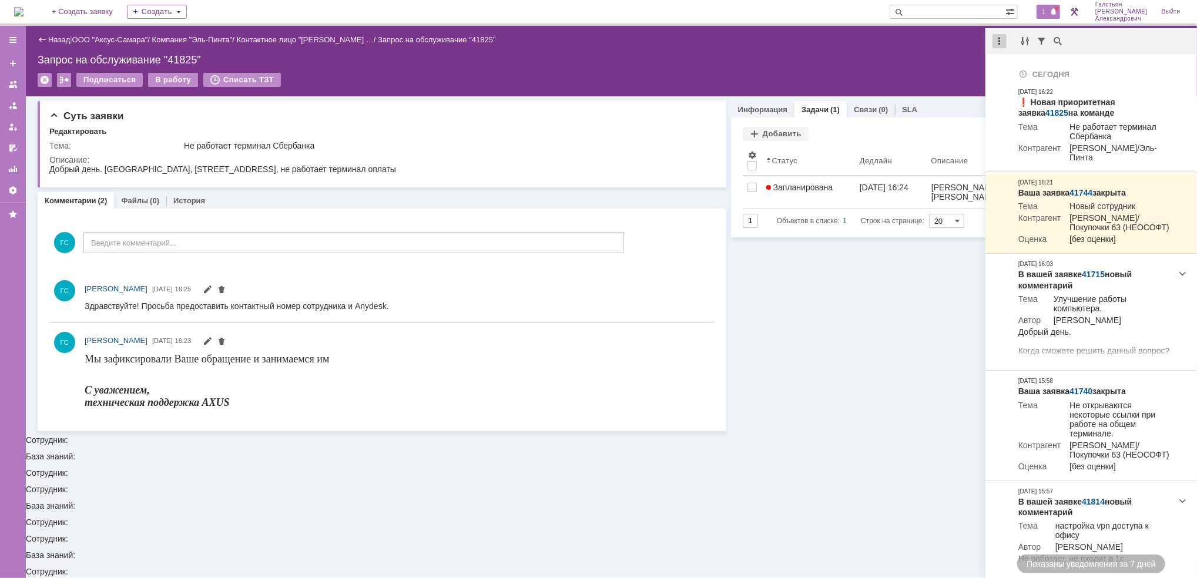
click at [1001, 37] on div at bounding box center [999, 41] width 14 height 14
click at [1031, 69] on div "Отметить уведомления прочитанными" at bounding box center [1080, 71] width 157 height 8
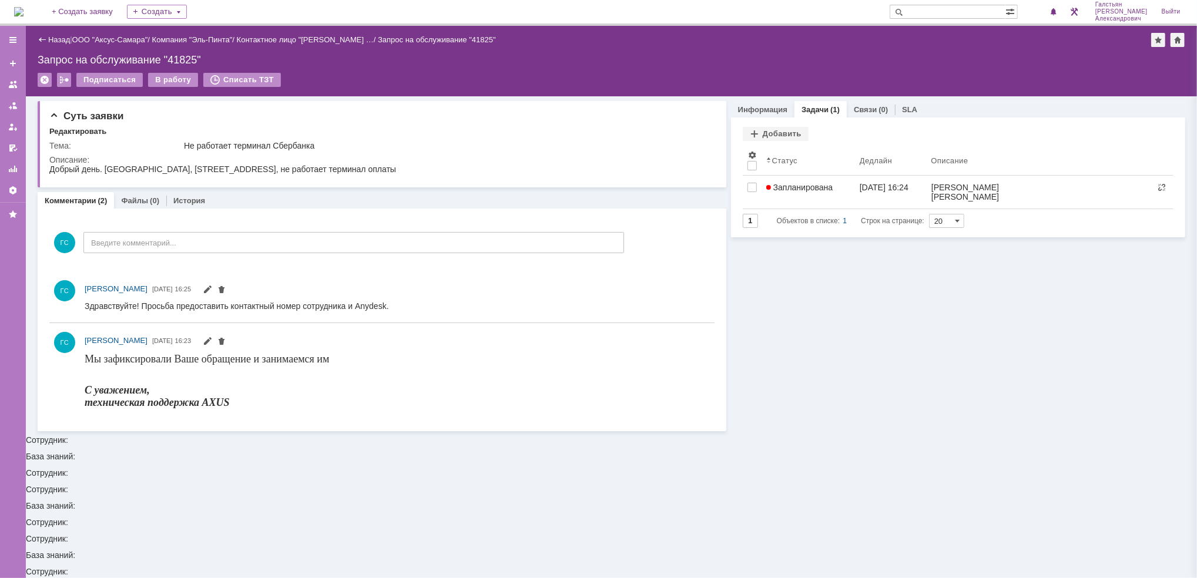
click at [888, 59] on div "Запрос на обслуживание "41825"" at bounding box center [611, 60] width 1147 height 12
click at [1058, 14] on span at bounding box center [1053, 12] width 8 height 9
click at [901, 47] on div "Назад | ООО "Аксус-Самара" / Компания "Эль-Пинта" / Контактное лицо "Морев Миха…" at bounding box center [611, 61] width 1171 height 71
click at [24, 13] on img at bounding box center [18, 11] width 9 height 9
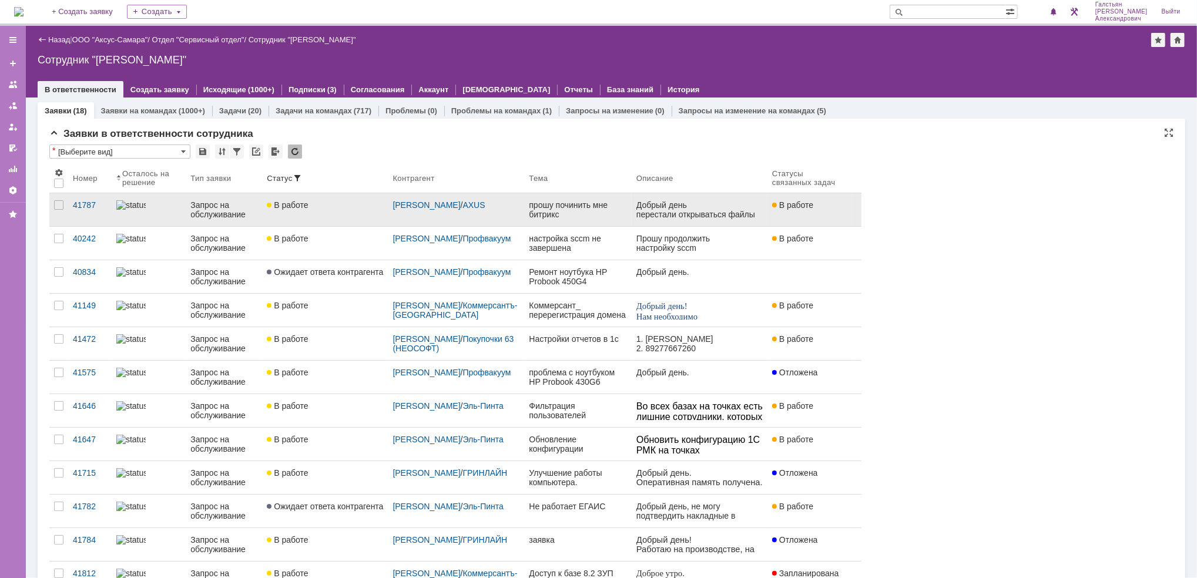
click at [345, 206] on div "В работе" at bounding box center [325, 204] width 116 height 9
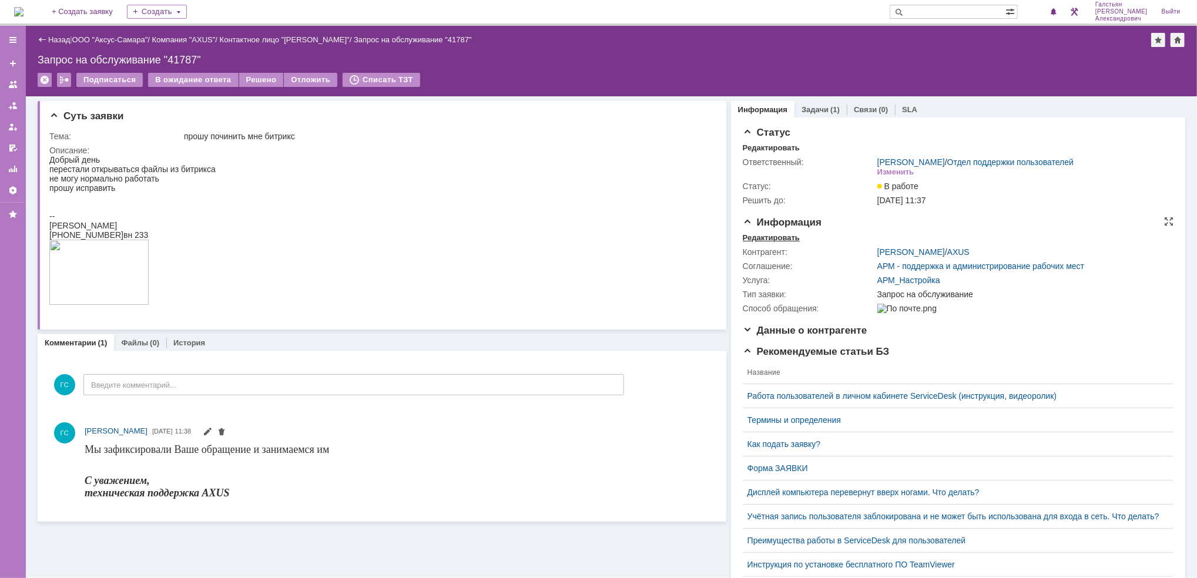
click at [743, 234] on div "Редактировать" at bounding box center [771, 237] width 57 height 9
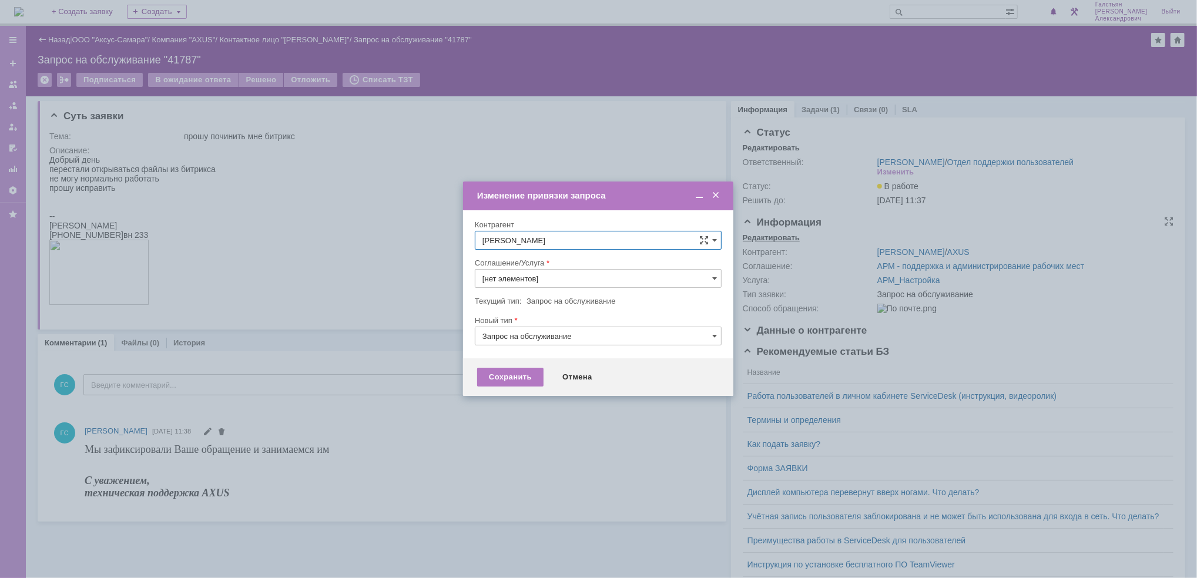
type input "АРМ_Настройка"
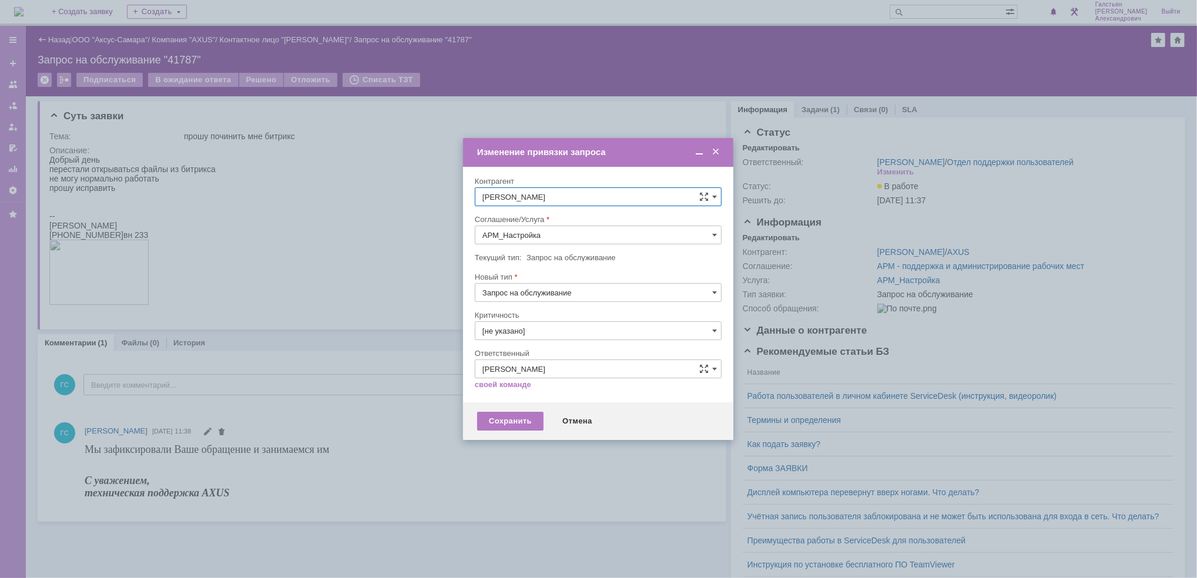
click at [572, 231] on input "АРМ_Настройка" at bounding box center [598, 235] width 247 height 19
type input "y"
type input "g"
click at [615, 318] on span "Проектная деятельность" at bounding box center [597, 320] width 231 height 9
type input "Проектная деятельность"
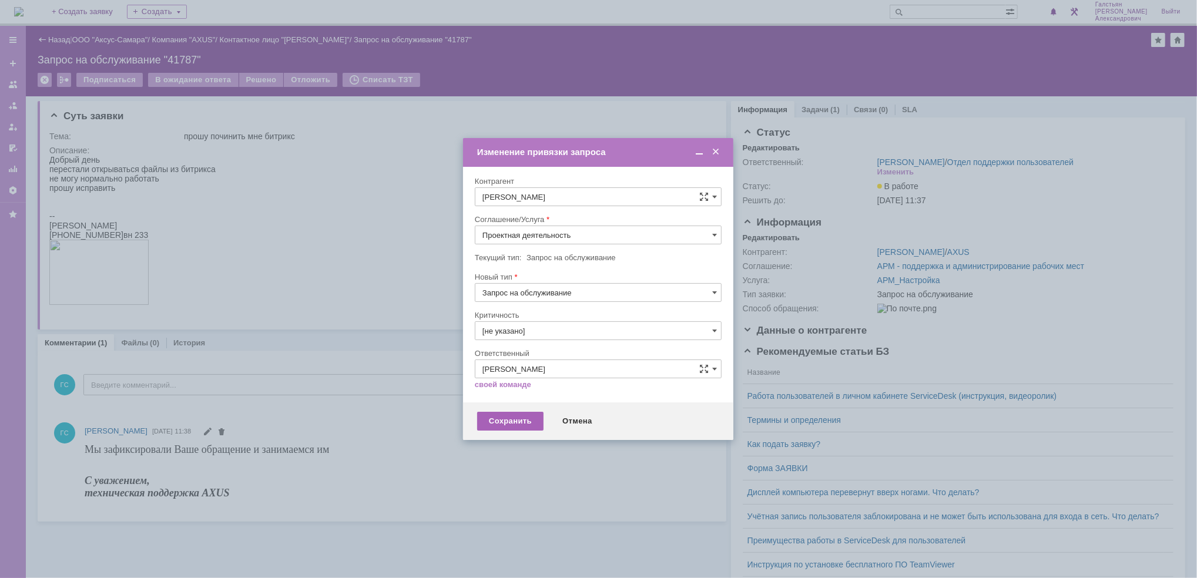
click at [492, 425] on div "Сохранить" at bounding box center [510, 421] width 66 height 19
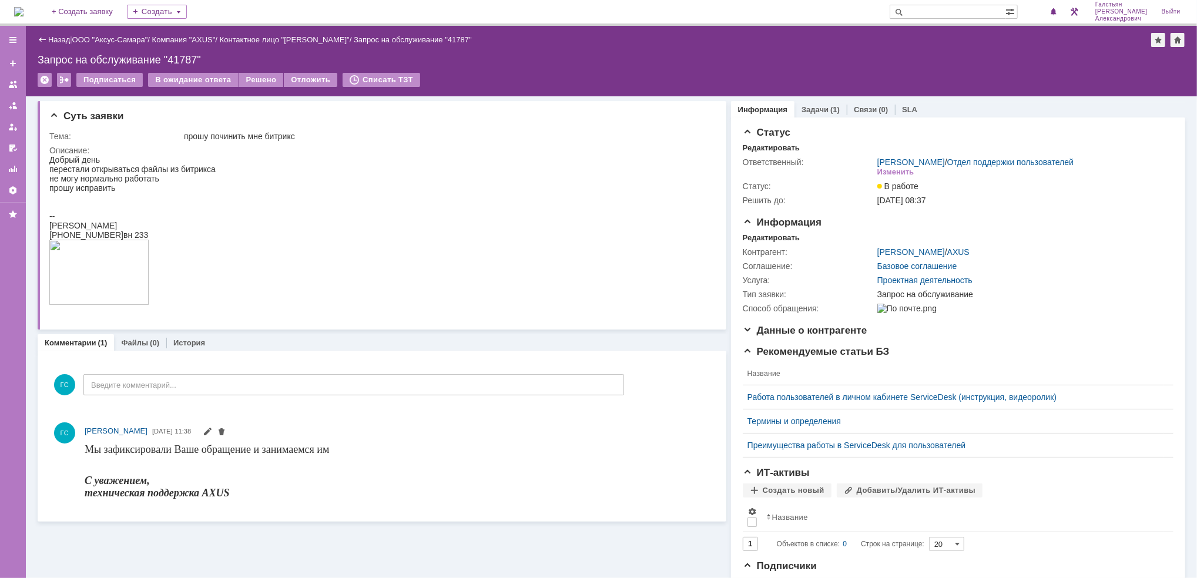
click at [24, 7] on img at bounding box center [18, 11] width 9 height 9
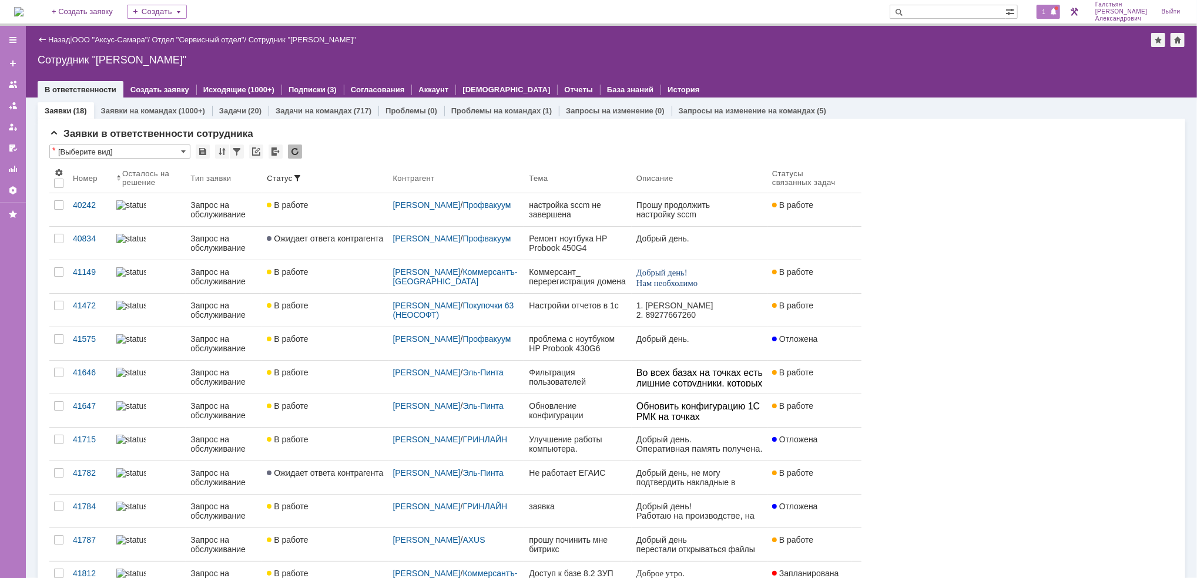
click at [1049, 15] on span "1" at bounding box center [1044, 12] width 11 height 8
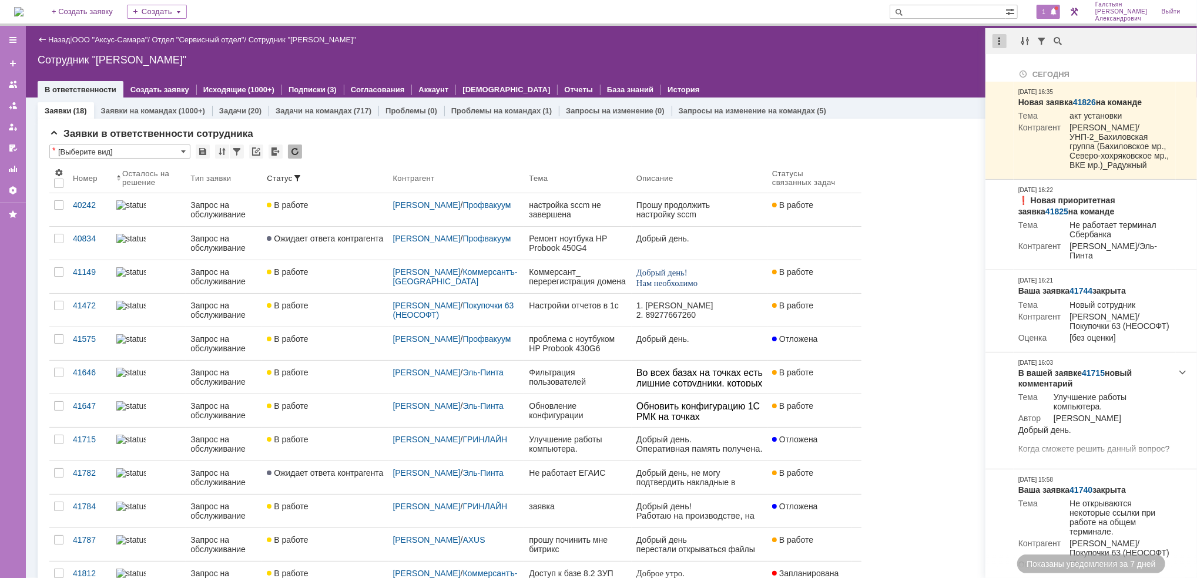
click at [998, 38] on div at bounding box center [999, 41] width 14 height 14
click at [1003, 69] on div "Отметить уведомления прочитанными" at bounding box center [1080, 71] width 157 height 8
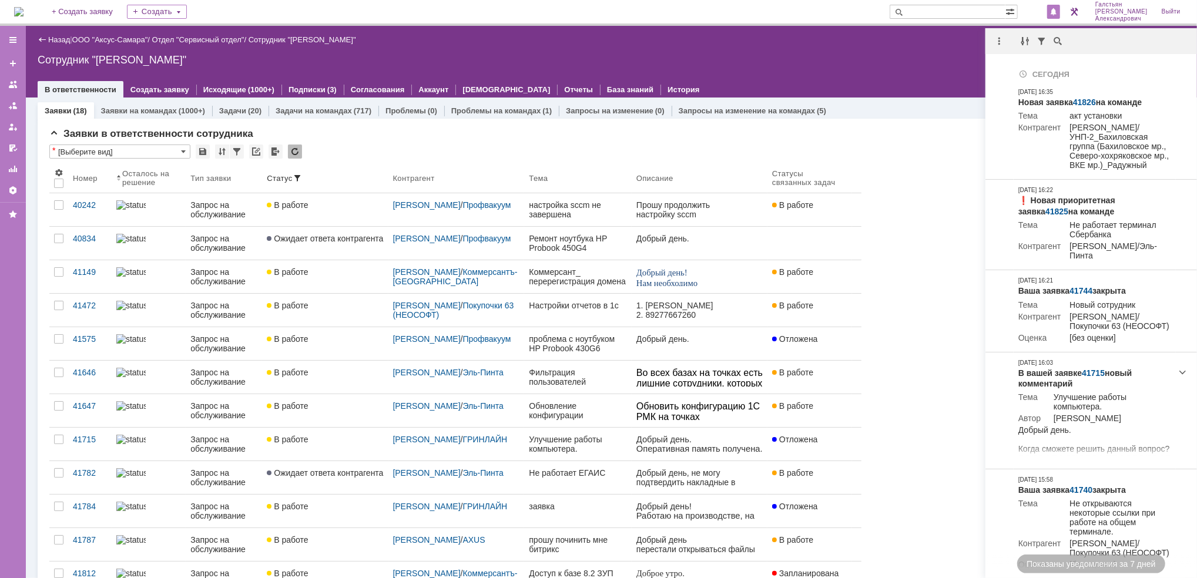
click at [833, 63] on div "Сотрудник "[PERSON_NAME]"" at bounding box center [611, 60] width 1147 height 12
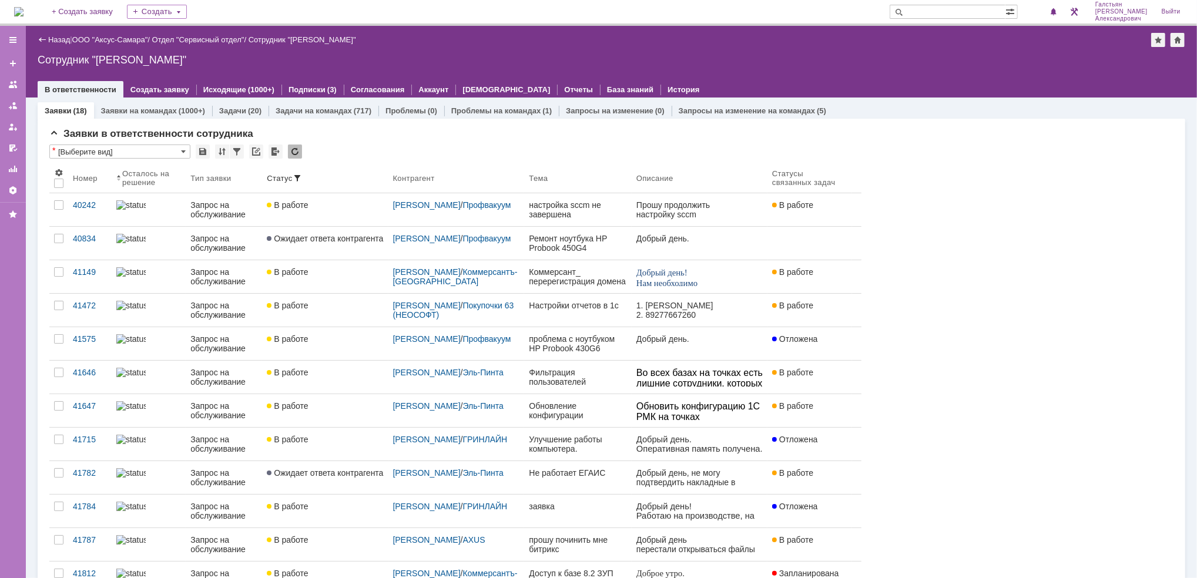
click at [24, 7] on img at bounding box center [18, 11] width 9 height 9
click at [1053, 12] on div at bounding box center [1053, 12] width 13 height 14
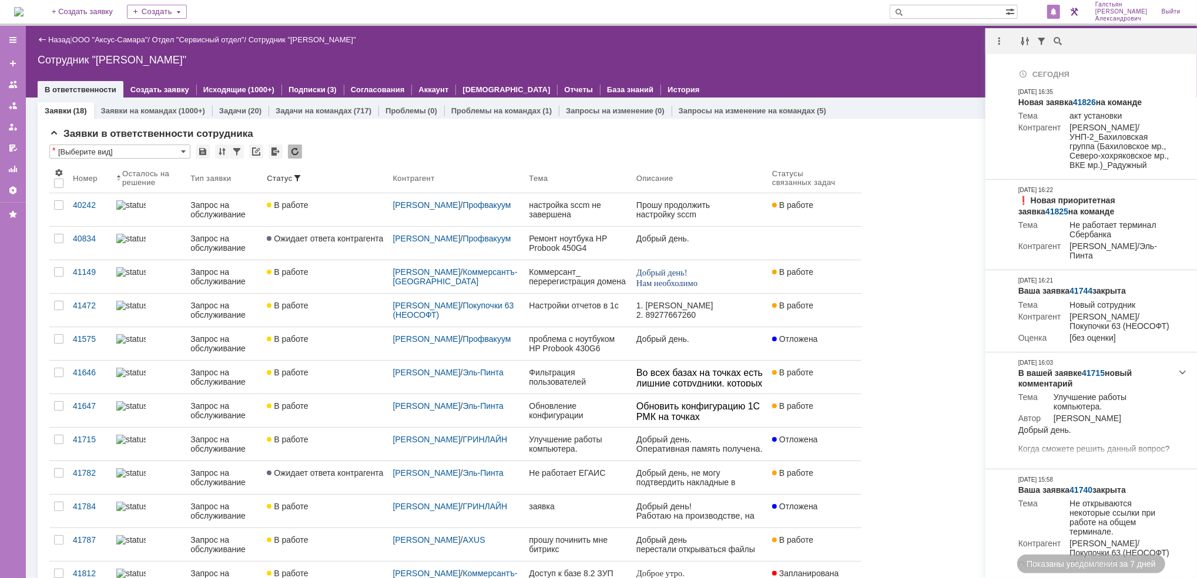
click at [924, 88] on div "В ответственности Создать заявку Исходящие (1000+) Подписки (3) Согласования Ак…" at bounding box center [611, 89] width 1147 height 16
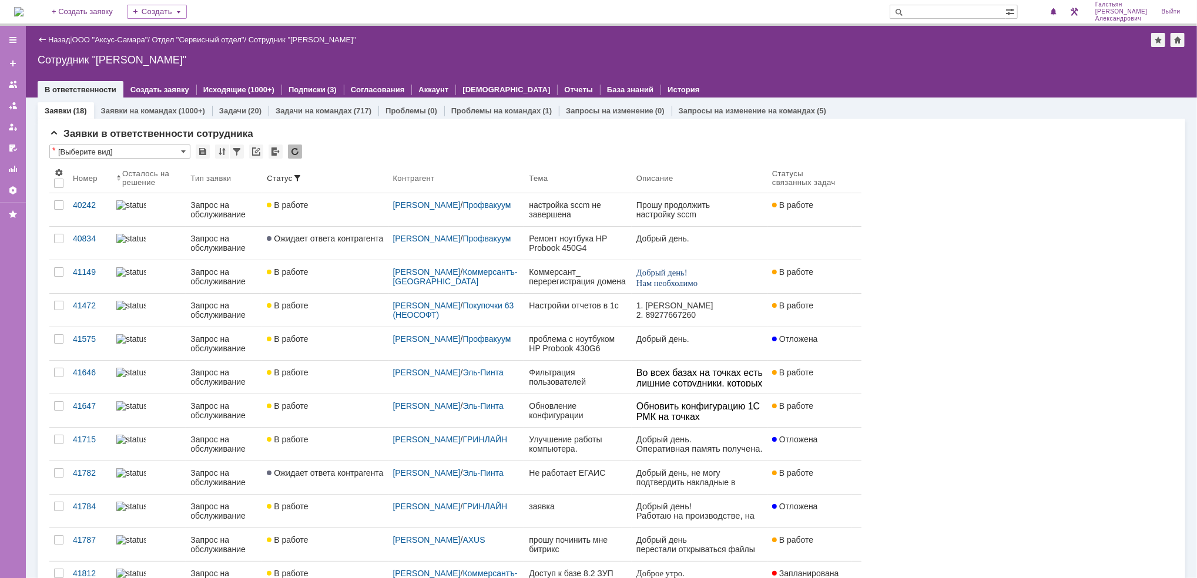
click at [24, 15] on img at bounding box center [18, 11] width 9 height 9
click at [428, 177] on div "Контрагент" at bounding box center [414, 178] width 42 height 9
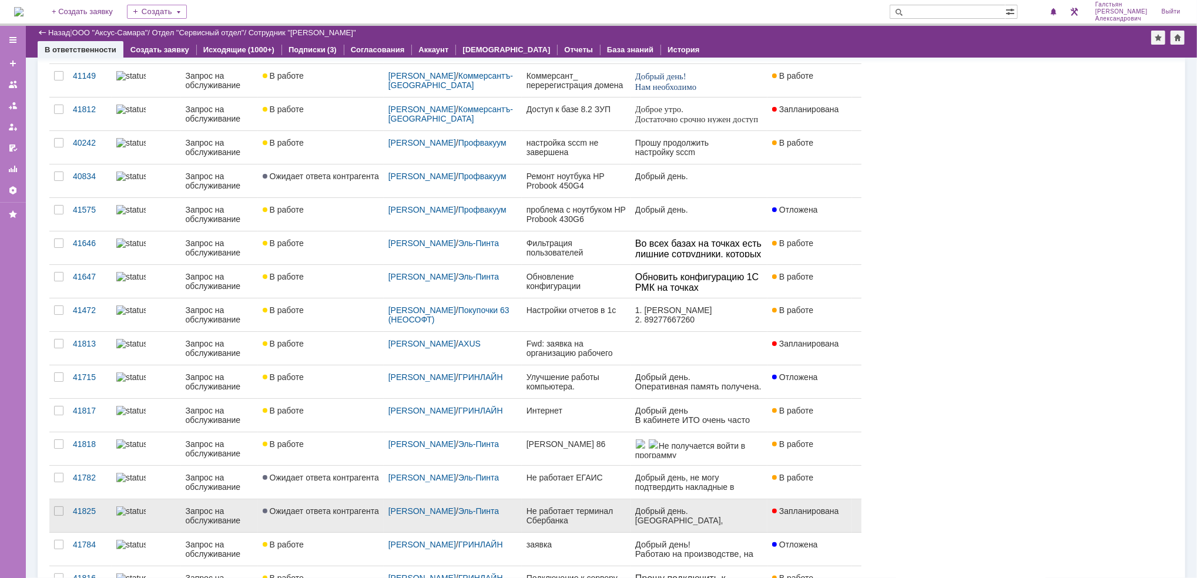
click at [576, 522] on div "Не работает терминал Сбербанка" at bounding box center [575, 515] width 99 height 19
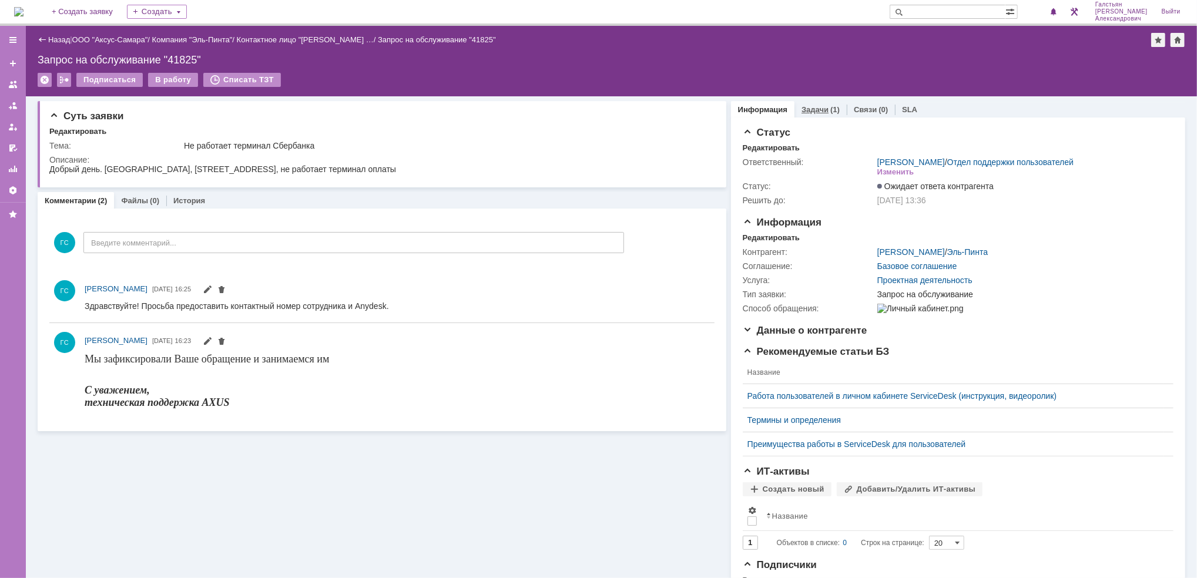
click at [804, 105] on link "Задачи" at bounding box center [814, 109] width 27 height 9
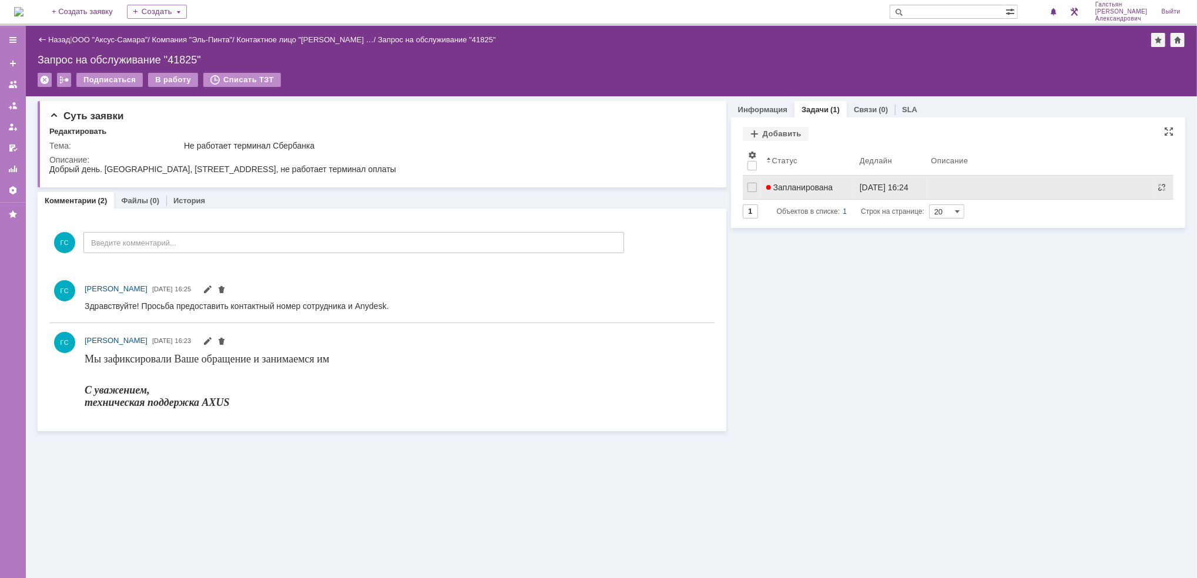
click at [793, 184] on span "Запланирована" at bounding box center [799, 187] width 67 height 9
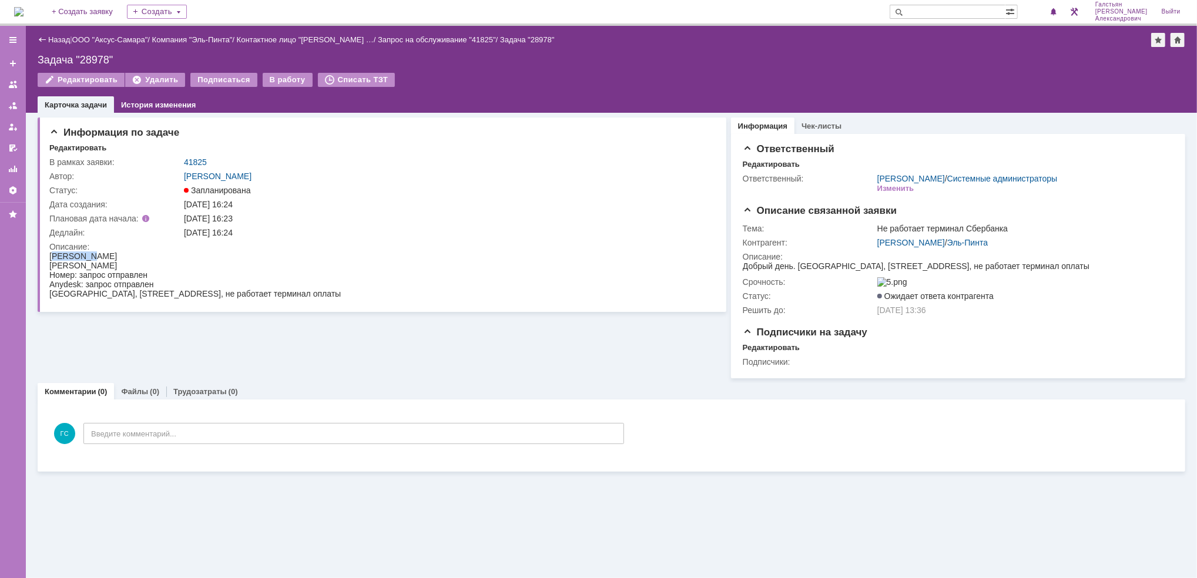
drag, startPoint x: 52, startPoint y: 254, endPoint x: 89, endPoint y: 259, distance: 36.8
click at [89, 259] on div "Мореев Михаил" at bounding box center [194, 255] width 291 height 9
drag, startPoint x: 89, startPoint y: 259, endPoint x: 50, endPoint y: 254, distance: 39.1
click at [50, 254] on div "Мореев Михаил" at bounding box center [194, 255] width 291 height 9
drag, startPoint x: 50, startPoint y: 253, endPoint x: 294, endPoint y: 292, distance: 246.9
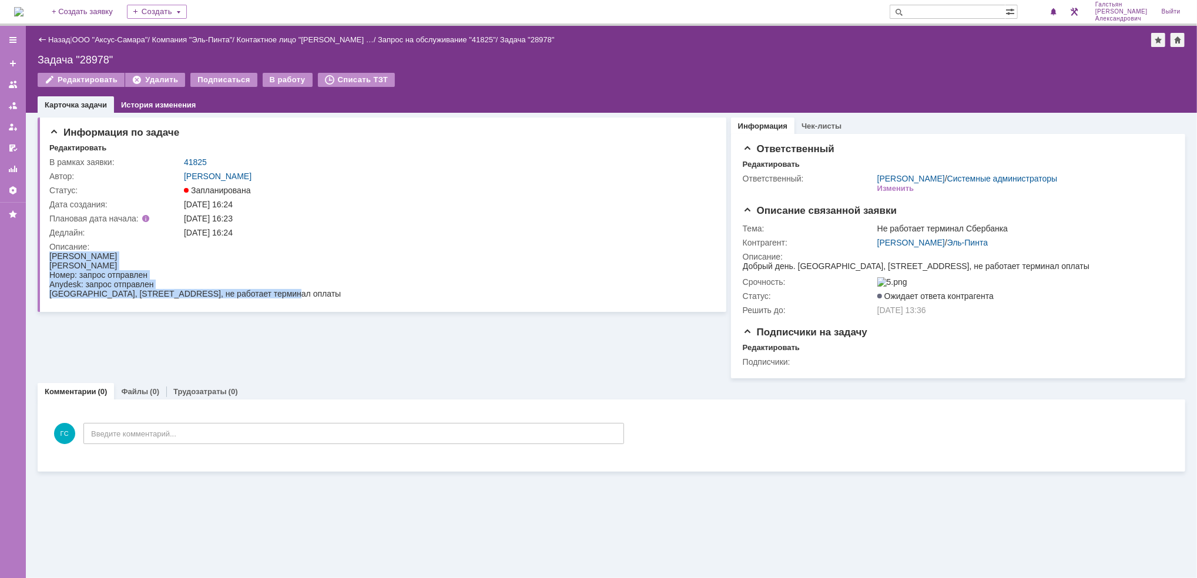
click at [294, 292] on html "Мореев Михаил Эль Пинта Номер: запрос отправлен Anydesk: запрос отправлен Димит…" at bounding box center [379, 274] width 660 height 47
copy body "Мореев Михаил Эль Пинта Номер: запрос отправлен Anydesk: запрос отправлен Димит…"
click at [918, 240] on link "Морев Михаил Сергеевич" at bounding box center [911, 242] width 68 height 9
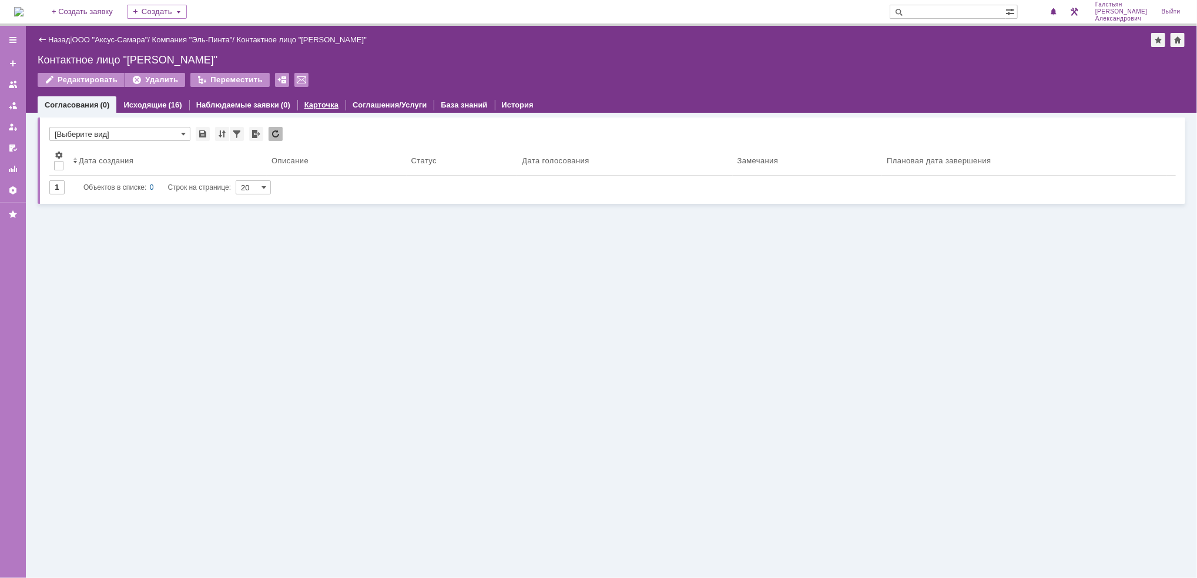
click at [320, 103] on link "Карточка" at bounding box center [321, 104] width 34 height 9
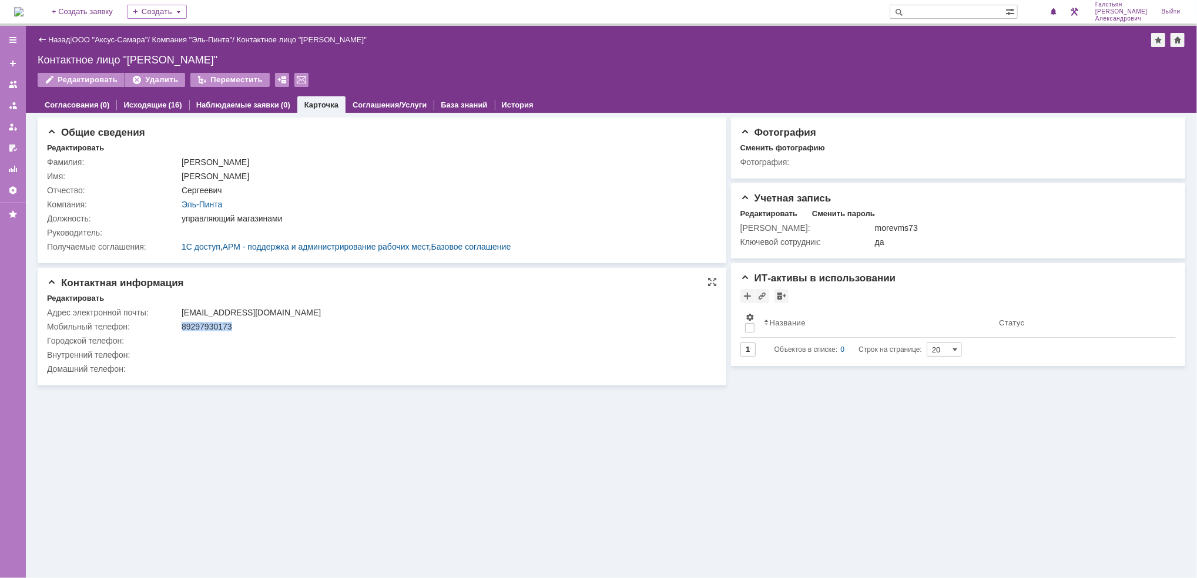
drag, startPoint x: 177, startPoint y: 323, endPoint x: 271, endPoint y: 324, distance: 94.0
click at [271, 324] on tr "Мобильный телефон: 89297930173" at bounding box center [378, 327] width 663 height 14
copy tr "89297930173"
click at [45, 39] on div "Назад" at bounding box center [54, 39] width 32 height 9
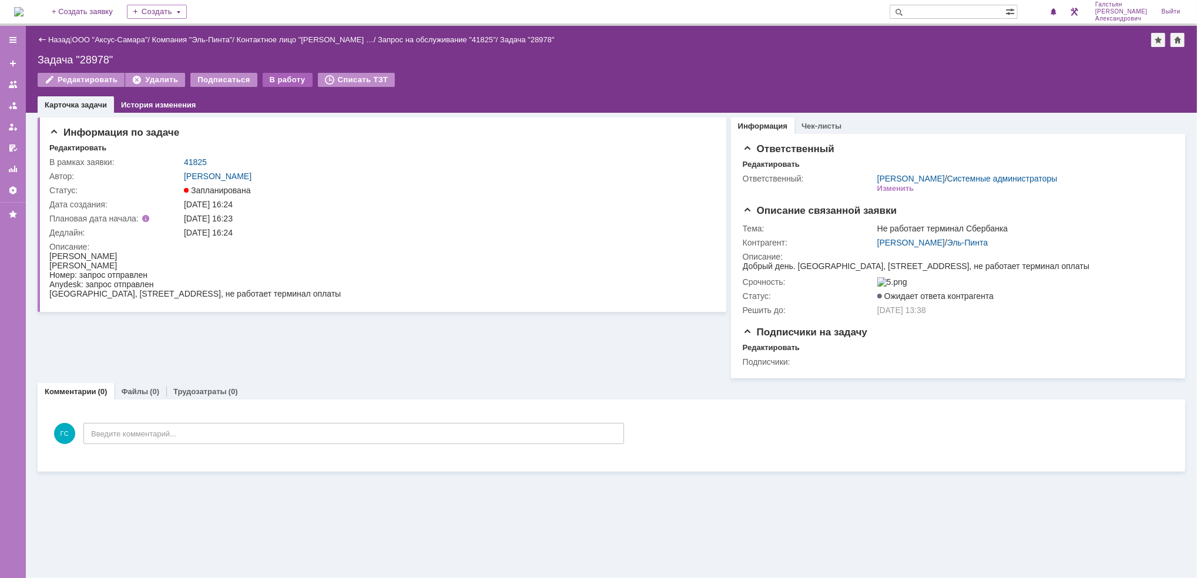
click at [287, 76] on div "В работу" at bounding box center [288, 80] width 50 height 14
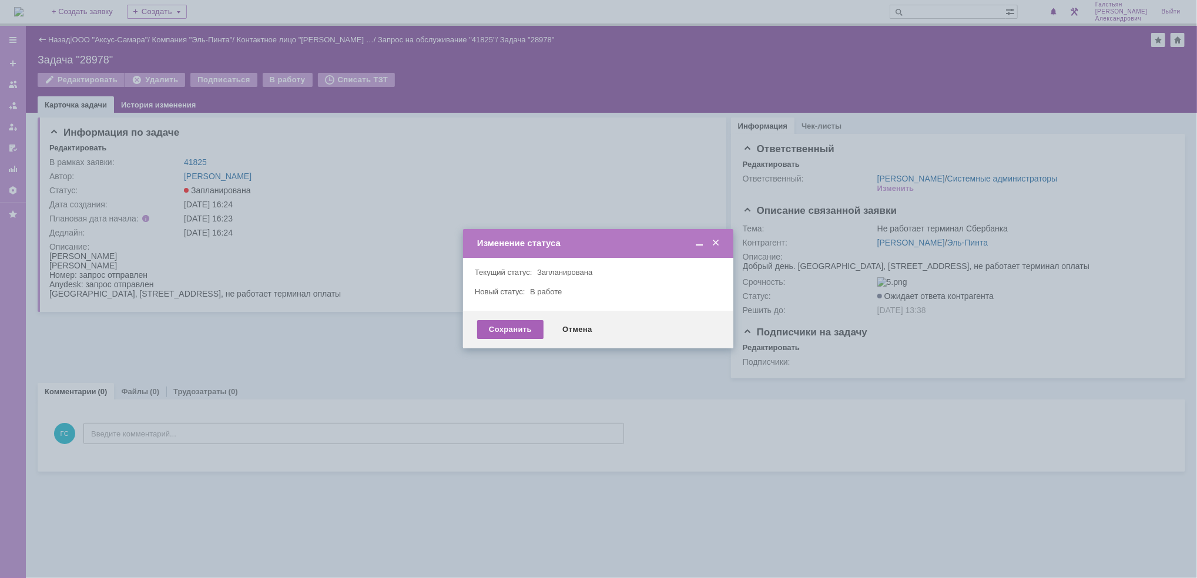
click at [504, 328] on div "Сохранить" at bounding box center [510, 329] width 66 height 19
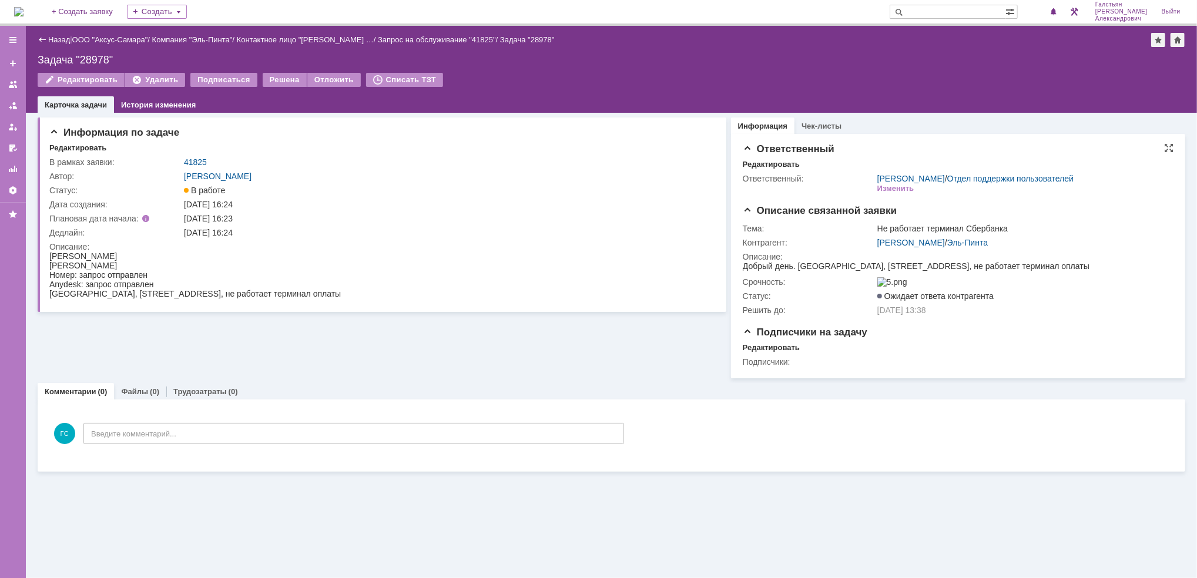
click at [897, 193] on td "Изменить" at bounding box center [898, 188] width 42 height 11
click at [896, 187] on div "Изменить" at bounding box center [895, 188] width 37 height 9
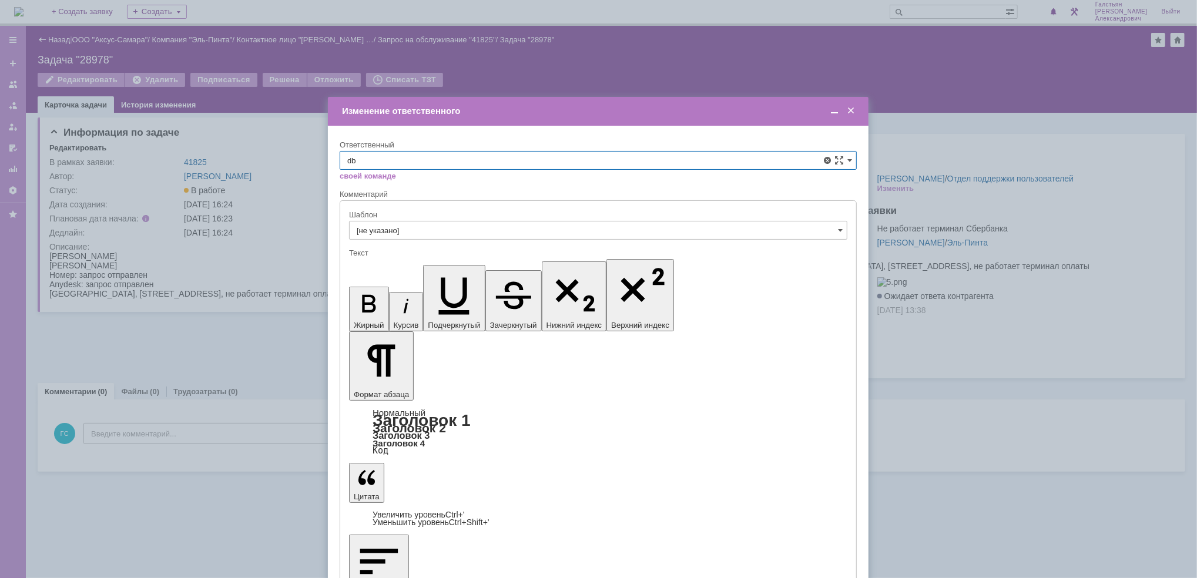
type input "d"
click at [471, 247] on span "Бирзниекс Виталий Вячаславович" at bounding box center [598, 245] width 502 height 9
type input "Бирзниекс Виталий Вячаславович"
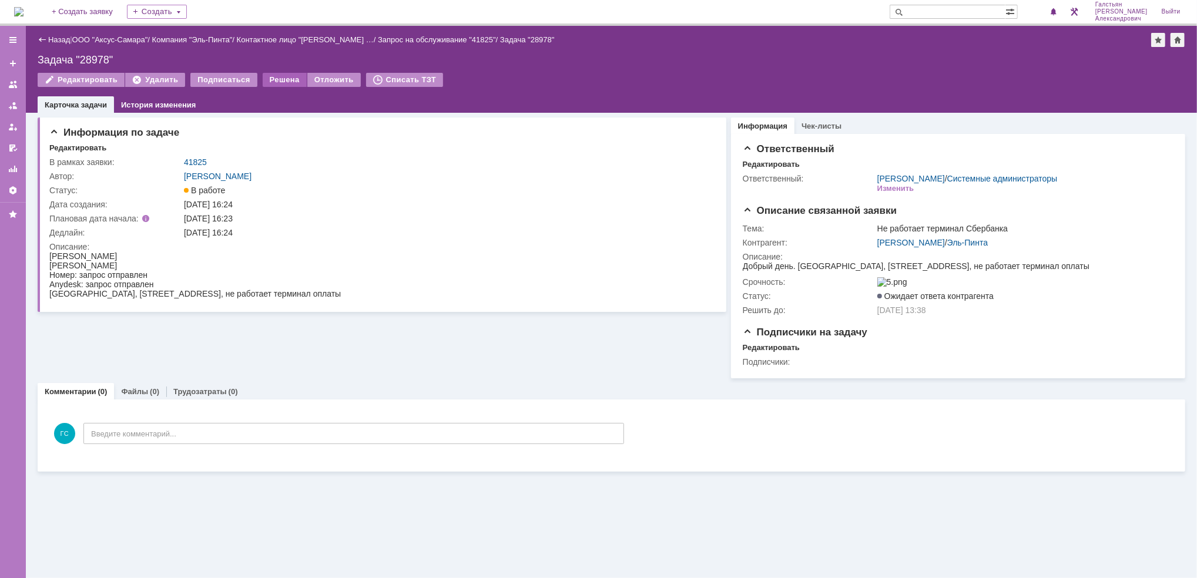
click at [286, 76] on div "Решена" at bounding box center [285, 80] width 44 height 14
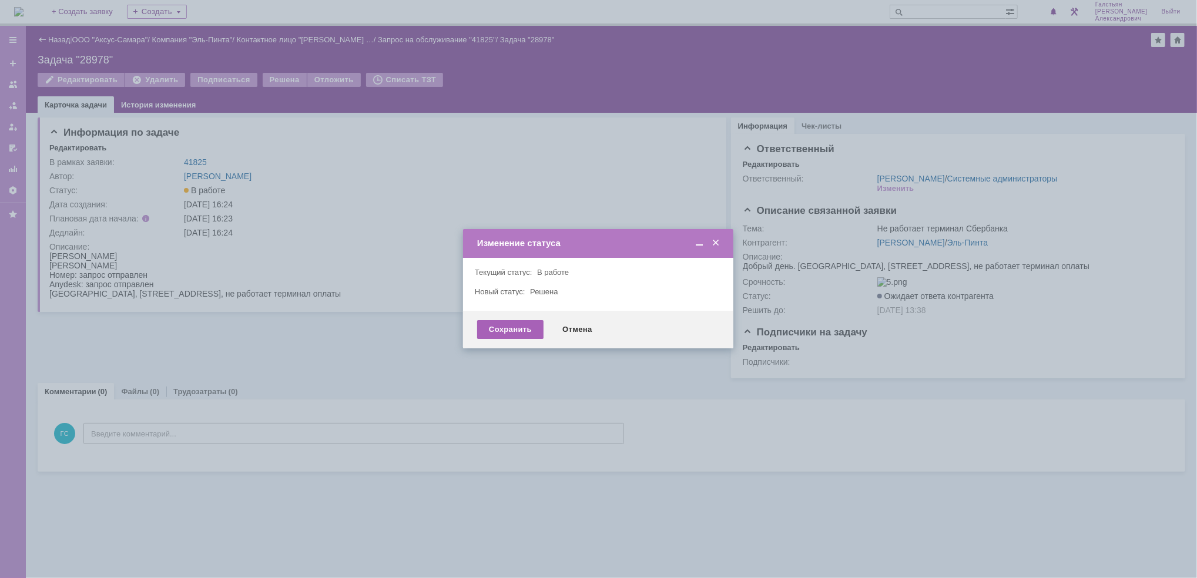
click at [510, 325] on div "Сохранить" at bounding box center [510, 329] width 66 height 19
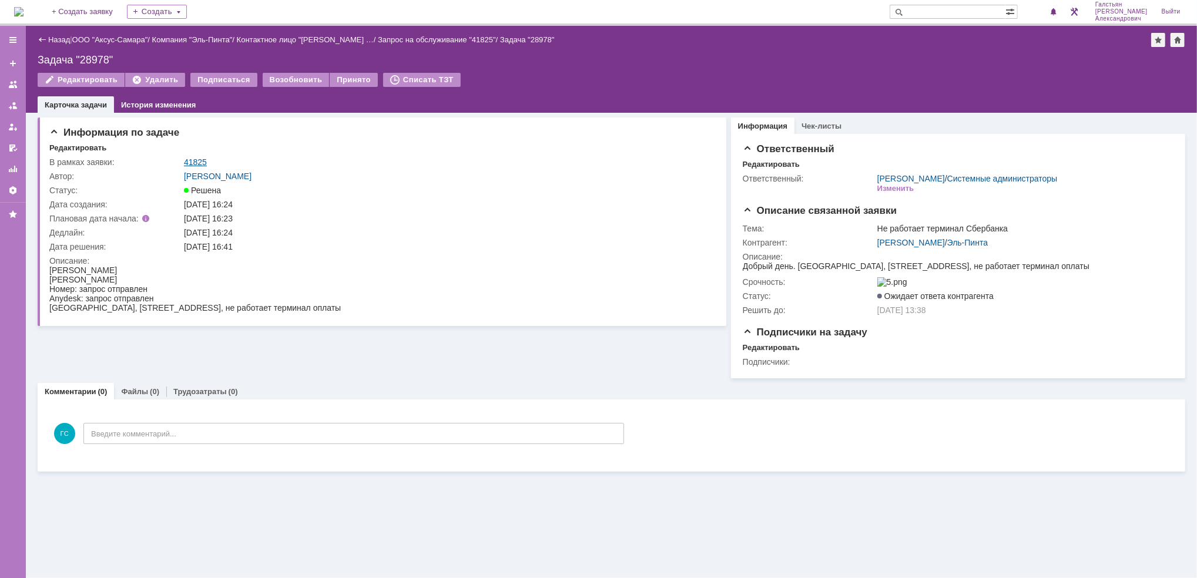
click at [194, 159] on link "41825" at bounding box center [195, 161] width 23 height 9
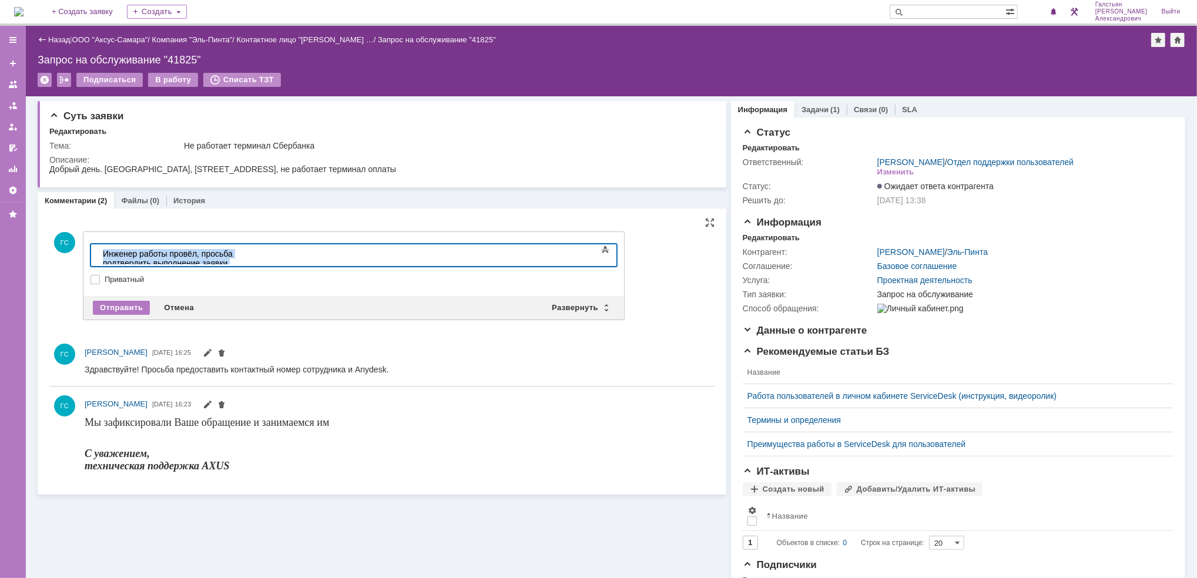
drag, startPoint x: 375, startPoint y: 256, endPoint x: 98, endPoint y: 502, distance: 371.2
click at [98, 259] on html "Инженер работы провёл, просьба подтвердить выполнение заявки." at bounding box center [186, 258] width 176 height 28
copy div "Инженер работы провёл, просьба подтвердить выполнение заявки."
drag, startPoint x: 121, startPoint y: 300, endPoint x: 120, endPoint y: 306, distance: 6.6
click at [120, 306] on div "Отправить" at bounding box center [121, 308] width 57 height 14
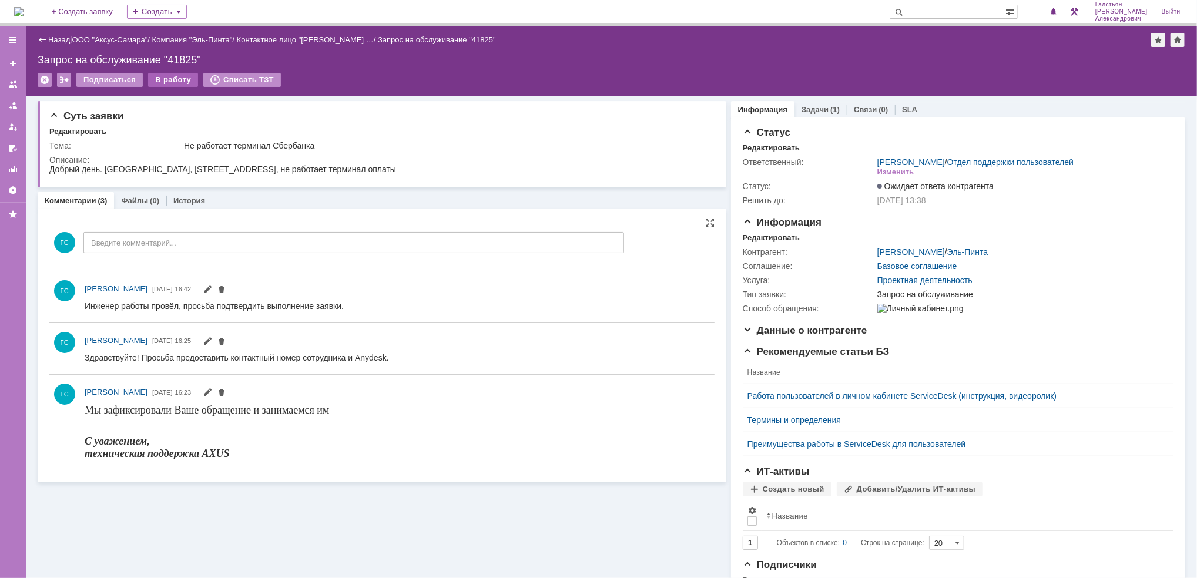
click at [163, 83] on div "В работу" at bounding box center [173, 80] width 50 height 14
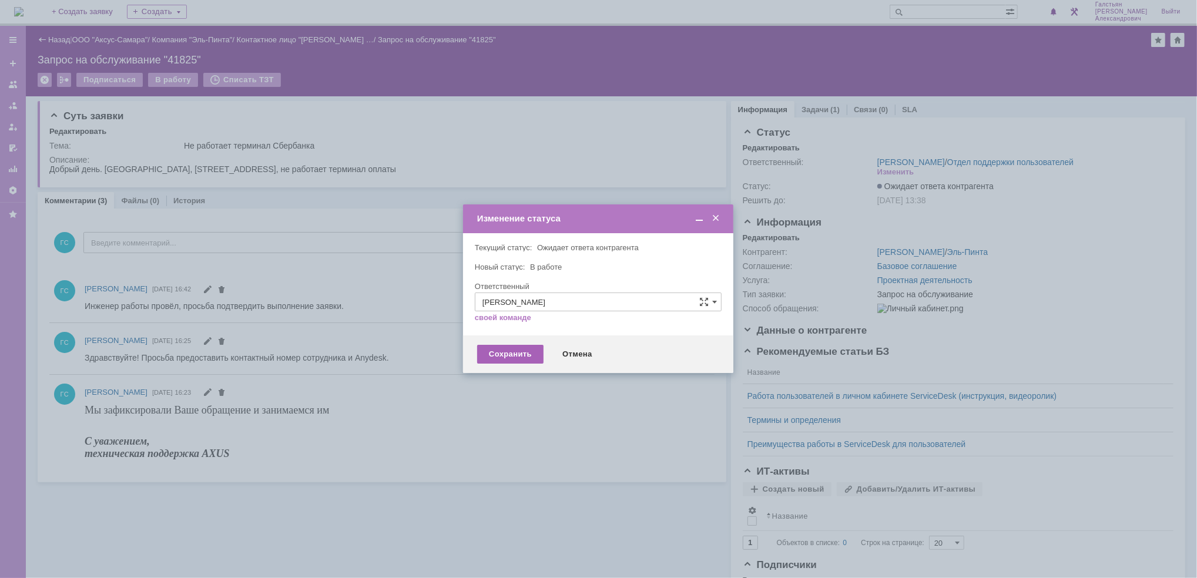
click at [497, 355] on div "Сохранить" at bounding box center [510, 354] width 66 height 19
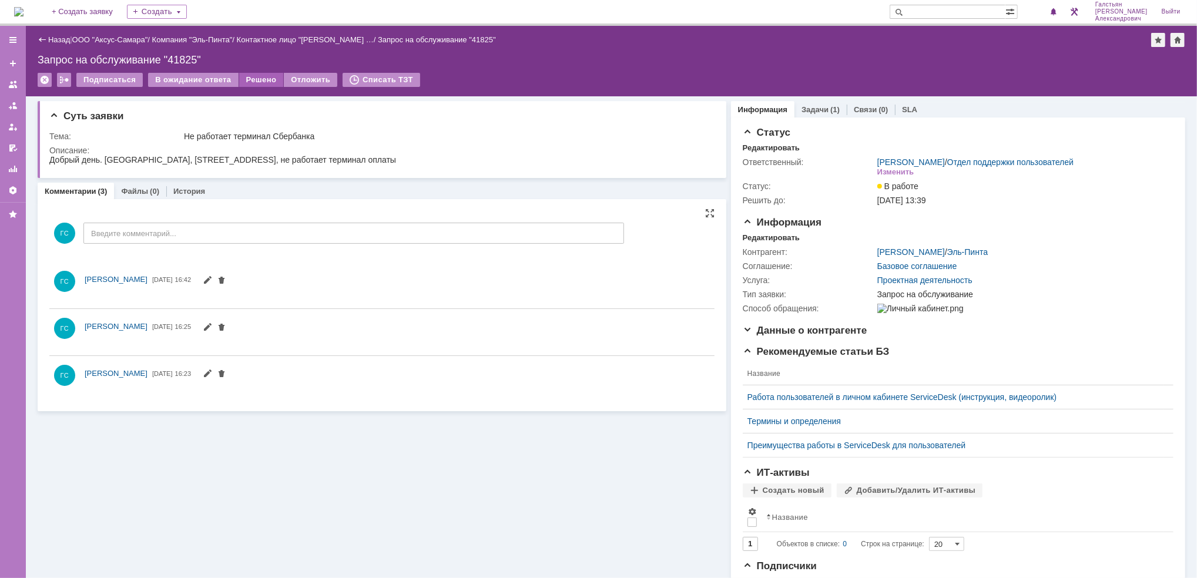
click at [251, 82] on div "Решено" at bounding box center [261, 80] width 45 height 14
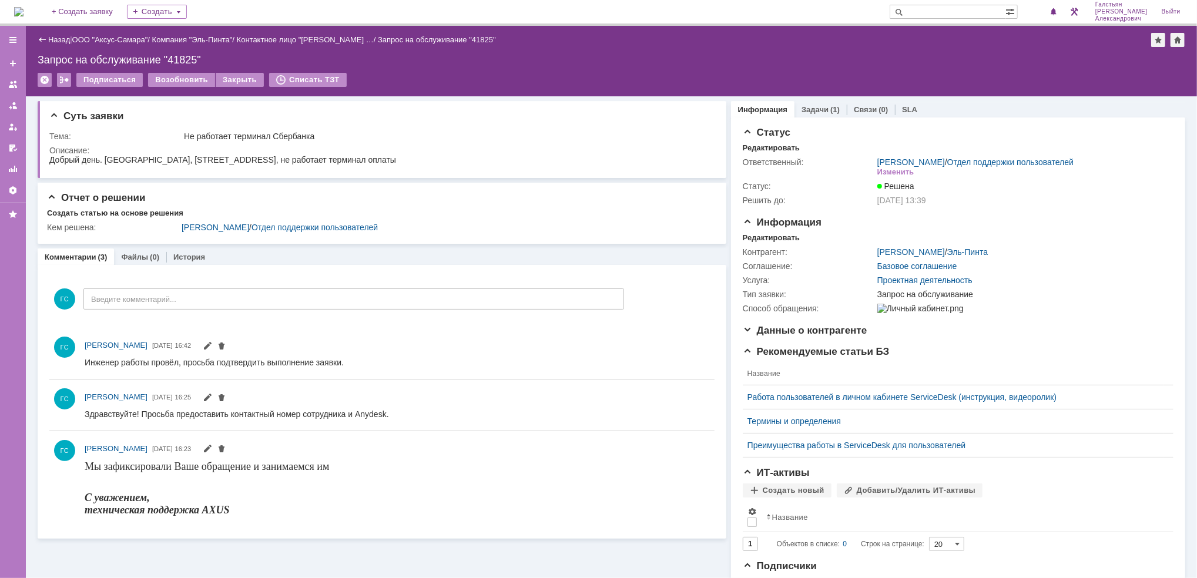
click at [24, 13] on img at bounding box center [18, 11] width 9 height 9
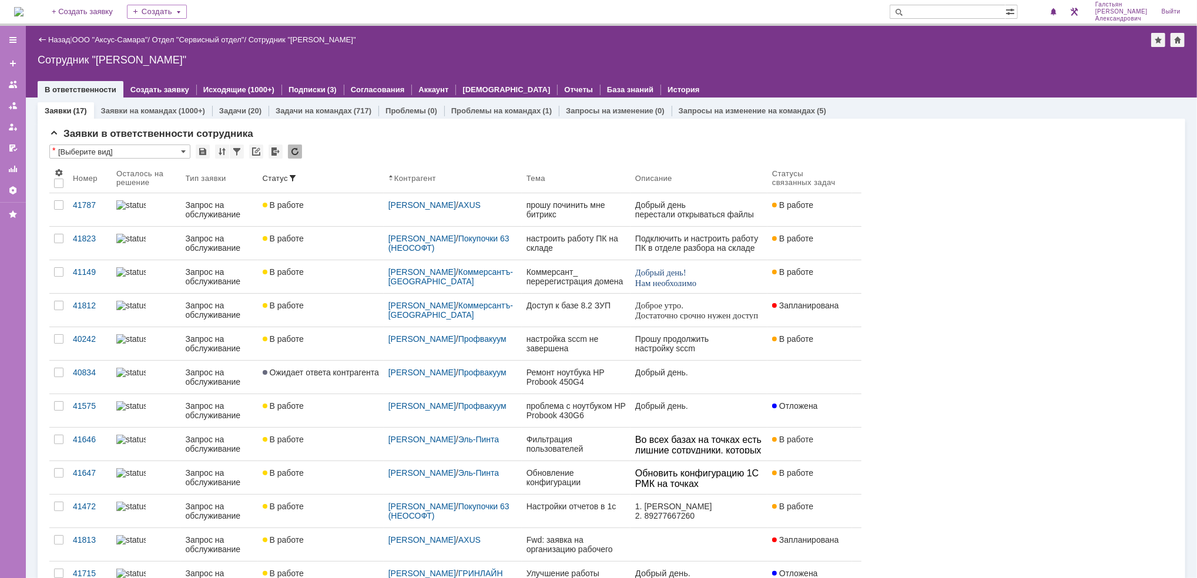
click at [944, 11] on input "text" at bounding box center [948, 12] width 116 height 14
type input "41818"
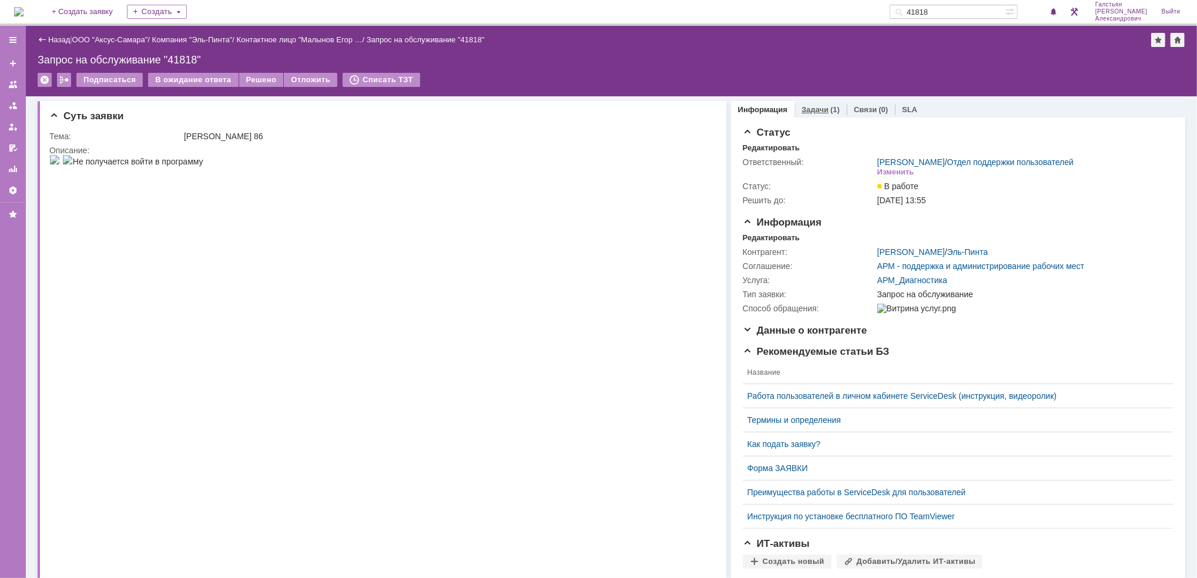
click at [801, 106] on link "Задачи" at bounding box center [814, 109] width 27 height 9
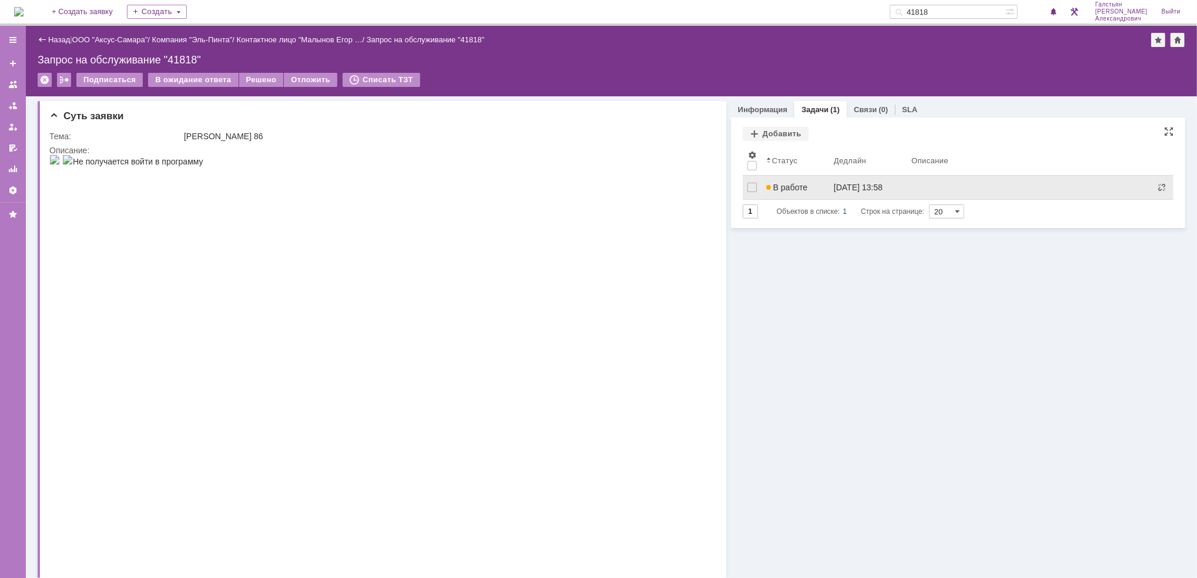
click at [797, 195] on link "В работе" at bounding box center [795, 188] width 68 height 24
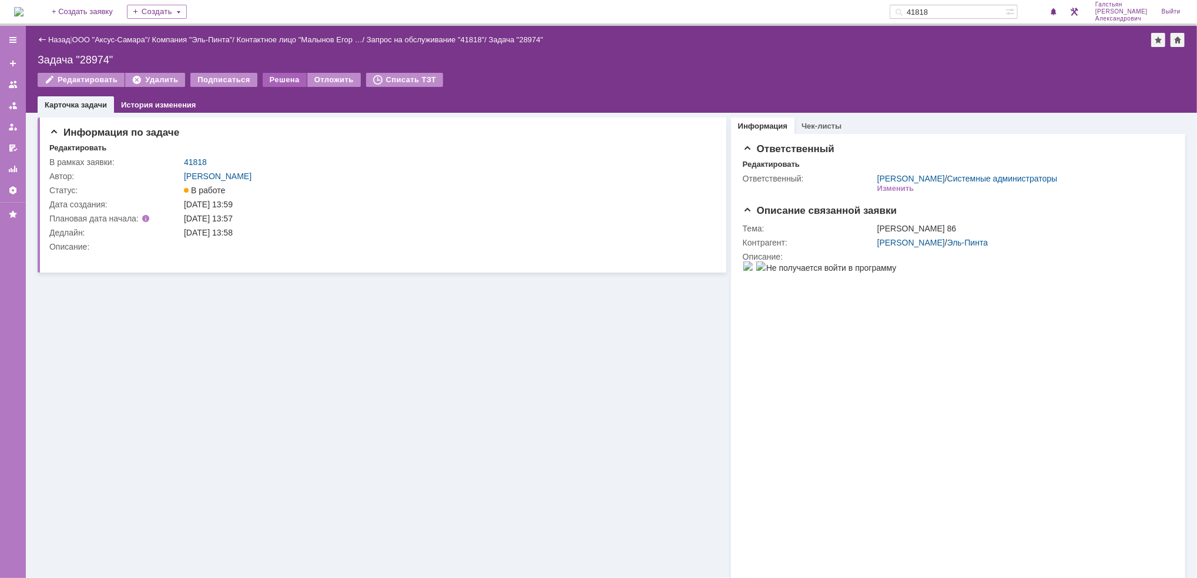
click at [266, 80] on div "Решена" at bounding box center [285, 80] width 44 height 14
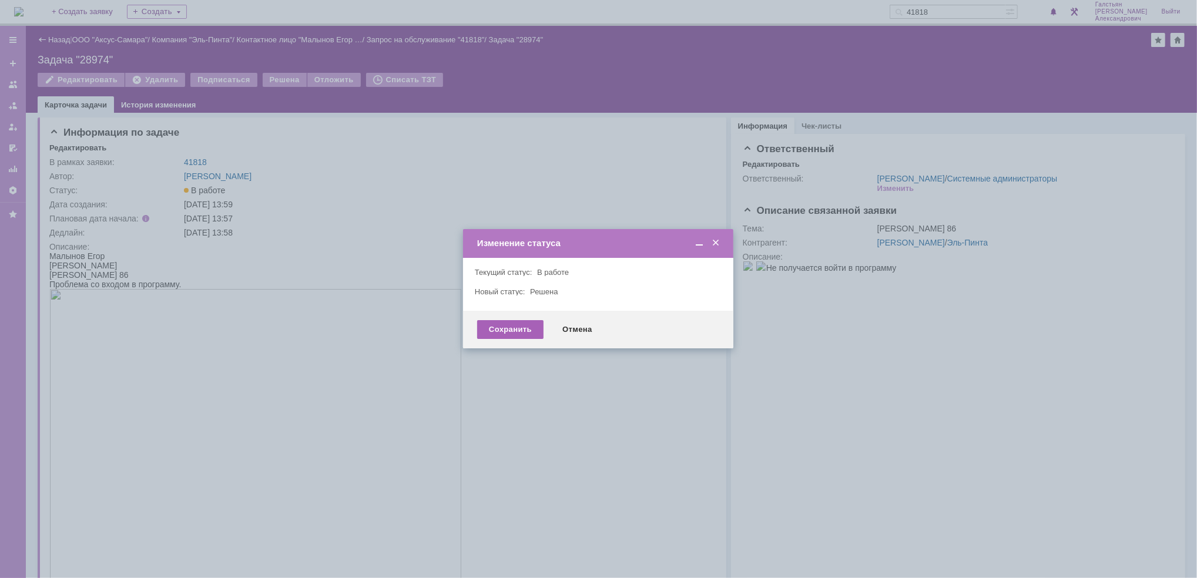
click at [521, 330] on div "Сохранить" at bounding box center [510, 329] width 66 height 19
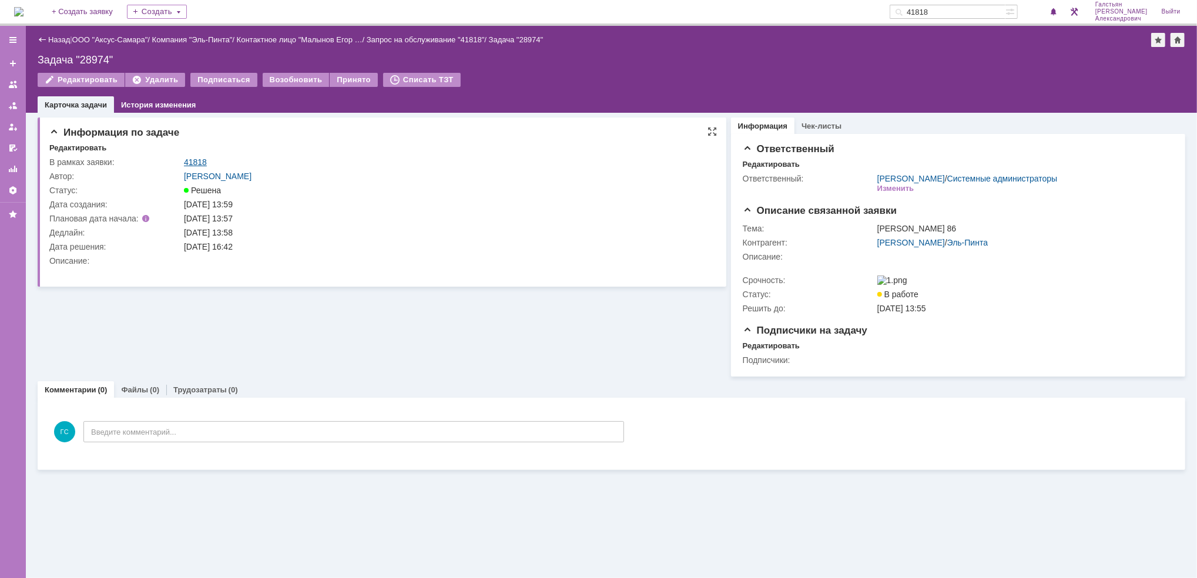
click at [195, 158] on link "41818" at bounding box center [195, 161] width 23 height 9
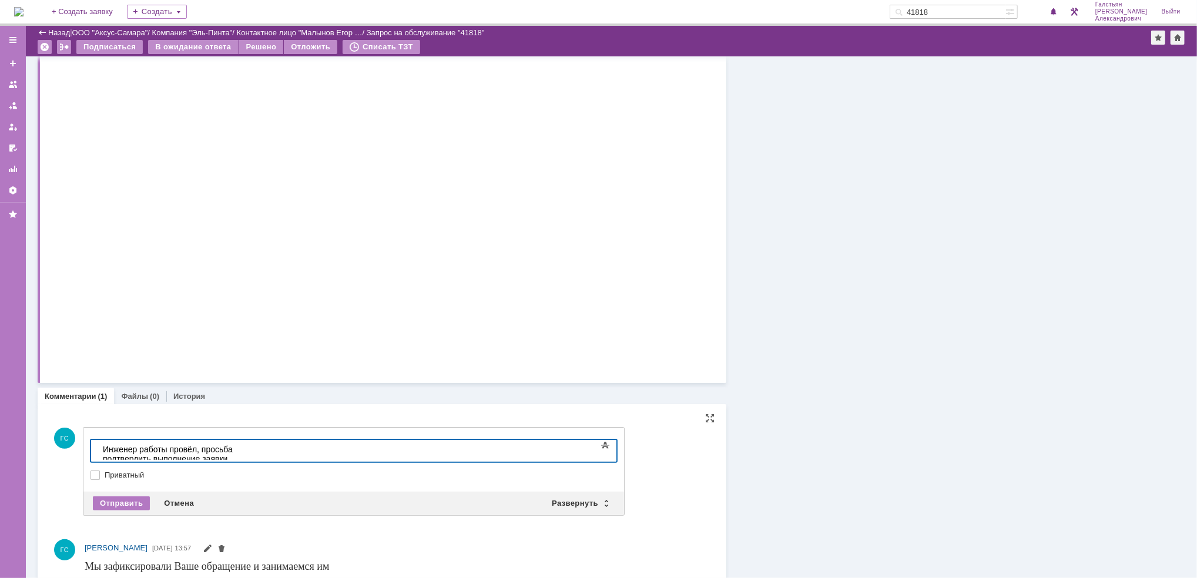
click at [99, 445] on body "Инженер работы провёл, просьба подтвердить выполнение заявки." at bounding box center [186, 453] width 176 height 28
drag, startPoint x: 120, startPoint y: 494, endPoint x: 124, endPoint y: 486, distance: 9.2
click at [120, 494] on div "Отправить Отмена Развернуть Свернуть" at bounding box center [353, 504] width 541 height 24
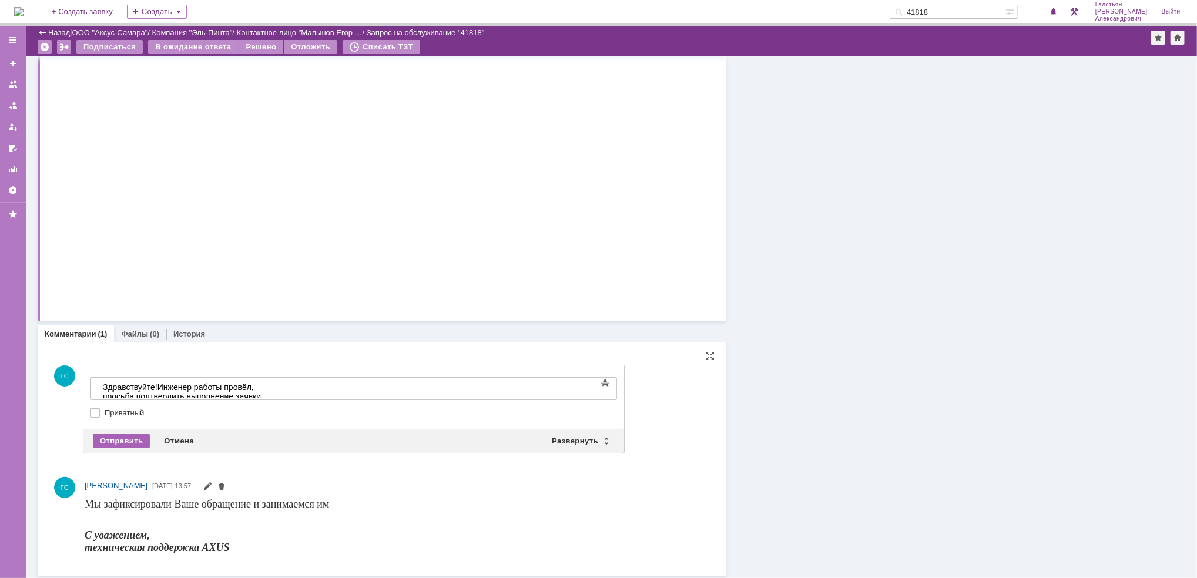
click at [121, 437] on div "Отправить" at bounding box center [121, 441] width 57 height 14
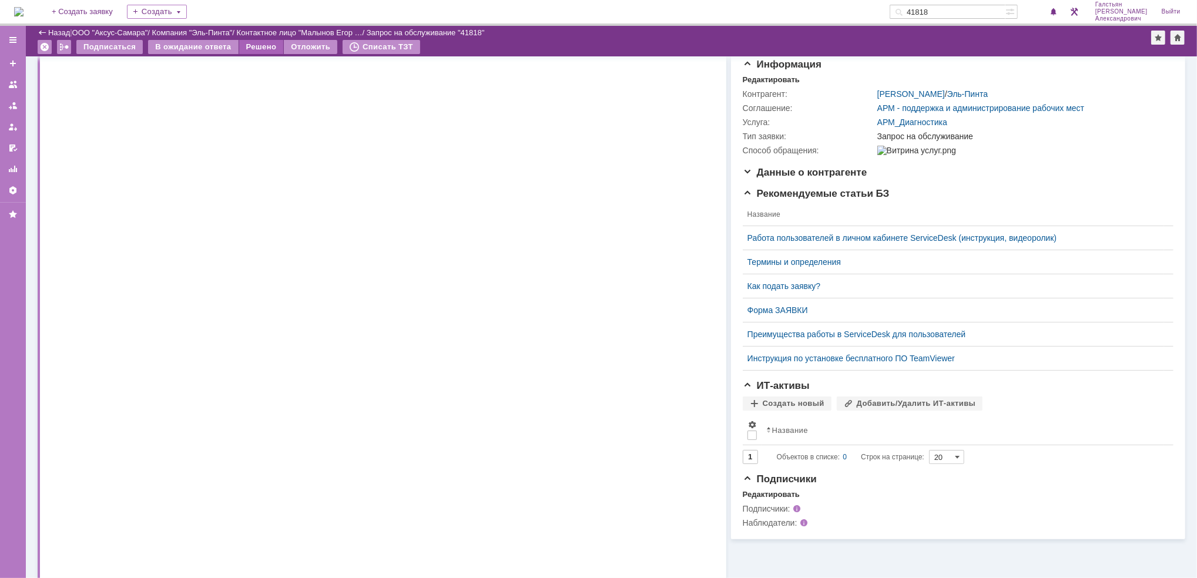
click at [251, 48] on div "Решено" at bounding box center [261, 47] width 45 height 14
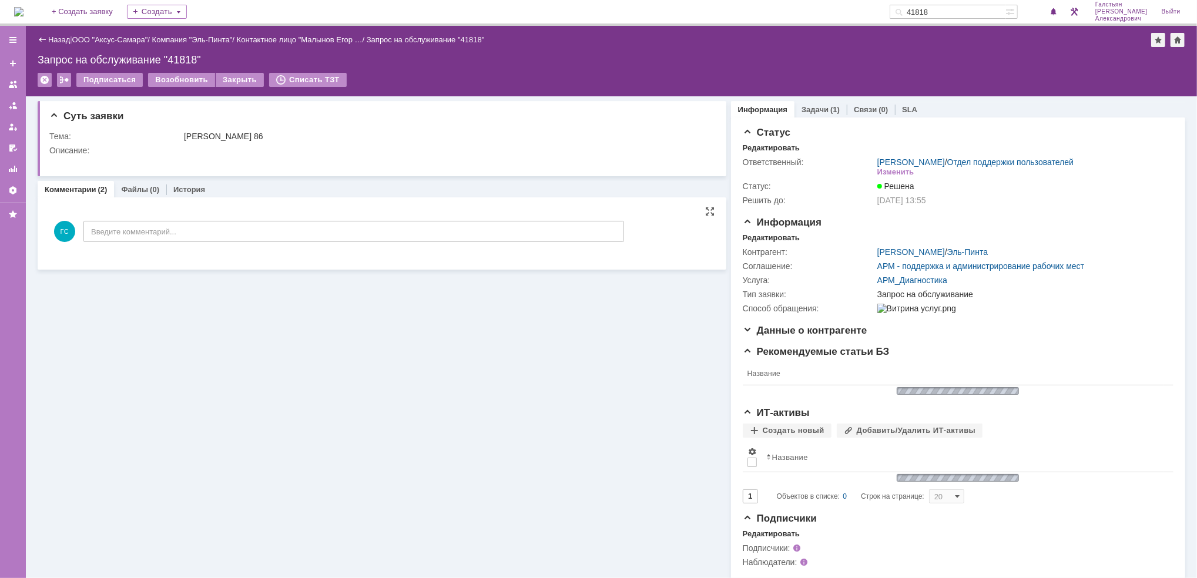
click at [24, 7] on img at bounding box center [18, 11] width 9 height 9
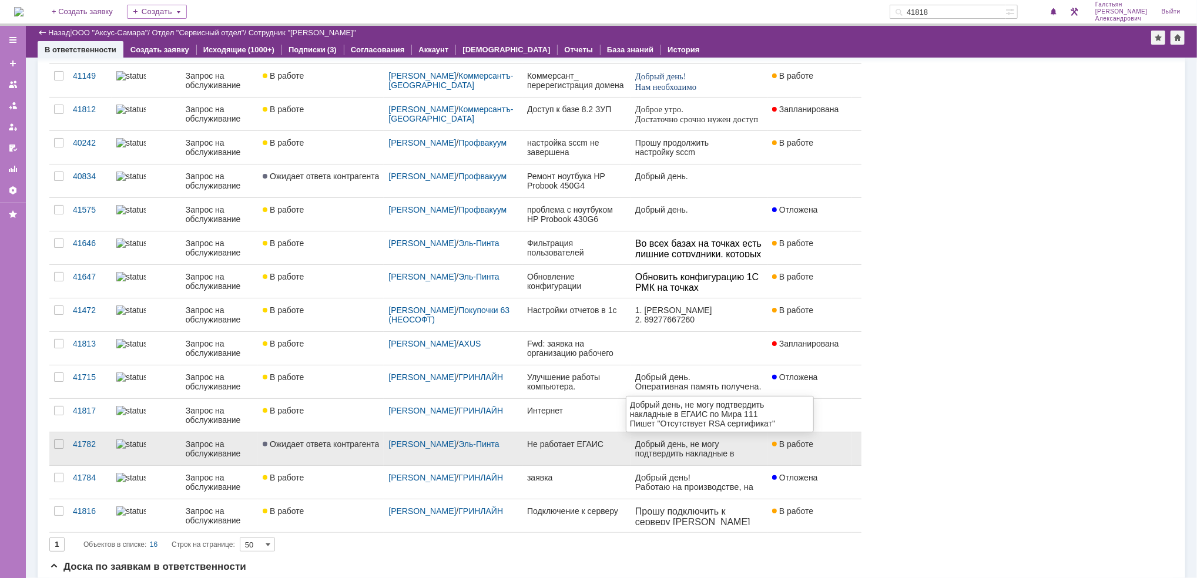
click at [750, 458] on link at bounding box center [698, 448] width 137 height 33
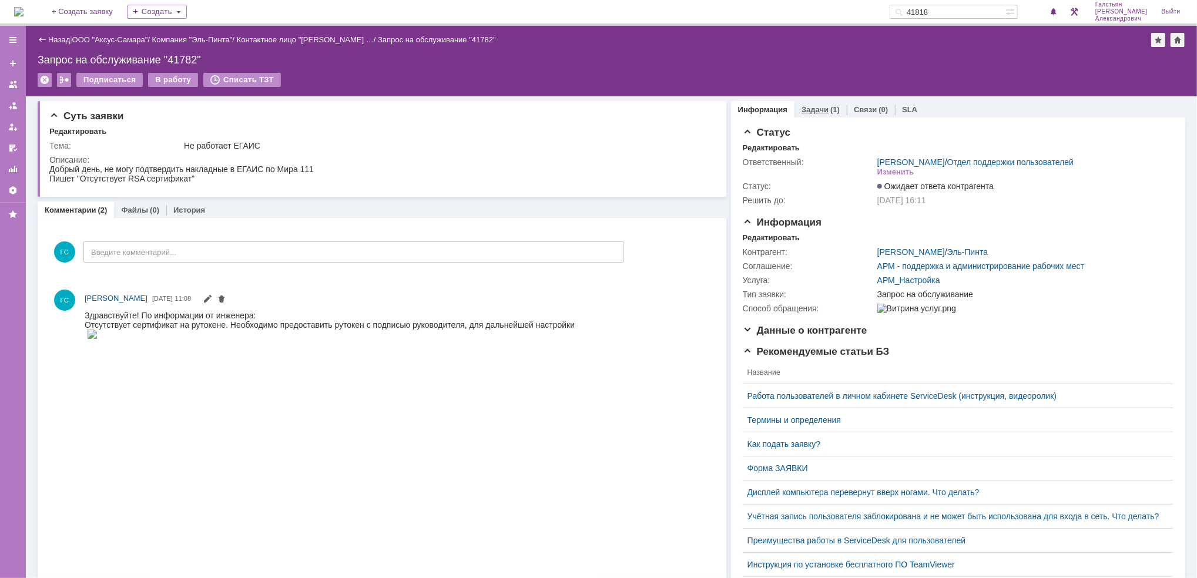
click at [800, 102] on div "Задачи (1)" at bounding box center [820, 109] width 52 height 17
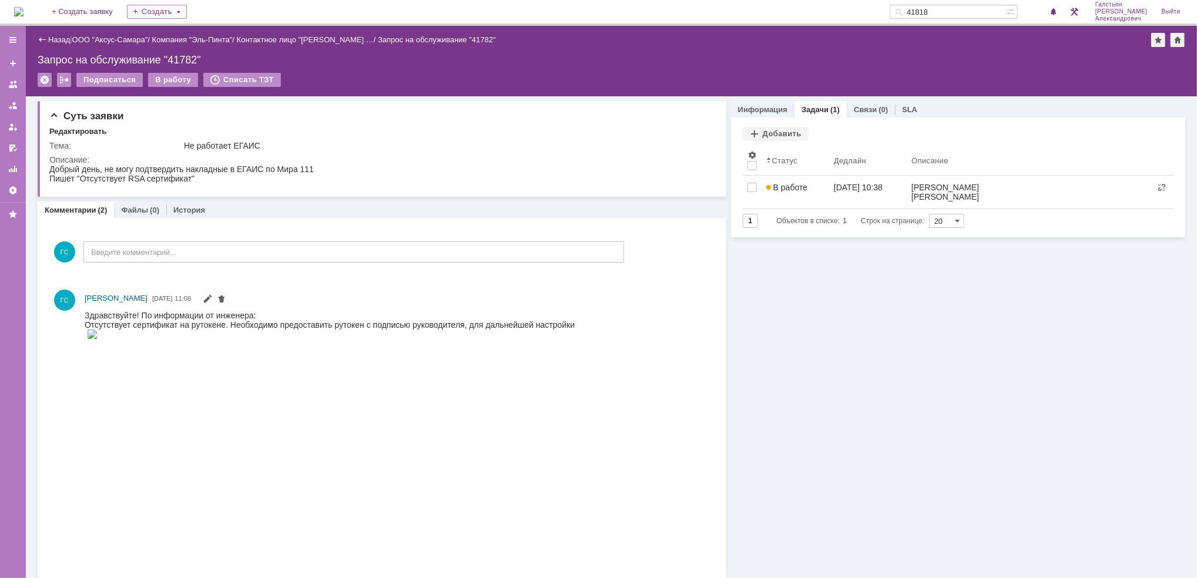
click at [24, 12] on img at bounding box center [18, 11] width 9 height 9
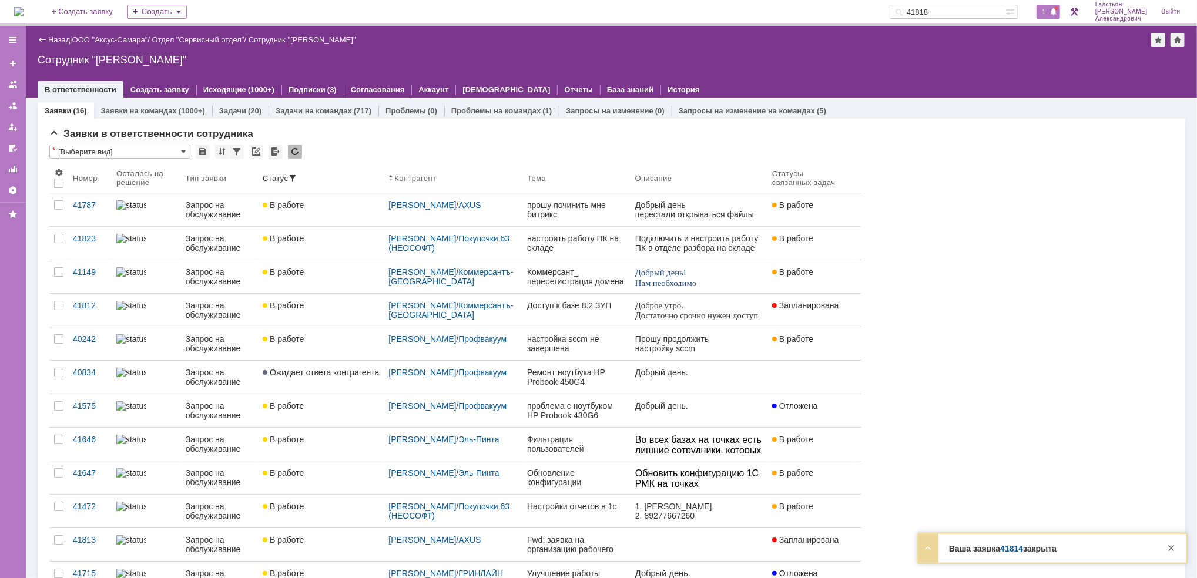
click at [1049, 11] on span "1" at bounding box center [1044, 12] width 11 height 8
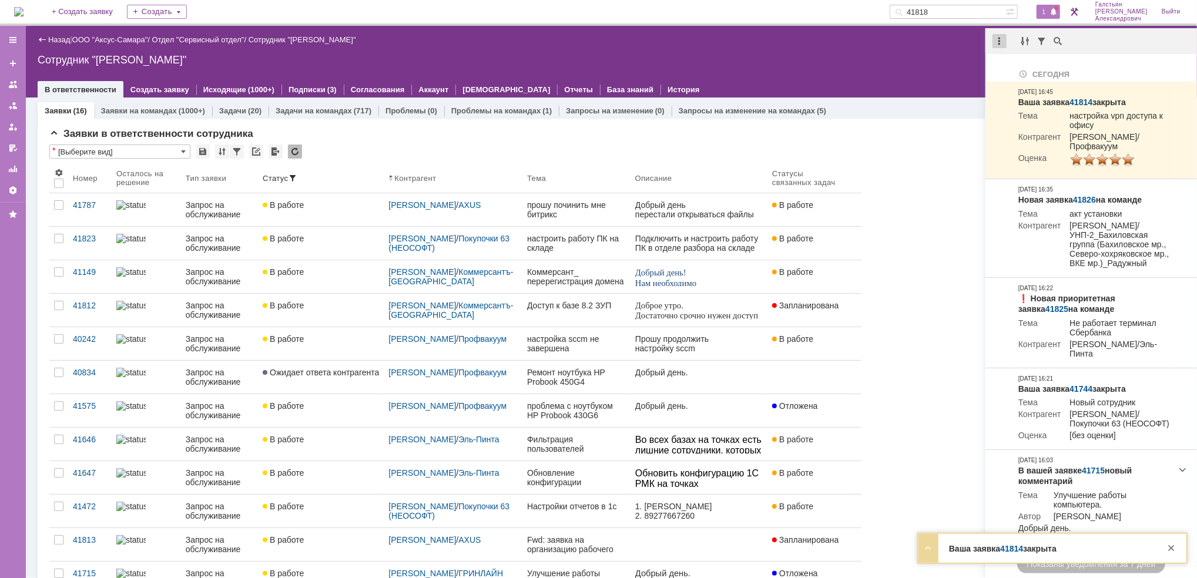
click at [1000, 43] on div at bounding box center [999, 41] width 14 height 14
click at [1011, 71] on div "Отметить уведомления прочитанными" at bounding box center [1080, 71] width 157 height 8
drag, startPoint x: 875, startPoint y: 73, endPoint x: 835, endPoint y: 76, distance: 40.0
click at [869, 73] on div at bounding box center [611, 77] width 1147 height 9
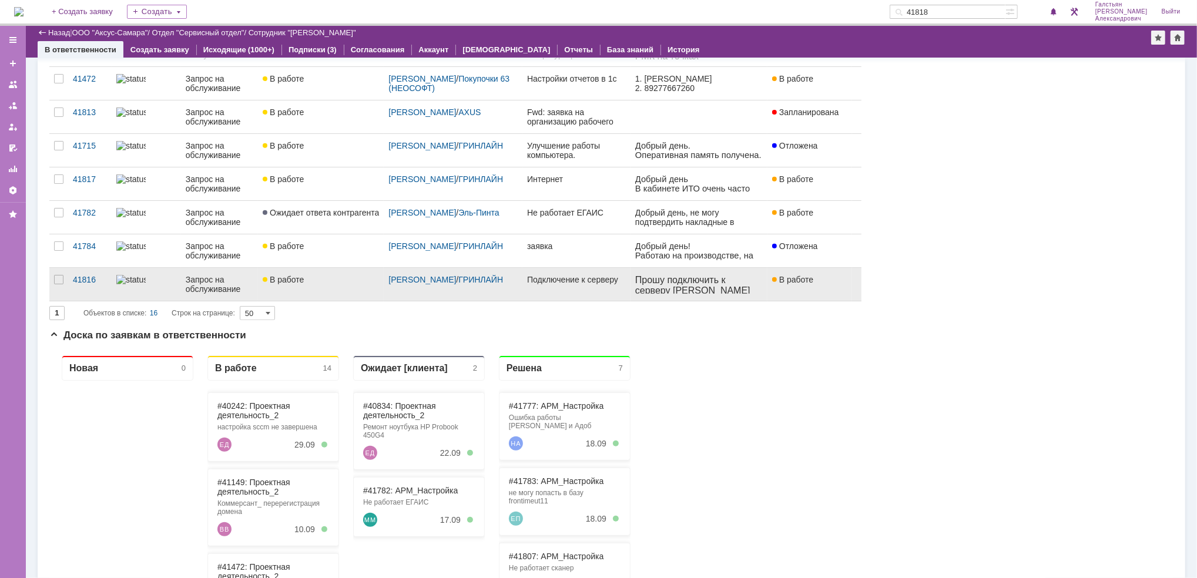
scroll to position [391, 0]
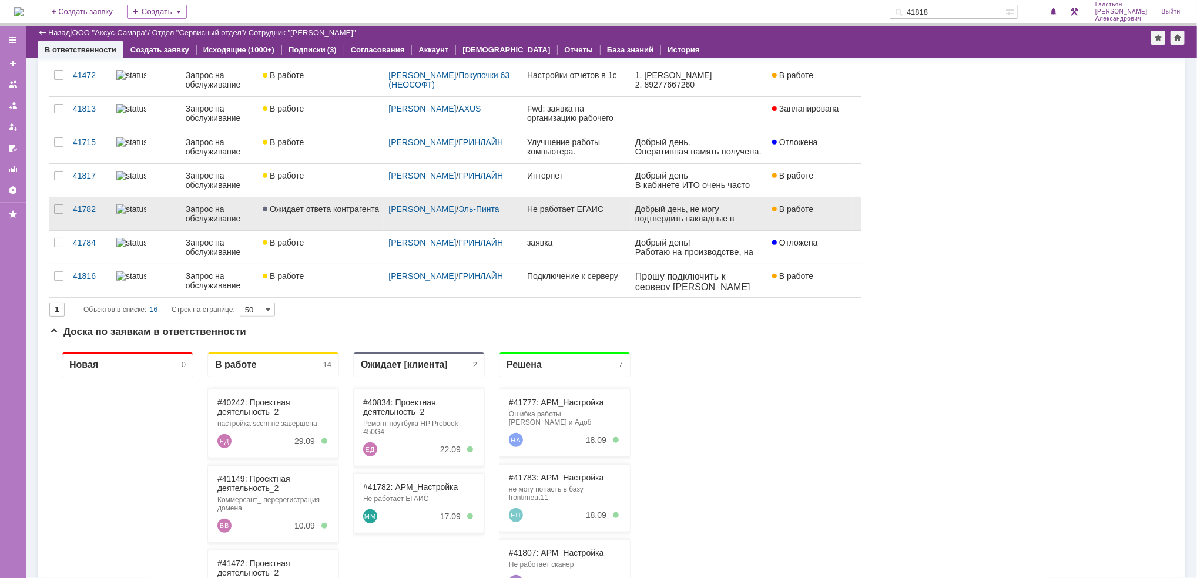
click at [589, 218] on link "Не работает ЕГАИС" at bounding box center [576, 213] width 108 height 33
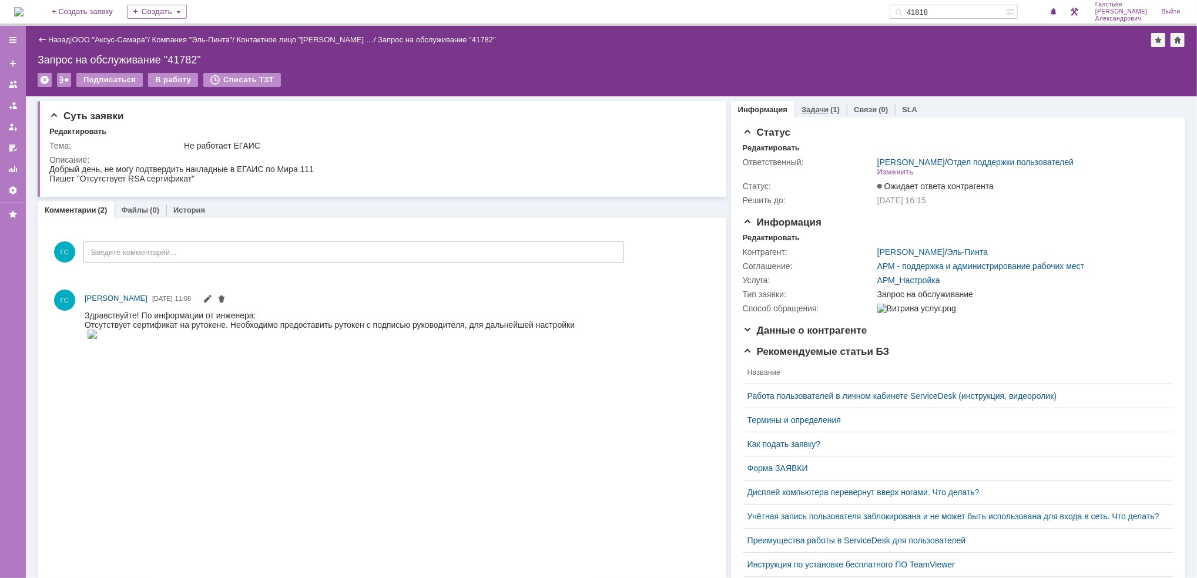
click at [815, 105] on link "Задачи" at bounding box center [814, 109] width 27 height 9
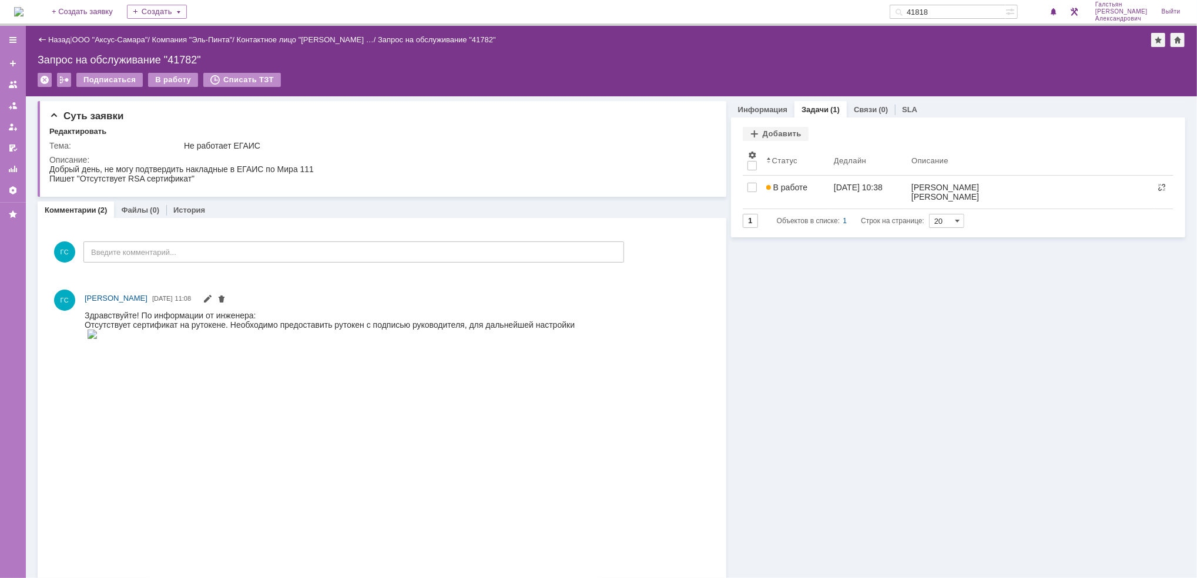
click at [808, 106] on link "Задачи" at bounding box center [814, 109] width 27 height 9
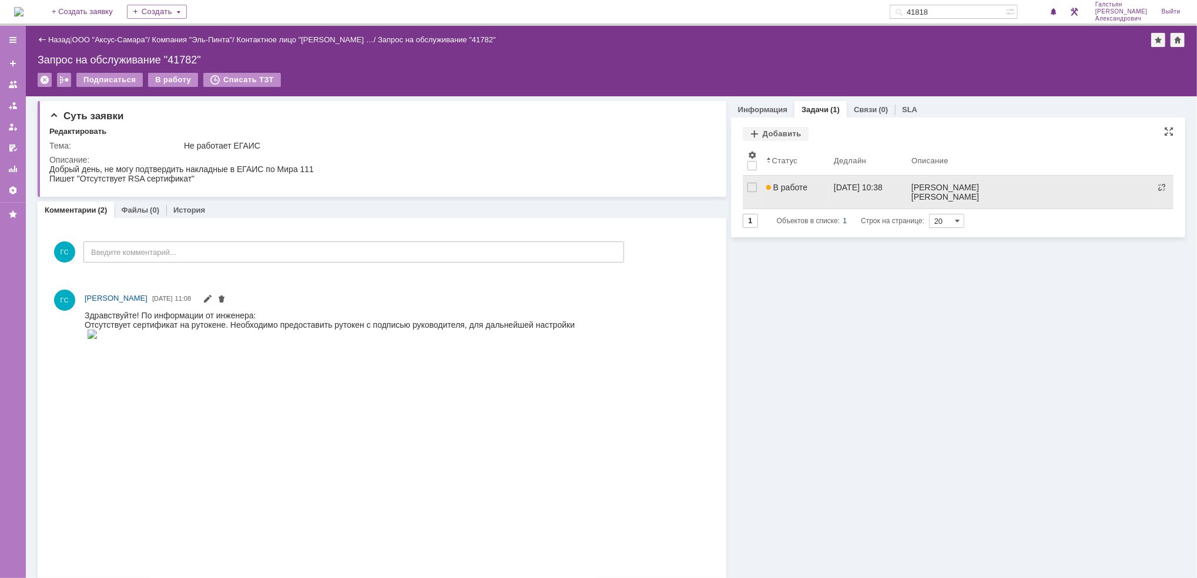
click at [803, 190] on div "В работе" at bounding box center [795, 187] width 58 height 9
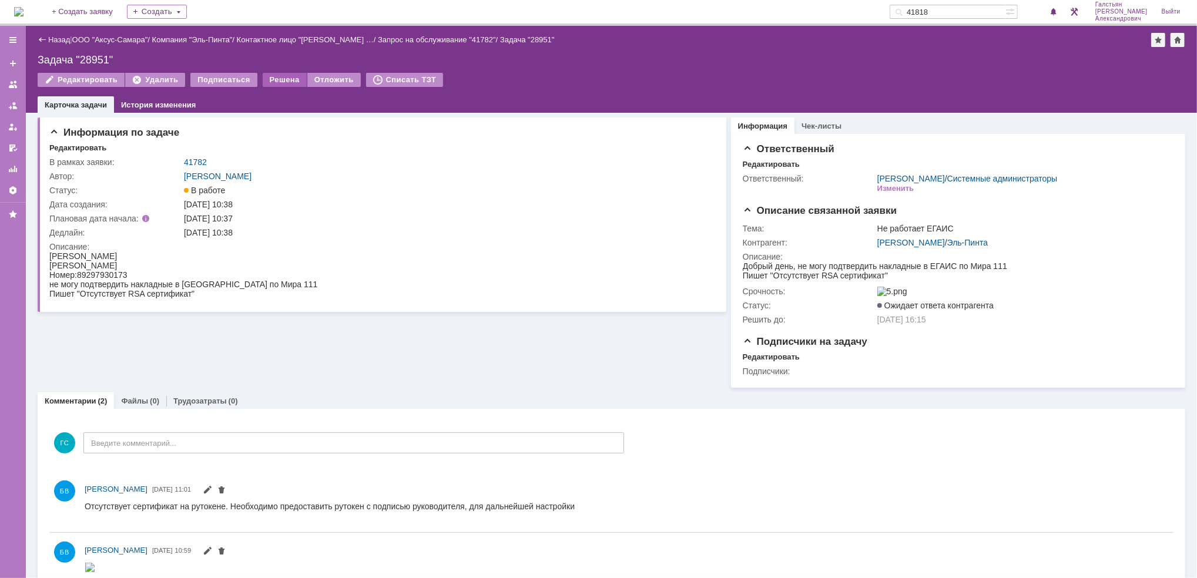
click at [268, 83] on div "Решена" at bounding box center [285, 80] width 44 height 14
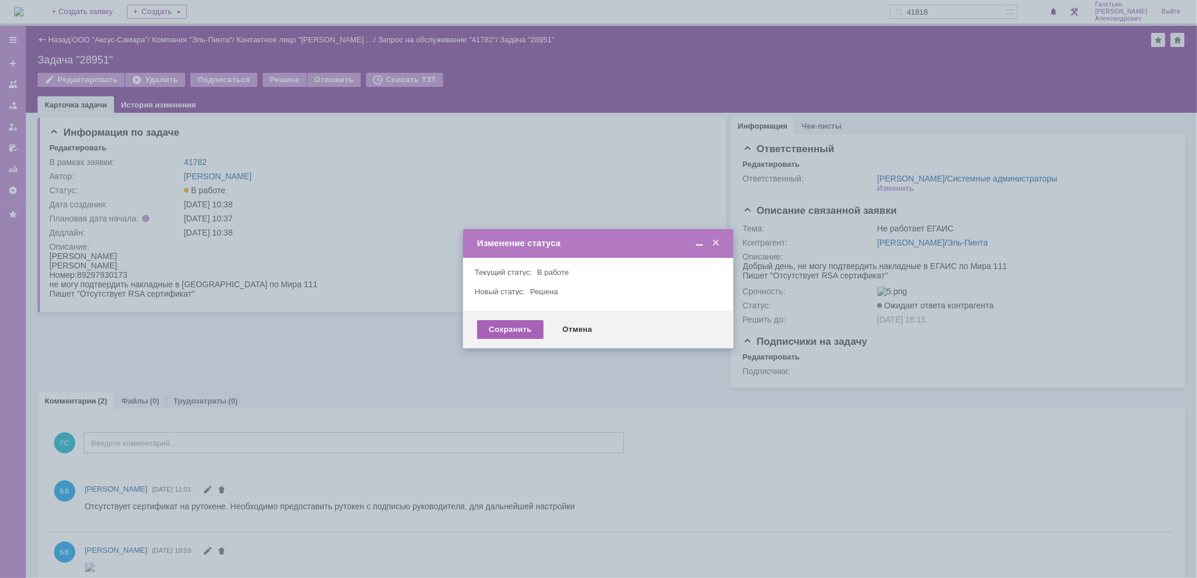
click at [495, 328] on div "Сохранить" at bounding box center [510, 329] width 66 height 19
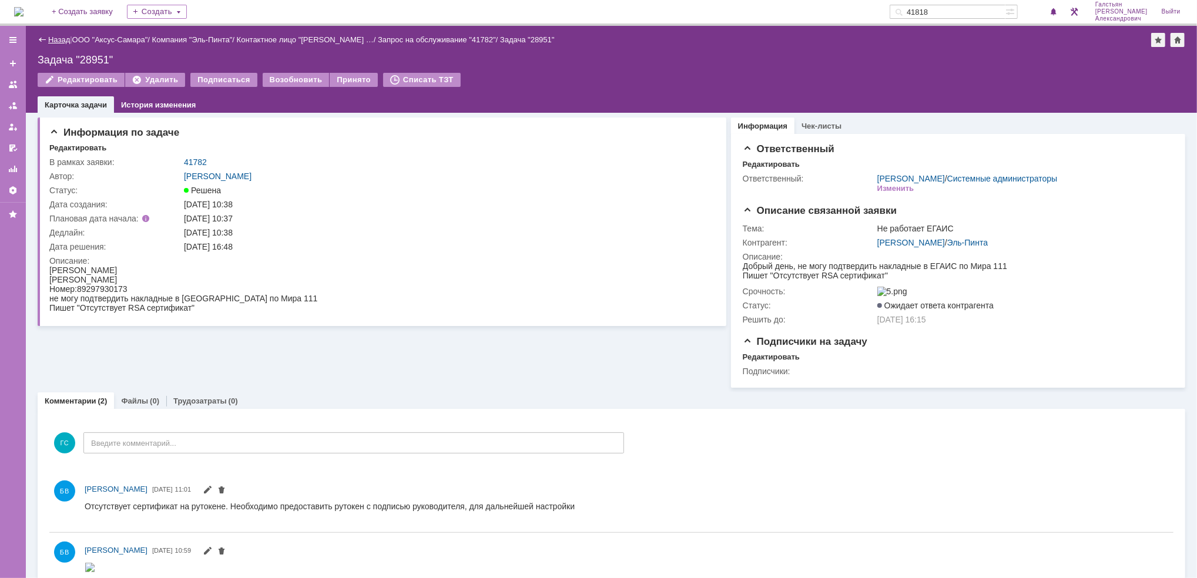
click at [52, 42] on link "Назад" at bounding box center [59, 39] width 22 height 9
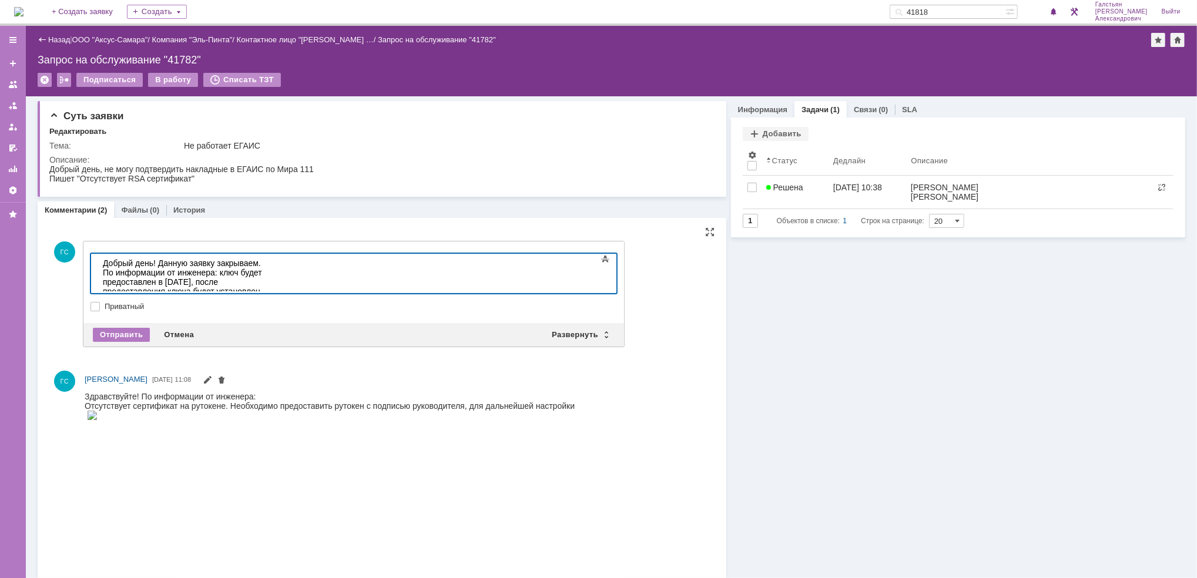
drag, startPoint x: 150, startPoint y: 287, endPoint x: 183, endPoint y: 515, distance: 231.0
click at [98, 261] on html "​Добрый день! Данную заявку закрываем. По информации от инженера: ключ будет пр…" at bounding box center [186, 281] width 176 height 56
copy body "​Добрый день! Данную заявку закрываем. По информации от инженера: ключ будет пр…"
click at [156, 282] on div "По информации от инженера: ключ будет предоставлен в четверг, после предоставле…" at bounding box center [185, 286] width 167 height 38
click at [133, 331] on div "Отправить" at bounding box center [121, 335] width 57 height 14
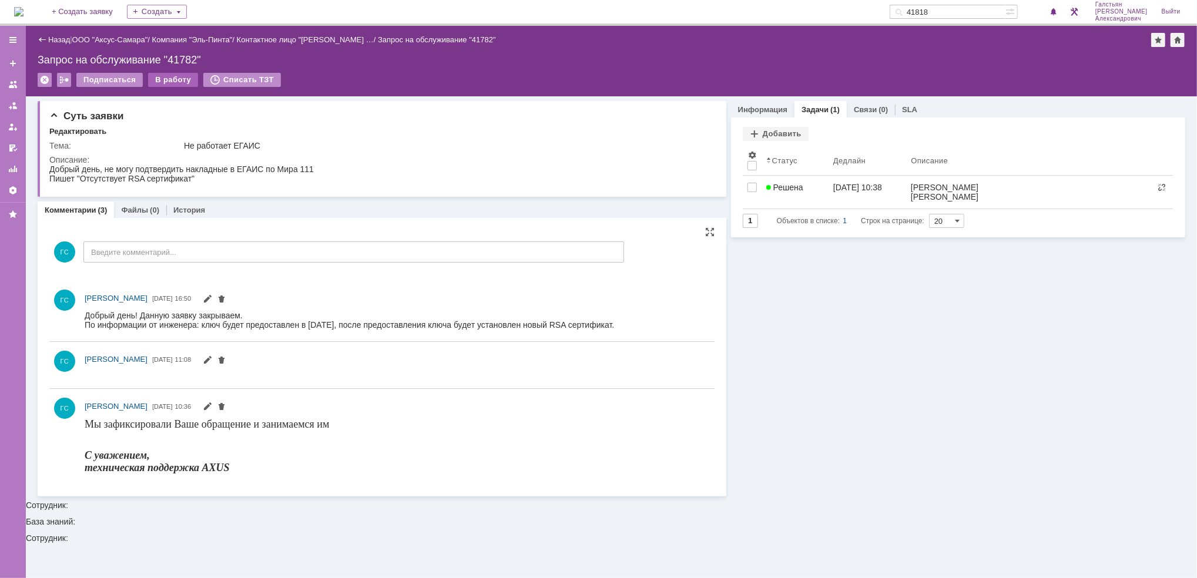
click at [164, 76] on div "В работу" at bounding box center [173, 80] width 50 height 14
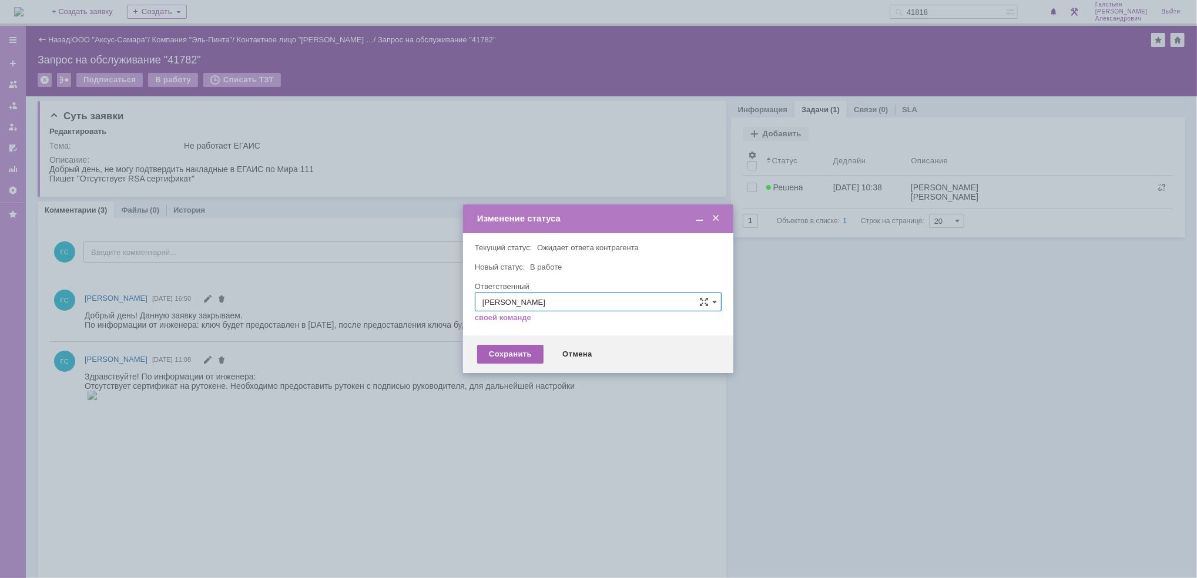
click at [504, 351] on div "Сохранить" at bounding box center [510, 354] width 66 height 19
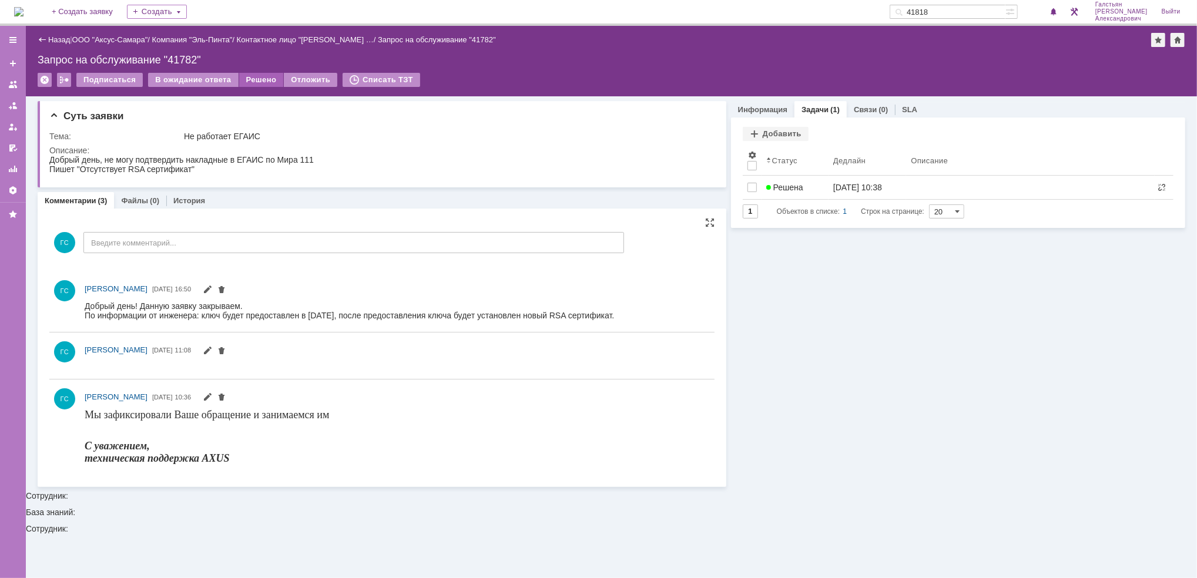
click at [252, 76] on div "Решено" at bounding box center [261, 80] width 45 height 14
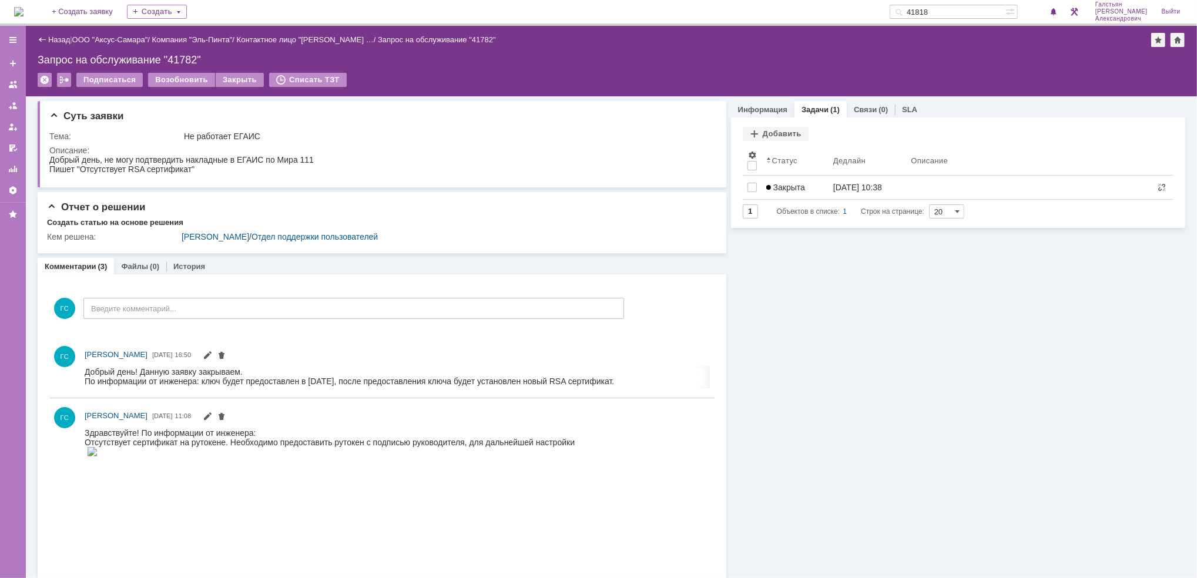
click at [24, 7] on img at bounding box center [18, 11] width 9 height 9
